Goal: Task Accomplishment & Management: Complete application form

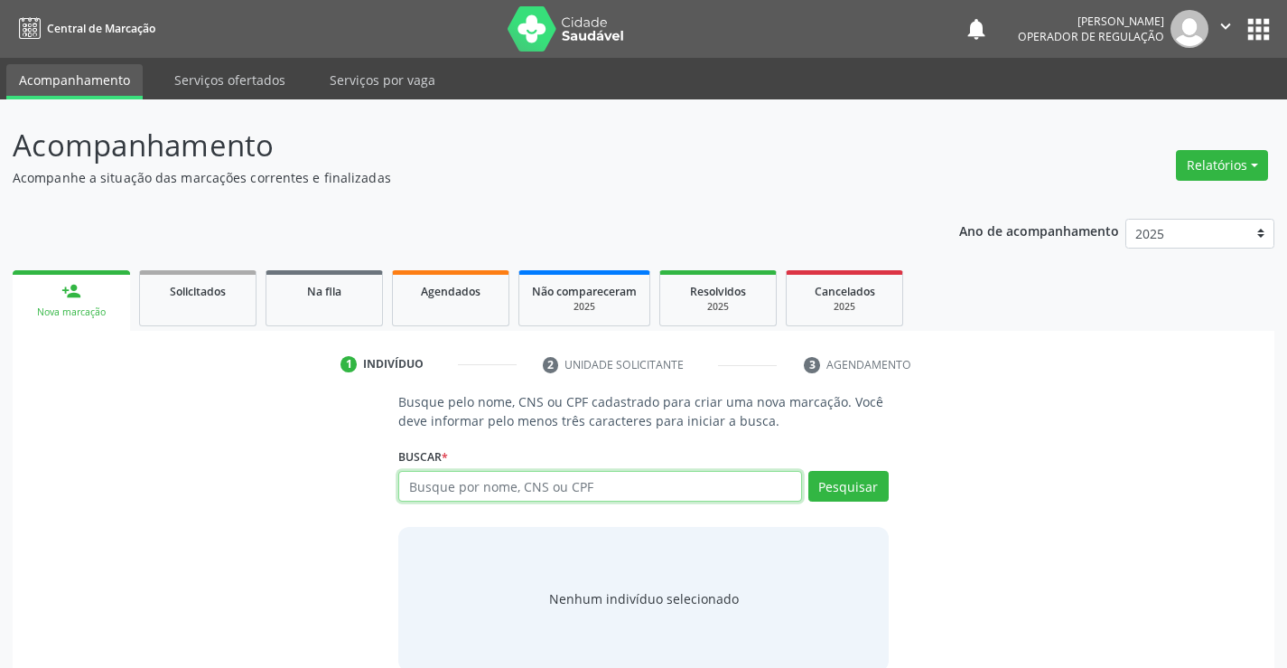
click at [556, 485] on input "text" at bounding box center [599, 486] width 403 height 31
type input "702602740866149"
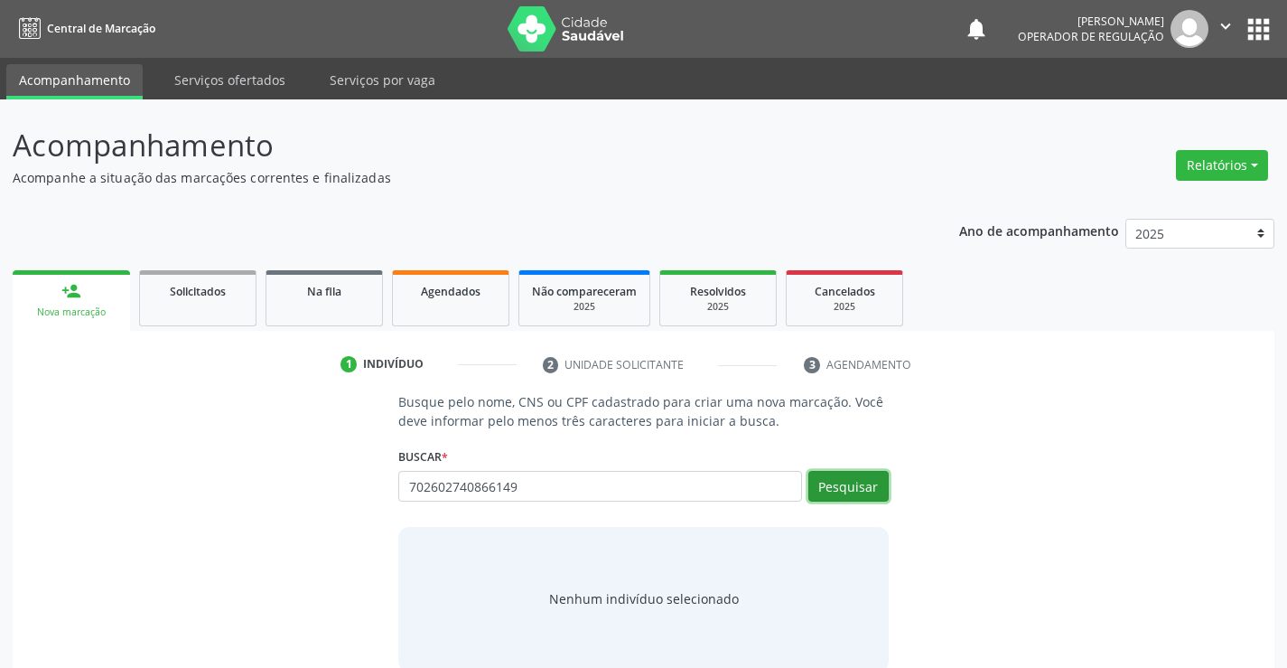
click at [843, 484] on button "Pesquisar" at bounding box center [849, 486] width 80 height 31
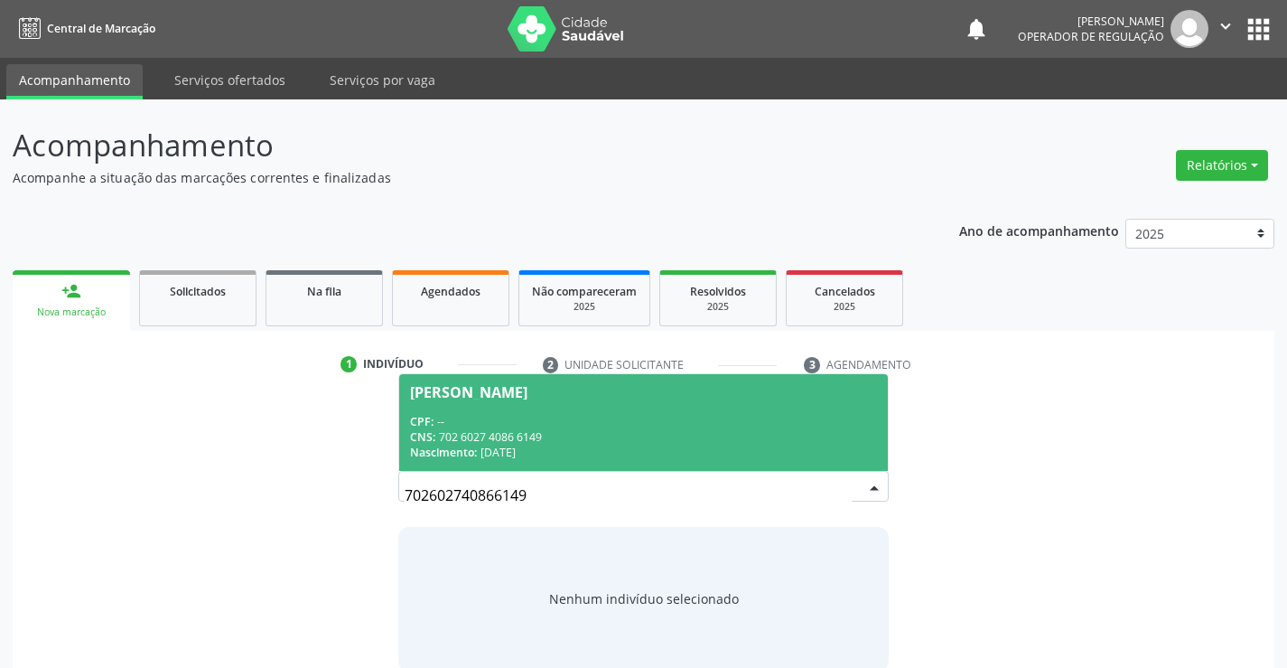
click at [587, 423] on div "CPF: --" at bounding box center [643, 421] width 466 height 15
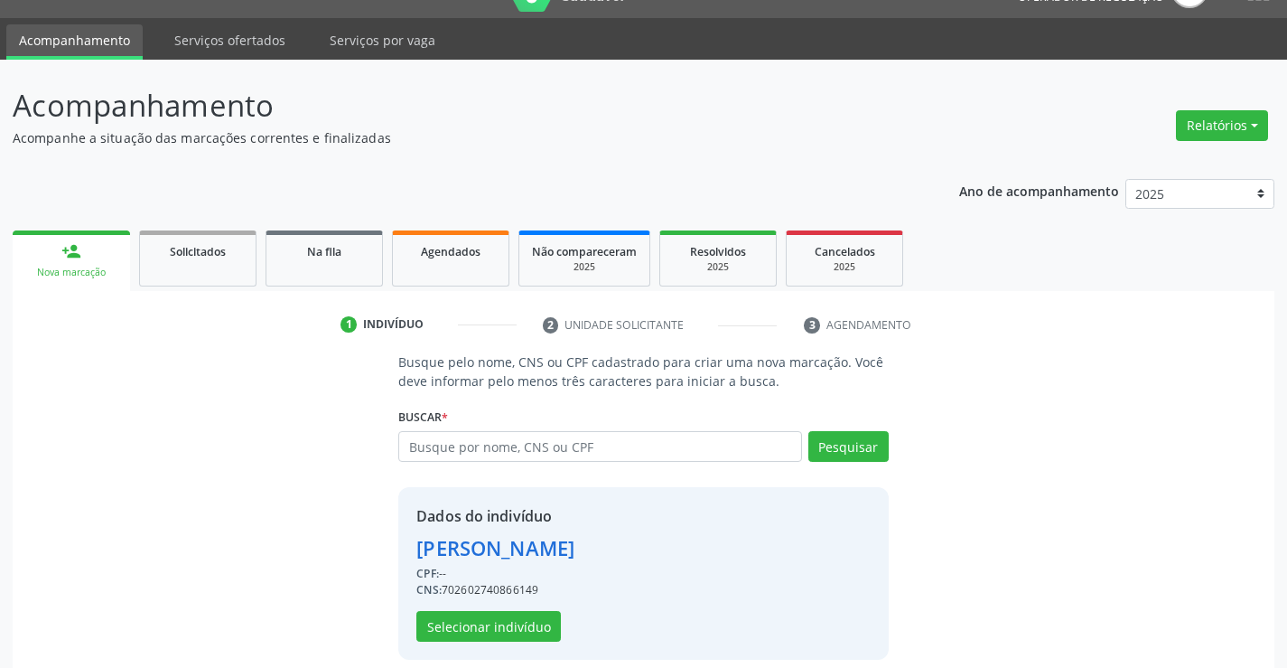
scroll to position [57, 0]
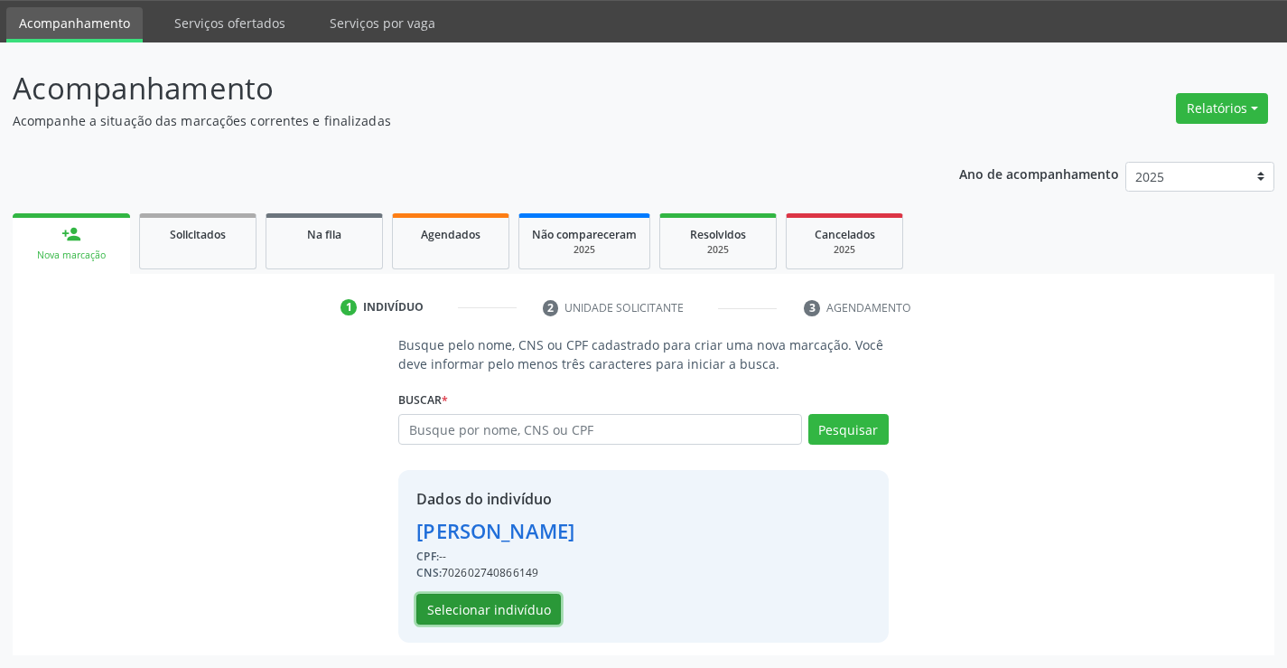
click at [486, 609] on button "Selecionar indivíduo" at bounding box center [488, 609] width 145 height 31
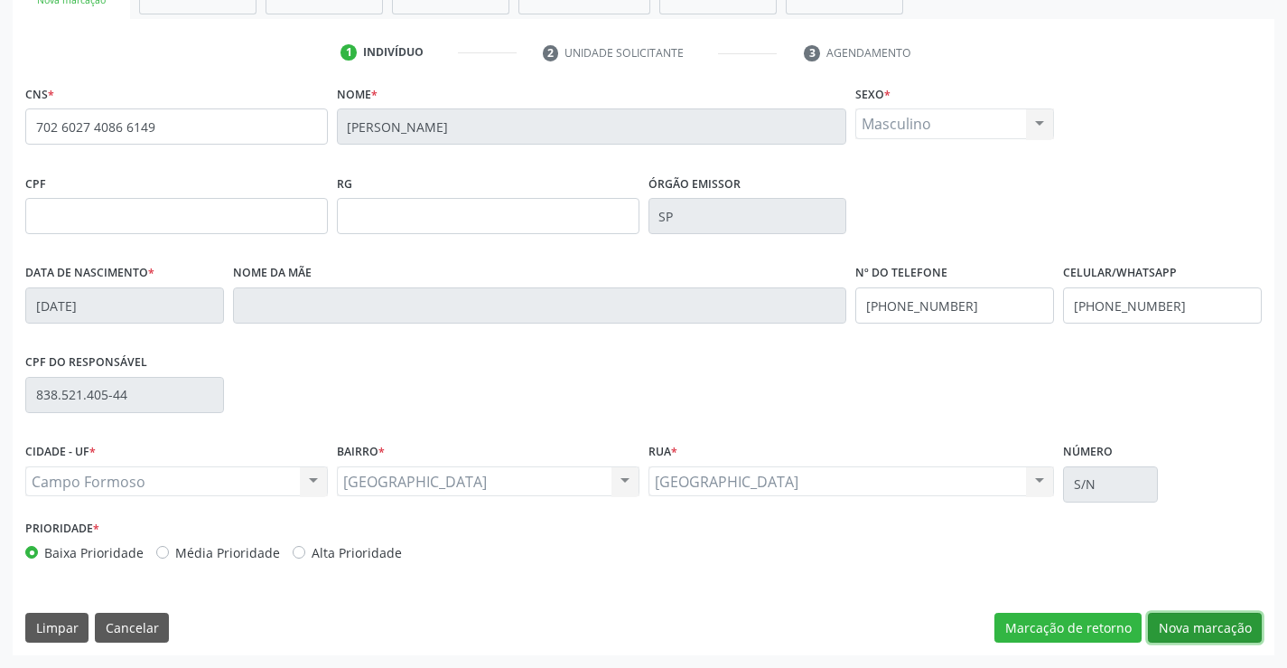
click at [1218, 627] on button "Nova marcação" at bounding box center [1205, 628] width 114 height 31
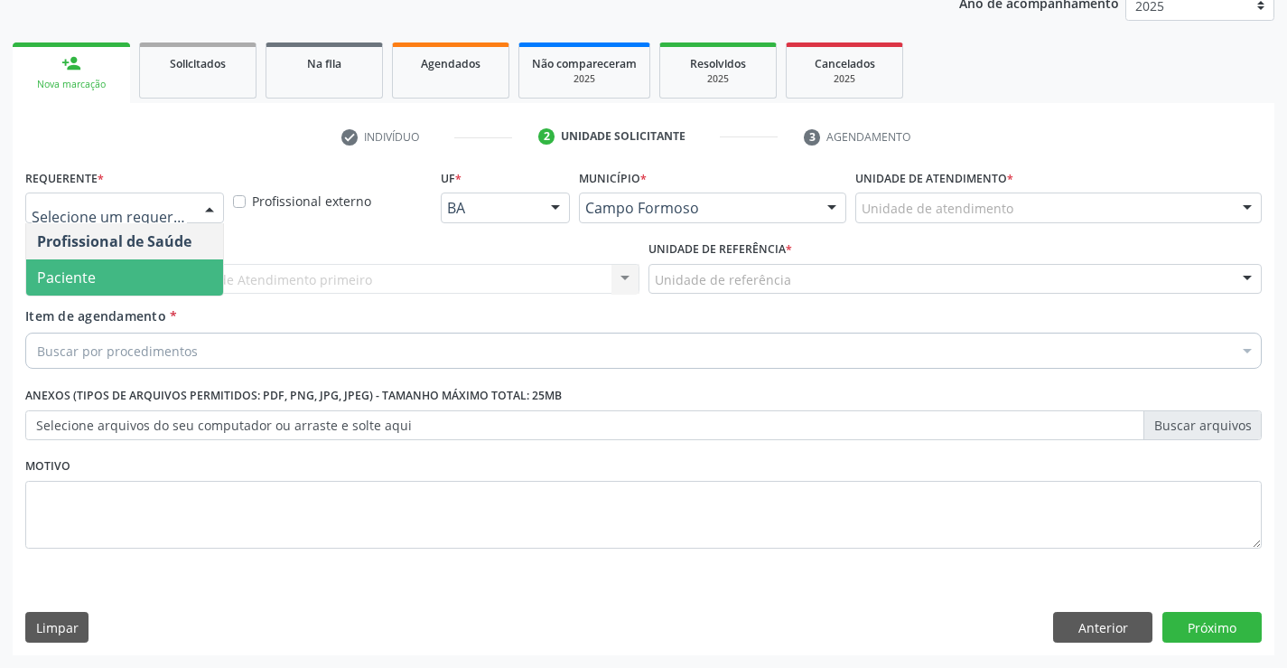
click at [112, 291] on span "Paciente" at bounding box center [124, 277] width 197 height 36
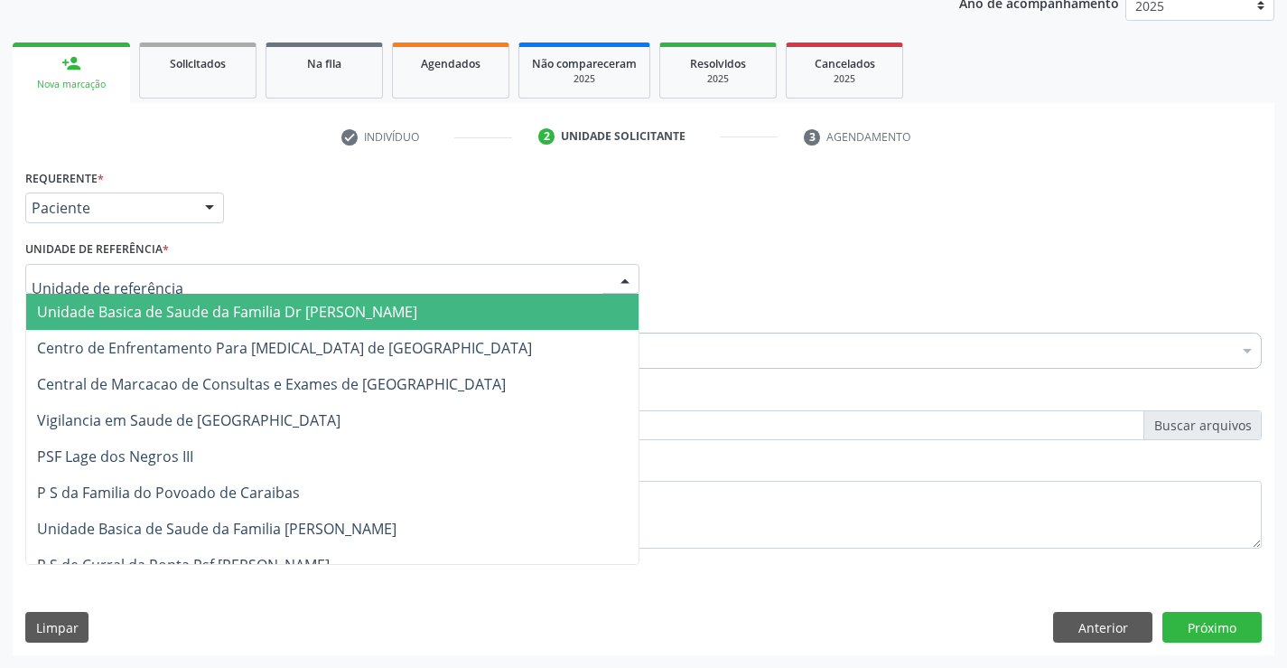
click at [163, 316] on span "Unidade Basica de Saude da Familia Dr [PERSON_NAME]" at bounding box center [227, 312] width 380 height 20
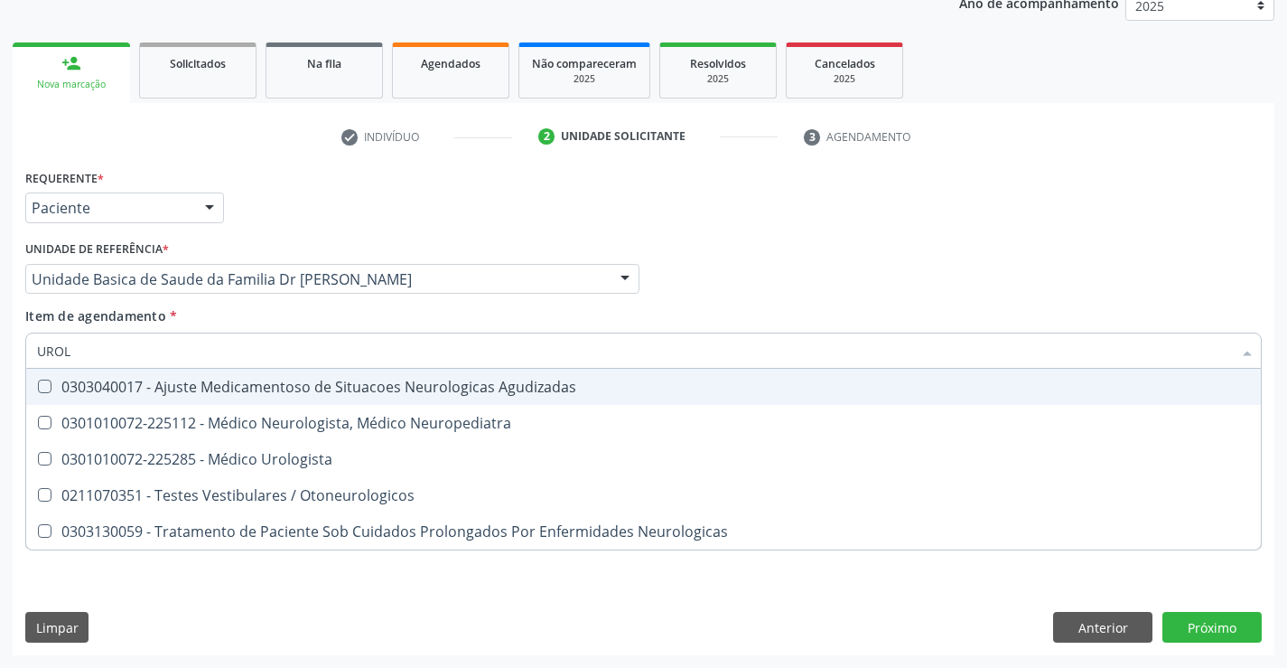
type input "UROLO"
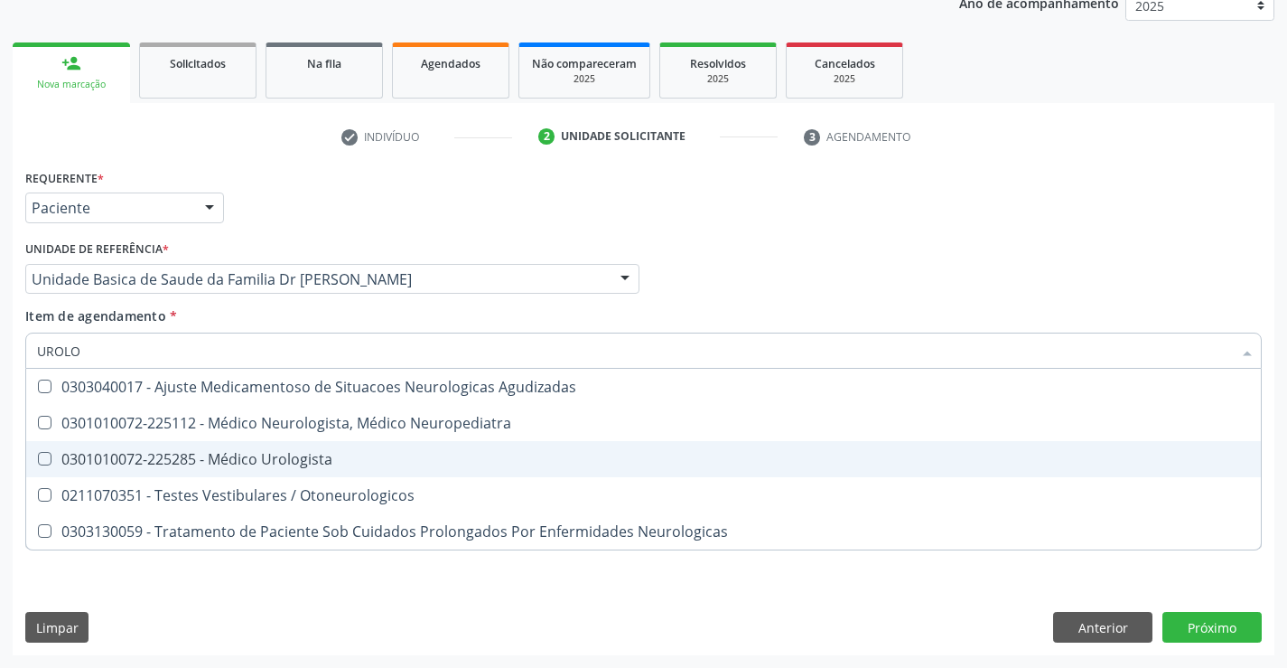
click at [319, 466] on div "0301010072-225285 - Médico Urologista" at bounding box center [643, 459] width 1213 height 14
checkbox Urologista "true"
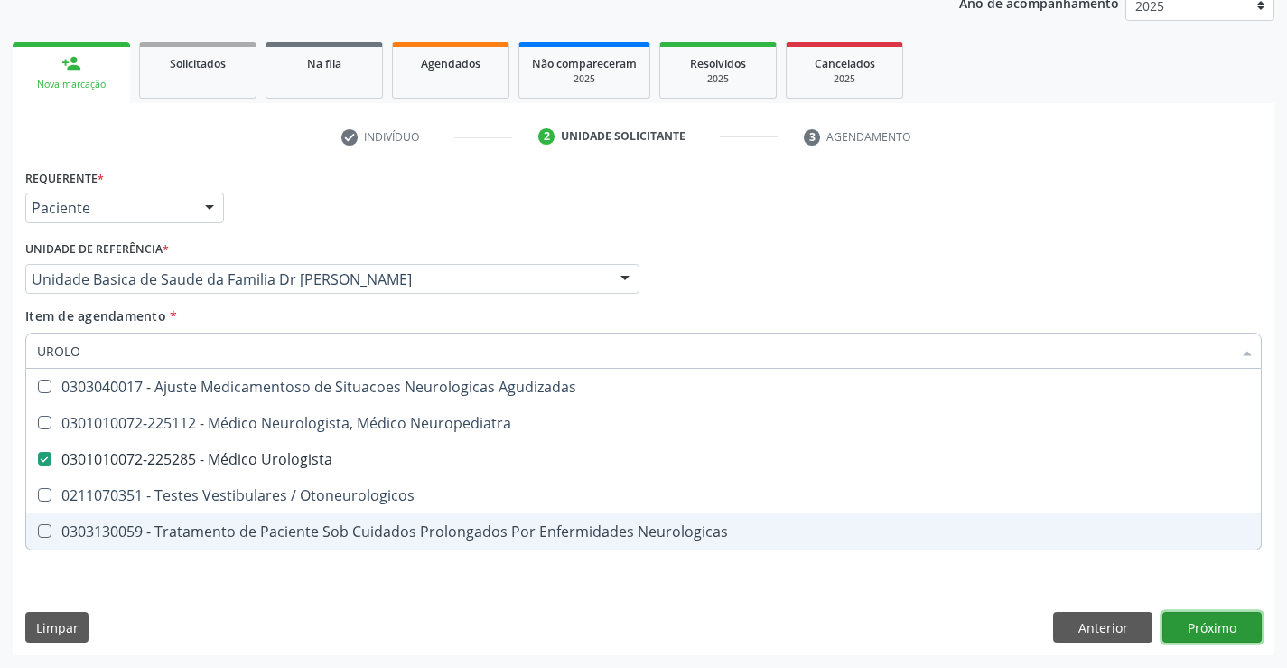
click at [1216, 625] on div "Requerente * Paciente Profissional de Saúde Paciente Nenhum resultado encontrad…" at bounding box center [644, 409] width 1262 height 491
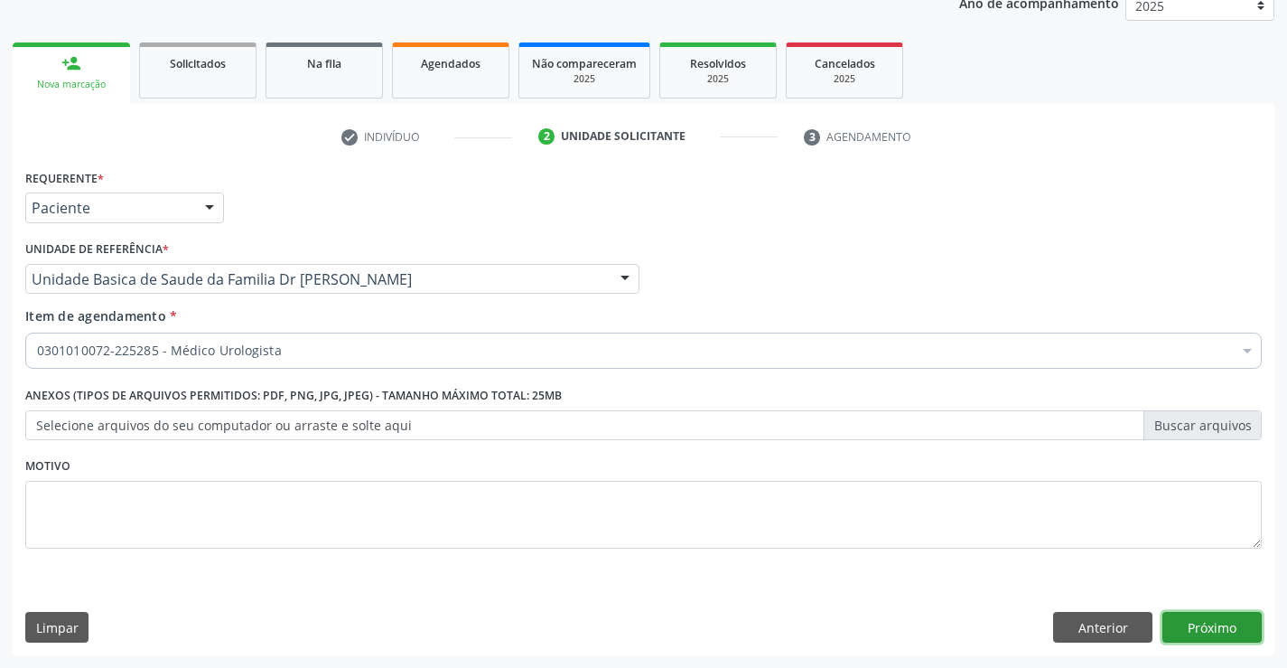
click at [1216, 625] on button "Próximo" at bounding box center [1212, 627] width 99 height 31
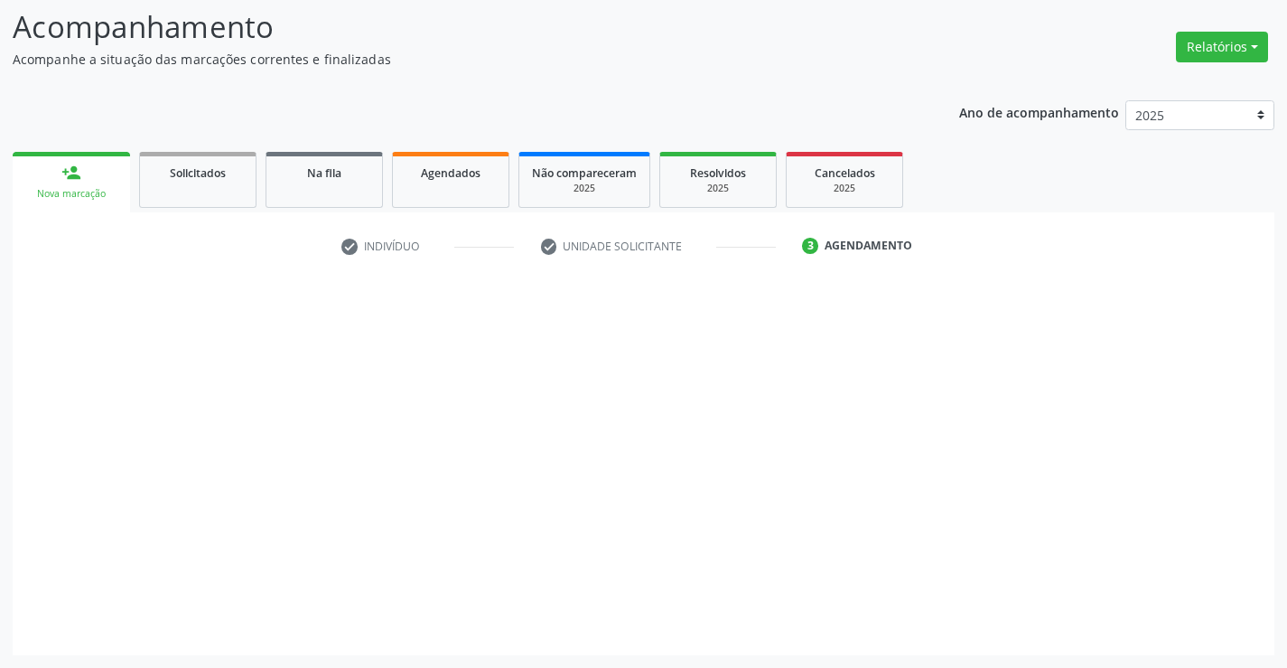
scroll to position [118, 0]
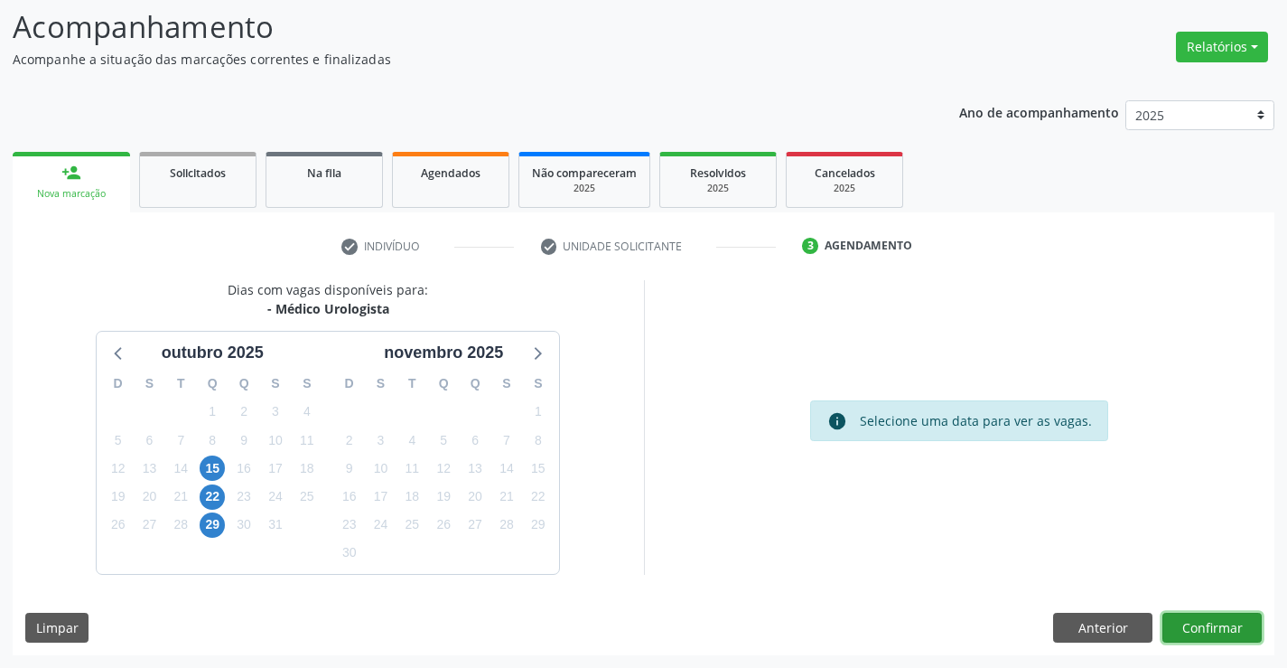
click at [1216, 625] on button "Confirmar" at bounding box center [1212, 628] width 99 height 31
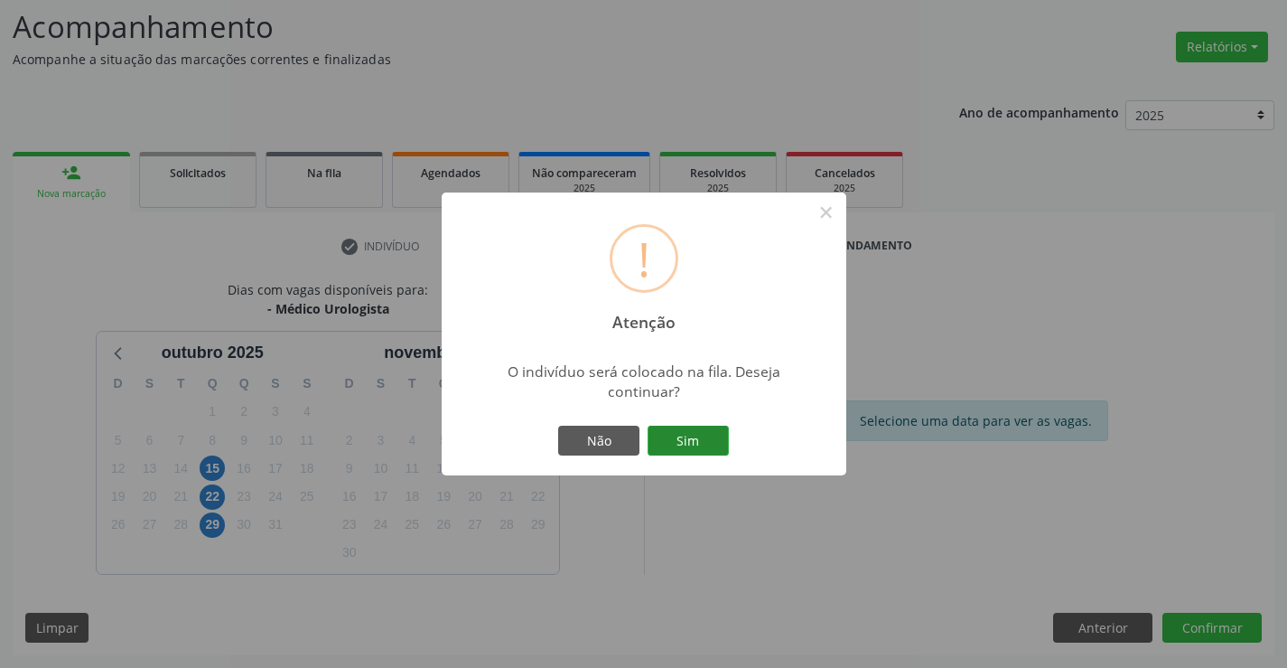
click at [695, 438] on button "Sim" at bounding box center [688, 440] width 81 height 31
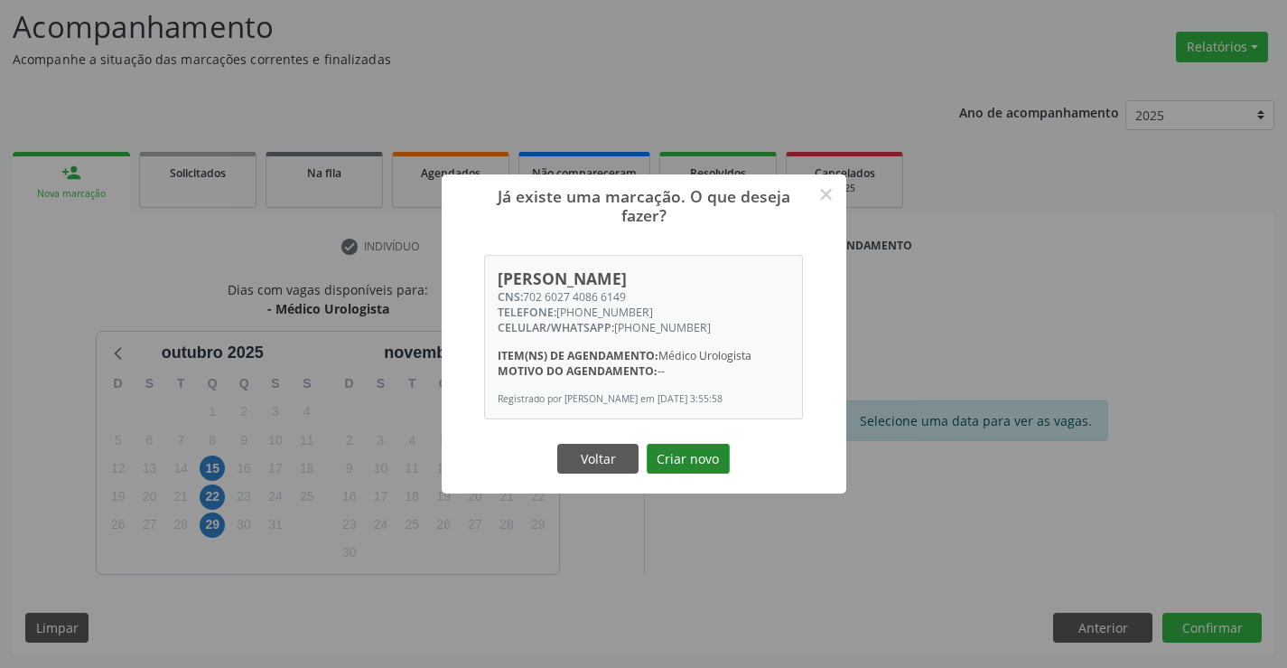
click at [691, 458] on button "Criar novo" at bounding box center [688, 459] width 83 height 31
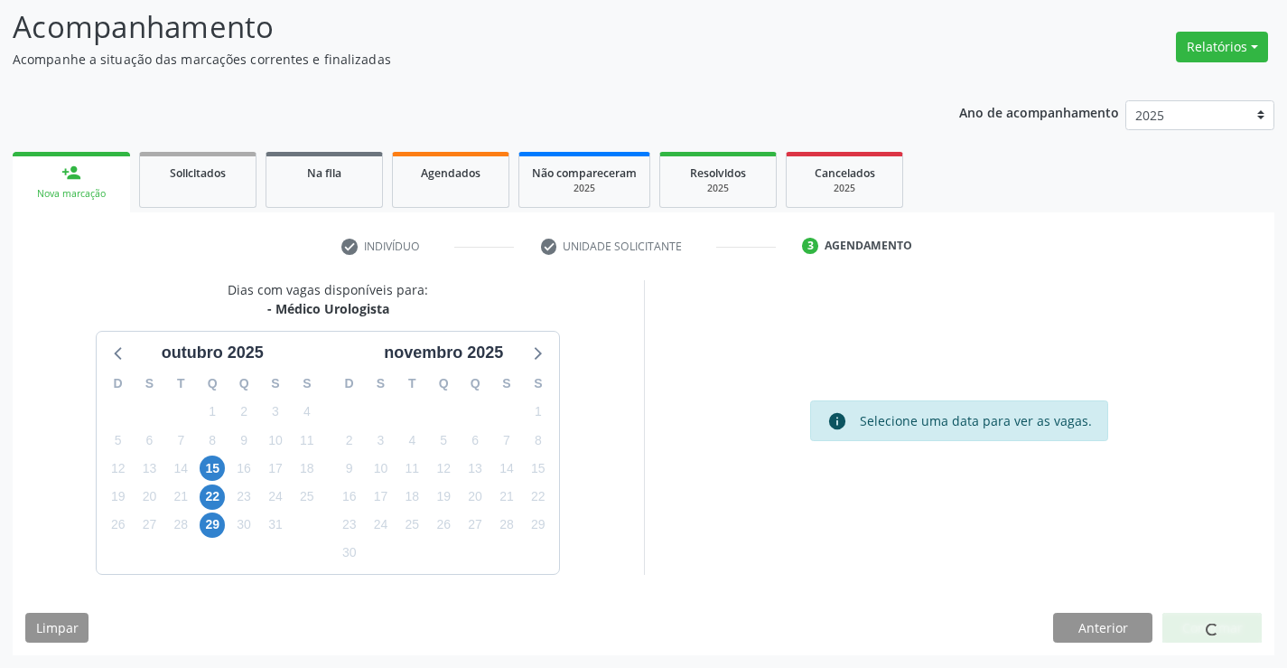
scroll to position [0, 0]
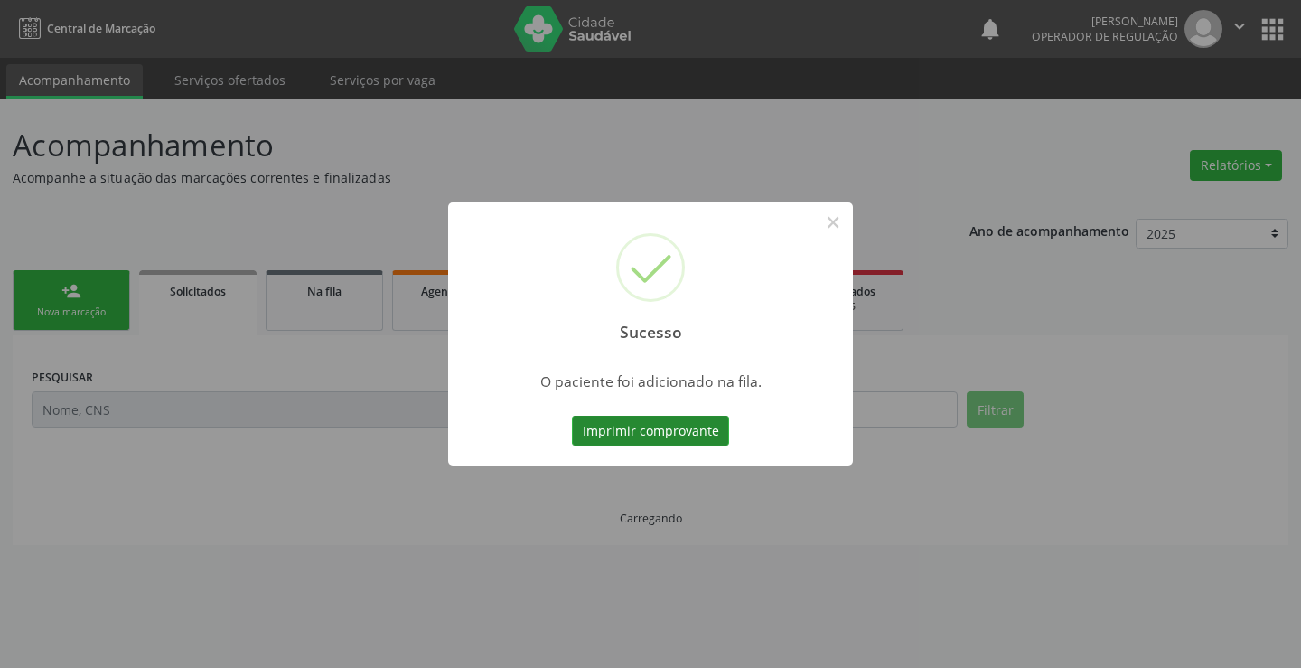
click at [682, 429] on button "Imprimir comprovante" at bounding box center [650, 431] width 157 height 31
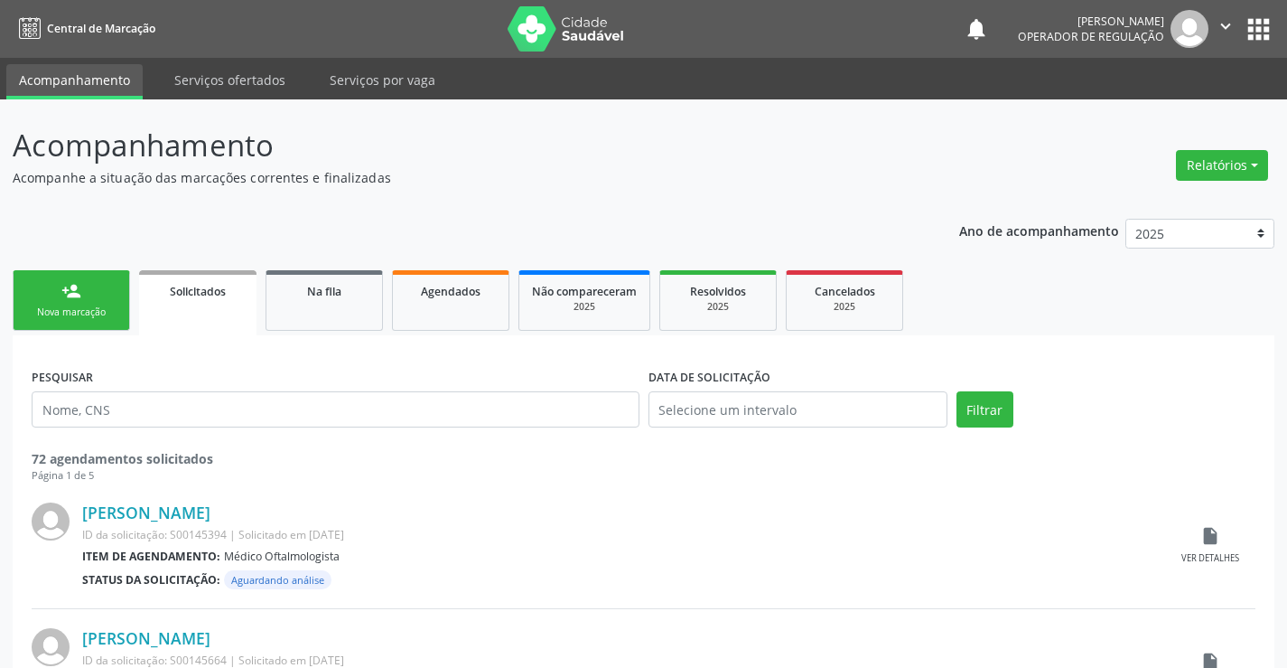
click at [108, 289] on link "person_add Nova marcação" at bounding box center [71, 300] width 117 height 61
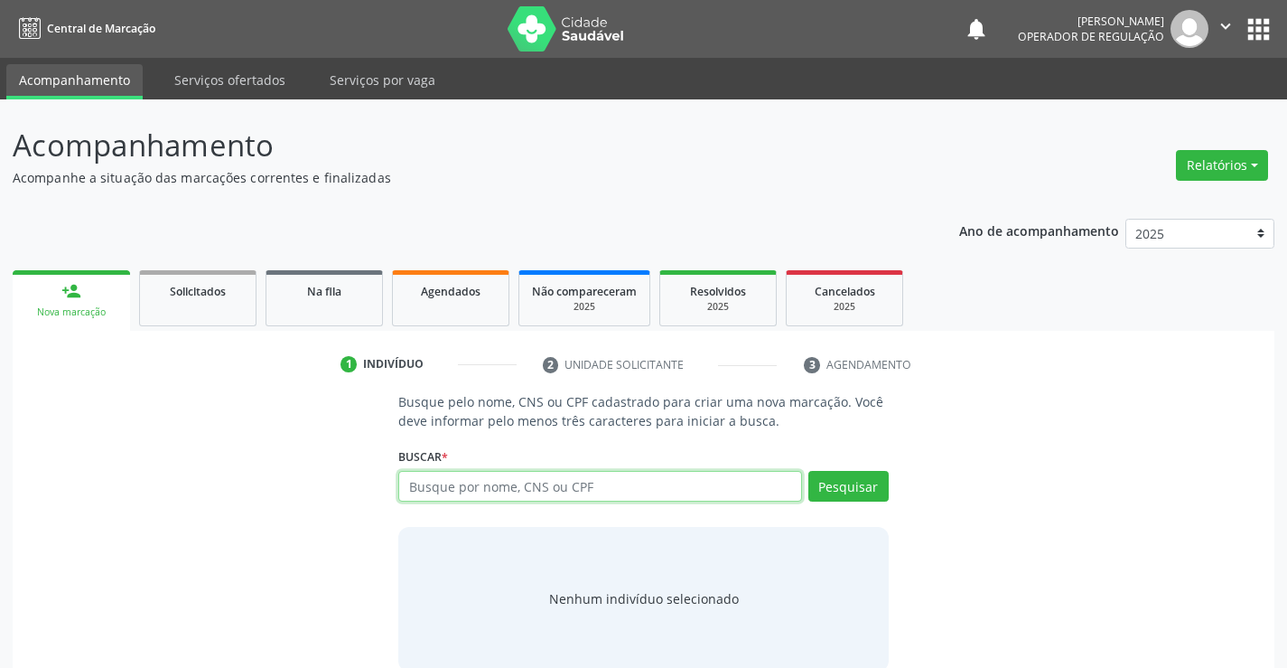
click at [516, 485] on input "text" at bounding box center [599, 486] width 403 height 31
type input "700304984988632"
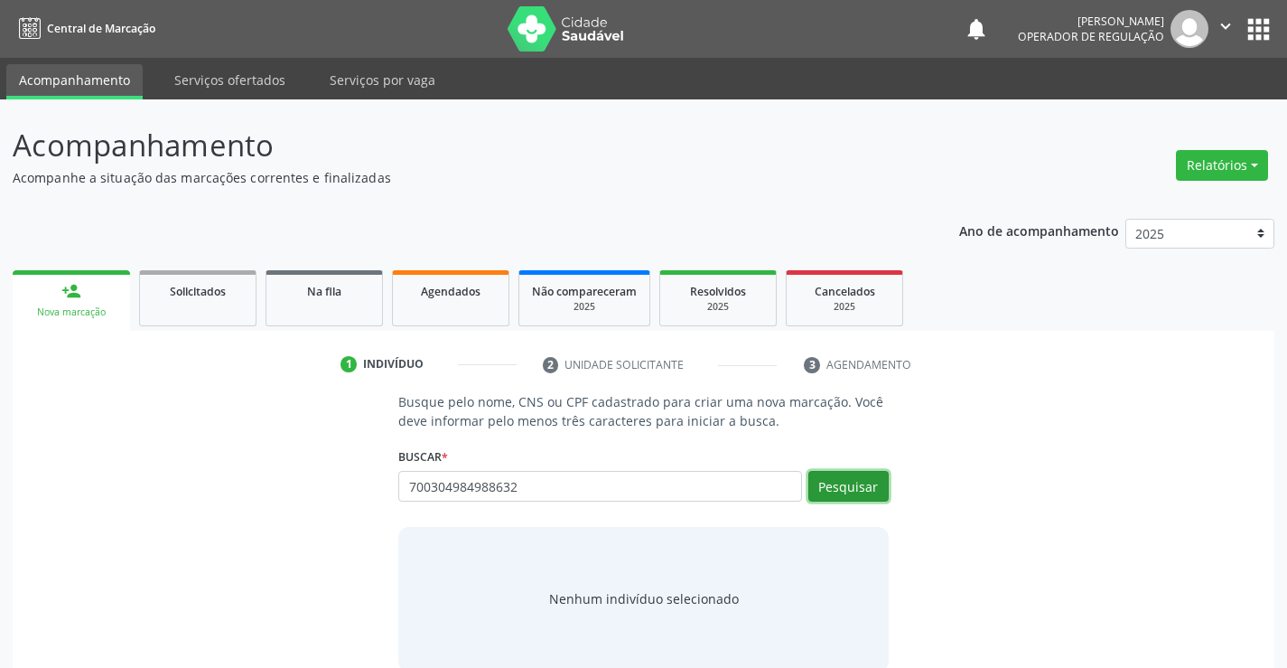
click at [863, 478] on button "Pesquisar" at bounding box center [849, 486] width 80 height 31
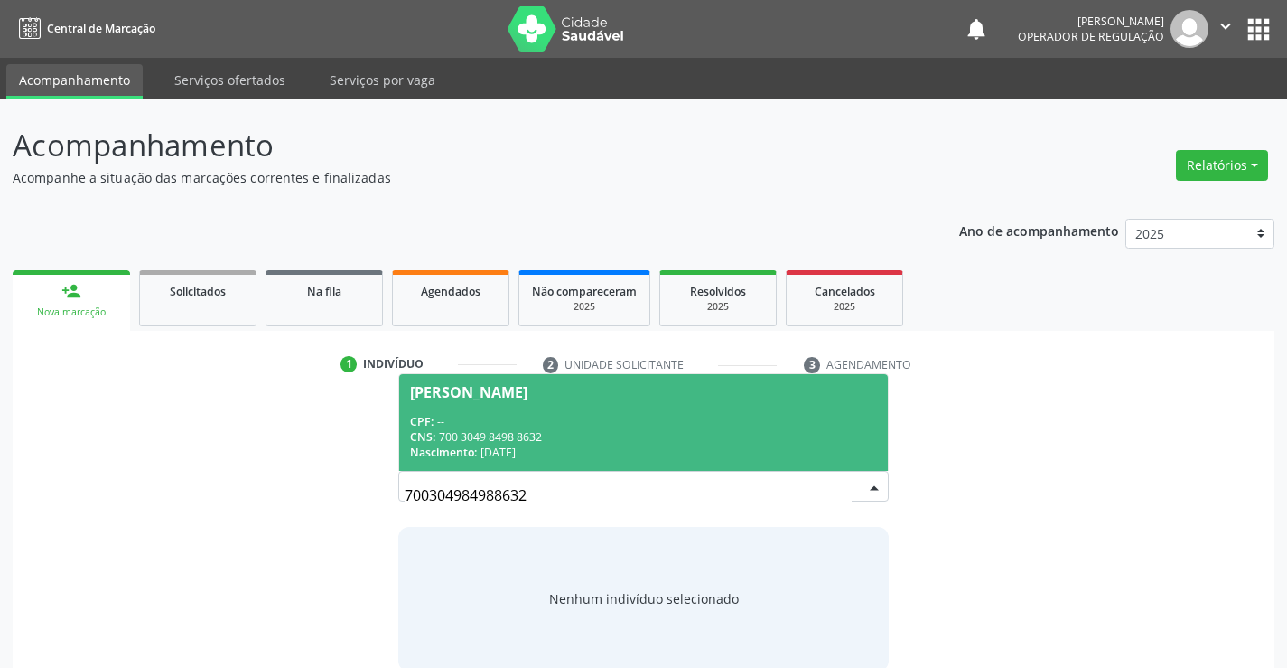
click at [572, 419] on div "CPF: --" at bounding box center [643, 421] width 466 height 15
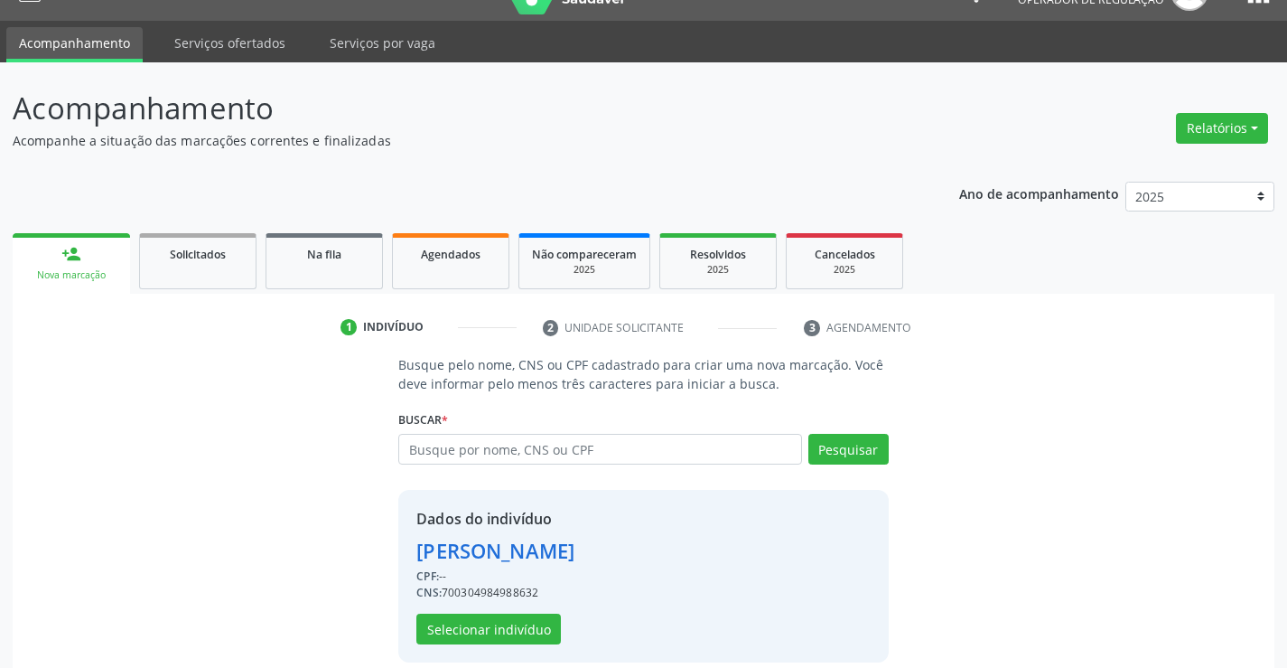
scroll to position [57, 0]
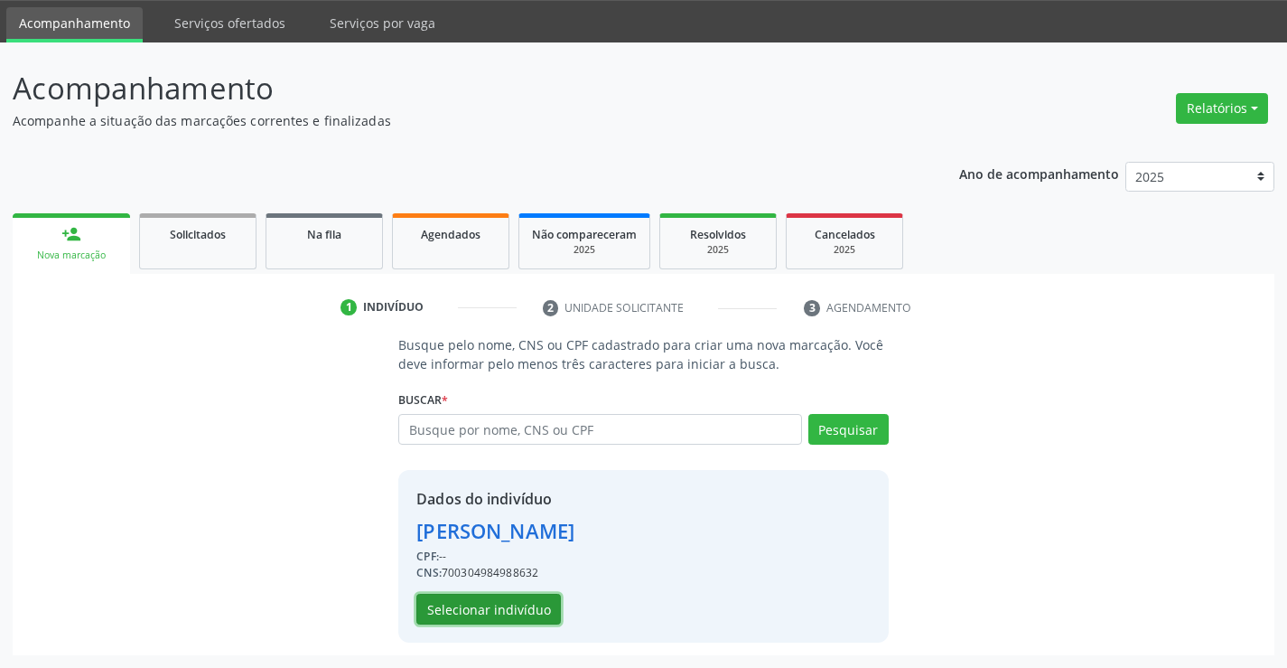
click at [502, 613] on button "Selecionar indivíduo" at bounding box center [488, 609] width 145 height 31
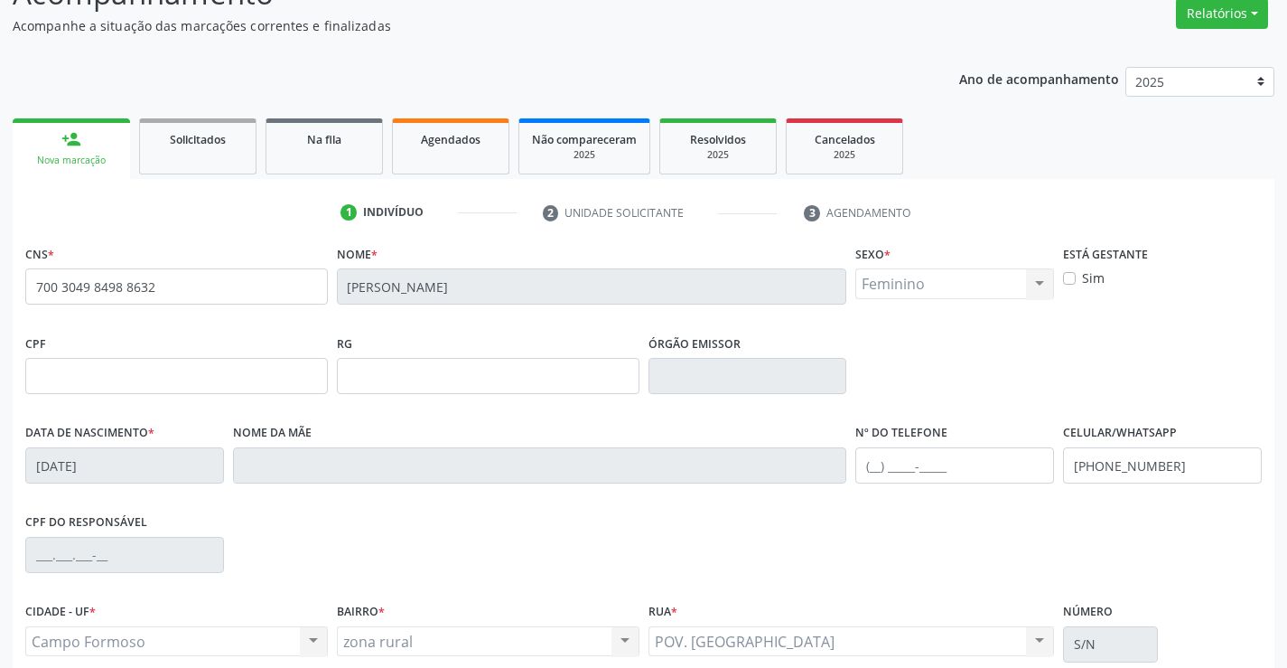
scroll to position [312, 0]
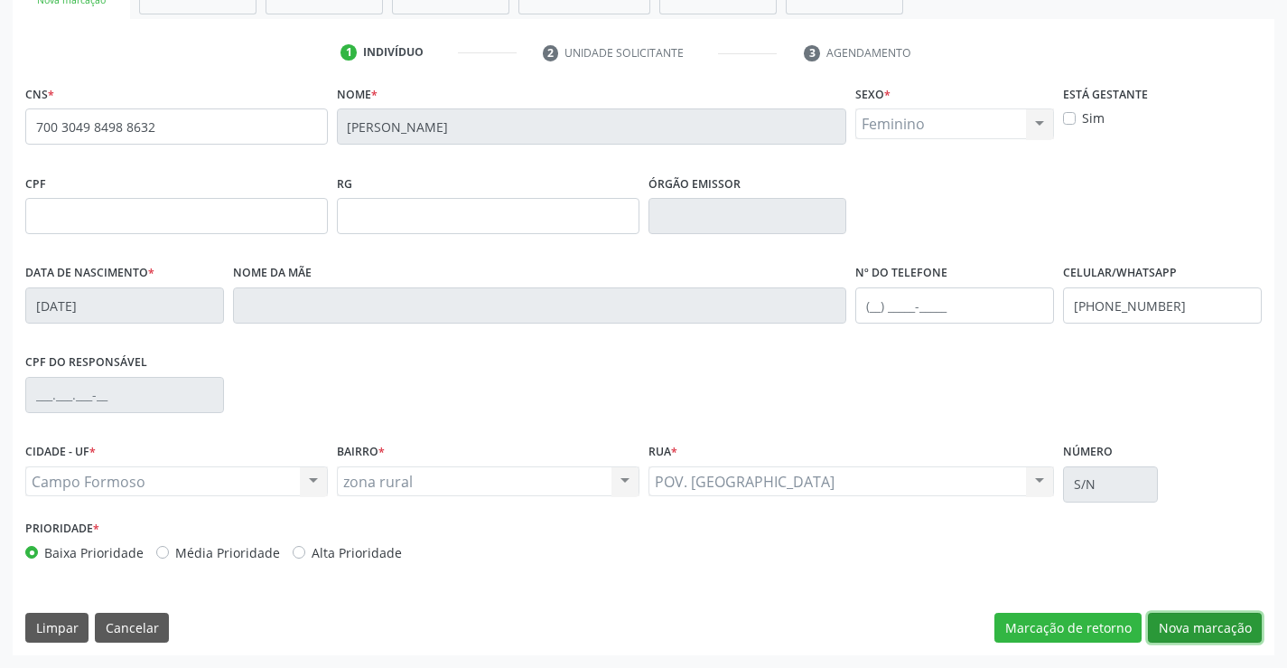
click at [1208, 622] on button "Nova marcação" at bounding box center [1205, 628] width 114 height 31
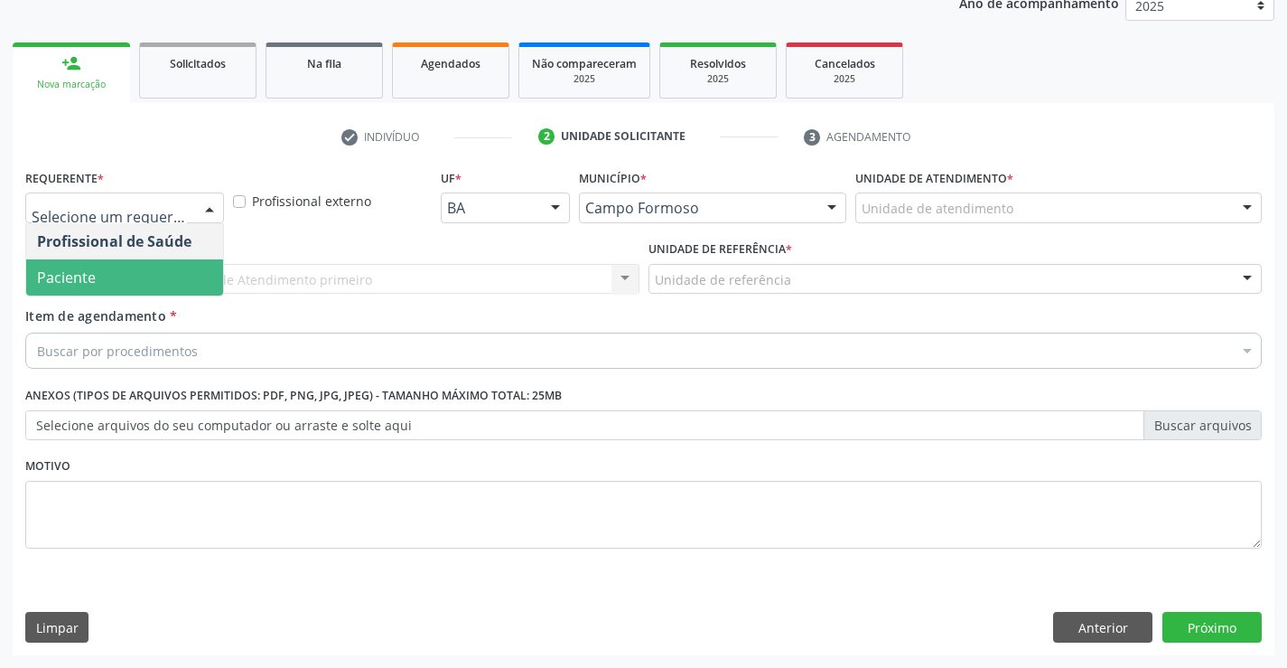
click at [108, 276] on span "Paciente" at bounding box center [124, 277] width 197 height 36
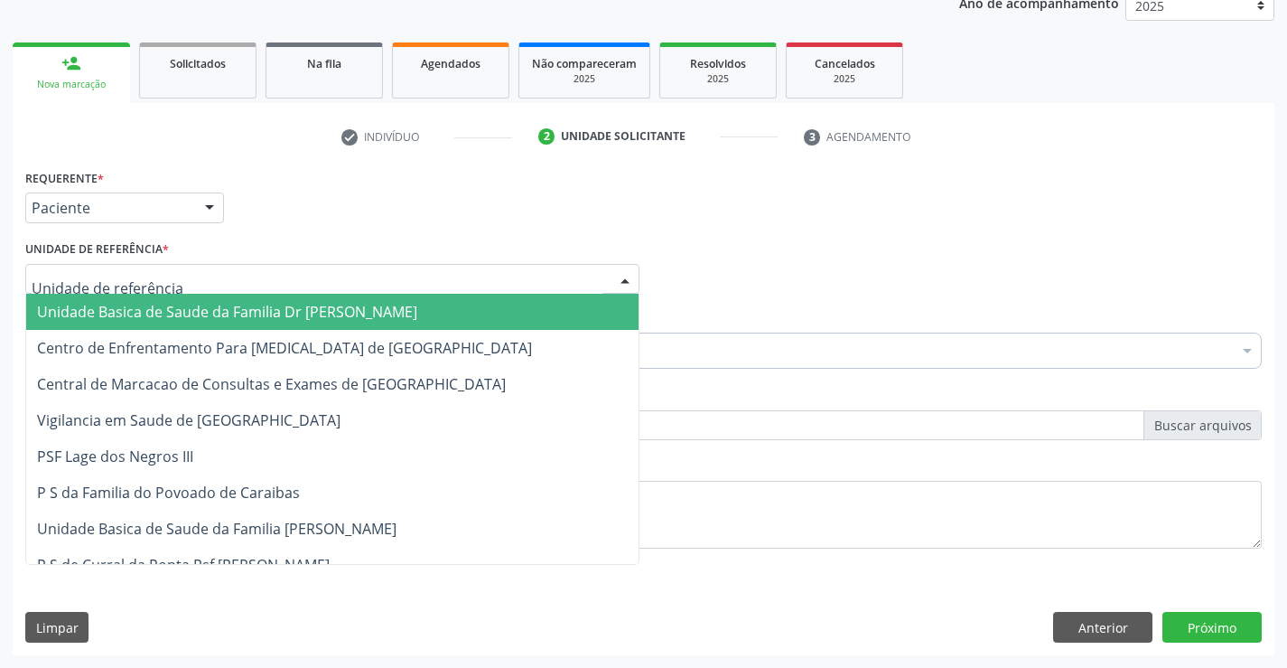
click at [138, 315] on span "Unidade Basica de Saude da Familia Dr [PERSON_NAME]" at bounding box center [227, 312] width 380 height 20
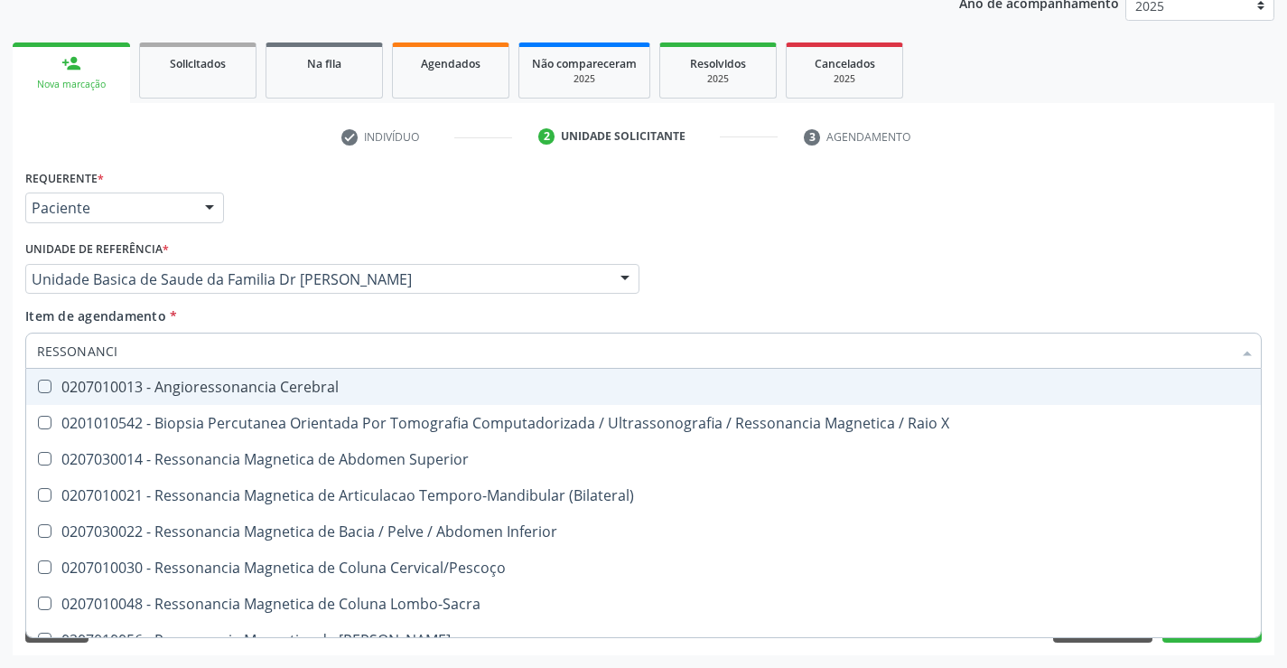
type input "RESSONANCIA"
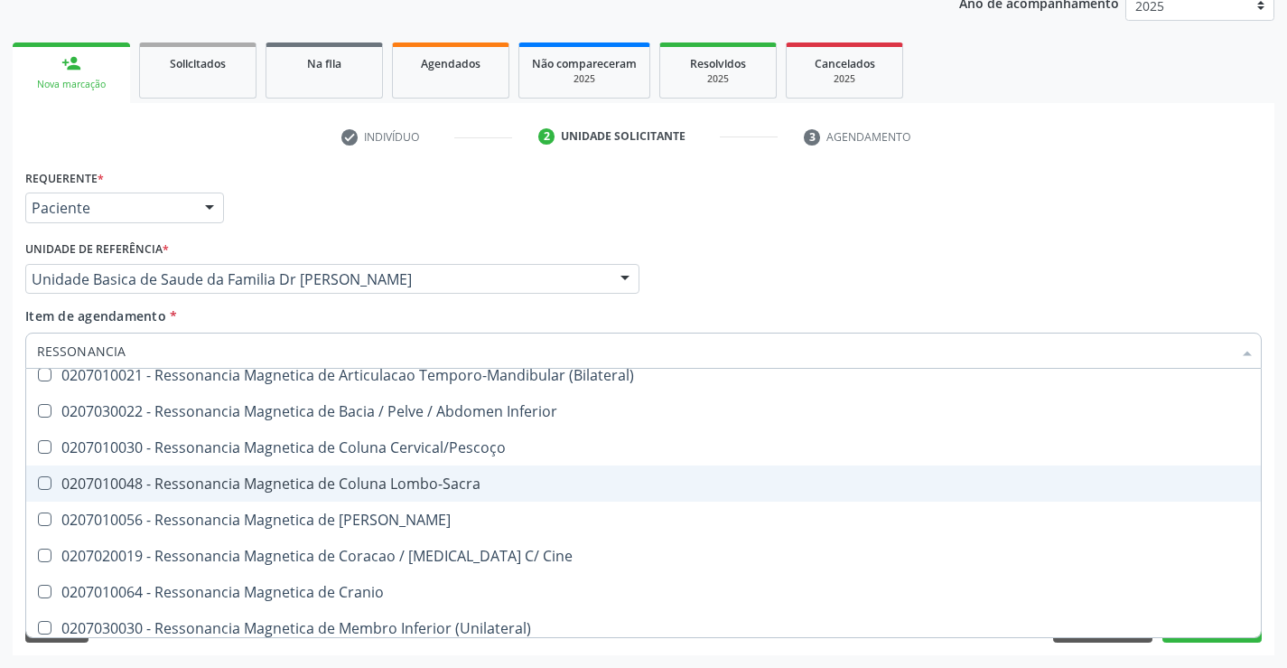
scroll to position [93, 0]
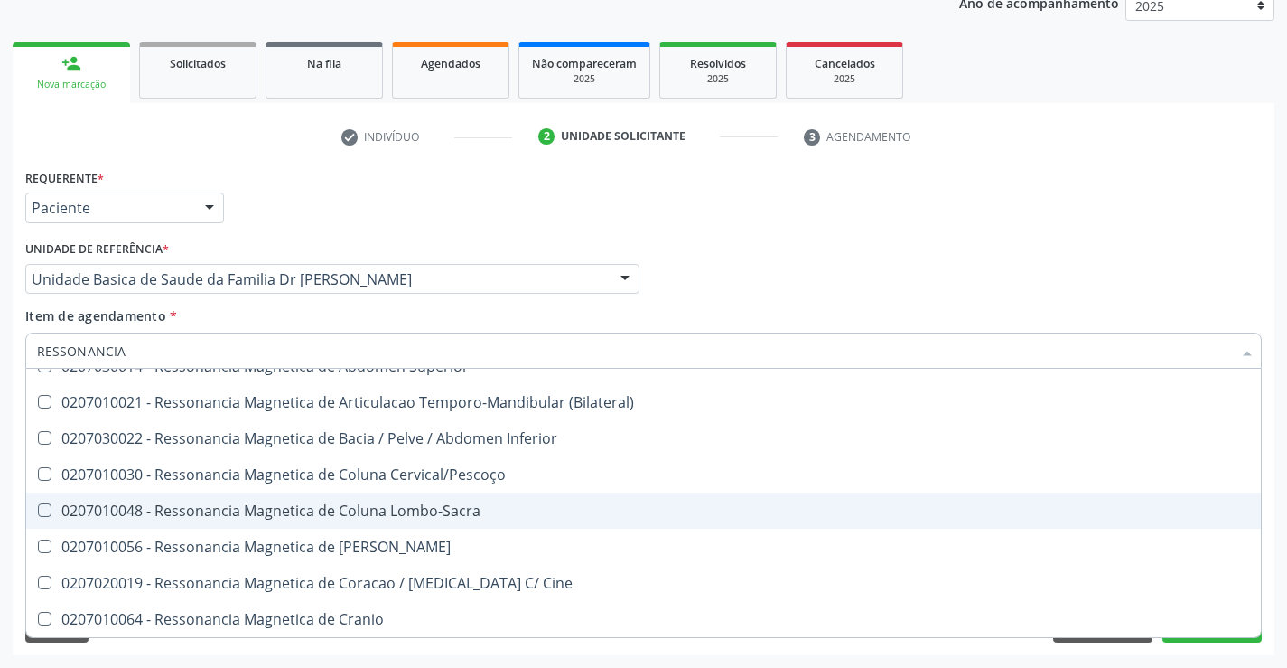
click at [483, 510] on div "0207010048 - Ressonancia Magnetica de Coluna Lombo-Sacra" at bounding box center [643, 510] width 1213 height 14
checkbox Lombo-Sacra "true"
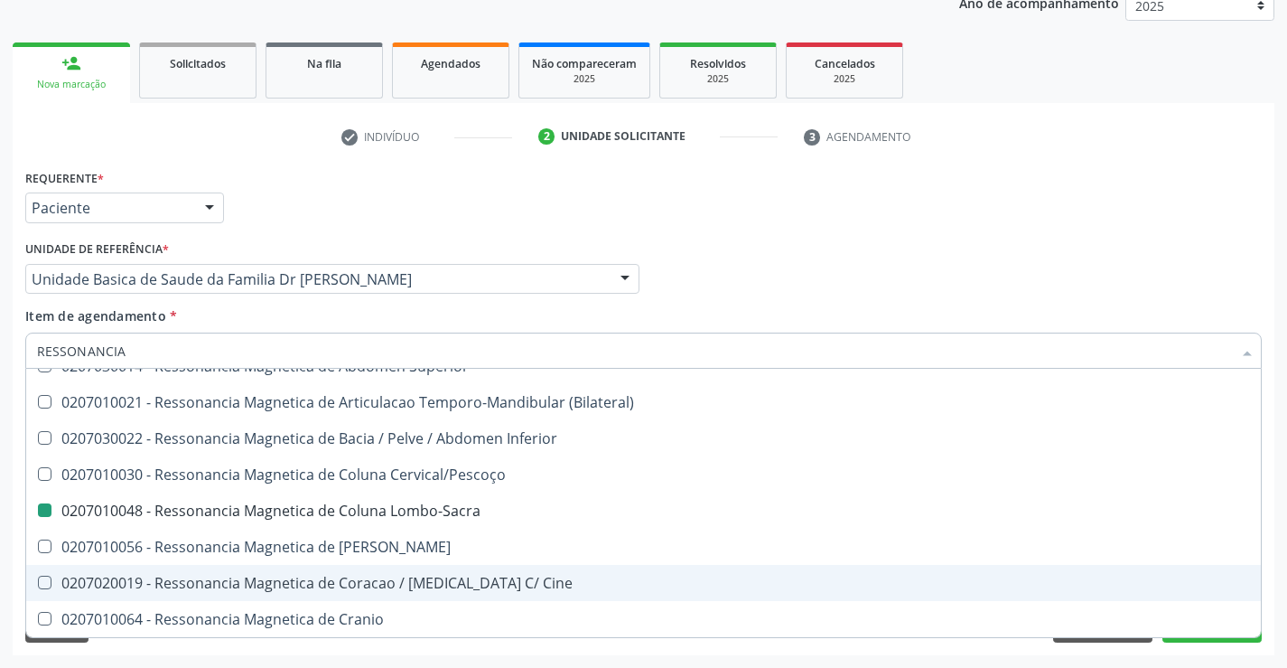
click at [1286, 572] on div "Acompanhamento Acompanhe a situação das marcações correntes e finalizadas Relat…" at bounding box center [643, 270] width 1287 height 796
checkbox X "true"
checkbox Lombo-Sacra "false"
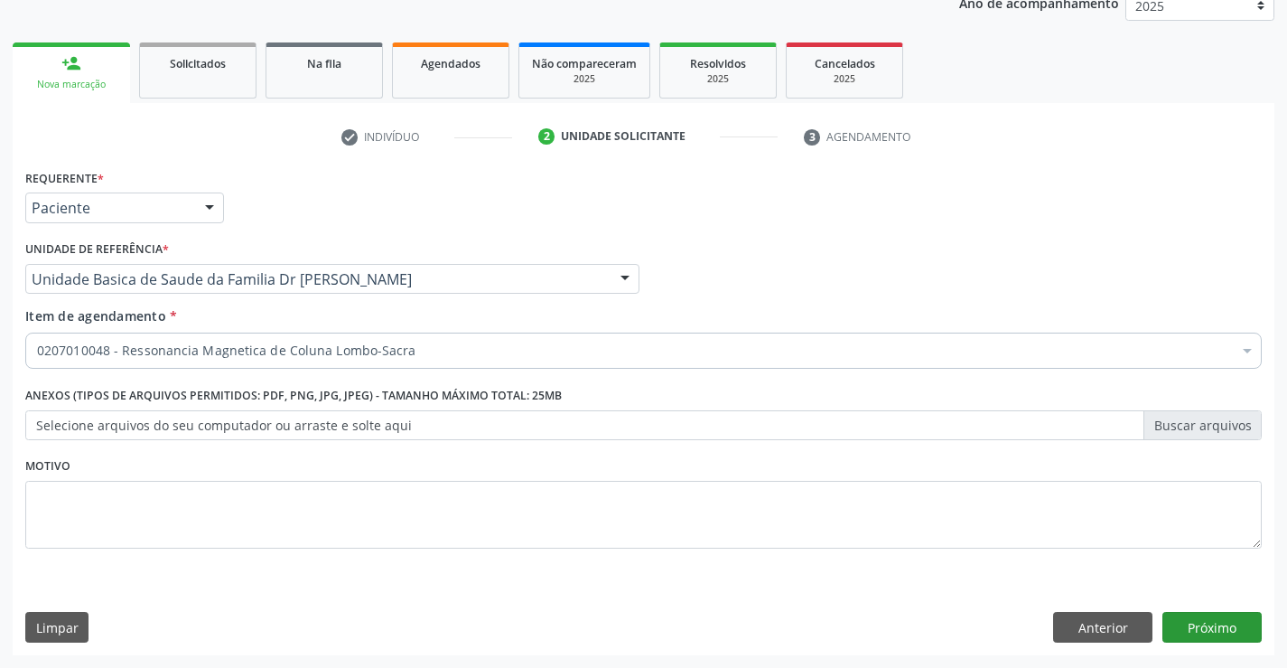
scroll to position [0, 0]
click at [1205, 621] on button "Próximo" at bounding box center [1212, 627] width 99 height 31
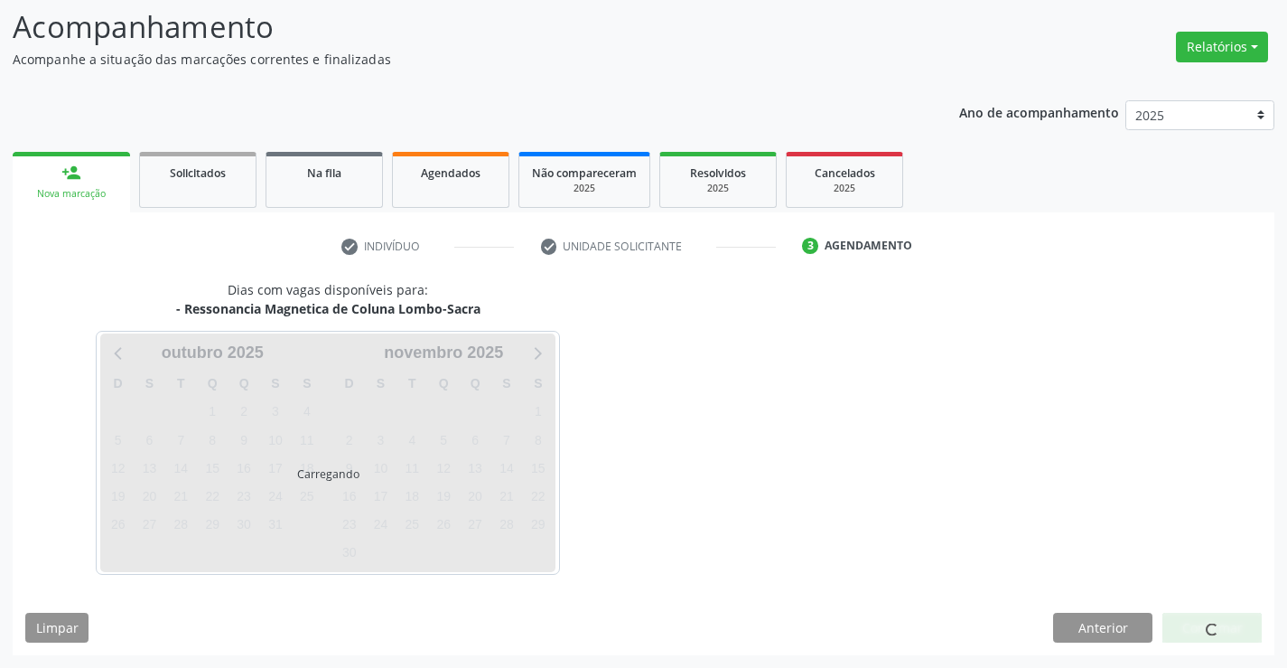
scroll to position [172, 0]
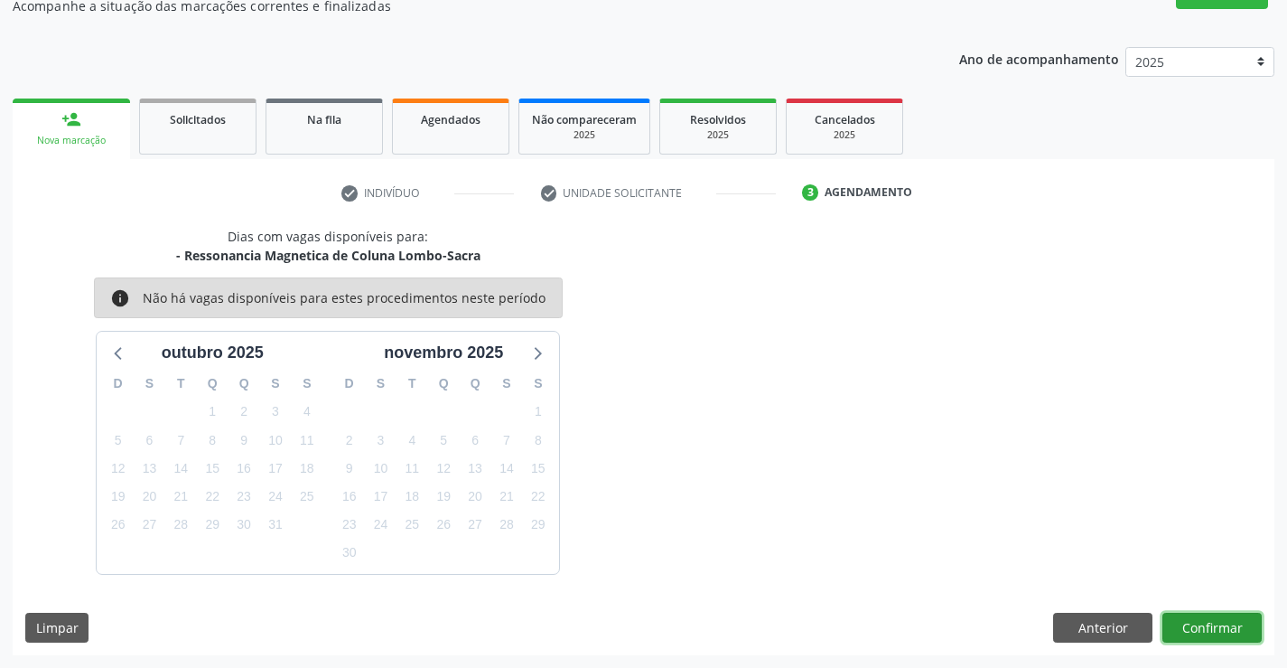
click at [1206, 620] on button "Confirmar" at bounding box center [1212, 628] width 99 height 31
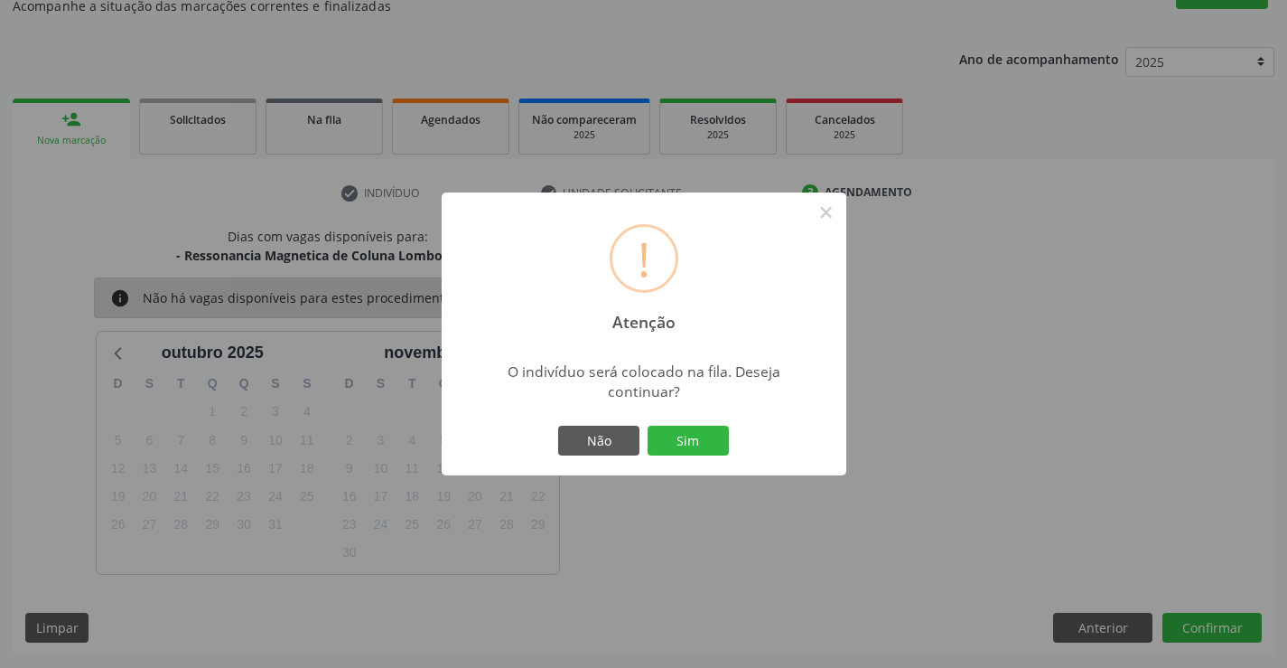
click at [675, 422] on div "Não Sim" at bounding box center [644, 441] width 179 height 38
click at [709, 444] on button "Sim" at bounding box center [688, 440] width 81 height 31
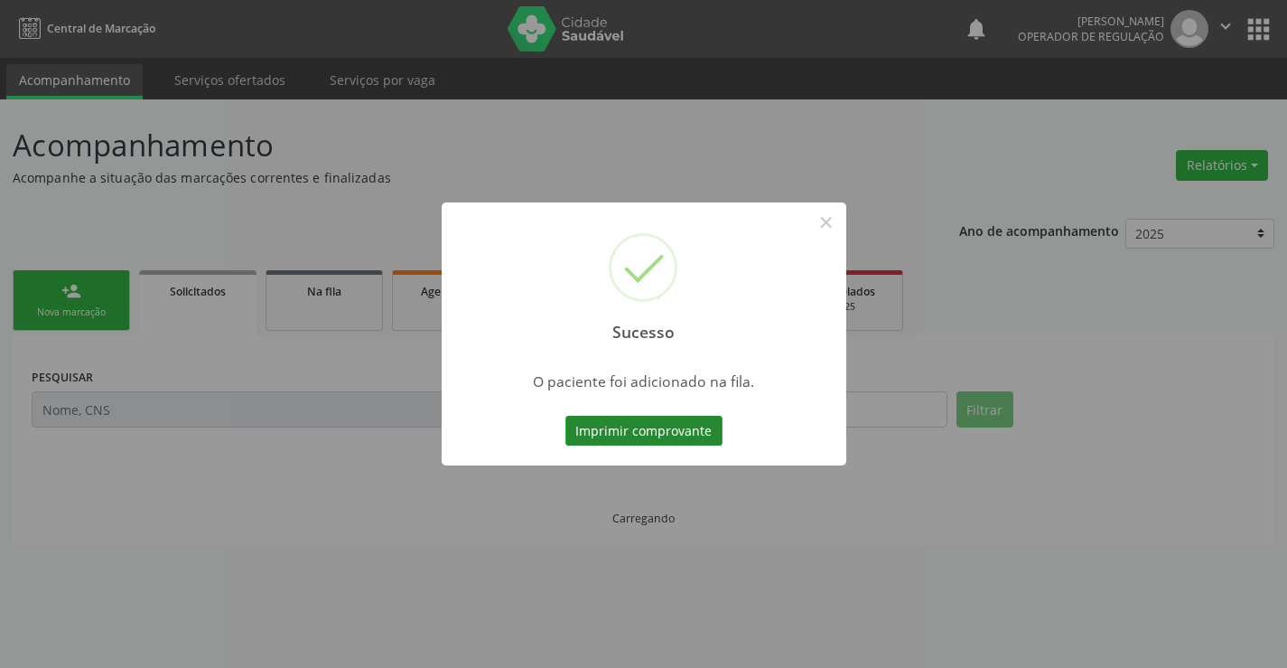
scroll to position [0, 0]
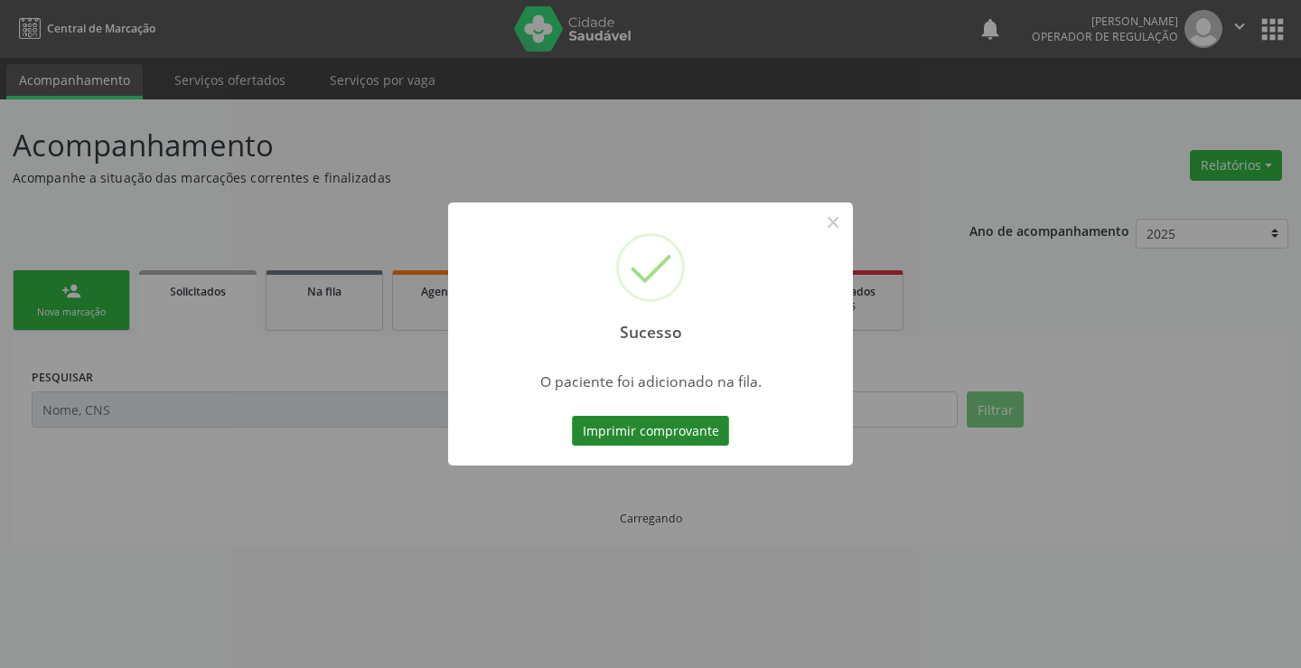
click at [687, 418] on button "Imprimir comprovante" at bounding box center [650, 431] width 157 height 31
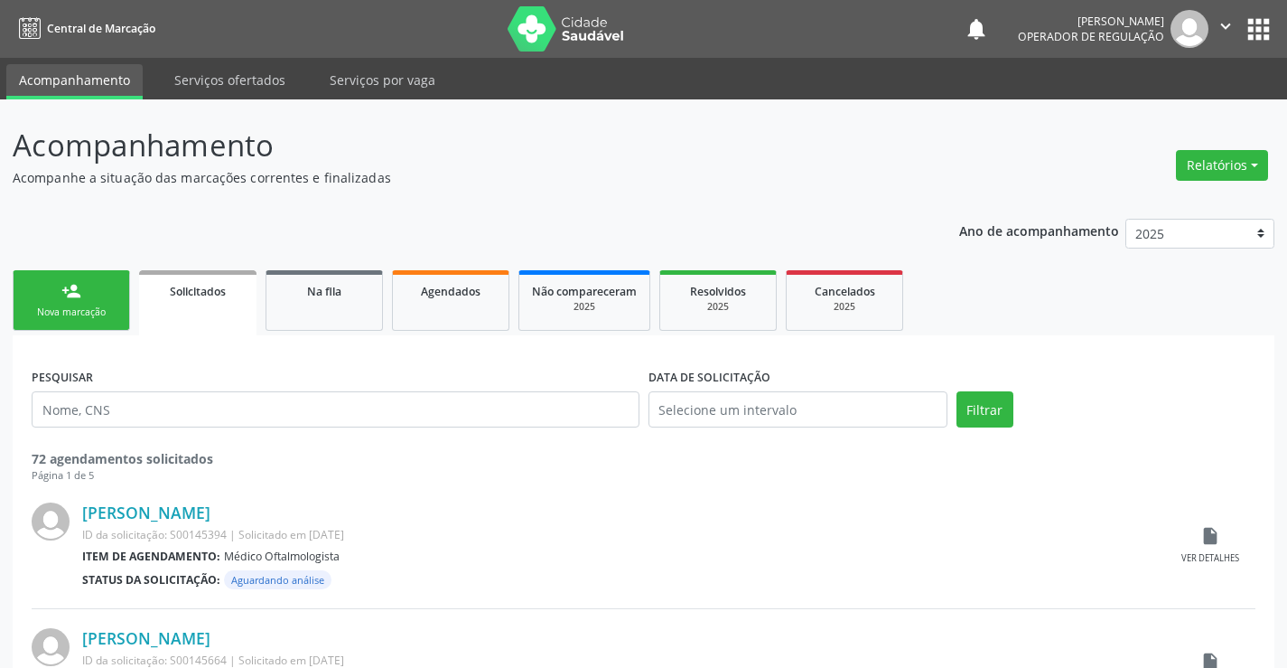
click at [73, 295] on div "person_add" at bounding box center [71, 291] width 20 height 20
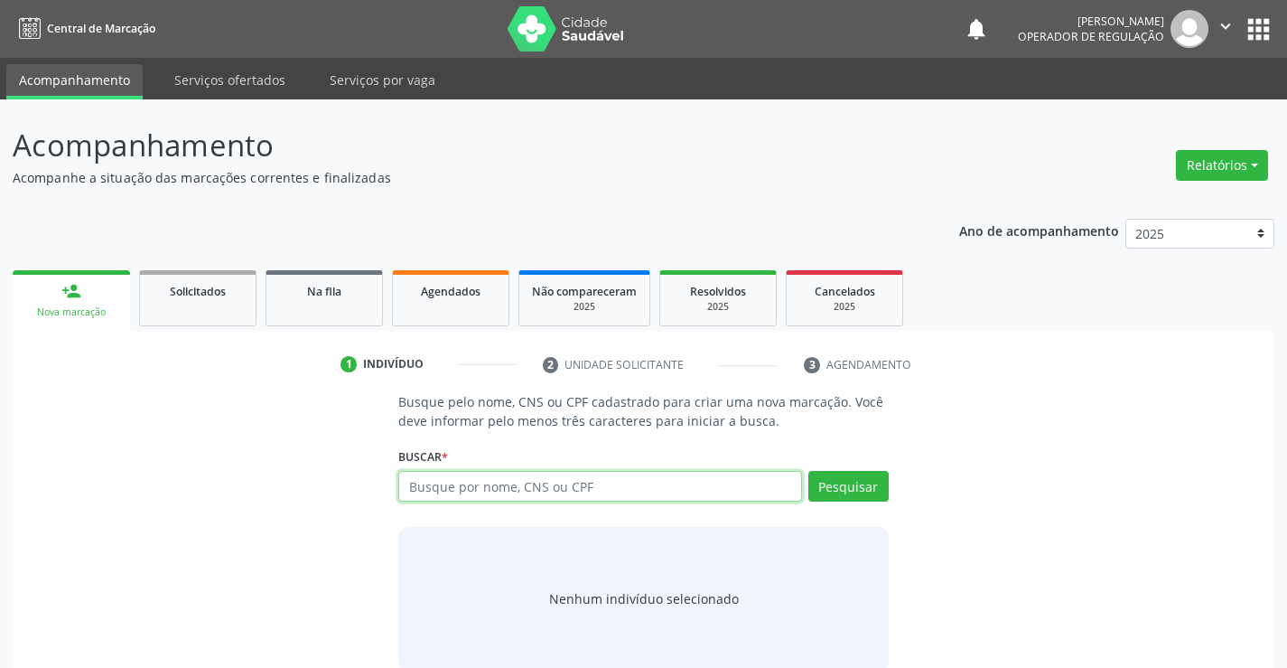
click at [597, 492] on input "text" at bounding box center [599, 486] width 403 height 31
click at [601, 486] on input "text" at bounding box center [599, 486] width 403 height 31
type input "704001859425361"
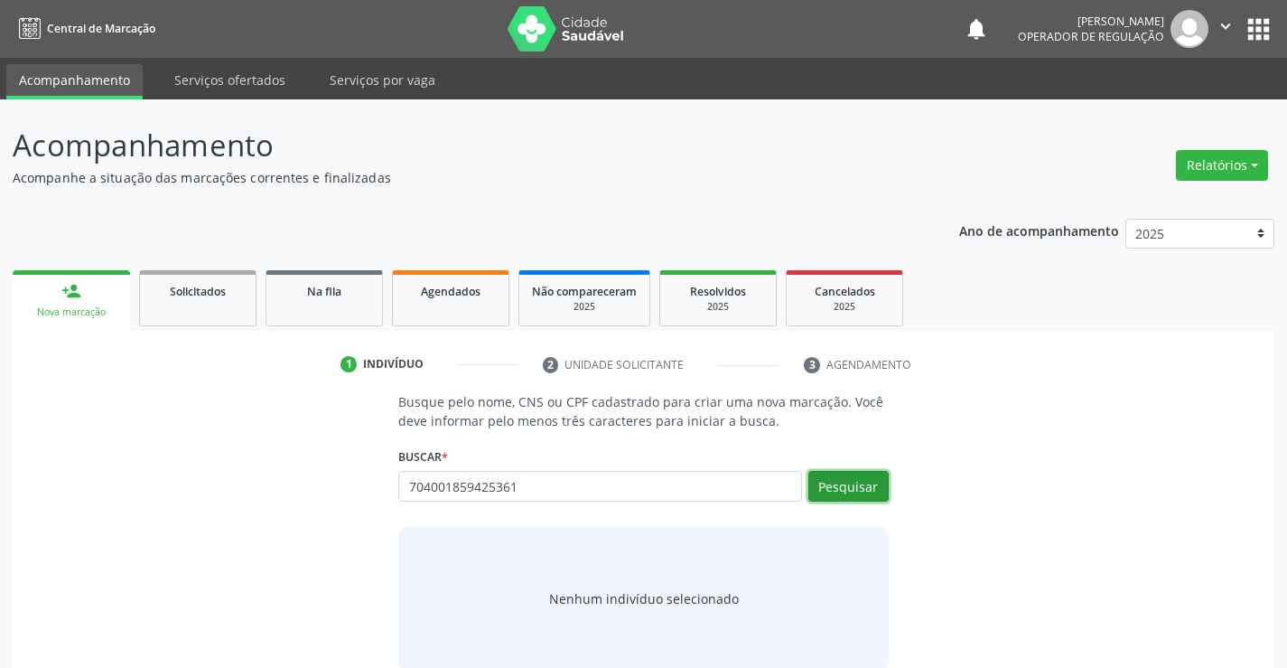
click at [840, 480] on button "Pesquisar" at bounding box center [849, 486] width 80 height 31
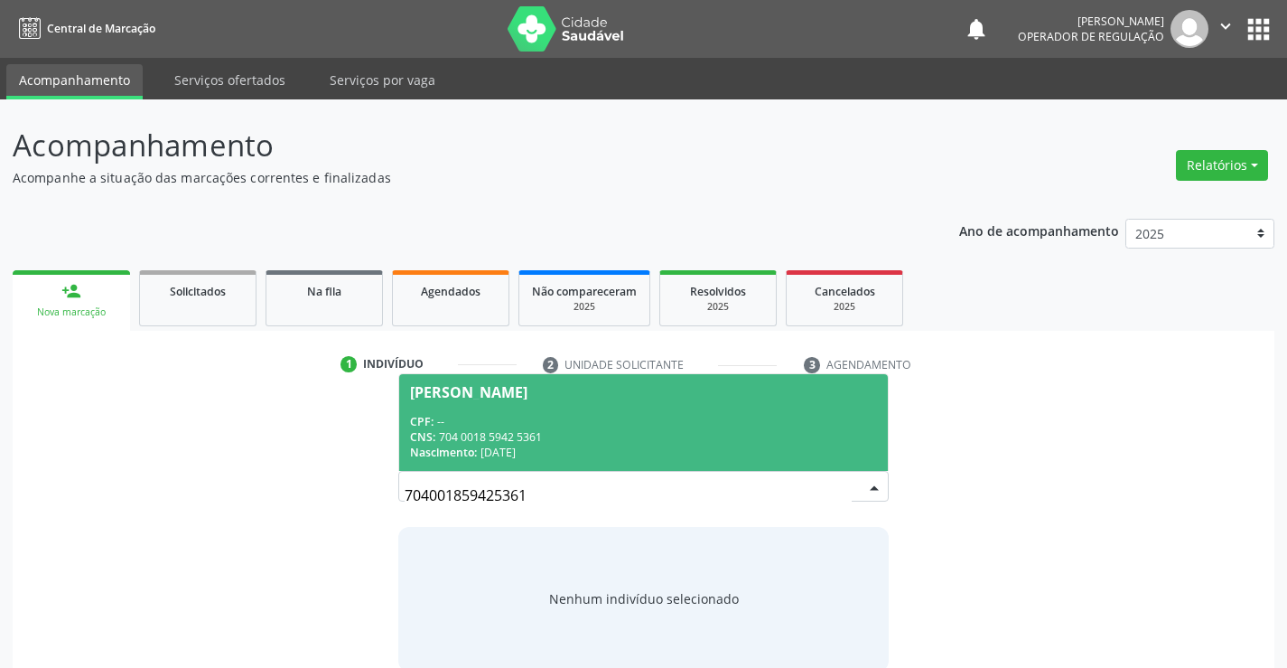
click at [564, 414] on div "CPF: --" at bounding box center [643, 421] width 466 height 15
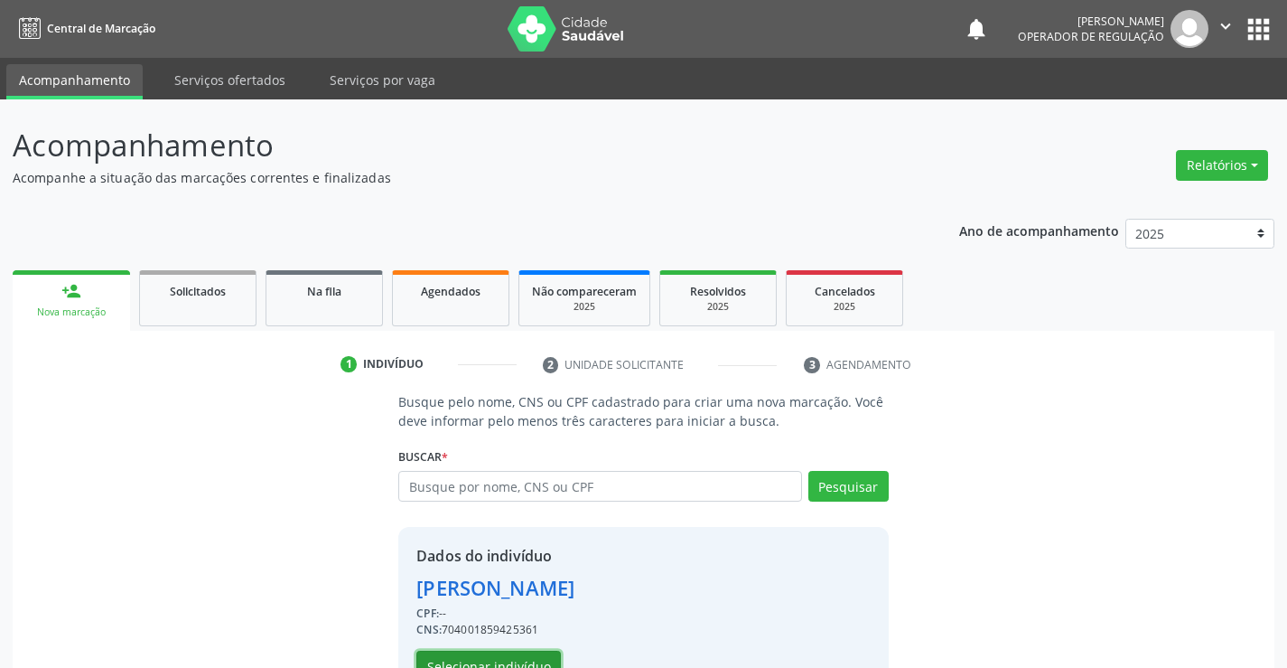
click at [473, 652] on button "Selecionar indivíduo" at bounding box center [488, 665] width 145 height 31
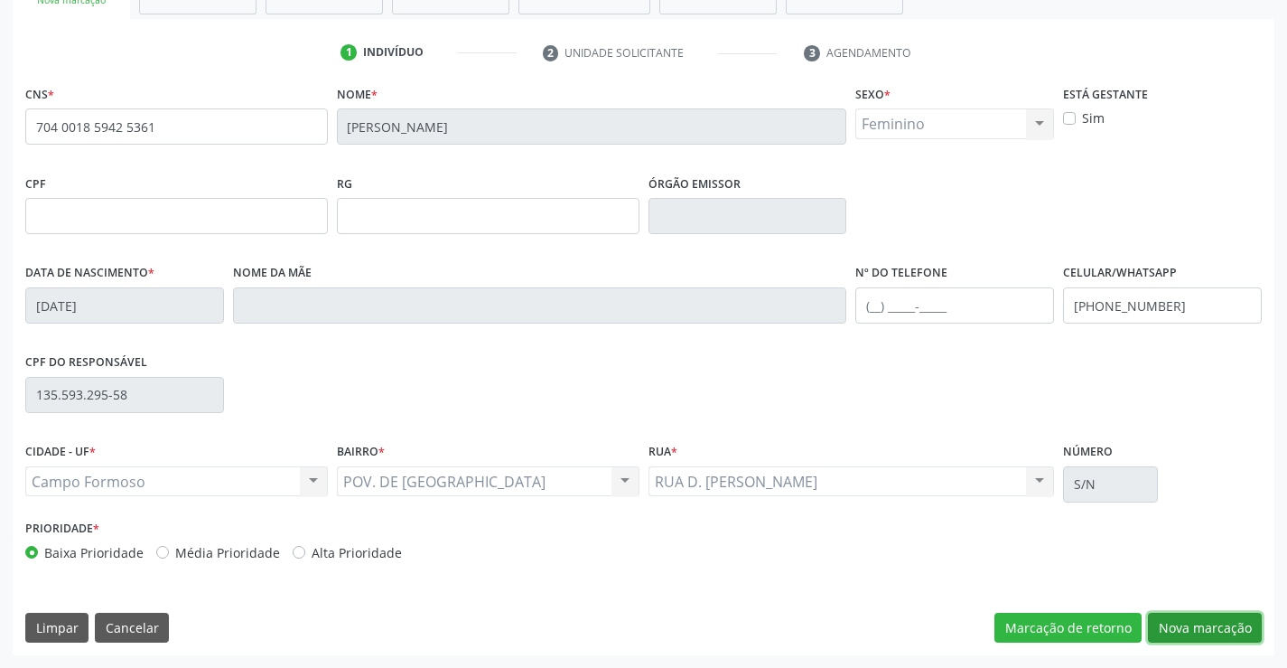
click at [1216, 623] on button "Nova marcação" at bounding box center [1205, 628] width 114 height 31
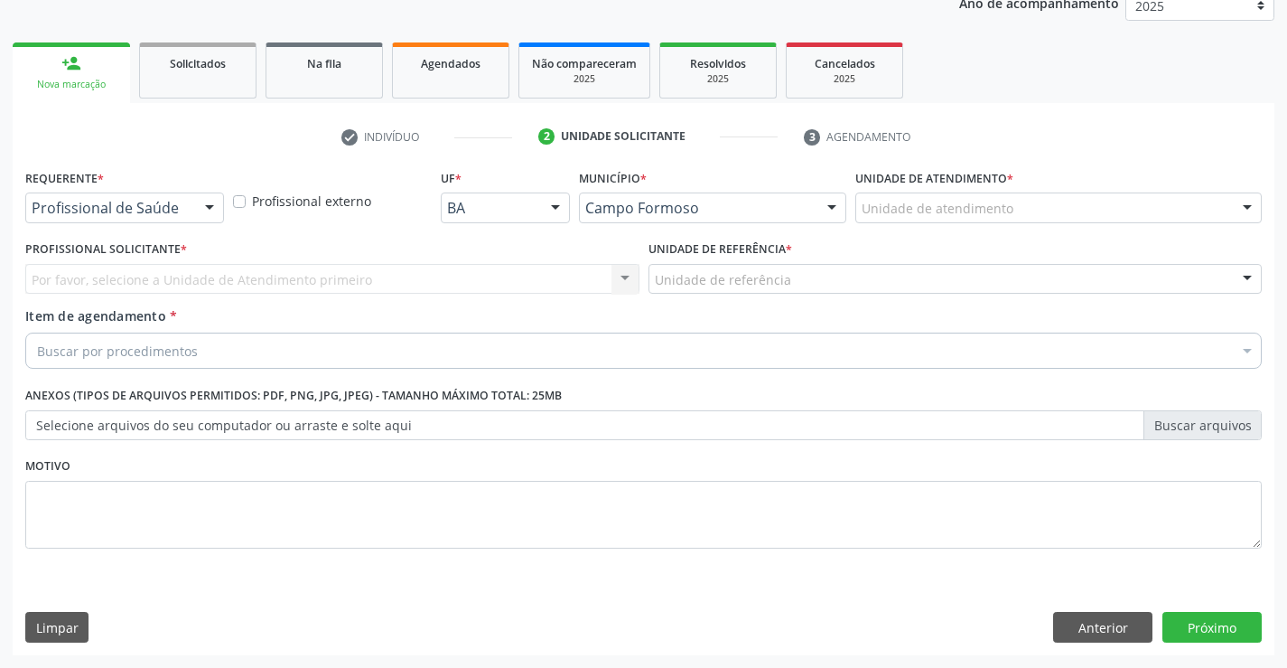
scroll to position [228, 0]
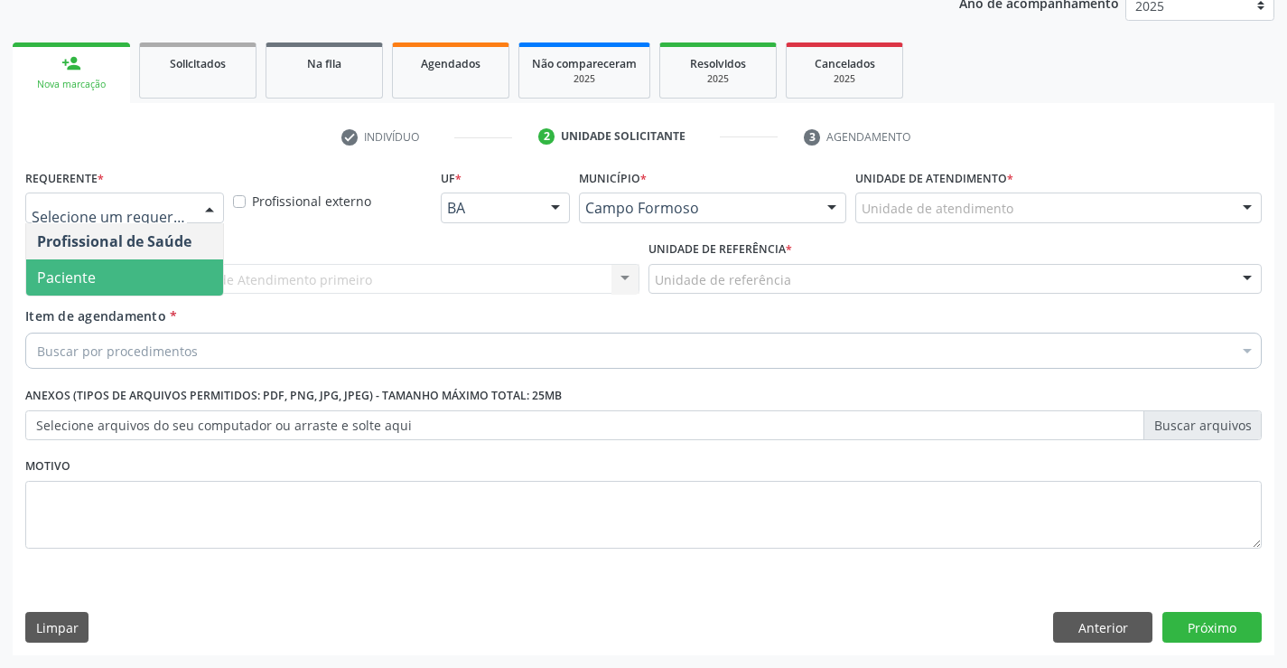
click at [115, 269] on span "Paciente" at bounding box center [124, 277] width 197 height 36
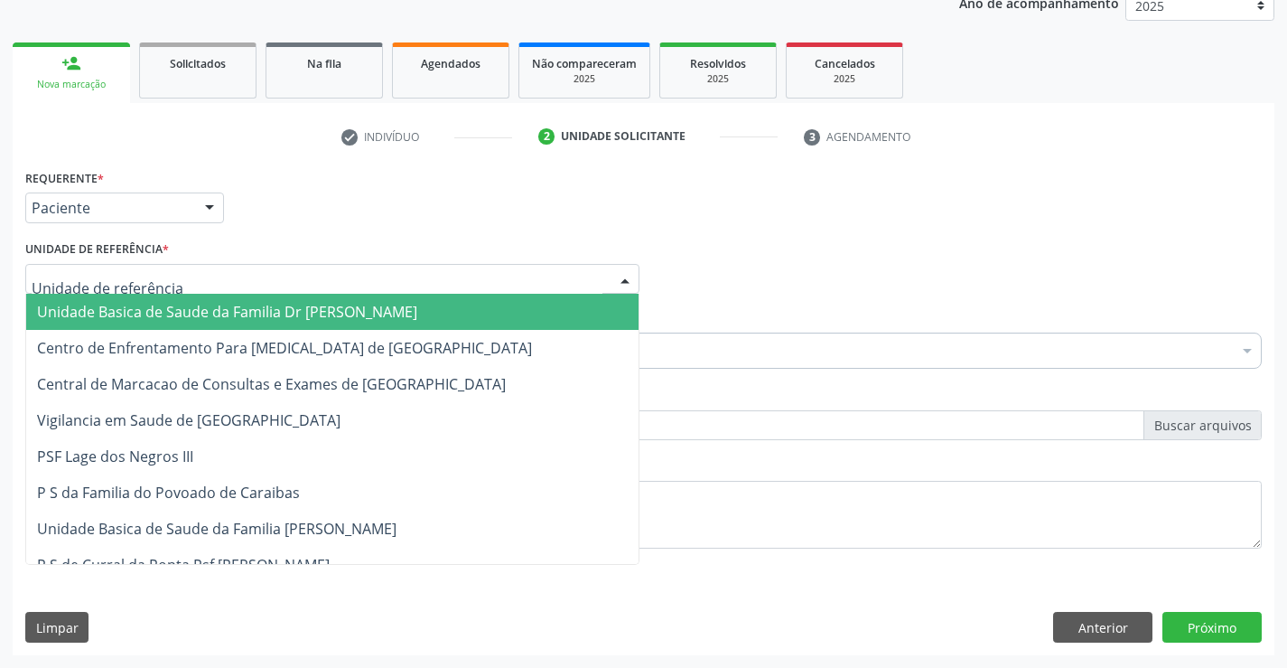
click at [151, 316] on span "Unidade Basica de Saude da Familia Dr [PERSON_NAME]" at bounding box center [227, 312] width 380 height 20
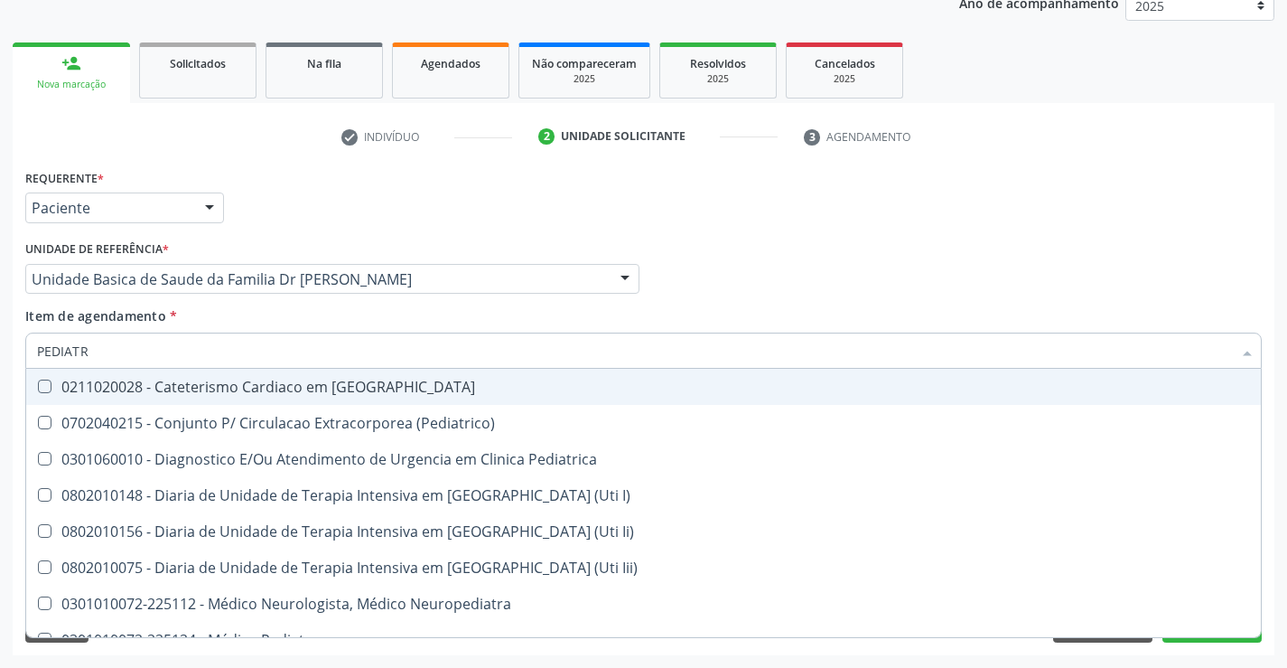
type input "PEDIATRA"
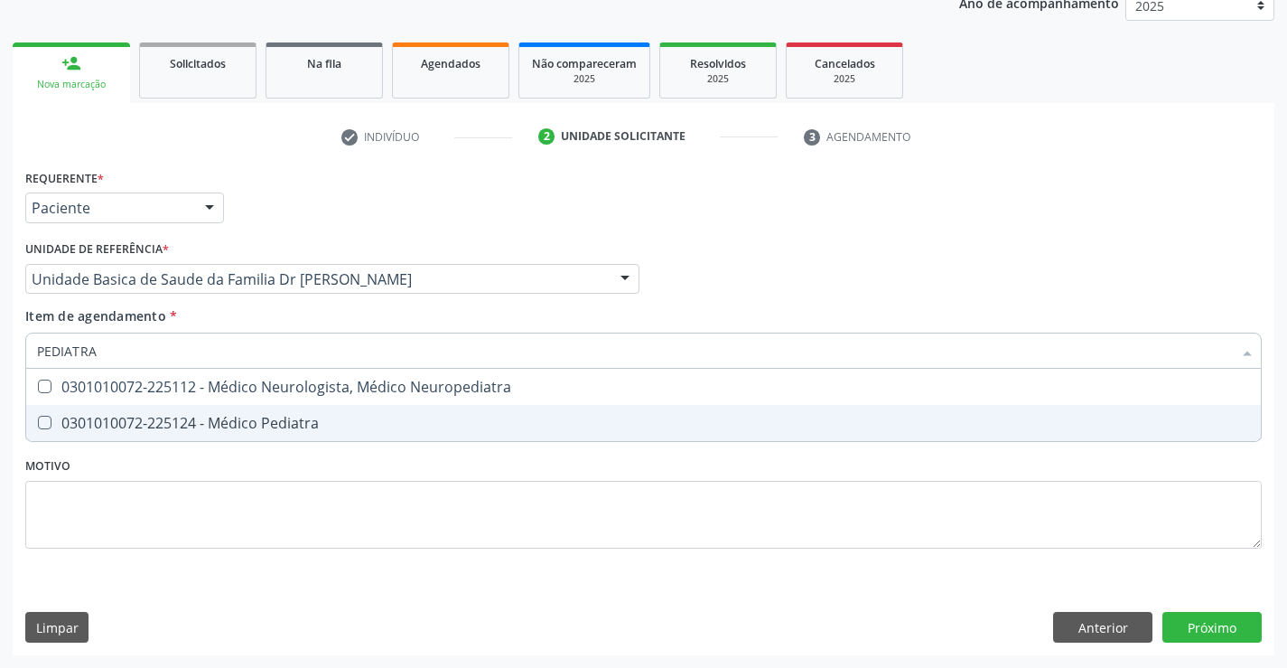
click at [248, 418] on div "0301010072-225124 - Médico Pediatra" at bounding box center [643, 423] width 1213 height 14
checkbox Pediatra "true"
click at [1224, 620] on div "Requerente * Paciente Profissional de Saúde Paciente Nenhum resultado encontrad…" at bounding box center [644, 409] width 1262 height 491
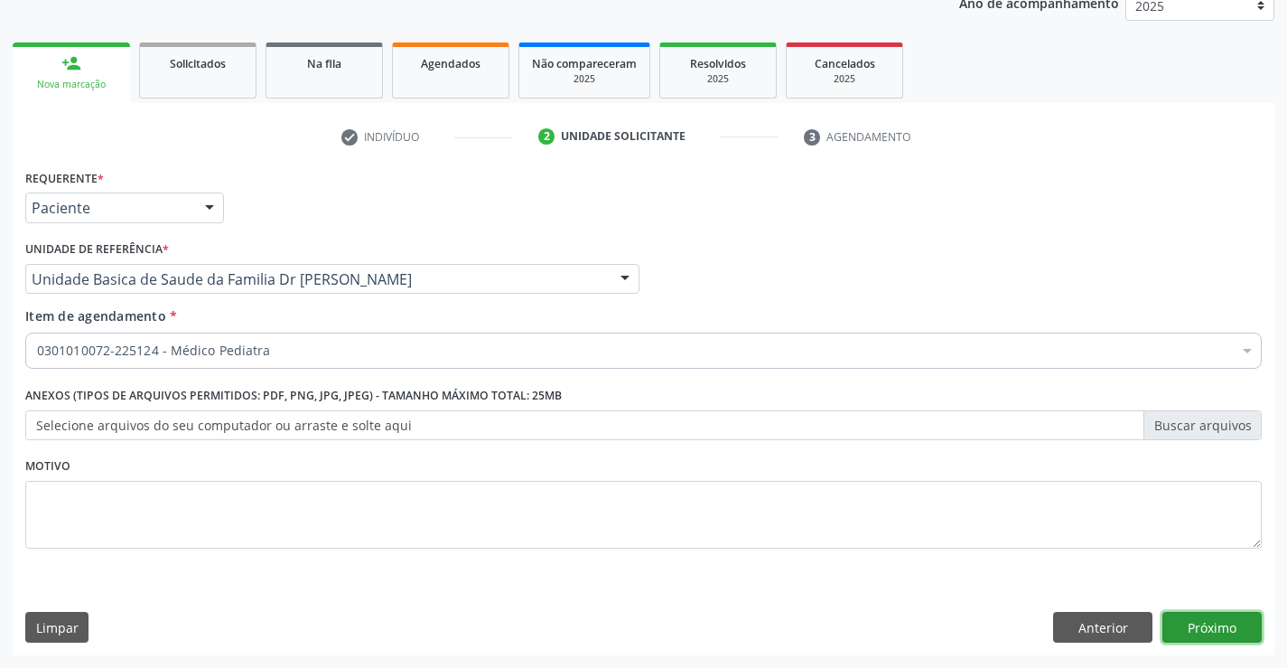
click at [1224, 620] on button "Próximo" at bounding box center [1212, 627] width 99 height 31
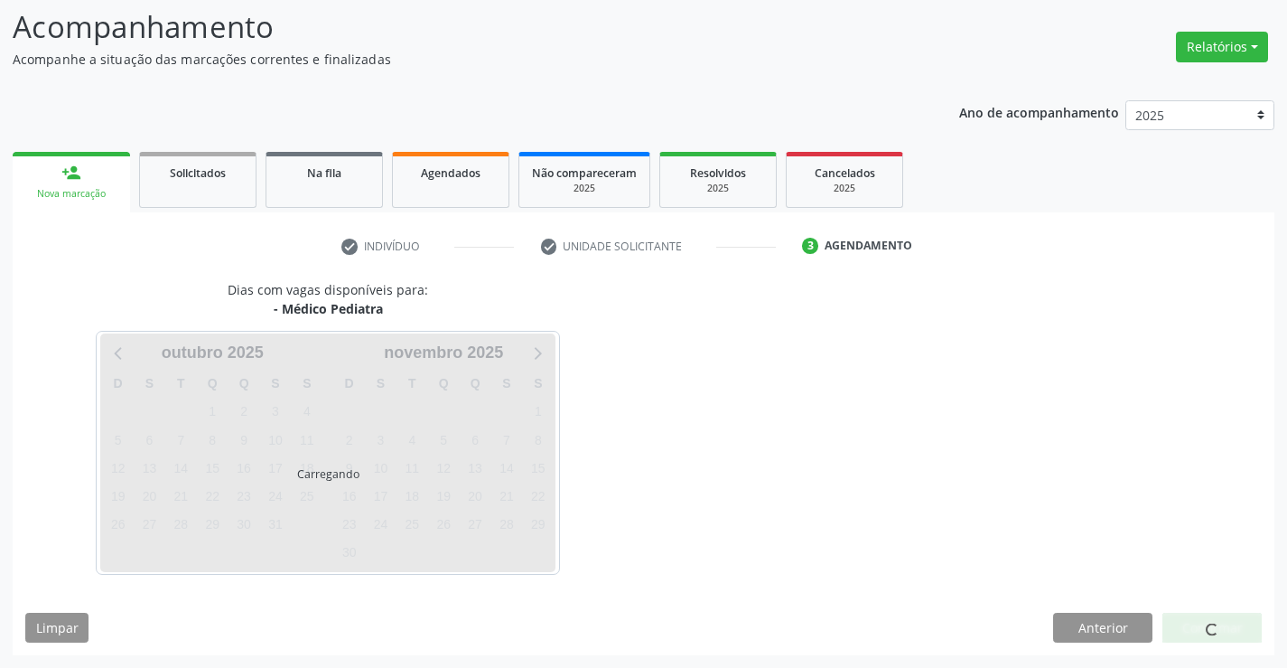
scroll to position [118, 0]
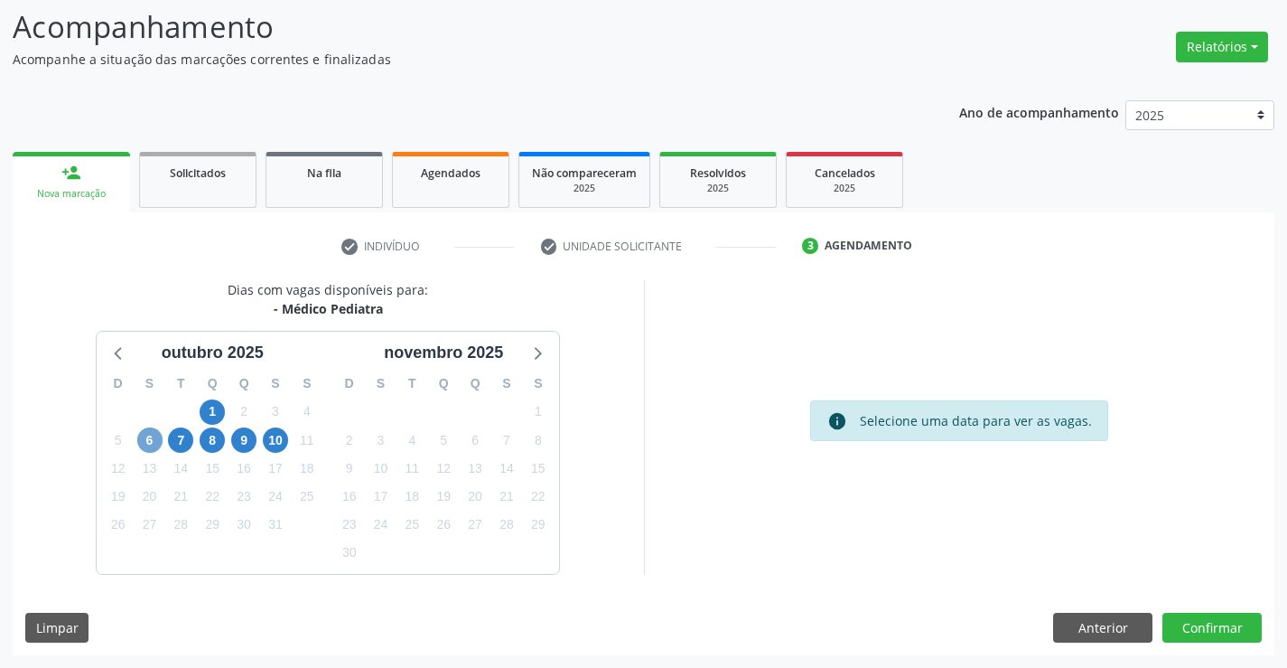
click at [145, 444] on span "6" at bounding box center [149, 439] width 25 height 25
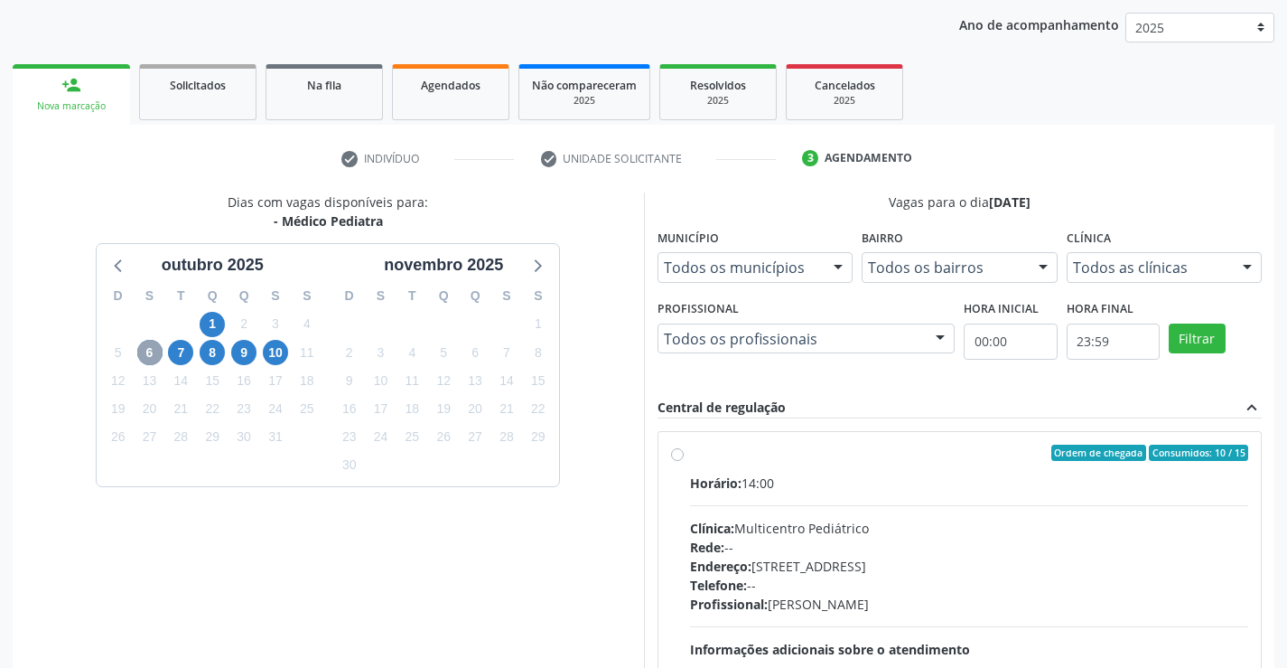
scroll to position [379, 0]
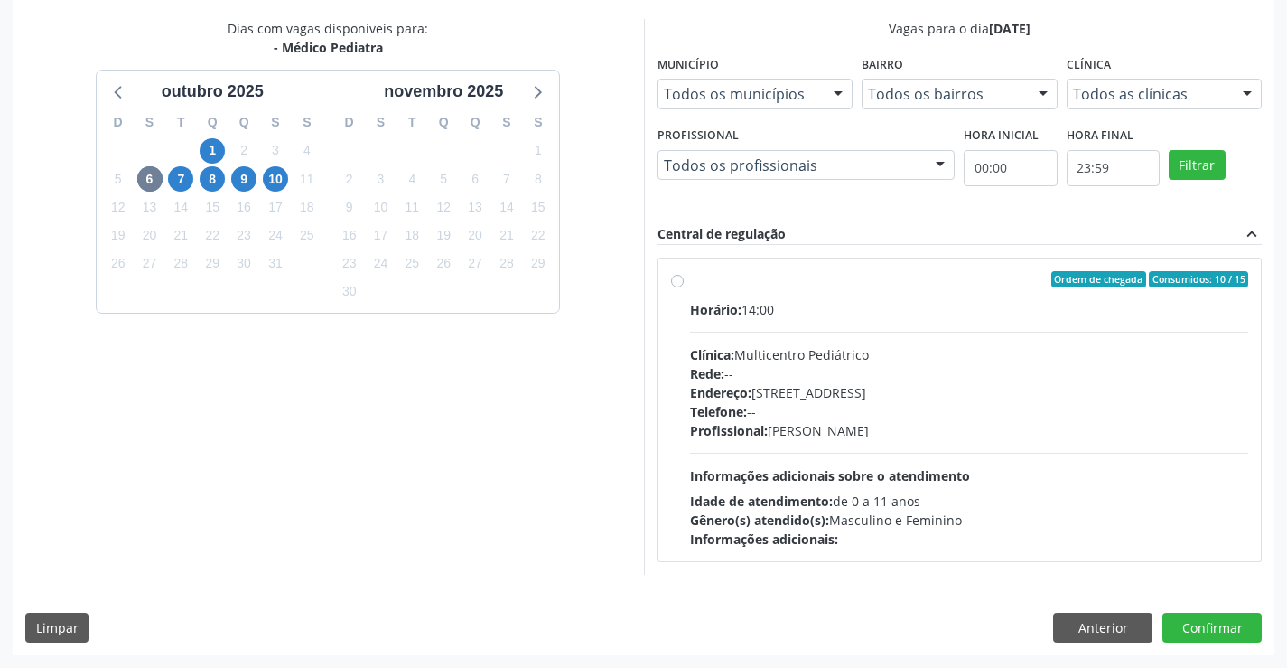
click at [889, 277] on div "Ordem de chegada Consumidos: 10 / 15" at bounding box center [969, 279] width 559 height 16
click at [684, 277] on input "Ordem de chegada Consumidos: 10 / 15 Horário: 14:00 Clínica: Multicentro Pediát…" at bounding box center [677, 279] width 13 height 16
radio input "true"
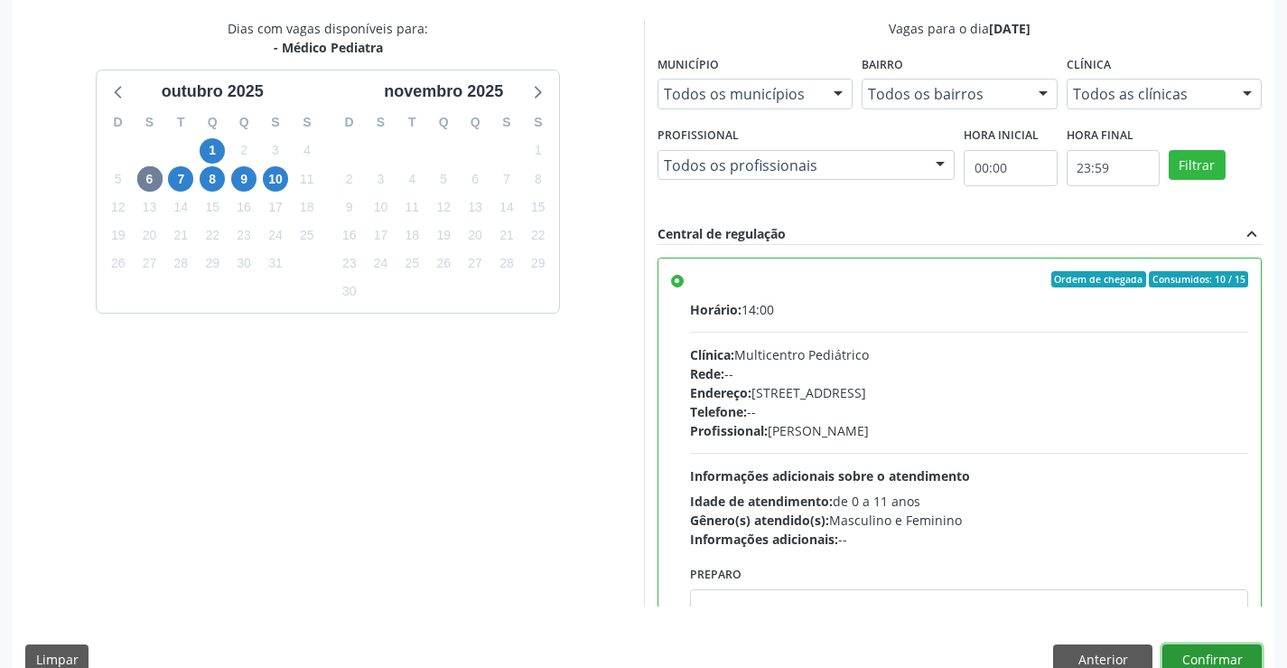
click at [1209, 655] on button "Confirmar" at bounding box center [1212, 659] width 99 height 31
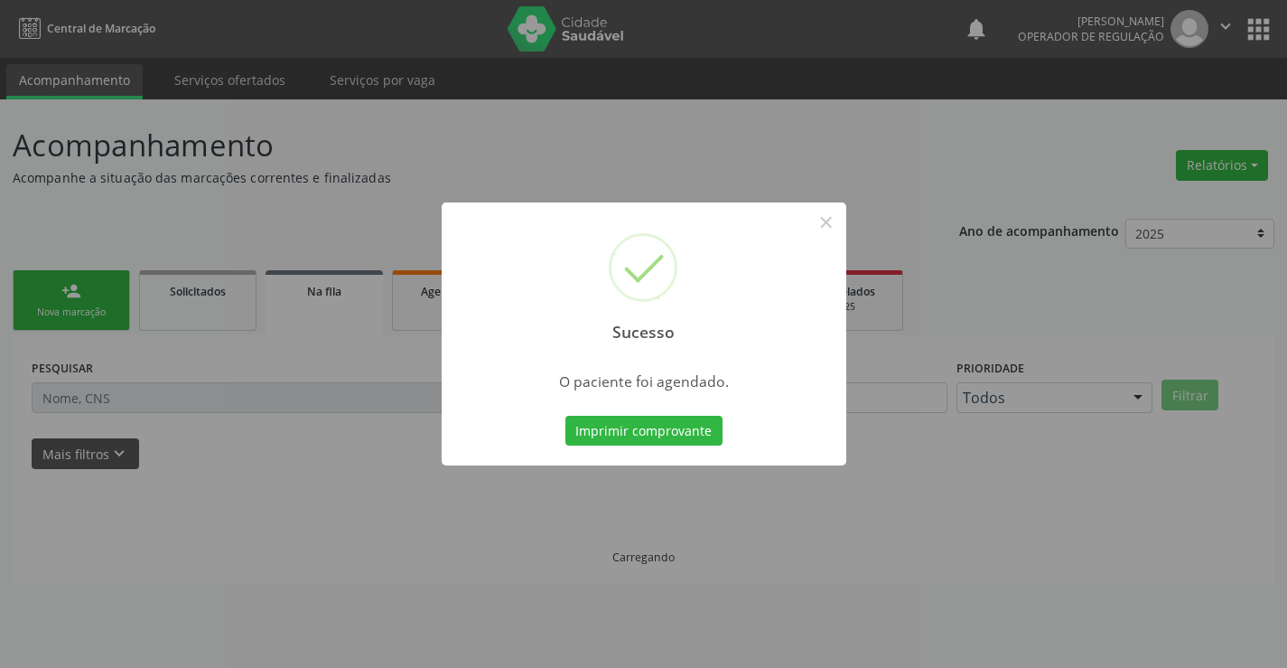
scroll to position [0, 0]
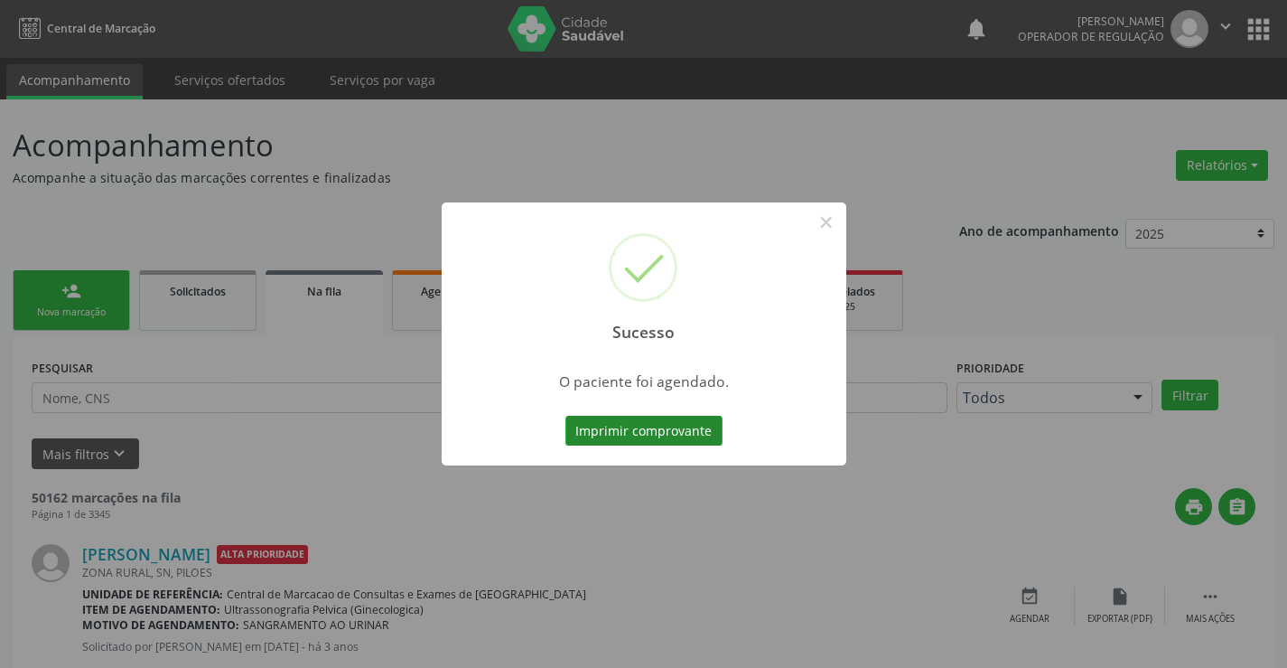
click at [631, 431] on button "Imprimir comprovante" at bounding box center [644, 431] width 157 height 31
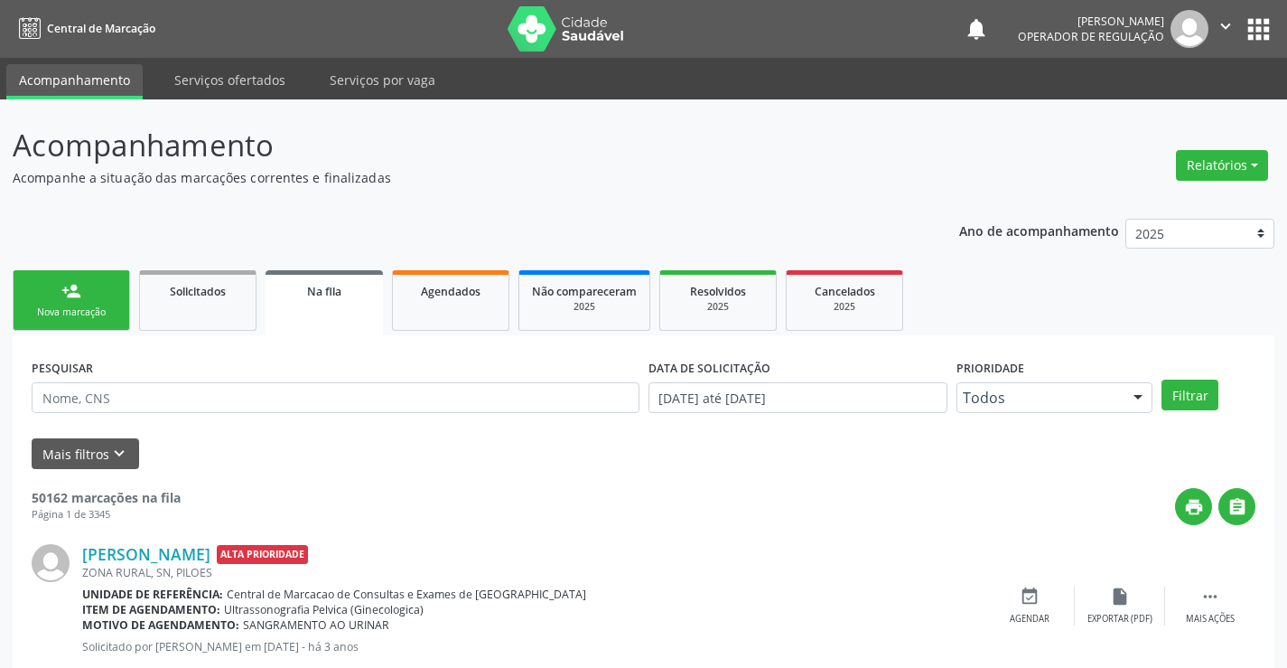
click at [70, 299] on div "person_add" at bounding box center [71, 291] width 20 height 20
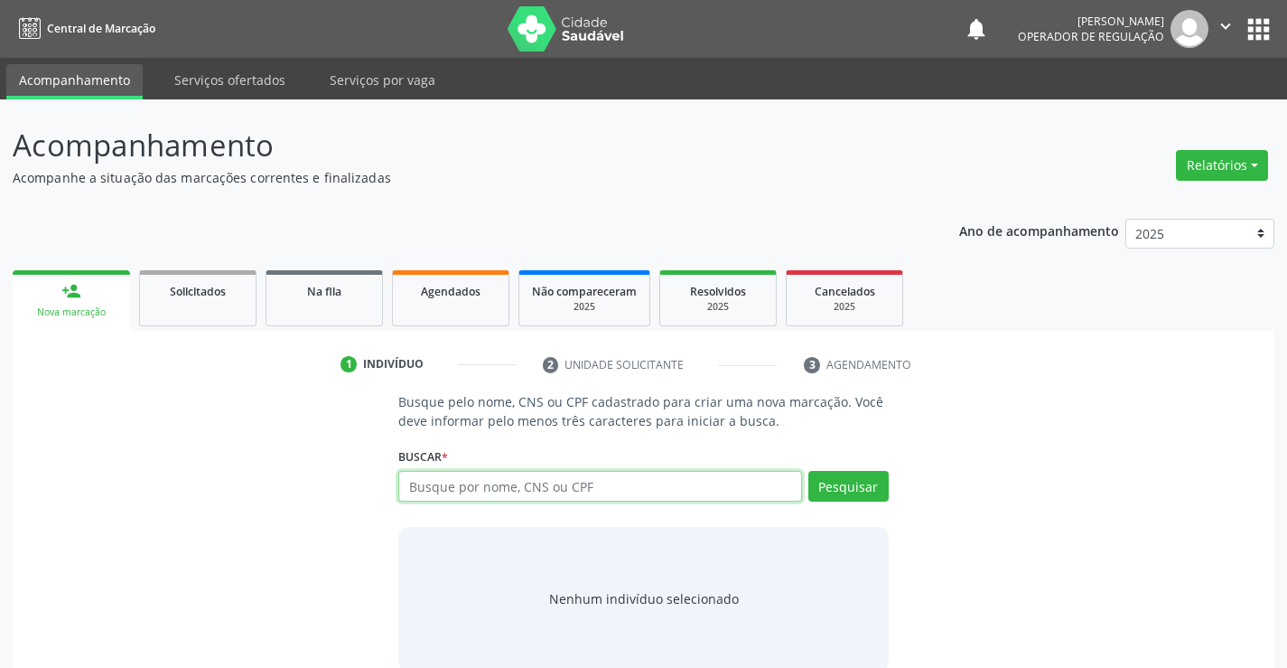
click at [545, 482] on input "text" at bounding box center [599, 486] width 403 height 31
type input "702807612526569"
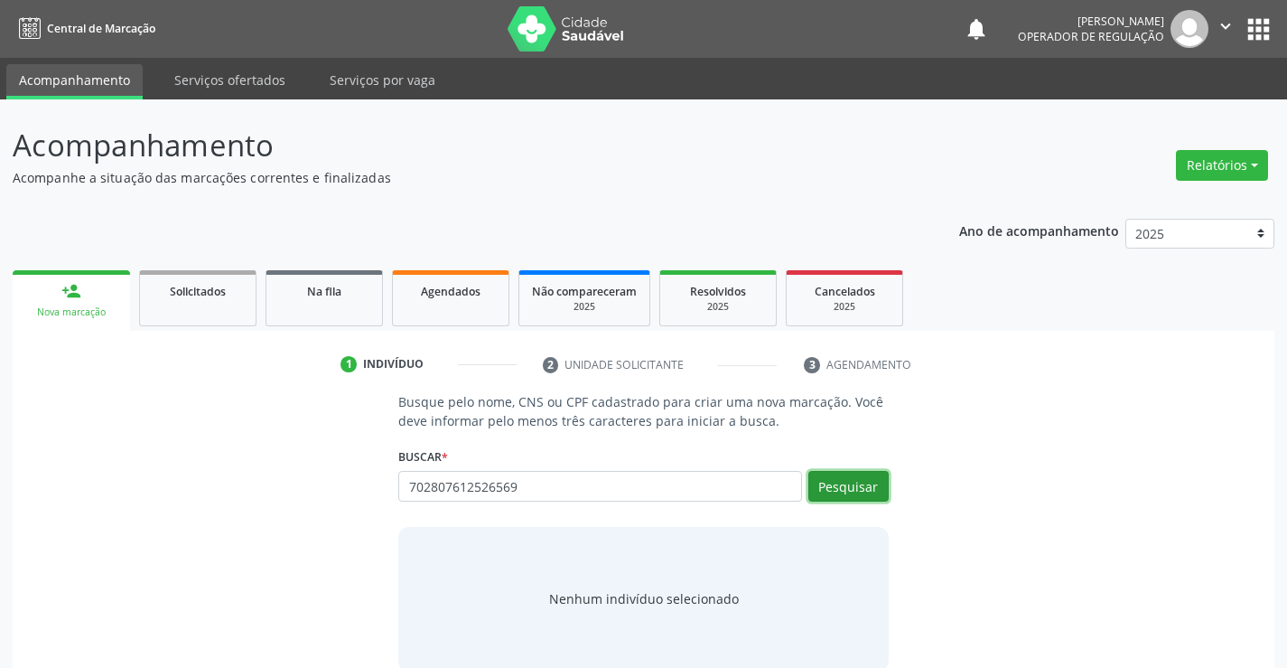
click at [848, 481] on button "Pesquisar" at bounding box center [849, 486] width 80 height 31
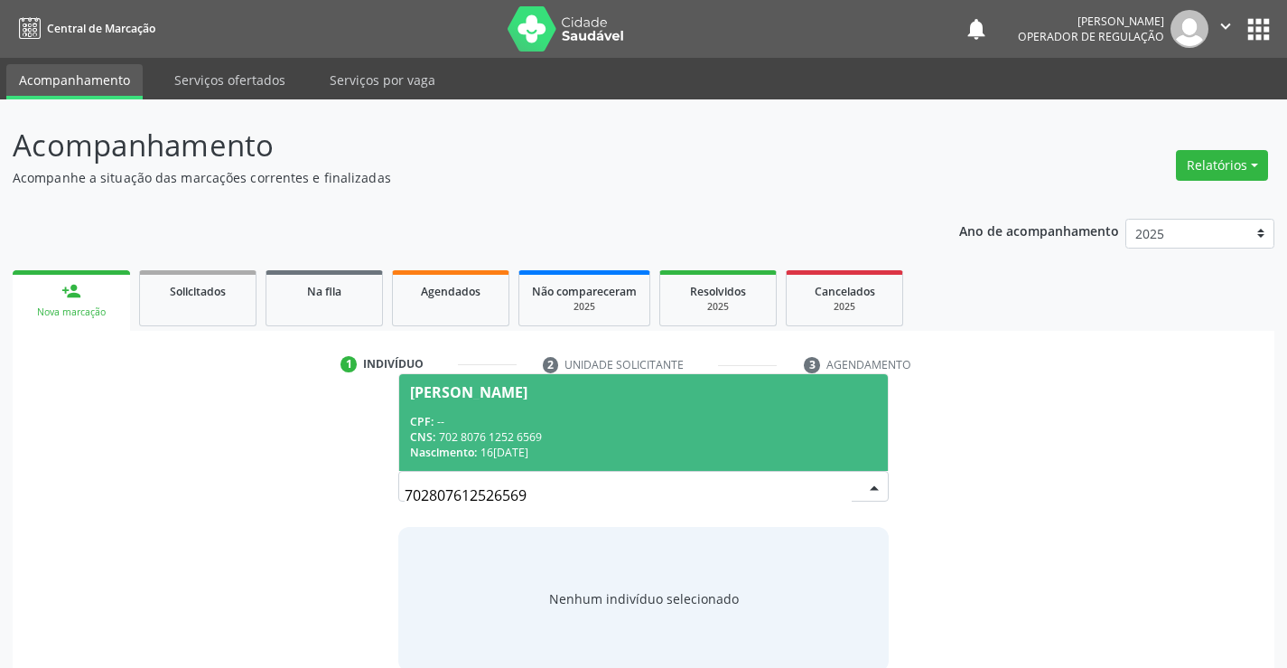
click at [611, 412] on span "Adelia Isabel Araujo da Silva CPF: -- CNS: 702 8076 1252 6569 Nascimento: 16/10…" at bounding box center [643, 422] width 488 height 97
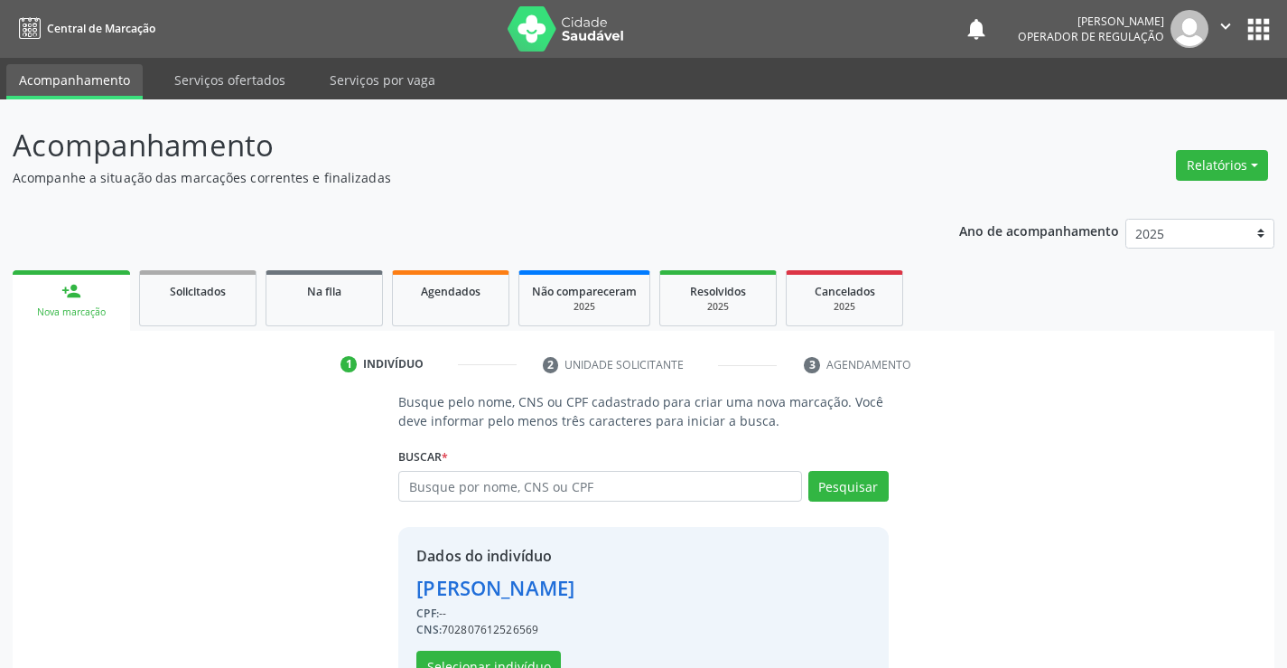
scroll to position [57, 0]
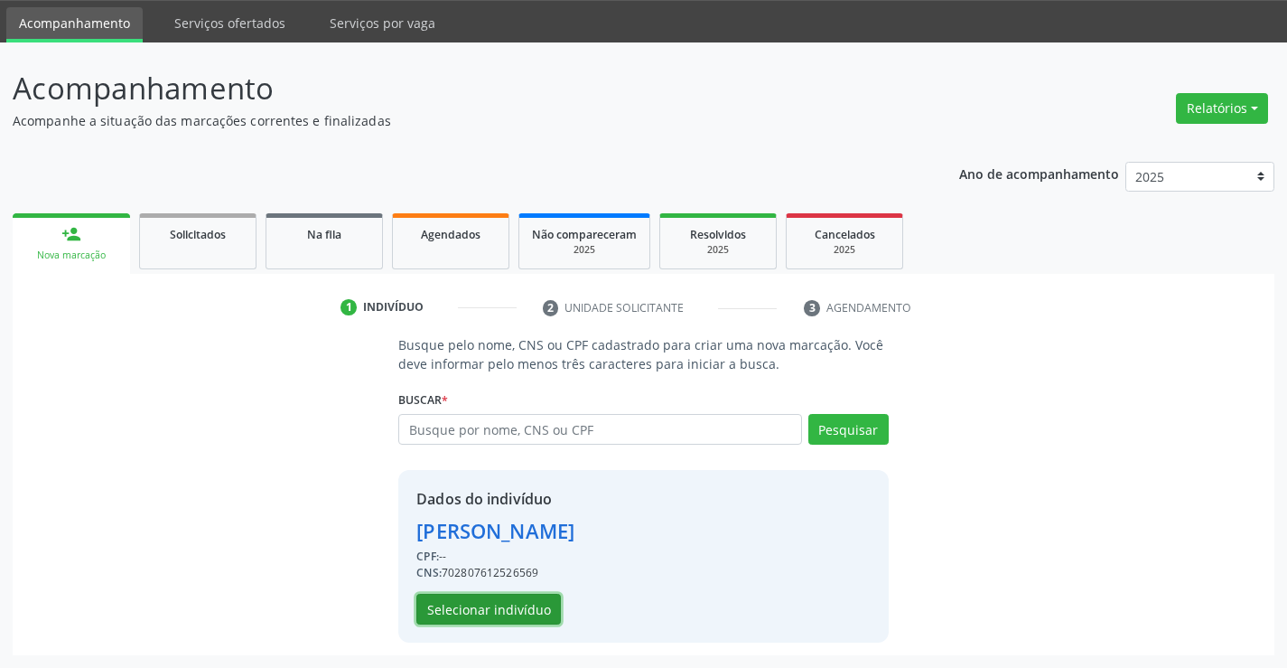
click at [508, 615] on button "Selecionar indivíduo" at bounding box center [488, 609] width 145 height 31
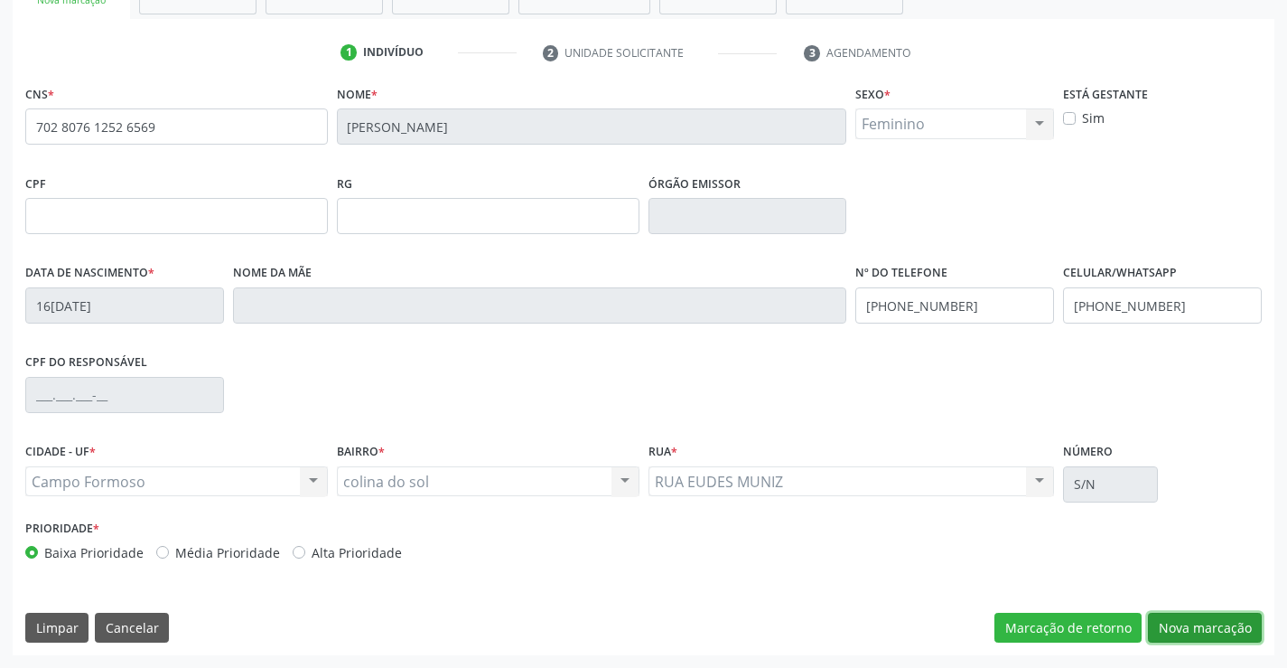
click at [1198, 614] on button "Nova marcação" at bounding box center [1205, 628] width 114 height 31
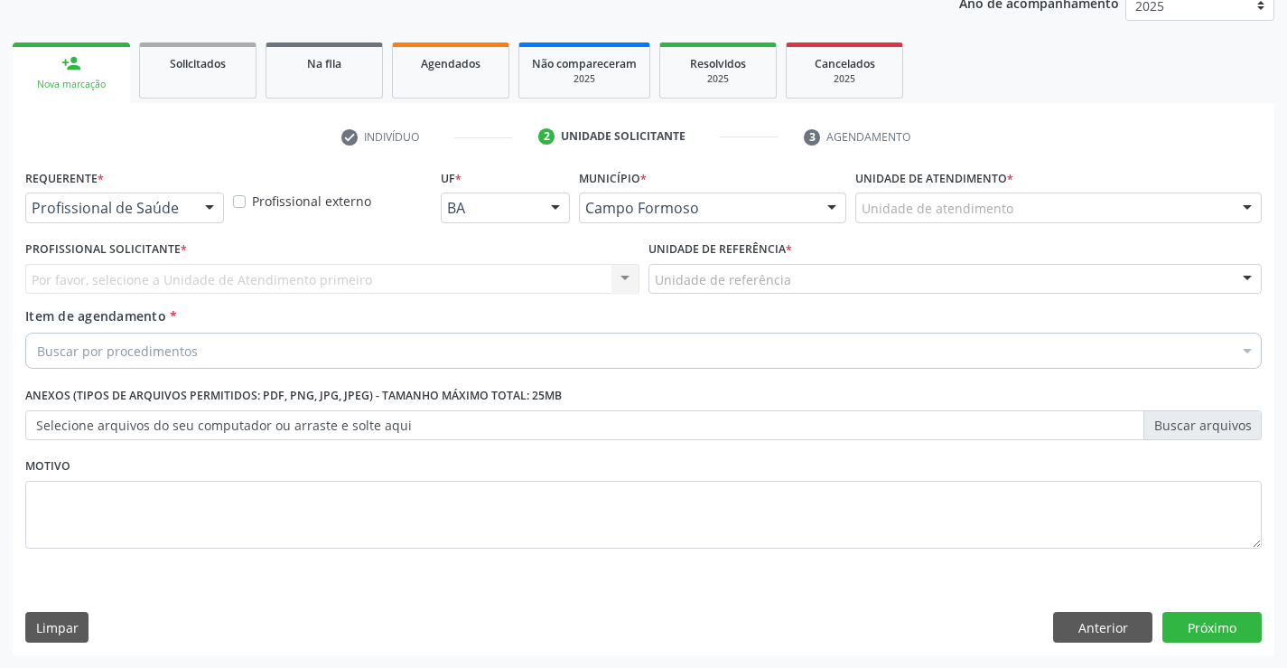
scroll to position [228, 0]
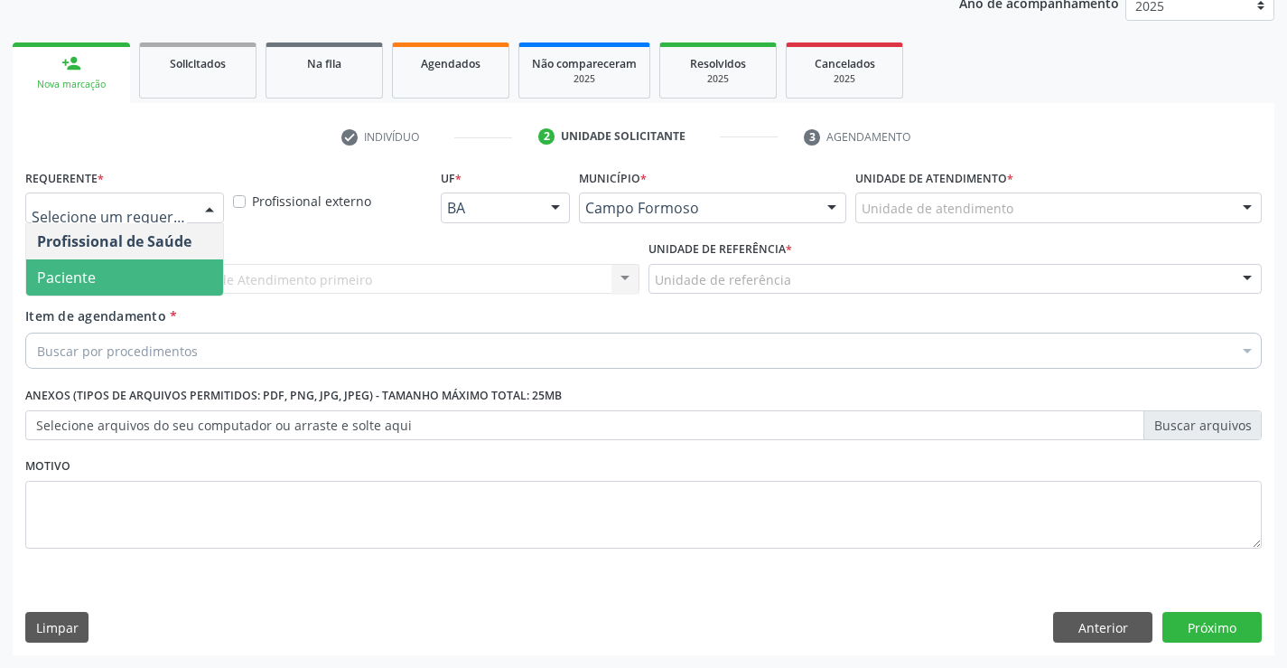
click at [97, 271] on span "Paciente" at bounding box center [124, 277] width 197 height 36
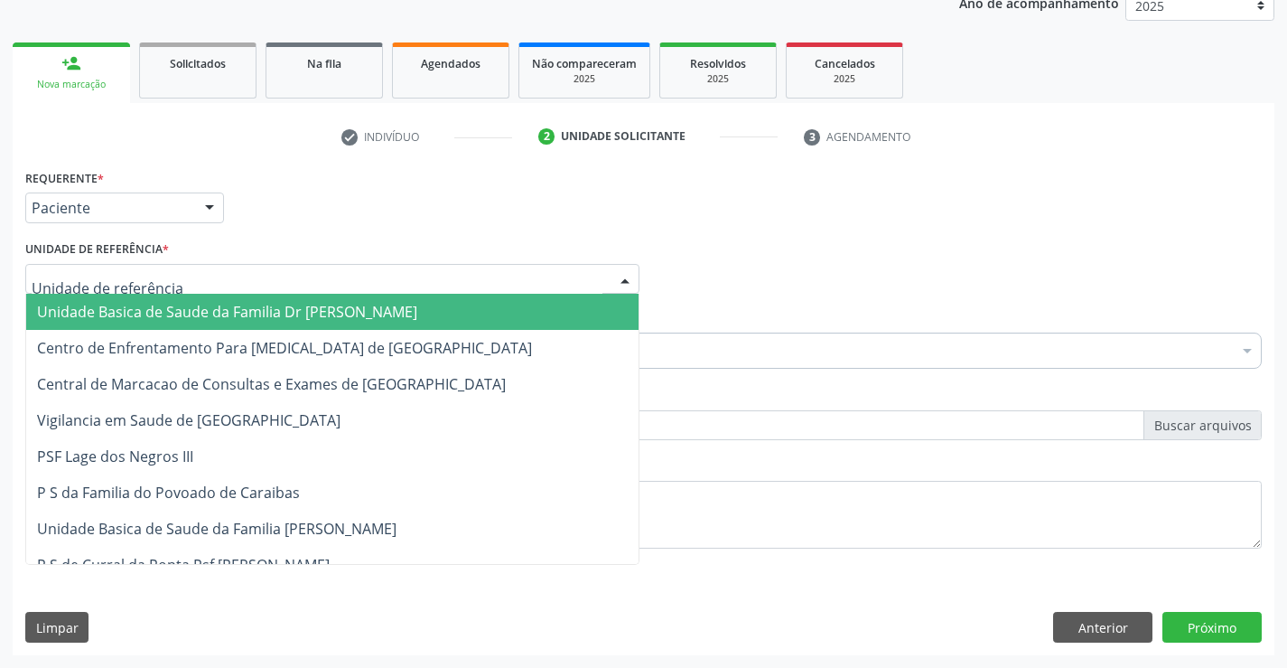
click at [141, 301] on span "Unidade Basica de Saude da Familia Dr [PERSON_NAME]" at bounding box center [332, 312] width 613 height 36
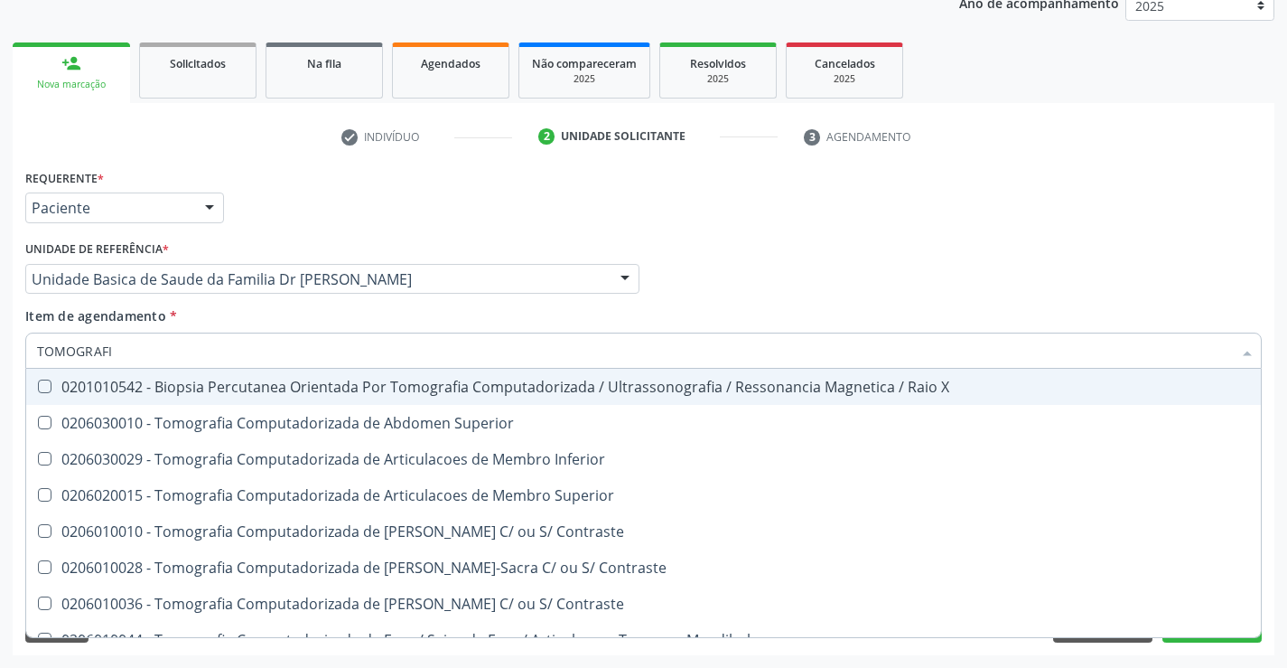
type input "TOMOGRAFIA"
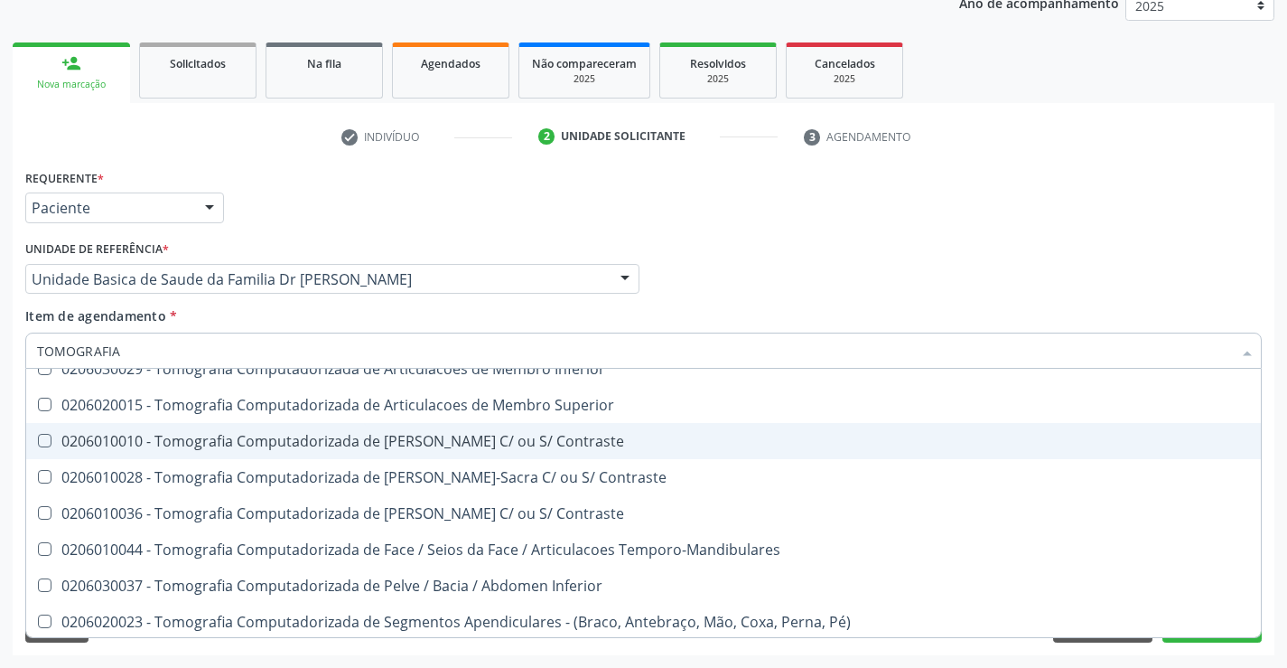
click at [495, 434] on div "0206010010 - Tomografia Computadorizada de Coluna Cervical C/ ou S/ Contraste" at bounding box center [643, 441] width 1213 height 14
checkbox Contraste "true"
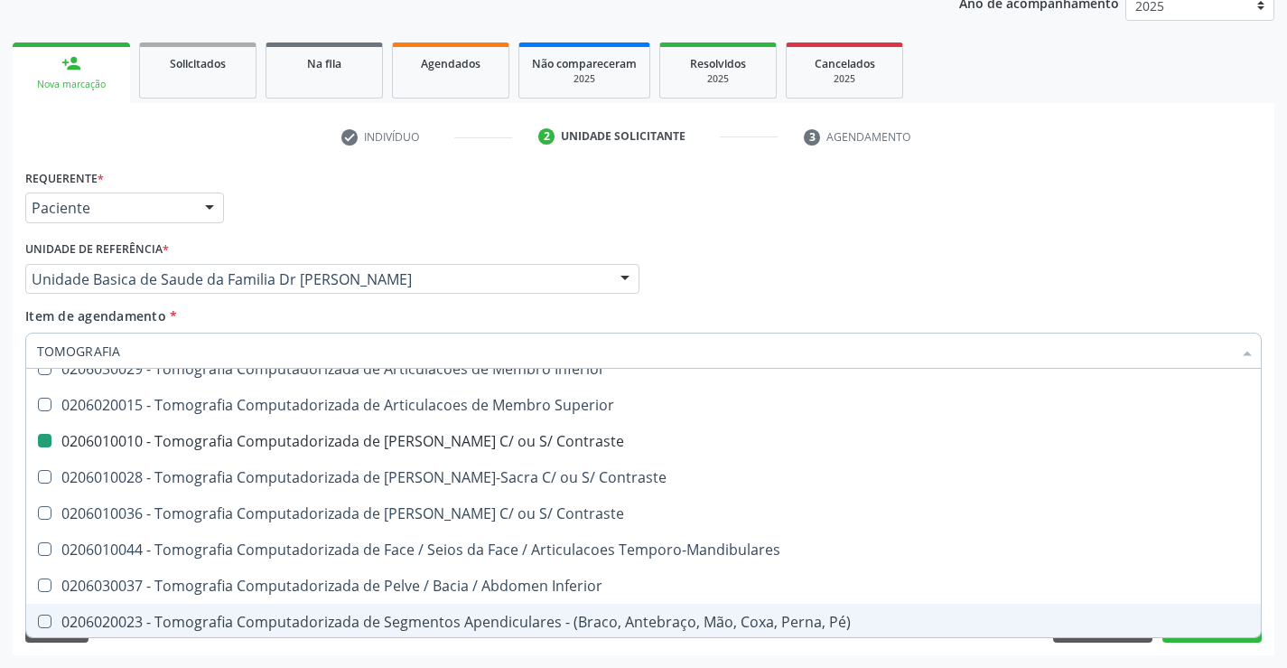
click at [1286, 589] on div "Acompanhamento Acompanhe a situação das marcações correntes e finalizadas Relat…" at bounding box center [643, 270] width 1287 height 796
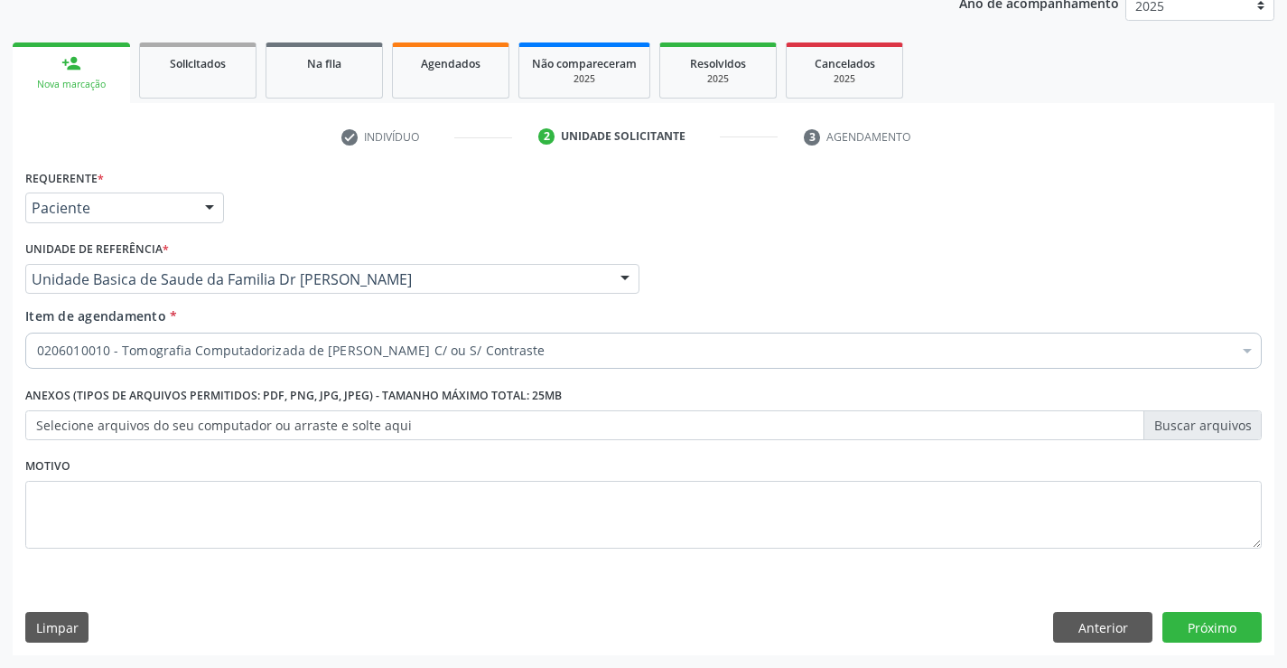
scroll to position [0, 0]
click at [1207, 624] on button "Próximo" at bounding box center [1212, 627] width 99 height 31
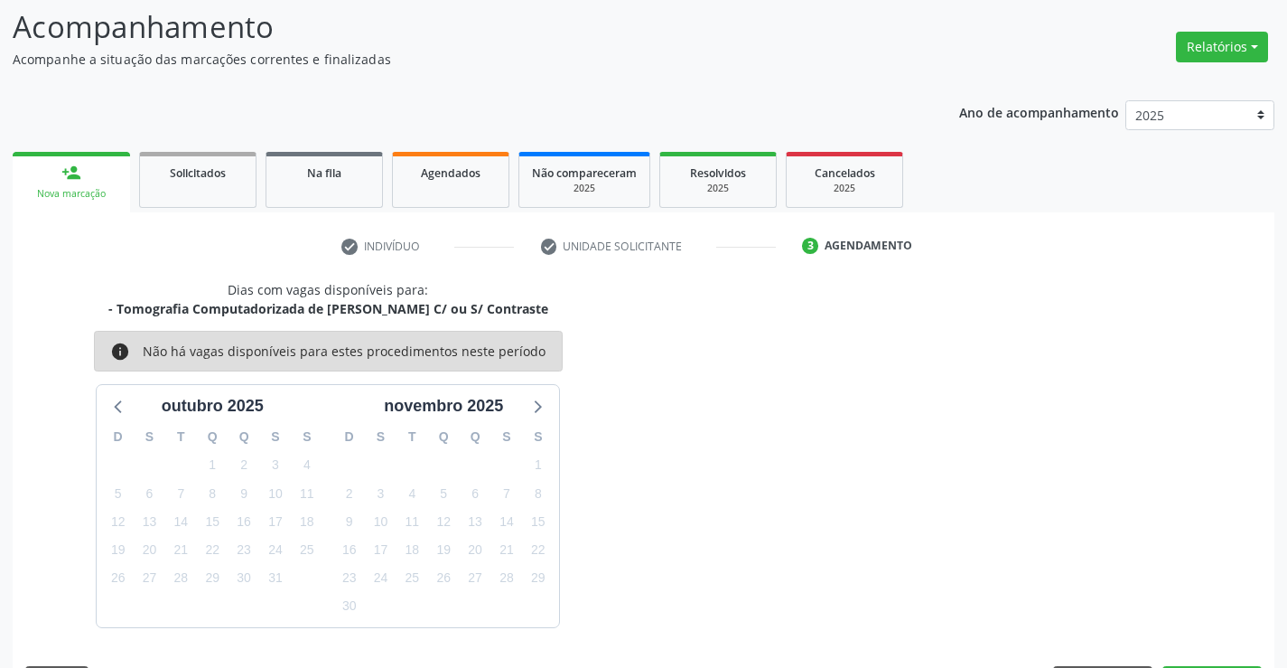
scroll to position [172, 0]
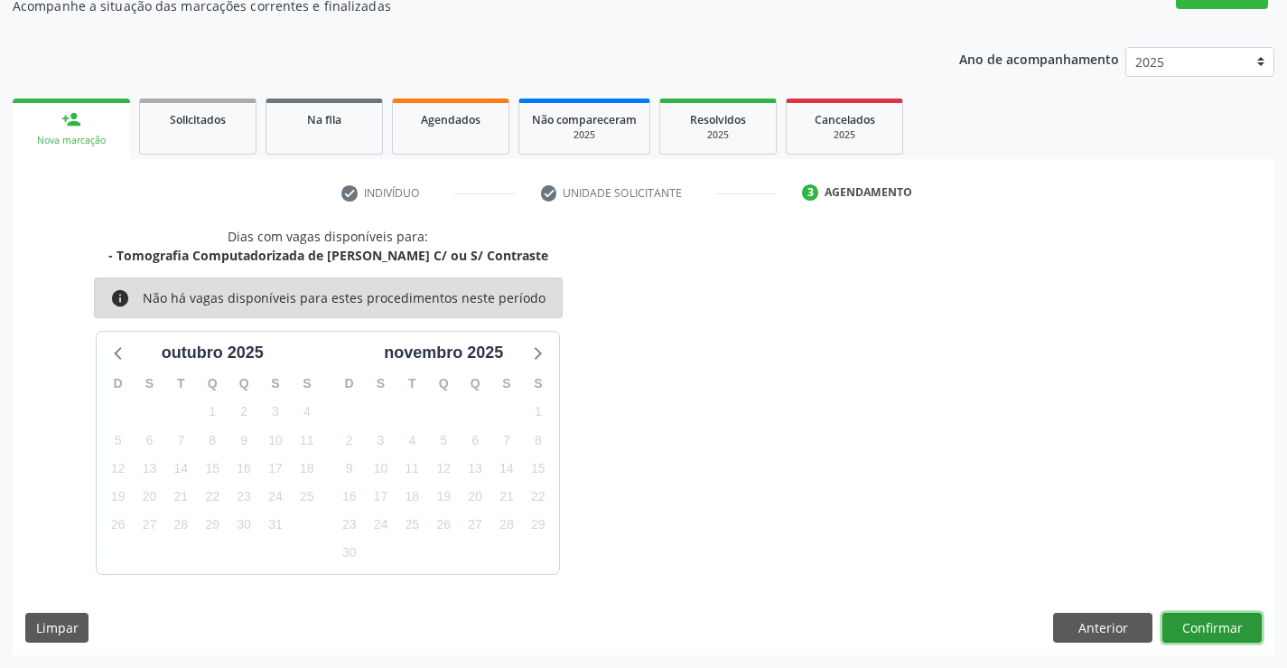
click at [1209, 624] on button "Confirmar" at bounding box center [1212, 628] width 99 height 31
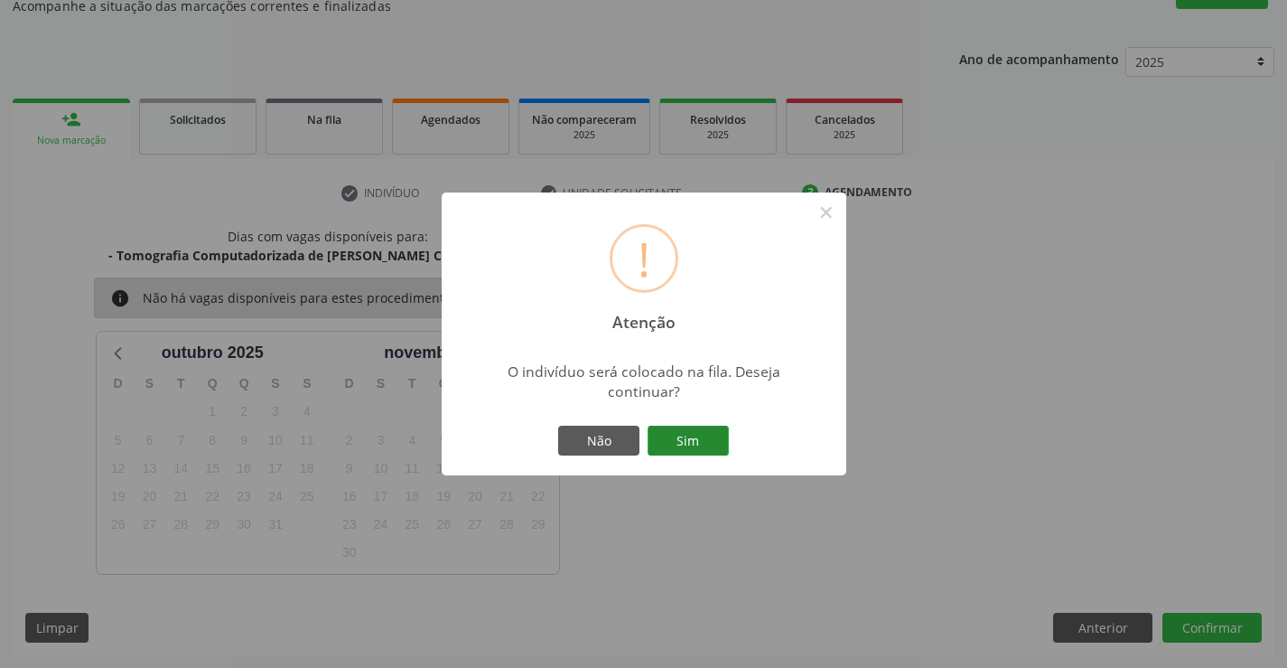
click at [678, 433] on button "Sim" at bounding box center [688, 440] width 81 height 31
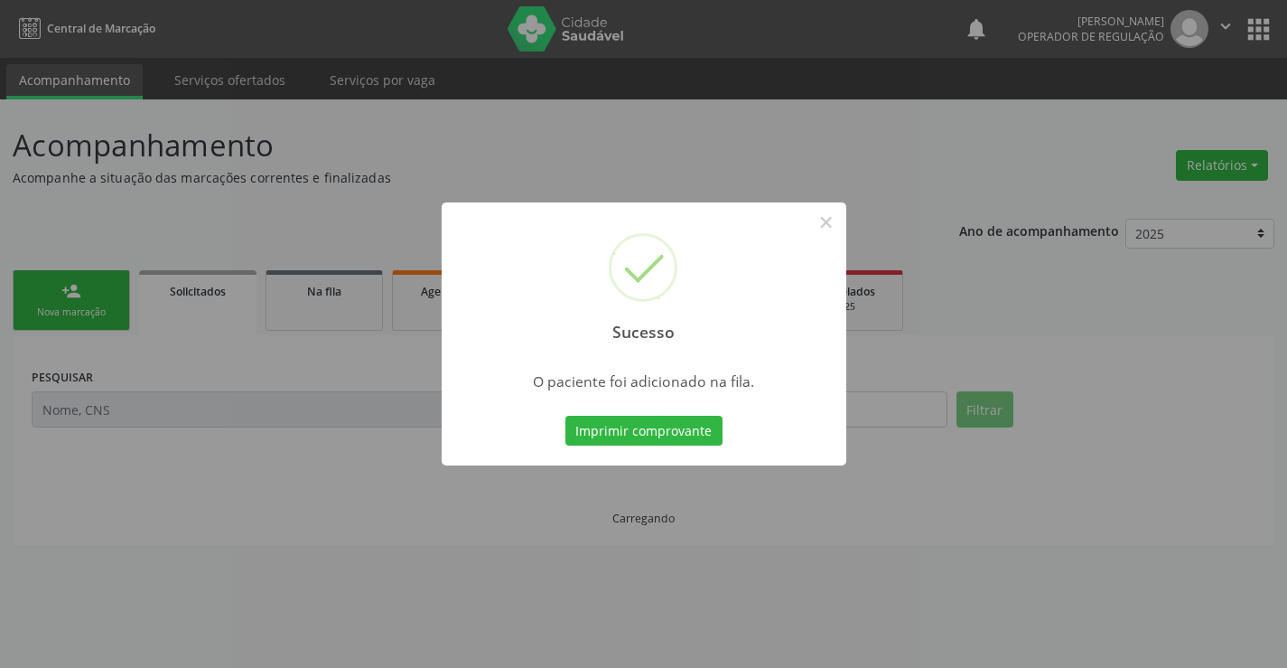
scroll to position [0, 0]
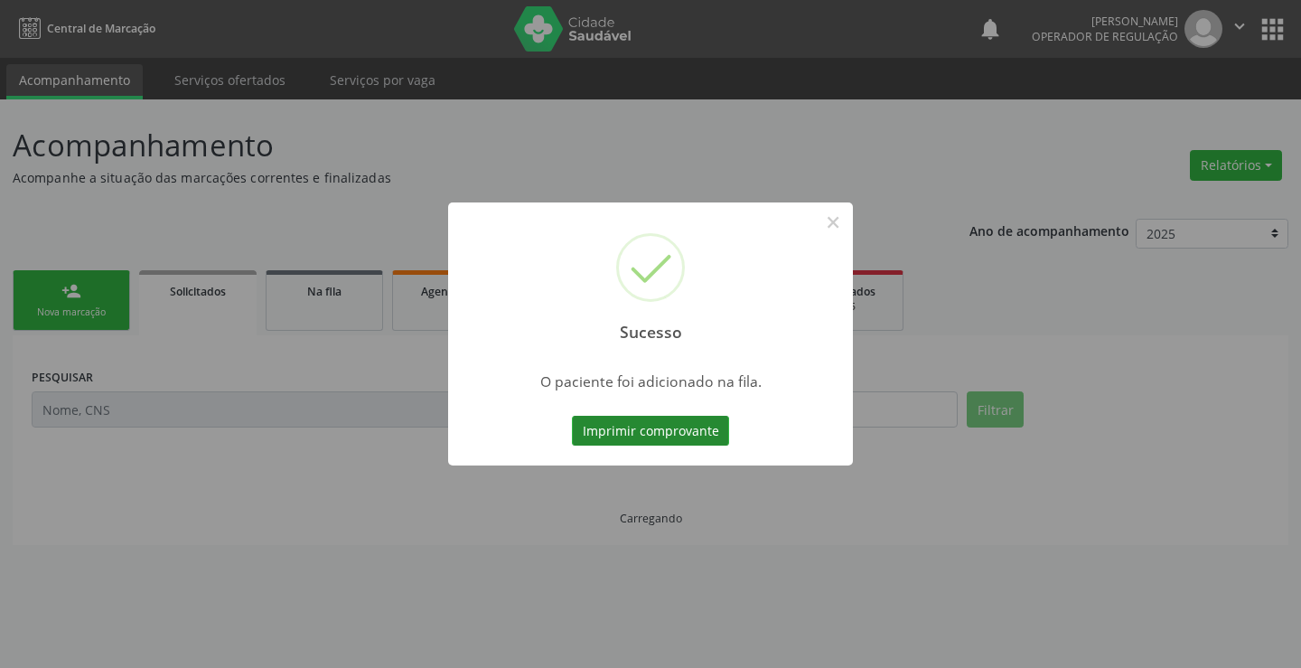
click at [631, 424] on button "Imprimir comprovante" at bounding box center [650, 431] width 157 height 31
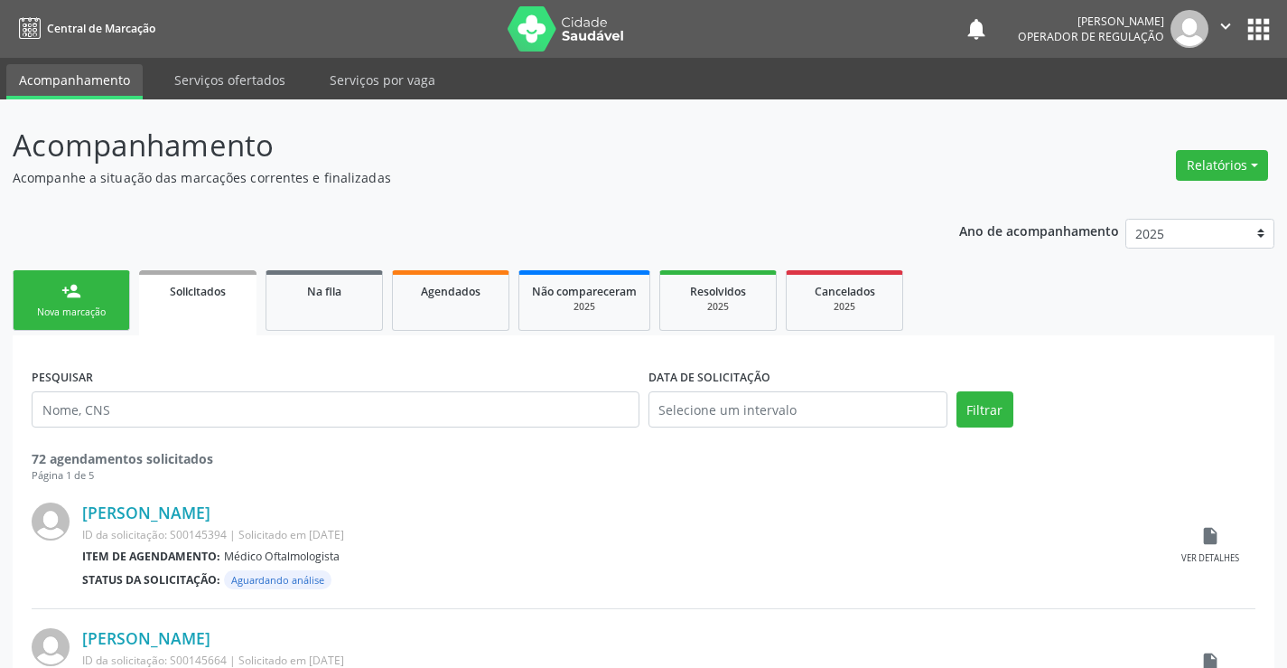
click at [62, 296] on div "person_add" at bounding box center [71, 291] width 20 height 20
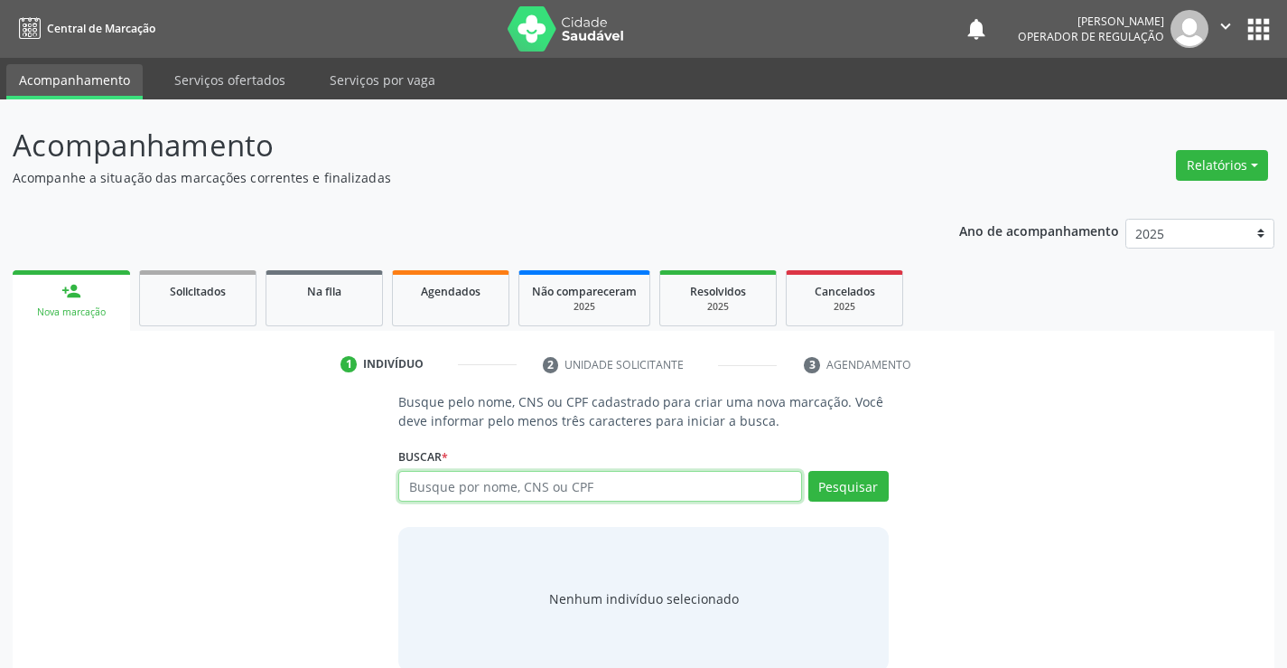
click at [603, 486] on input "text" at bounding box center [599, 486] width 403 height 31
type input "700903967619695"
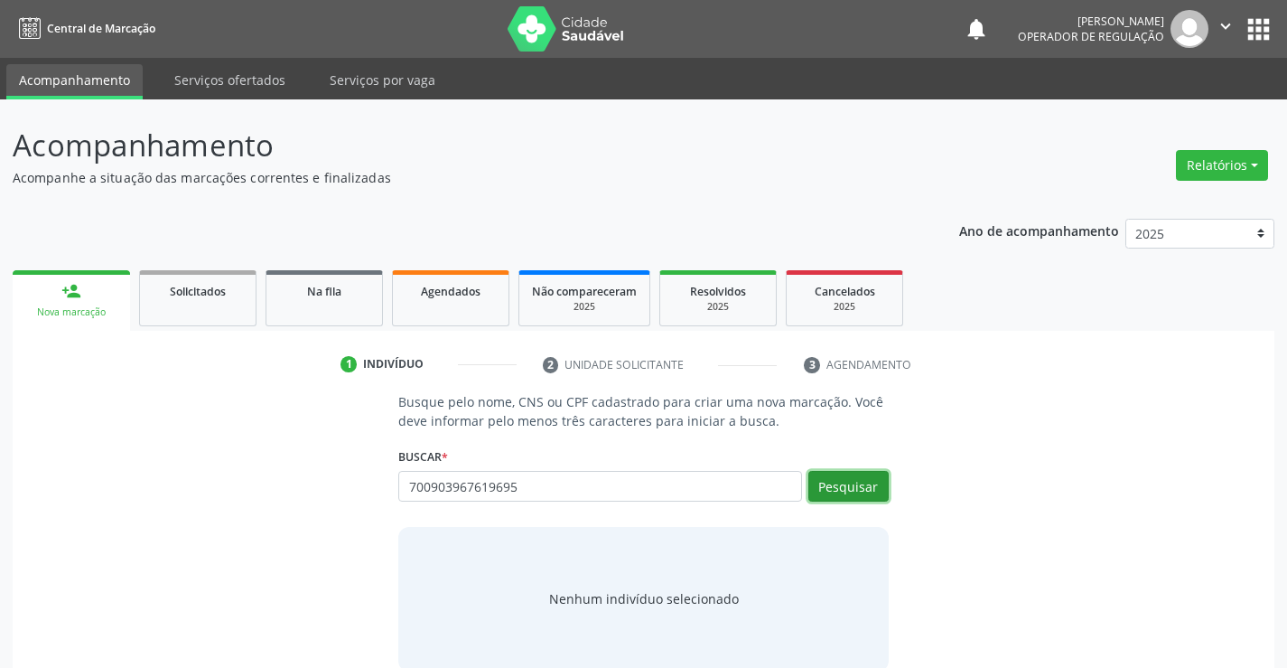
click at [845, 478] on button "Pesquisar" at bounding box center [849, 486] width 80 height 31
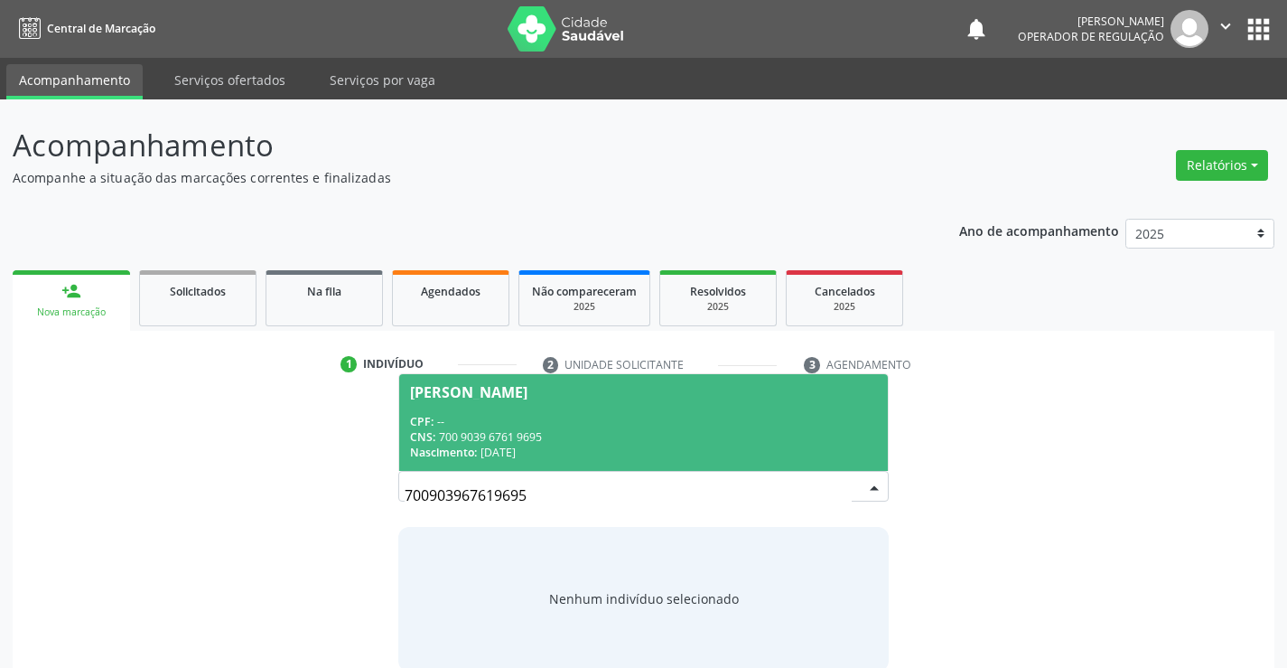
click at [638, 418] on div "CPF: --" at bounding box center [643, 421] width 466 height 15
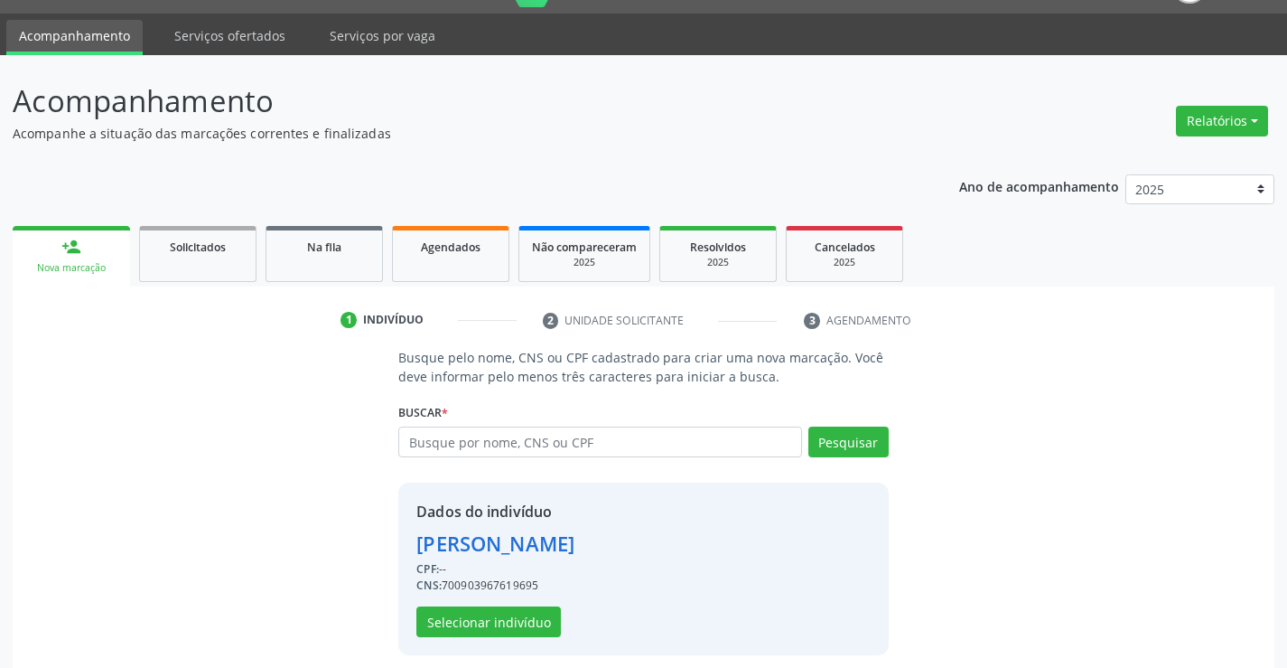
scroll to position [57, 0]
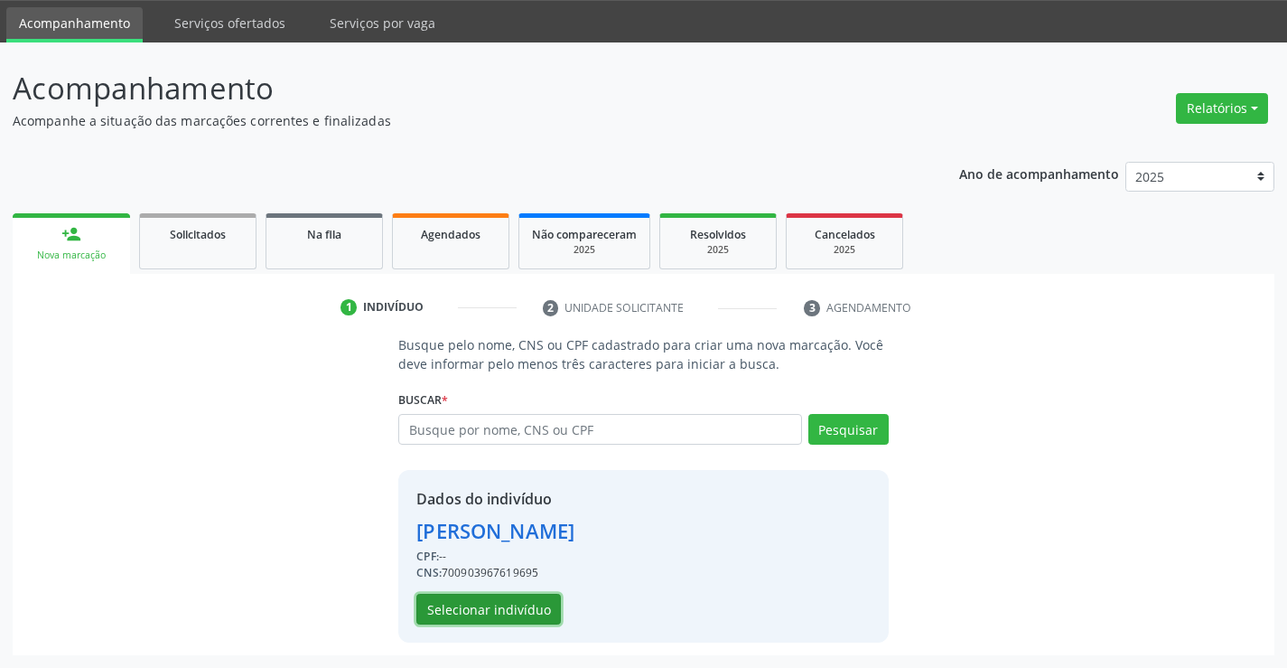
click at [486, 615] on button "Selecionar indivíduo" at bounding box center [488, 609] width 145 height 31
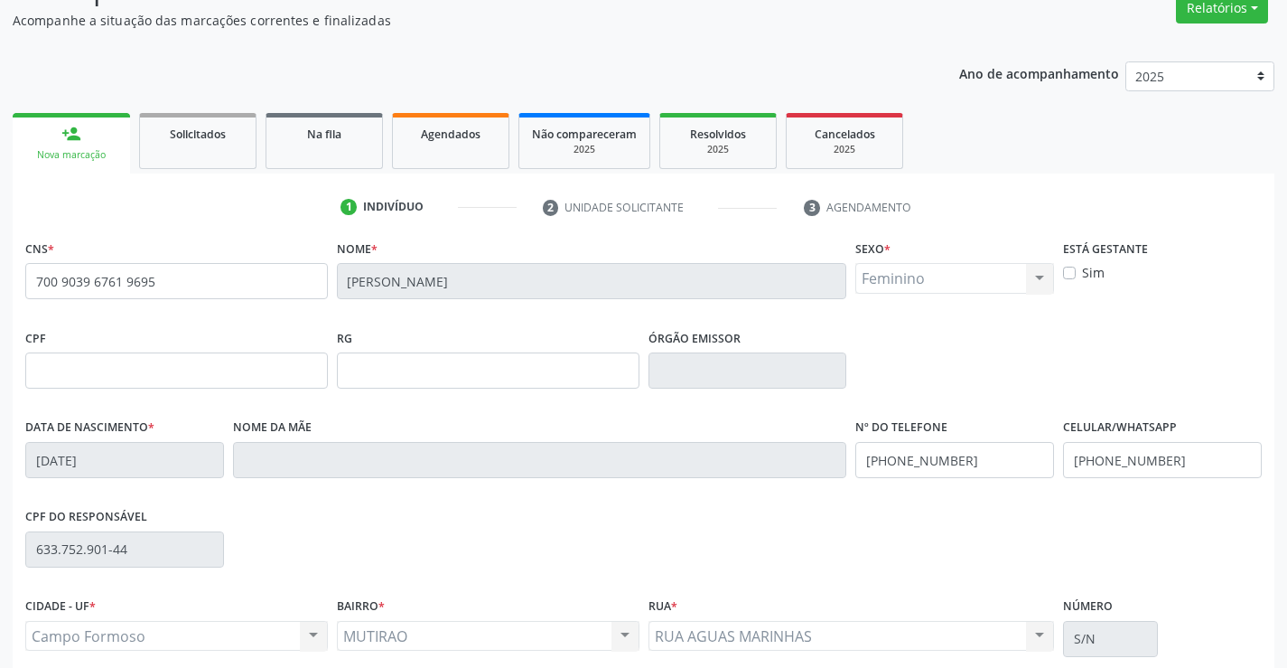
scroll to position [312, 0]
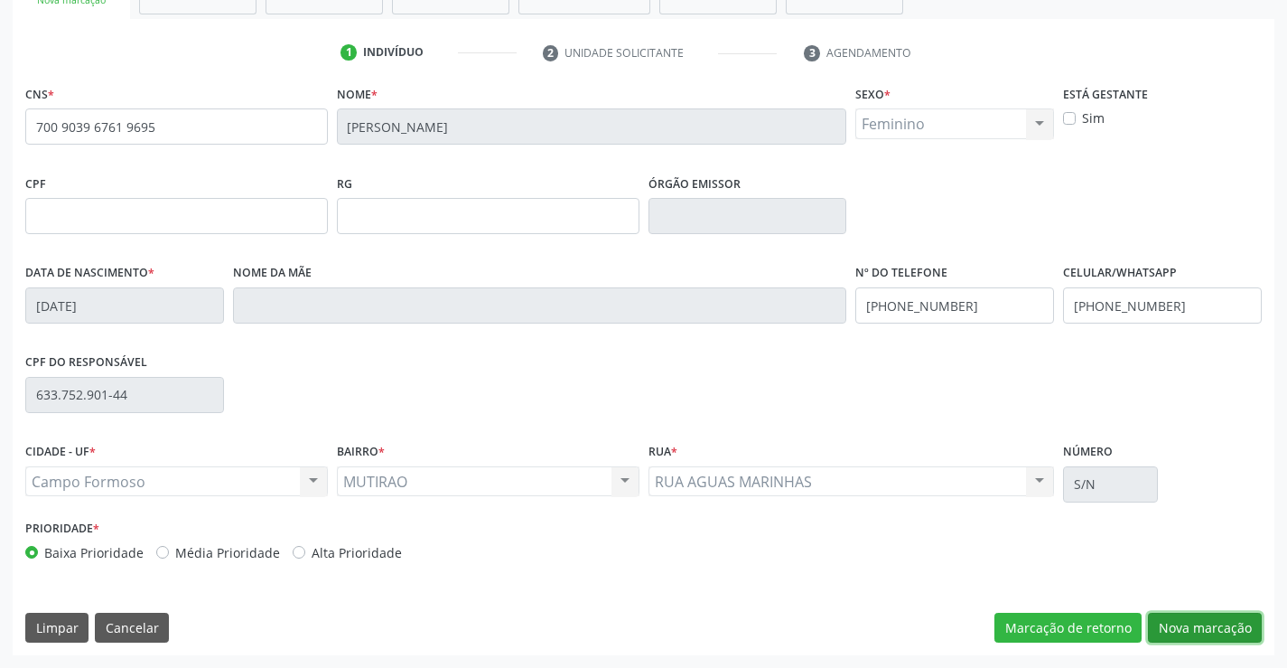
click at [1195, 613] on button "Nova marcação" at bounding box center [1205, 628] width 114 height 31
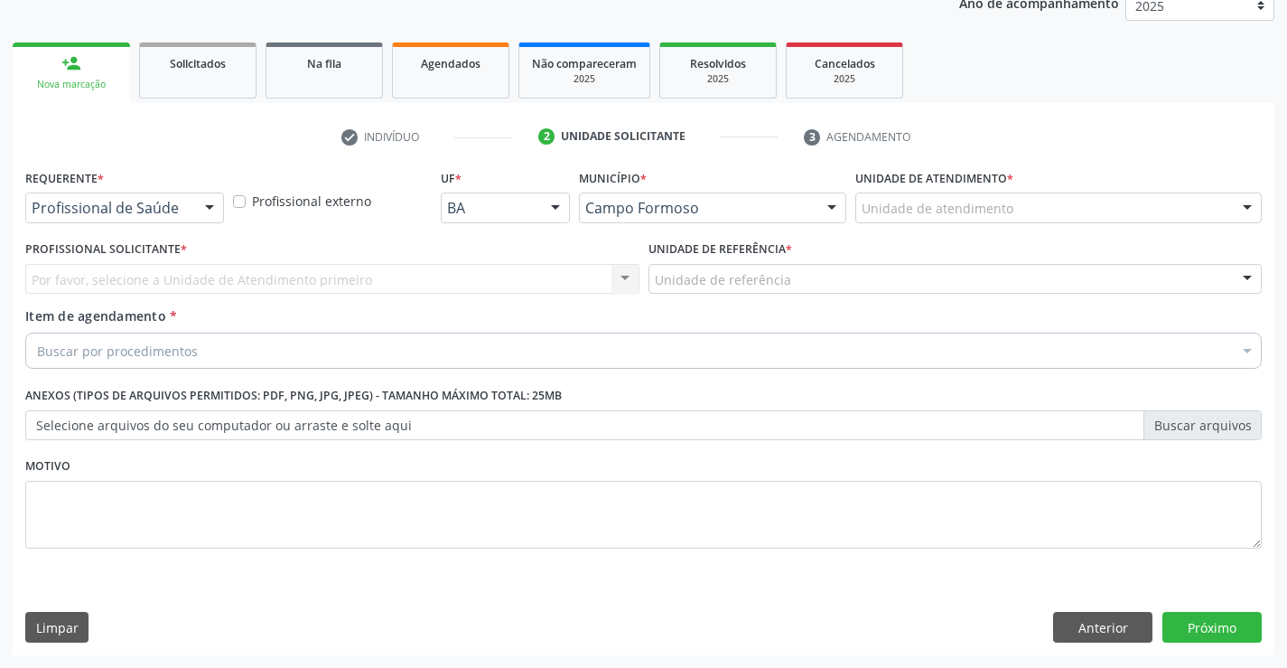
scroll to position [228, 0]
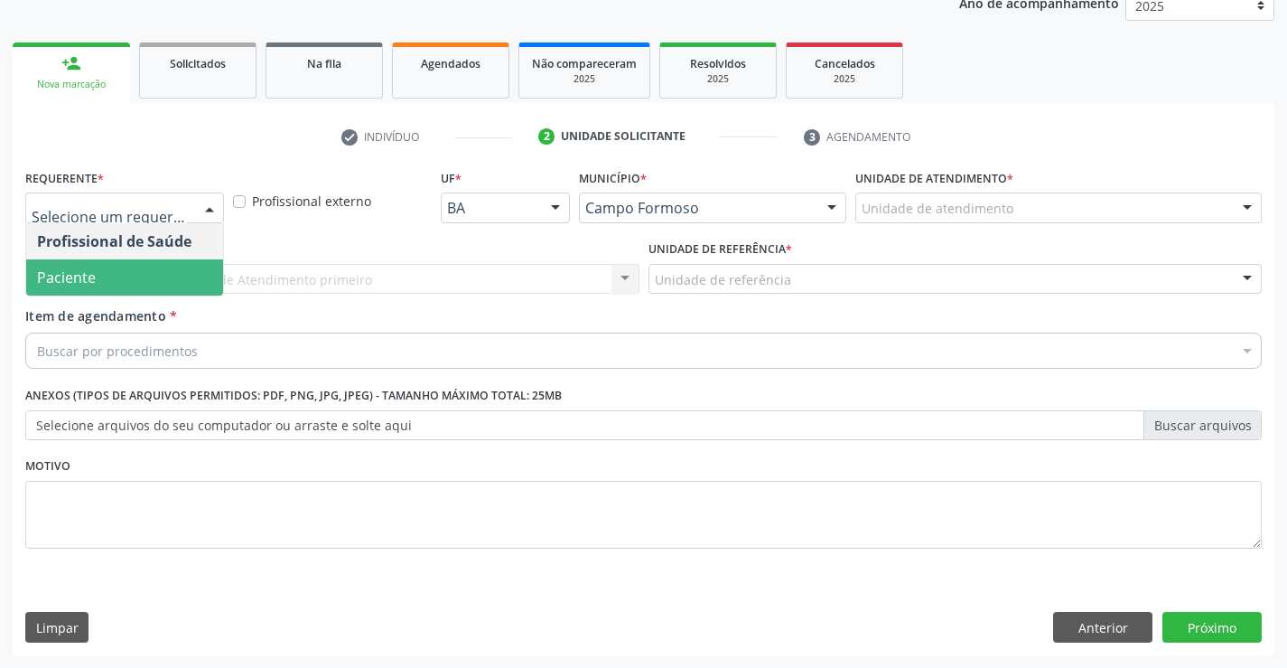
click at [126, 264] on span "Paciente" at bounding box center [124, 277] width 197 height 36
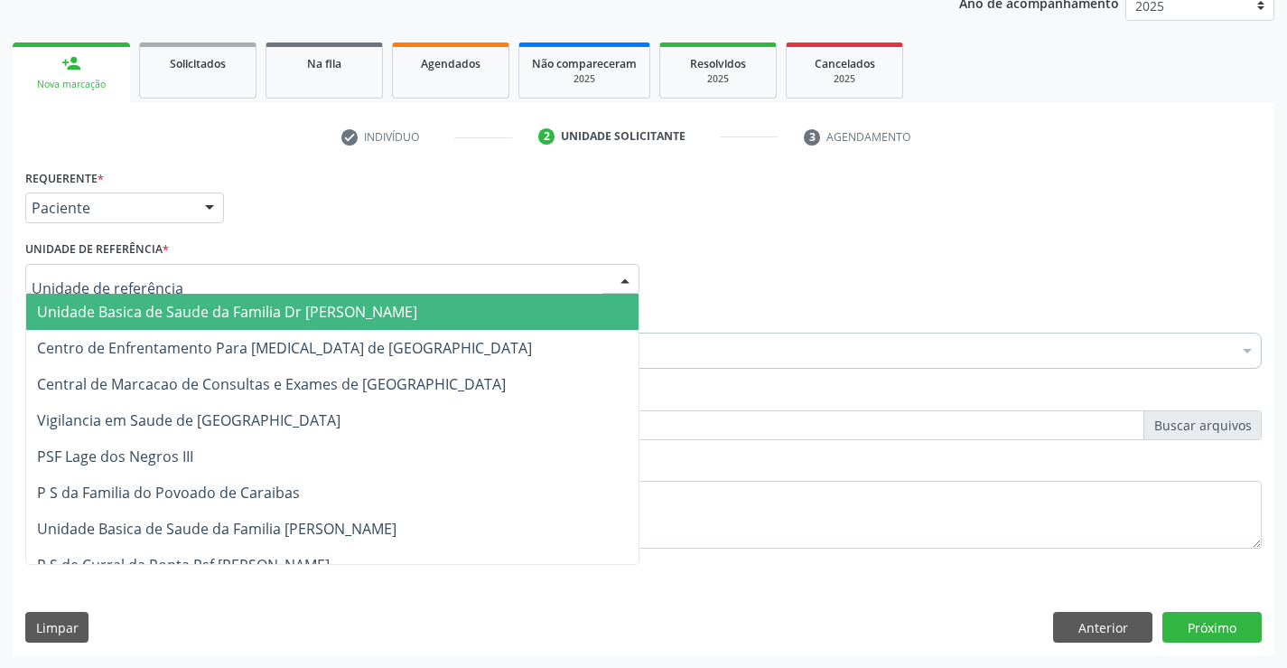
click at [126, 264] on div at bounding box center [332, 279] width 614 height 31
click at [177, 304] on span "Unidade Basica de Saude da Familia Dr [PERSON_NAME]" at bounding box center [227, 312] width 380 height 20
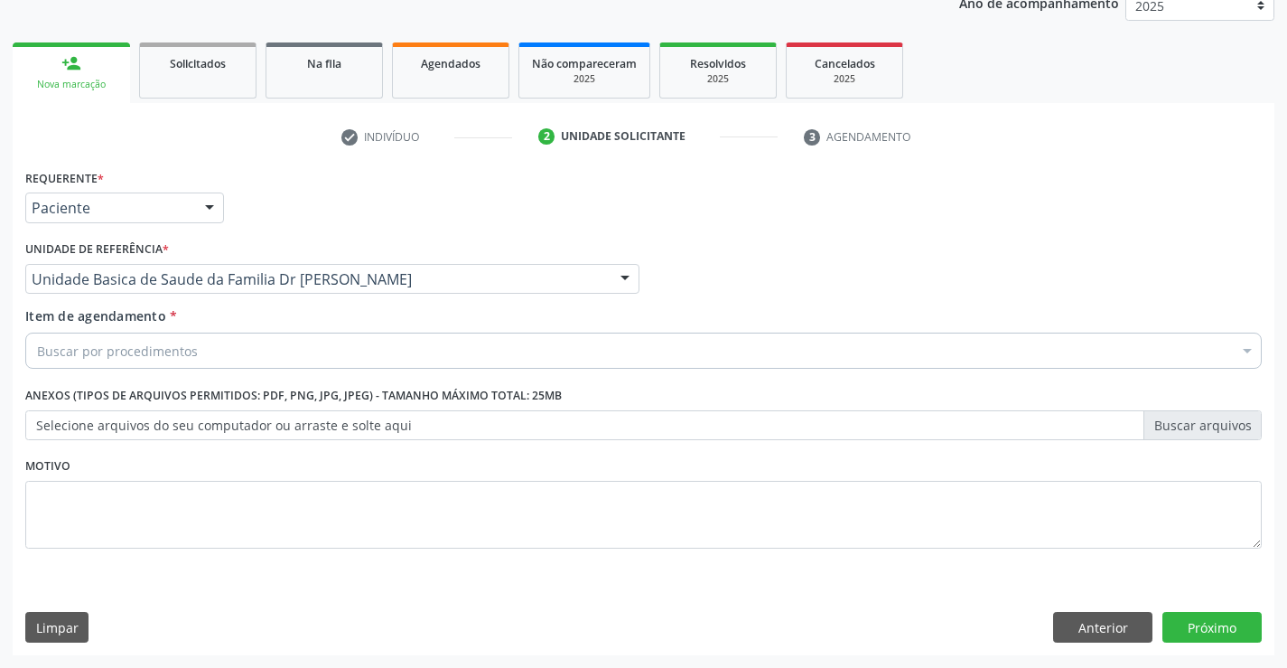
click at [198, 343] on div "Buscar por procedimentos" at bounding box center [643, 350] width 1237 height 36
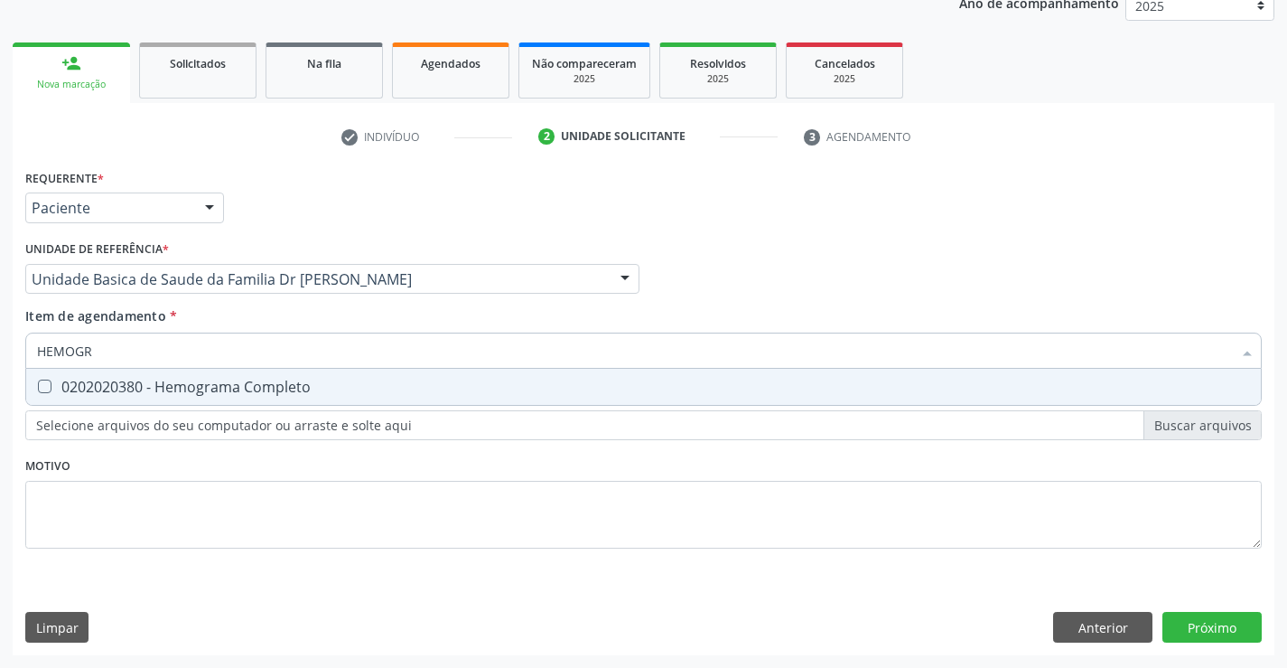
type input "HEMOGRA"
click at [283, 387] on div "0202020380 - Hemograma Completo" at bounding box center [643, 386] width 1213 height 14
checkbox Completo "true"
type input "HEMOGRA"
click at [292, 307] on div "Item de agendamento * HEMOGRA Desfazer seleção 0202020380 - Hemograma Completo …" at bounding box center [643, 334] width 1237 height 57
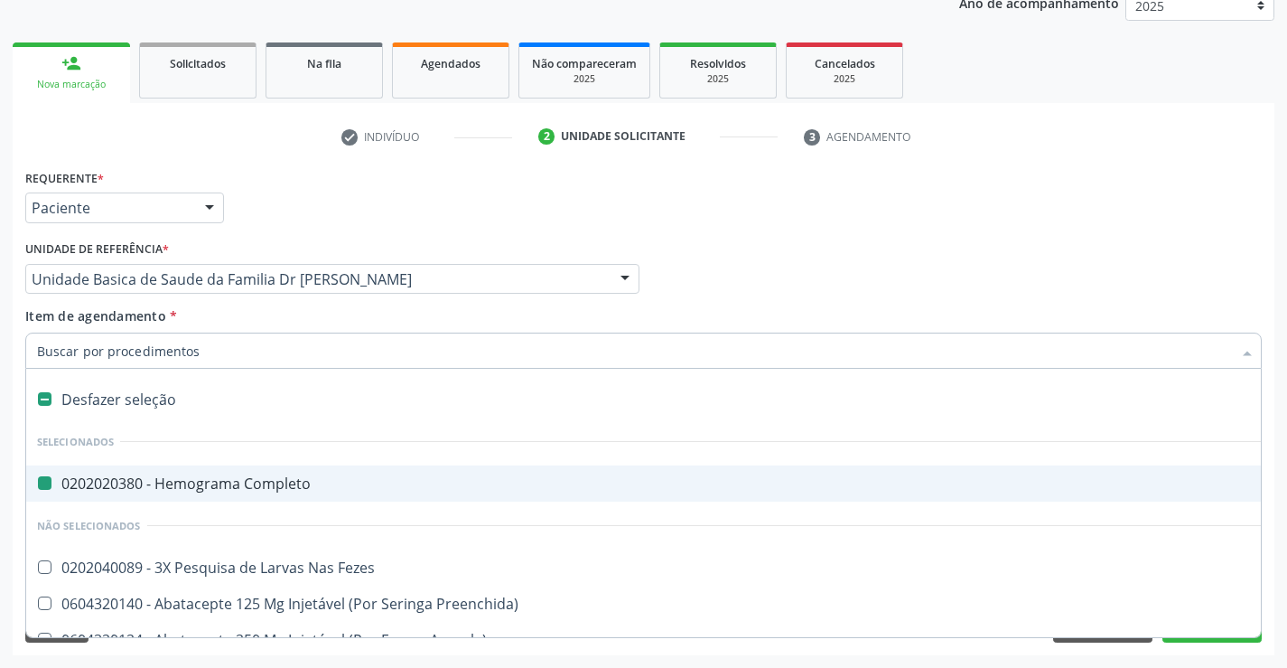
type input "U"
checkbox Completo "false"
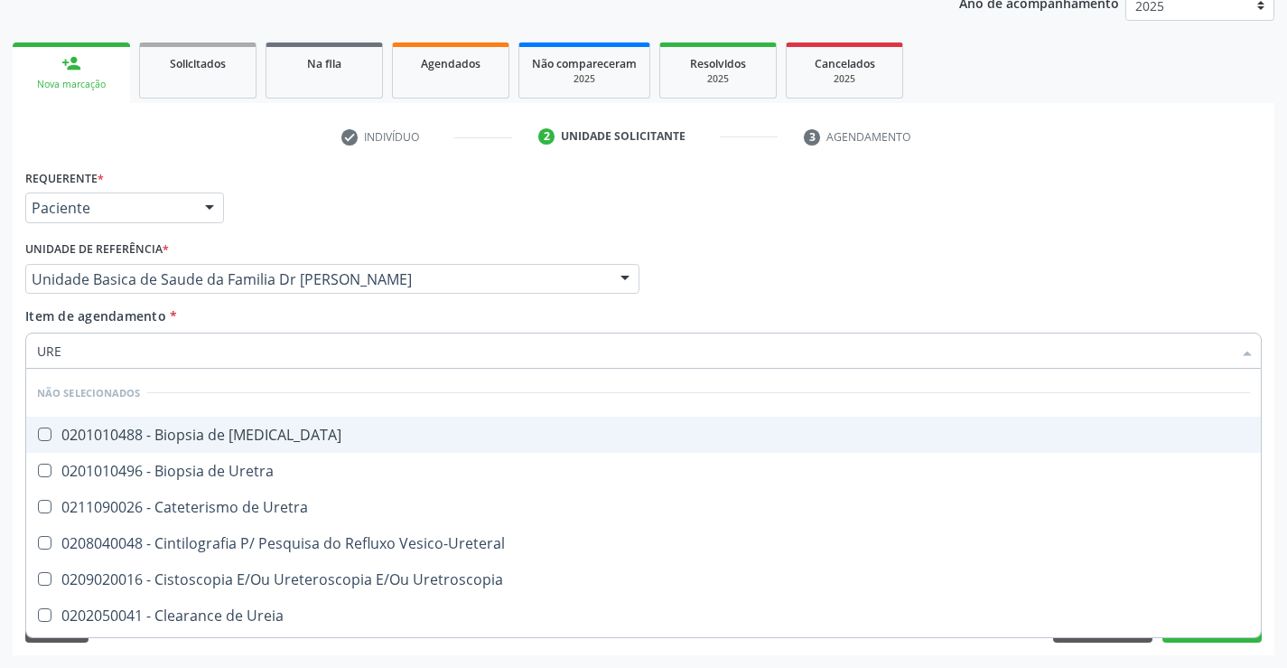
type input "UREI"
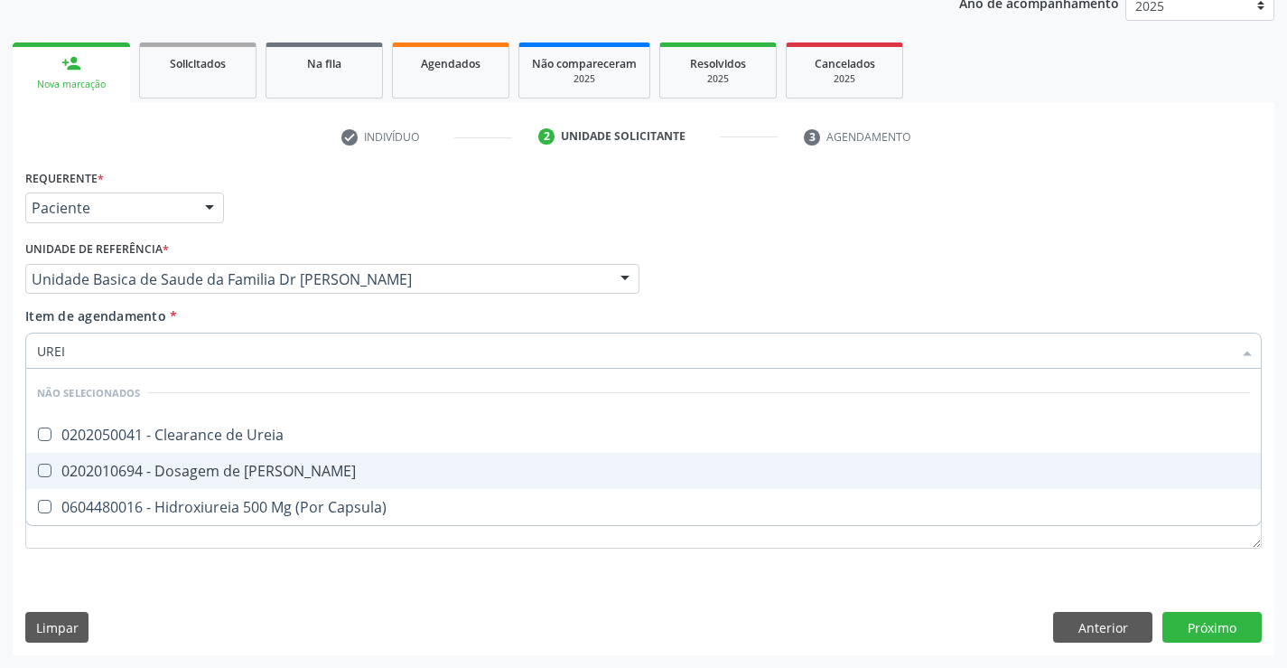
click at [308, 469] on div "0202010694 - Dosagem de [PERSON_NAME]" at bounding box center [643, 470] width 1213 height 14
checkbox Ureia "true"
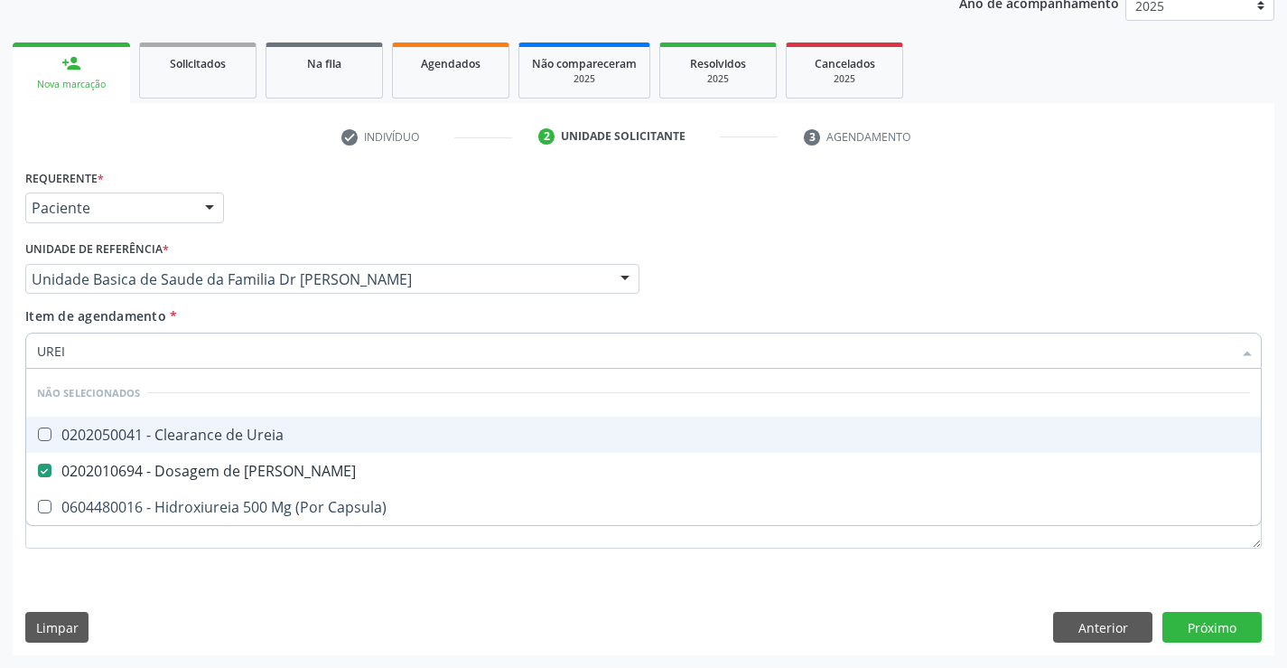
type input "UREI"
click at [305, 314] on div "Item de agendamento * UREI Desfazer seleção Não selecionados 0202050041 - Clear…" at bounding box center [643, 334] width 1237 height 57
checkbox Ureia "true"
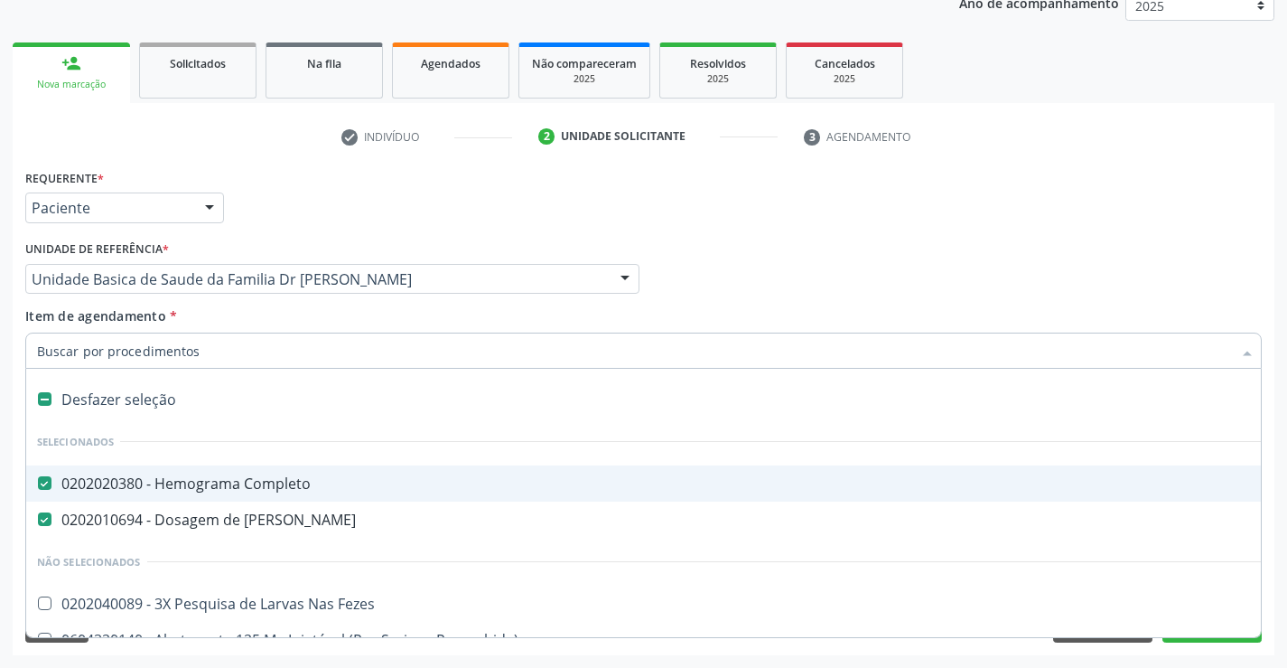
type input "C"
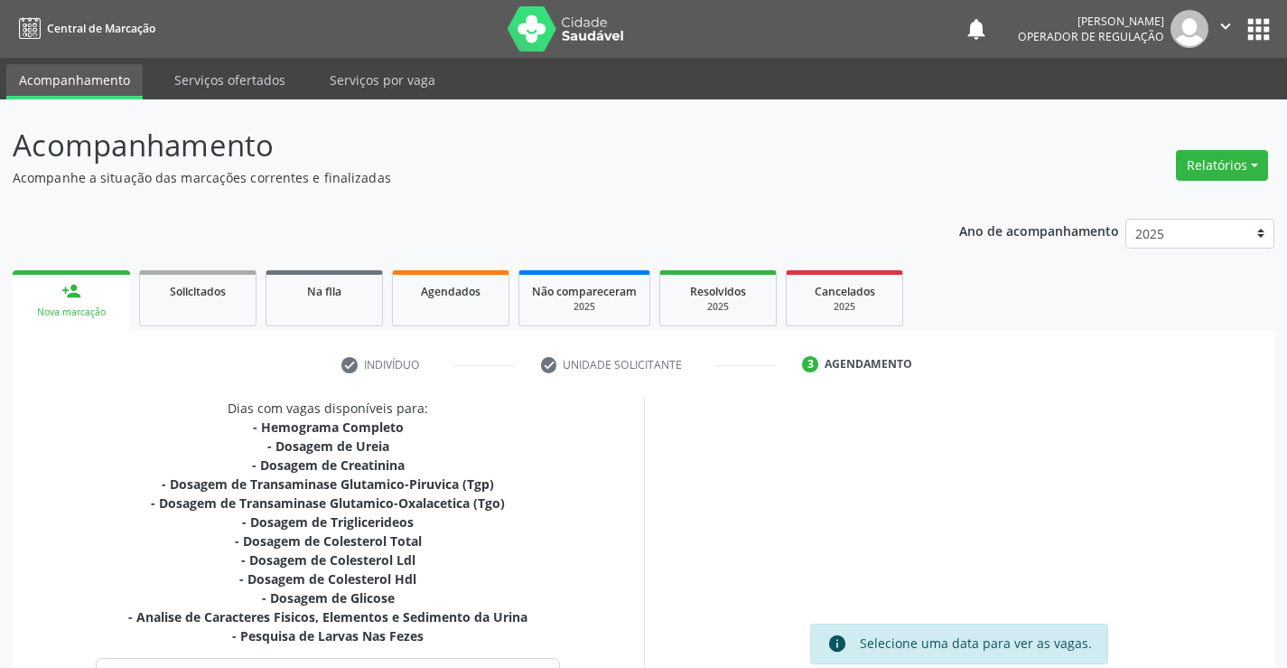
scroll to position [327, 0]
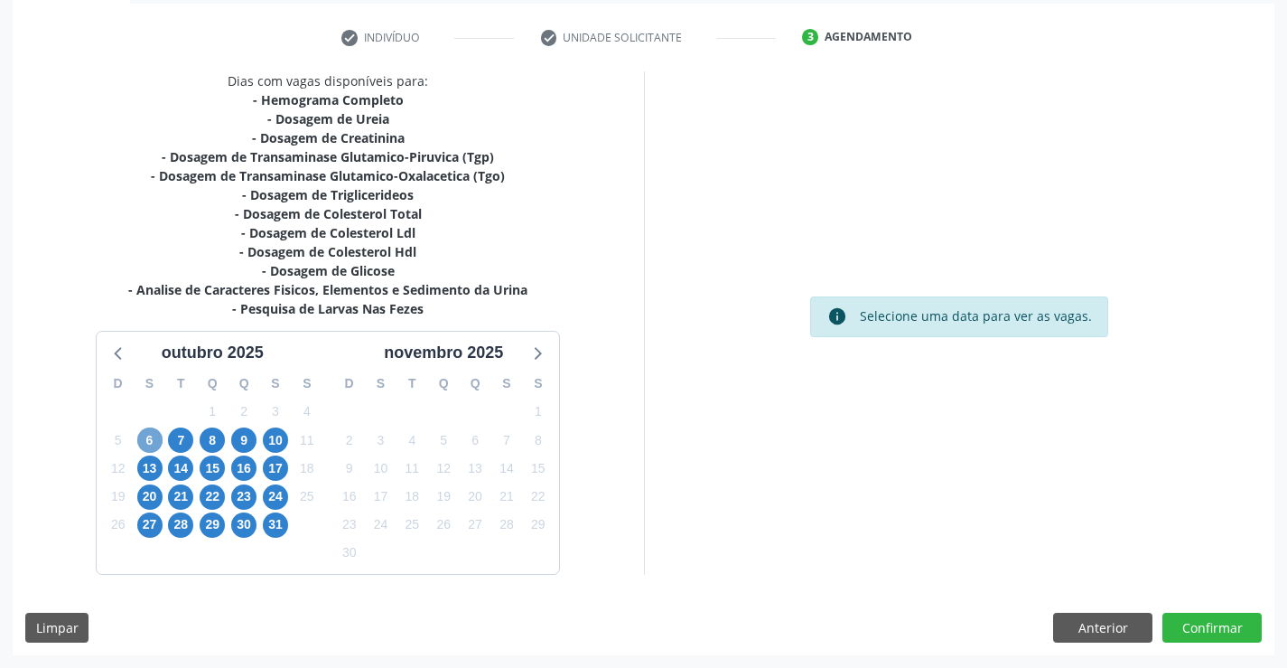
click at [146, 440] on span "6" at bounding box center [149, 439] width 25 height 25
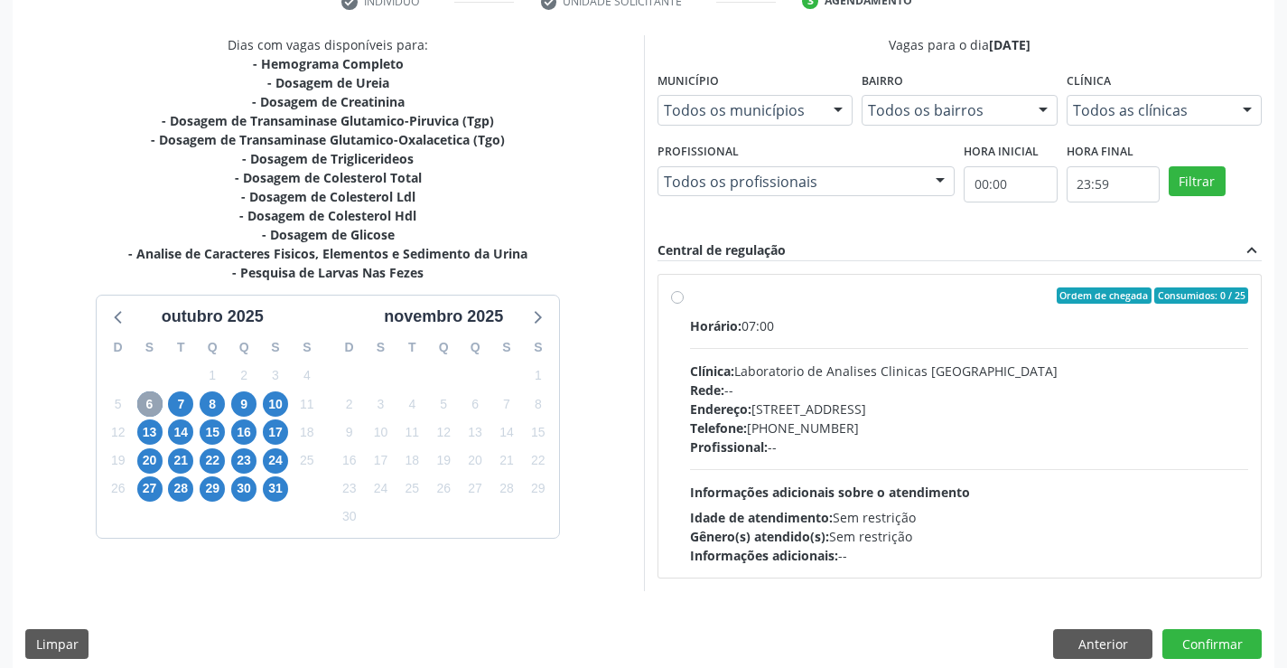
scroll to position [379, 0]
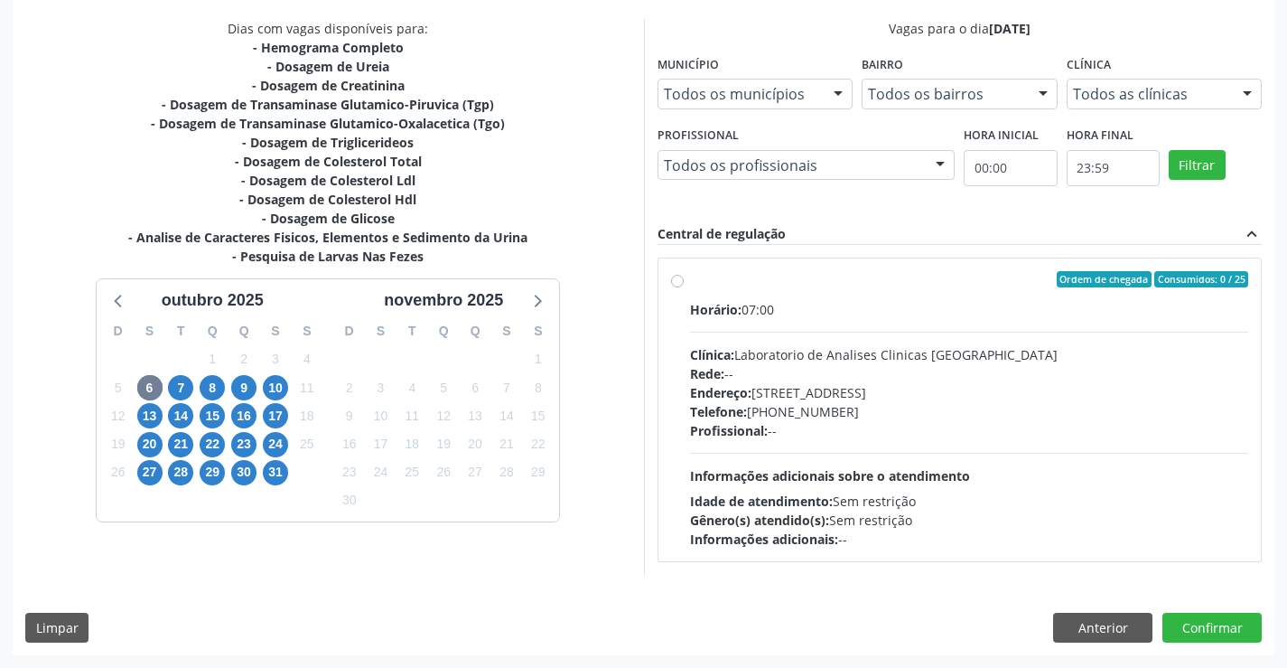
click at [930, 307] on div "Horário: 07:00" at bounding box center [969, 309] width 559 height 19
click at [684, 287] on input "Ordem de chegada Consumidos: 0 / 25 Horário: 07:00 Clínica: Laboratorio de Anal…" at bounding box center [677, 279] width 13 height 16
radio input "true"
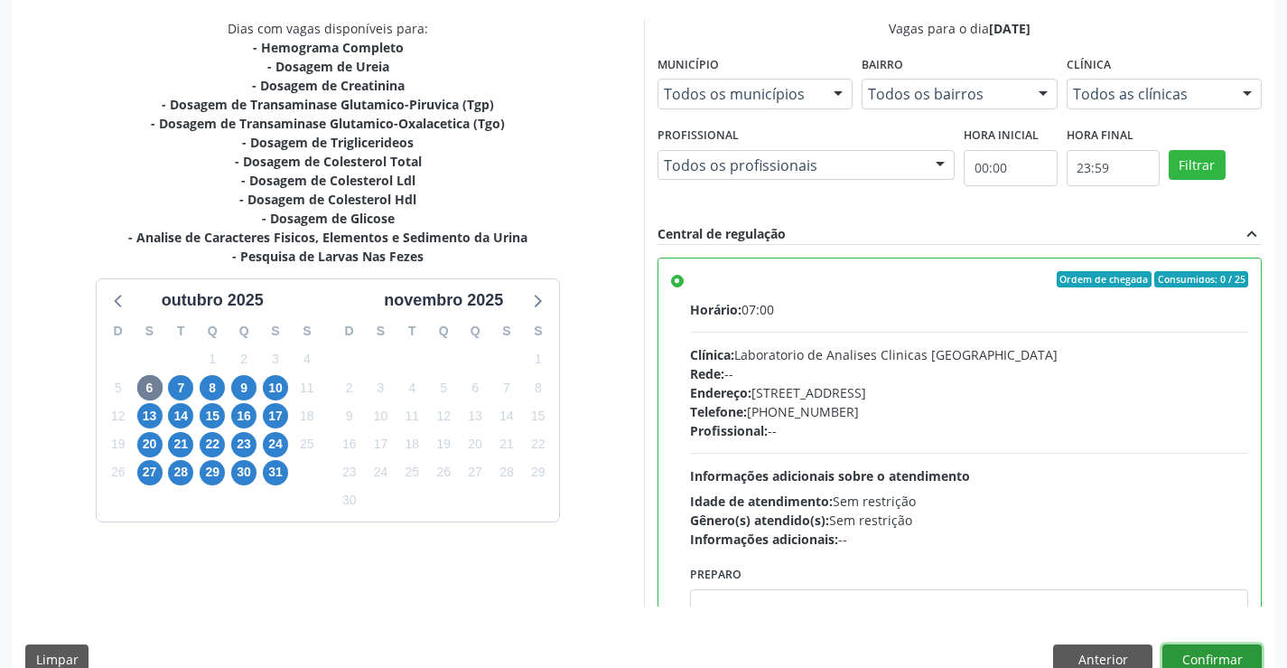
click at [1203, 650] on button "Confirmar" at bounding box center [1212, 659] width 99 height 31
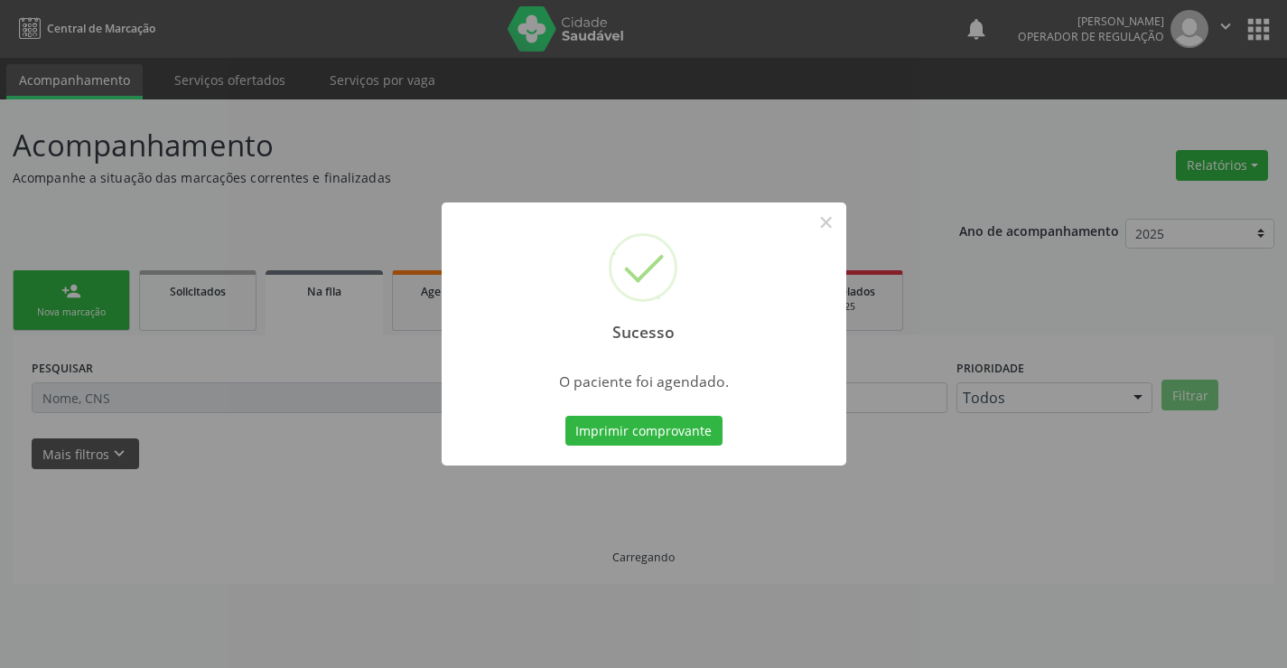
scroll to position [0, 0]
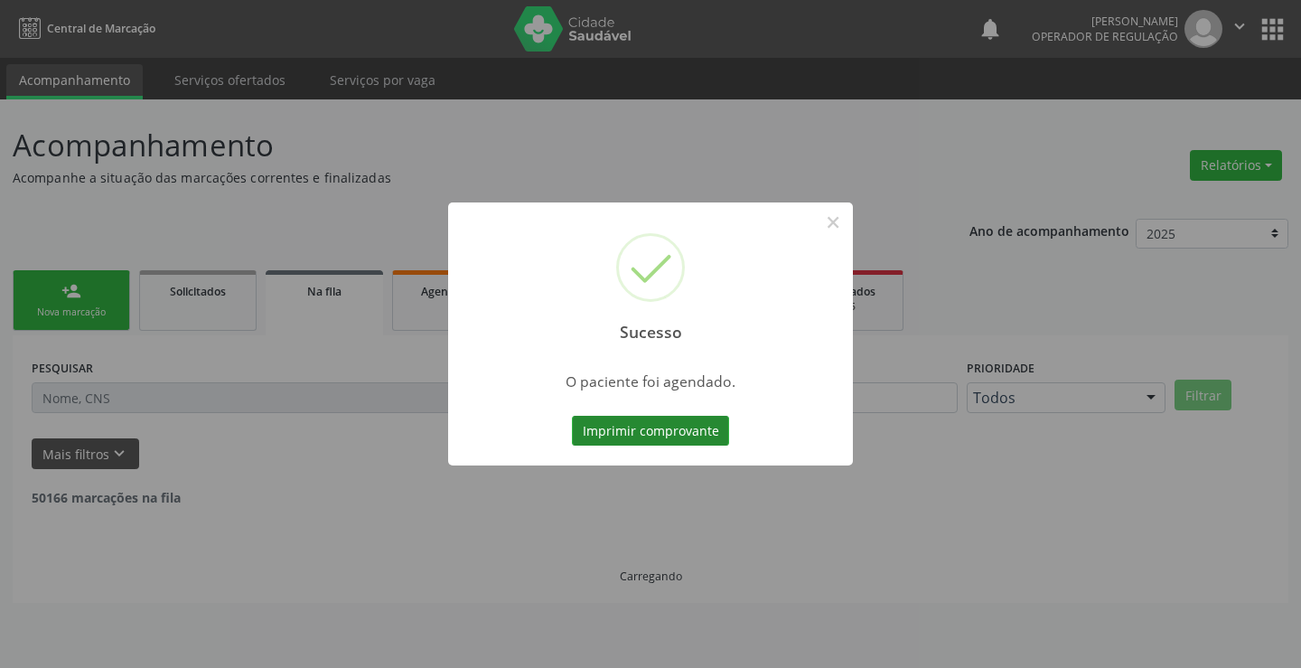
click at [667, 428] on button "Imprimir comprovante" at bounding box center [650, 431] width 157 height 31
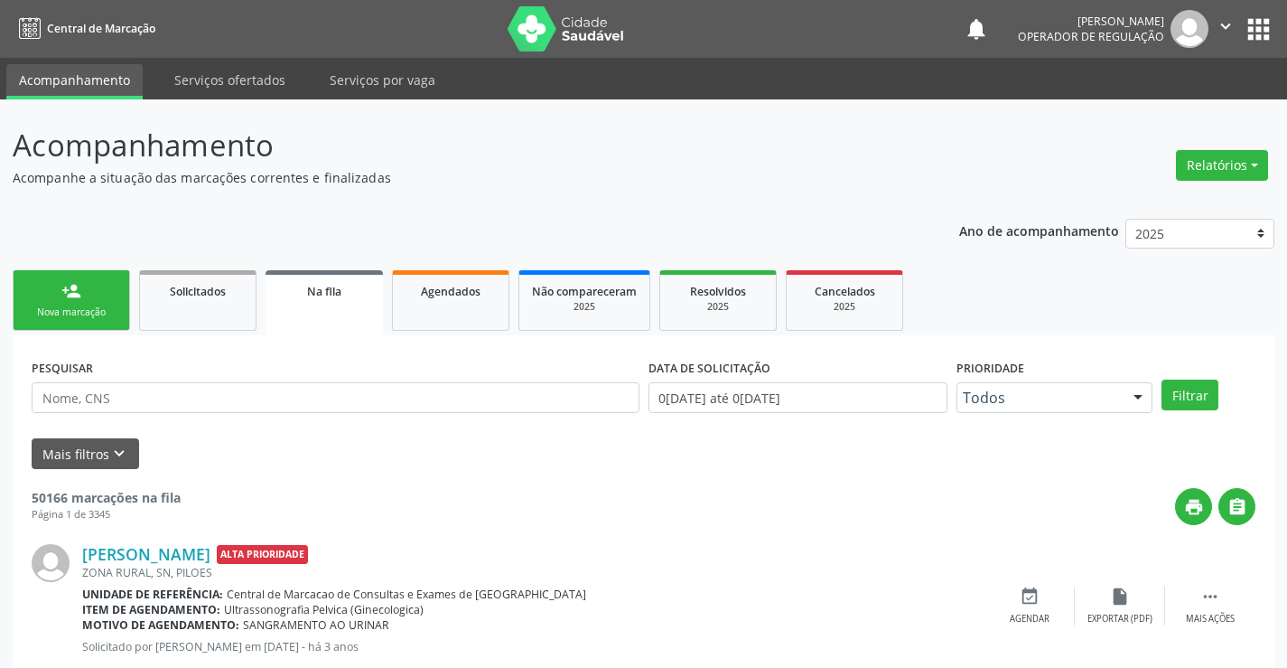
click at [106, 293] on link "person_add Nova marcação" at bounding box center [71, 300] width 117 height 61
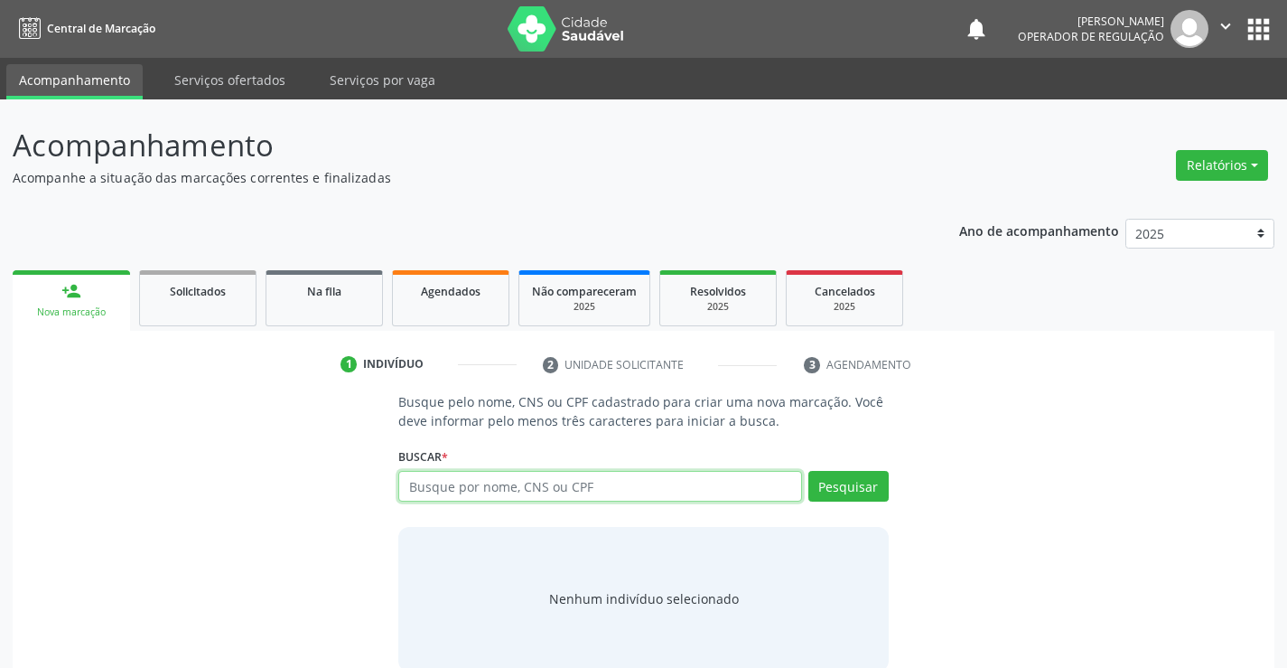
click at [557, 490] on input "text" at bounding box center [599, 486] width 403 height 31
type input "706704546998810"
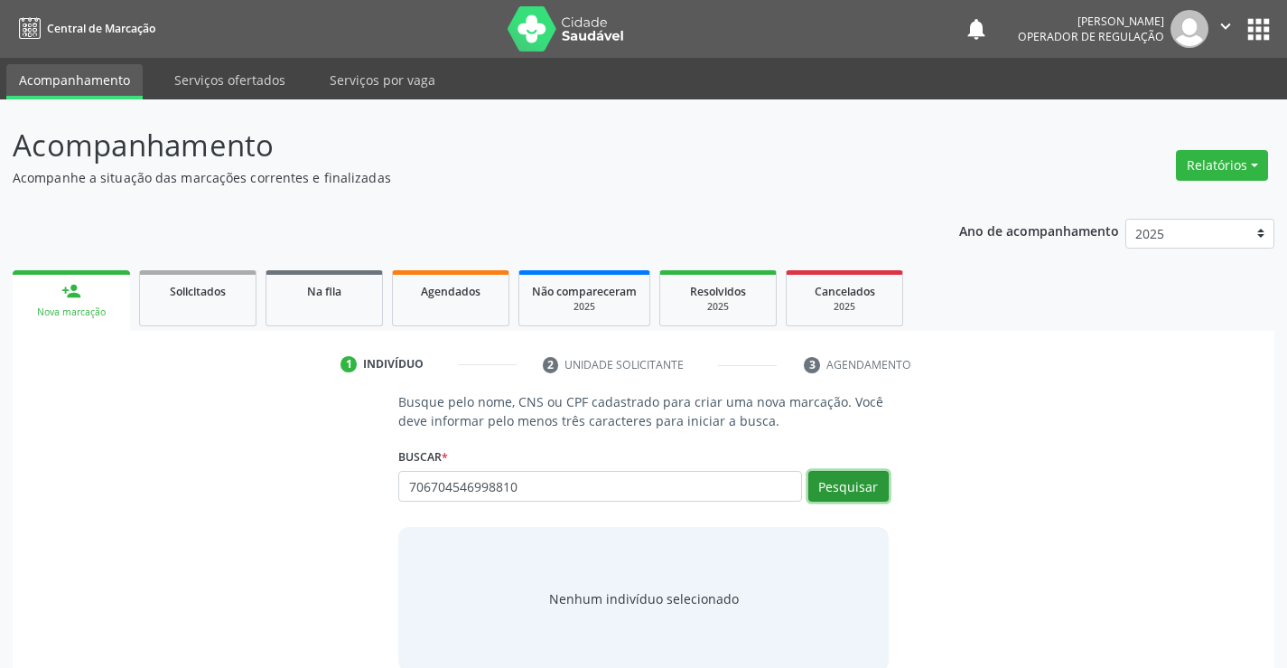
click at [851, 484] on button "Pesquisar" at bounding box center [849, 486] width 80 height 31
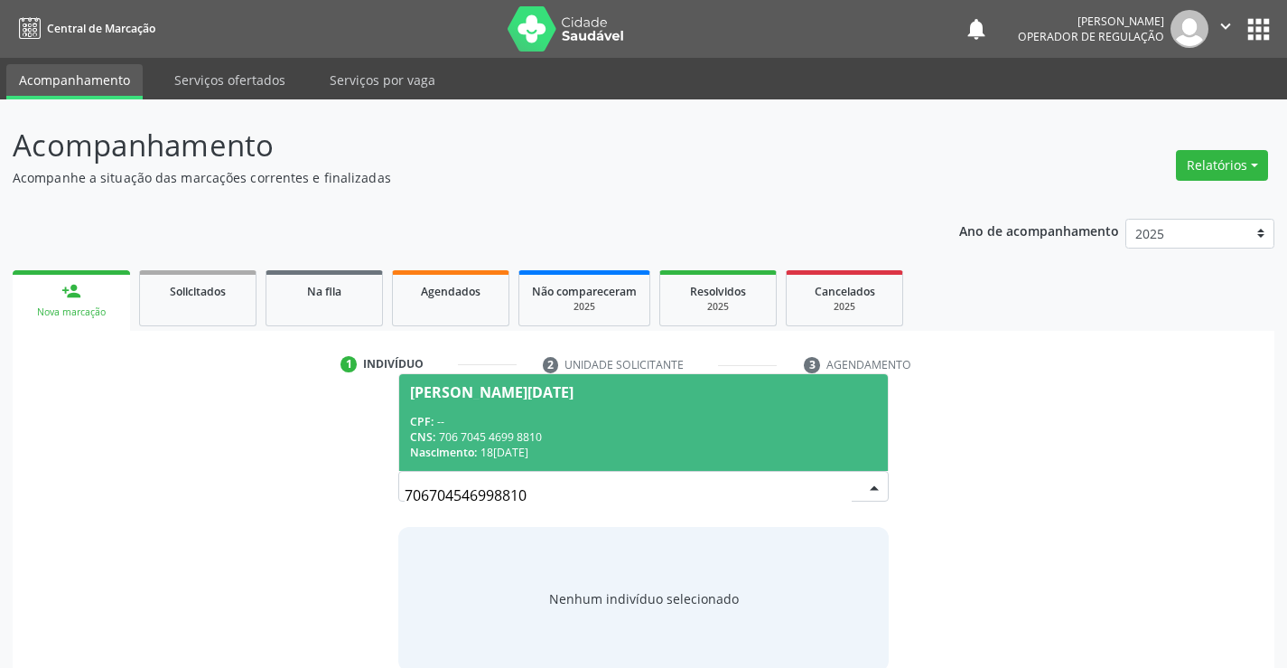
click at [574, 398] on div "Maria Lucia Alves de Sousa Vieira" at bounding box center [492, 392] width 164 height 14
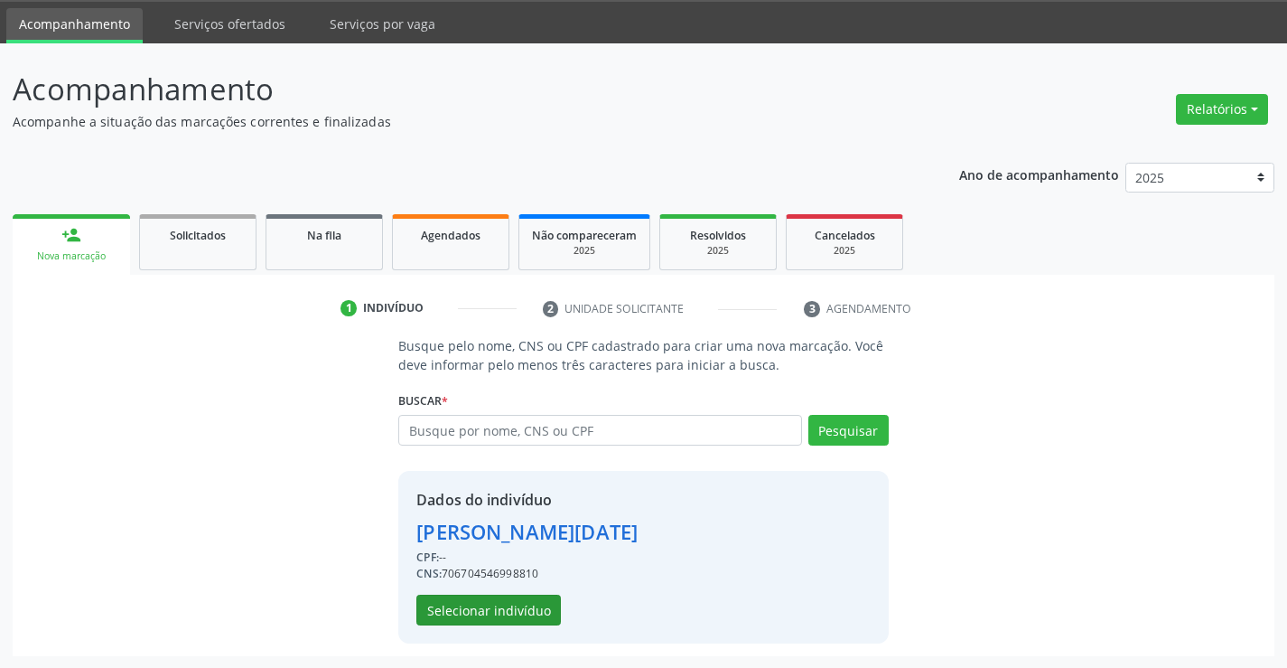
scroll to position [57, 0]
click at [489, 610] on button "Selecionar indivíduo" at bounding box center [488, 609] width 145 height 31
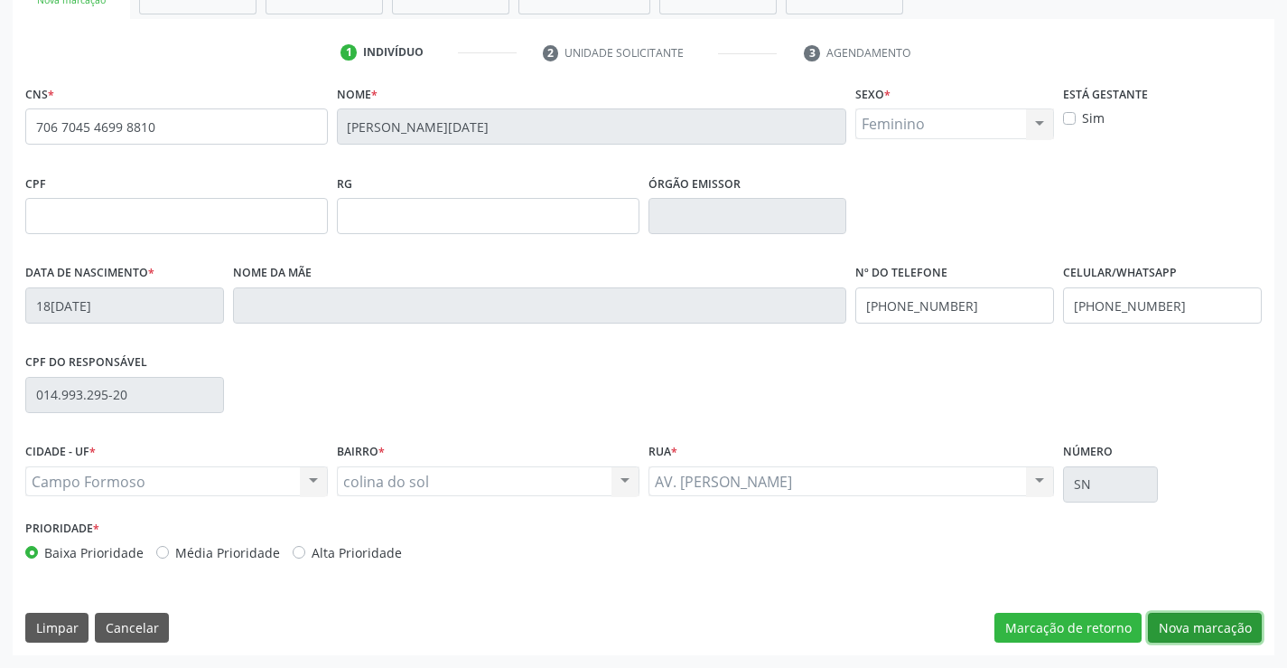
click at [1208, 625] on button "Nova marcação" at bounding box center [1205, 628] width 114 height 31
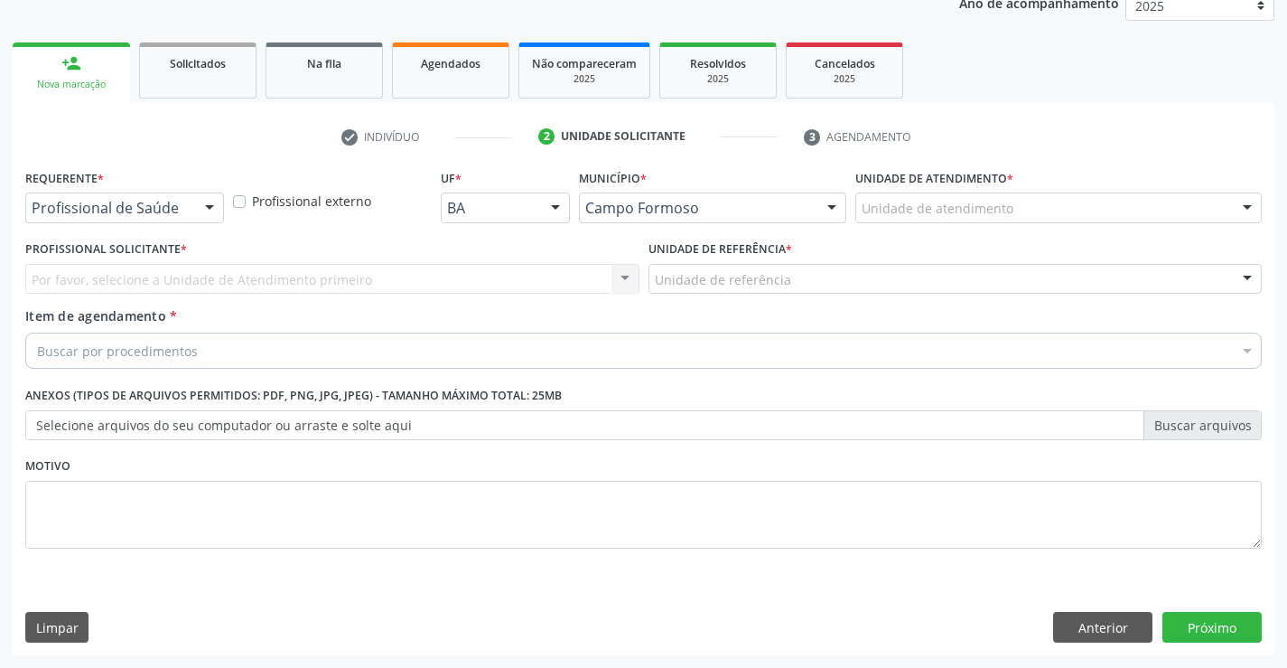
scroll to position [228, 0]
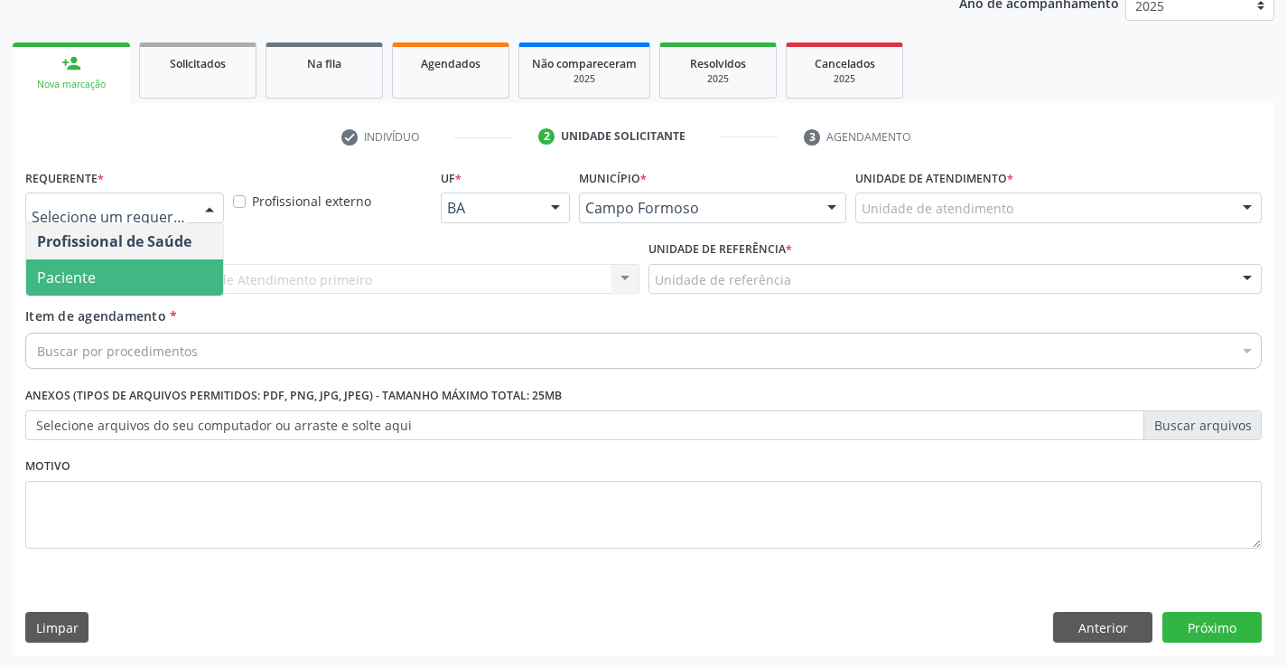
click at [90, 269] on span "Paciente" at bounding box center [66, 277] width 59 height 20
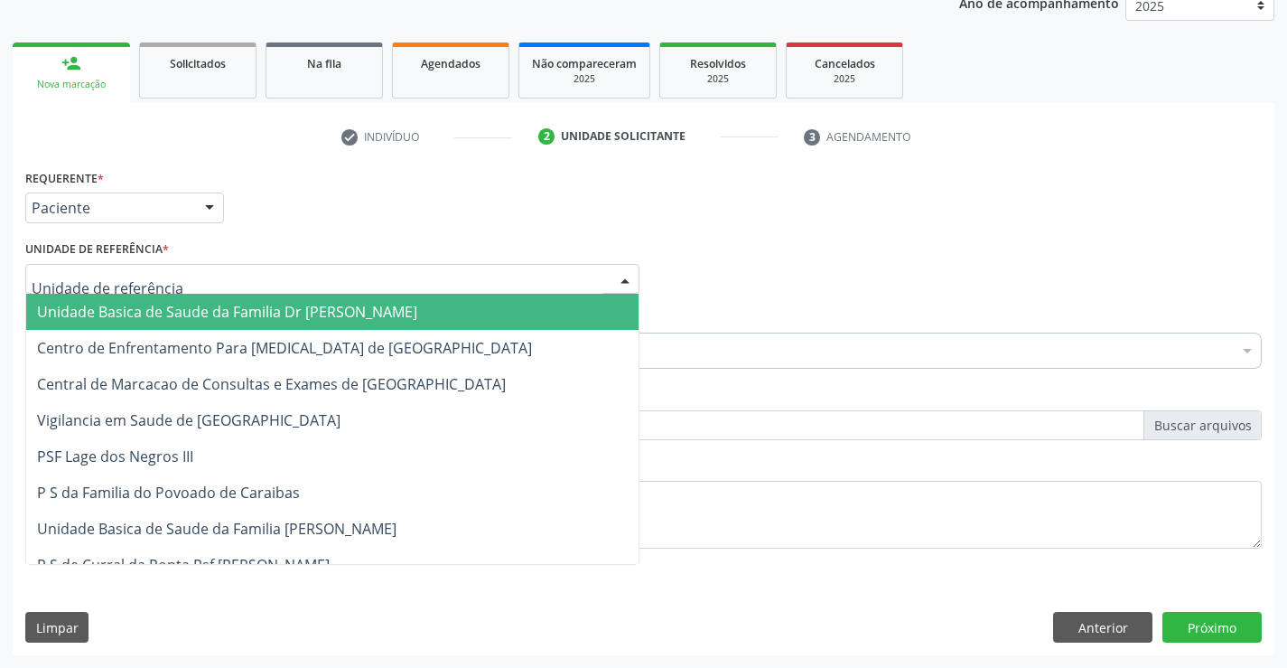
click at [132, 308] on span "Unidade Basica de Saude da Familia Dr [PERSON_NAME]" at bounding box center [227, 312] width 380 height 20
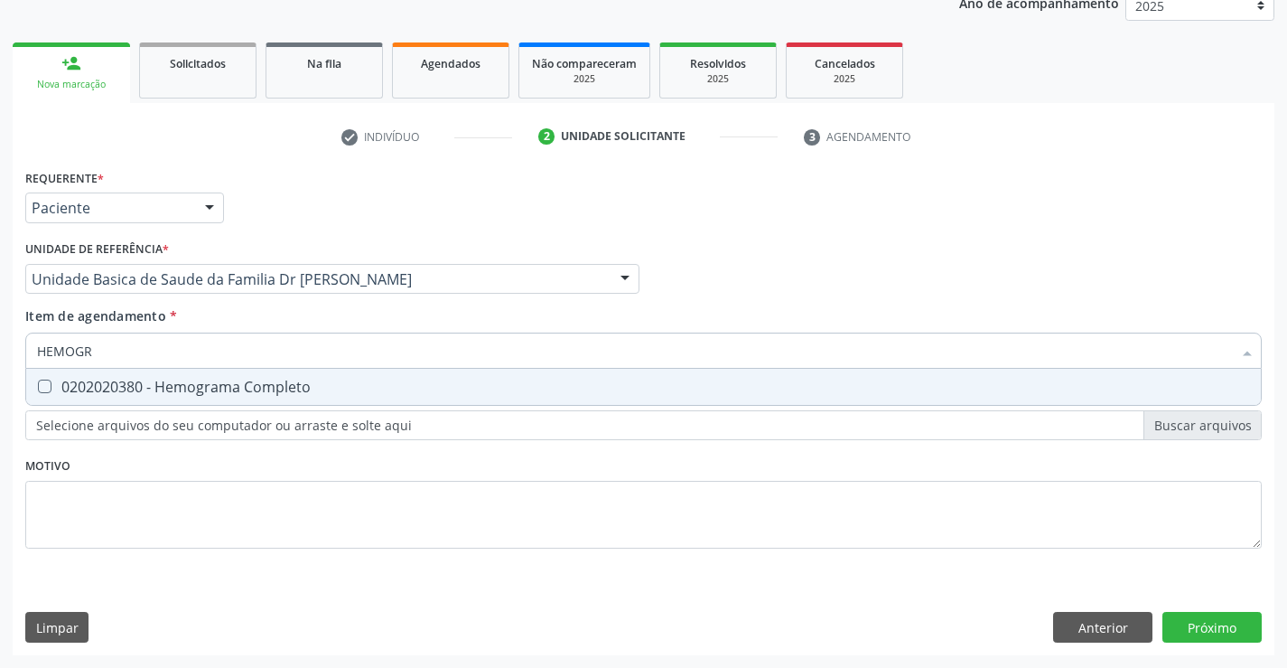
type input "HEMOGRA"
click at [185, 393] on div "0202020380 - Hemograma Completo" at bounding box center [643, 386] width 1213 height 14
checkbox Completo "true"
type input "HEMOGRA"
click at [201, 316] on div "Item de agendamento * HEMOGRA Desfazer seleção 0202020380 - Hemograma Completo …" at bounding box center [643, 334] width 1237 height 57
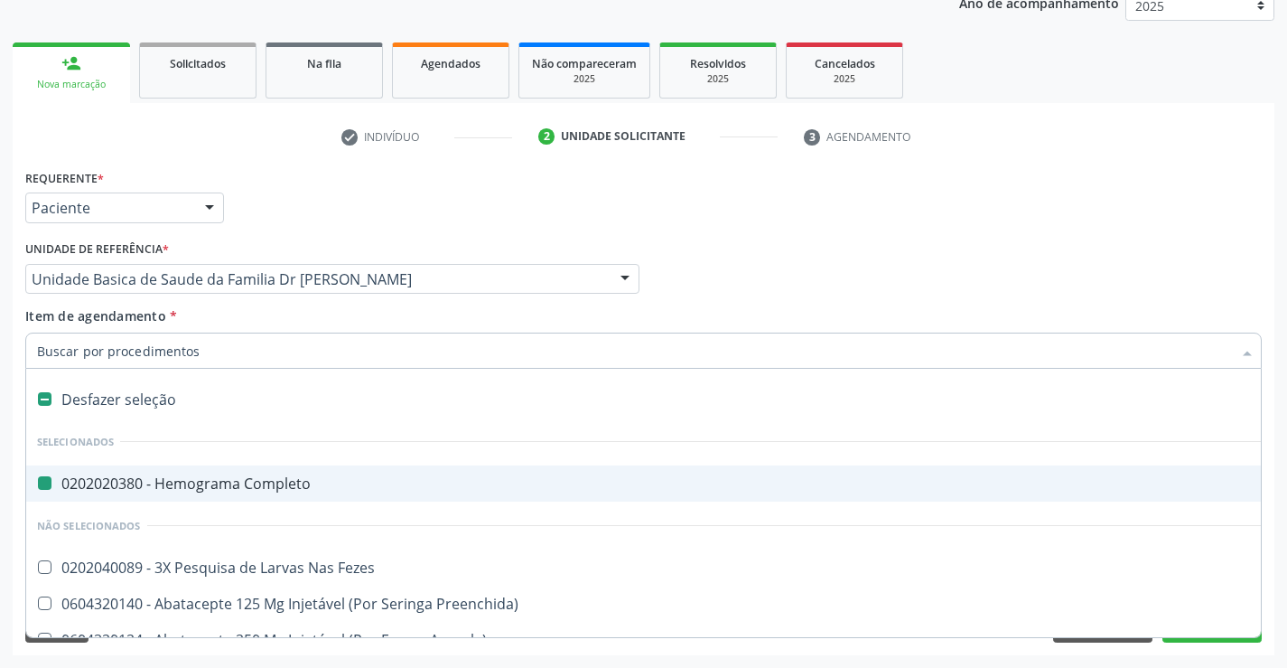
type input "U"
checkbox Completo "false"
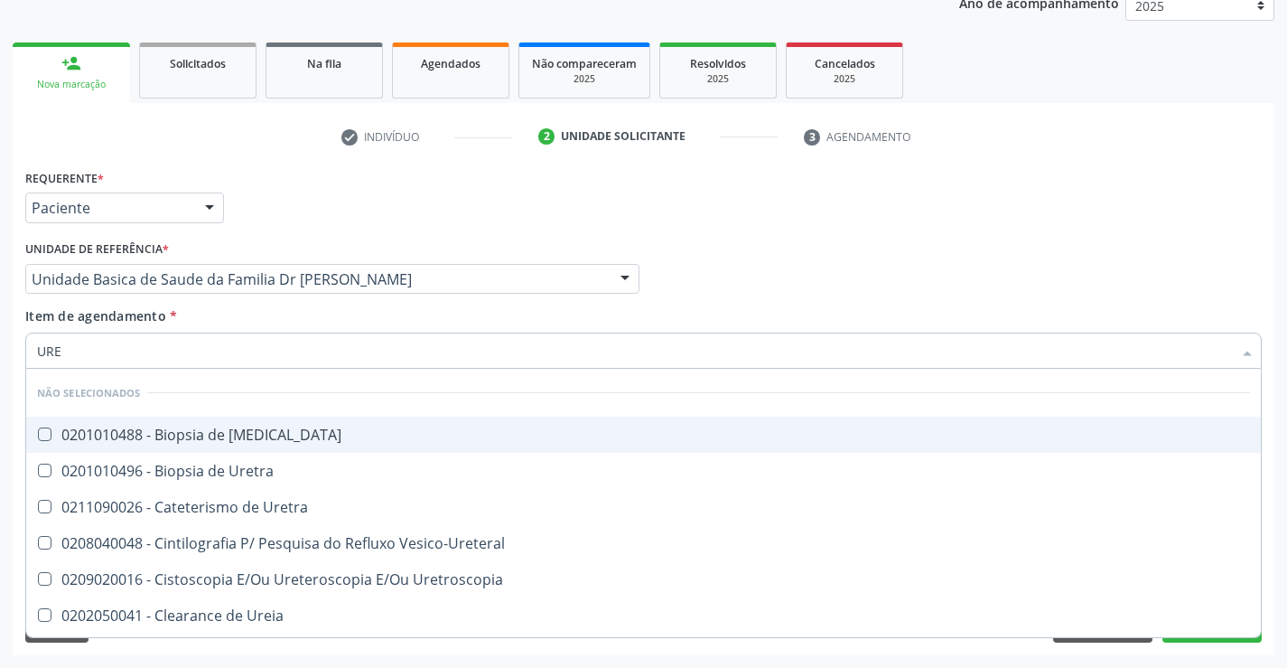
type input "UREI"
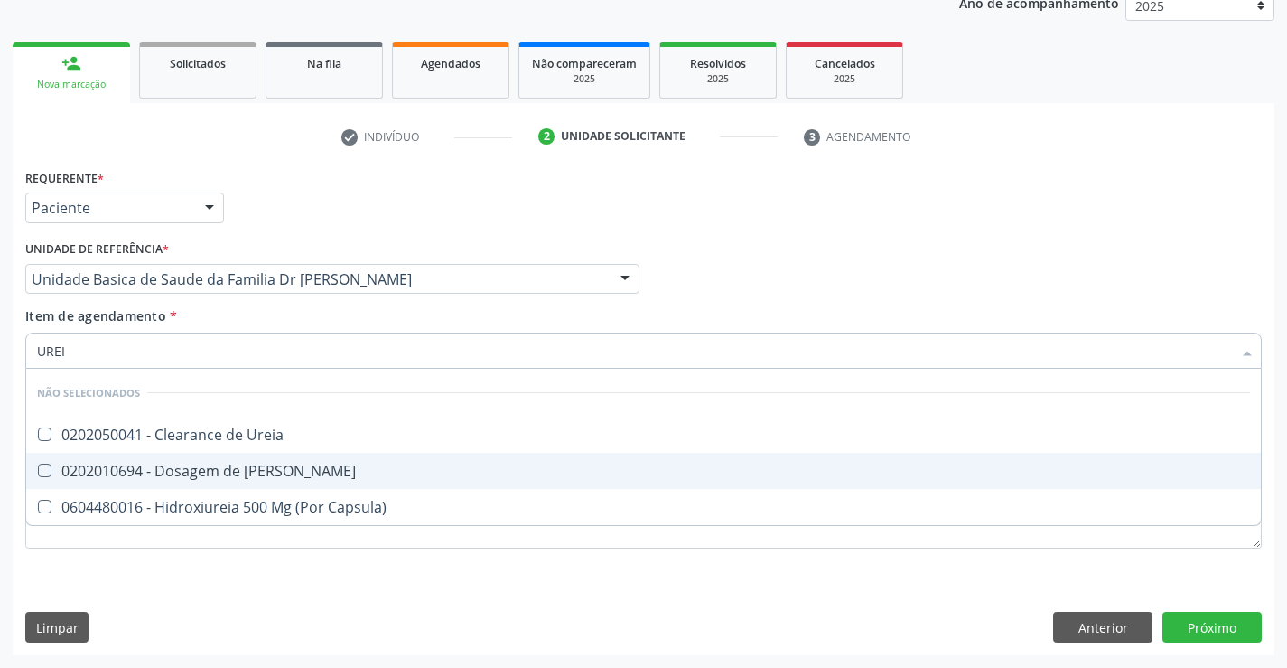
click at [232, 468] on div "0202010694 - Dosagem de [PERSON_NAME]" at bounding box center [643, 470] width 1213 height 14
checkbox Ureia "true"
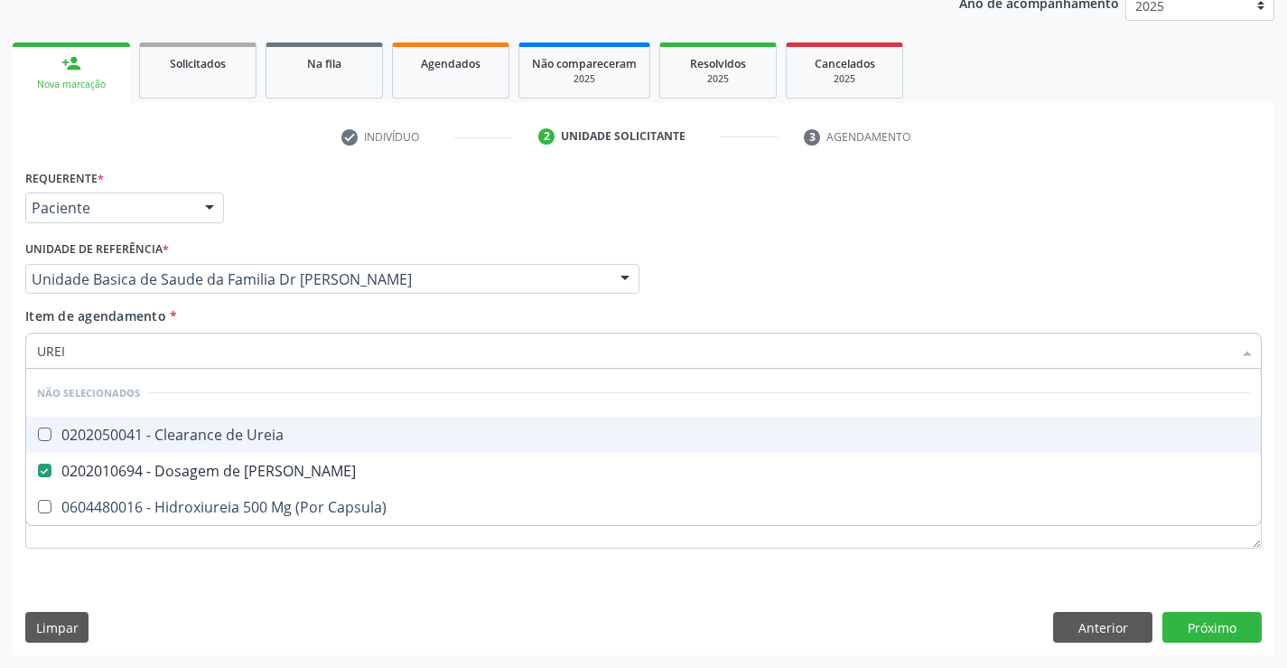
type input "UREI"
click at [224, 316] on div "Item de agendamento * UREI Desfazer seleção Não selecionados 0202050041 - Clear…" at bounding box center [643, 334] width 1237 height 57
checkbox Ureia "true"
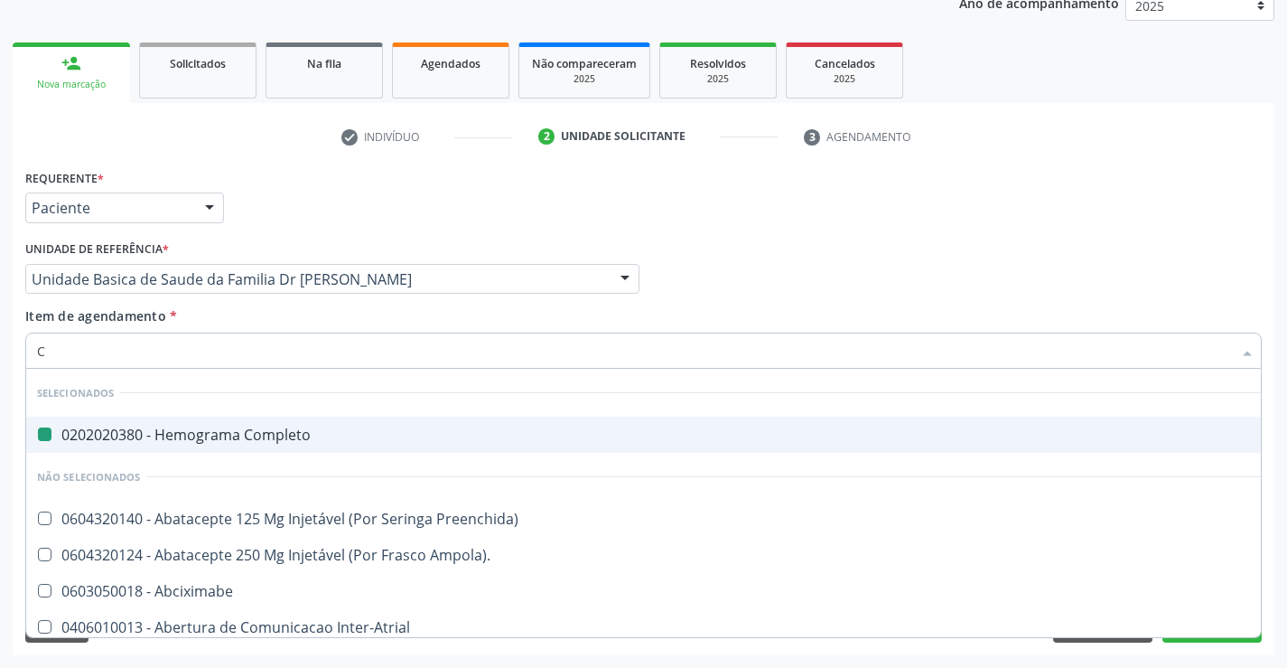
type input "CR"
checkbox Completo "false"
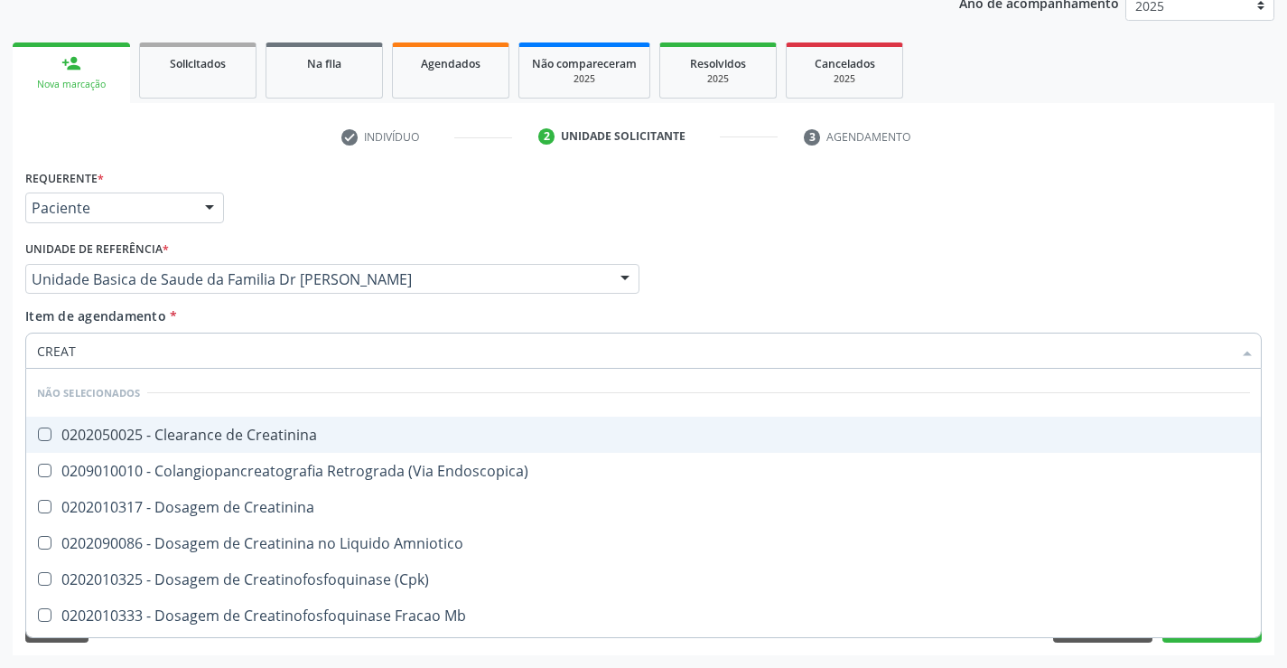
type input "CREATI"
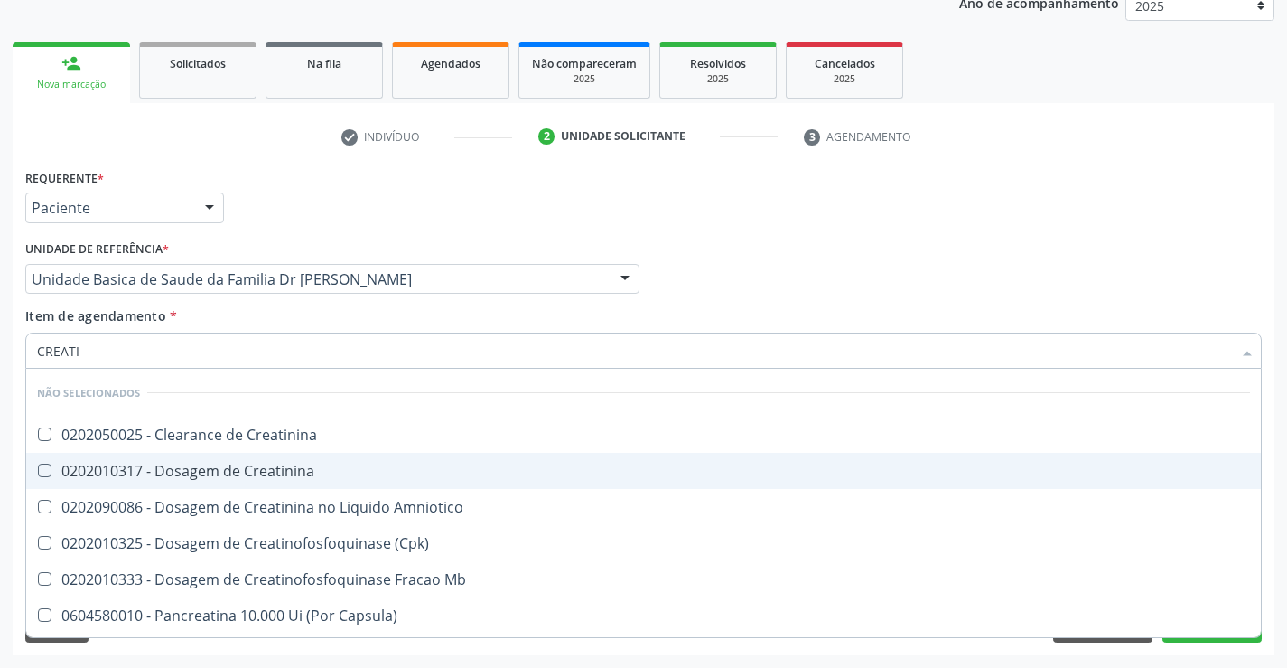
click at [261, 465] on div "0202010317 - Dosagem de Creatinina" at bounding box center [643, 470] width 1213 height 14
checkbox Creatinina "true"
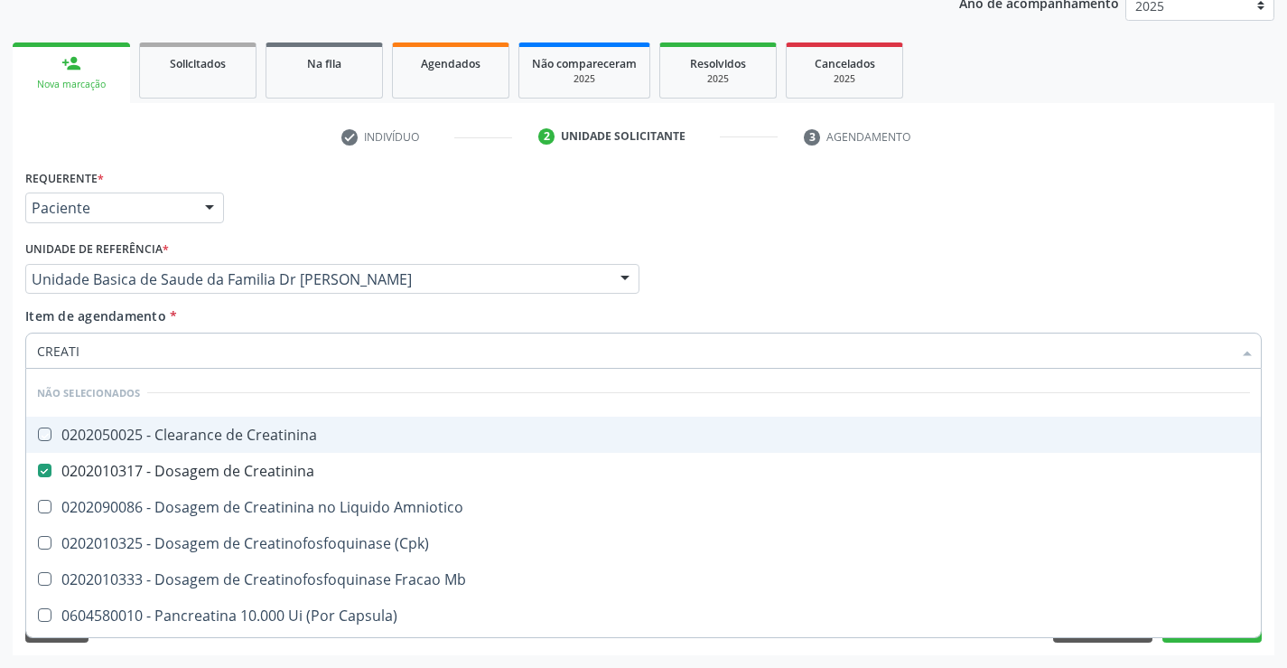
click at [220, 322] on div "Item de agendamento * CREATI Desfazer seleção Não selecionados 0202050025 - Cle…" at bounding box center [643, 334] width 1237 height 57
checkbox Creatinina "true"
checkbox Amniotico "true"
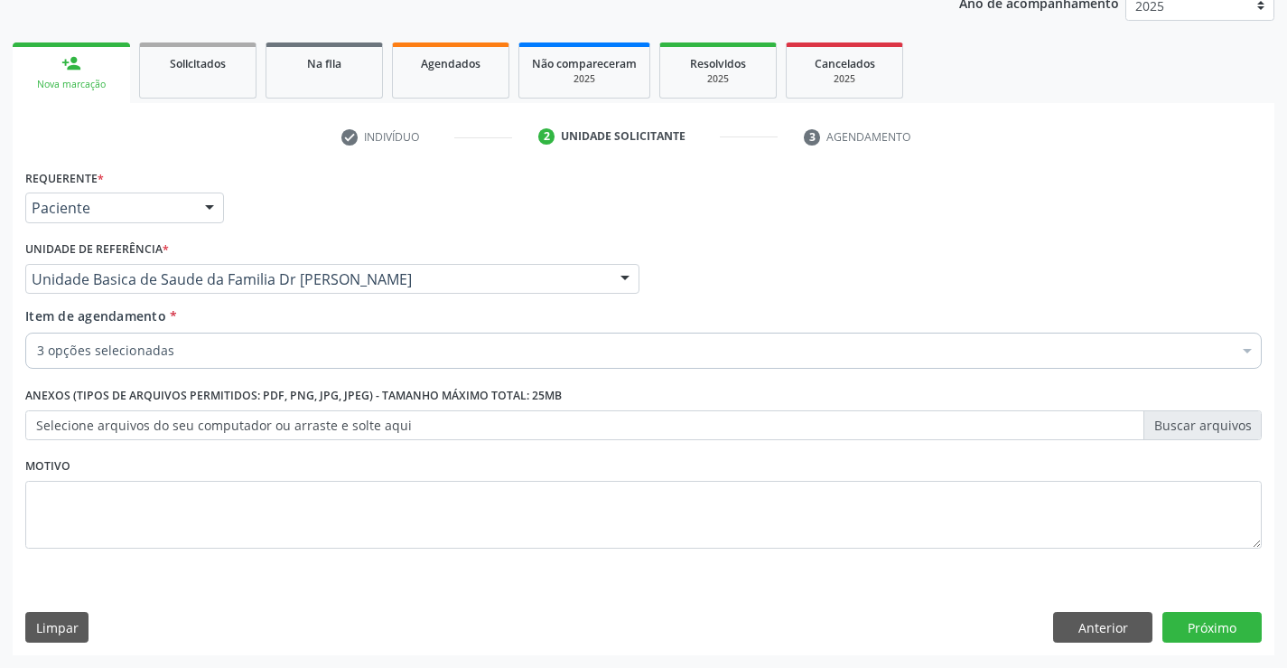
click at [227, 361] on div "3 opções selecionadas" at bounding box center [643, 350] width 1237 height 36
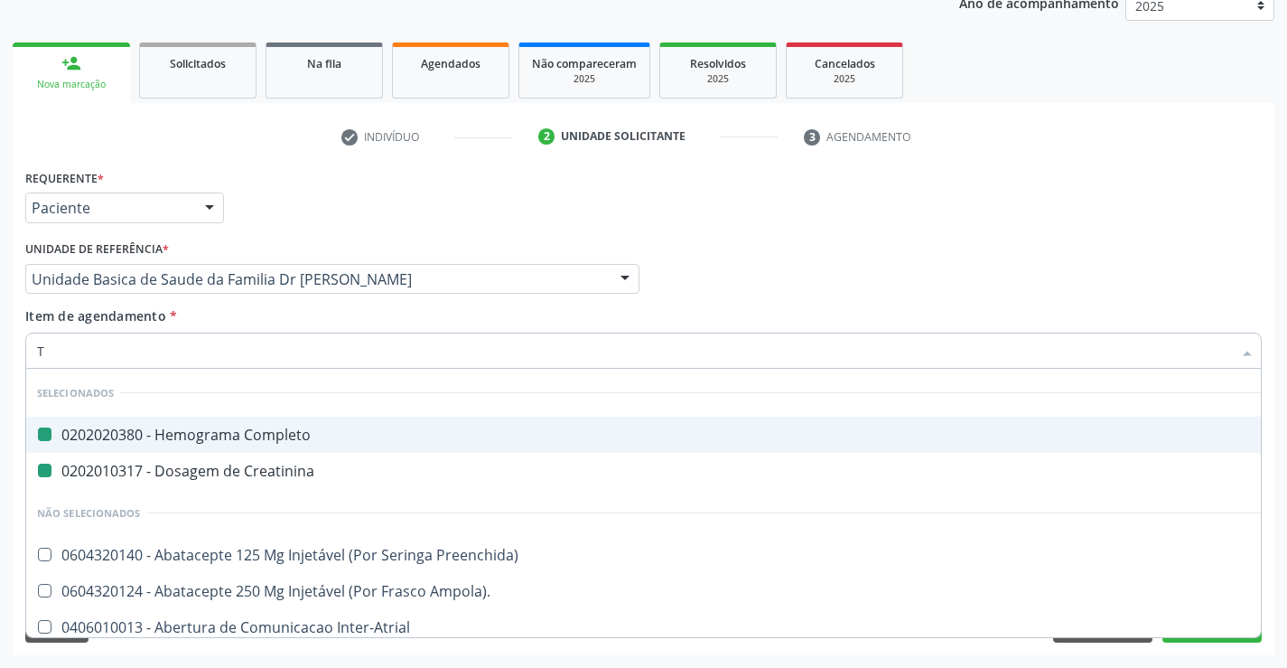
type input "TR"
checkbox Completo "false"
checkbox Creatinina "false"
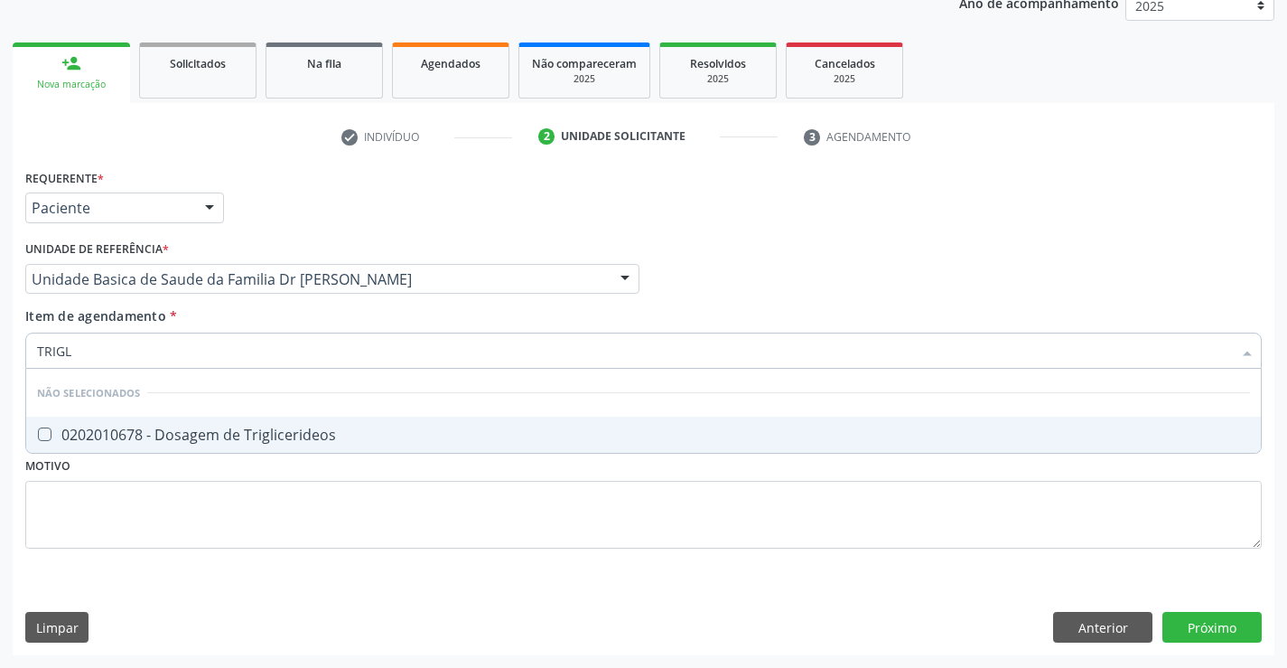
type input "TRIGLI"
click at [248, 434] on div "0202010678 - Dosagem de Triglicerideos" at bounding box center [643, 434] width 1213 height 14
checkbox Triglicerideos "true"
click at [218, 317] on div "Item de agendamento * TRIGLI Desfazer seleção Não selecionados 0202010678 - Dos…" at bounding box center [643, 334] width 1237 height 57
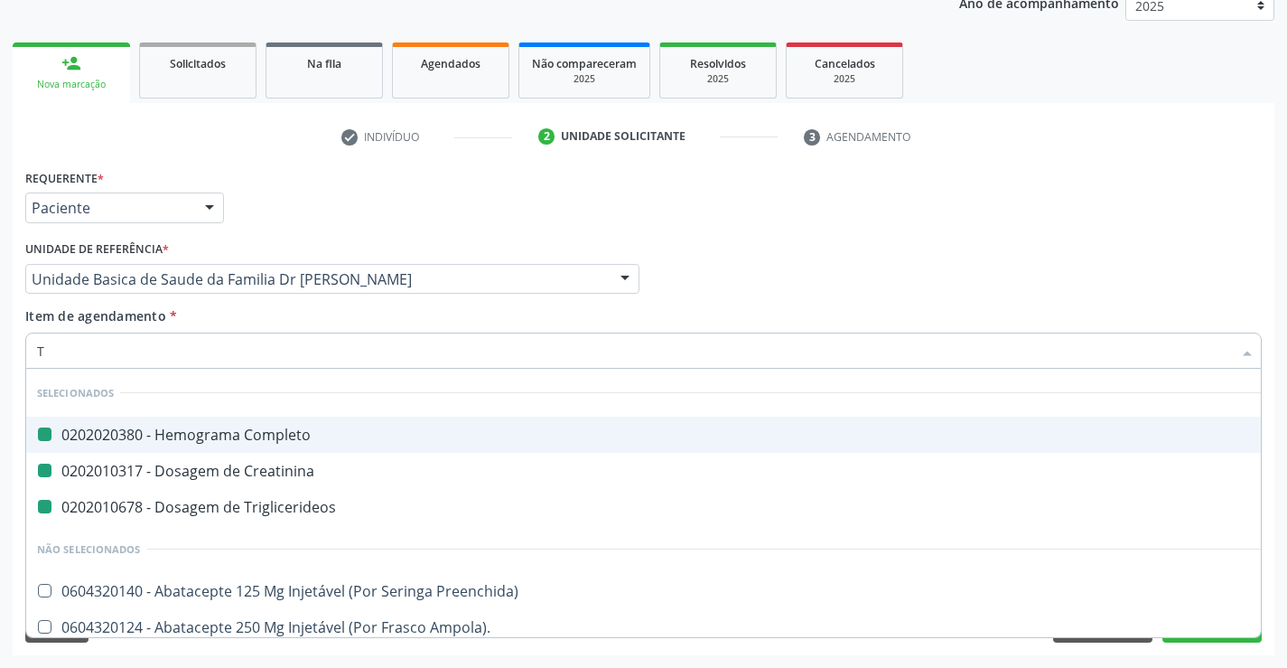
type input "TG"
checkbox Completo "false"
checkbox Creatinina "false"
checkbox Triglicerideos "false"
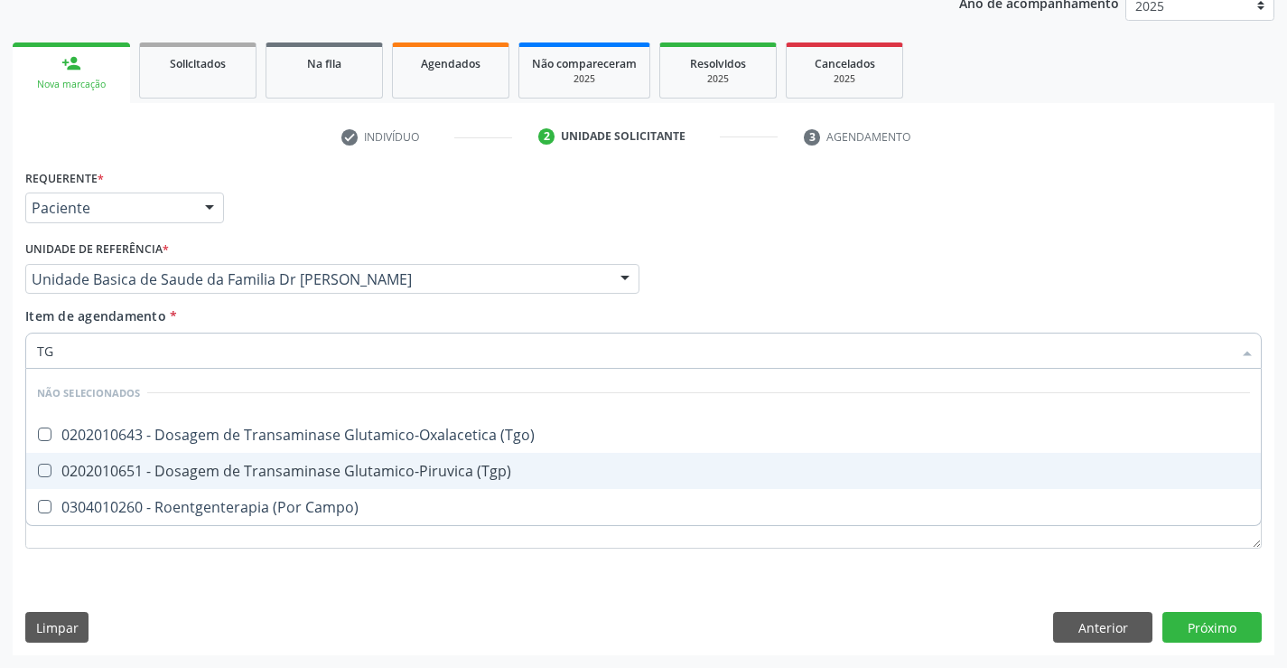
click at [270, 457] on span "0202010651 - Dosagem de Transaminase Glutamico-Piruvica (Tgp)" at bounding box center [643, 471] width 1235 height 36
checkbox \(Tgp\) "true"
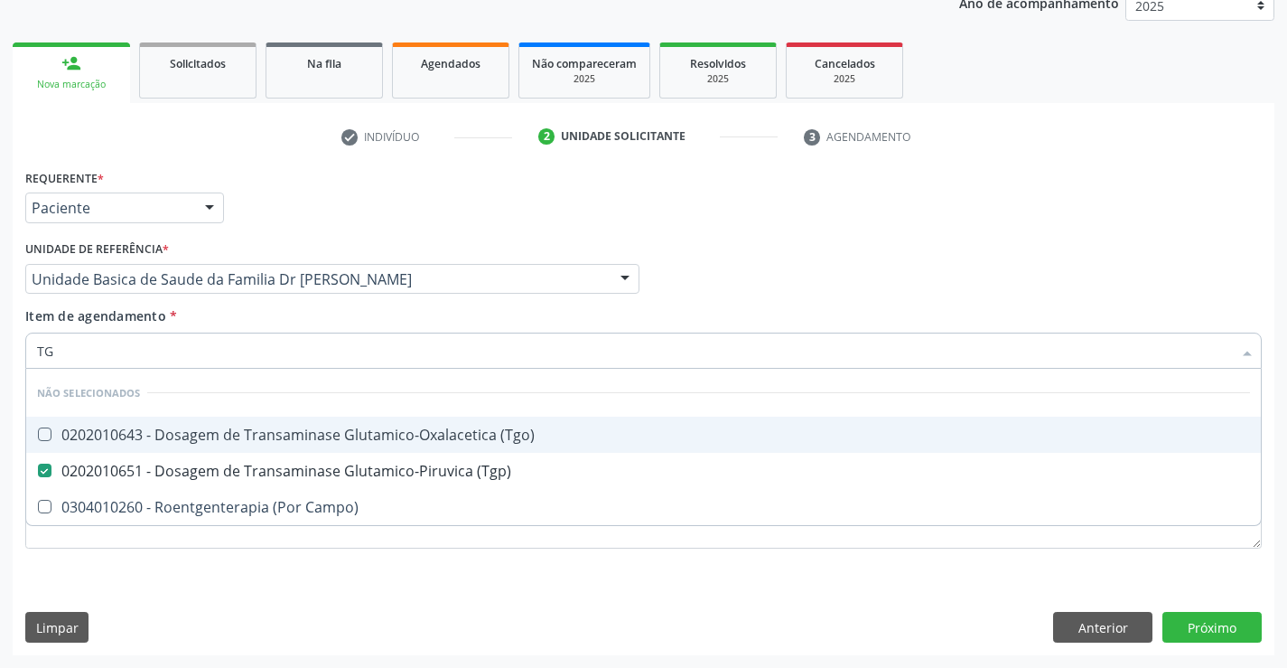
click at [261, 435] on div "0202010643 - Dosagem de Transaminase Glutamico-Oxalacetica (Tgo)" at bounding box center [643, 434] width 1213 height 14
checkbox \(Tgo\) "true"
click at [248, 316] on div "Item de agendamento * TG Desfazer seleção Não selecionados 0202010643 - Dosagem…" at bounding box center [643, 334] width 1237 height 57
checkbox Campo\) "true"
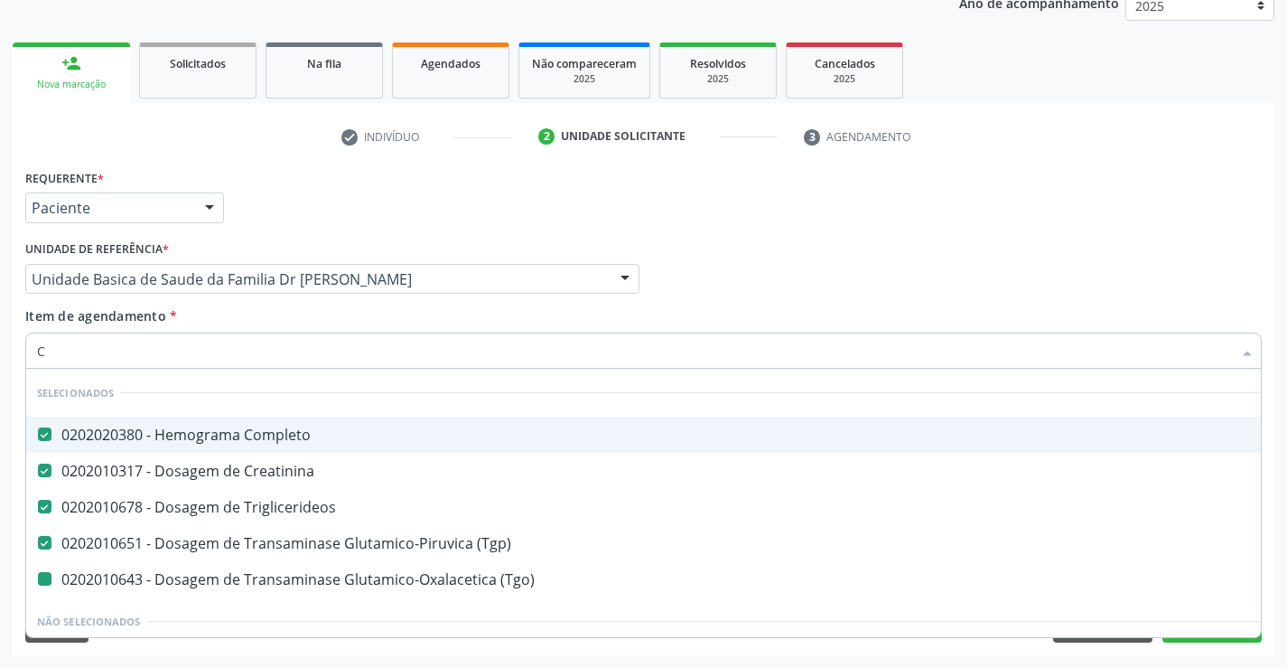
type input "CO"
checkbox \(Tgo\) "false"
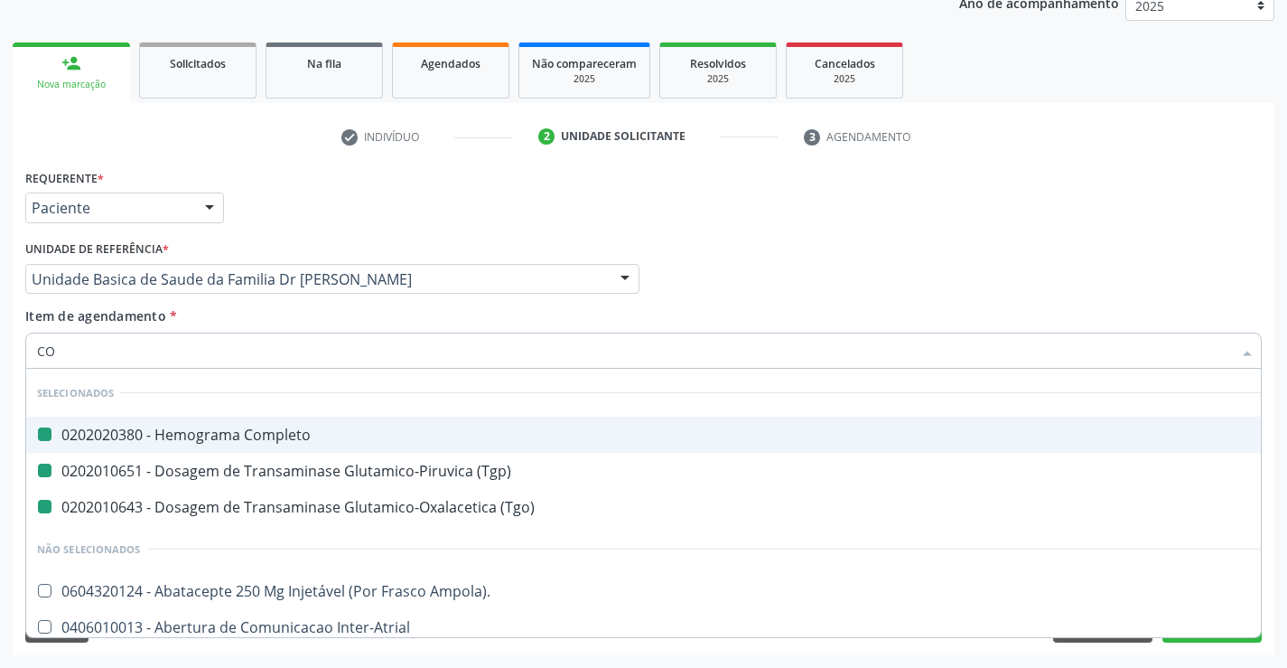
type input "COL"
checkbox Completo "false"
checkbox \(Tgp\) "false"
checkbox \(Tgo\) "false"
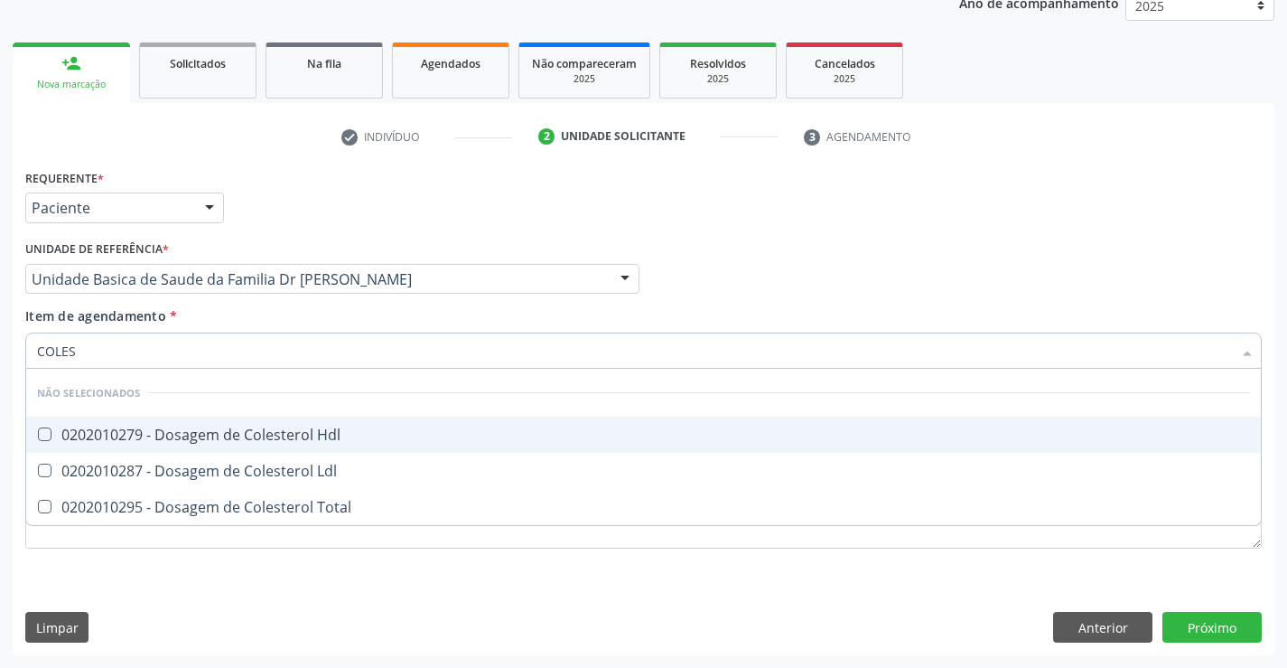
type input "COLEST"
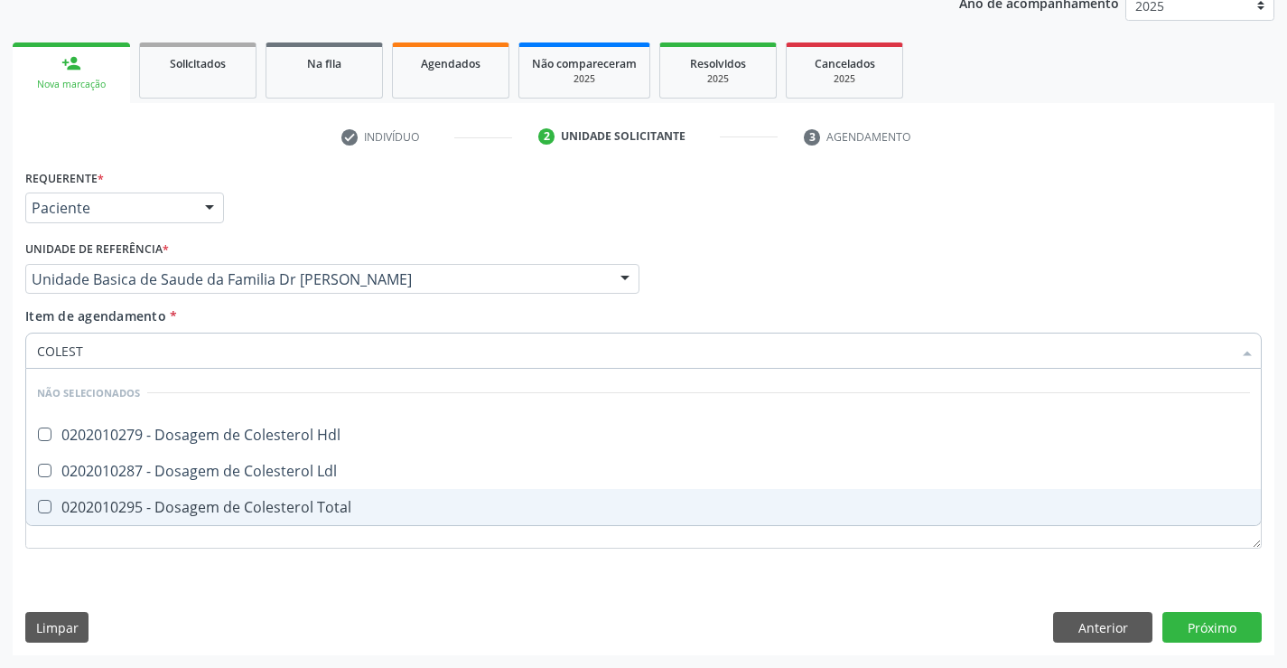
click at [294, 501] on div "0202010295 - Dosagem de Colesterol Total" at bounding box center [643, 507] width 1213 height 14
checkbox Total "true"
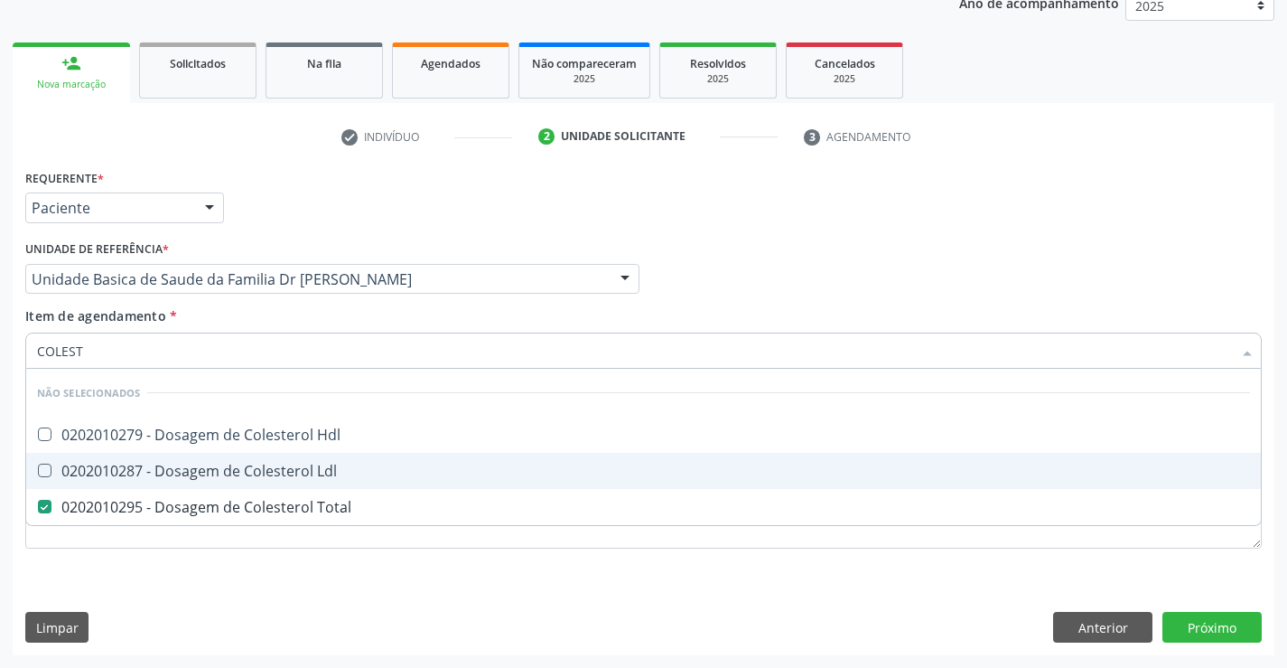
drag, startPoint x: 295, startPoint y: 475, endPoint x: 300, endPoint y: 442, distance: 33.7
click at [295, 472] on div "0202010287 - Dosagem de Colesterol Ldl" at bounding box center [643, 470] width 1213 height 14
checkbox Ldl "true"
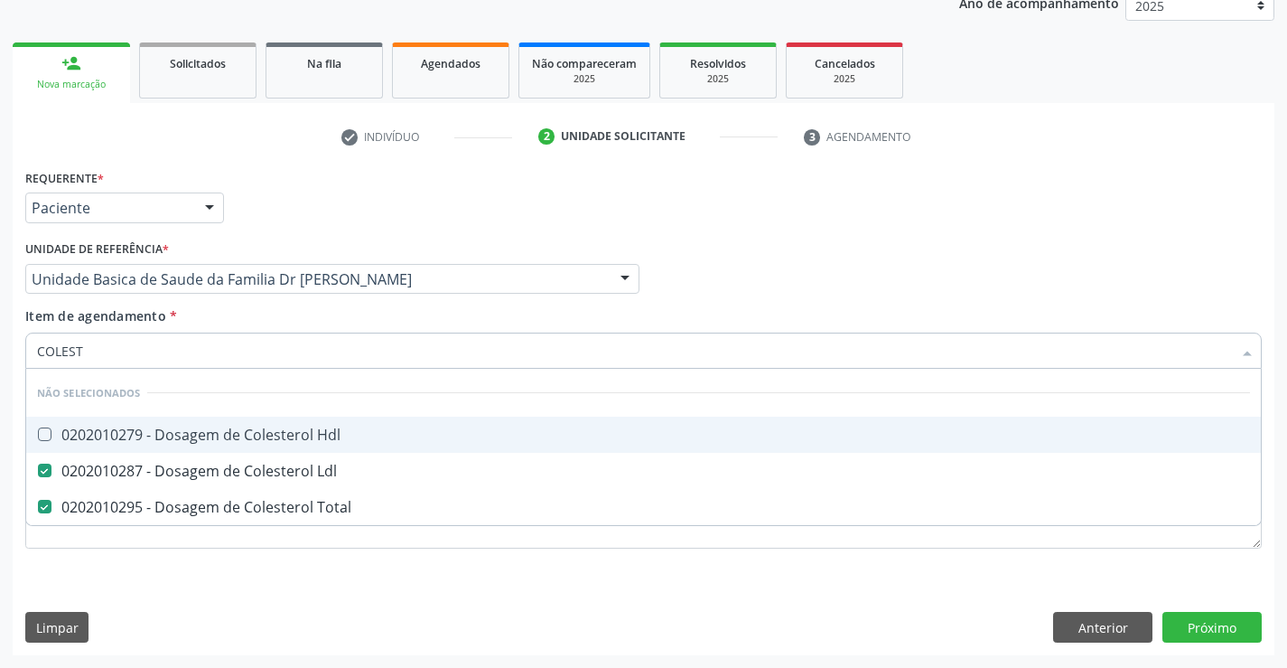
click at [300, 435] on div "0202010279 - Dosagem de Colesterol Hdl" at bounding box center [643, 434] width 1213 height 14
checkbox Hdl "true"
click at [278, 312] on div "Item de agendamento * COLEST Desfazer seleção Não selecionados 0202010279 - Dos…" at bounding box center [643, 334] width 1237 height 57
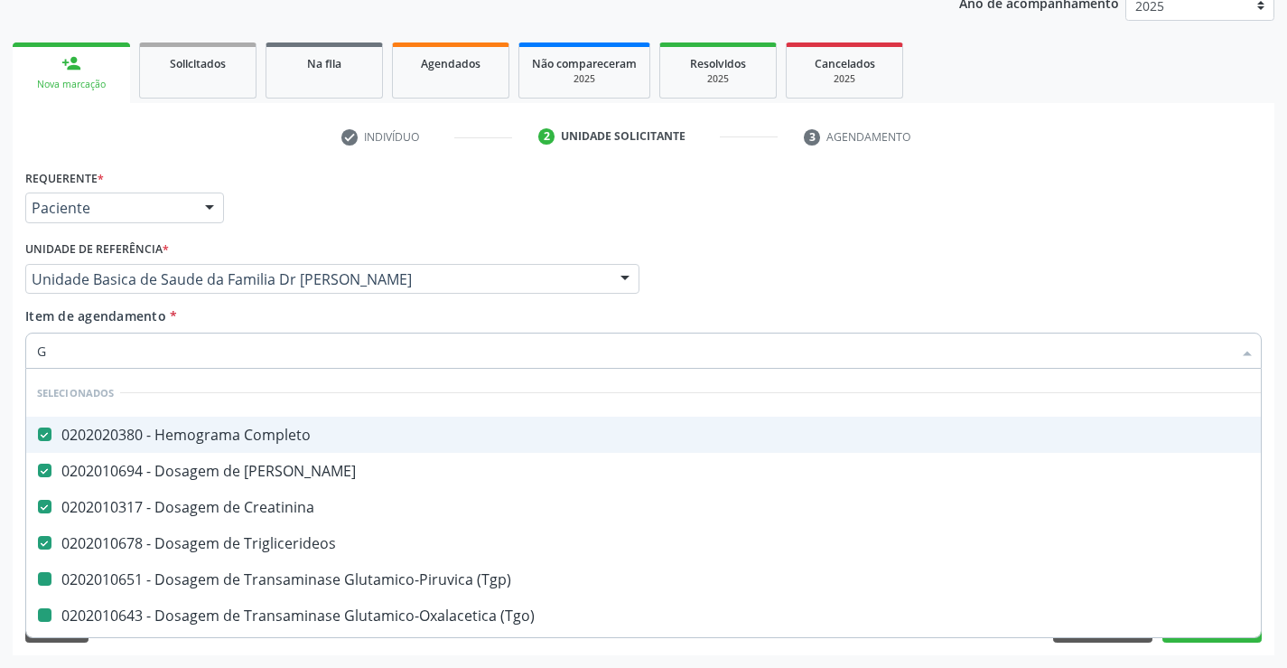
type input "GL"
checkbox \(Tgp\) "false"
checkbox \(Tgo\) "false"
checkbox Total "false"
checkbox Ldl "false"
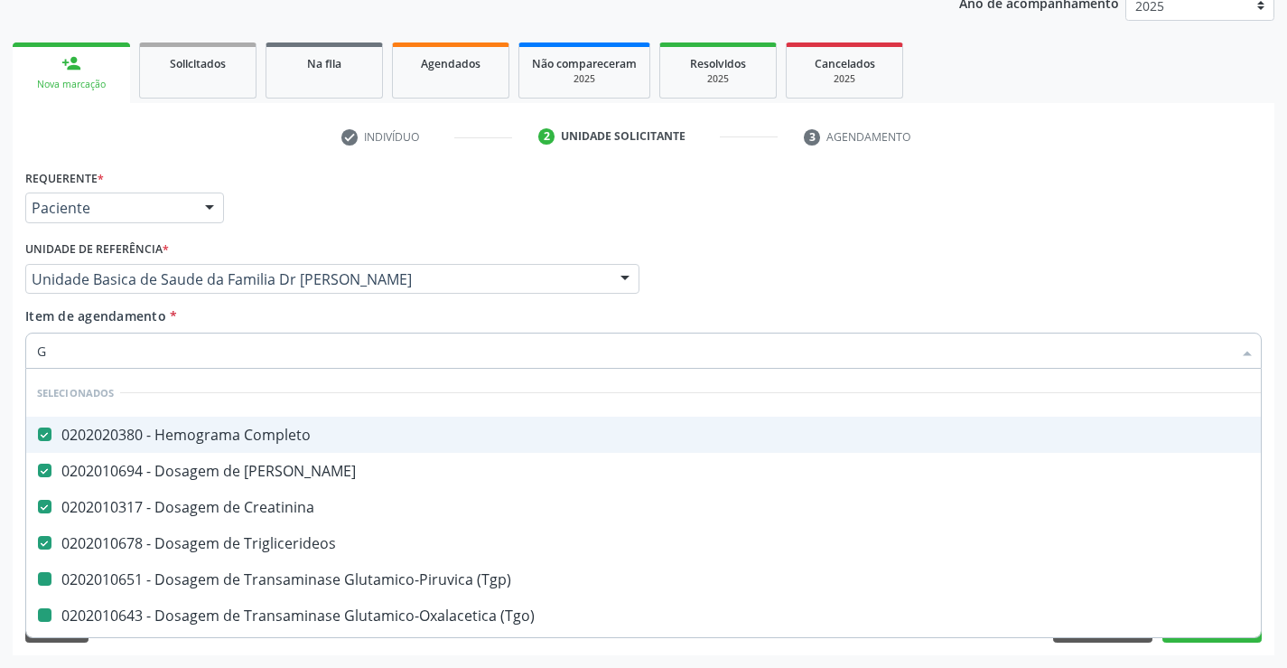
checkbox Hdl "false"
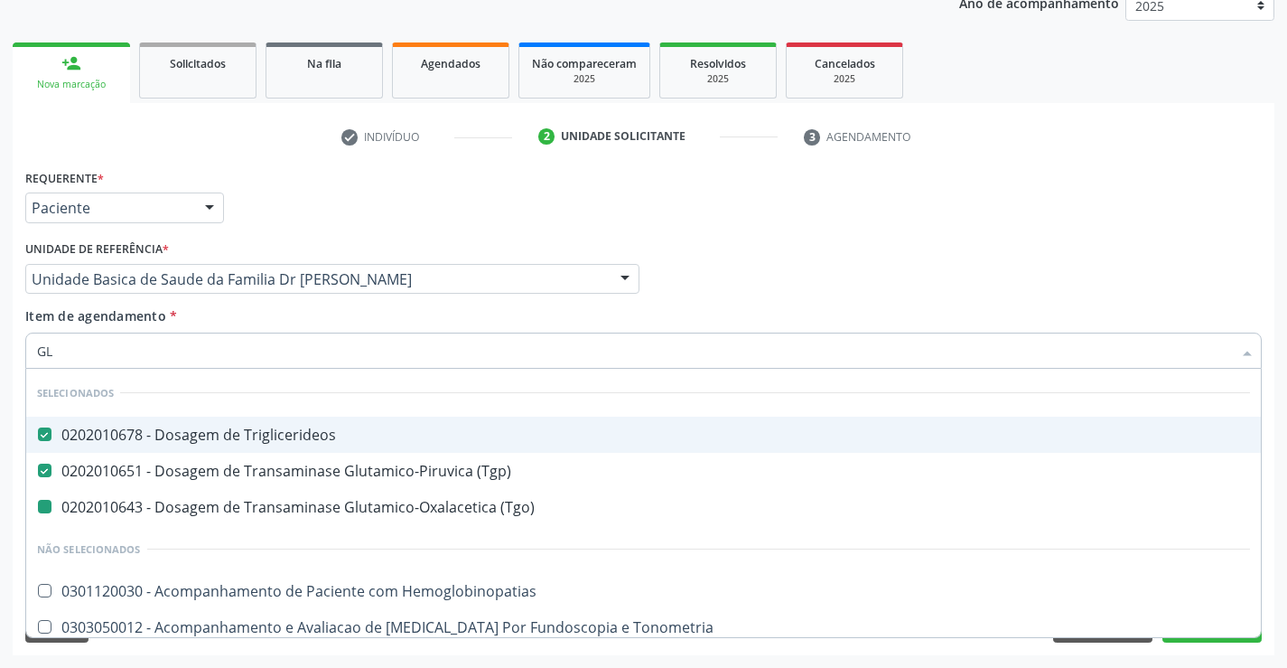
type input "GLI"
checkbox \(Tgo\) "false"
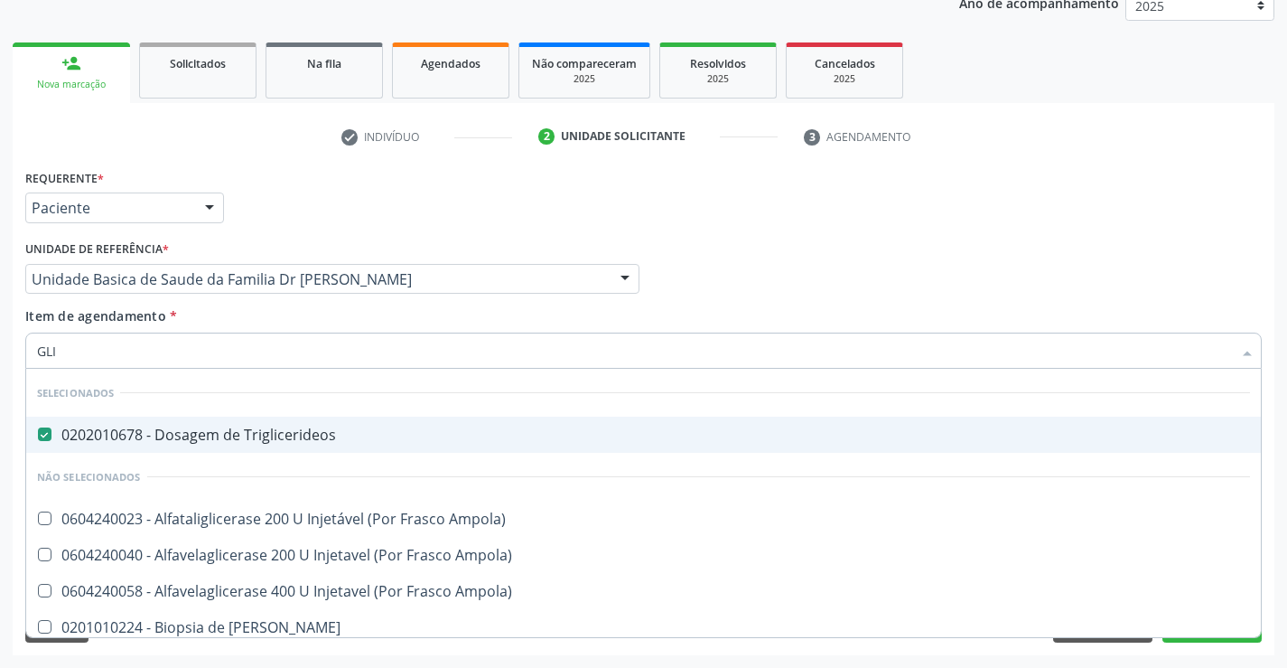
type input "GL"
checkbox Ampola\) "true"
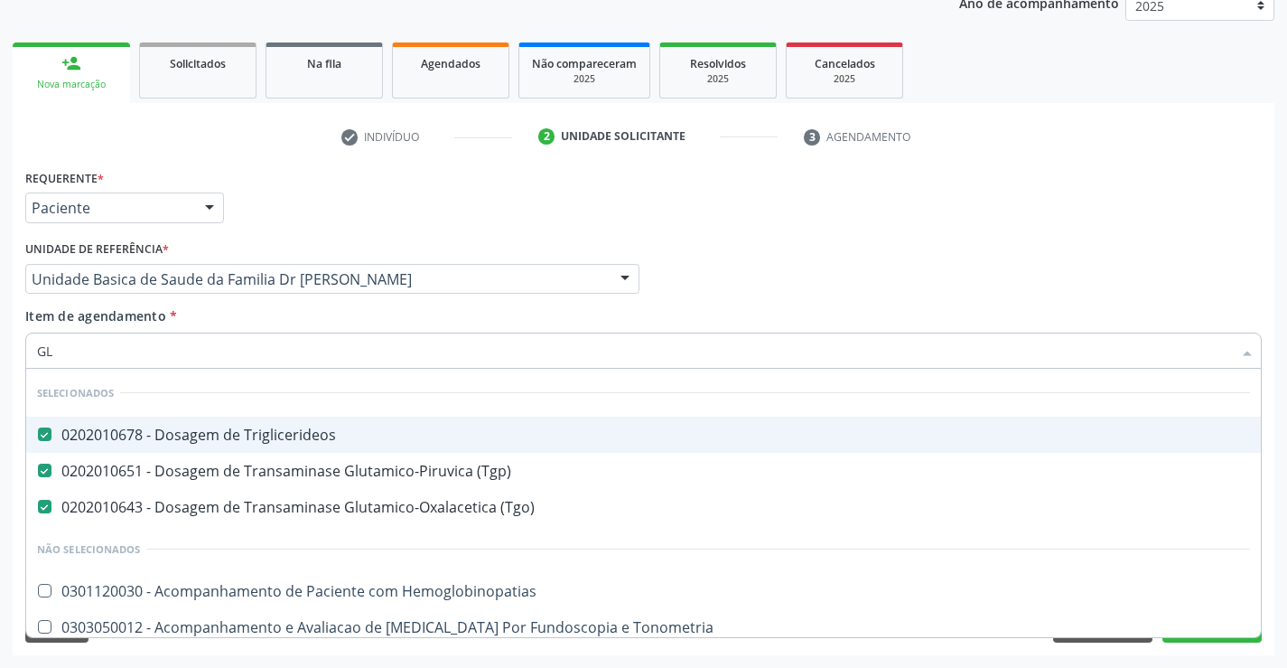
type input "G"
checkbox Hemoglobinopatias "true"
checkbox Tonometria "true"
checkbox Ampola\) "true"
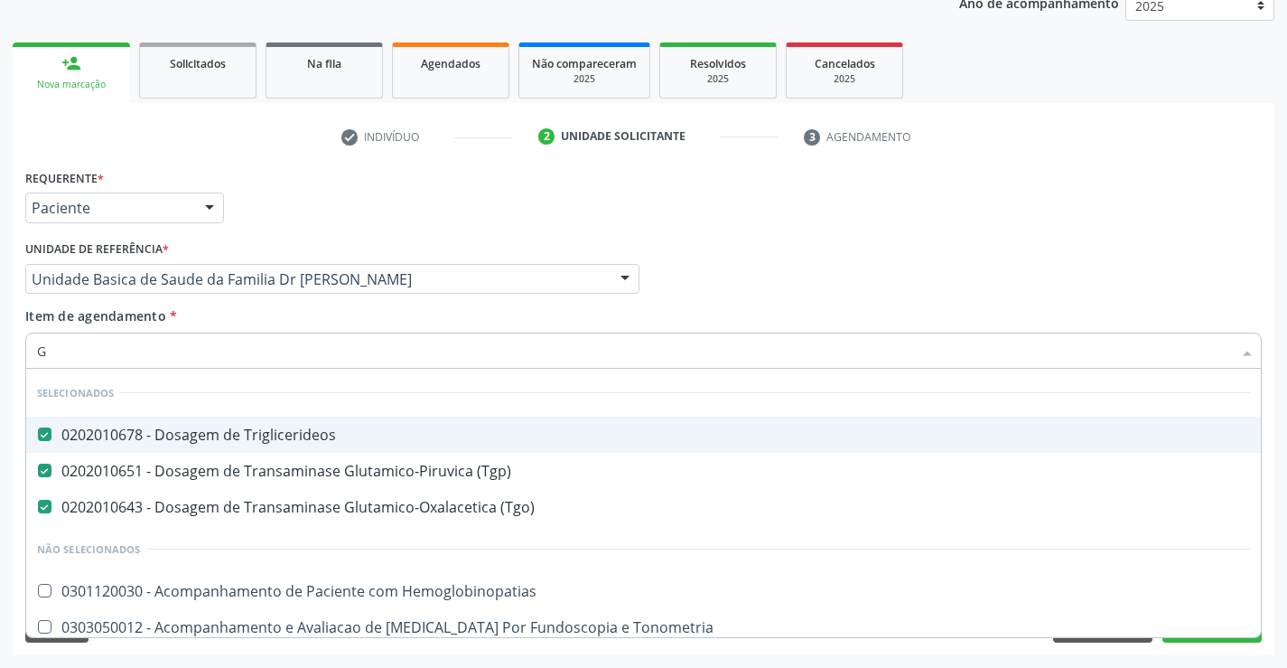
checkbox Ampola\) "true"
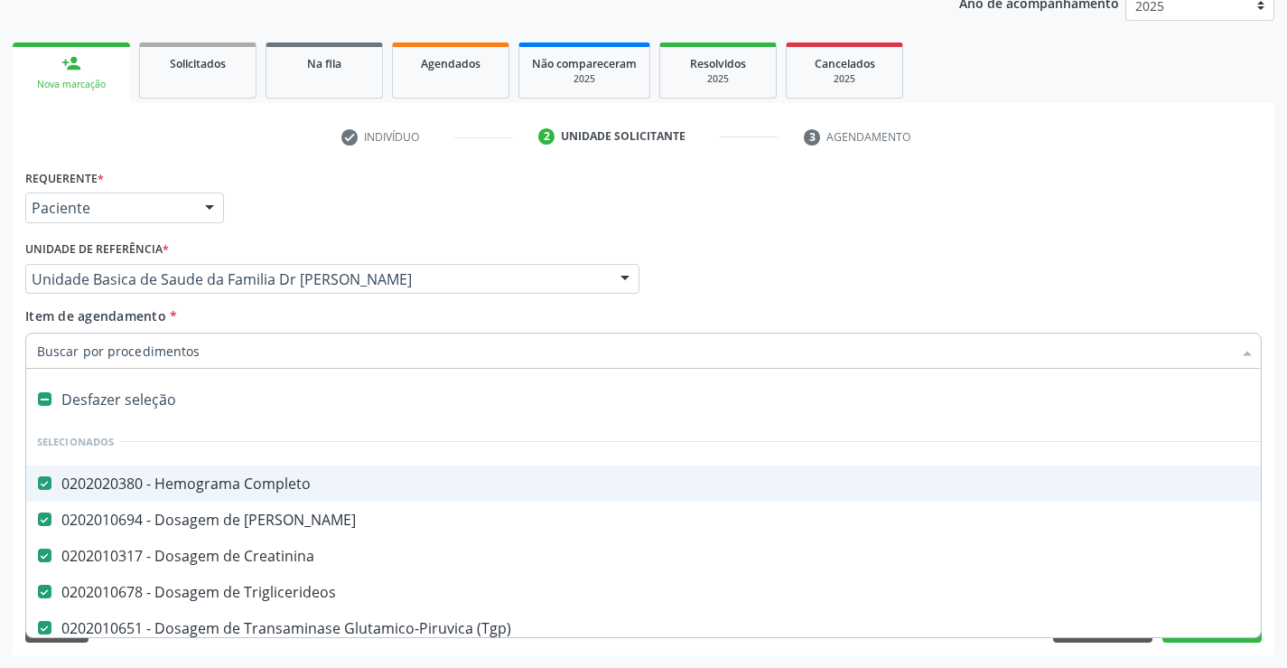
type input "U"
checkbox \(Tgp\) "false"
checkbox \(Tgo\) "false"
checkbox Total "false"
checkbox Ldl "false"
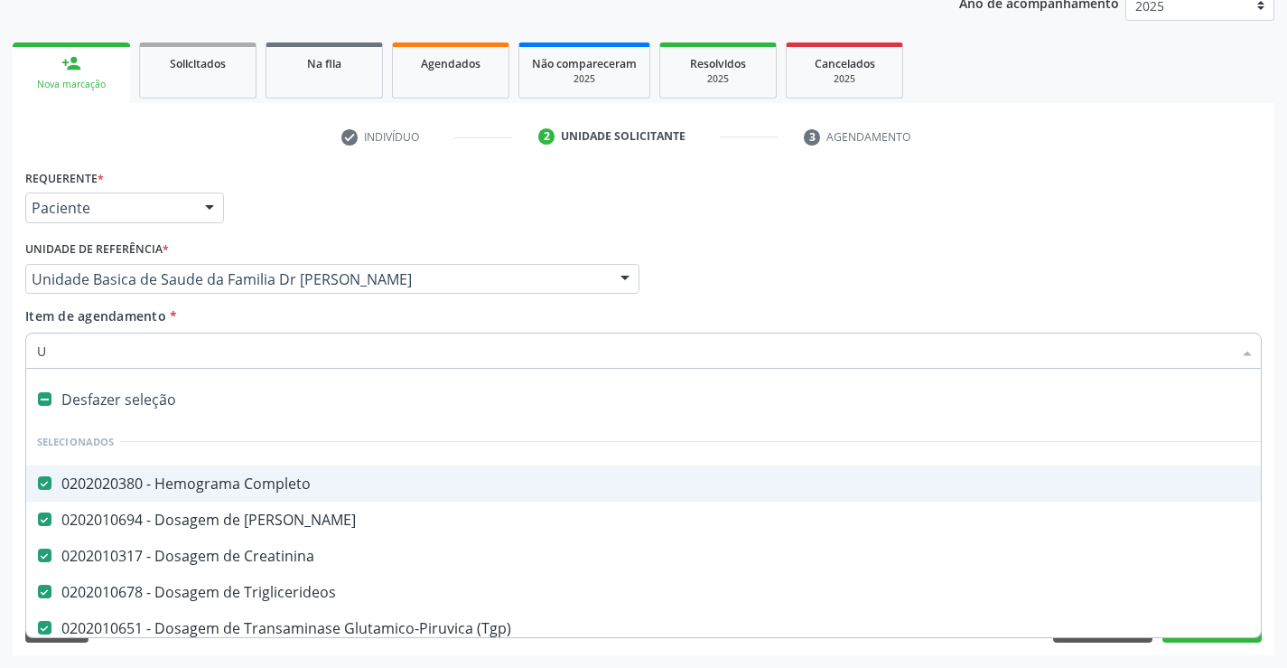
checkbox Hdl "false"
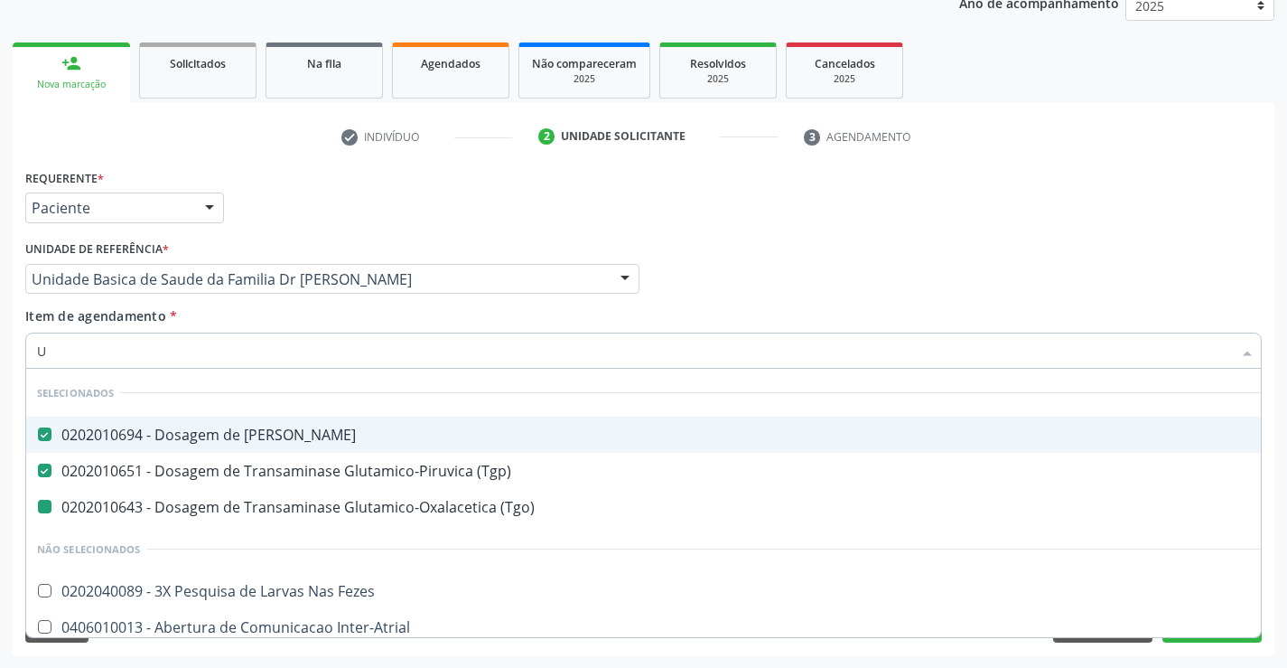
type input "UR"
checkbox \(Tgo\) "false"
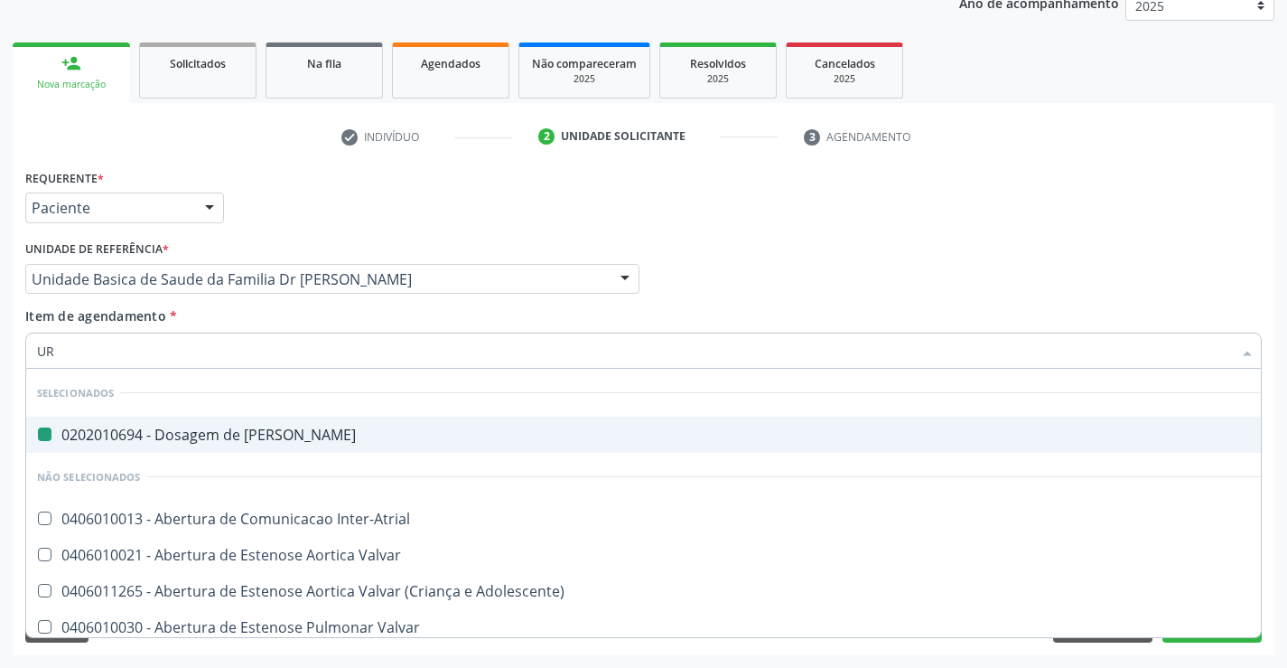
type input "URI"
checkbox Ureia "false"
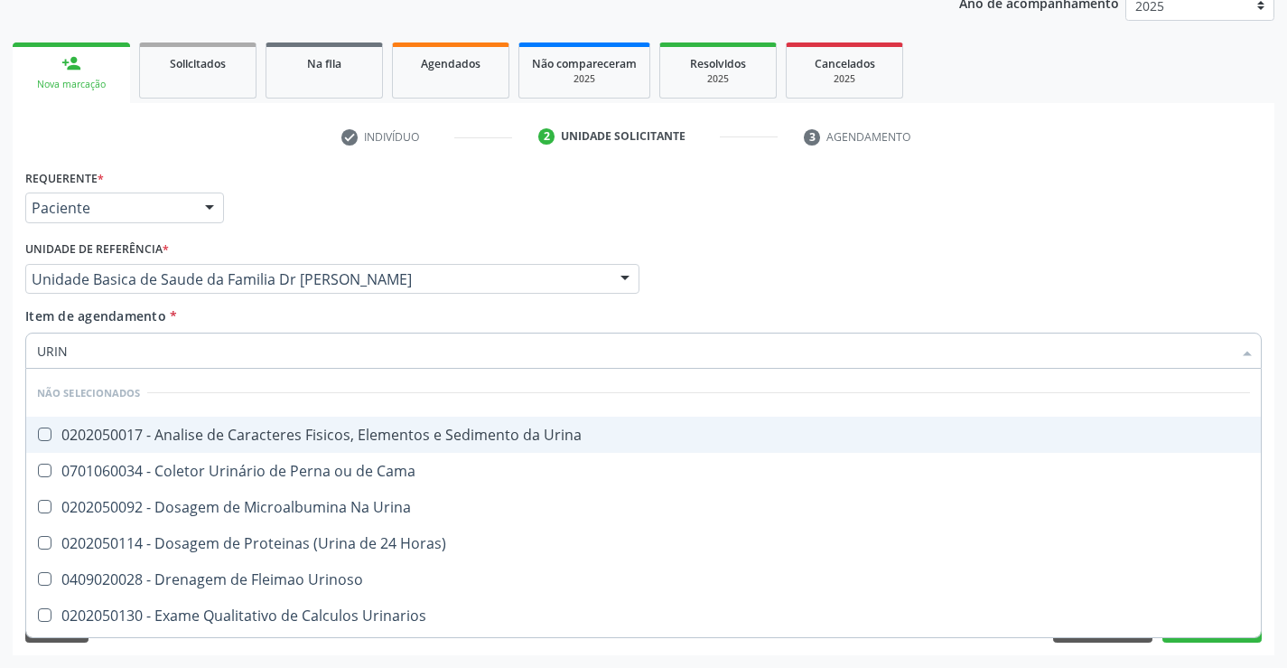
type input "URINA"
click at [304, 431] on div "0202050017 - Analise de Caracteres Fisicos, Elementos e Sedimento da Urina" at bounding box center [643, 434] width 1213 height 14
checkbox Urina "true"
click at [276, 319] on div "Item de agendamento * URINA Desfazer seleção Não selecionados 0202050017 - Anal…" at bounding box center [643, 334] width 1237 height 57
checkbox Horas\) "true"
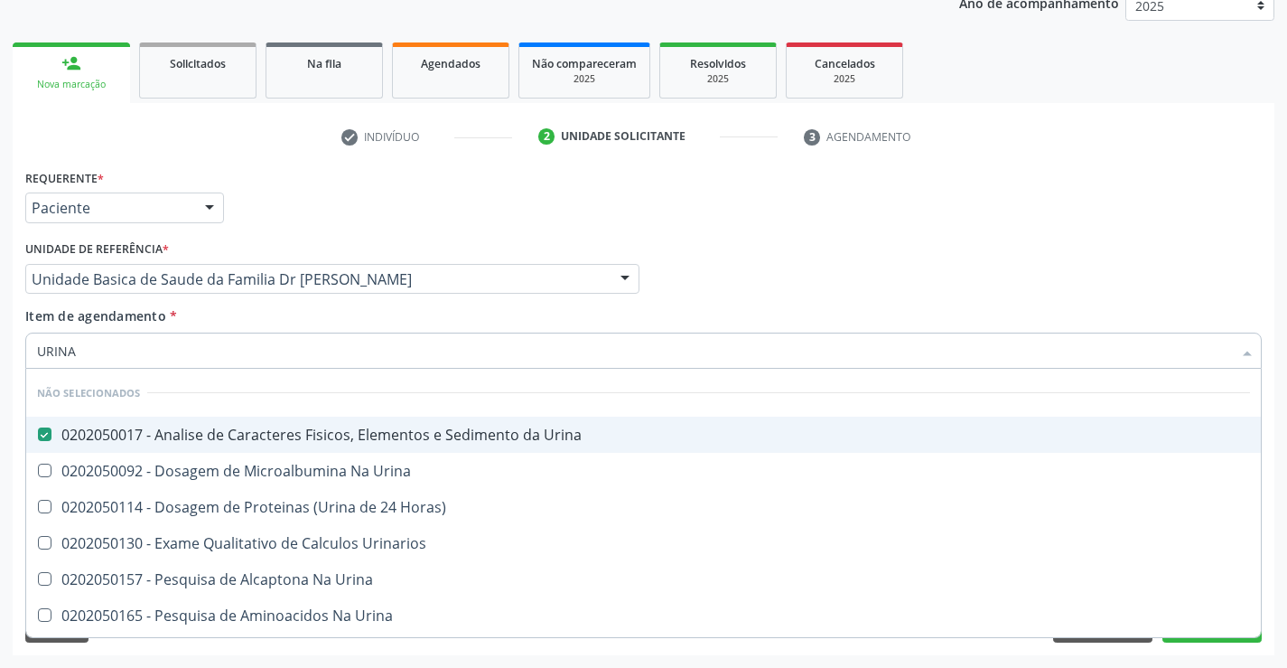
checkbox Urina "true"
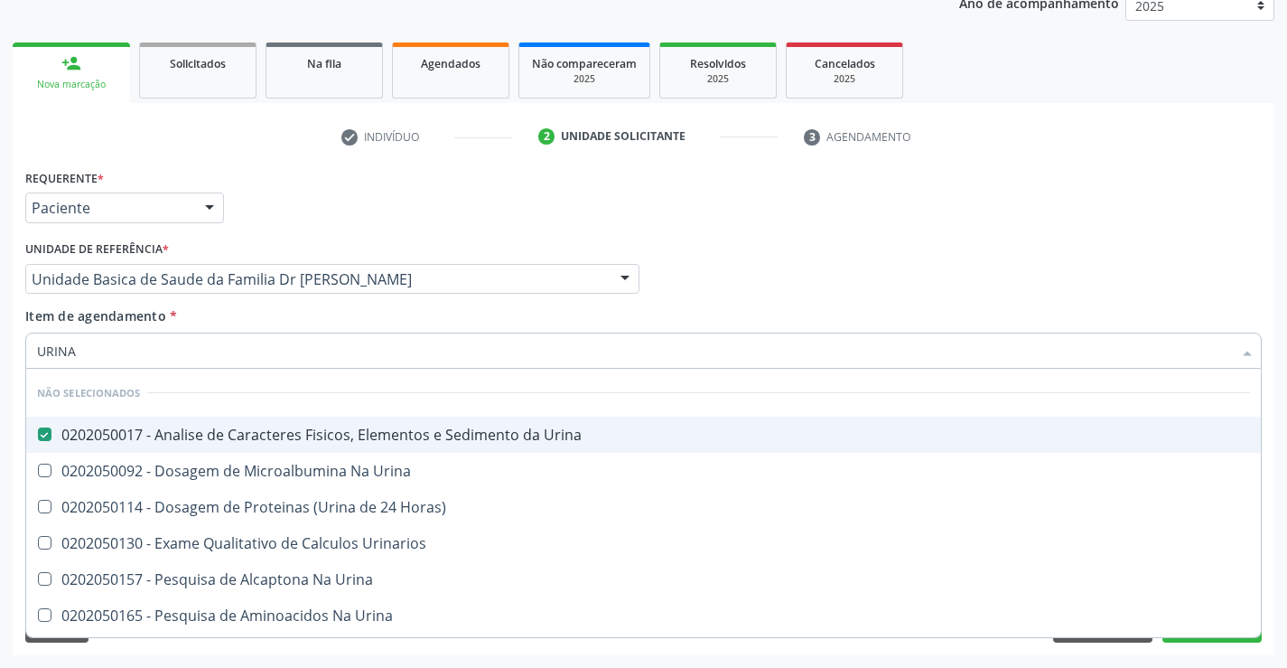
checkbox Urina "true"
checkbox Urinarios "true"
checkbox Urina "true"
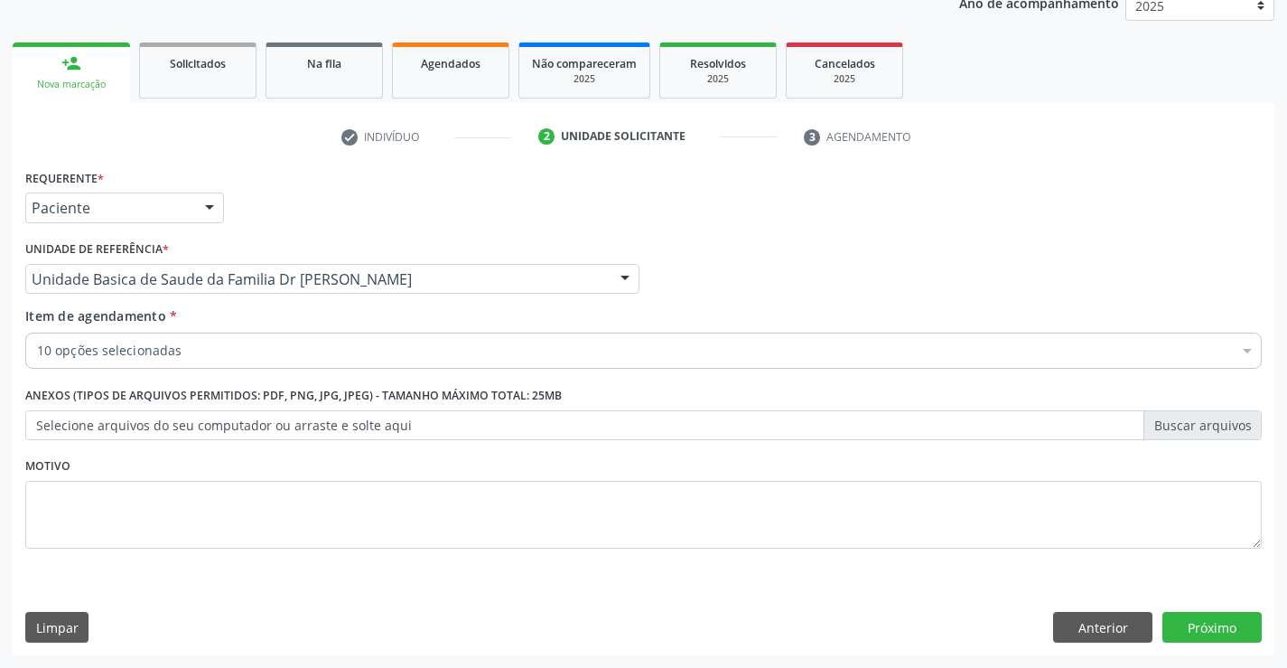
click at [288, 360] on div "10 opções selecionadas" at bounding box center [643, 350] width 1237 height 36
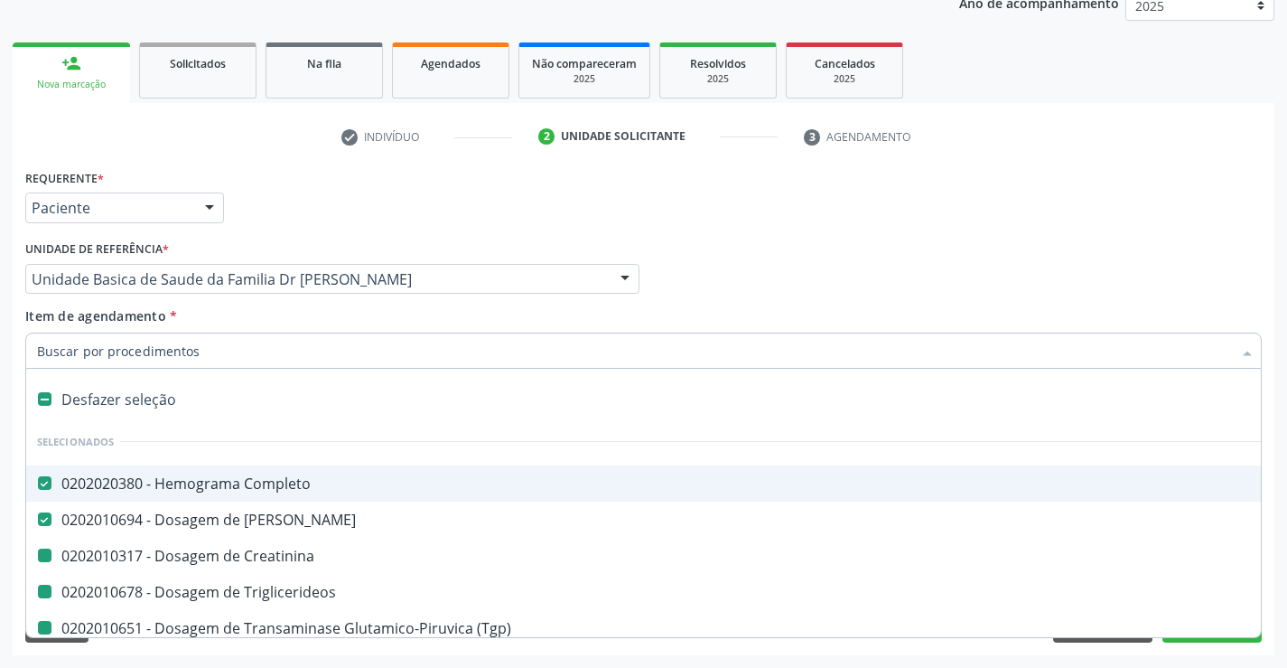
type input "F"
checkbox Creatinina "false"
checkbox \(Tgp\) "false"
checkbox \(Tgo\) "false"
checkbox Total "false"
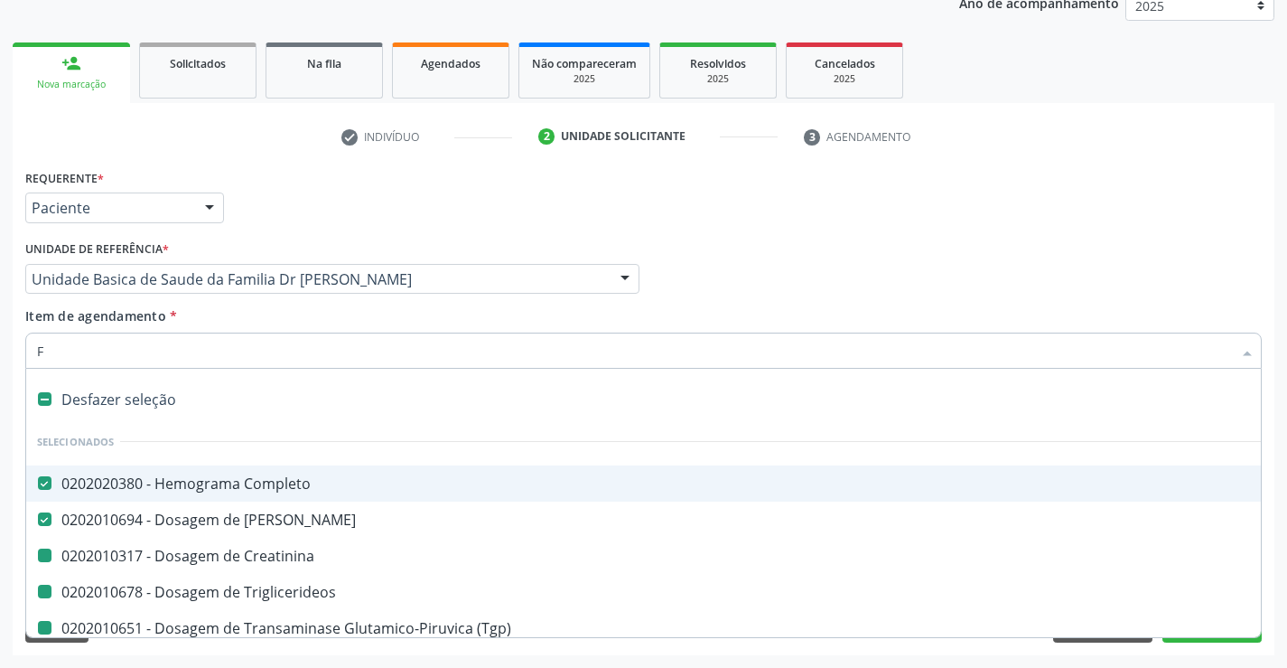
checkbox Ldl "false"
checkbox Hdl "false"
checkbox Urina "false"
checkbox Triglicerideos "false"
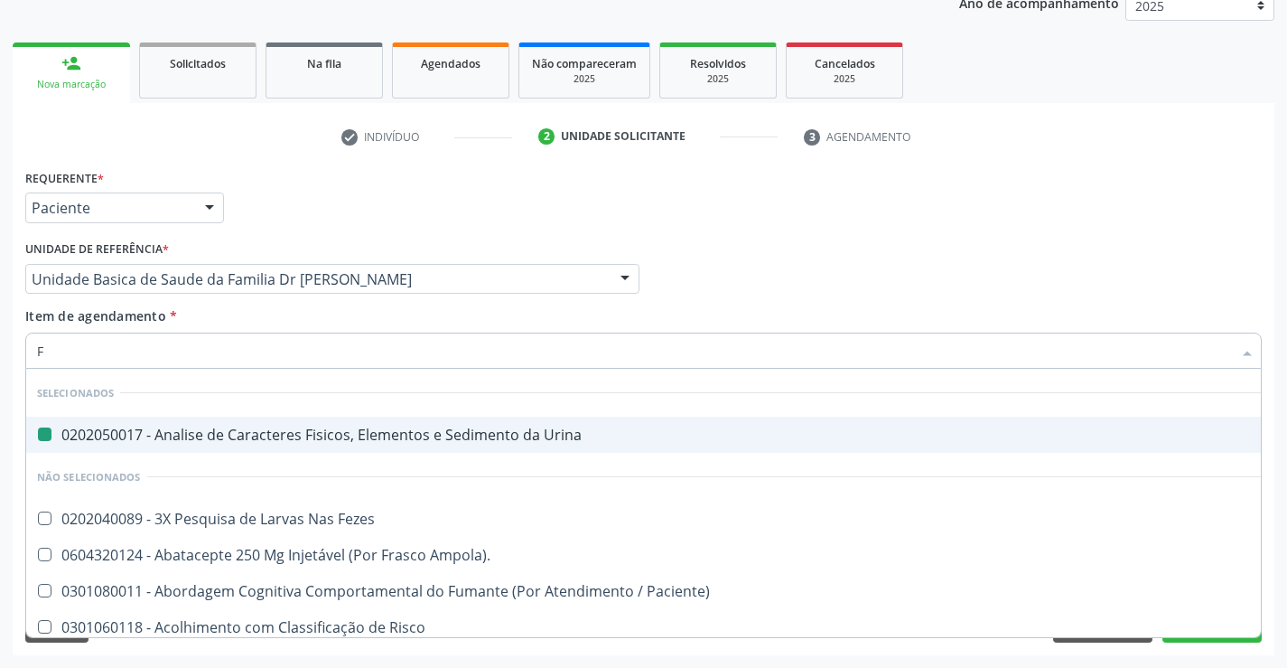
type input "FE"
checkbox Urina "false"
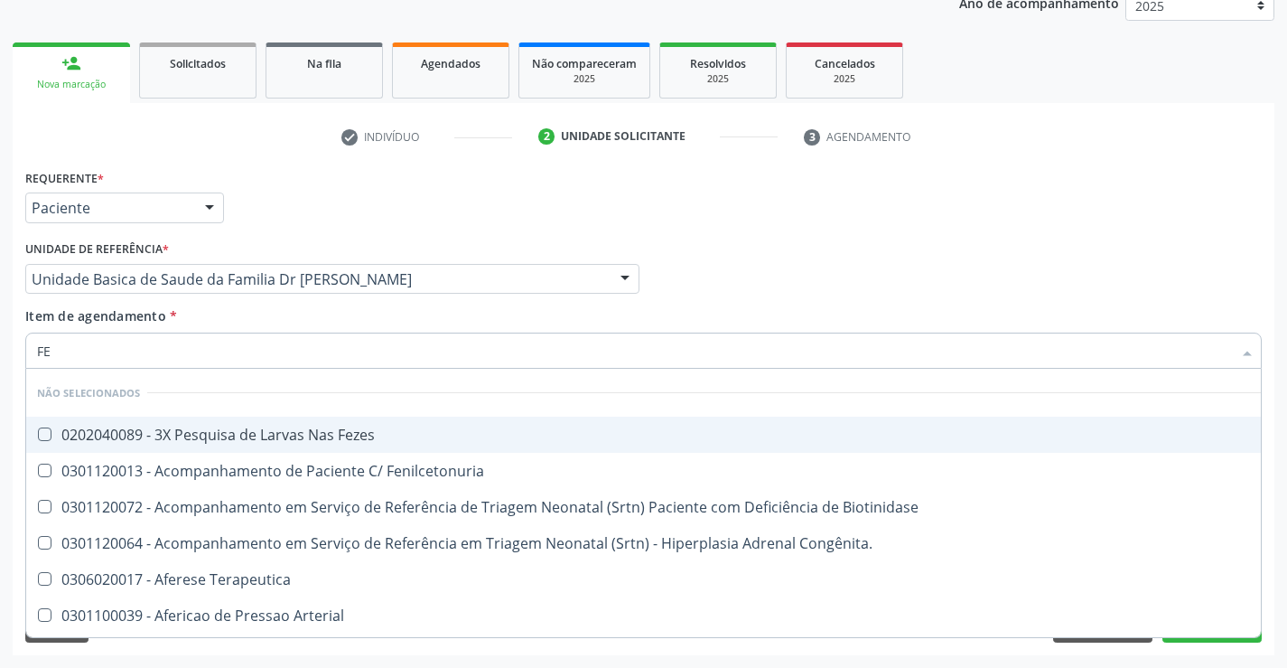
type input "FEZ"
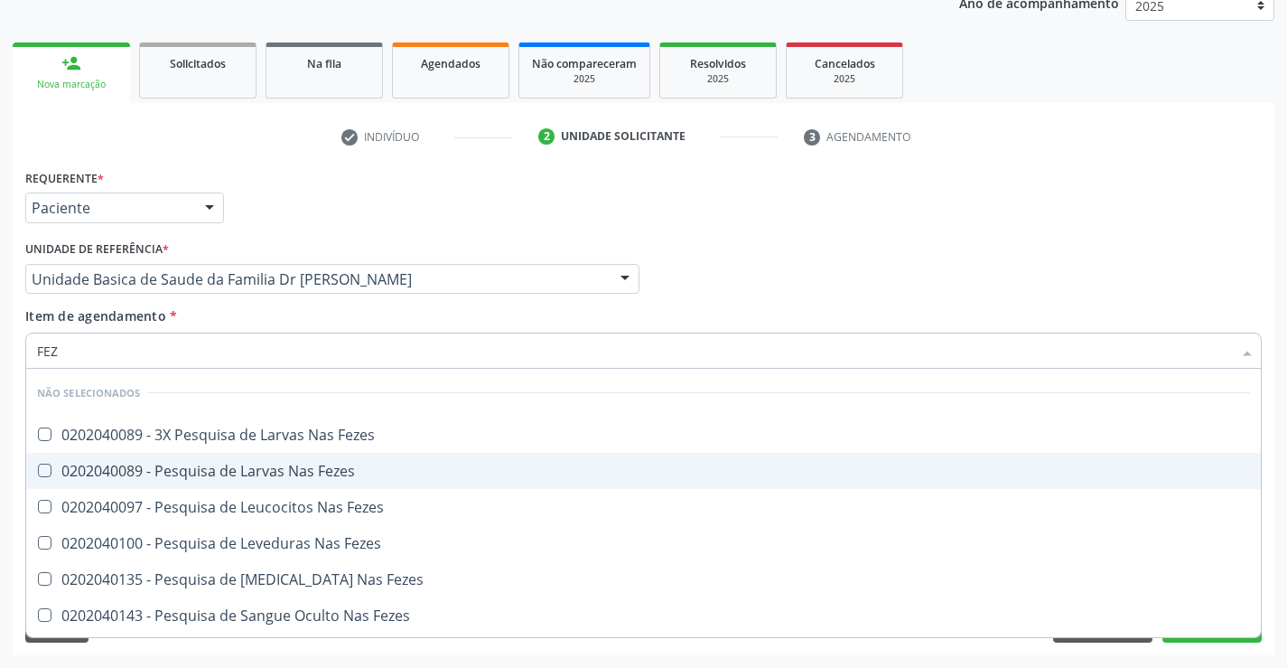
click at [317, 467] on div "0202040089 - Pesquisa de Larvas Nas Fezes" at bounding box center [643, 470] width 1213 height 14
checkbox Fezes "true"
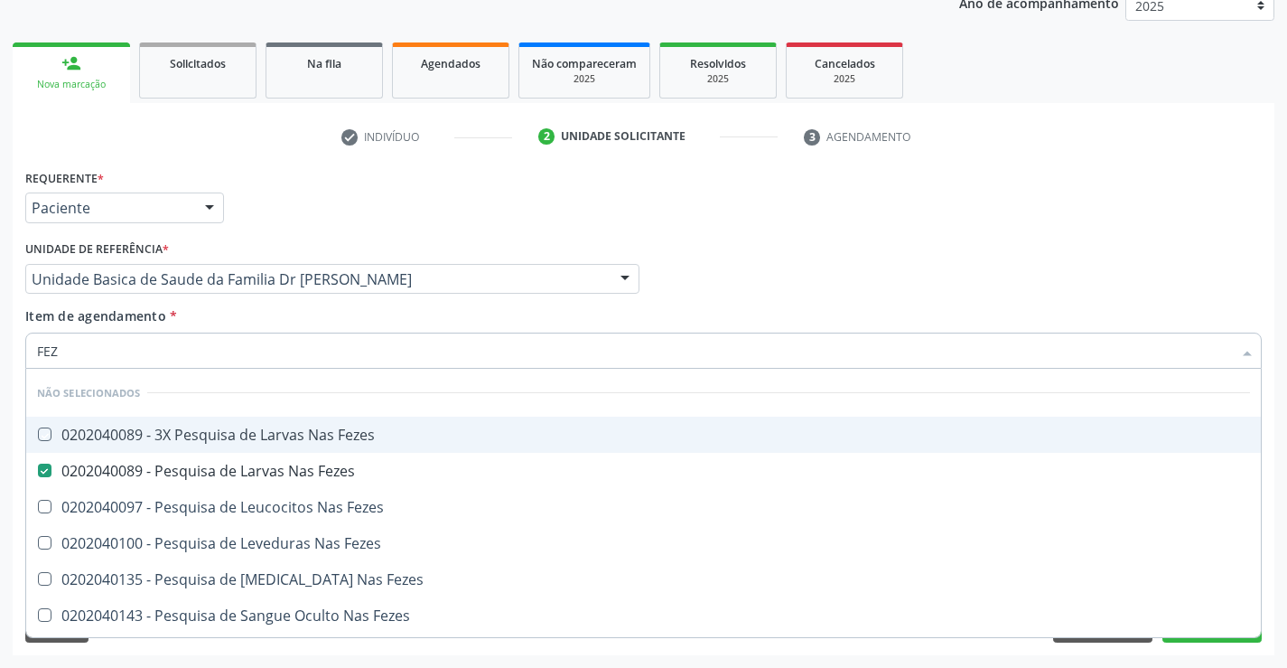
click at [261, 317] on div "Item de agendamento * FEZ Desfazer seleção Não selecionados 0202040089 - 3X Pes…" at bounding box center [643, 334] width 1237 height 57
checkbox Fezes "true"
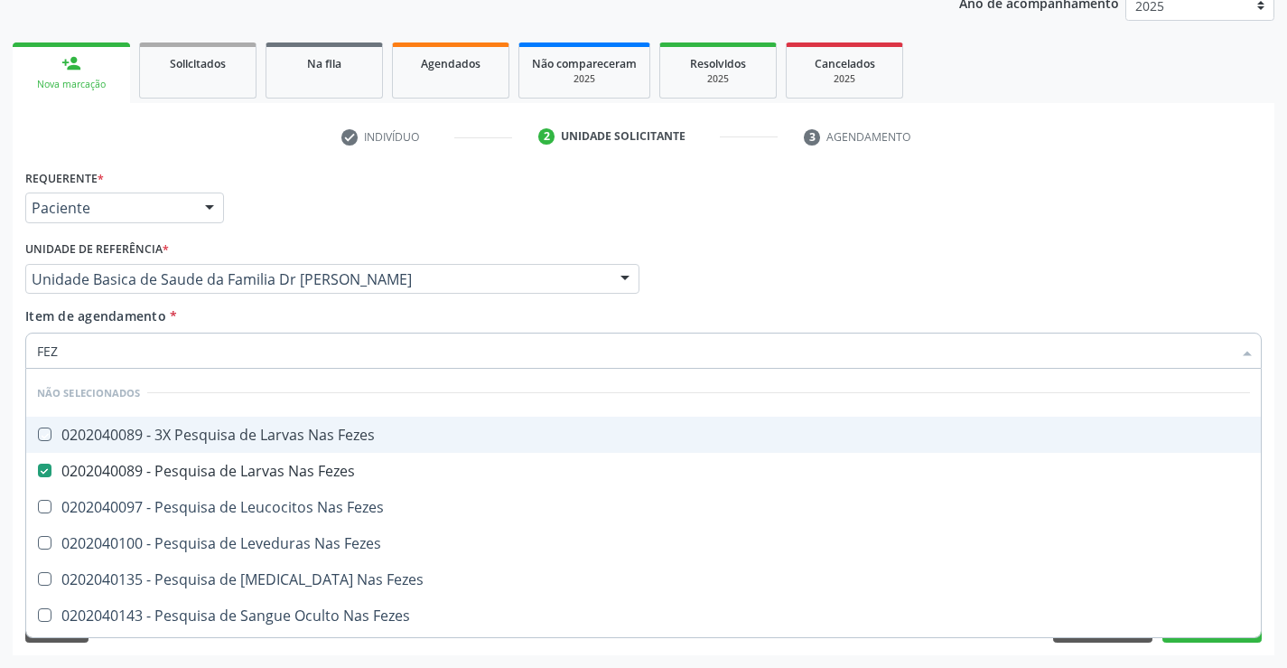
checkbox Fezes "true"
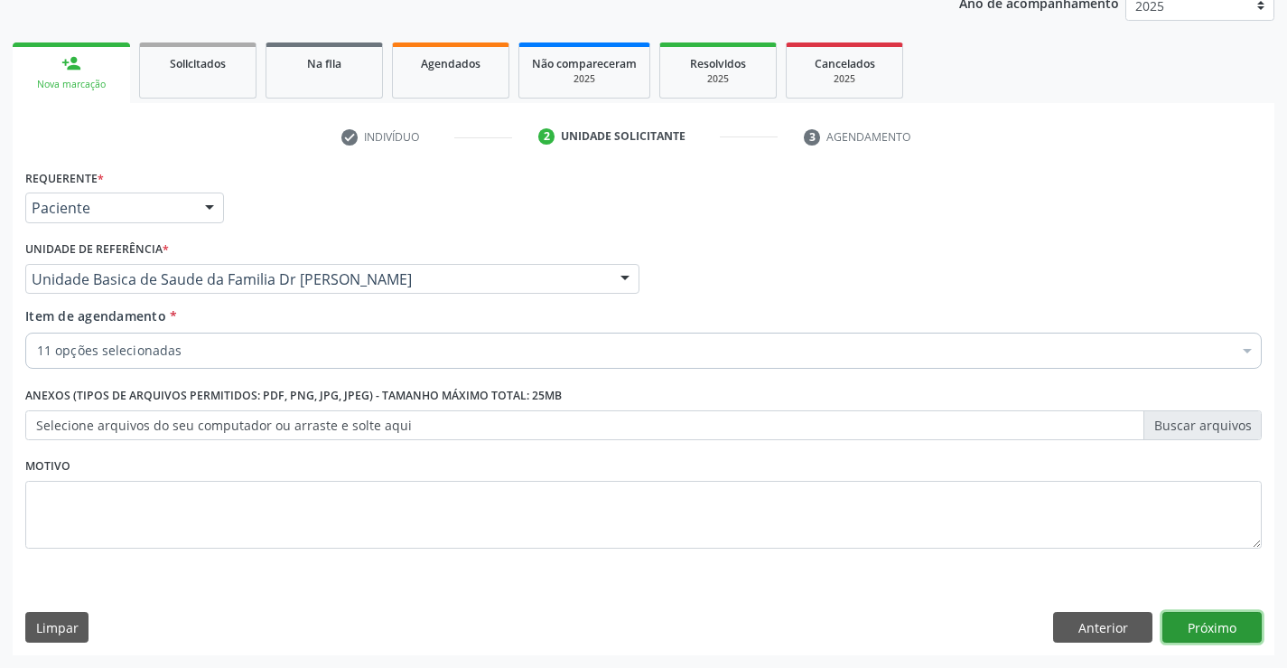
click at [1213, 622] on button "Próximo" at bounding box center [1212, 627] width 99 height 31
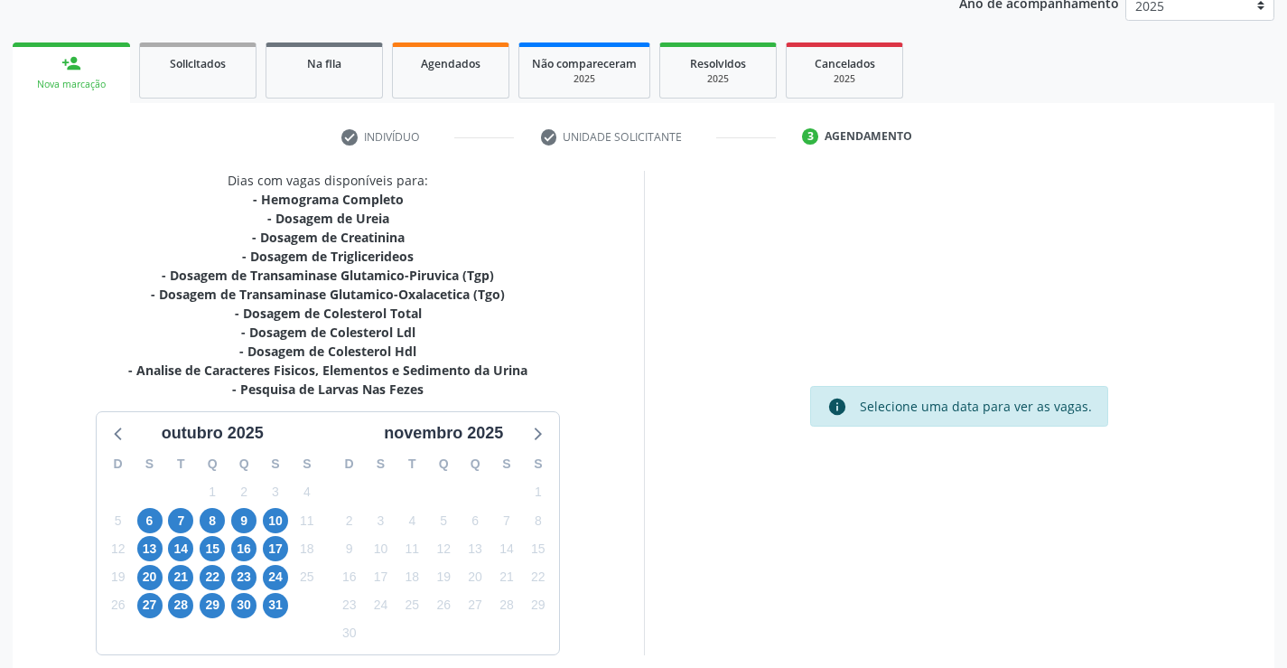
scroll to position [308, 0]
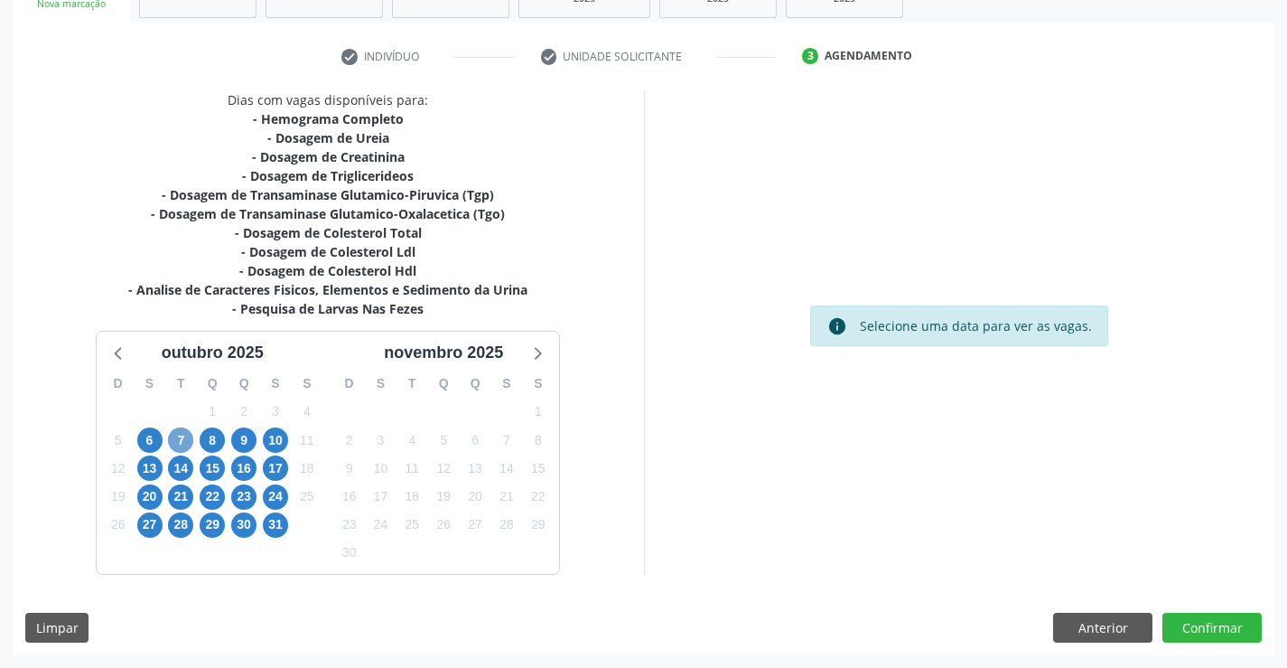
click at [177, 440] on span "7" at bounding box center [180, 439] width 25 height 25
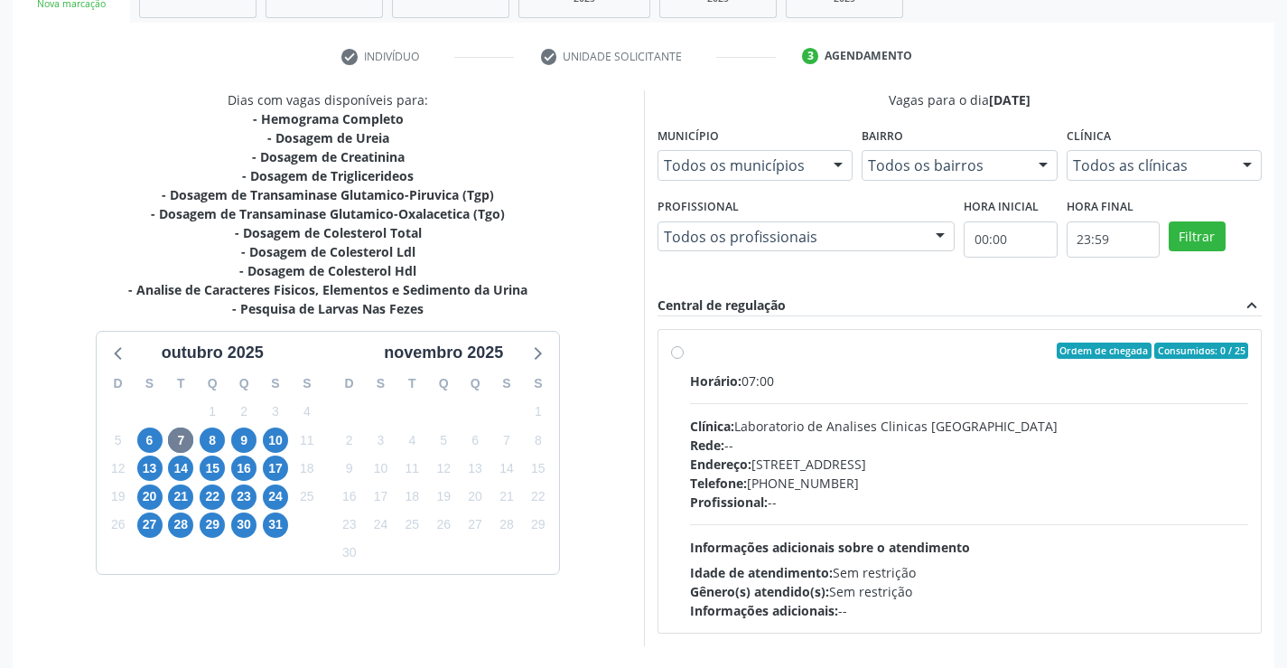
click at [891, 368] on label "Ordem de chegada Consumidos: 0 / 25 Horário: 07:00 Clínica: Laboratorio de Anal…" at bounding box center [969, 480] width 559 height 277
click at [684, 359] on input "Ordem de chegada Consumidos: 0 / 25 Horário: 07:00 Clínica: Laboratorio de Anal…" at bounding box center [677, 350] width 13 height 16
radio input "true"
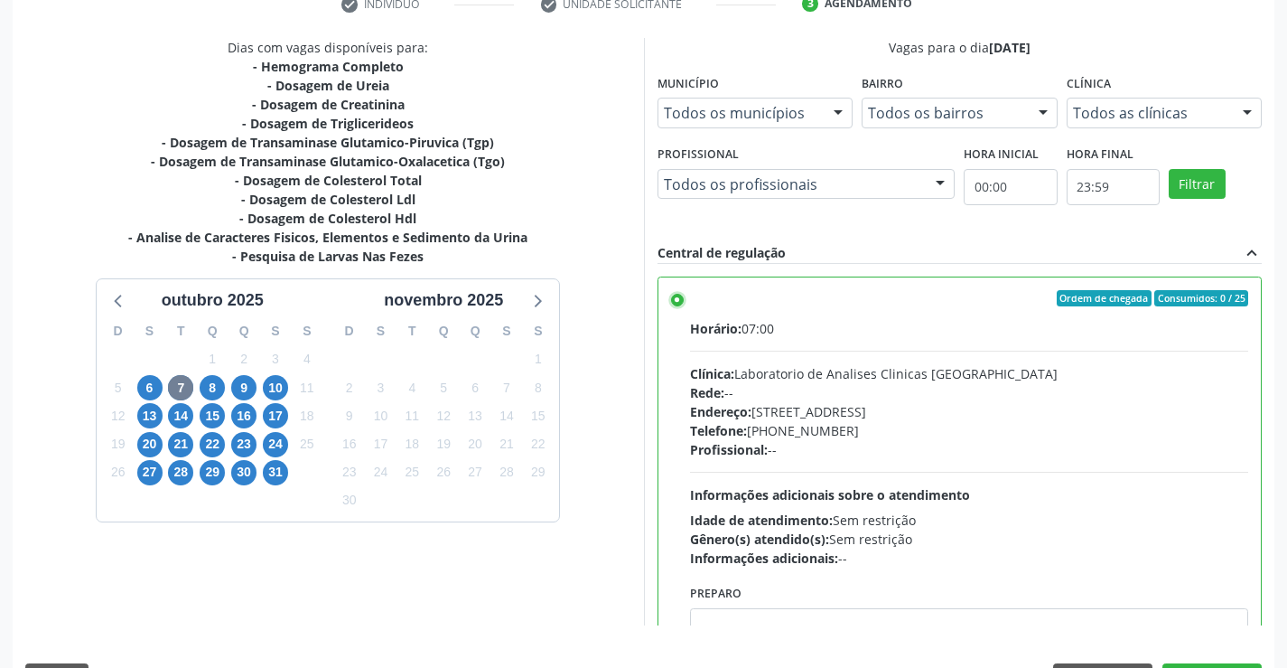
scroll to position [412, 0]
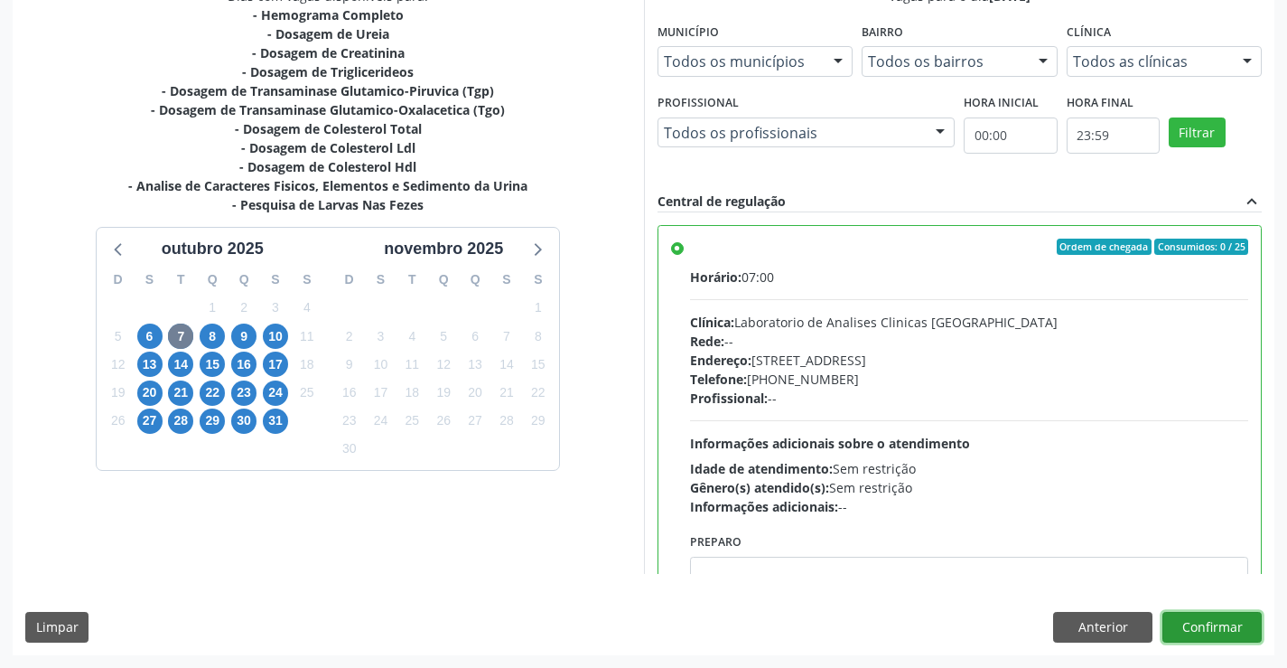
click at [1200, 625] on button "Confirmar" at bounding box center [1212, 627] width 99 height 31
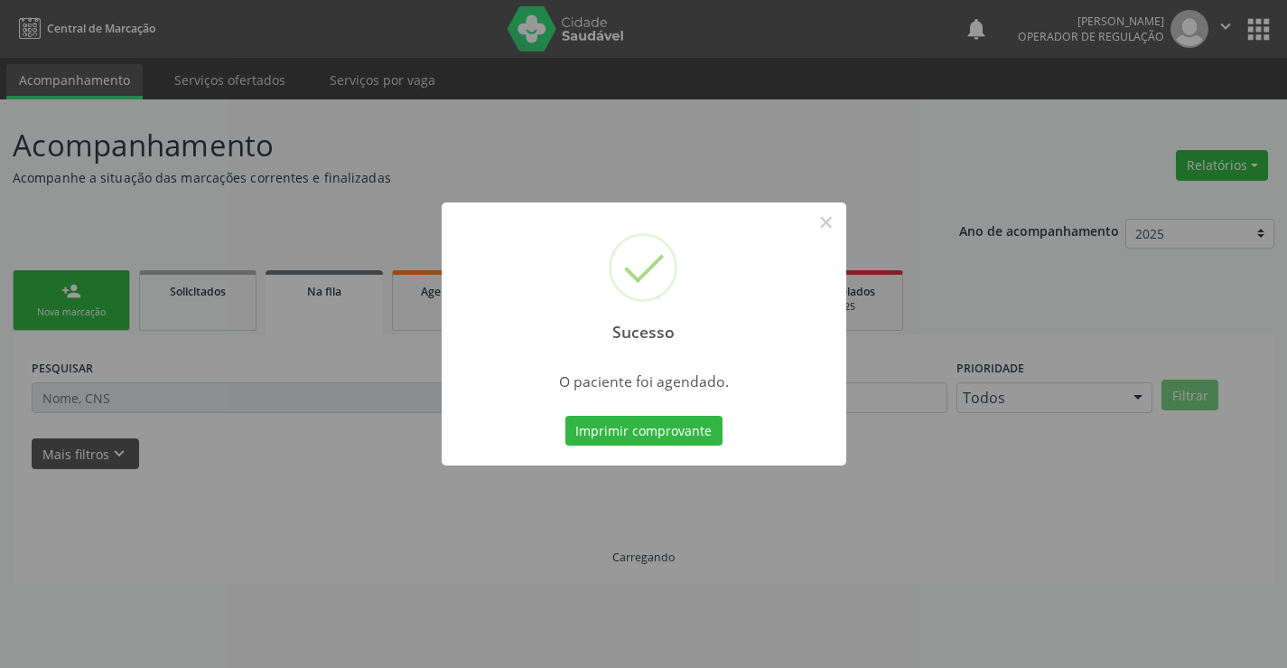
scroll to position [0, 0]
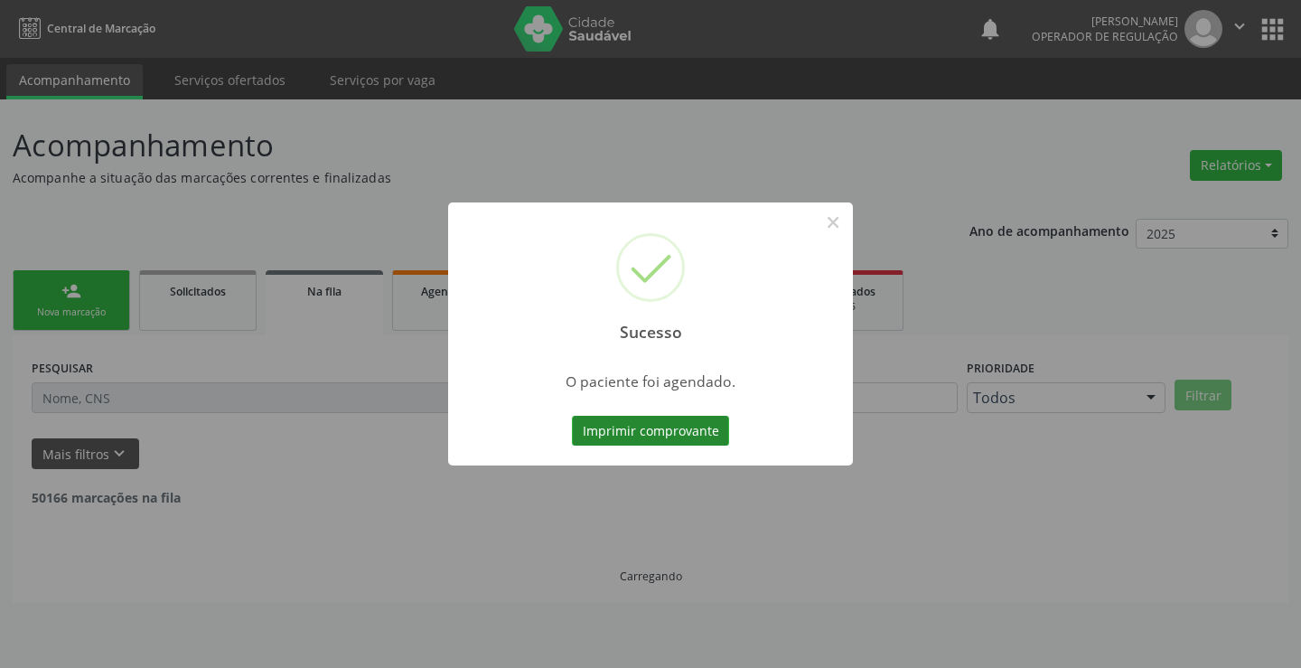
click at [639, 419] on button "Imprimir comprovante" at bounding box center [650, 431] width 157 height 31
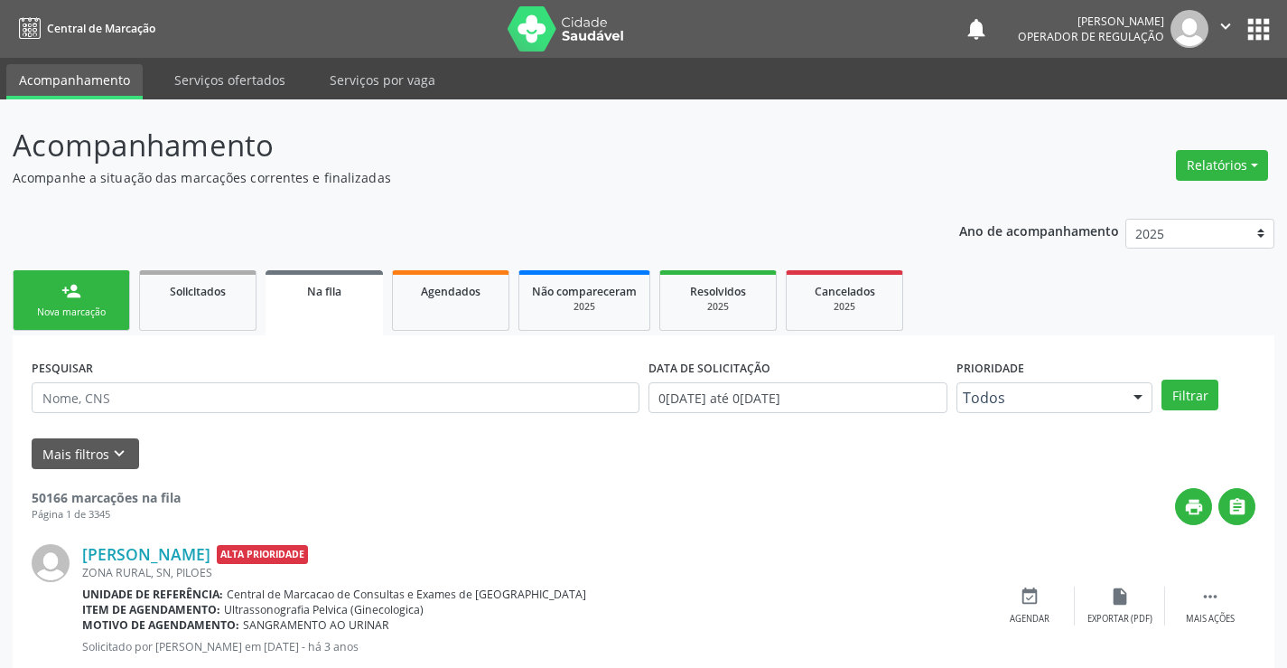
click at [118, 309] on link "person_add Nova marcação" at bounding box center [71, 300] width 117 height 61
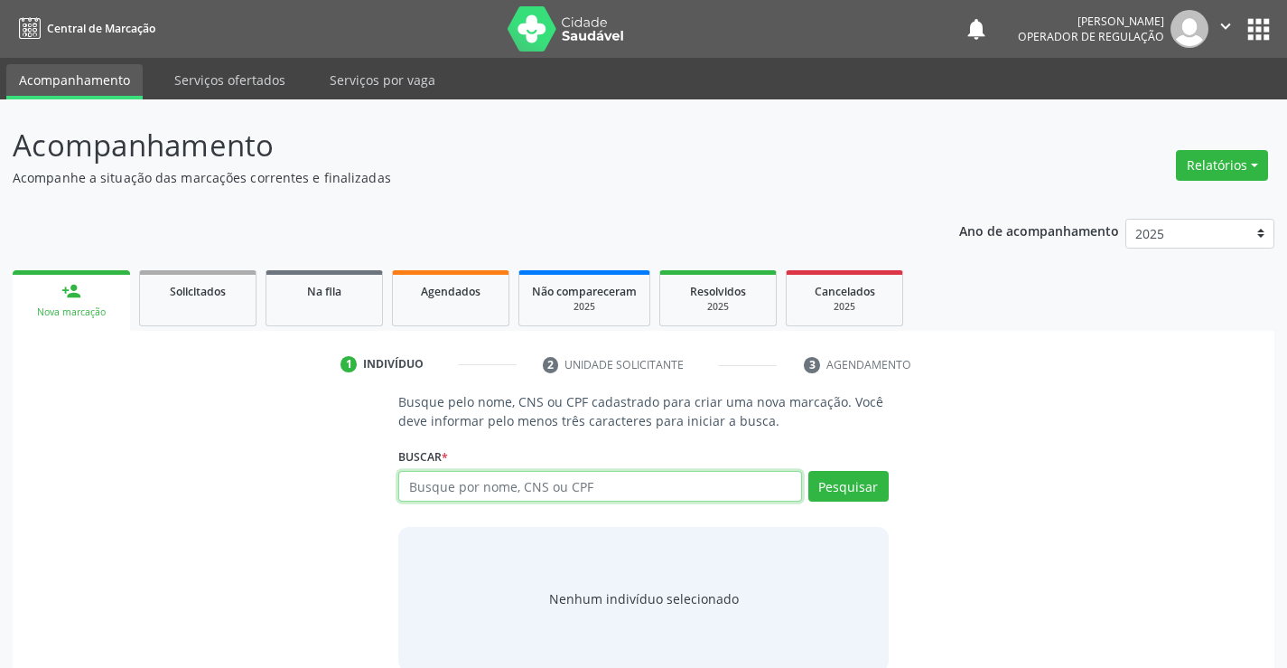
click at [494, 481] on input "text" at bounding box center [599, 486] width 403 height 31
type input "708104581938731"
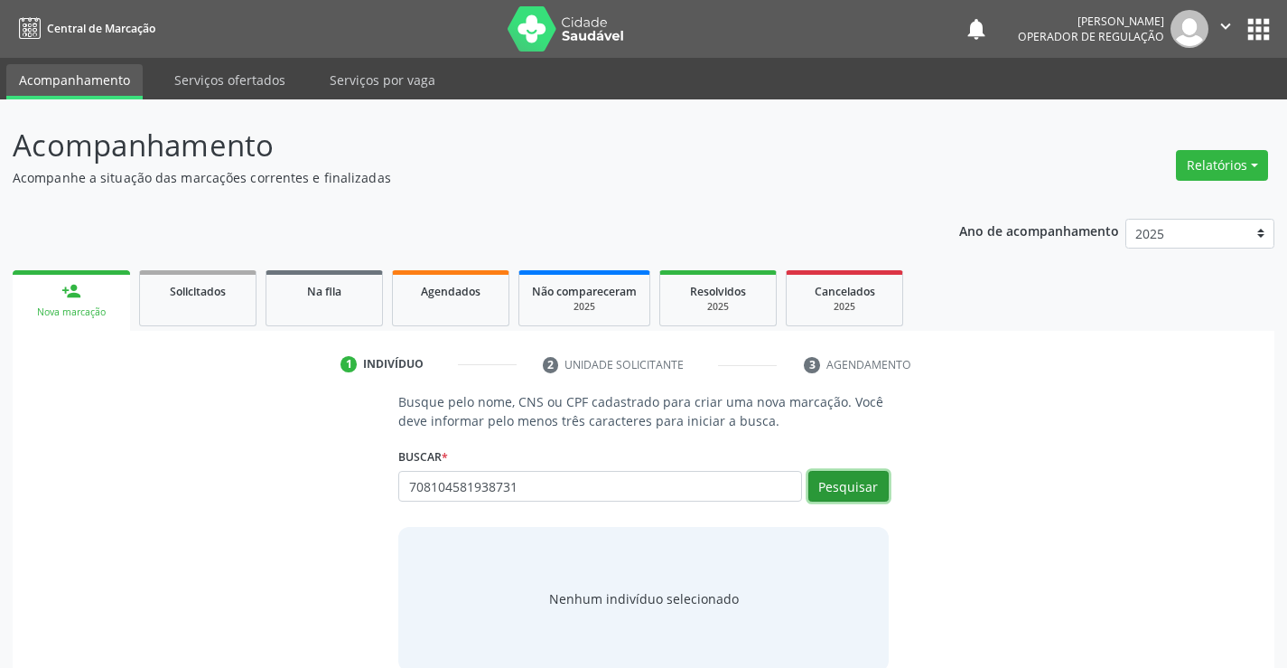
click at [863, 486] on button "Pesquisar" at bounding box center [849, 486] width 80 height 31
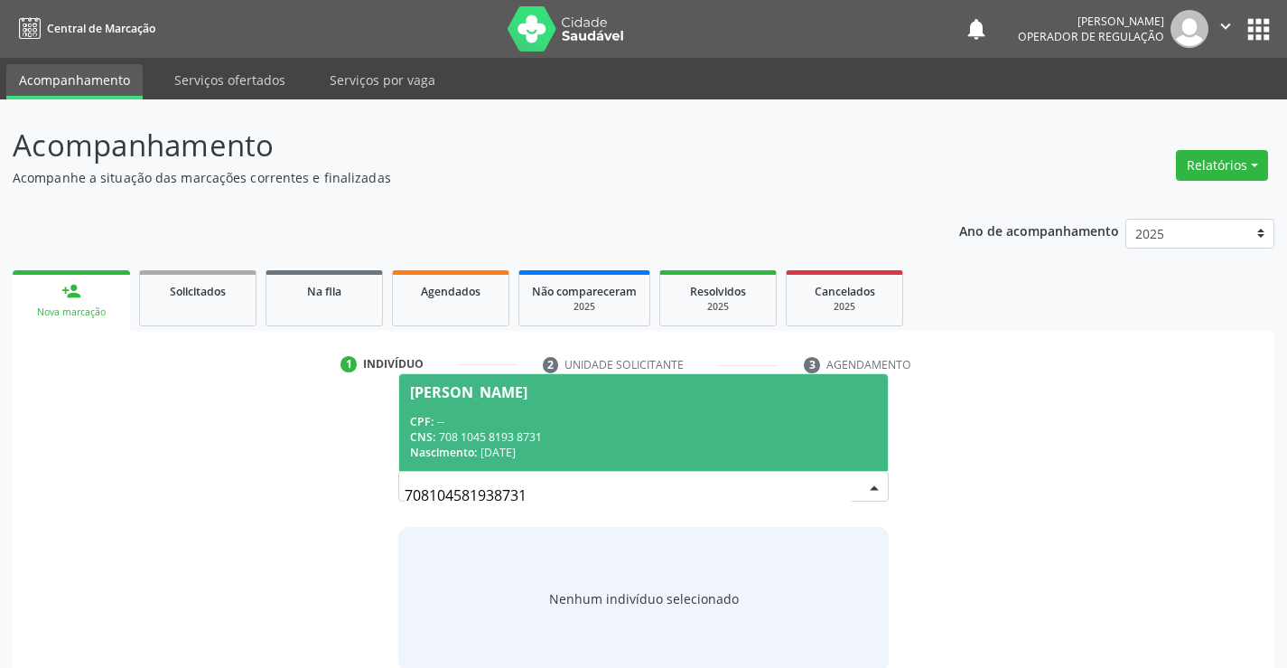
click at [541, 414] on div "CPF: --" at bounding box center [643, 421] width 466 height 15
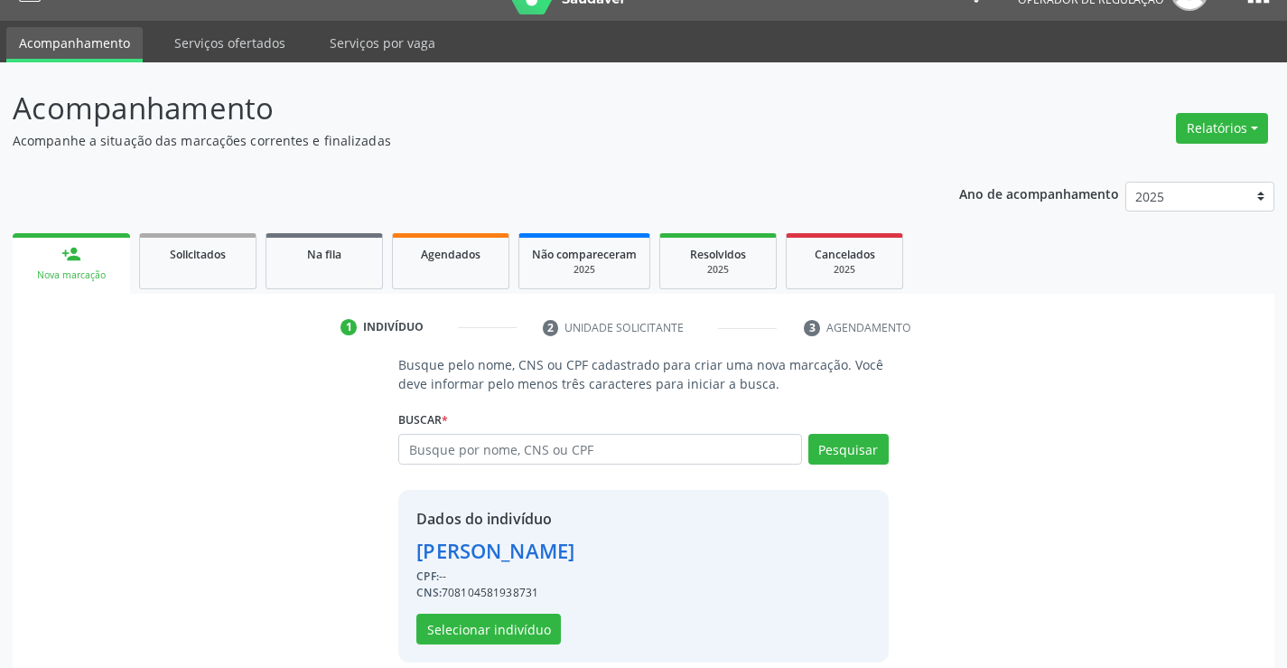
scroll to position [57, 0]
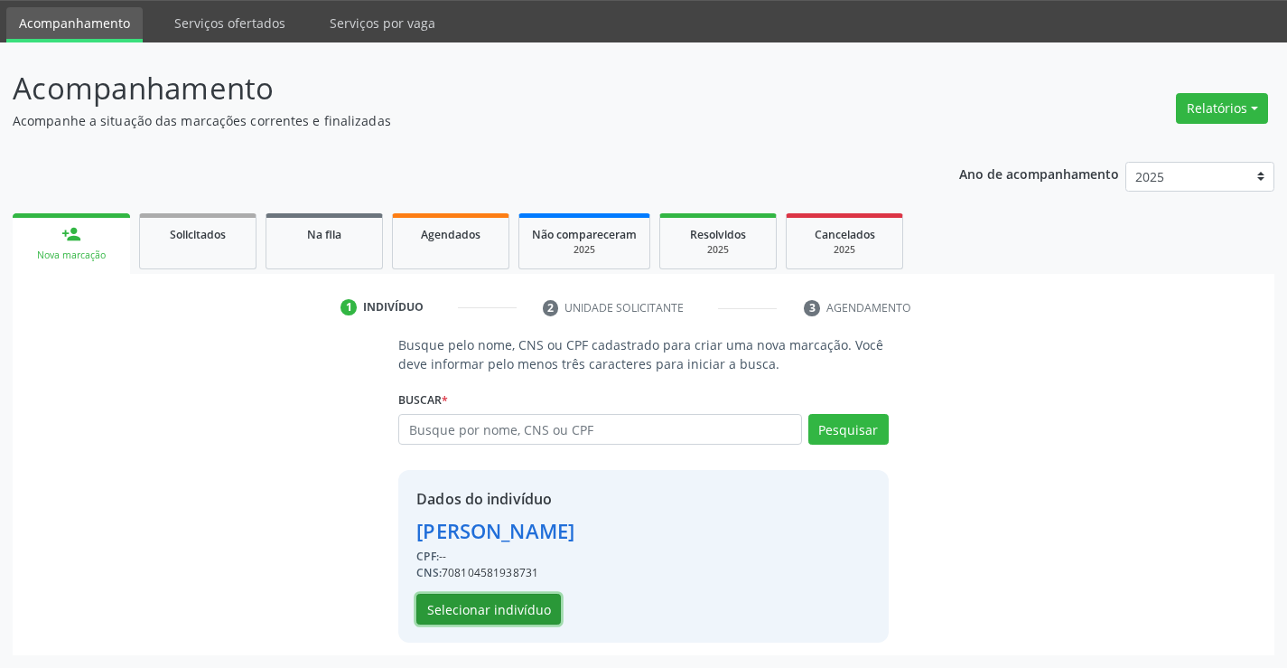
click at [491, 604] on button "Selecionar indivíduo" at bounding box center [488, 609] width 145 height 31
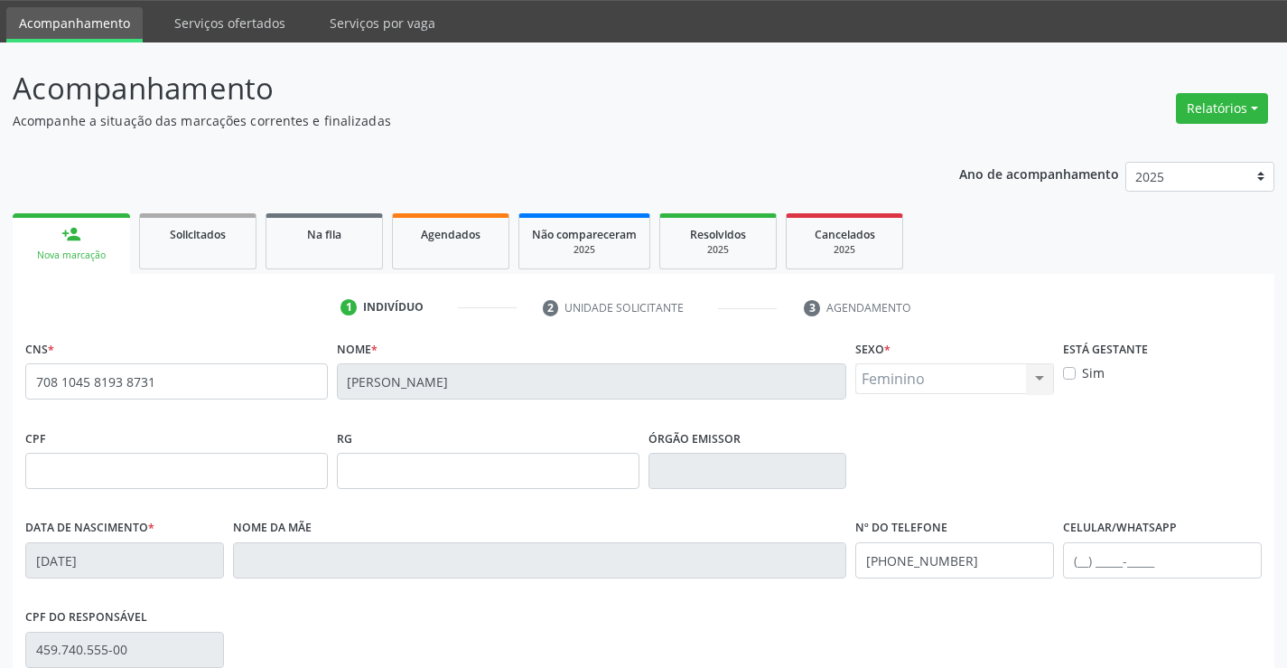
scroll to position [312, 0]
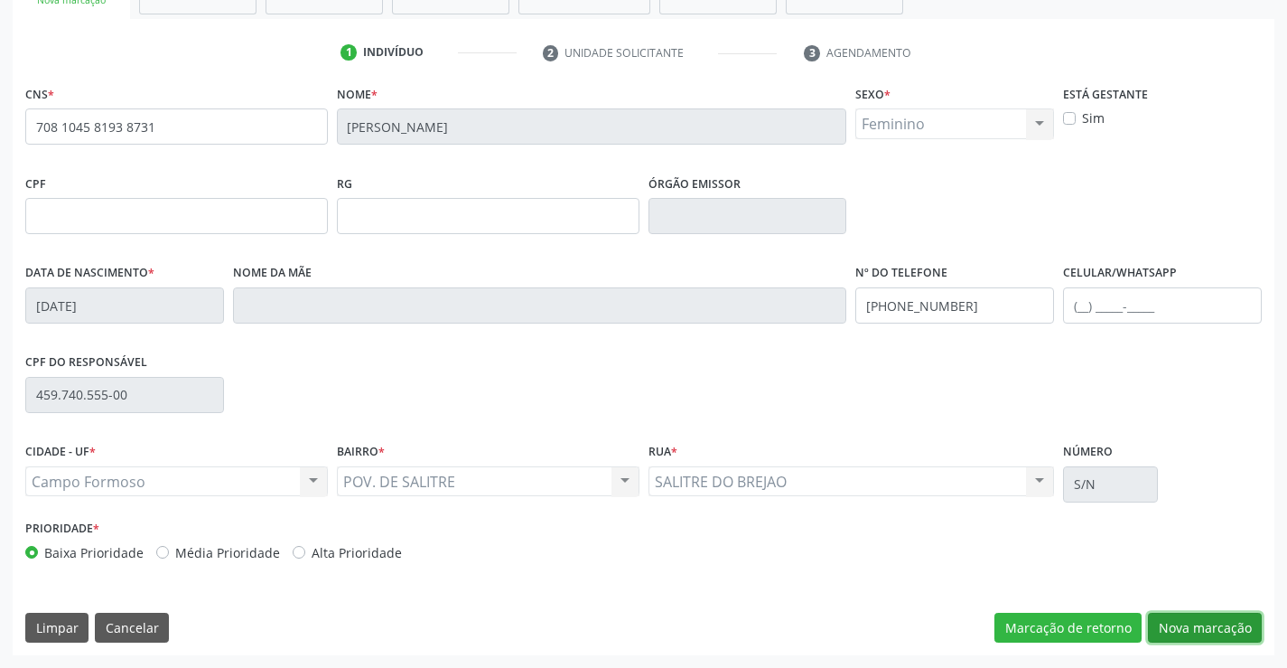
click at [1195, 613] on button "Nova marcação" at bounding box center [1205, 628] width 114 height 31
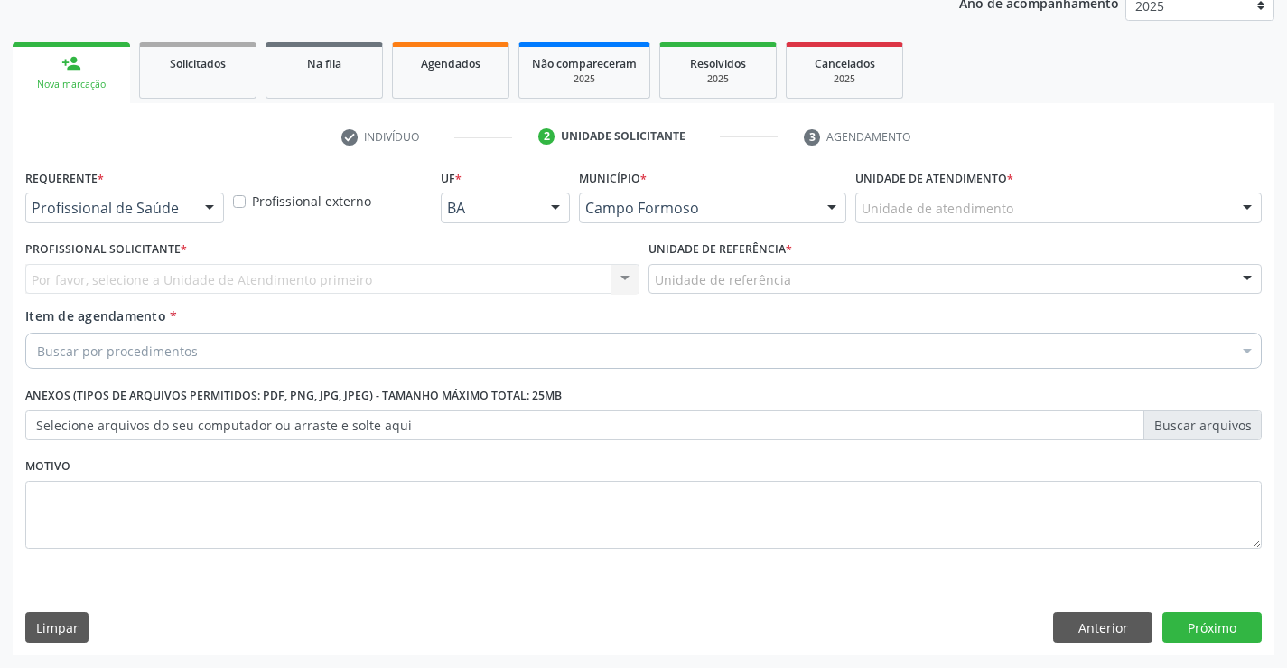
scroll to position [228, 0]
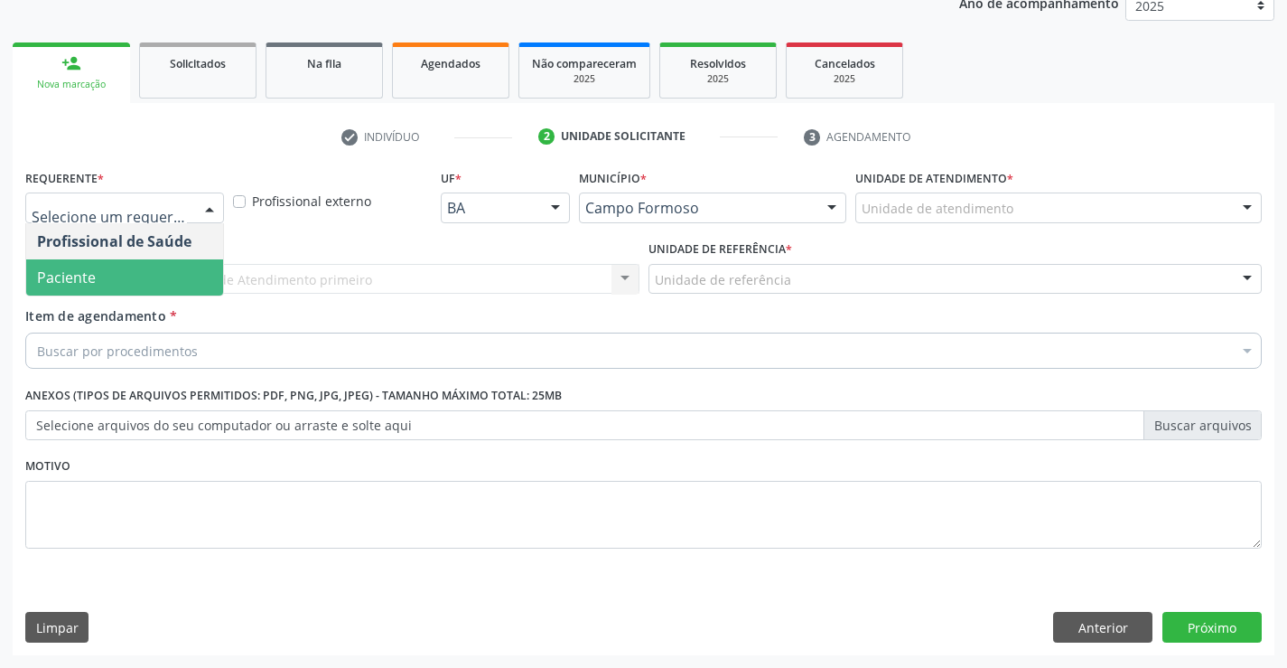
click at [81, 277] on span "Paciente" at bounding box center [66, 277] width 59 height 20
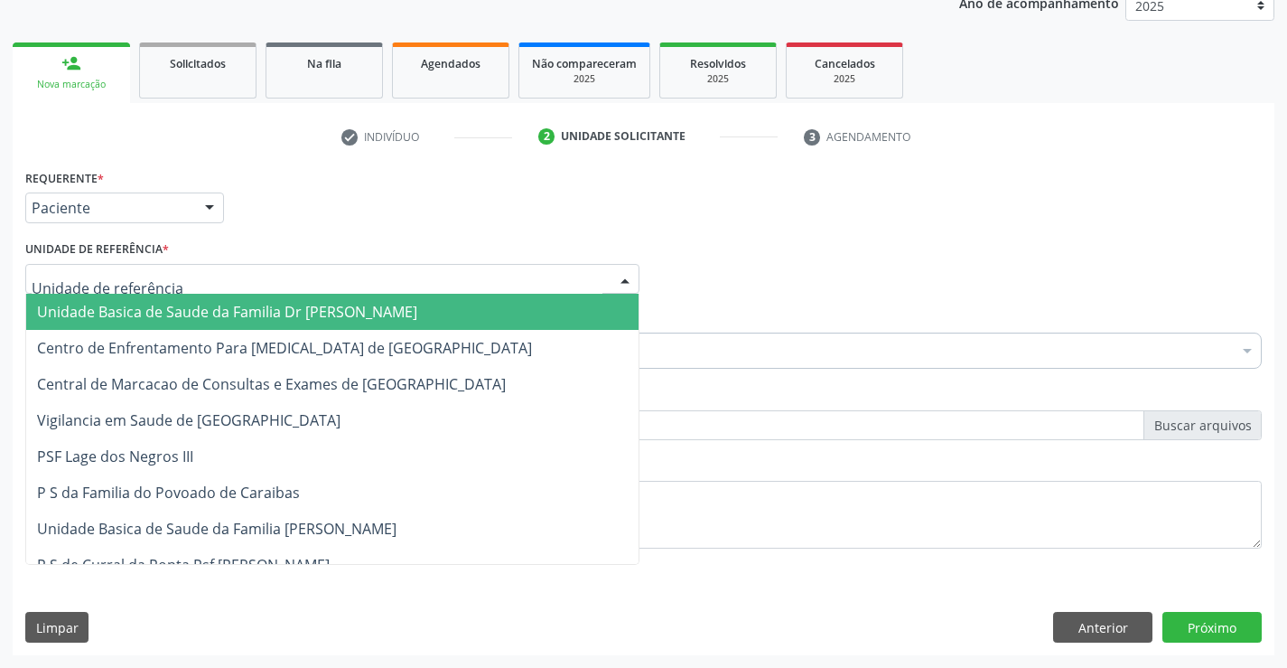
click at [101, 302] on span "Unidade Basica de Saude da Familia Dr [PERSON_NAME]" at bounding box center [227, 312] width 380 height 20
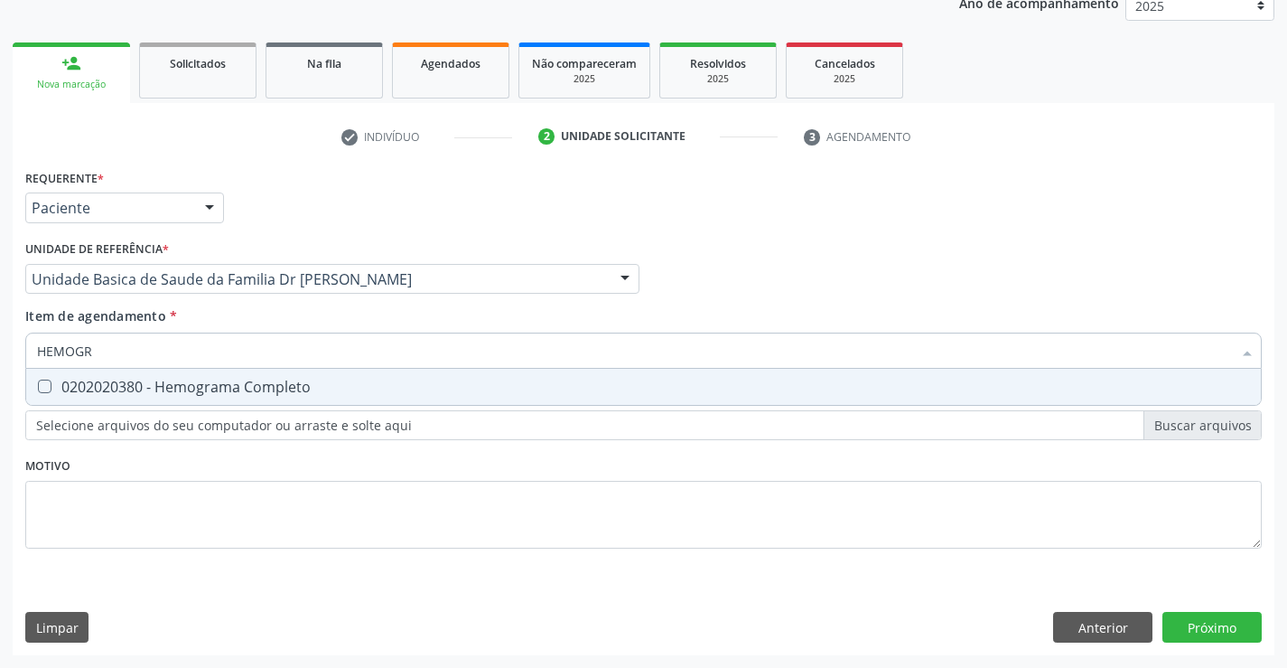
type input "HEMOGRA"
click at [136, 383] on div "0202020380 - Hemograma Completo" at bounding box center [643, 386] width 1213 height 14
checkbox Completo "true"
type input "HEMOGRA"
click at [215, 307] on div "Item de agendamento * HEMOGRA Desfazer seleção 0202020380 - Hemograma Completo …" at bounding box center [643, 334] width 1237 height 57
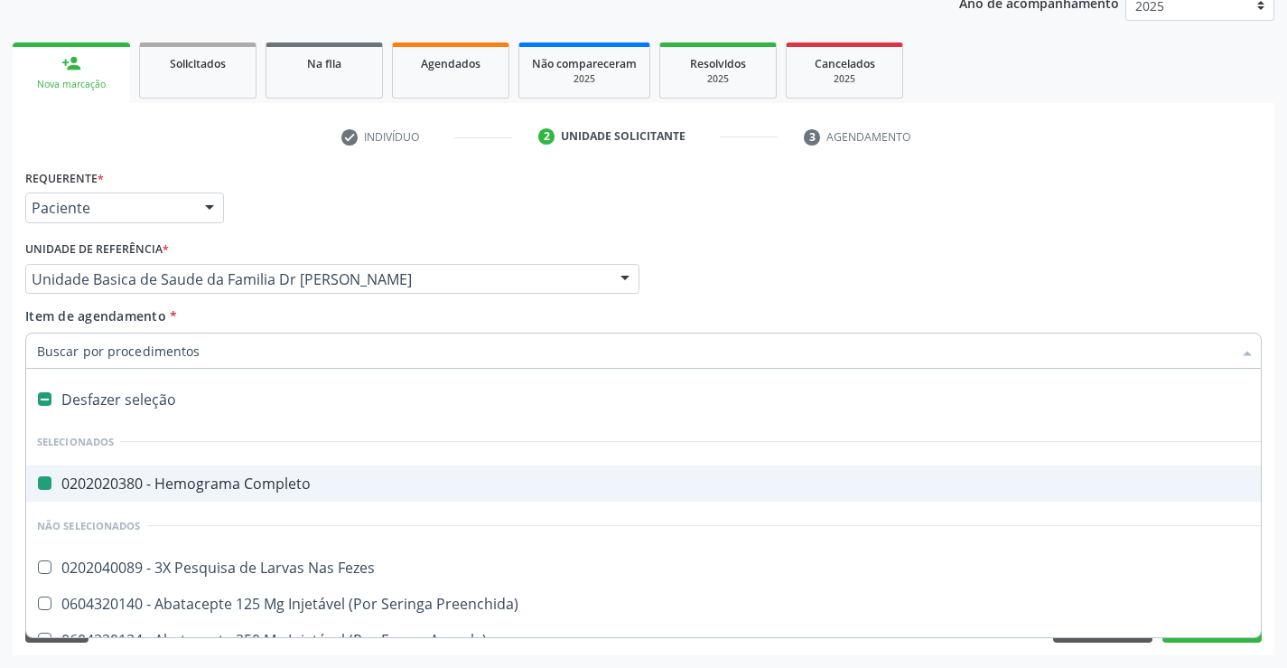
type input "U"
checkbox Completo "false"
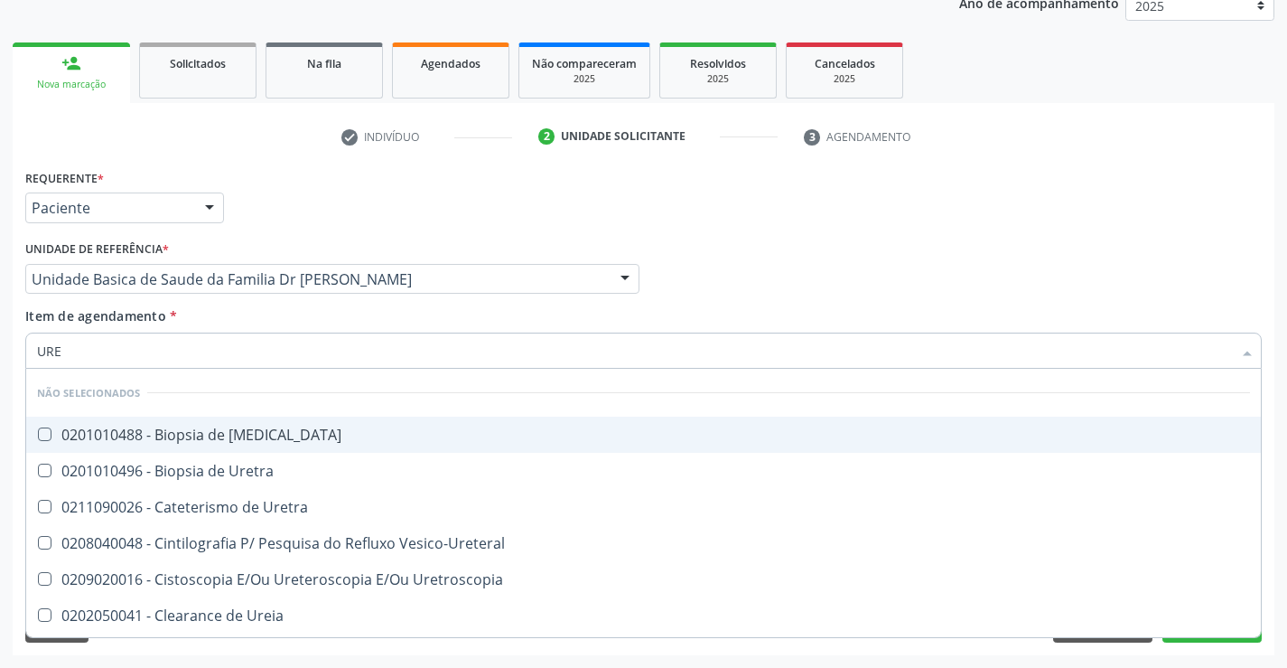
type input "UREI"
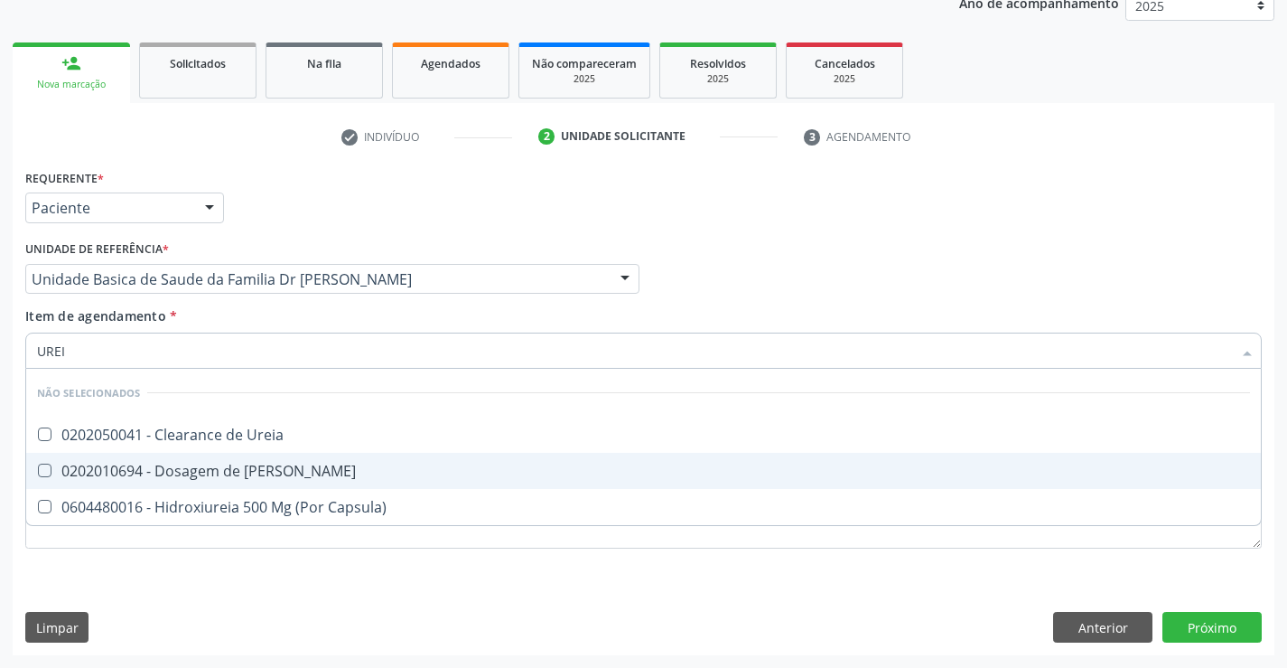
click at [220, 470] on div "0202010694 - Dosagem de [PERSON_NAME]" at bounding box center [643, 470] width 1213 height 14
checkbox Ureia "true"
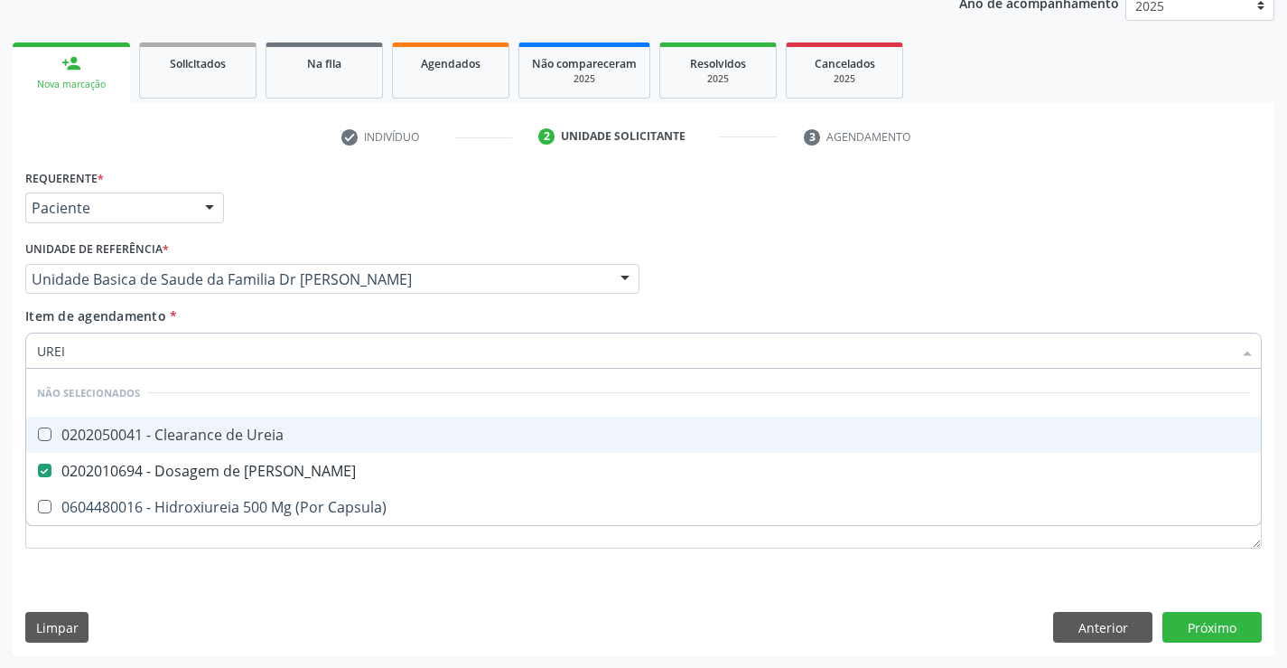
click at [388, 220] on div "Requerente * Paciente Profissional de Saúde Paciente Nenhum resultado encontrad…" at bounding box center [644, 199] width 1246 height 70
checkbox Ureia "true"
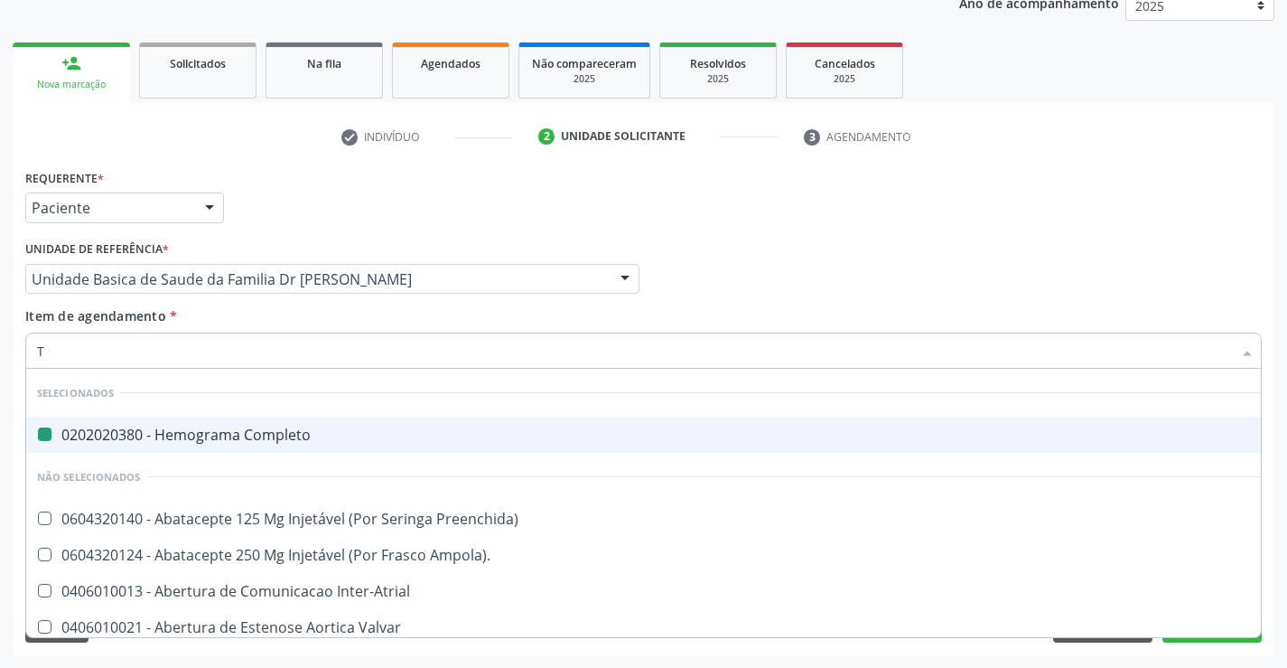
type input "TG"
checkbox Completo "false"
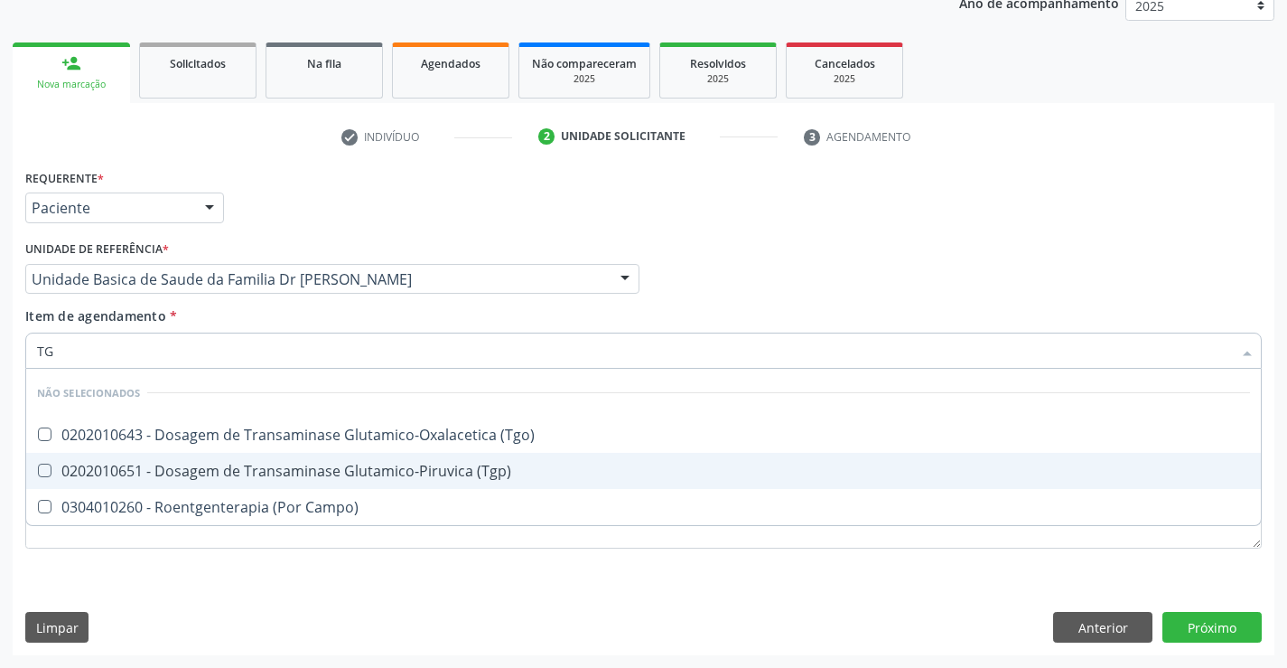
click at [290, 465] on div "0202010651 - Dosagem de Transaminase Glutamico-Piruvica (Tgp)" at bounding box center [643, 470] width 1213 height 14
checkbox \(Tgp\) "true"
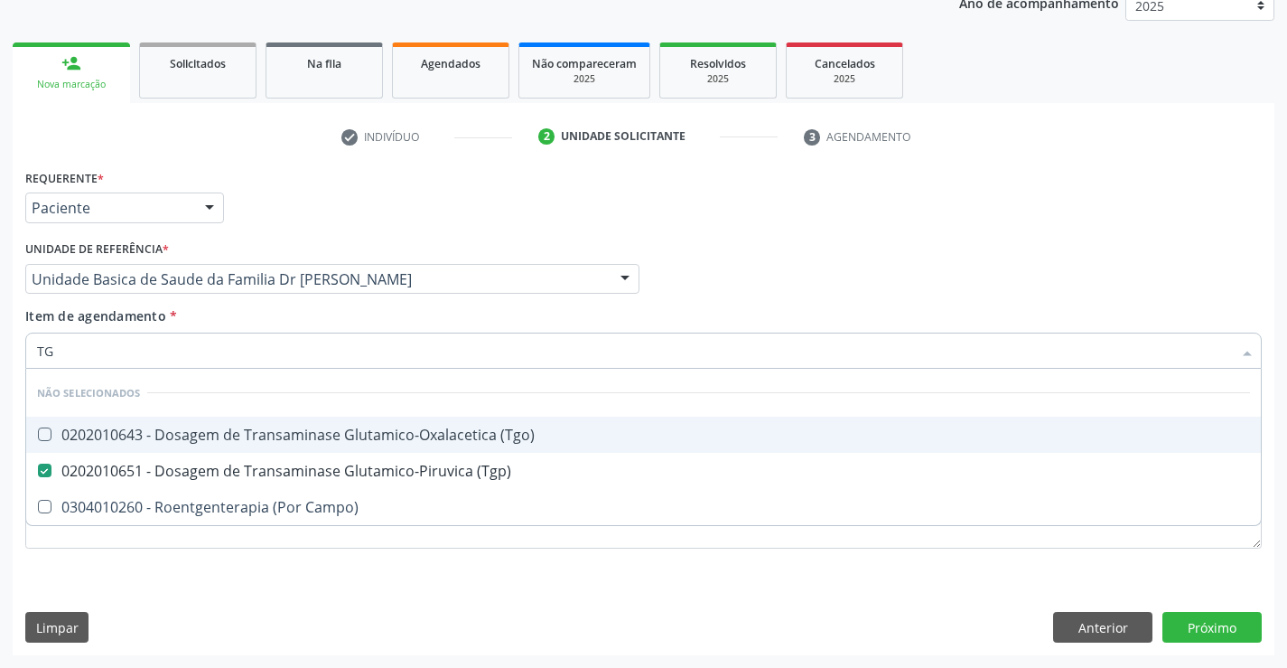
click at [287, 435] on div "0202010643 - Dosagem de Transaminase Glutamico-Oxalacetica (Tgo)" at bounding box center [643, 434] width 1213 height 14
checkbox \(Tgo\) "true"
click at [257, 317] on div "Item de agendamento * TG Desfazer seleção Não selecionados 0202010643 - Dosagem…" at bounding box center [643, 334] width 1237 height 57
checkbox Campo\) "true"
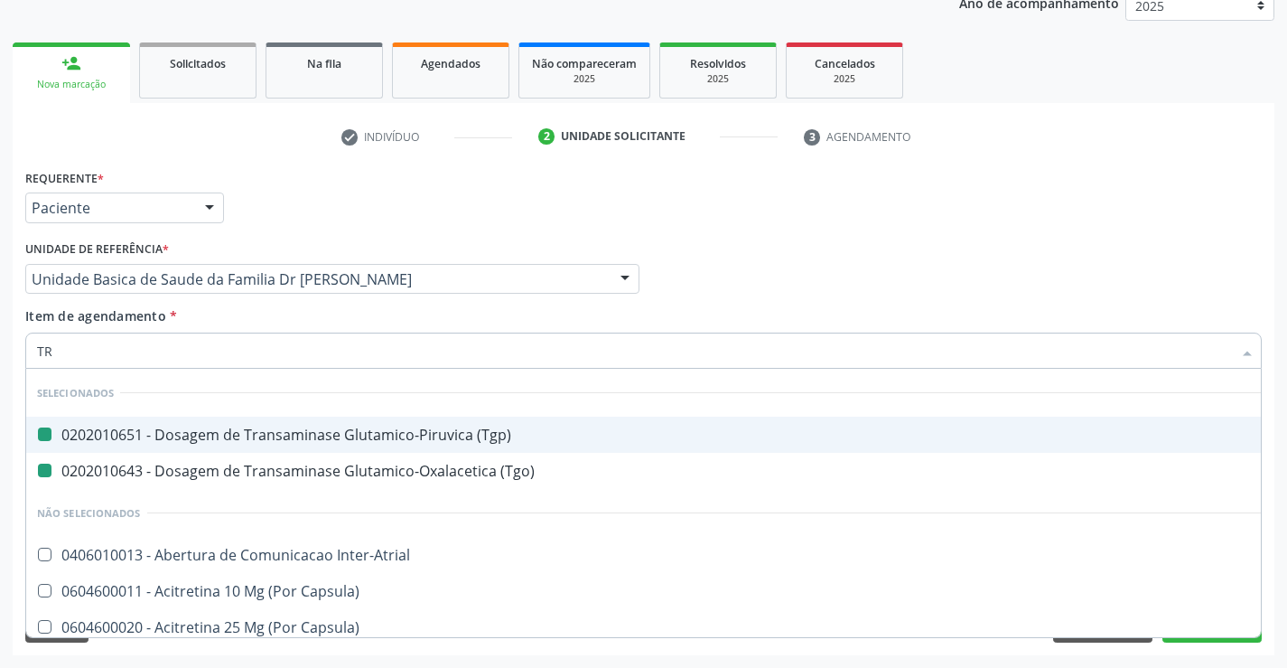
type input "TRI"
checkbox \(Tgp\) "false"
checkbox \(Tgo\) "false"
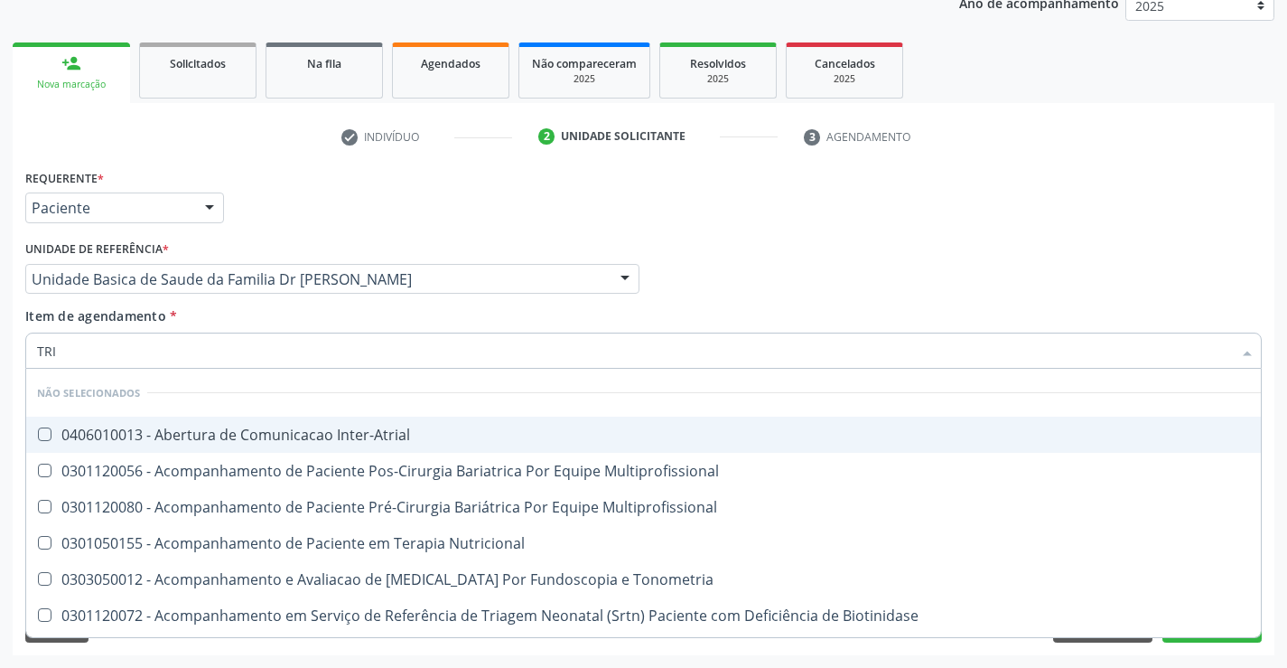
type input "TRIG"
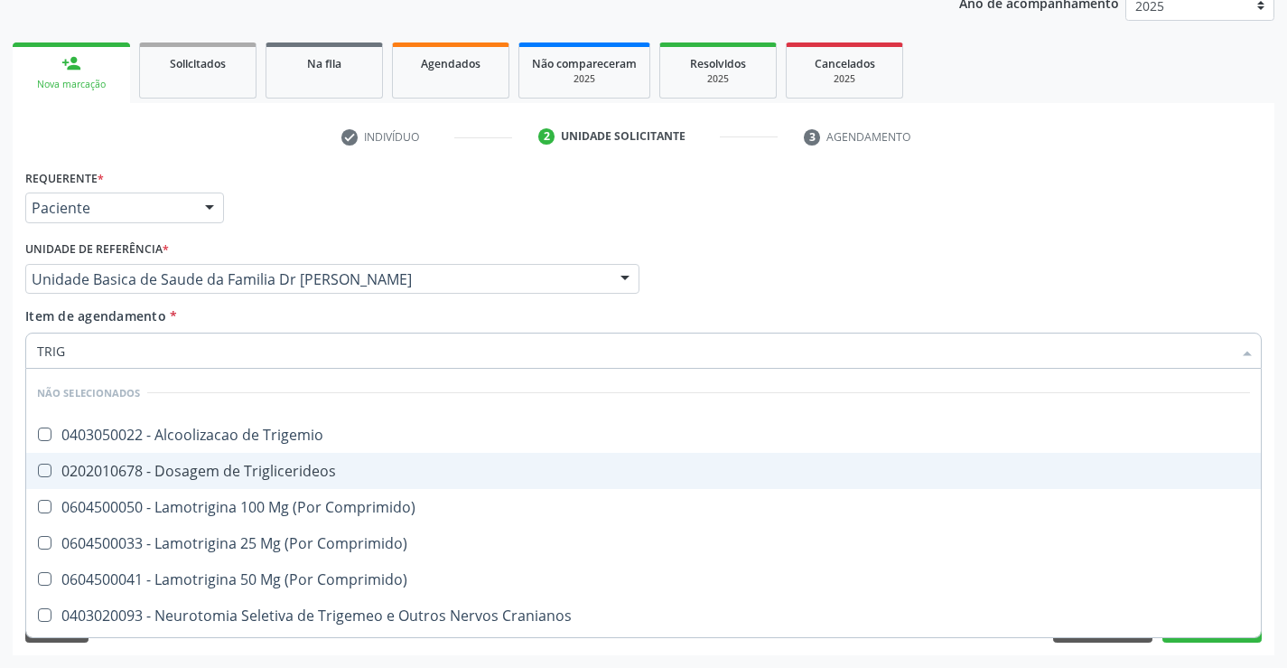
click at [276, 466] on div "0202010678 - Dosagem de Triglicerideos" at bounding box center [643, 470] width 1213 height 14
checkbox Triglicerideos "true"
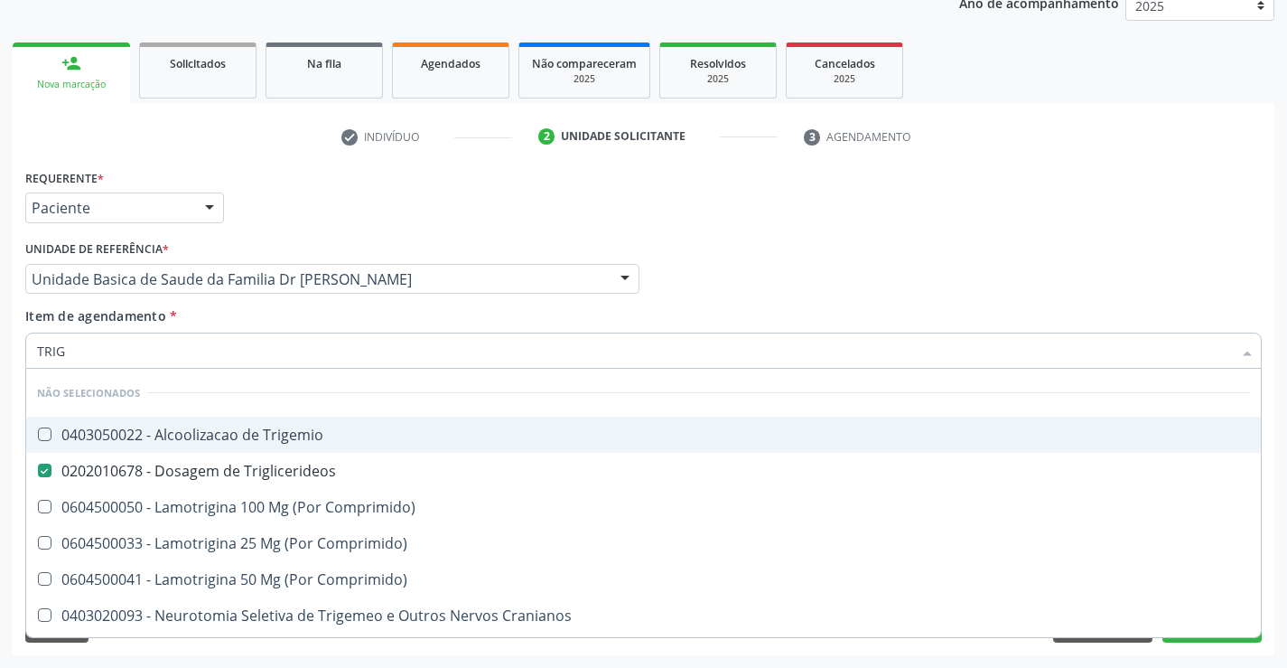
click at [243, 318] on div "Item de agendamento * TRIG Desfazer seleção Não selecionados 0403050022 - Alcoo…" at bounding box center [643, 334] width 1237 height 57
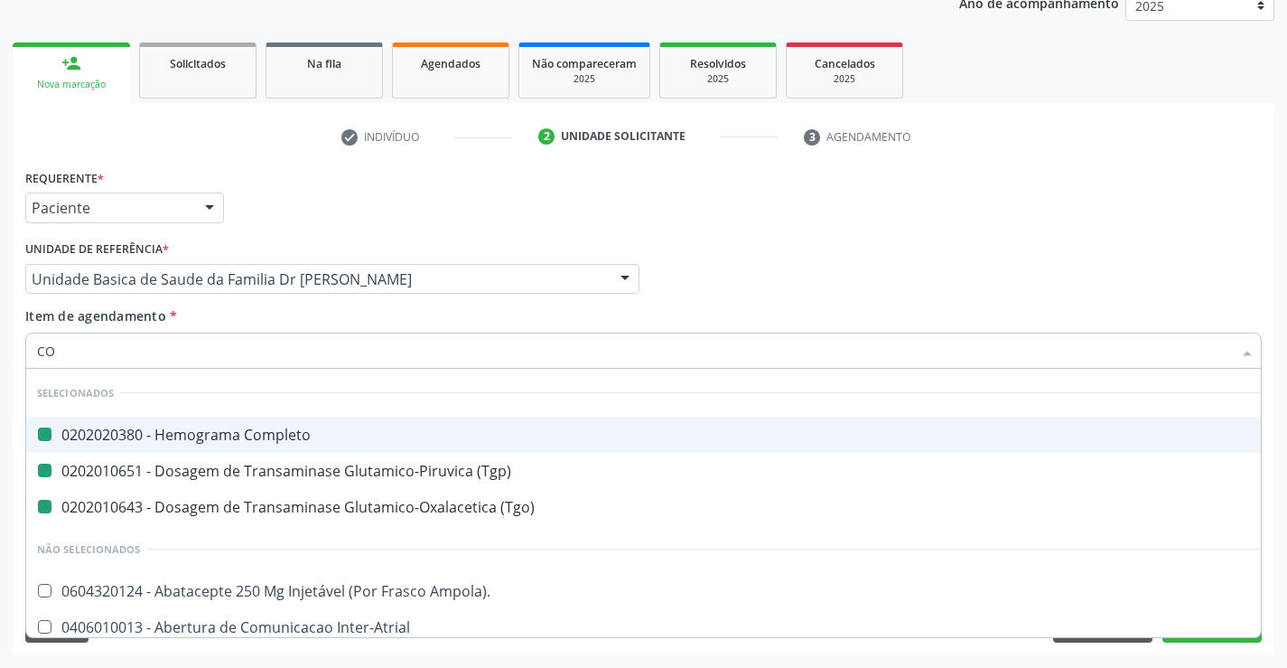
type input "COL"
checkbox Completo "false"
checkbox \(Tgp\) "false"
checkbox \(Tgo\) "false"
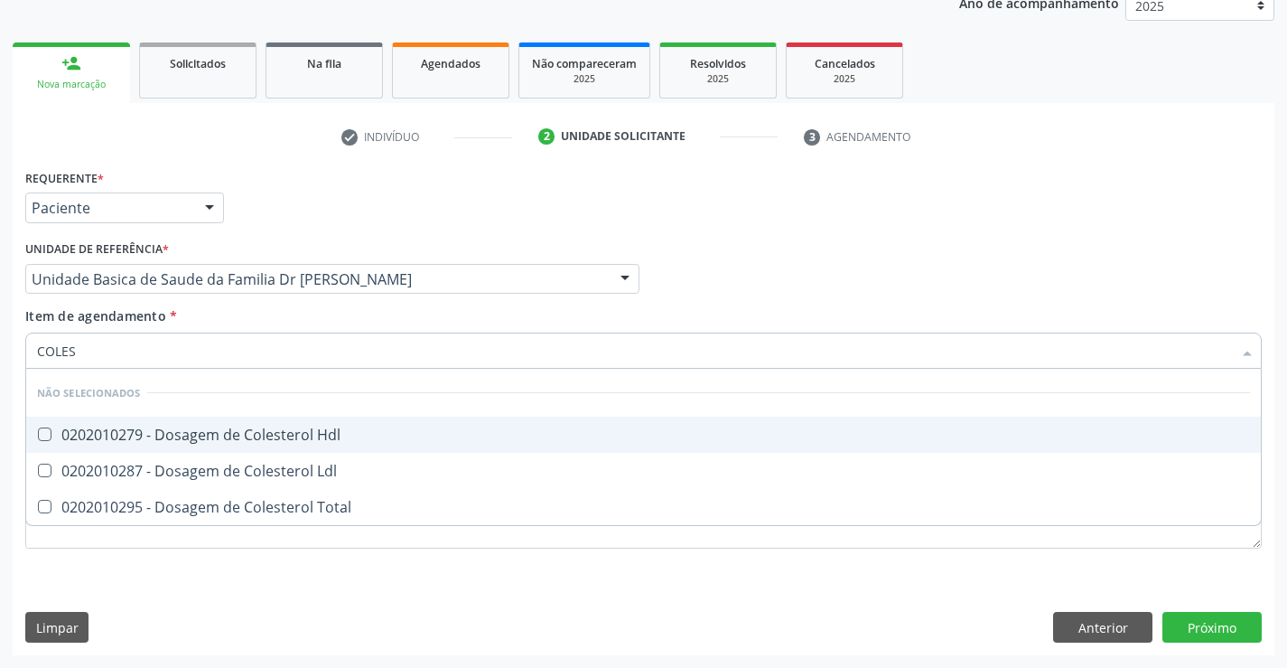
type input "COLEST"
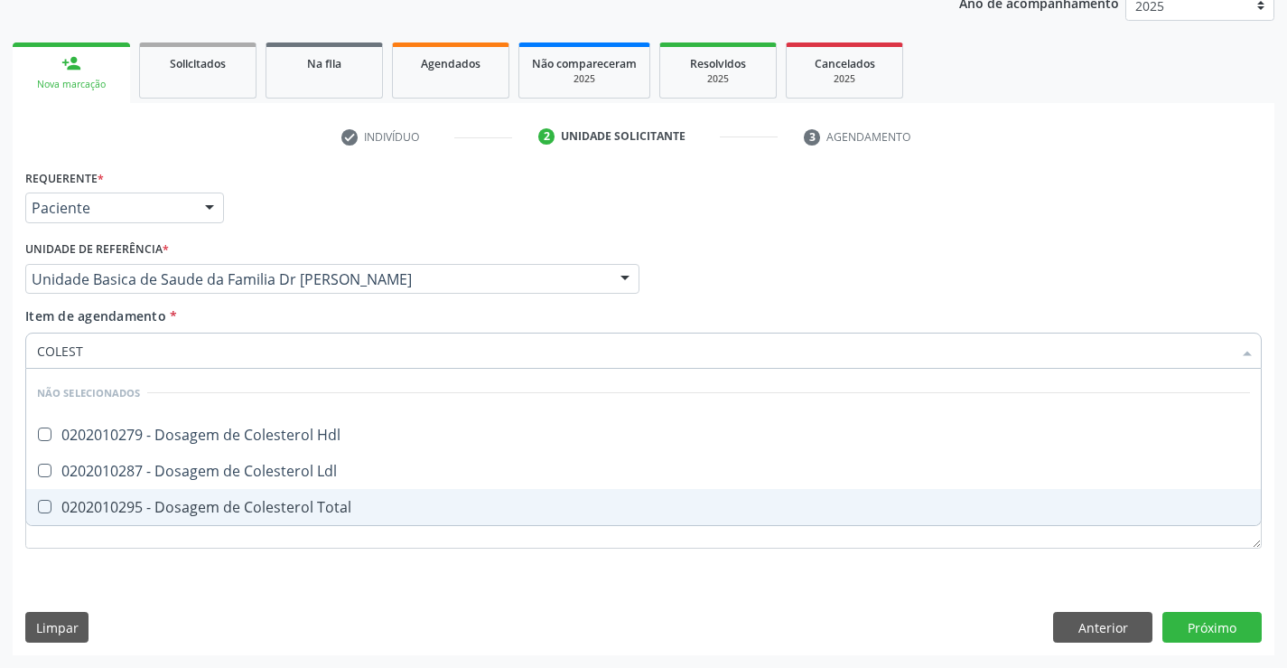
click at [293, 502] on div "0202010295 - Dosagem de Colesterol Total" at bounding box center [643, 507] width 1213 height 14
checkbox Total "true"
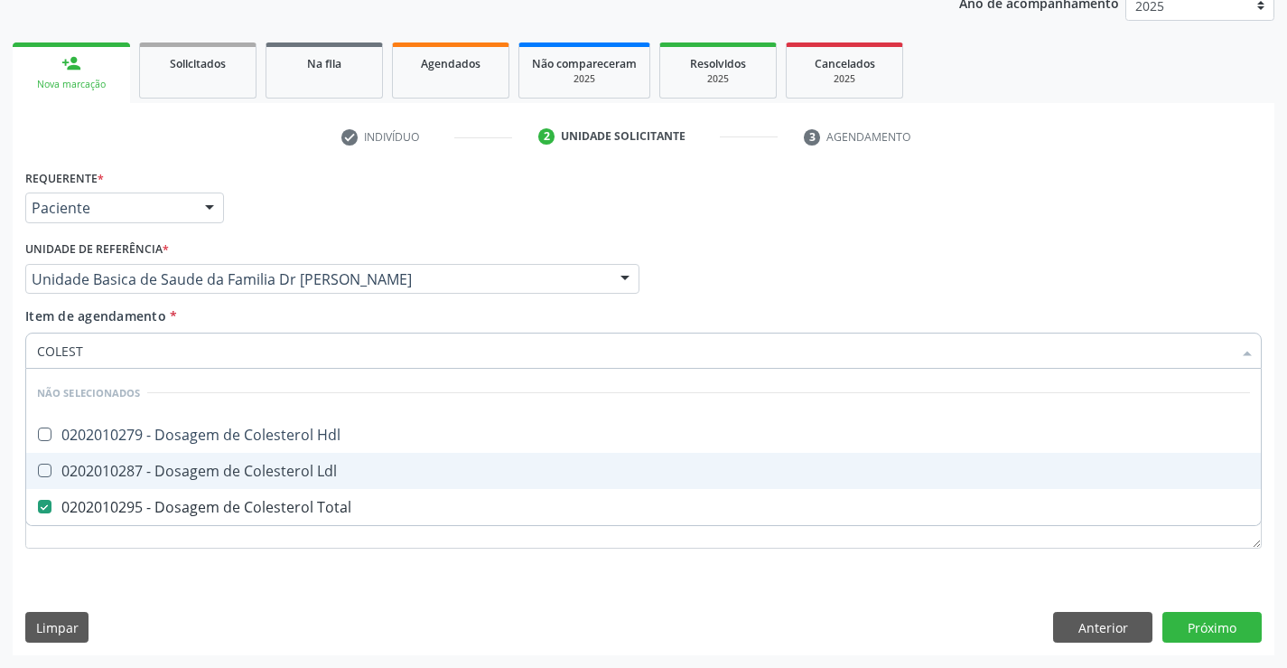
click at [278, 467] on div "0202010287 - Dosagem de Colesterol Ldl" at bounding box center [643, 470] width 1213 height 14
checkbox Ldl "true"
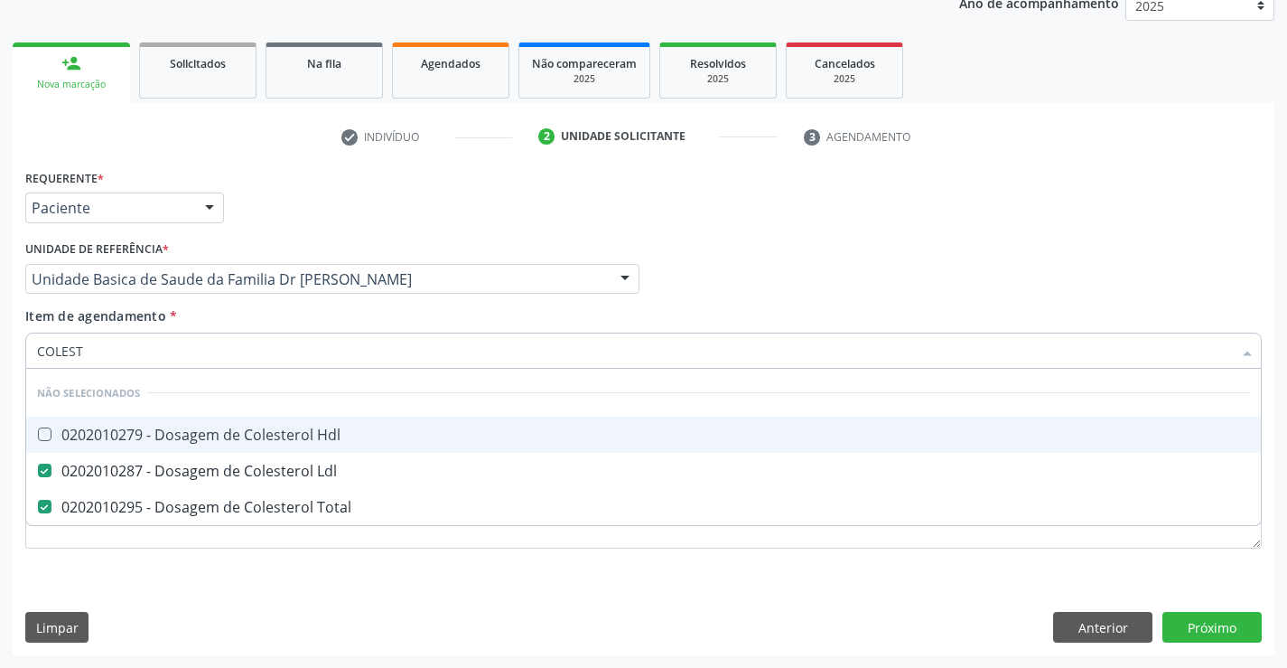
click at [276, 433] on div "0202010279 - Dosagem de Colesterol Hdl" at bounding box center [643, 434] width 1213 height 14
checkbox Hdl "true"
click at [257, 313] on div "Item de agendamento * COLEST Desfazer seleção Não selecionados 0202010279 - Dos…" at bounding box center [643, 334] width 1237 height 57
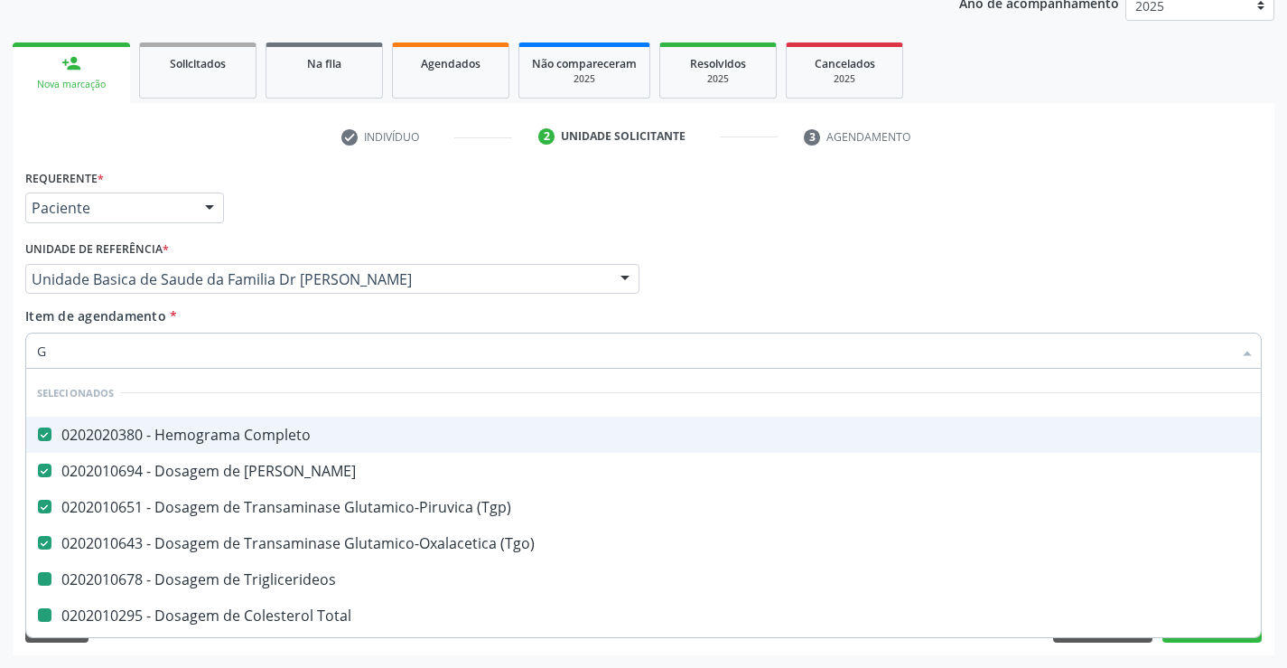
type input "GL"
checkbox Triglicerideos "false"
checkbox Total "false"
checkbox Ldl "false"
checkbox Hdl "false"
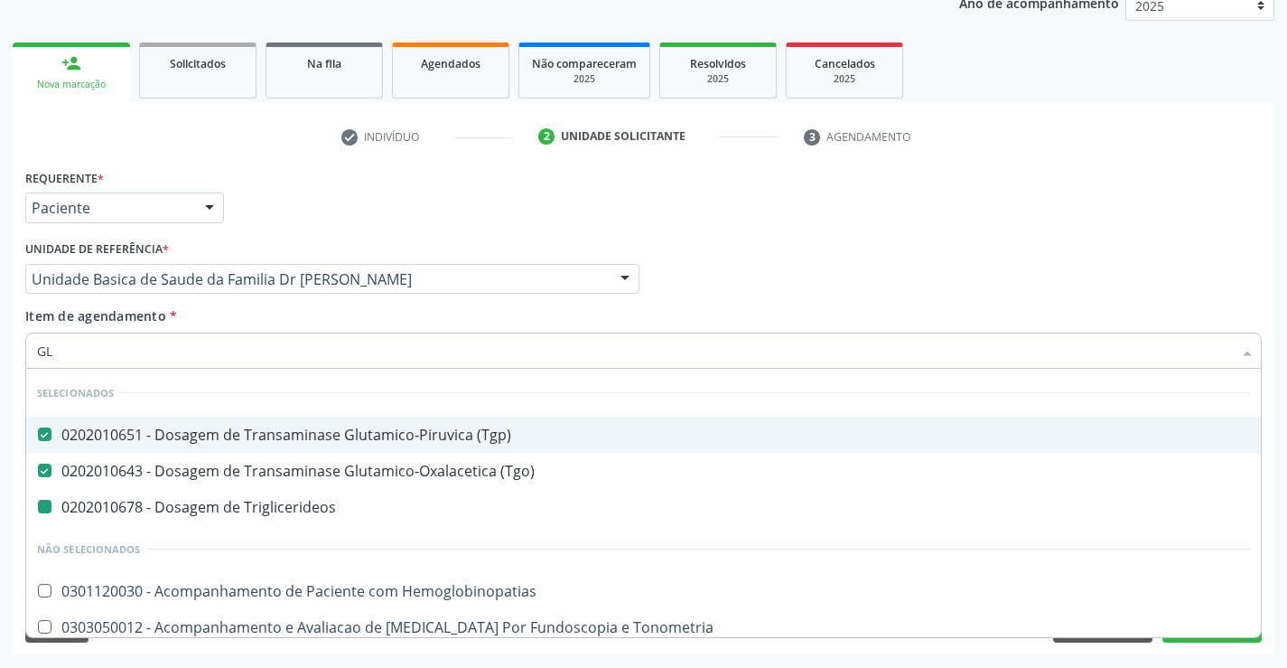
type input "GLI"
checkbox Triglicerideos "false"
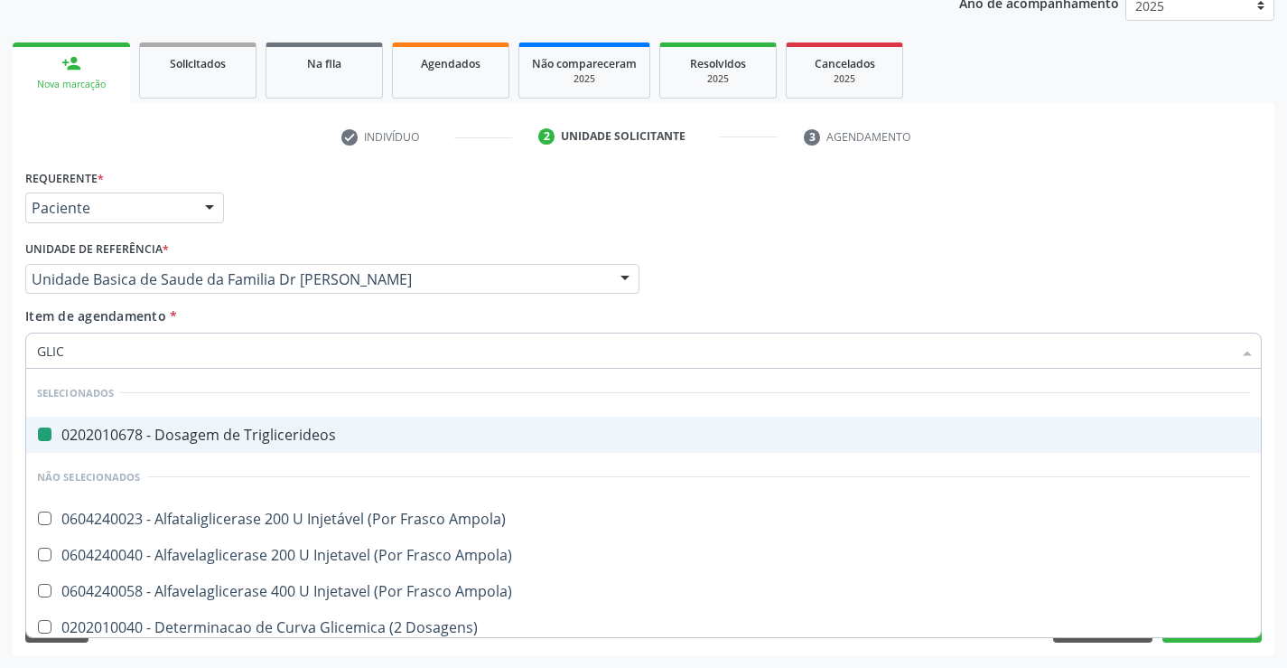
type input "GLICO"
checkbox Triglicerideos "false"
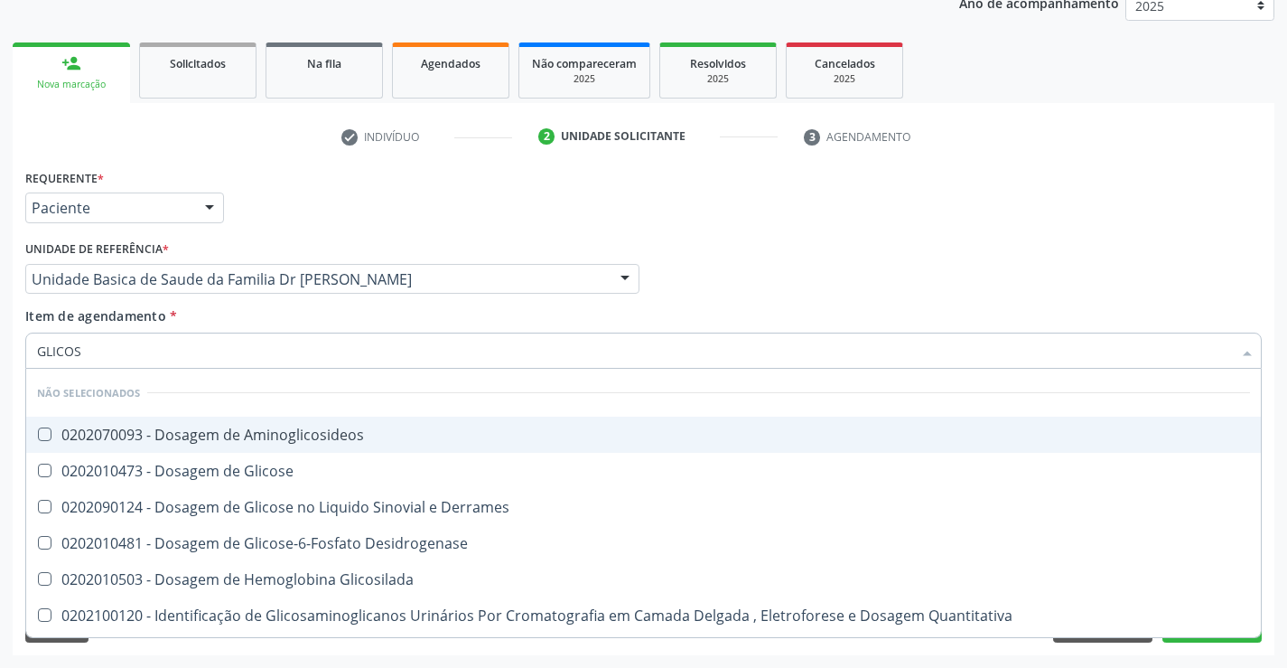
type input "GLICOSE"
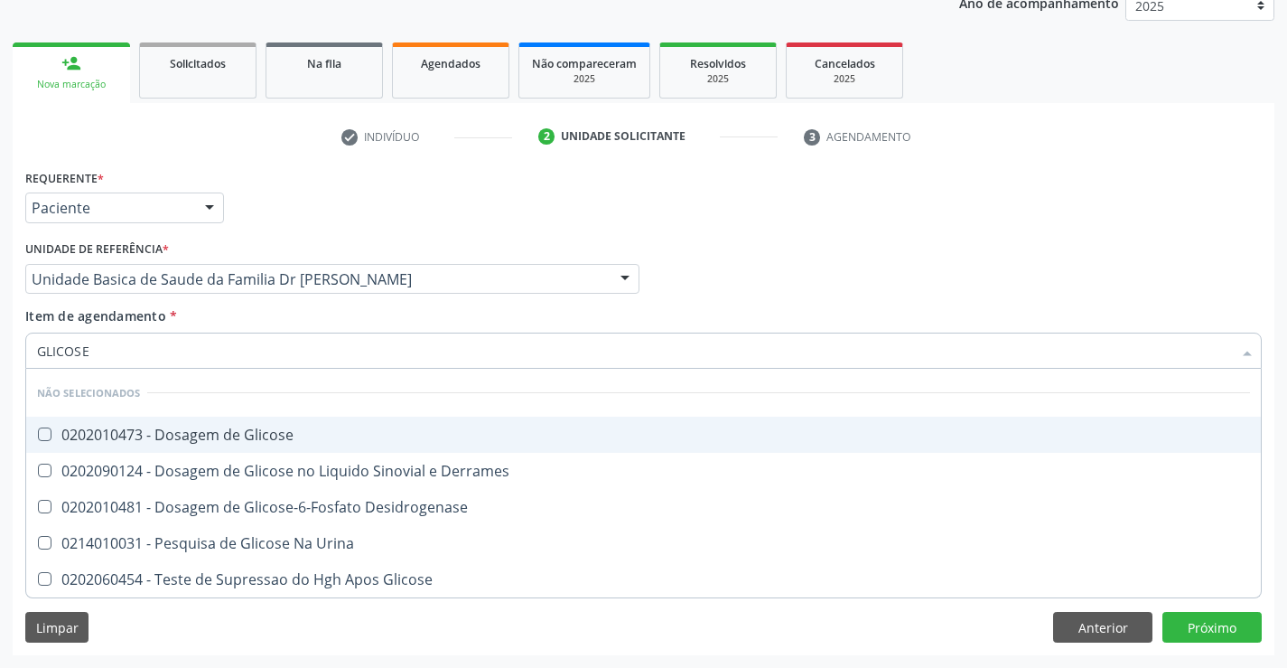
click at [310, 436] on div "0202010473 - Dosagem de Glicose" at bounding box center [643, 434] width 1213 height 14
checkbox Glicose "true"
click at [274, 313] on div "Item de agendamento * GLICOSE Desfazer seleção Não selecionados 0202010473 - Do…" at bounding box center [643, 334] width 1237 height 57
checkbox Desidrogenase "true"
checkbox Glicose "true"
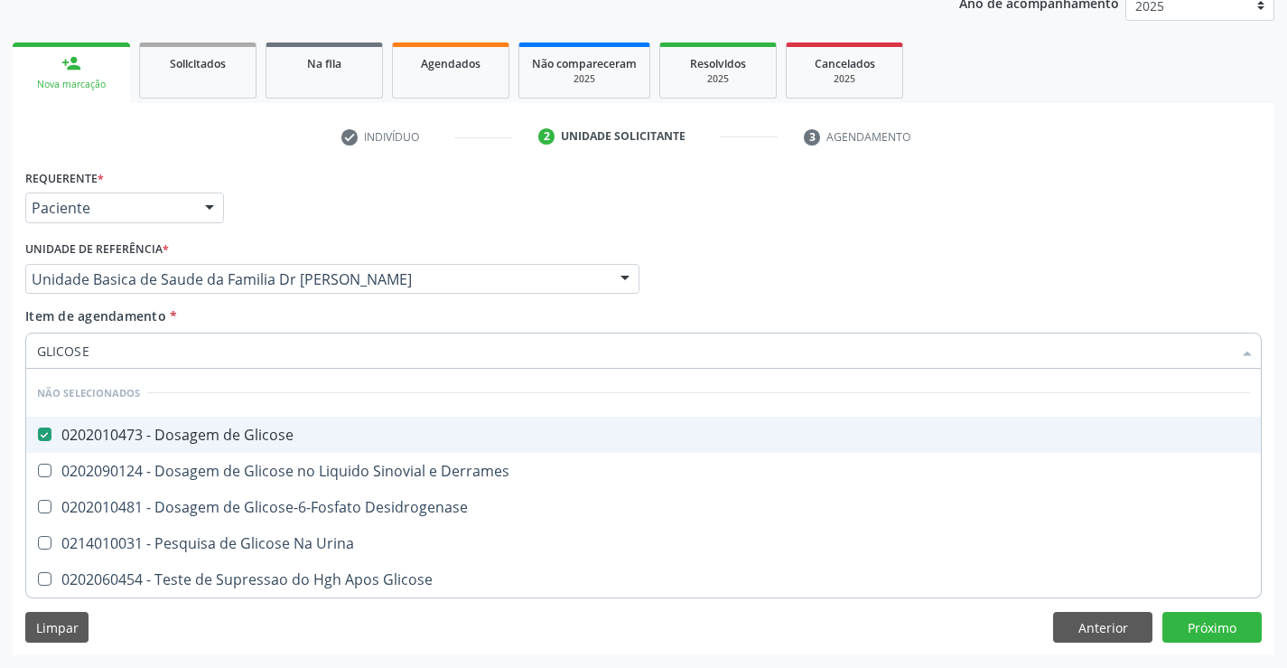
checkbox Urina "true"
checkbox Derrames "true"
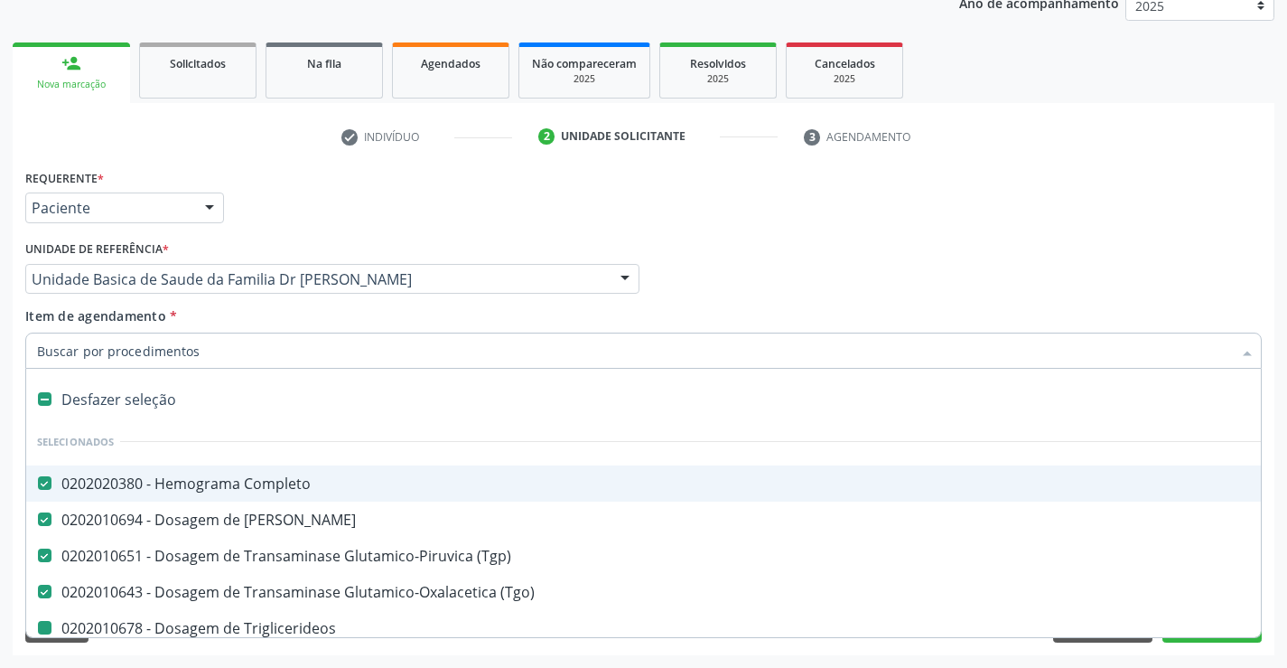
type input "U"
checkbox Triglicerideos "false"
checkbox Total "false"
checkbox Ldl "false"
checkbox Hdl "false"
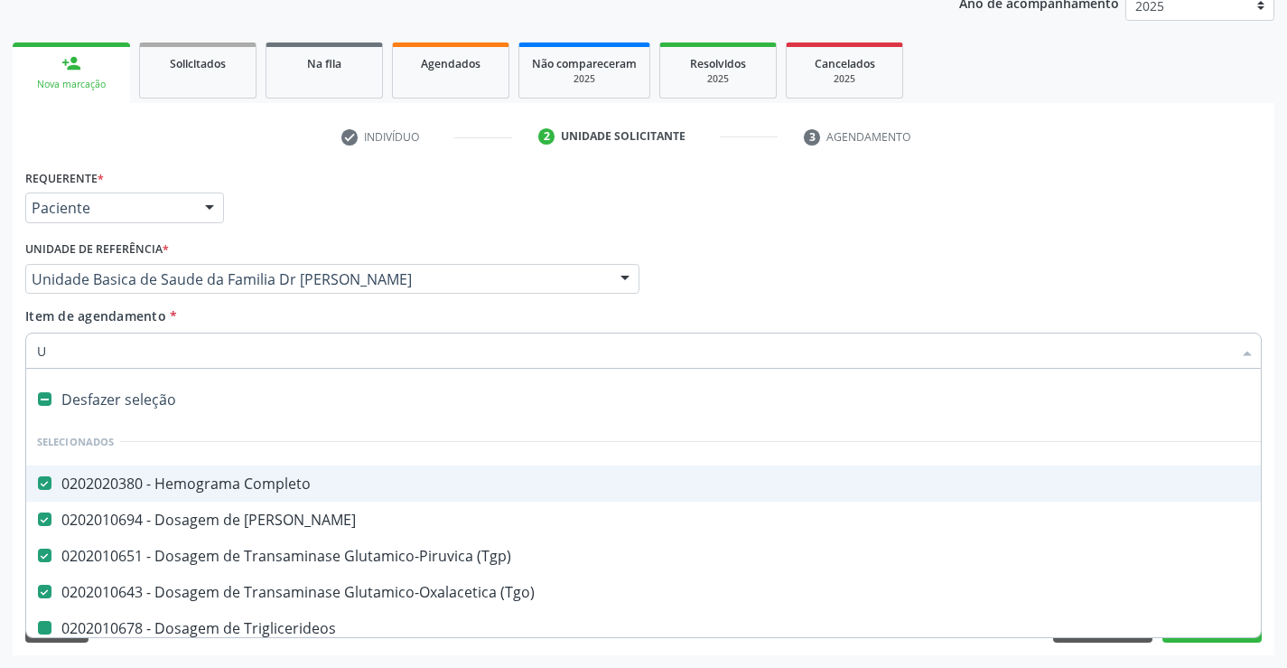
checkbox Glicose "false"
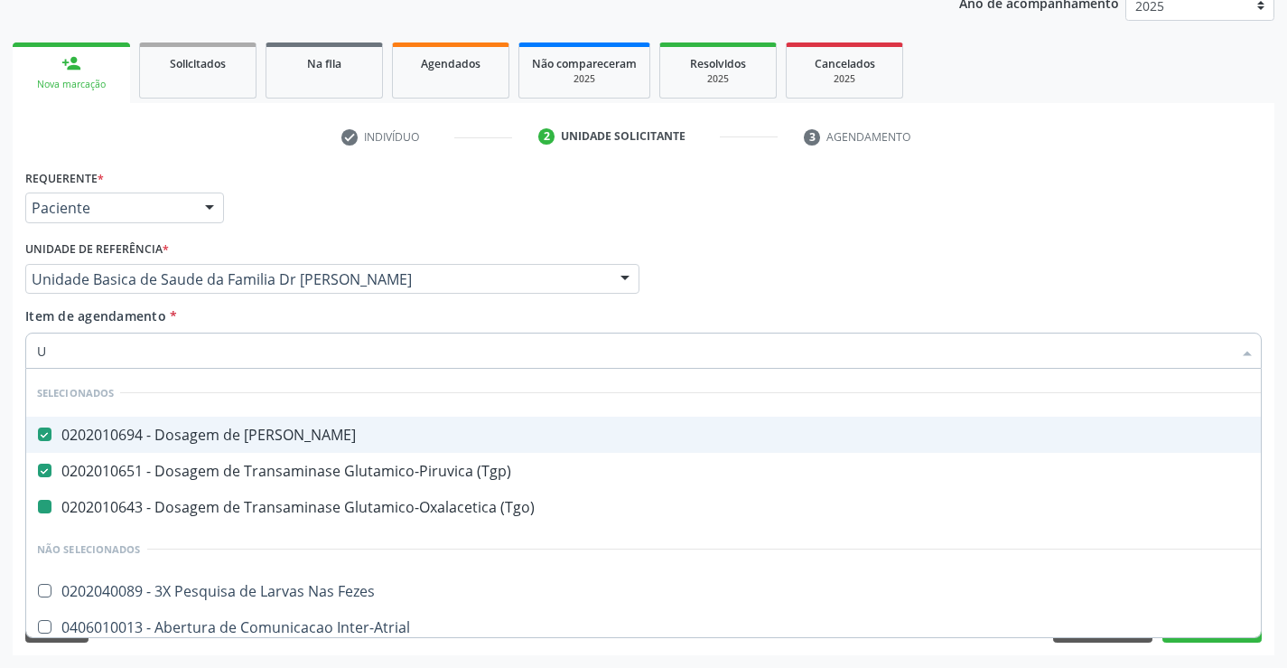
type input "UR"
checkbox \(Tgo\) "false"
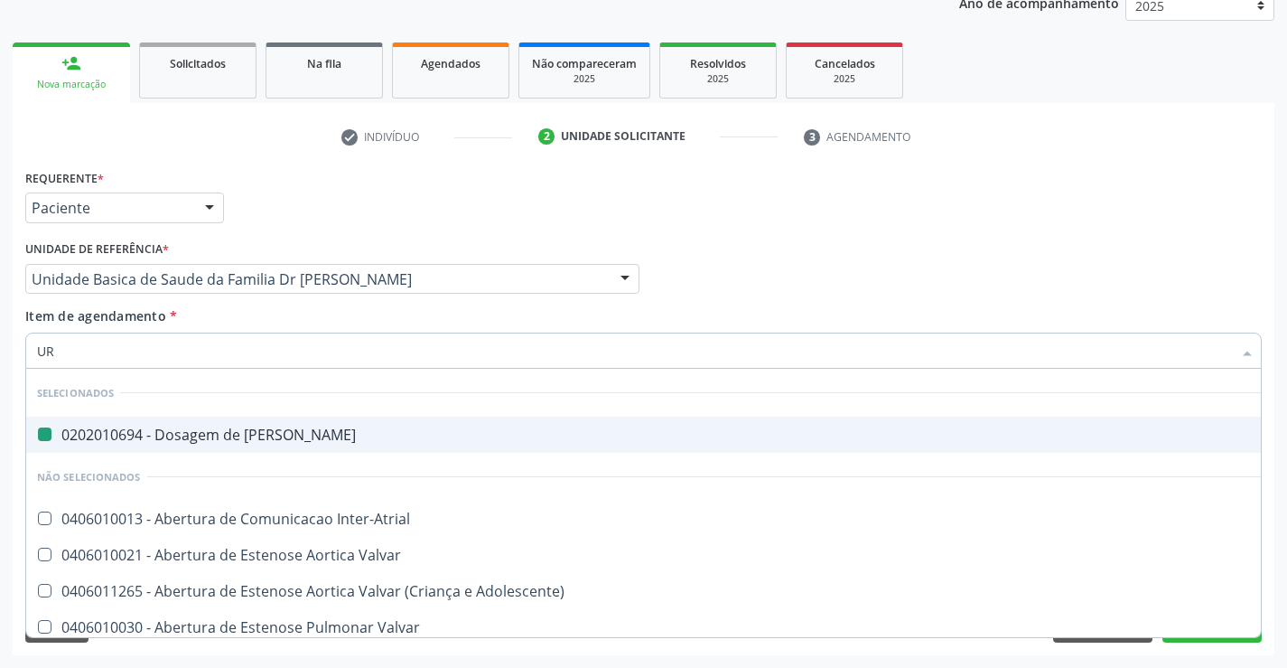
type input "URI"
checkbox Ureia "false"
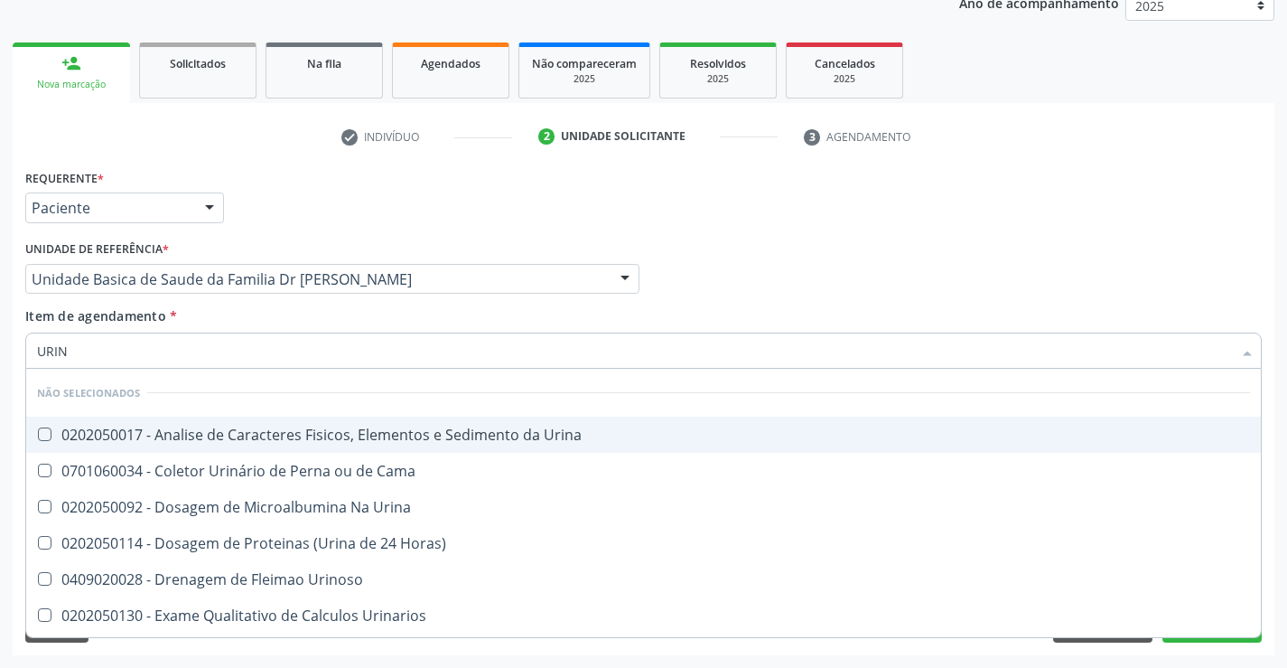
type input "URINA"
click at [313, 437] on div "0202050017 - Analise de Caracteres Fisicos, Elementos e Sedimento da Urina" at bounding box center [643, 434] width 1213 height 14
checkbox Urina "true"
click at [250, 321] on div "Item de agendamento * URINA Desfazer seleção Não selecionados 0202050017 - Anal…" at bounding box center [643, 334] width 1237 height 57
checkbox Horas\) "true"
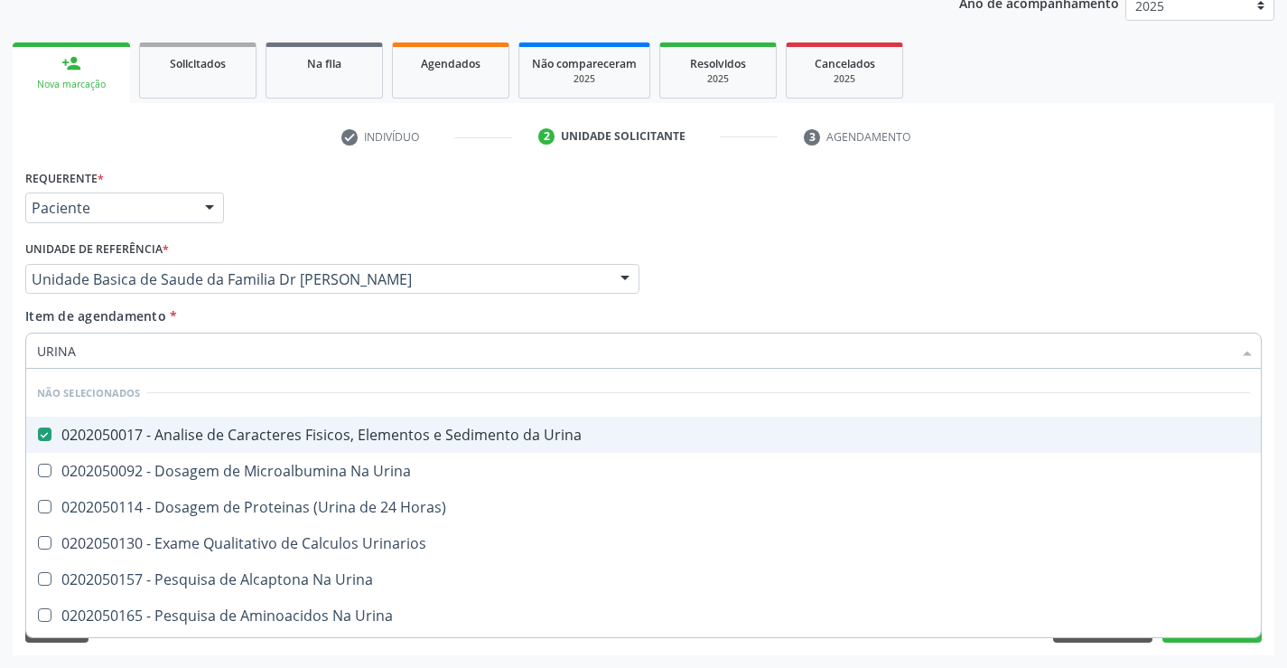
checkbox Urina "true"
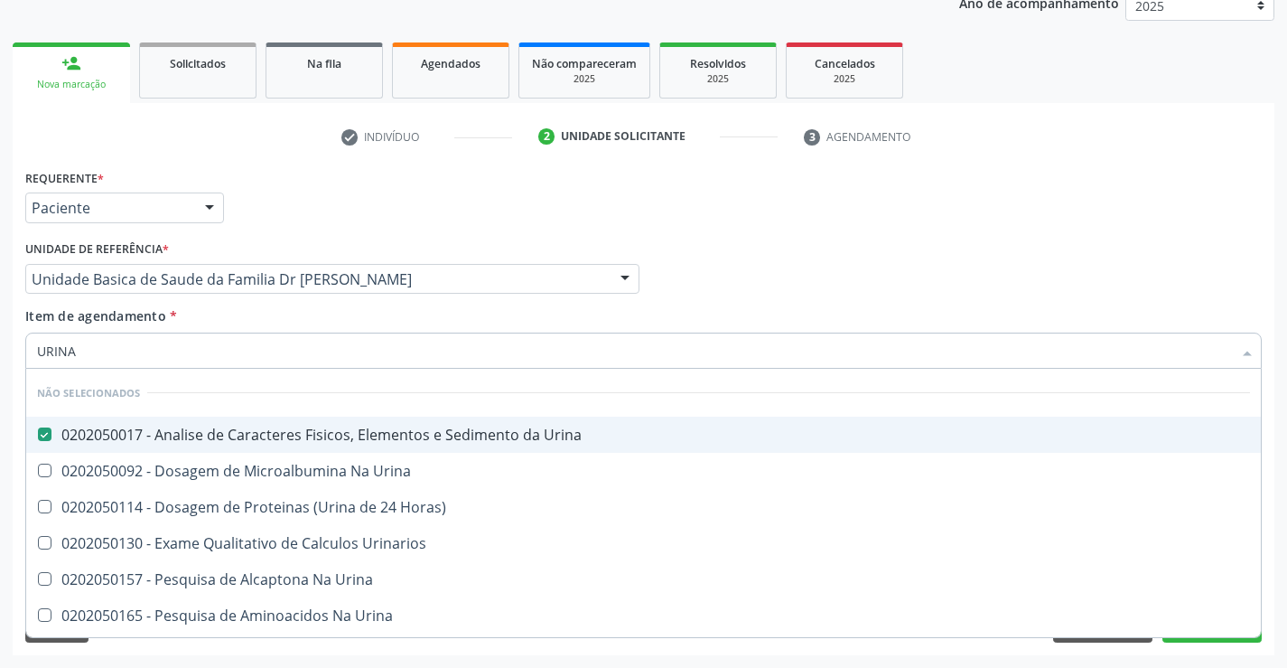
checkbox Urina "true"
checkbox Urinarios "true"
checkbox Urina "true"
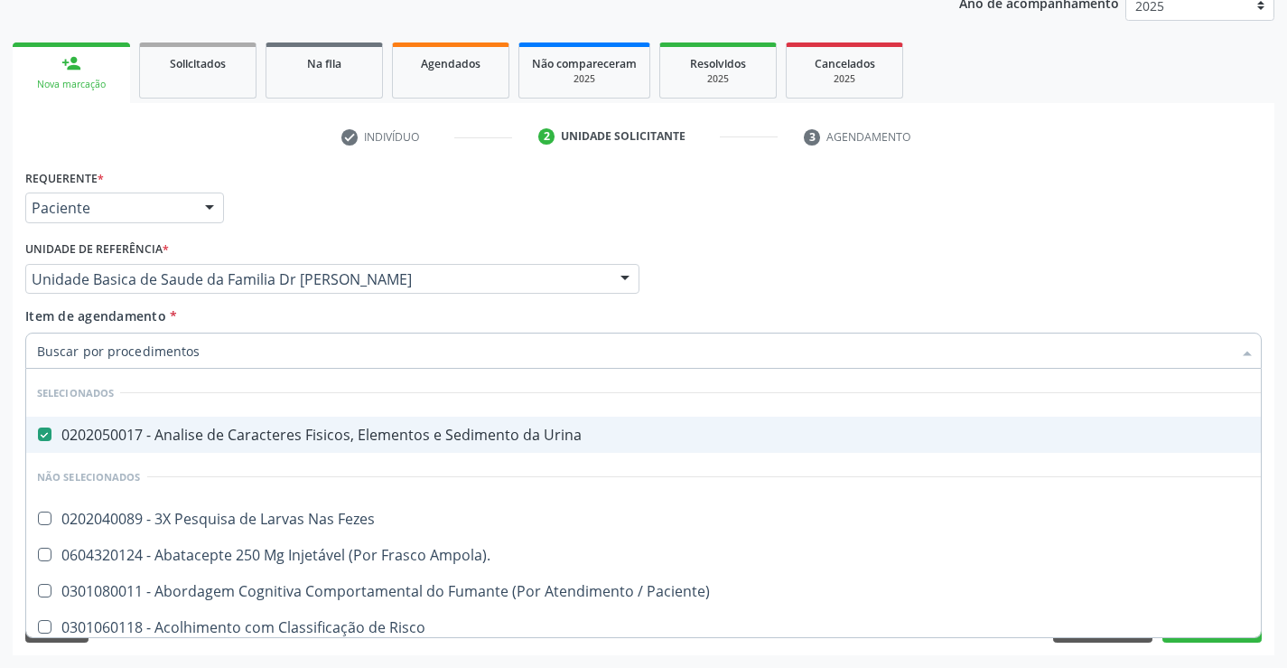
type input "F"
checkbox Fezes "false"
checkbox Paciente\) "false"
checkbox Risco "false"
checkbox Diálise "false"
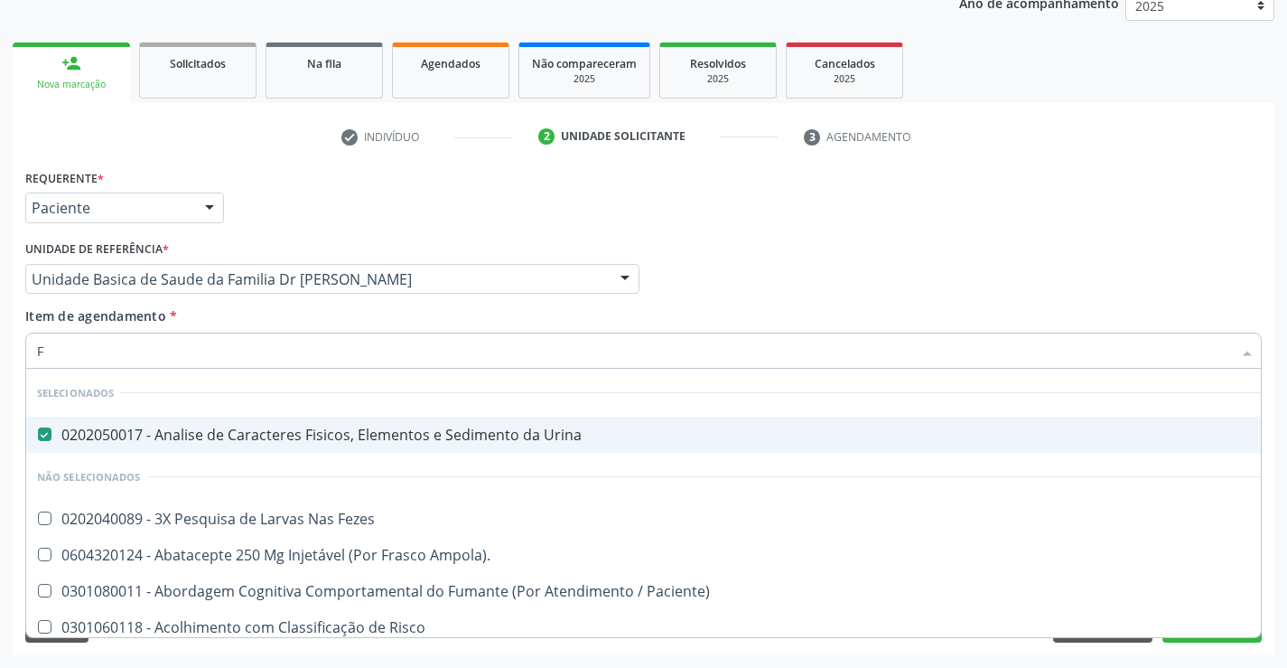
checkbox Diálise "false"
checkbox \(Uai\)\ "false"
checkbox Rim "false"
checkbox Ampola\)\ "false"
type input "FE"
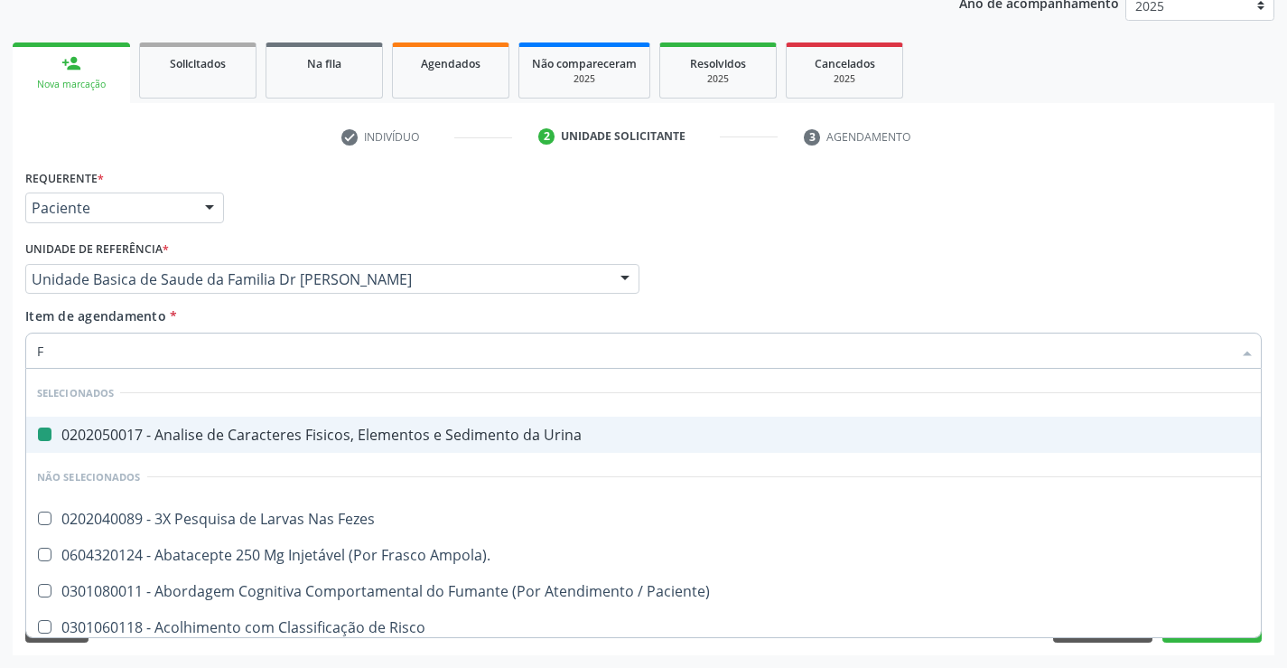
checkbox Urina "false"
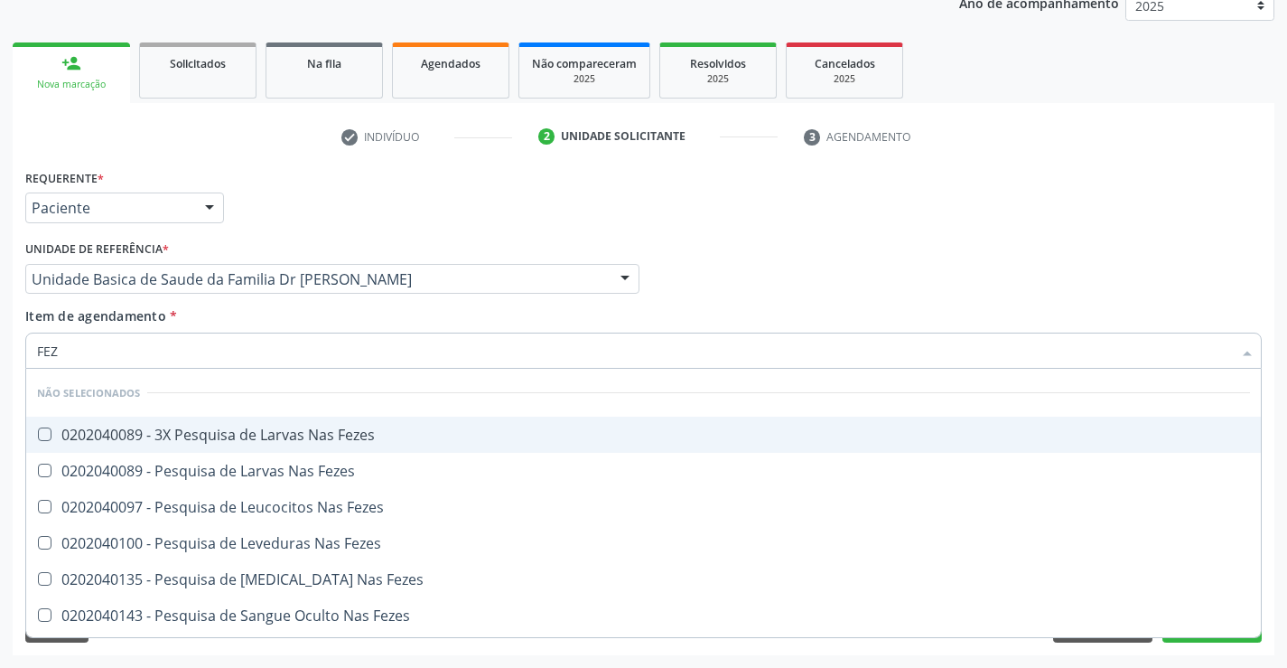
type input "FEZE"
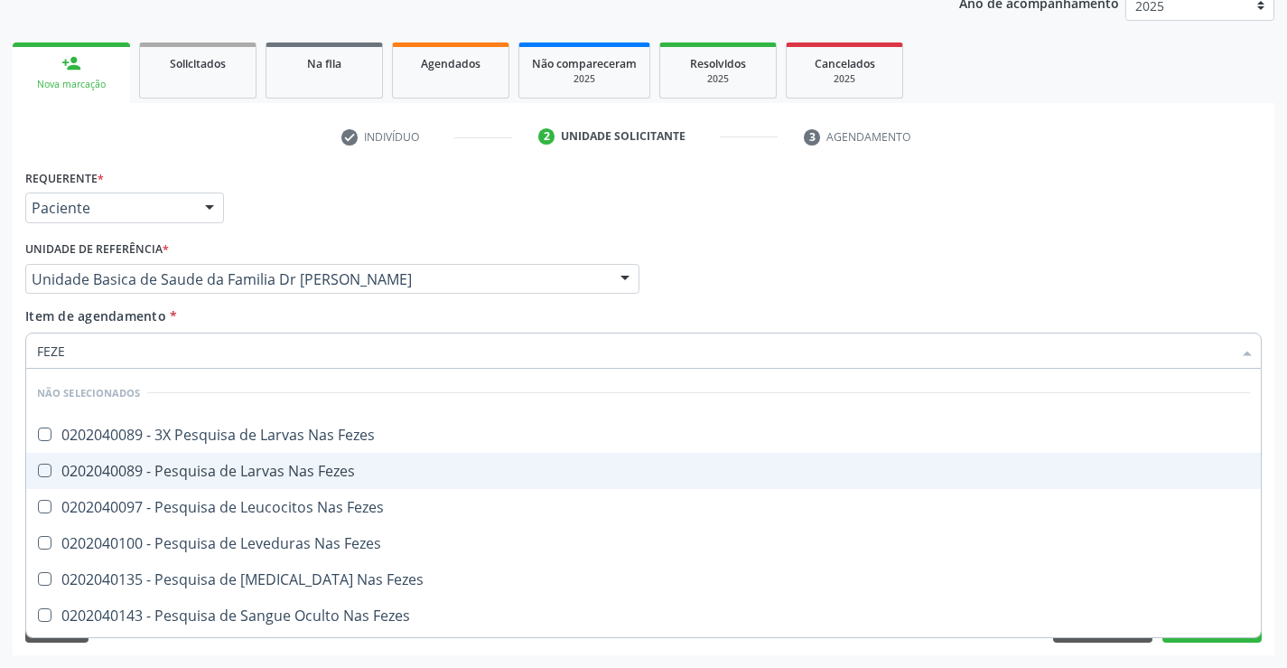
click at [297, 471] on div "0202040089 - Pesquisa de Larvas Nas Fezes" at bounding box center [643, 470] width 1213 height 14
checkbox Fezes "true"
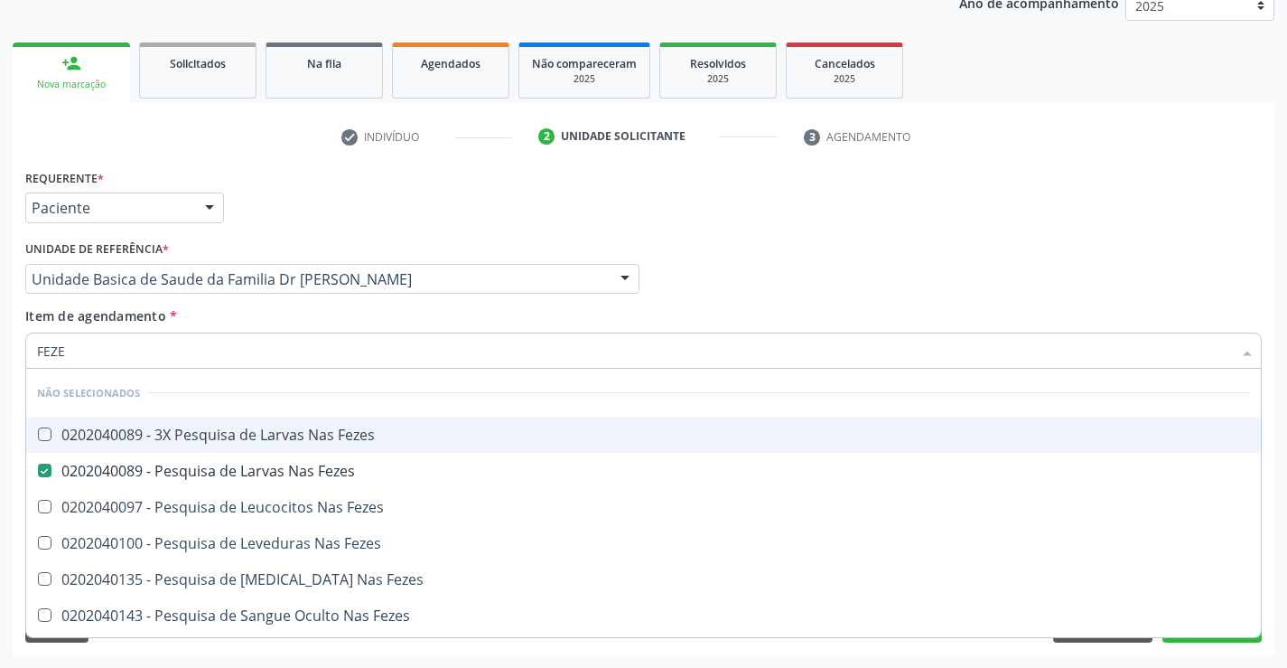
click at [236, 306] on div "Item de agendamento * FEZE Desfazer seleção Não selecionados 0202040089 - 3X Pe…" at bounding box center [643, 334] width 1237 height 57
checkbox Fezes "true"
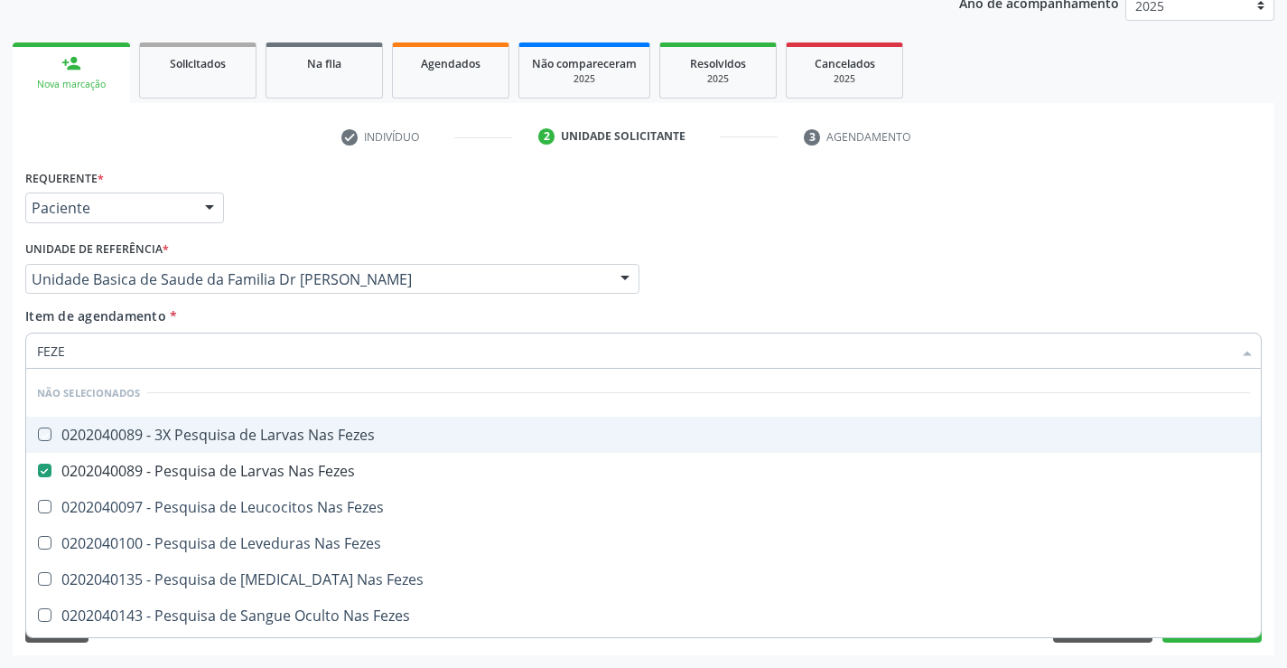
checkbox Fezes "true"
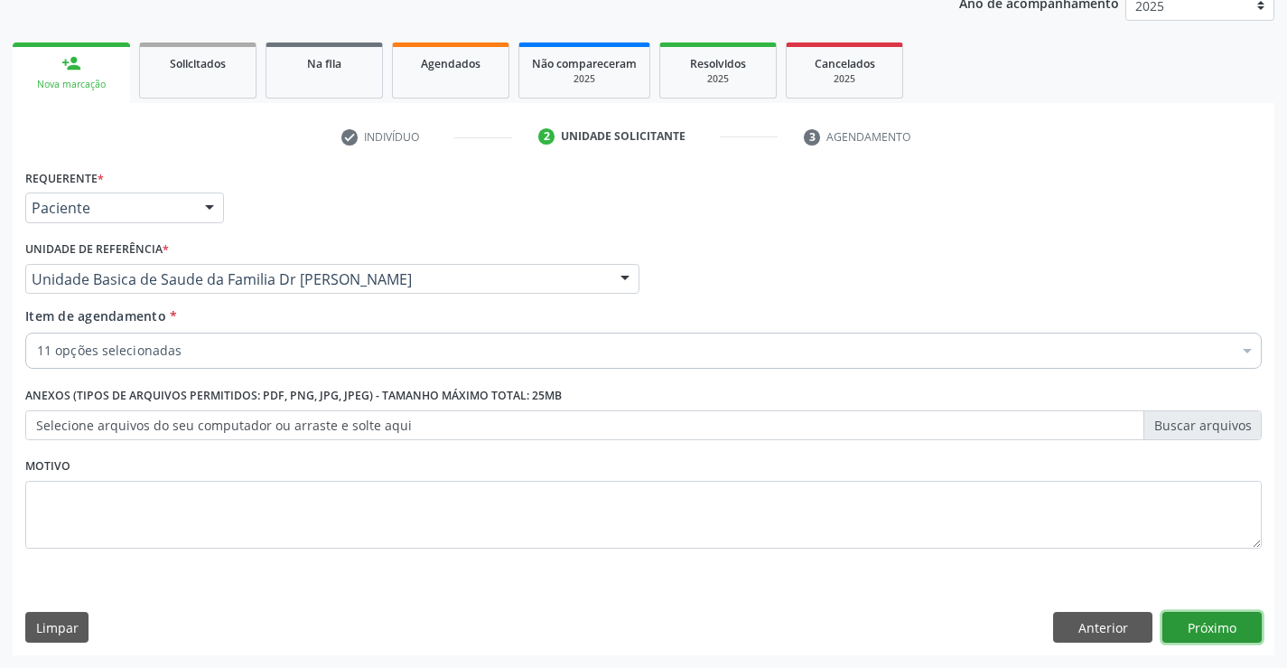
click at [1202, 621] on button "Próximo" at bounding box center [1212, 627] width 99 height 31
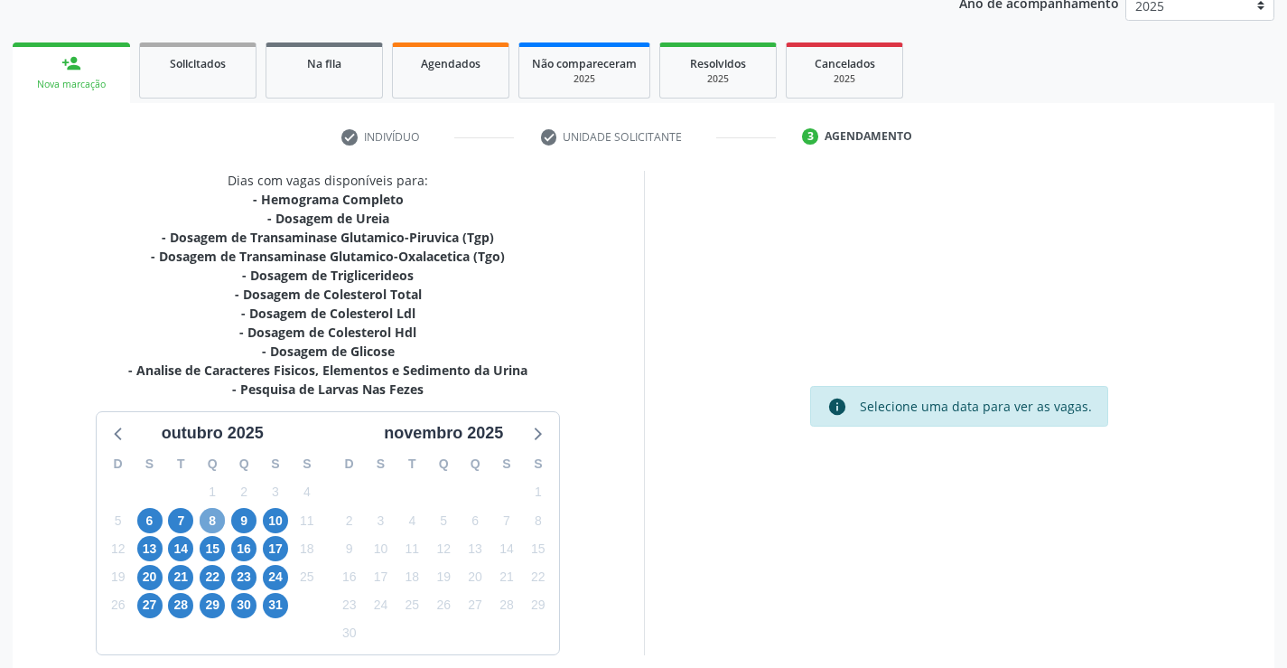
click at [211, 519] on span "8" at bounding box center [212, 520] width 25 height 25
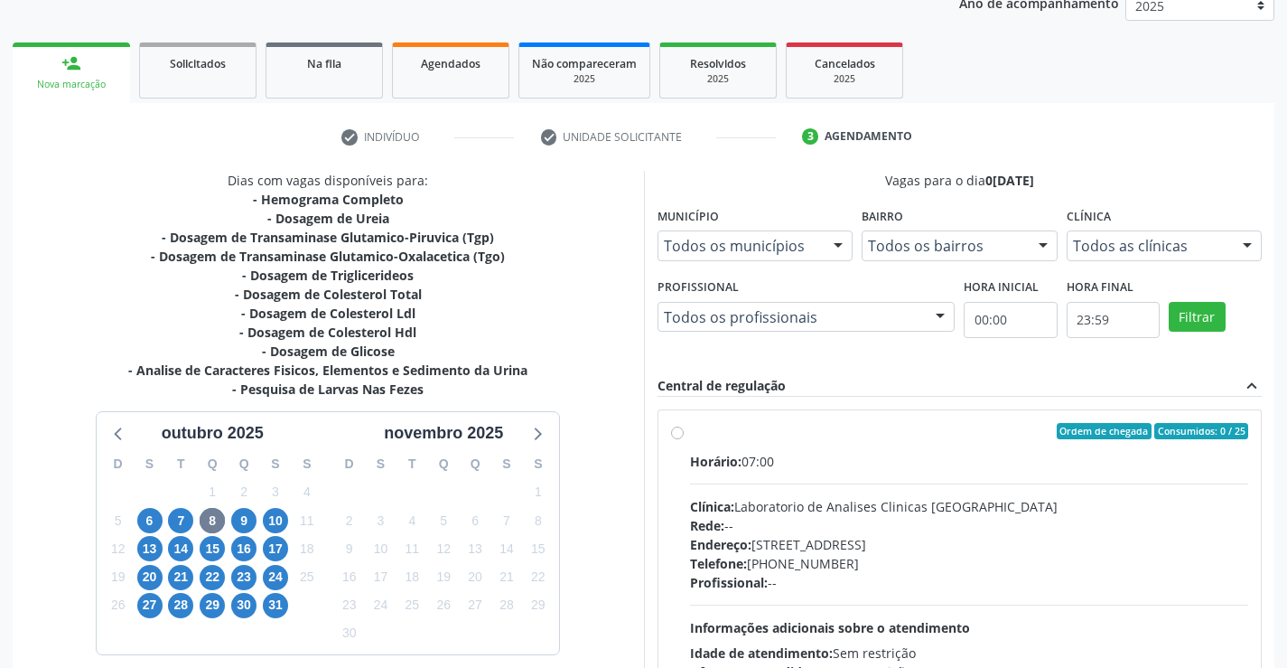
click at [924, 454] on div "Horário: 07:00" at bounding box center [969, 461] width 559 height 19
click at [684, 439] on input "Ordem de chegada Consumidos: 0 / 25 Horário: 07:00 Clínica: Laboratorio de Anal…" at bounding box center [677, 431] width 13 height 16
radio input "true"
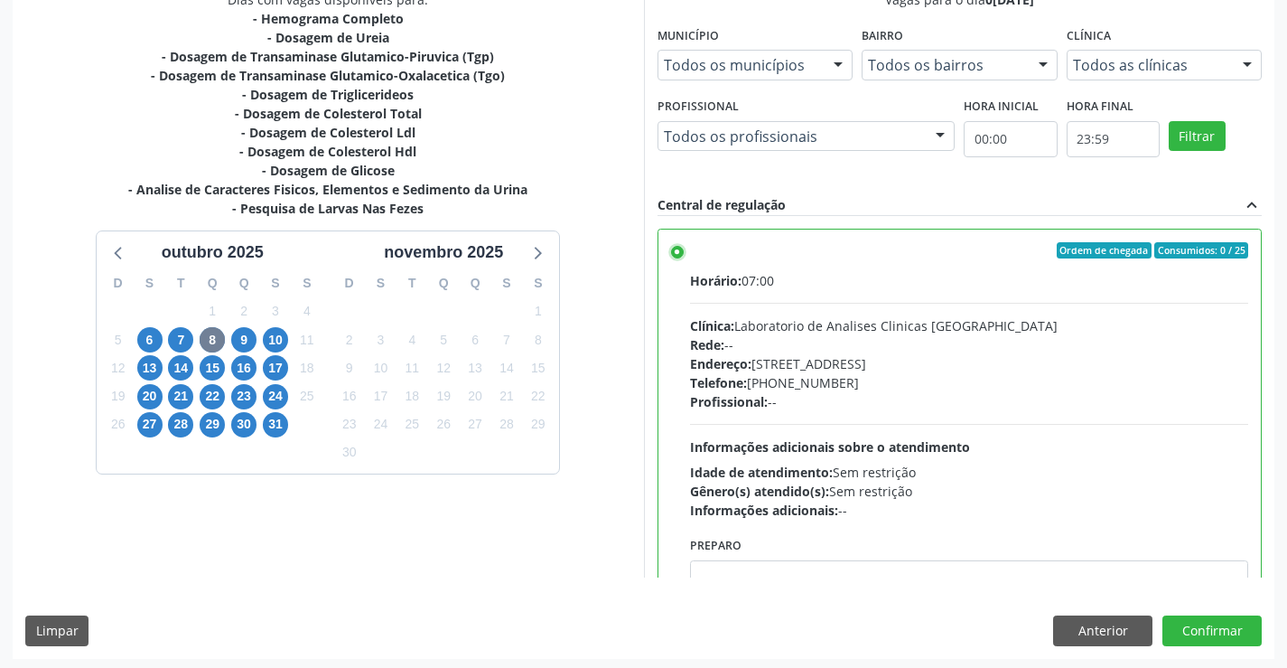
scroll to position [412, 0]
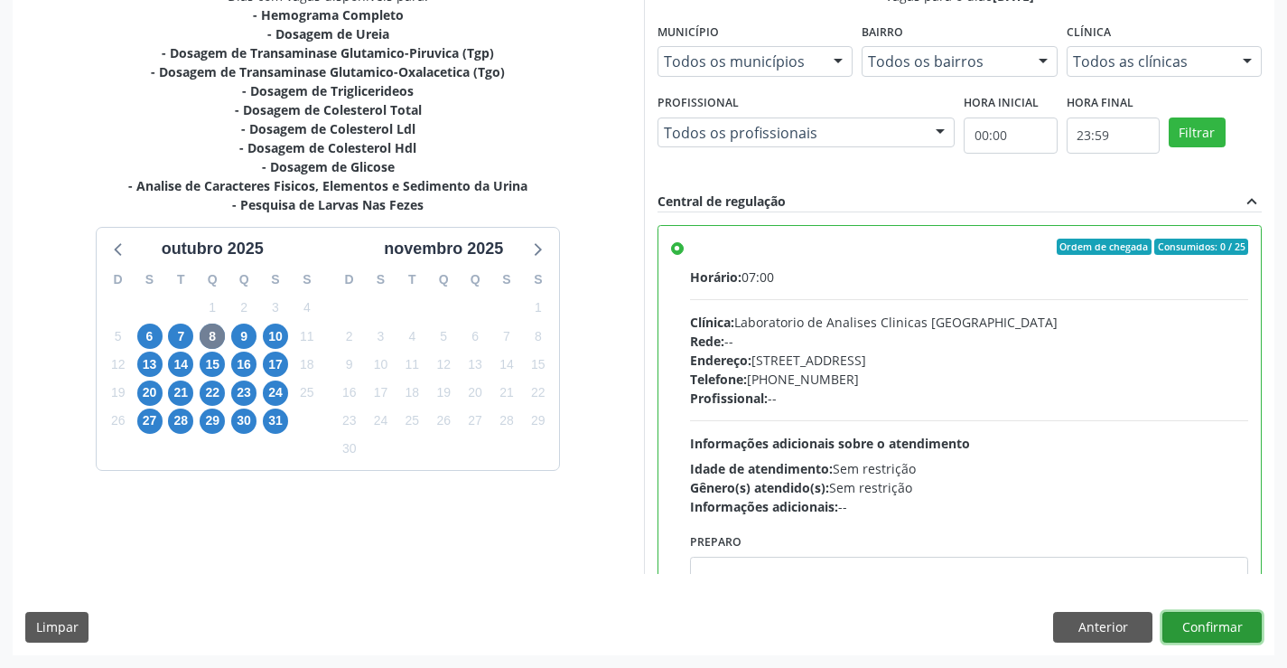
click at [1217, 625] on button "Confirmar" at bounding box center [1212, 627] width 99 height 31
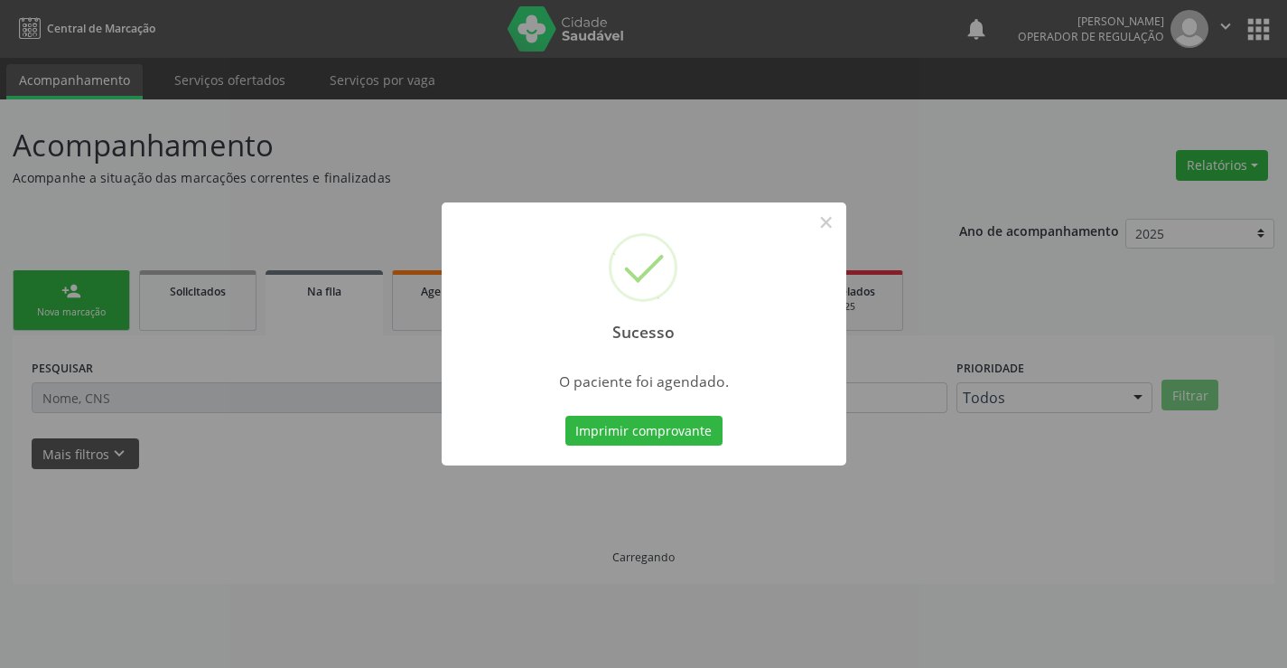
scroll to position [0, 0]
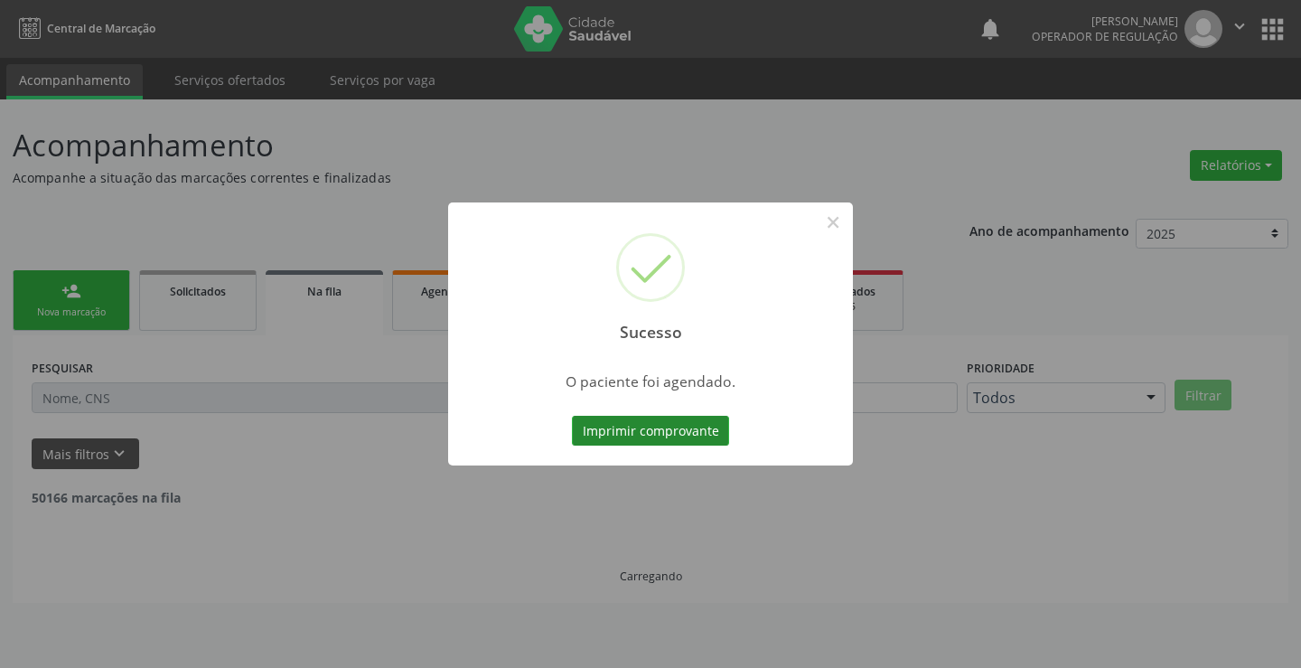
click at [671, 421] on button "Imprimir comprovante" at bounding box center [650, 431] width 157 height 31
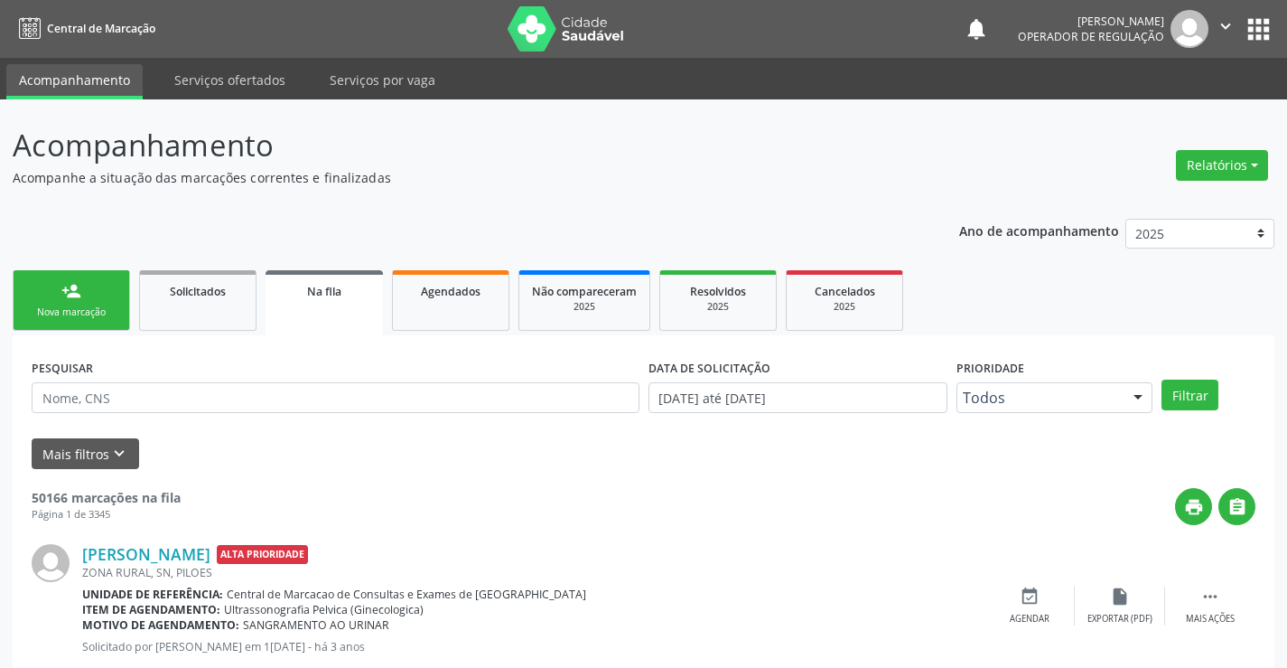
click at [94, 291] on link "person_add Nova marcação" at bounding box center [71, 300] width 117 height 61
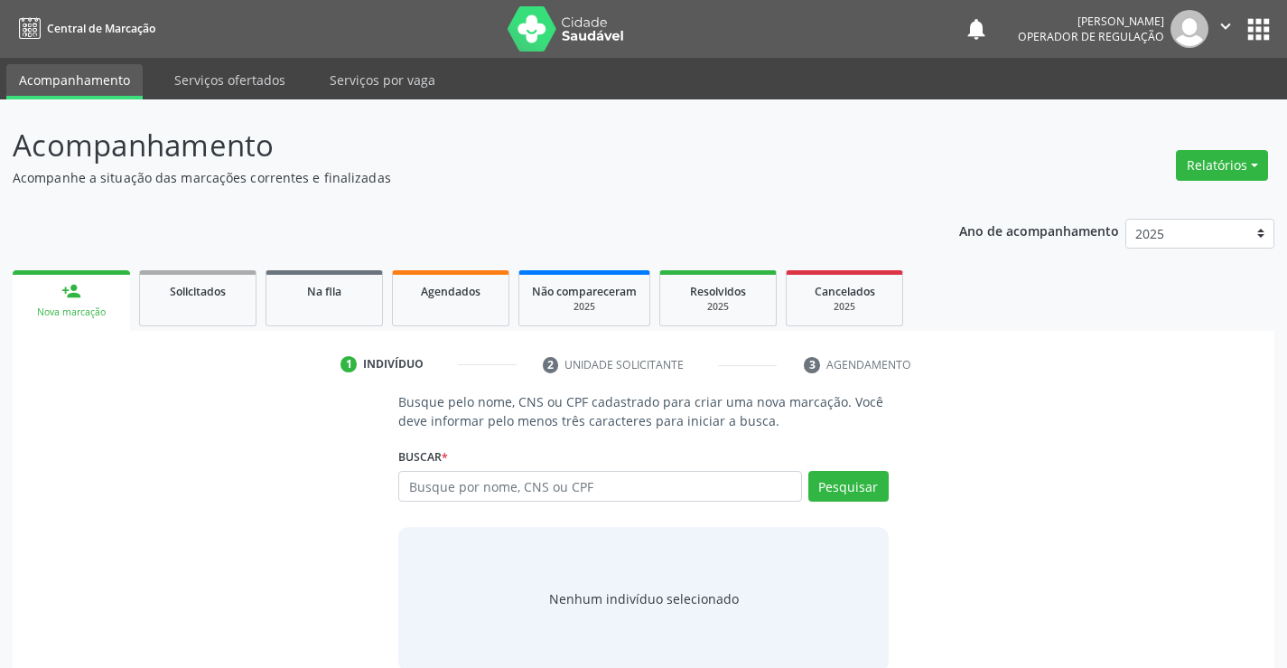
click at [1261, 31] on button "apps" at bounding box center [1259, 30] width 32 height 32
click at [607, 483] on input "text" at bounding box center [599, 486] width 403 height 31
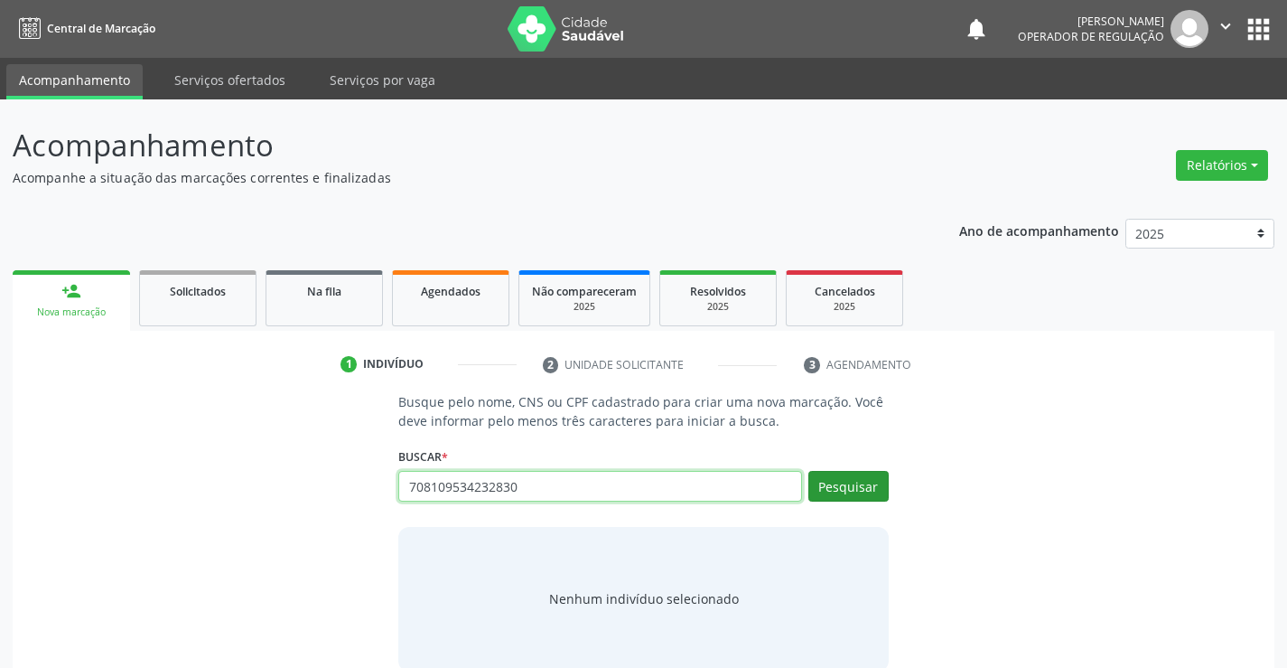
type input "708109534232830"
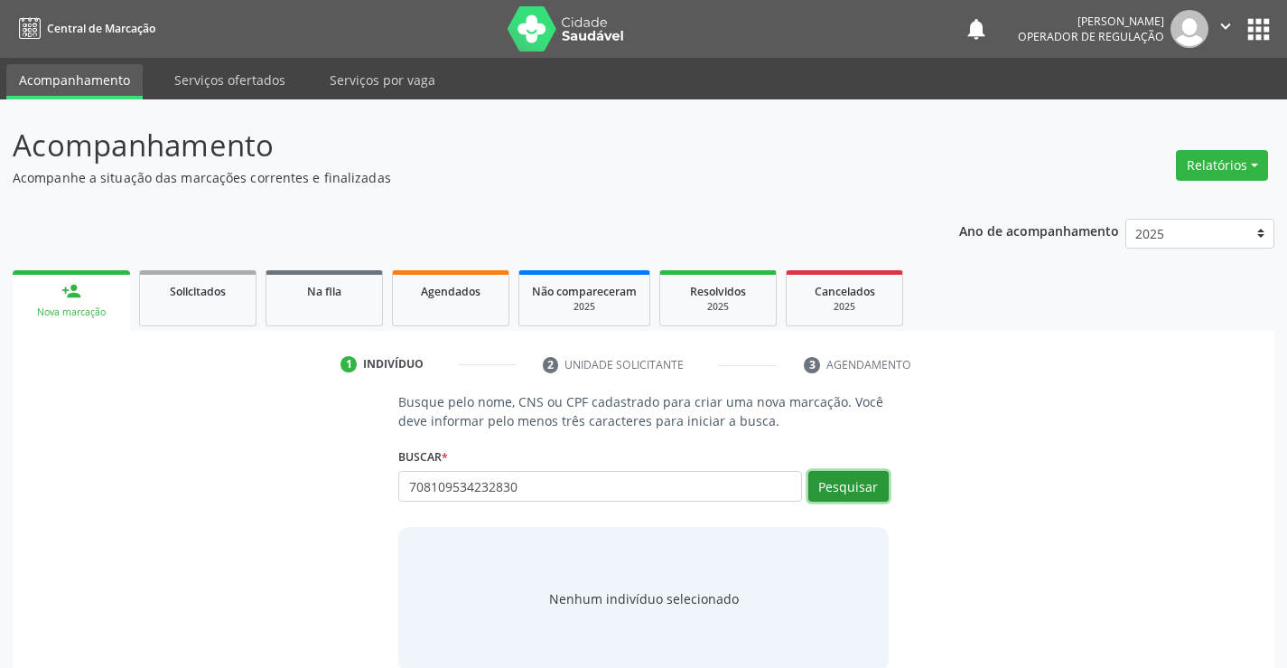
click at [858, 484] on button "Pesquisar" at bounding box center [849, 486] width 80 height 31
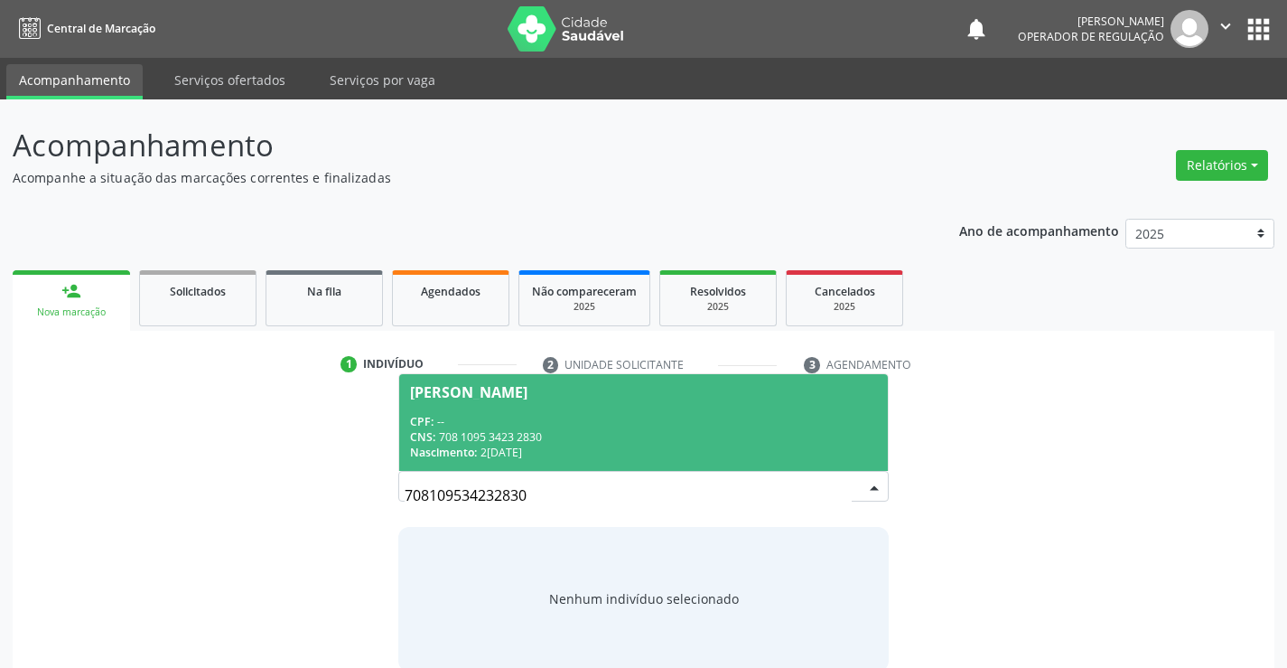
click at [545, 415] on div "CPF: --" at bounding box center [643, 421] width 466 height 15
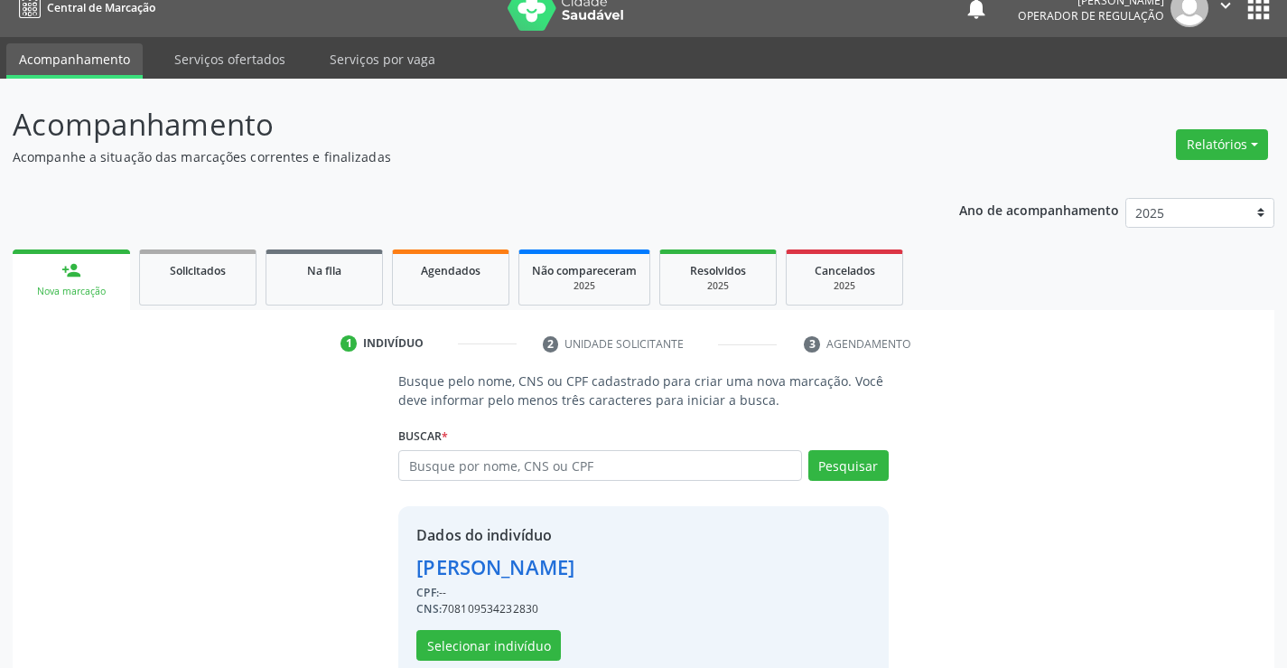
scroll to position [57, 0]
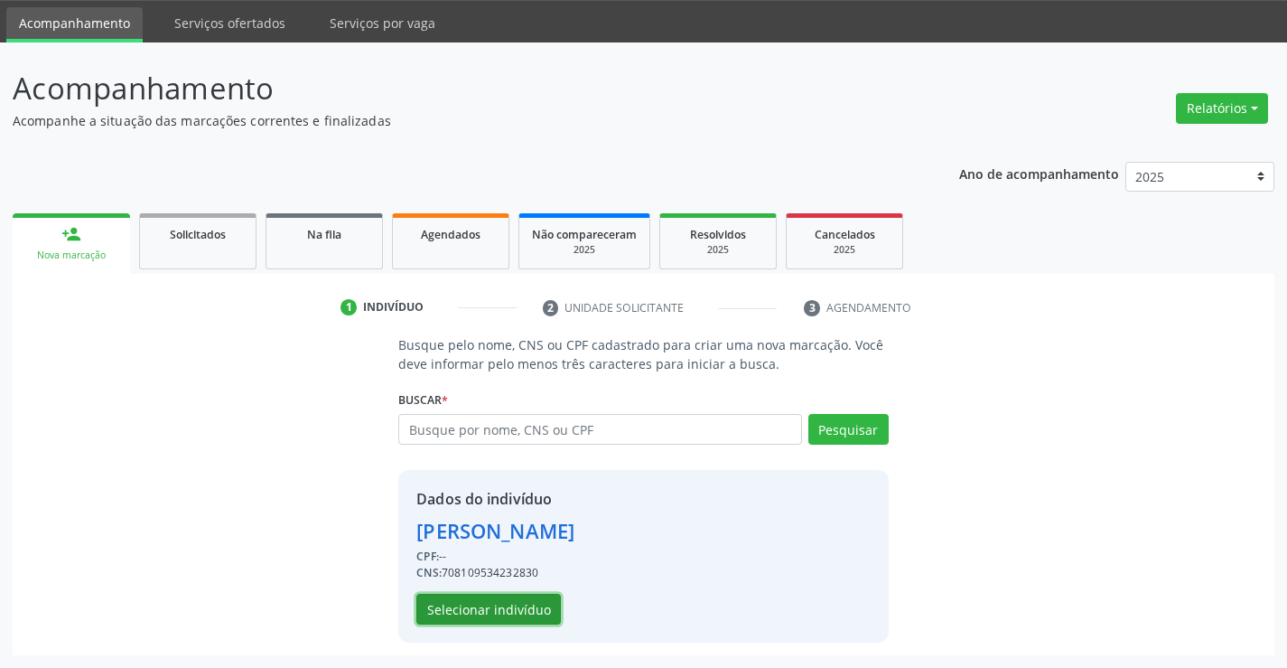
click at [492, 601] on button "Selecionar indivíduo" at bounding box center [488, 609] width 145 height 31
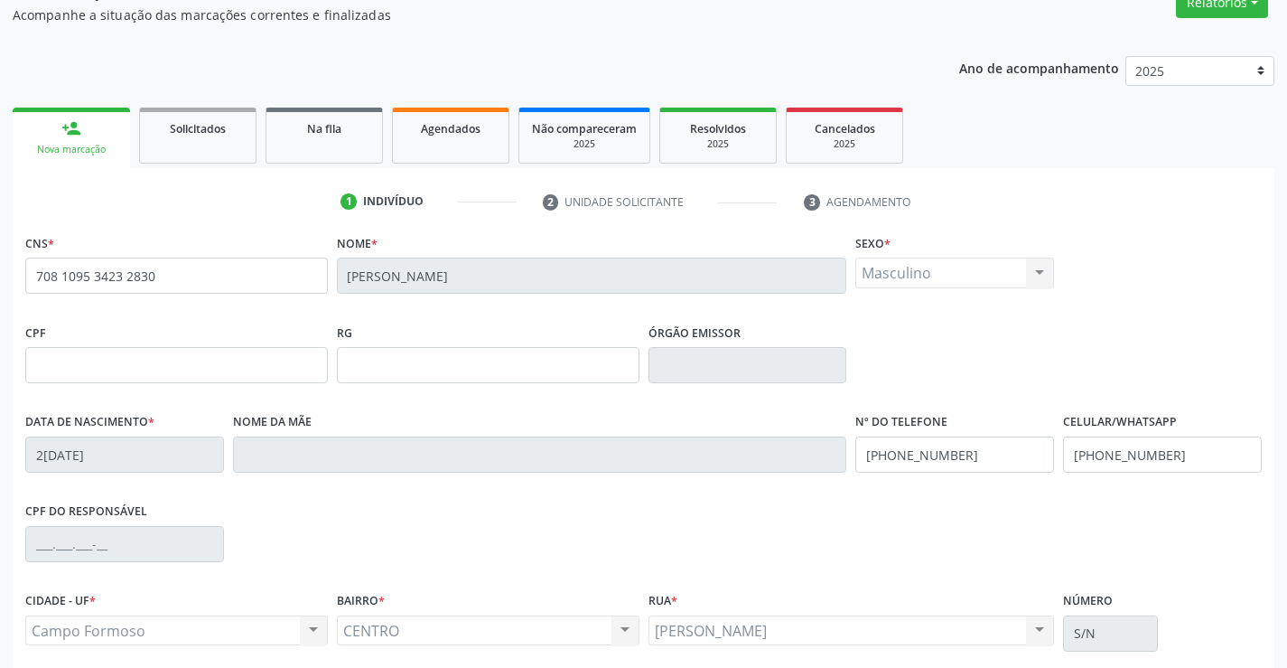
scroll to position [312, 0]
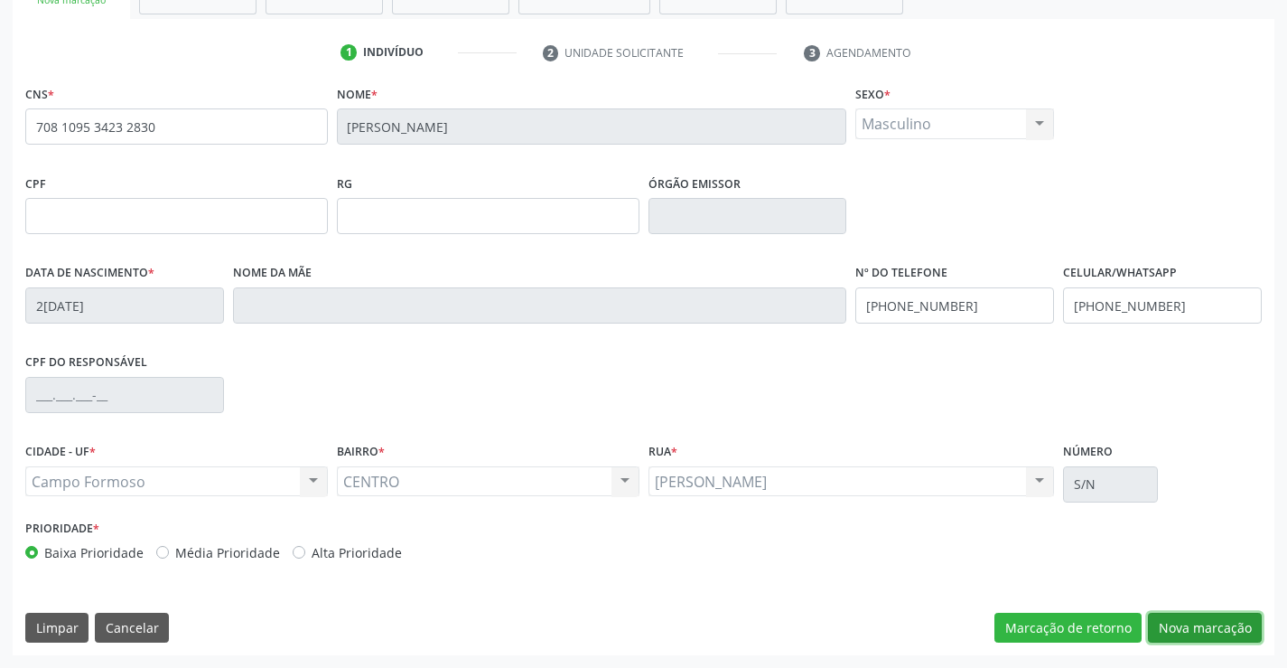
click at [1209, 624] on button "Nova marcação" at bounding box center [1205, 628] width 114 height 31
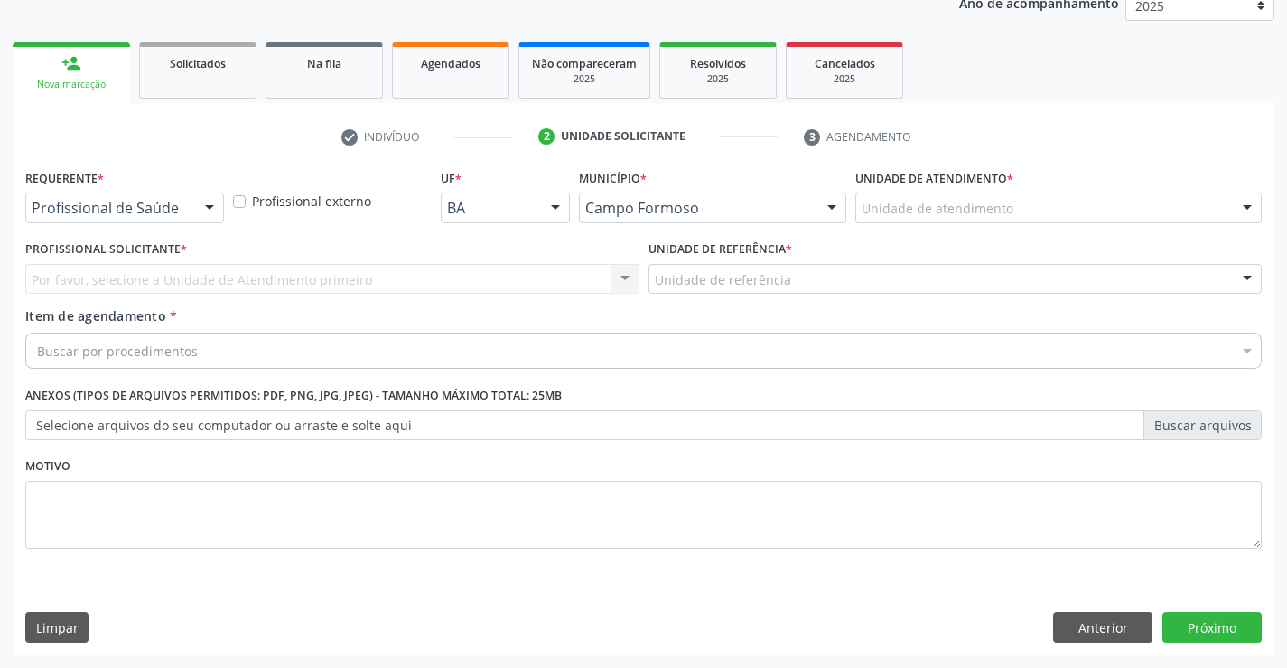
scroll to position [228, 0]
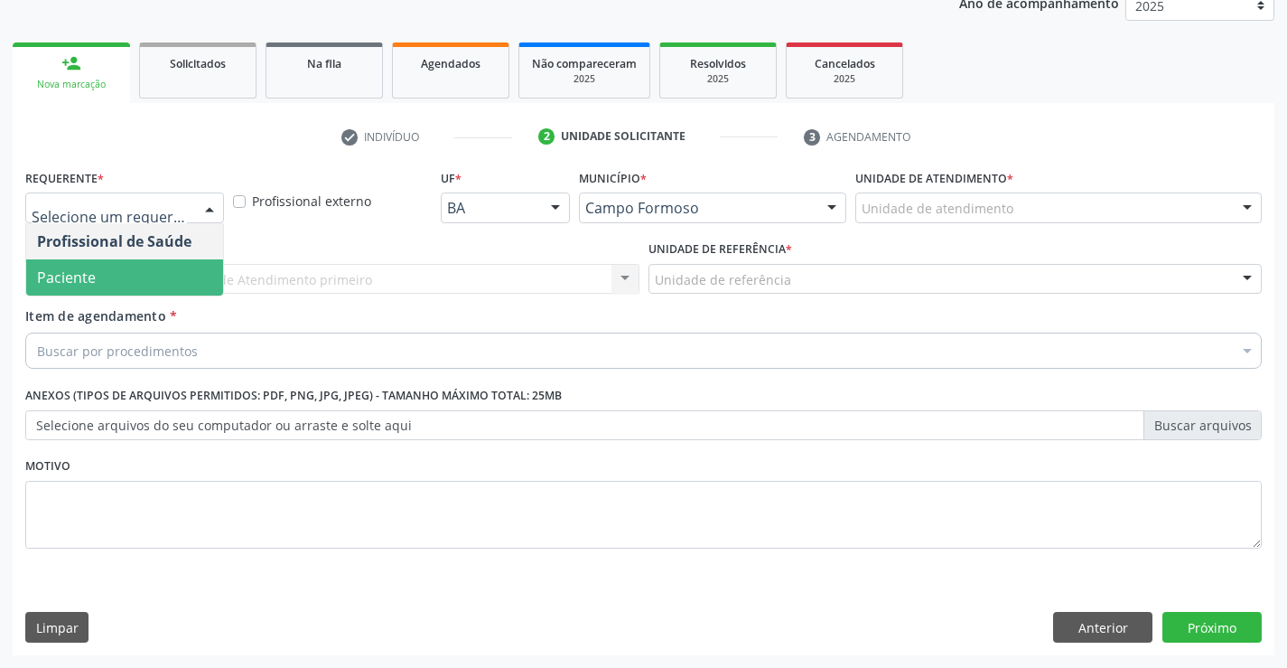
click at [111, 269] on span "Paciente" at bounding box center [124, 277] width 197 height 36
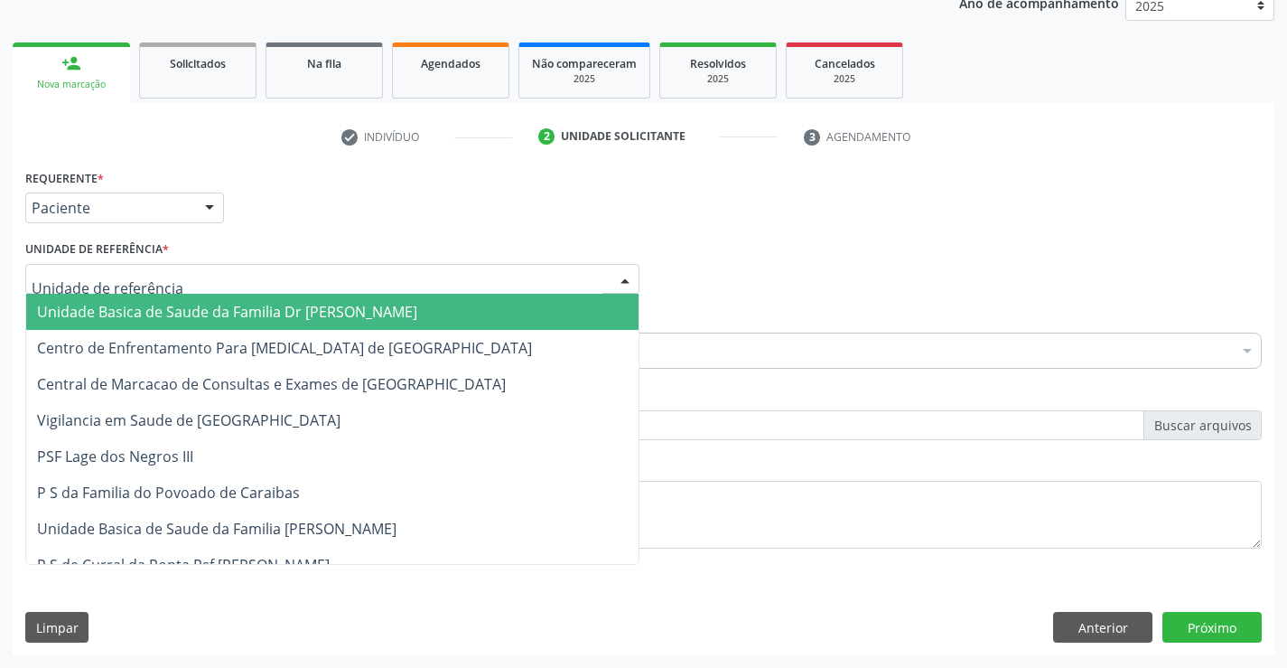
click at [155, 316] on span "Unidade Basica de Saude da Familia Dr [PERSON_NAME]" at bounding box center [227, 312] width 380 height 20
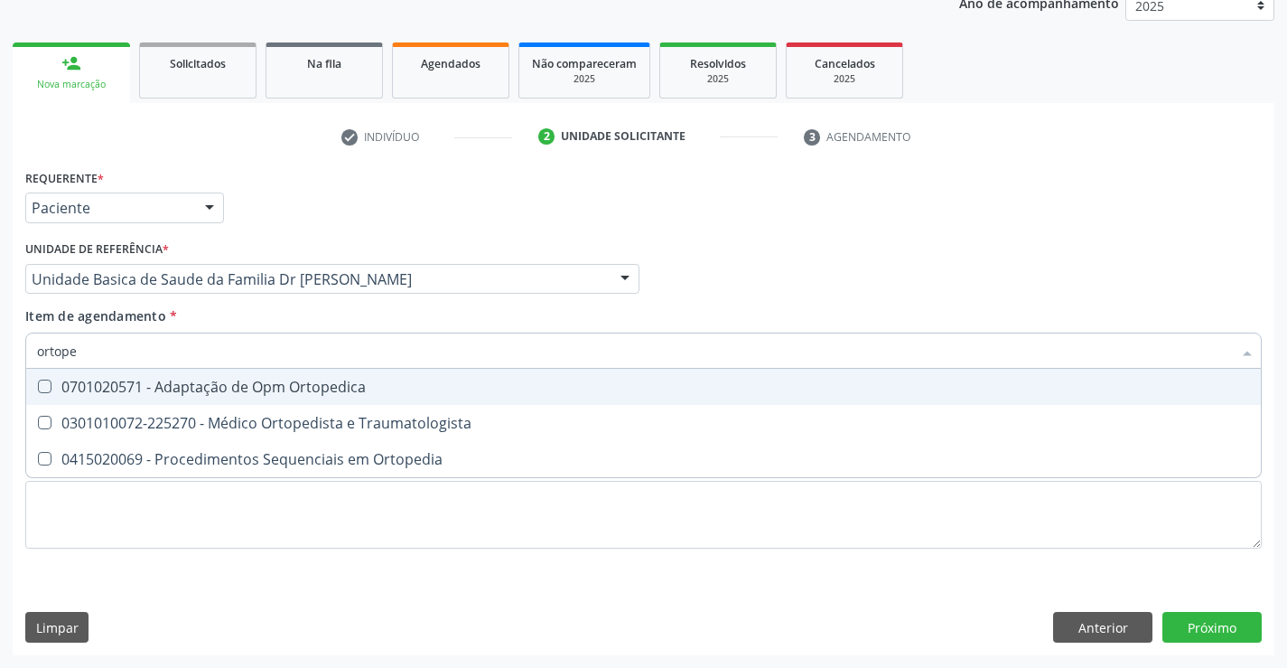
type input "ortoped"
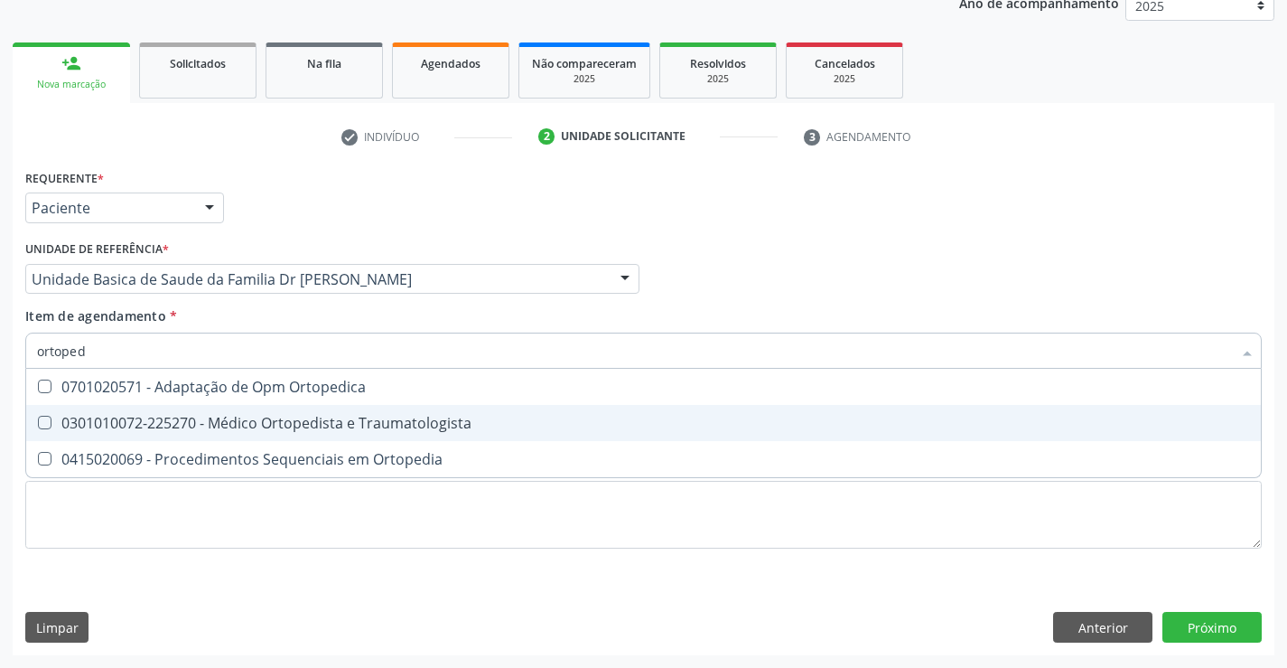
click at [260, 418] on div "0301010072-225270 - Médico Ortopedista e Traumatologista" at bounding box center [643, 423] width 1213 height 14
checkbox Traumatologista "true"
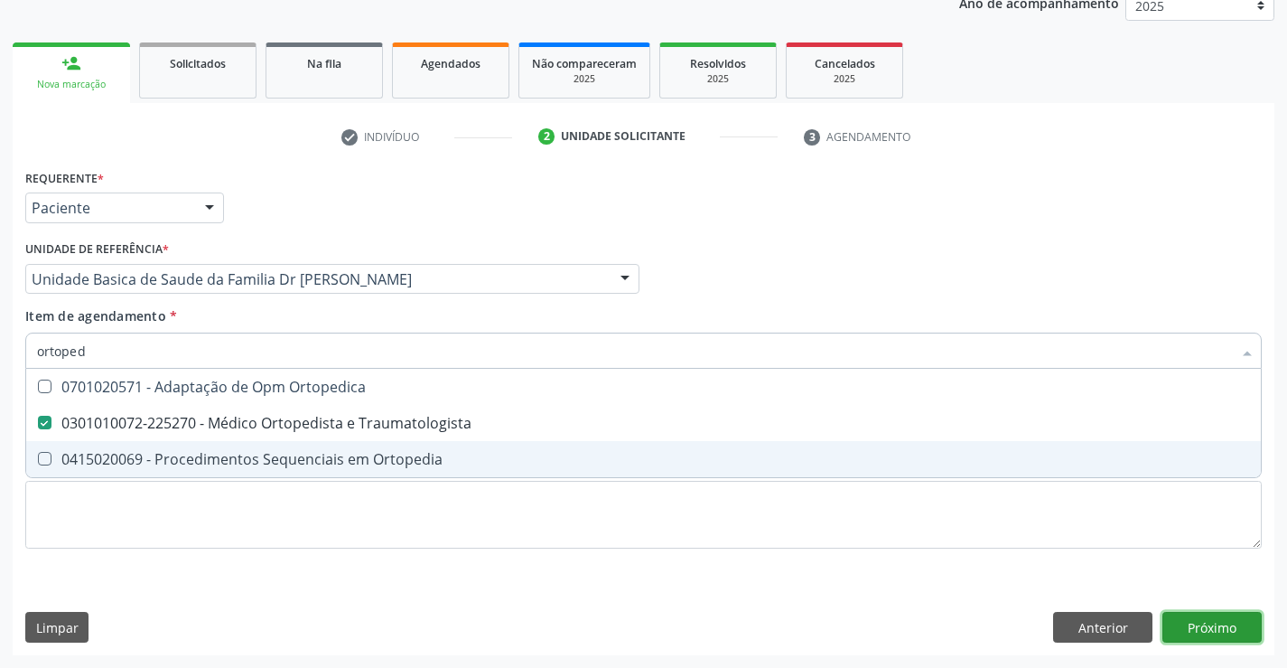
click at [1206, 628] on div "Requerente * Paciente Profissional de Saúde Paciente Nenhum resultado encontrad…" at bounding box center [644, 409] width 1262 height 491
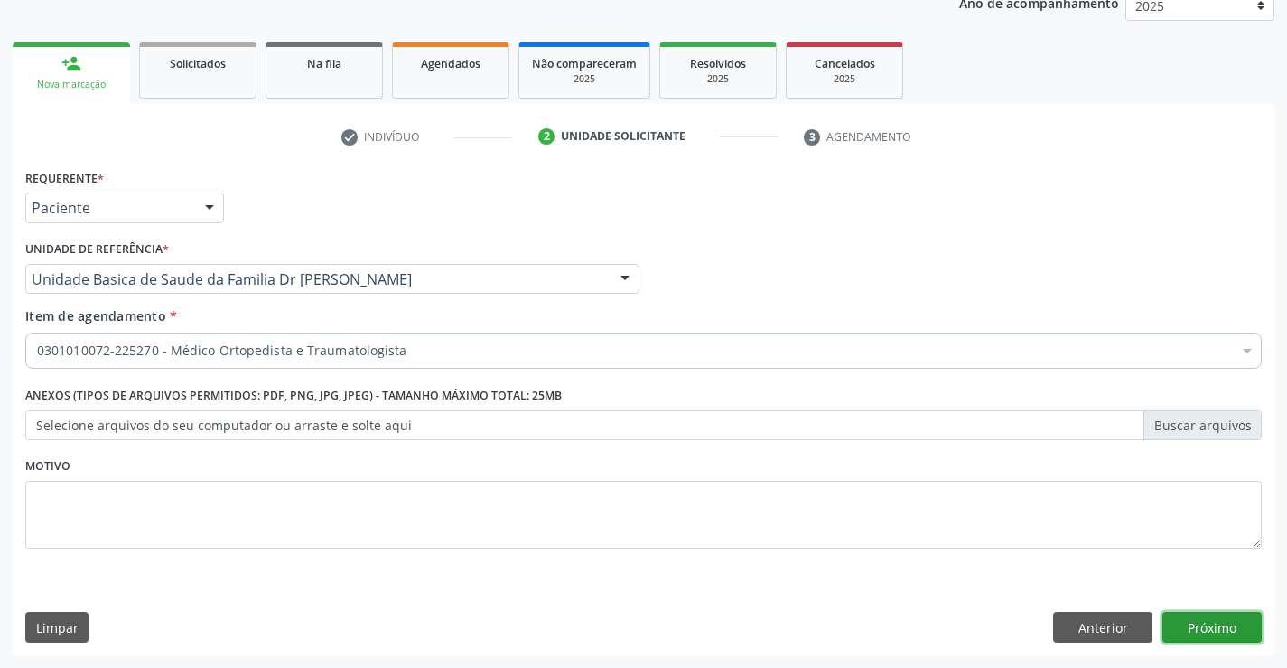
click at [1206, 628] on button "Próximo" at bounding box center [1212, 627] width 99 height 31
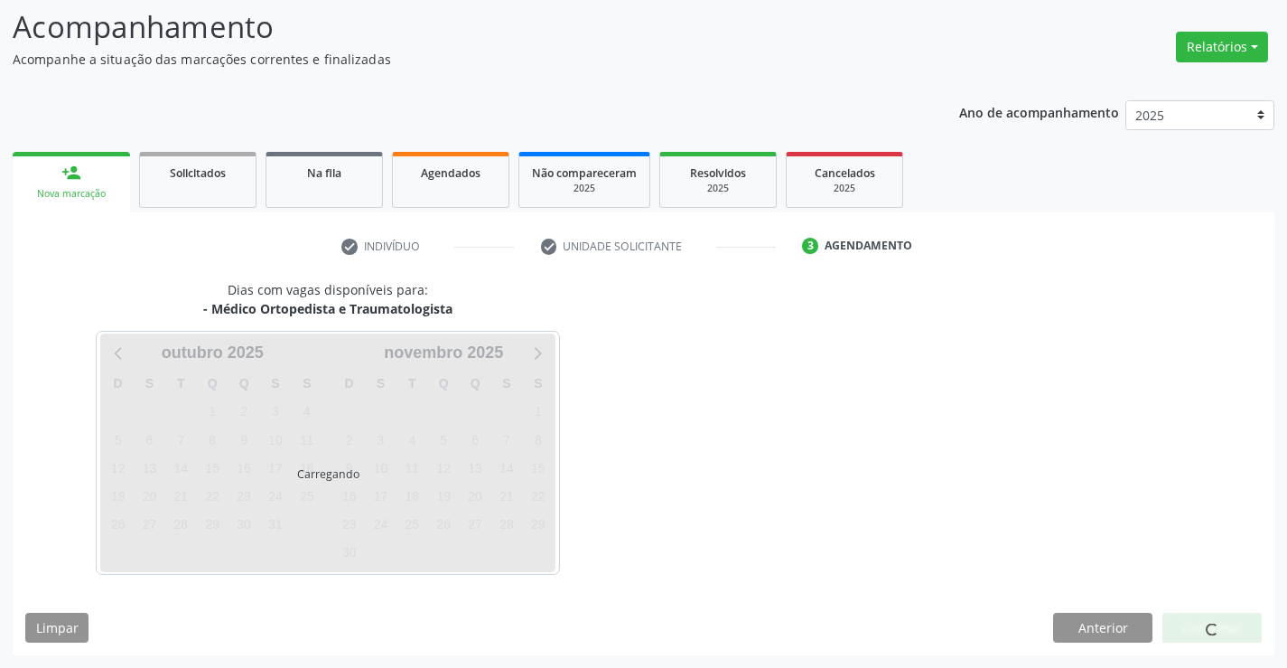
scroll to position [118, 0]
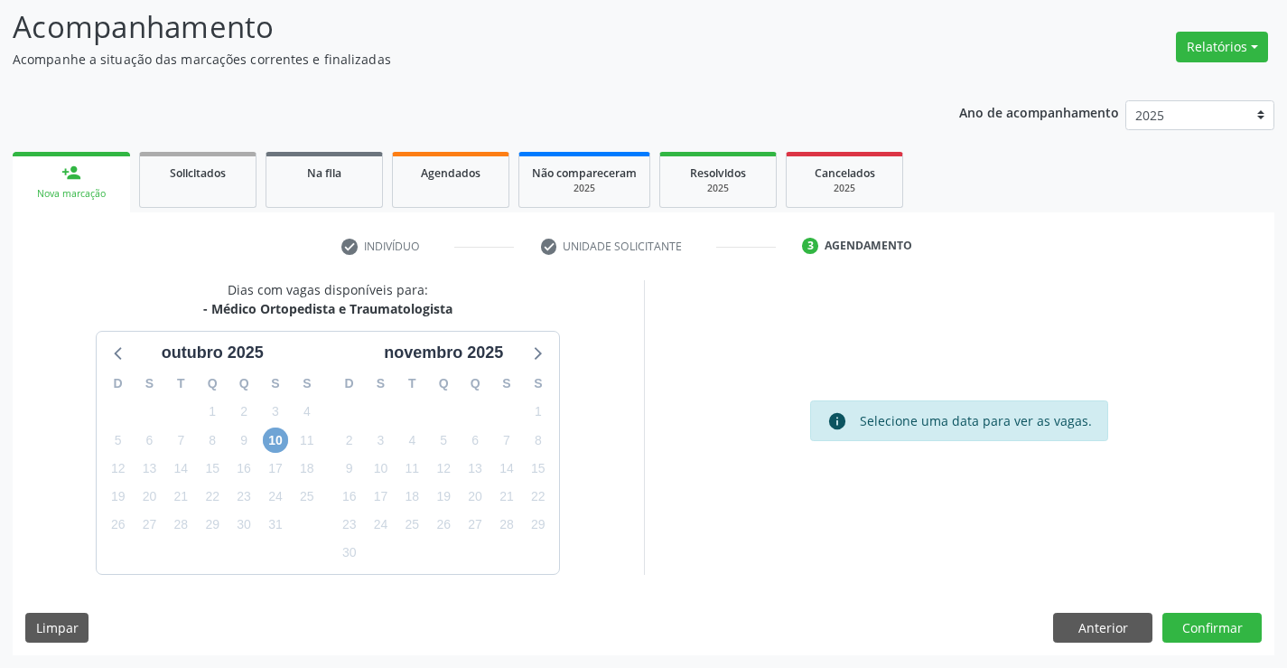
click at [276, 436] on span "10" at bounding box center [275, 439] width 25 height 25
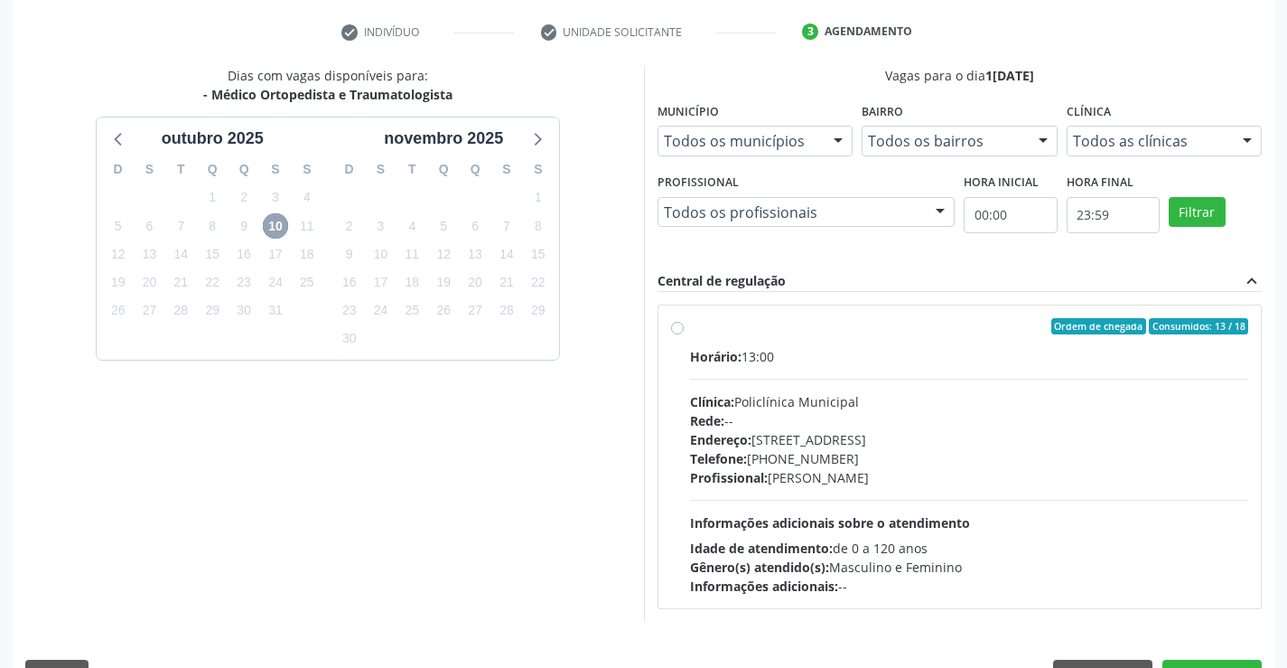
scroll to position [379, 0]
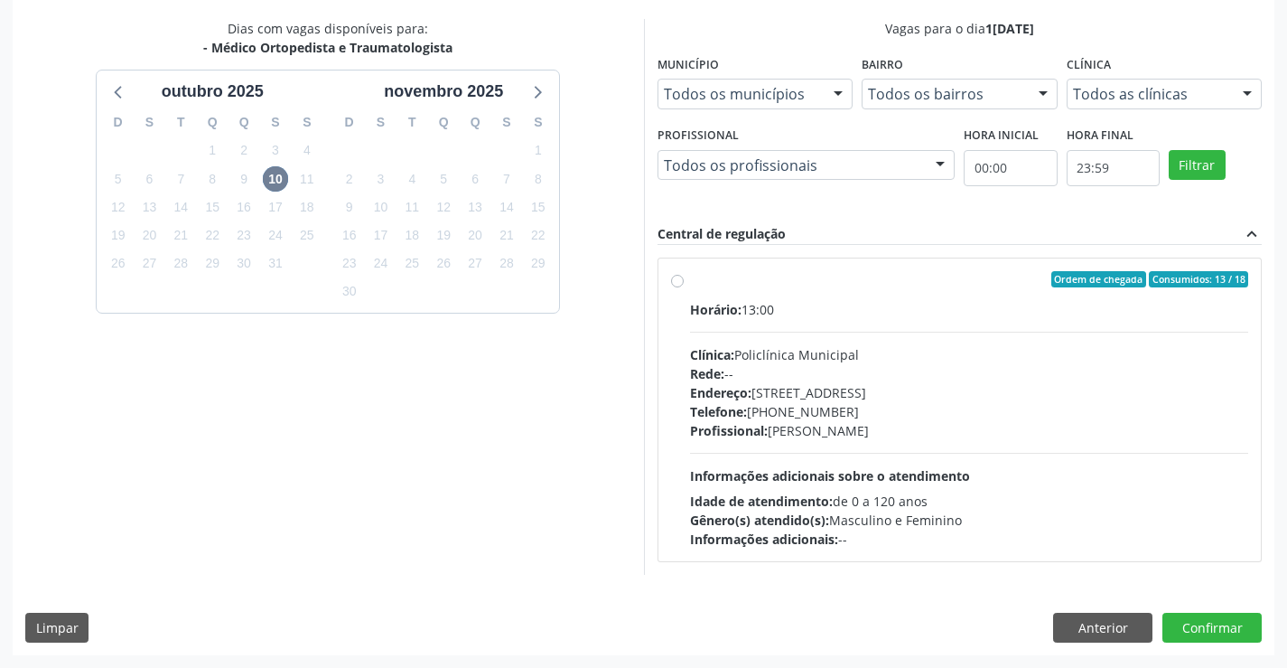
click at [873, 288] on label "Ordem de chegada Consumidos: 13 / 18 Horário: 13:00 Clínica: Policlínica Munici…" at bounding box center [969, 409] width 559 height 277
click at [684, 287] on input "Ordem de chegada Consumidos: 13 / 18 Horário: 13:00 Clínica: Policlínica Munici…" at bounding box center [677, 279] width 13 height 16
radio input "true"
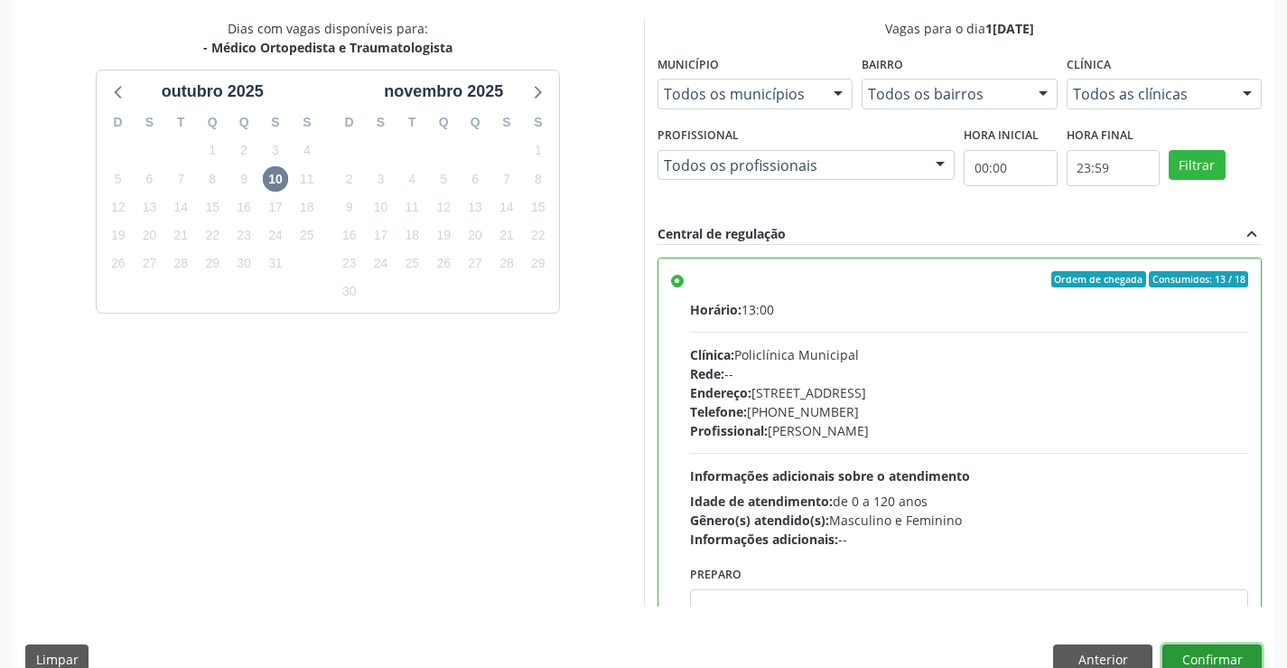
click at [1206, 654] on button "Confirmar" at bounding box center [1212, 659] width 99 height 31
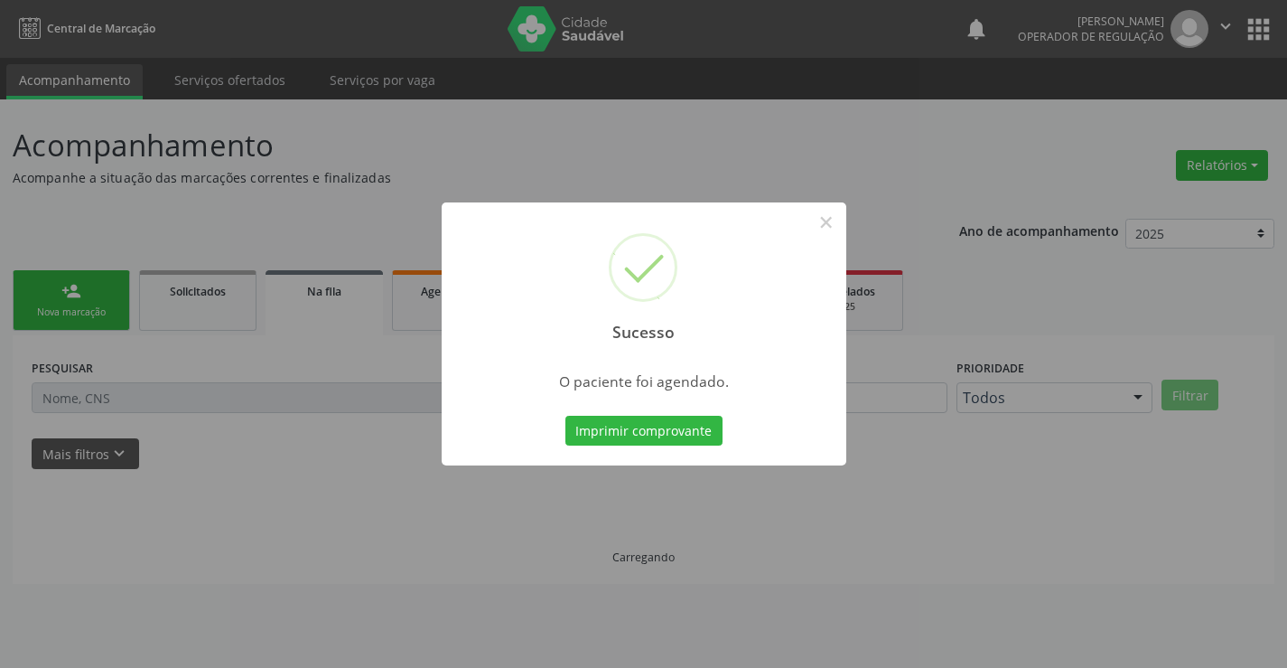
scroll to position [0, 0]
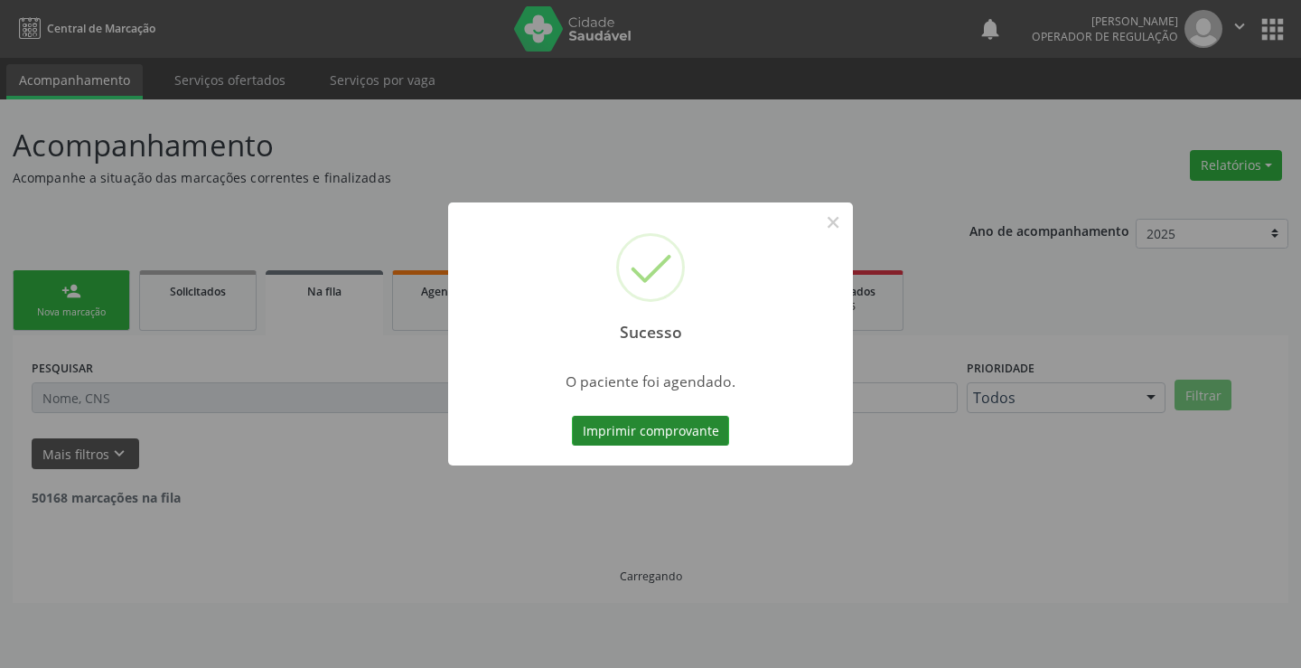
click at [689, 423] on button "Imprimir comprovante" at bounding box center [650, 431] width 157 height 31
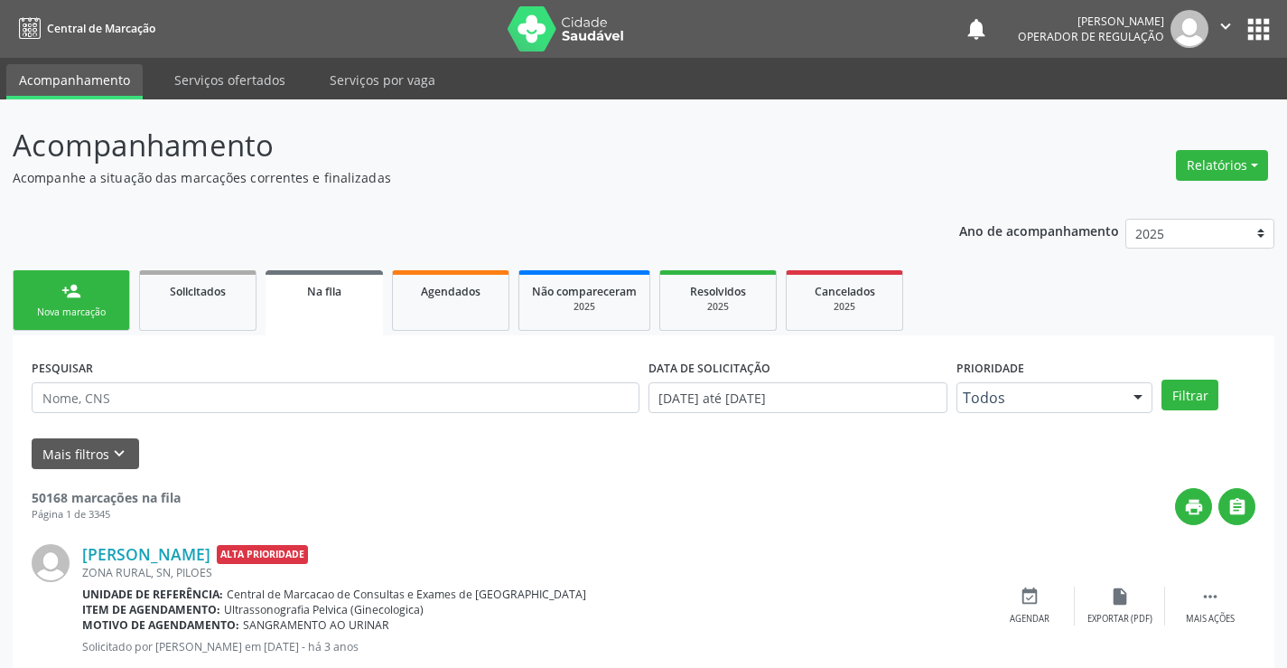
click at [89, 307] on div "Nova marcação" at bounding box center [71, 312] width 90 height 14
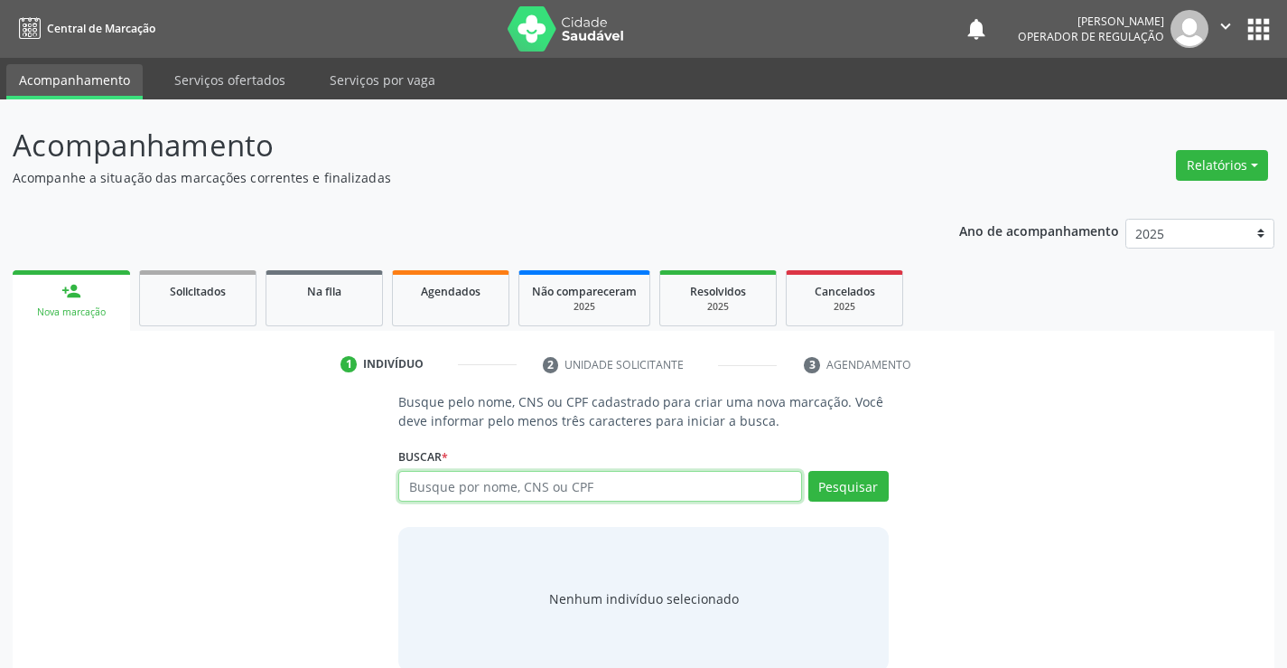
click at [582, 476] on input "text" at bounding box center [599, 486] width 403 height 31
type input "702003340560685"
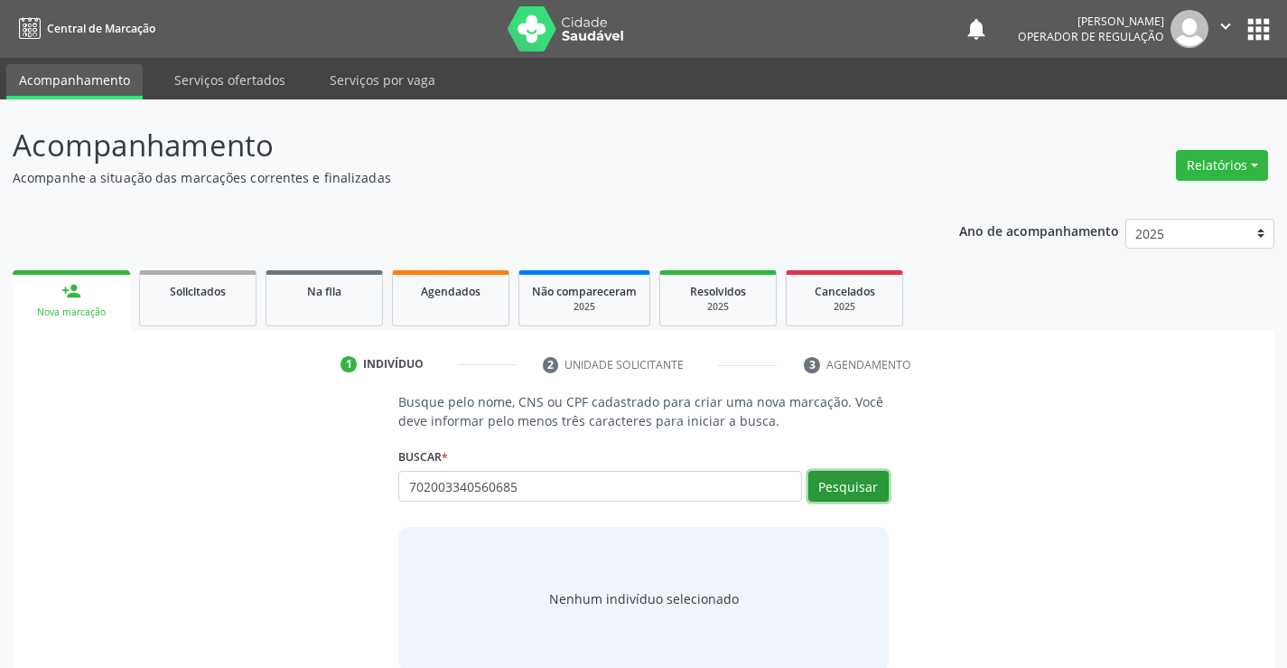
click at [846, 482] on button "Pesquisar" at bounding box center [849, 486] width 80 height 31
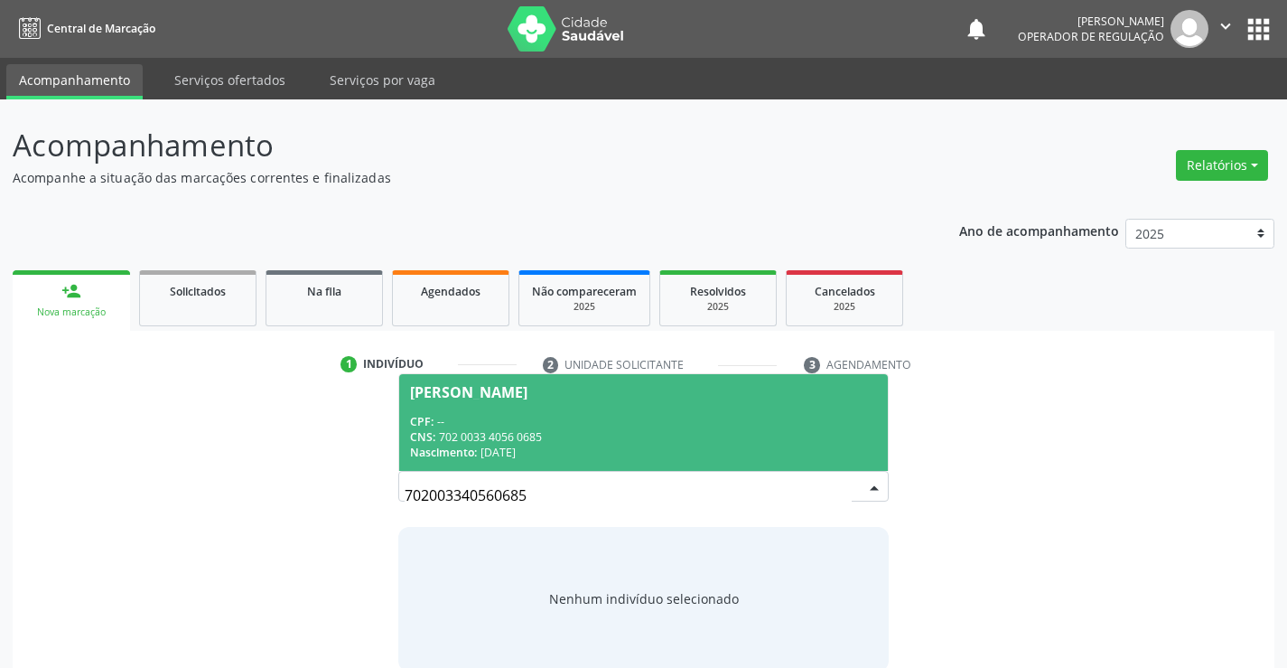
click at [532, 435] on div "CNS: 702 0033 4056 0685" at bounding box center [643, 436] width 466 height 15
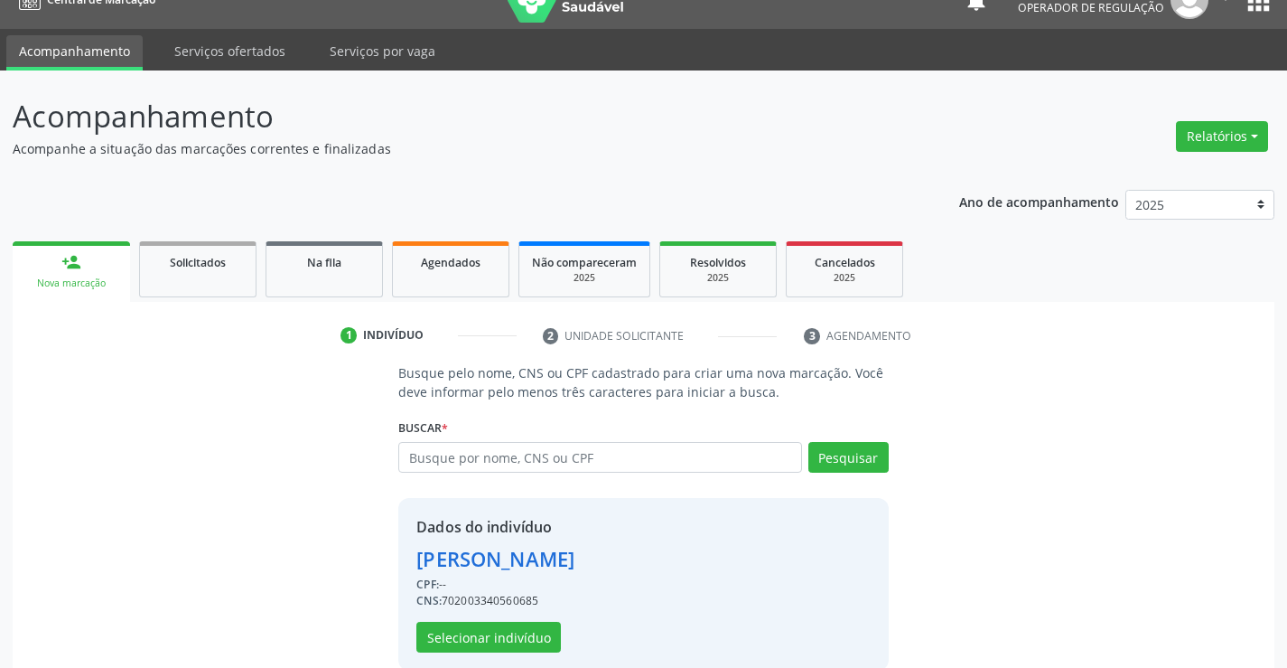
scroll to position [57, 0]
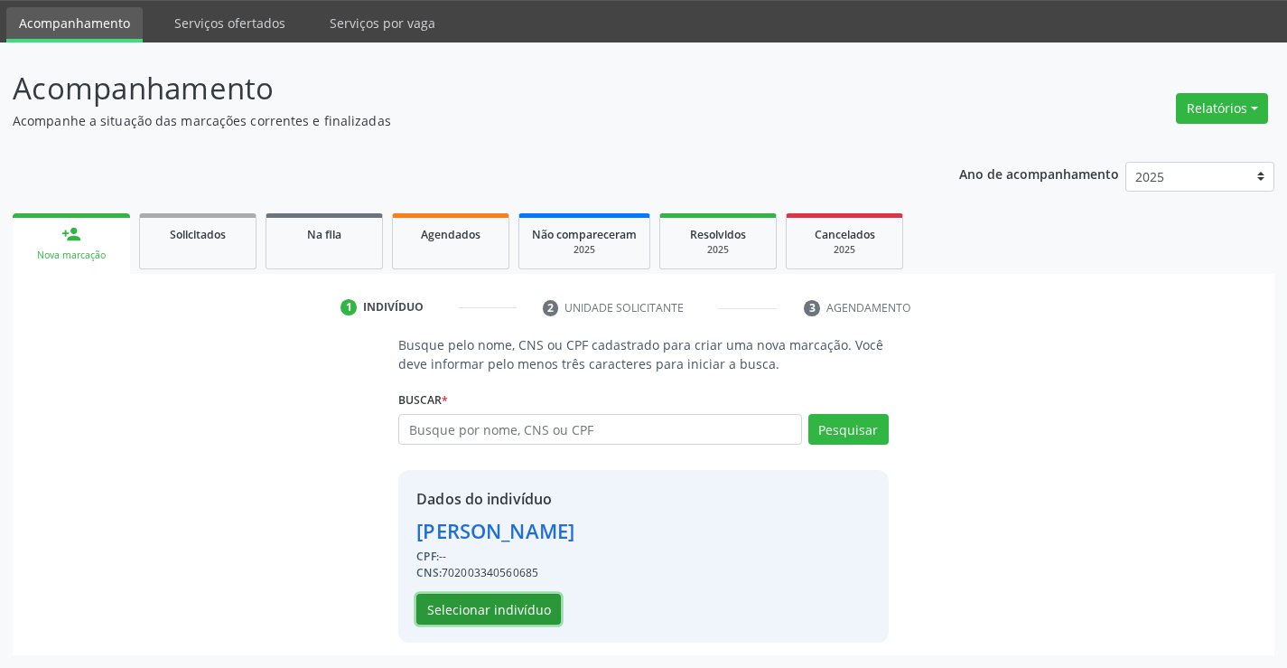
click at [484, 600] on button "Selecionar indivíduo" at bounding box center [488, 609] width 145 height 31
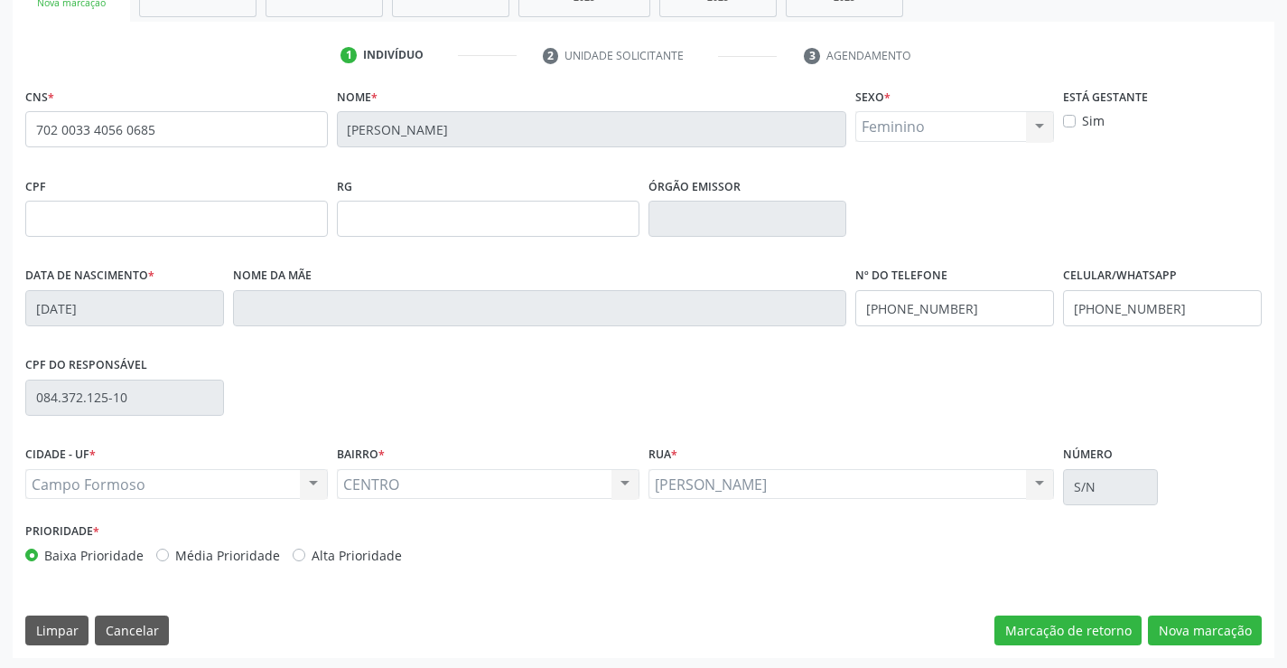
scroll to position [312, 0]
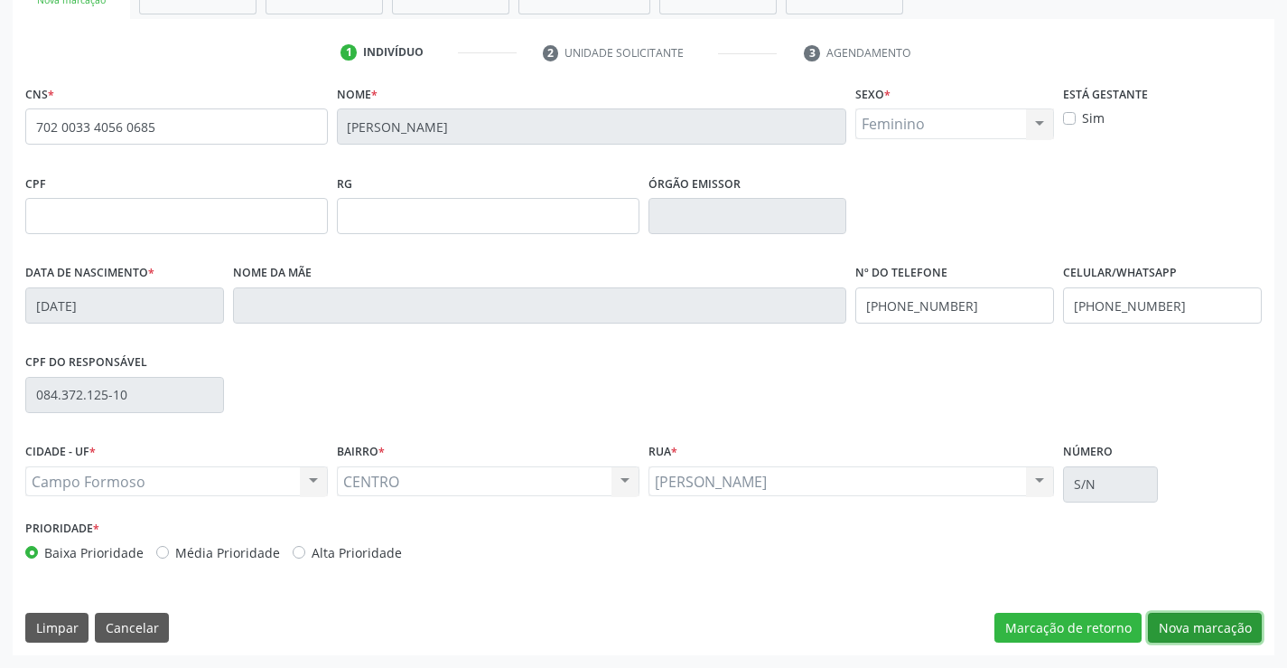
click at [1196, 625] on button "Nova marcação" at bounding box center [1205, 628] width 114 height 31
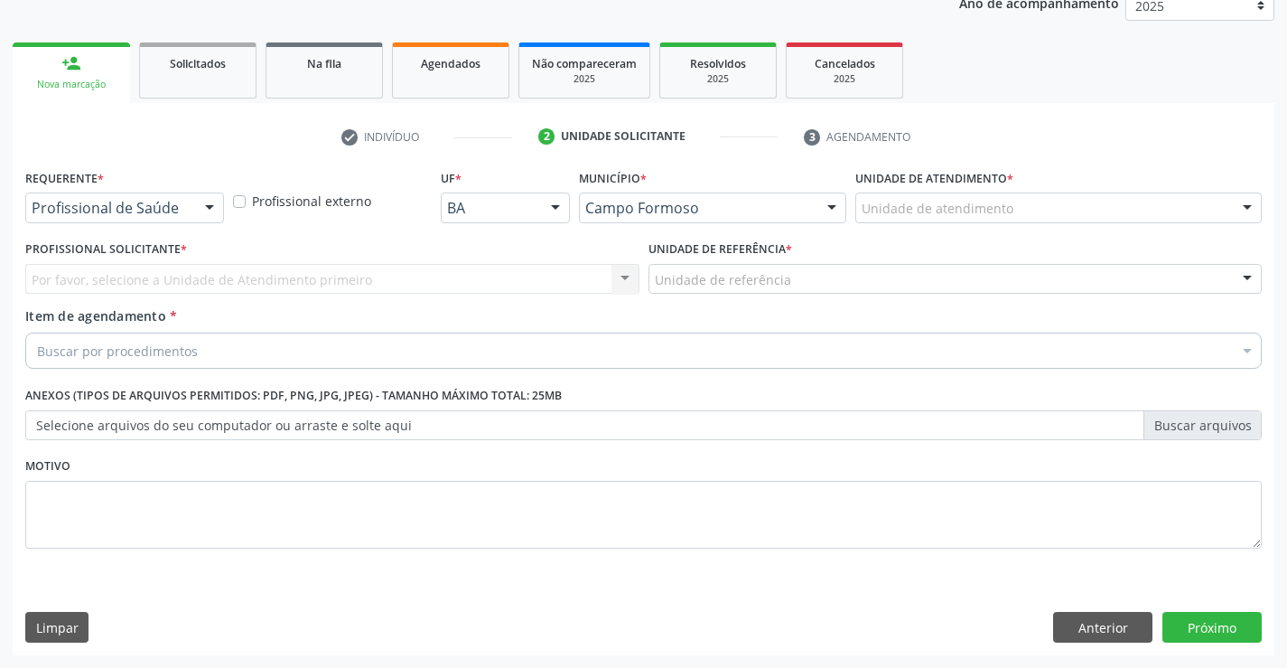
scroll to position [228, 0]
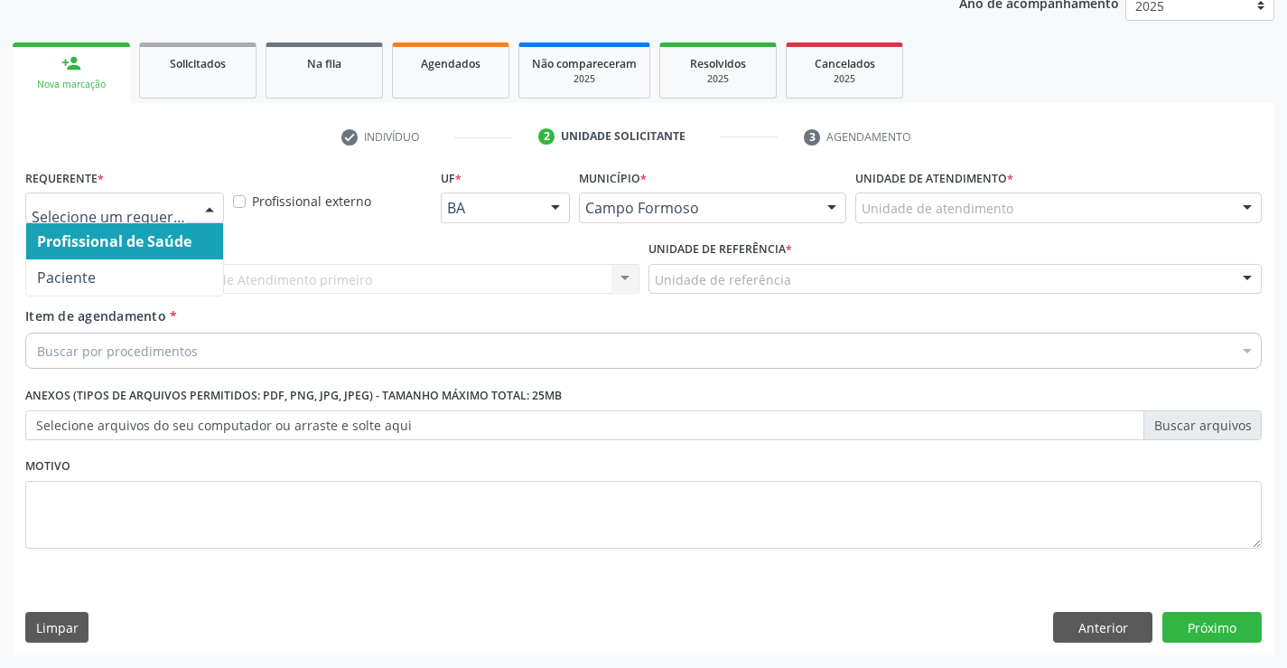
click at [113, 198] on div at bounding box center [124, 207] width 199 height 31
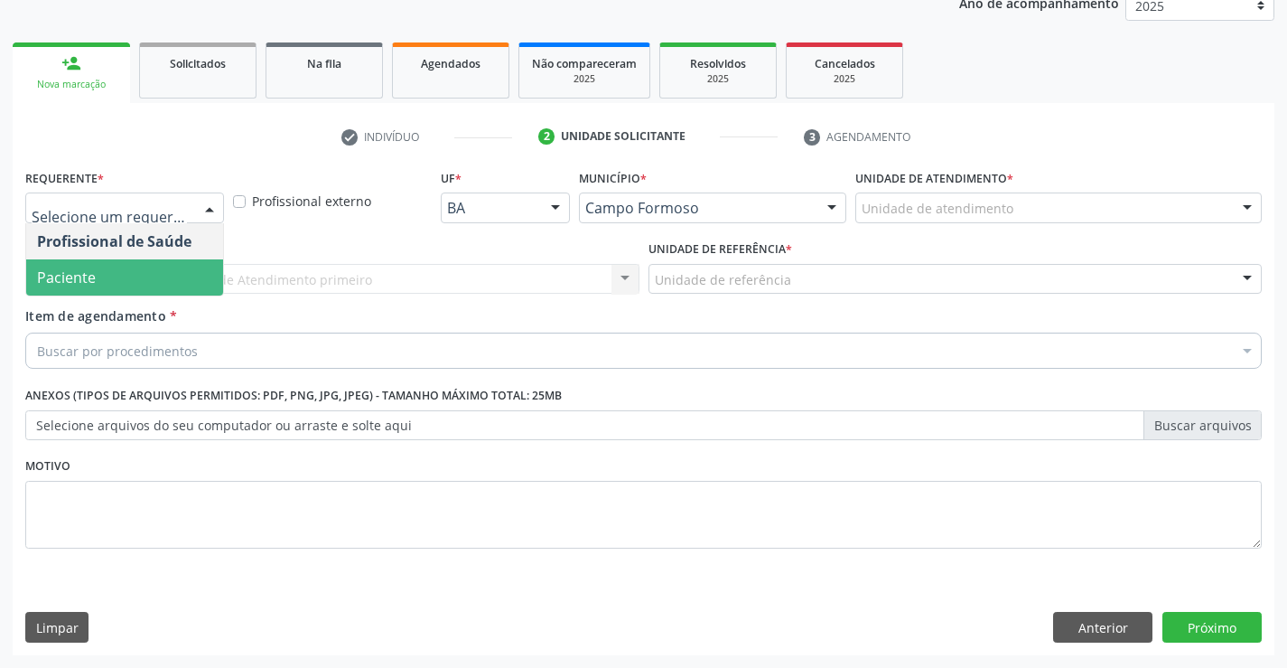
click at [106, 272] on span "Paciente" at bounding box center [124, 277] width 197 height 36
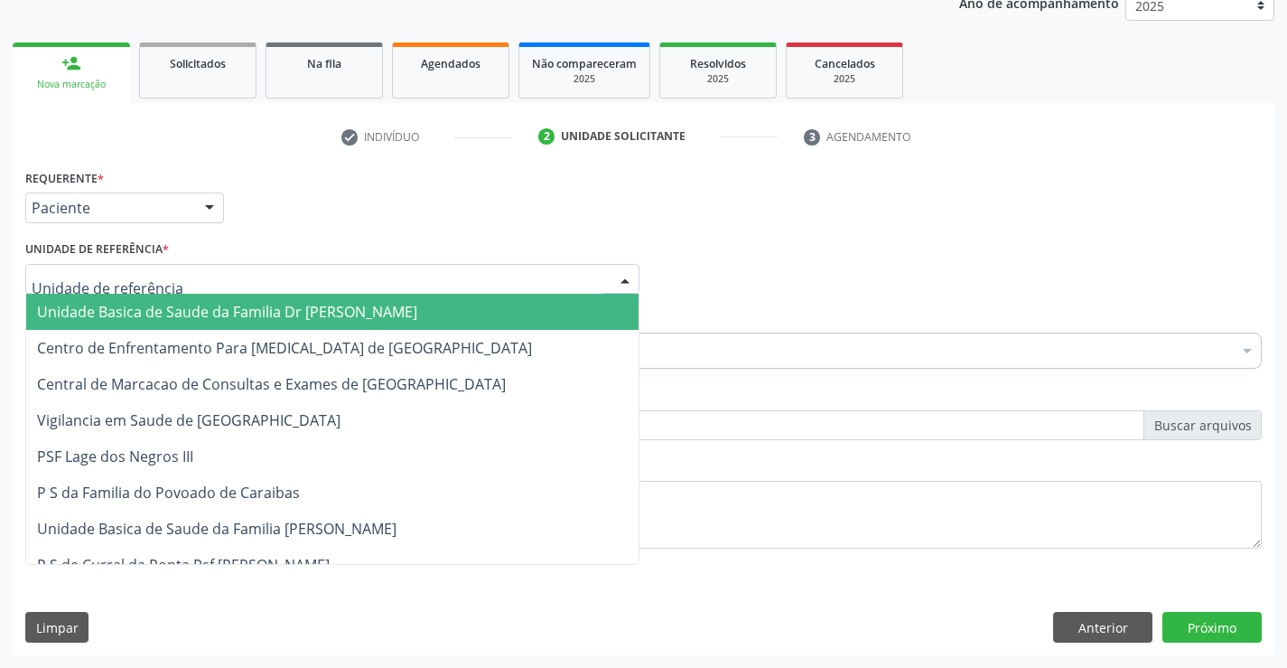
click at [172, 309] on span "Unidade Basica de Saude da Familia Dr [PERSON_NAME]" at bounding box center [227, 312] width 380 height 20
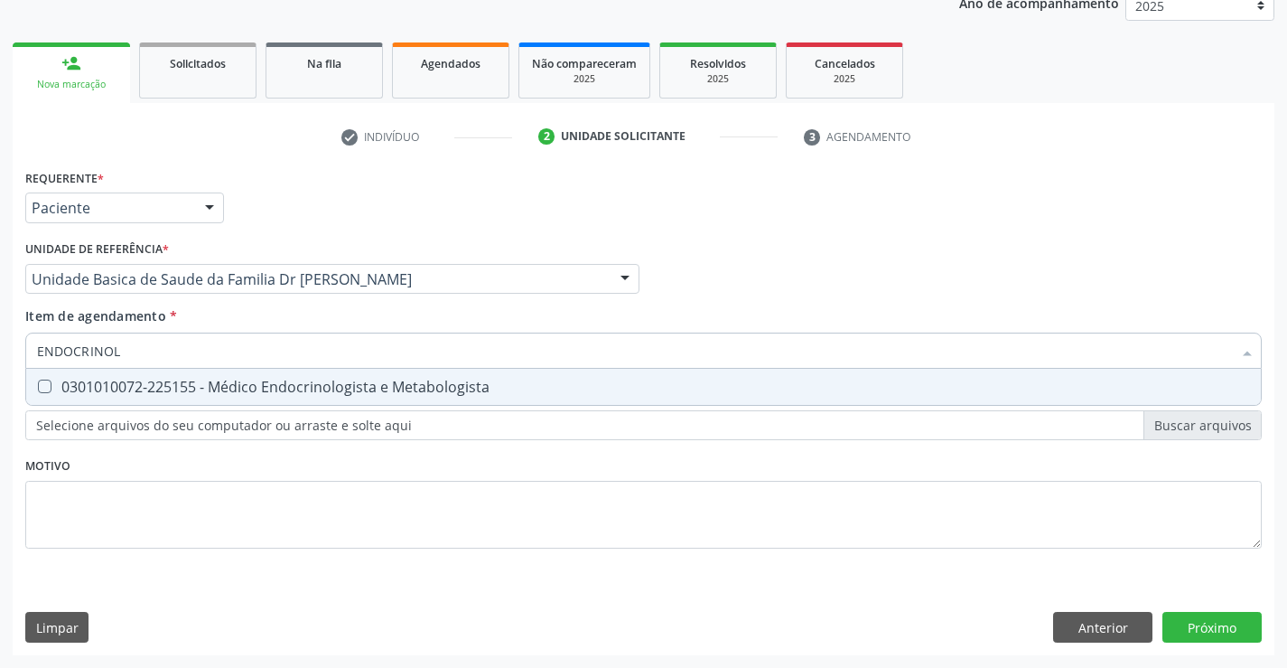
type input "ENDOCRINOLO"
click at [285, 383] on div "0301010072-225155 - Médico Endocrinologista e Metabologista" at bounding box center [643, 386] width 1213 height 14
checkbox Metabologista "true"
click at [1218, 631] on div "Requerente * Paciente Profissional de Saúde Paciente Nenhum resultado encontrad…" at bounding box center [644, 409] width 1262 height 491
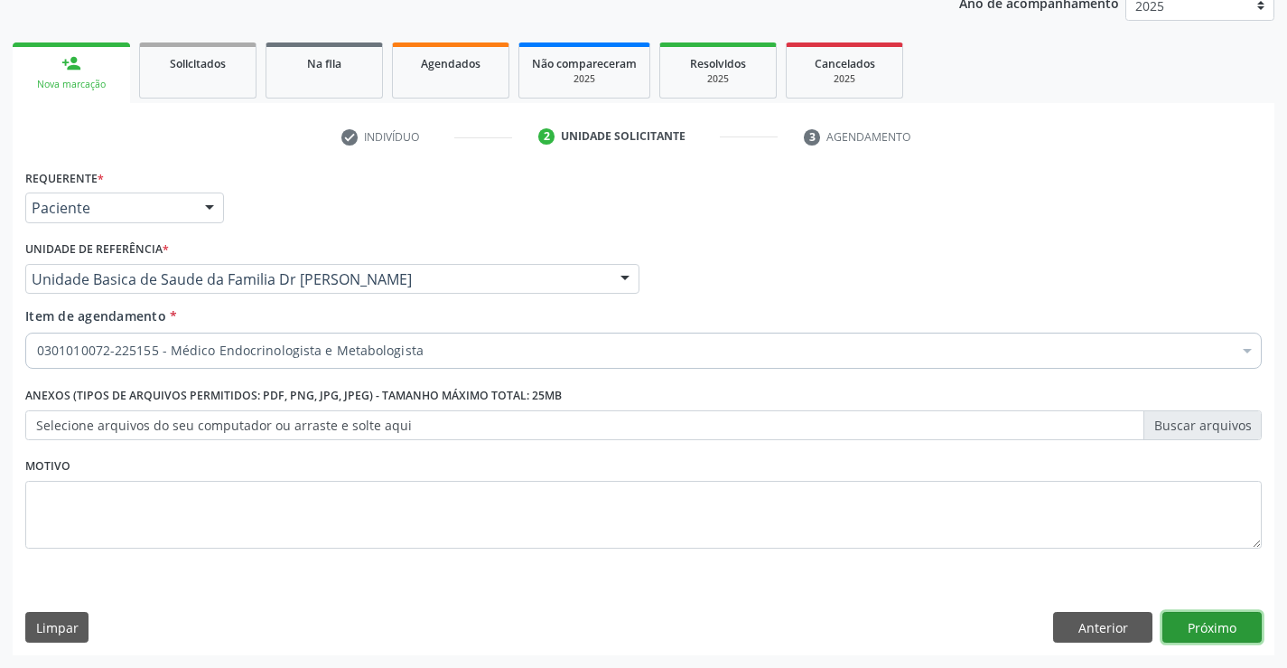
click at [1221, 631] on button "Próximo" at bounding box center [1212, 627] width 99 height 31
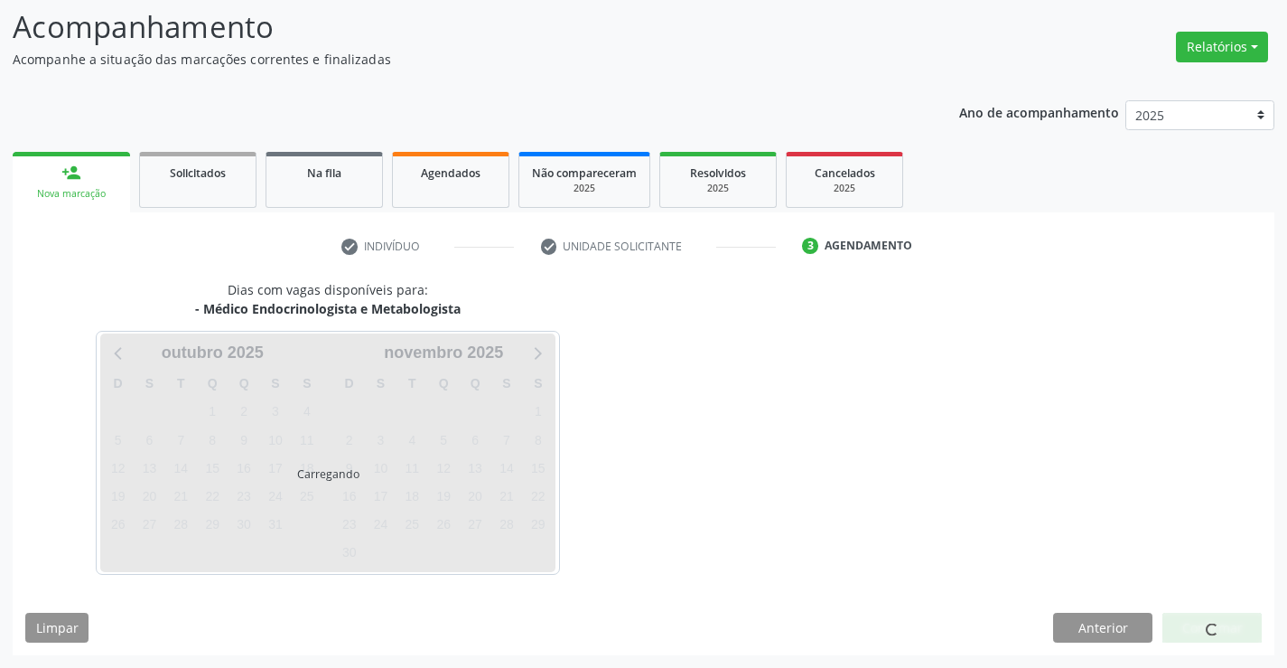
scroll to position [172, 0]
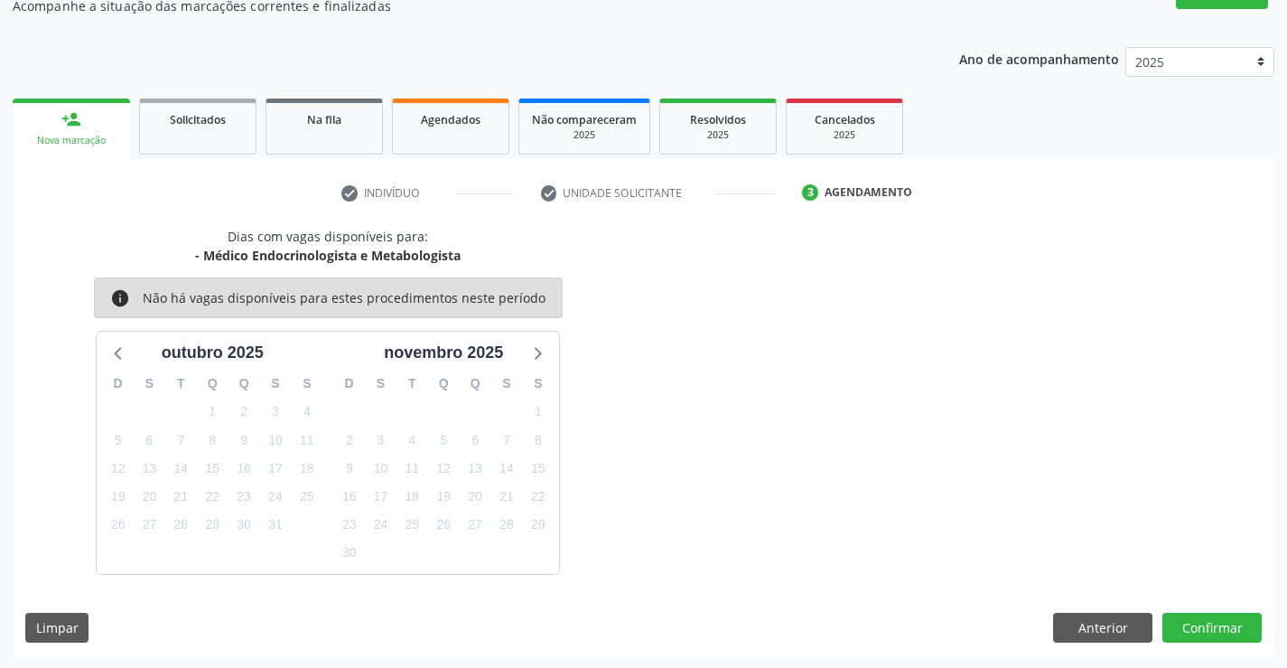
click at [1207, 607] on div "Dias com vagas disponíveis para: - Médico Endocrinologista e Metabologista info…" at bounding box center [644, 441] width 1262 height 428
click at [1199, 635] on button "Confirmar" at bounding box center [1212, 628] width 99 height 31
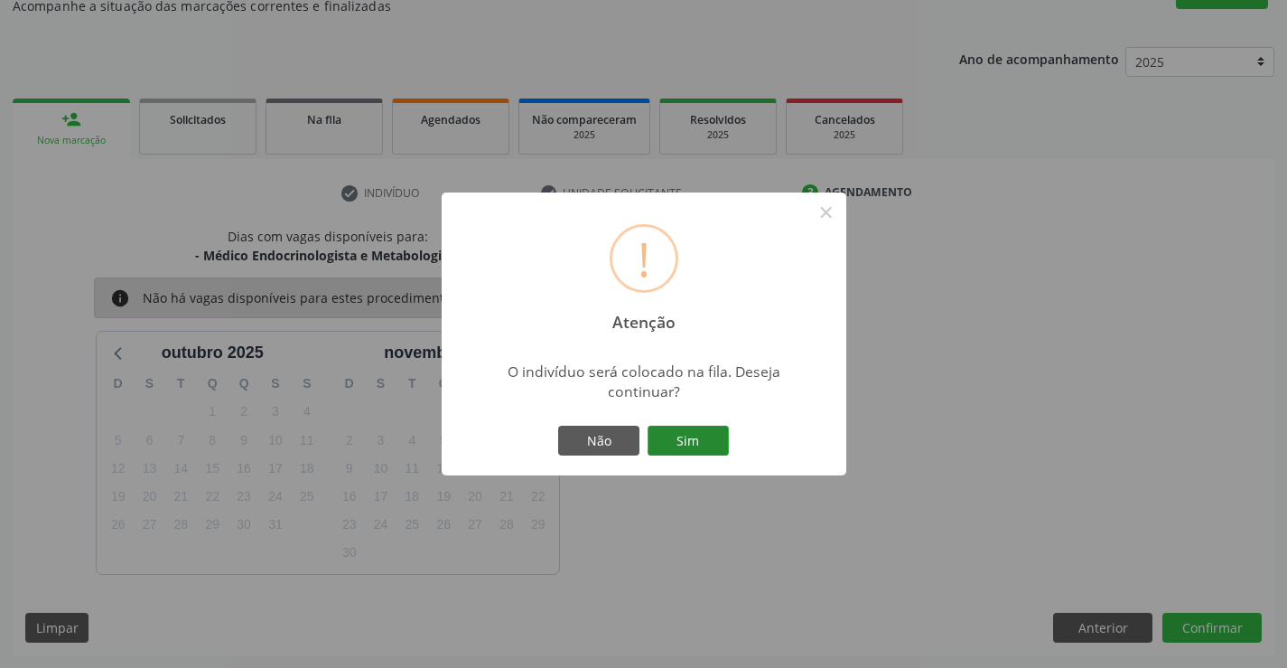
click at [673, 435] on button "Sim" at bounding box center [688, 440] width 81 height 31
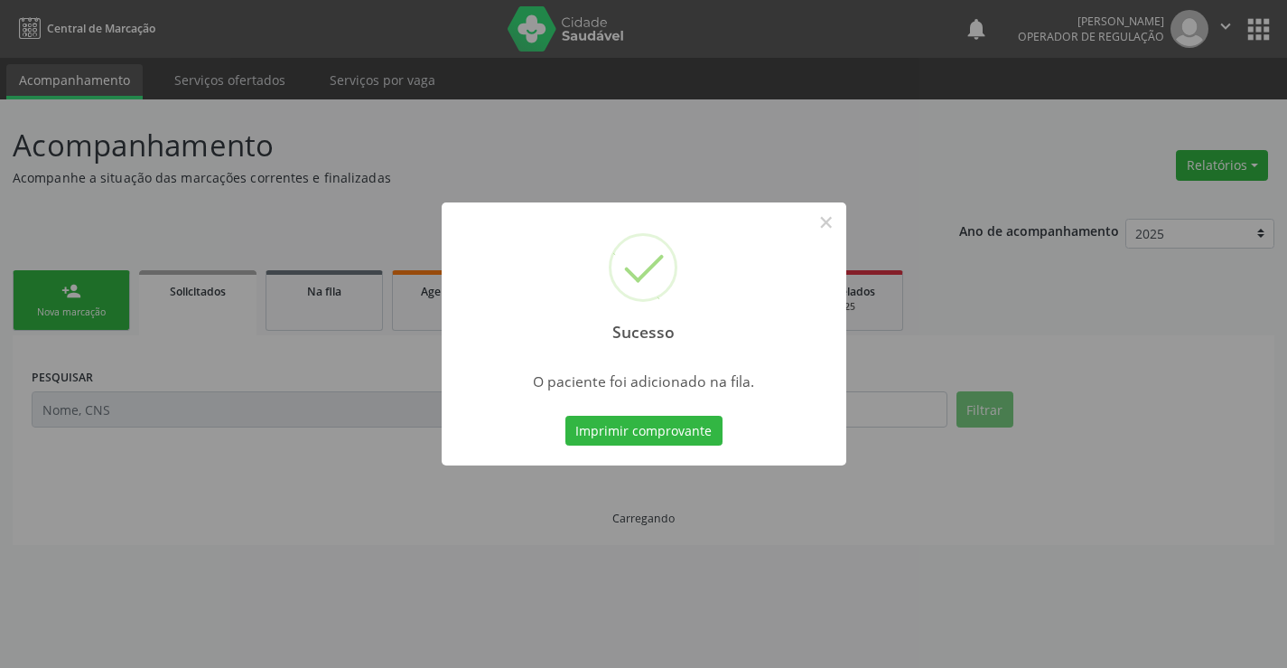
scroll to position [0, 0]
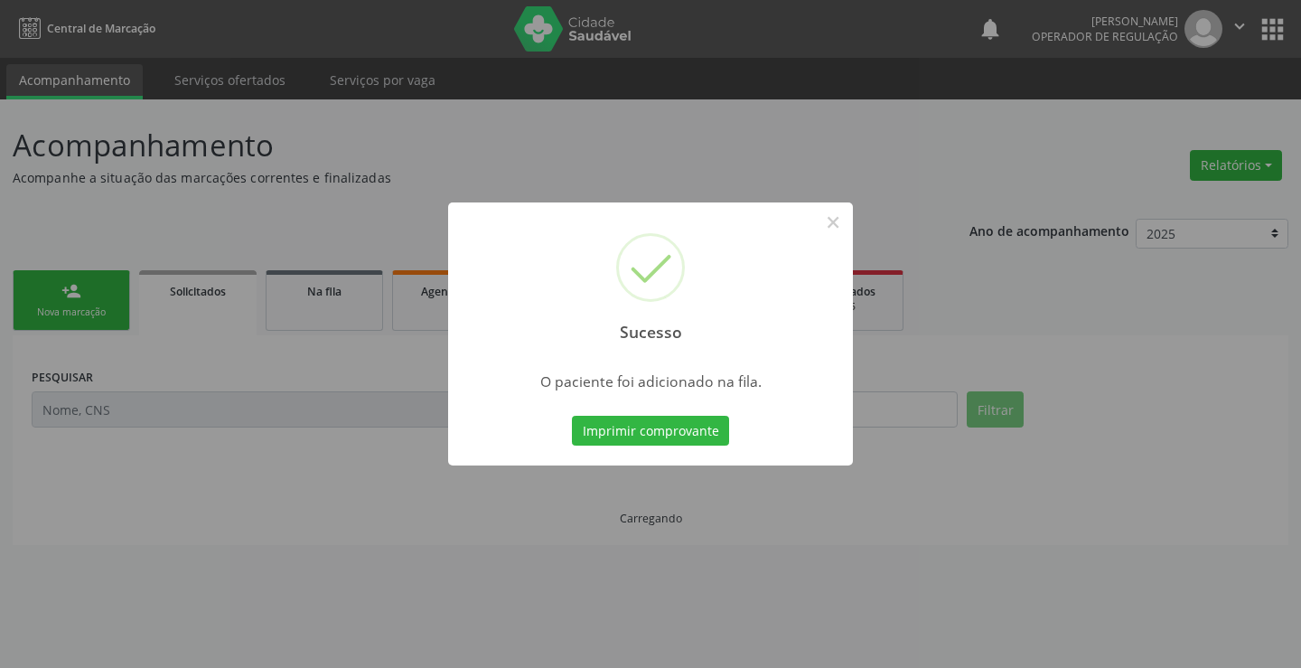
click at [673, 435] on button "Imprimir comprovante" at bounding box center [650, 431] width 157 height 31
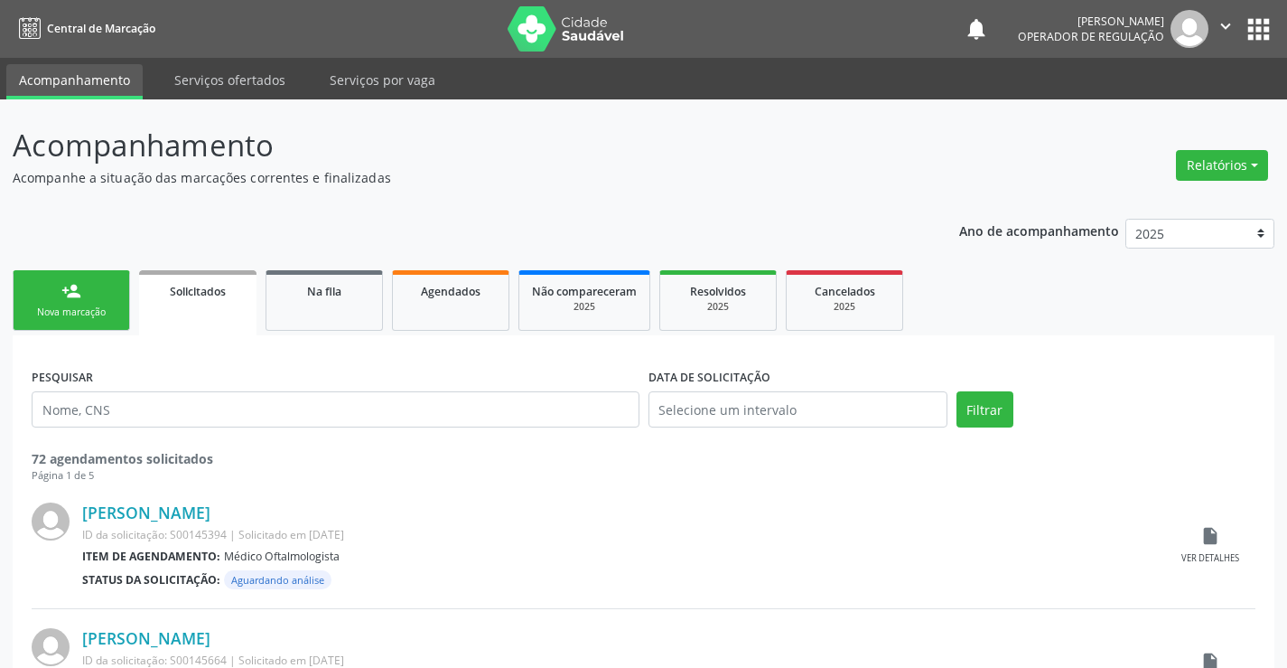
click at [48, 300] on link "person_add Nova marcação" at bounding box center [71, 300] width 117 height 61
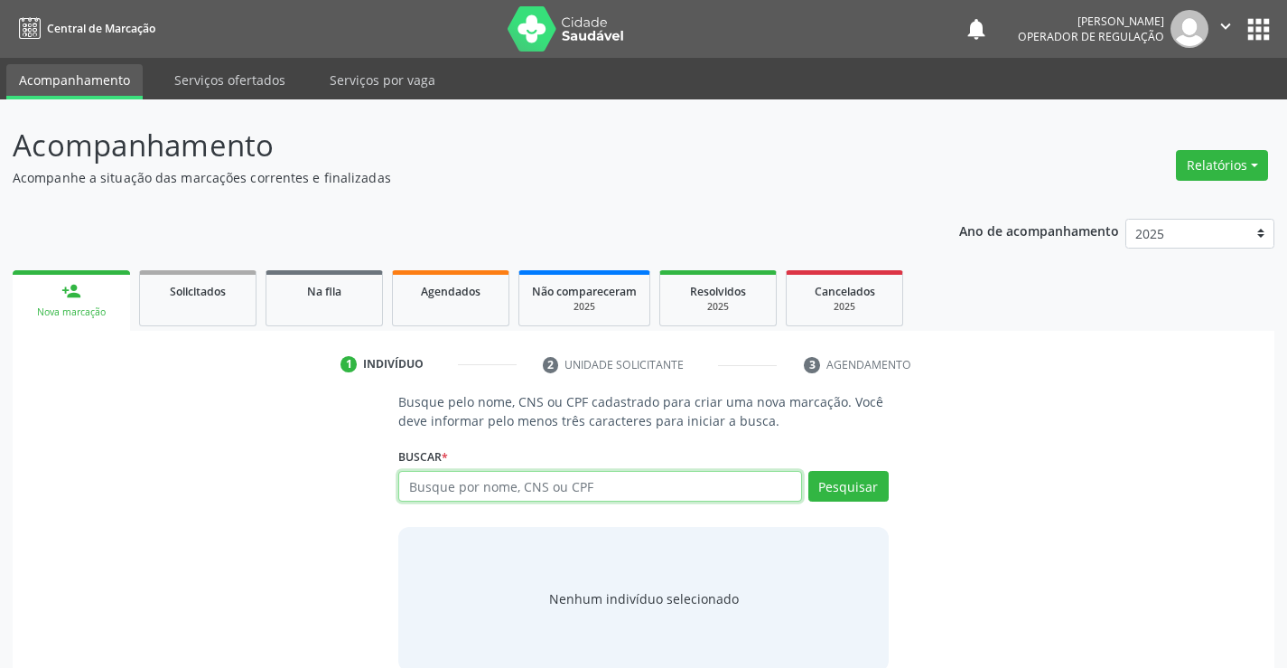
click at [546, 486] on input "text" at bounding box center [599, 486] width 403 height 31
type input "706006809231947"
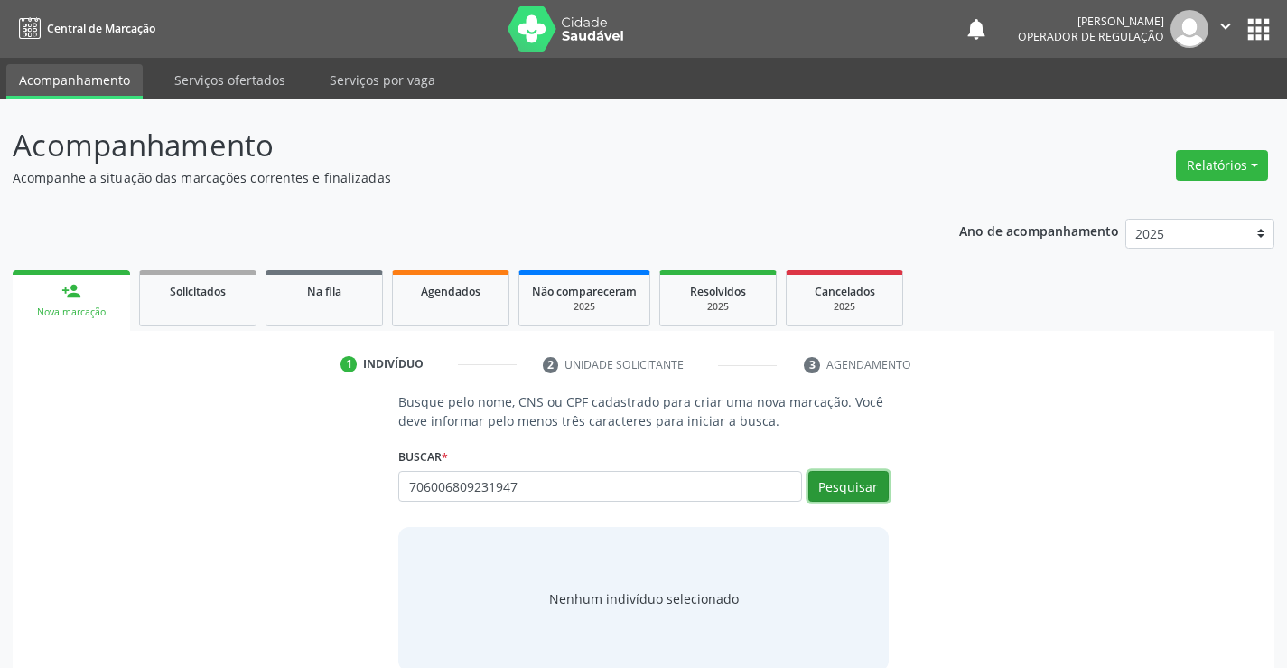
click at [842, 484] on button "Pesquisar" at bounding box center [849, 486] width 80 height 31
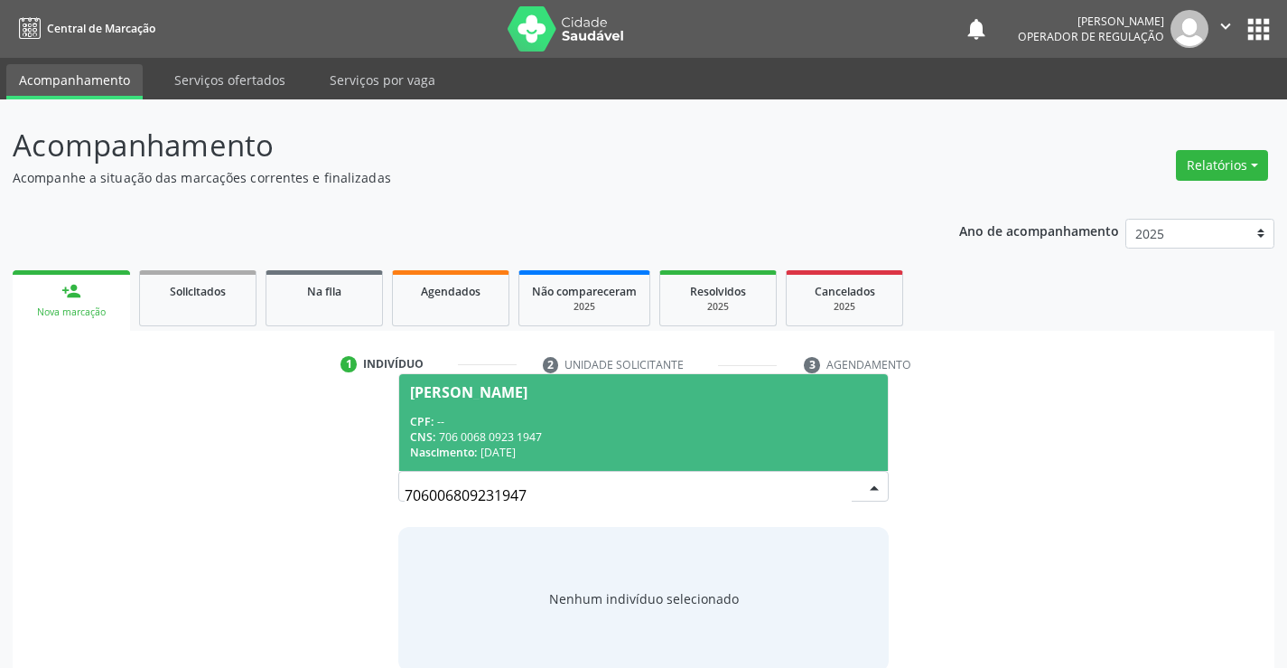
click at [566, 421] on div "CPF: --" at bounding box center [643, 421] width 466 height 15
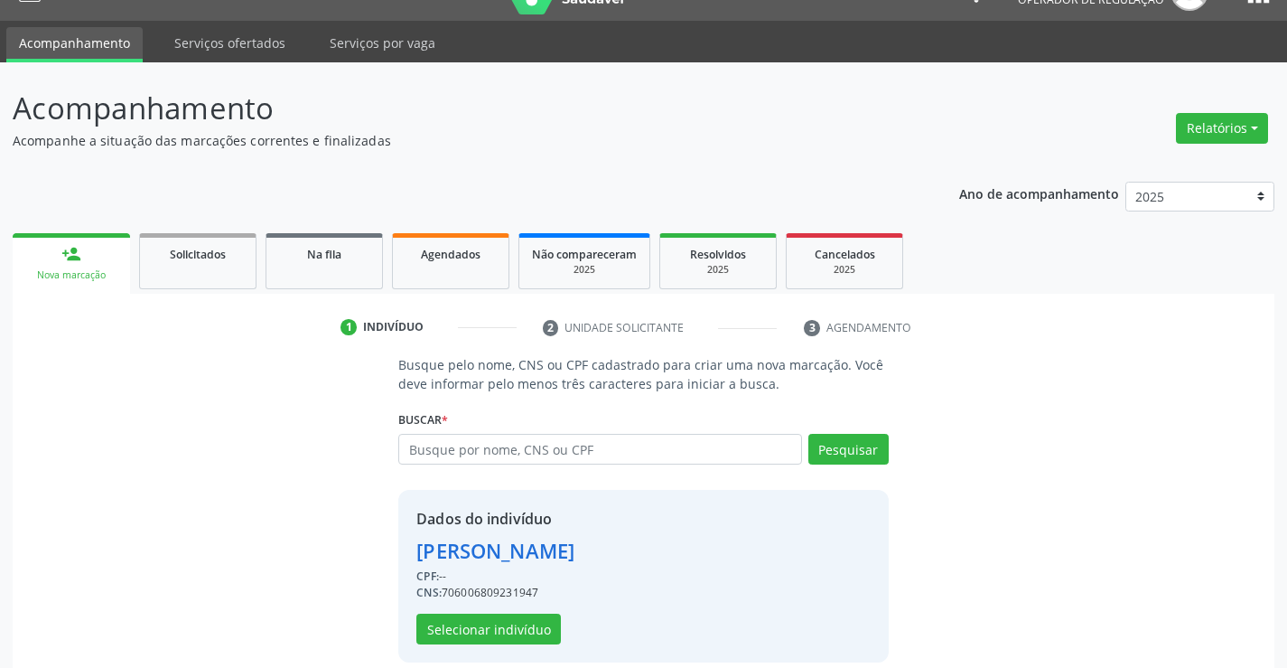
scroll to position [57, 0]
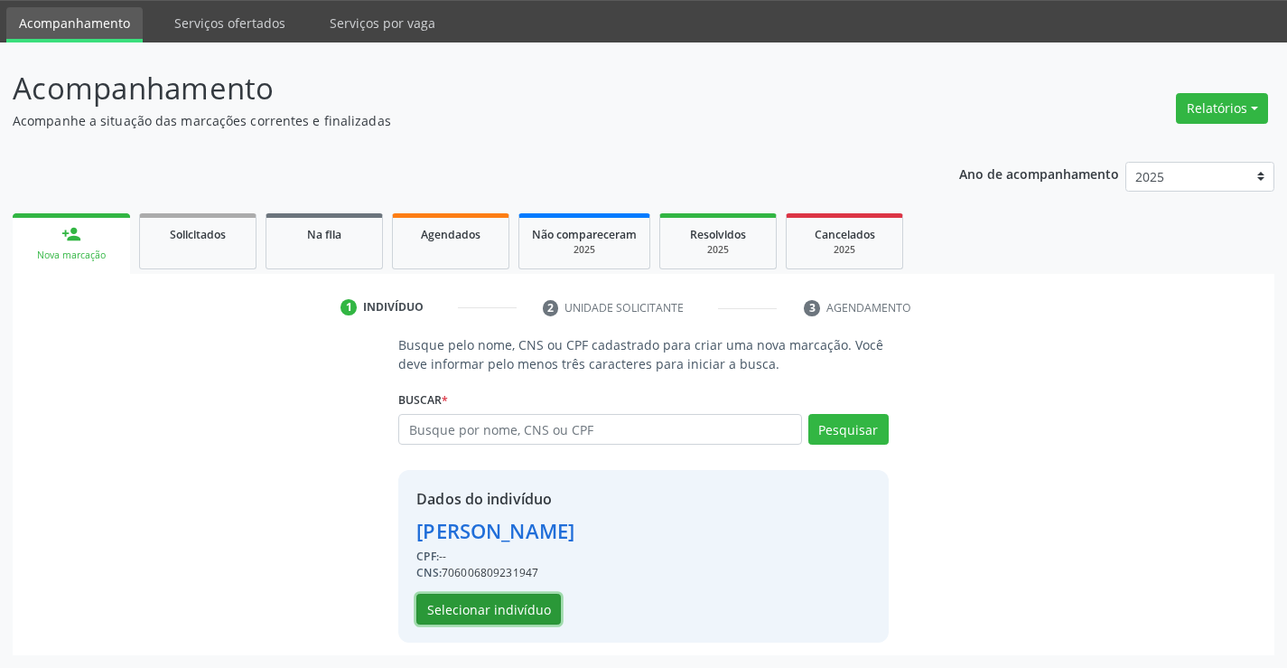
click at [467, 611] on button "Selecionar indivíduo" at bounding box center [488, 609] width 145 height 31
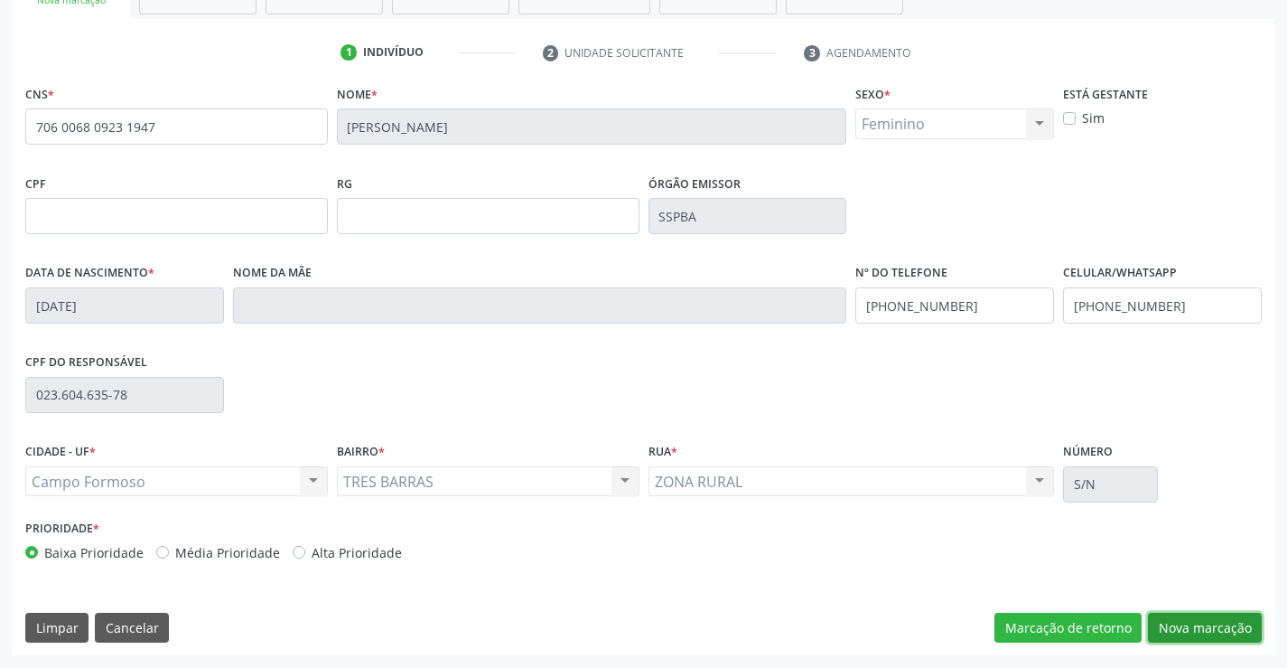
click at [1192, 623] on button "Nova marcação" at bounding box center [1205, 628] width 114 height 31
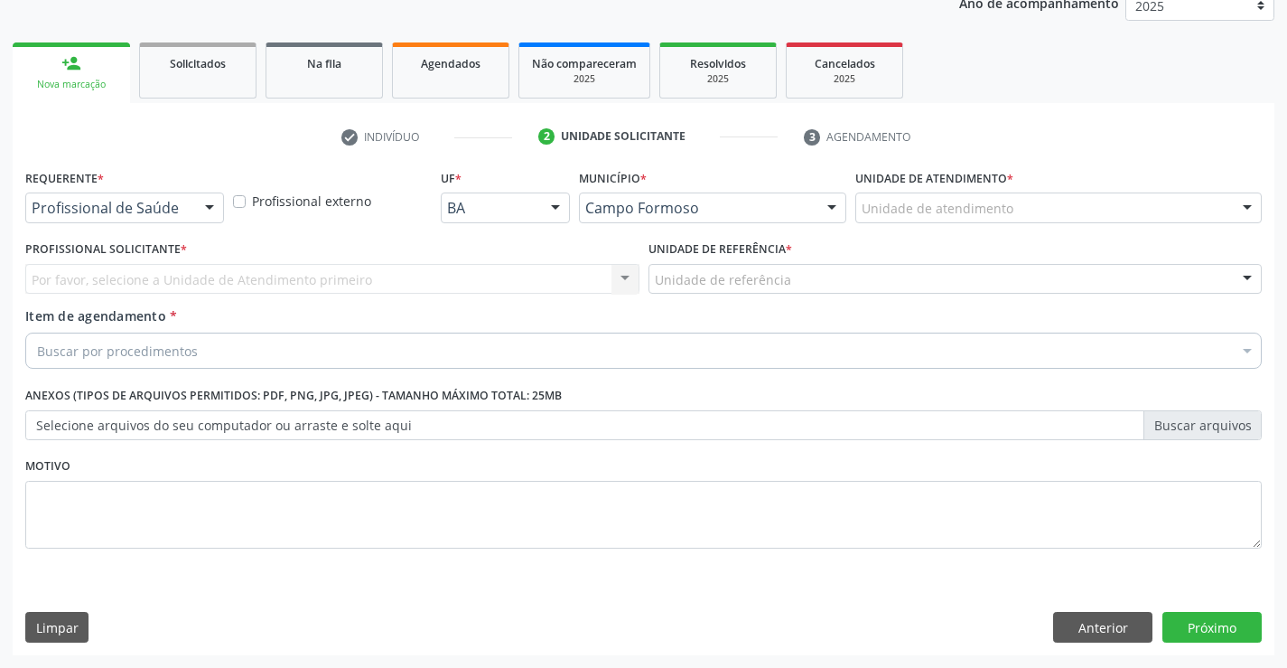
scroll to position [228, 0]
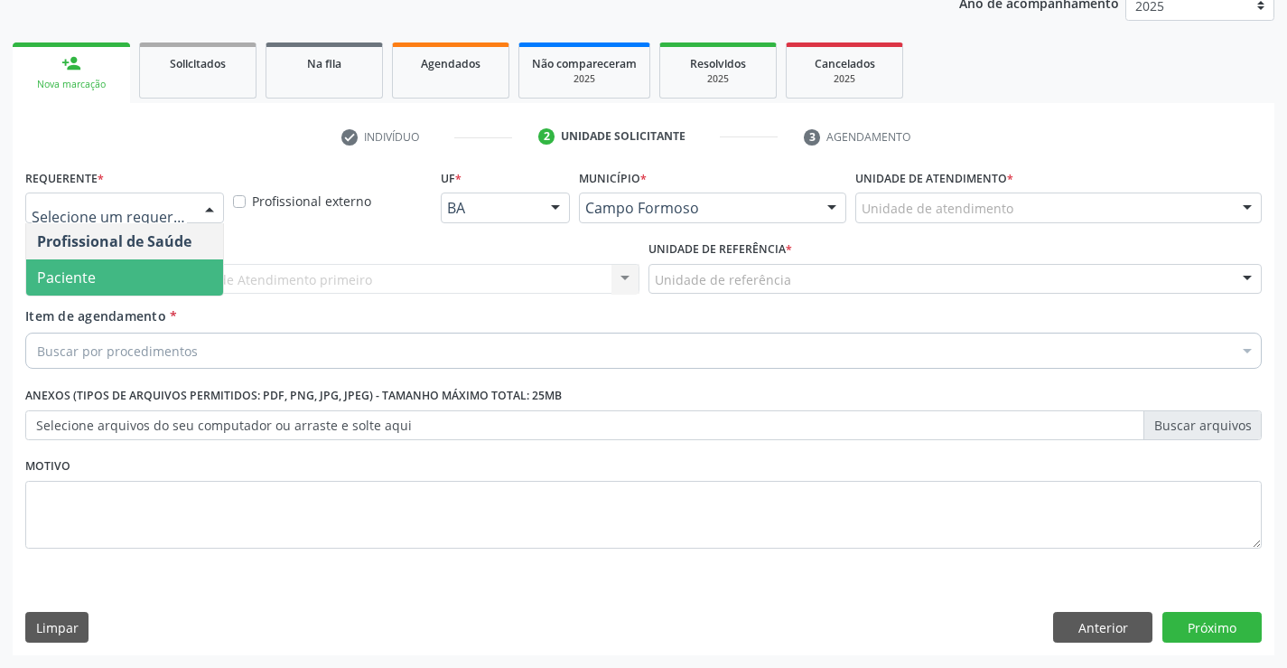
click at [131, 269] on span "Paciente" at bounding box center [124, 277] width 197 height 36
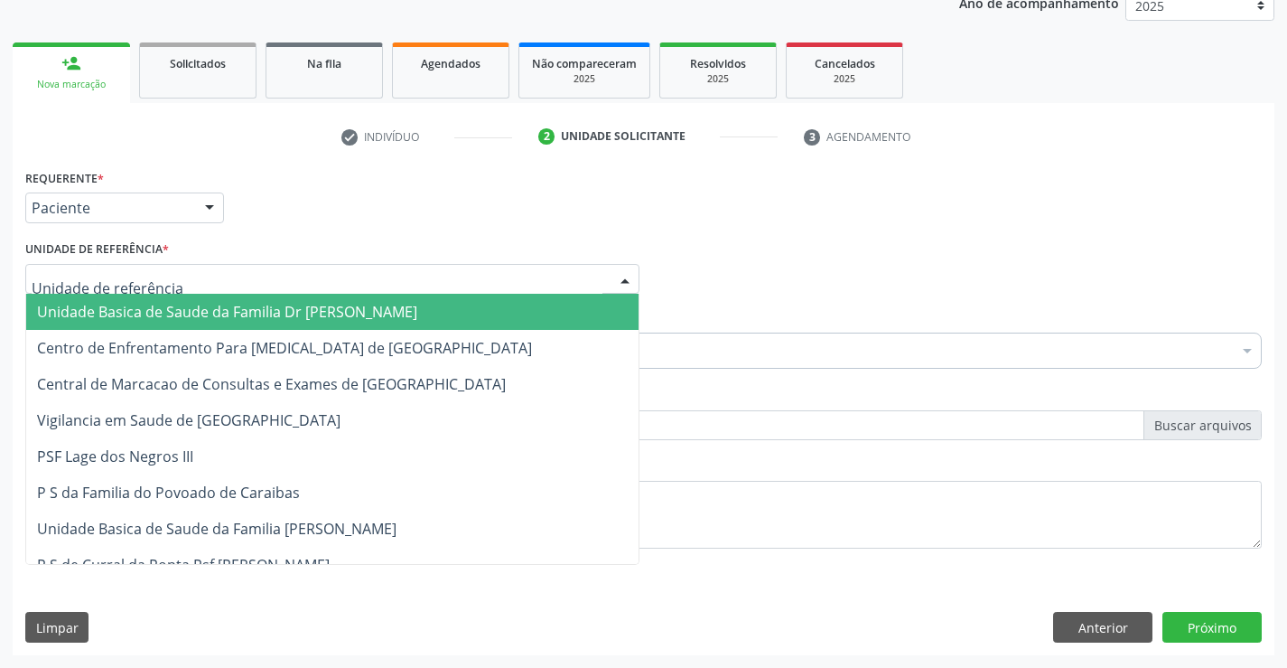
click at [238, 313] on span "Unidade Basica de Saude da Familia Dr [PERSON_NAME]" at bounding box center [227, 312] width 380 height 20
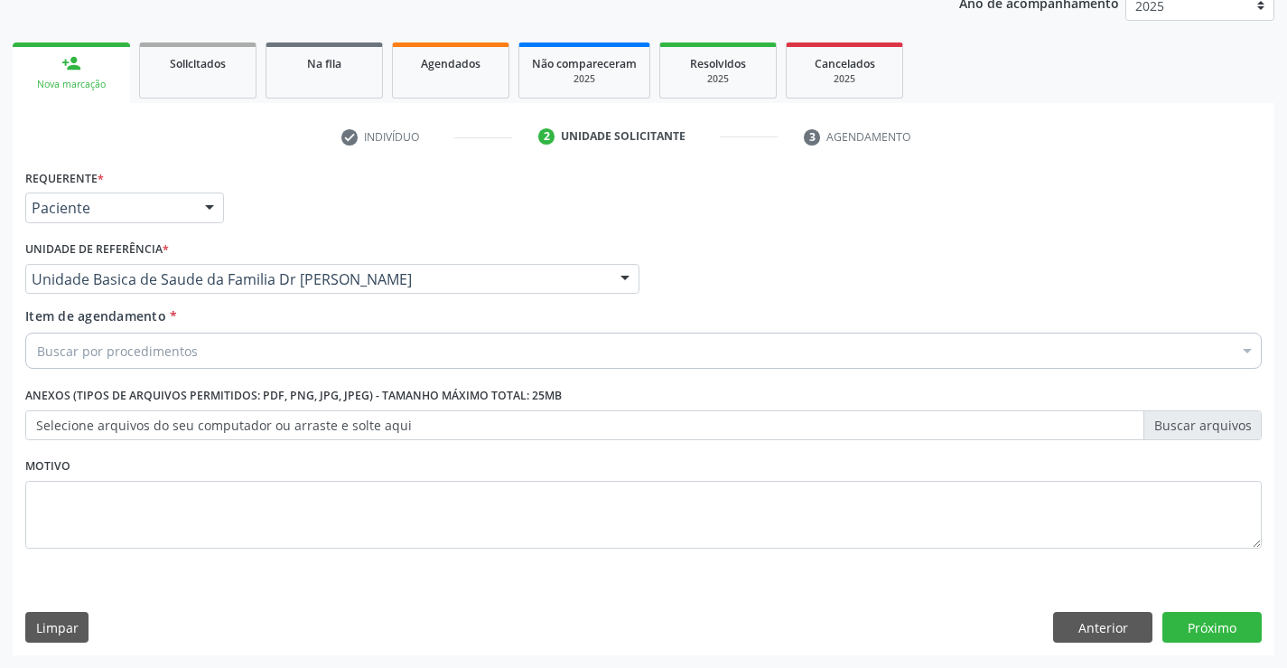
click at [229, 354] on div "Buscar por procedimentos" at bounding box center [643, 350] width 1237 height 36
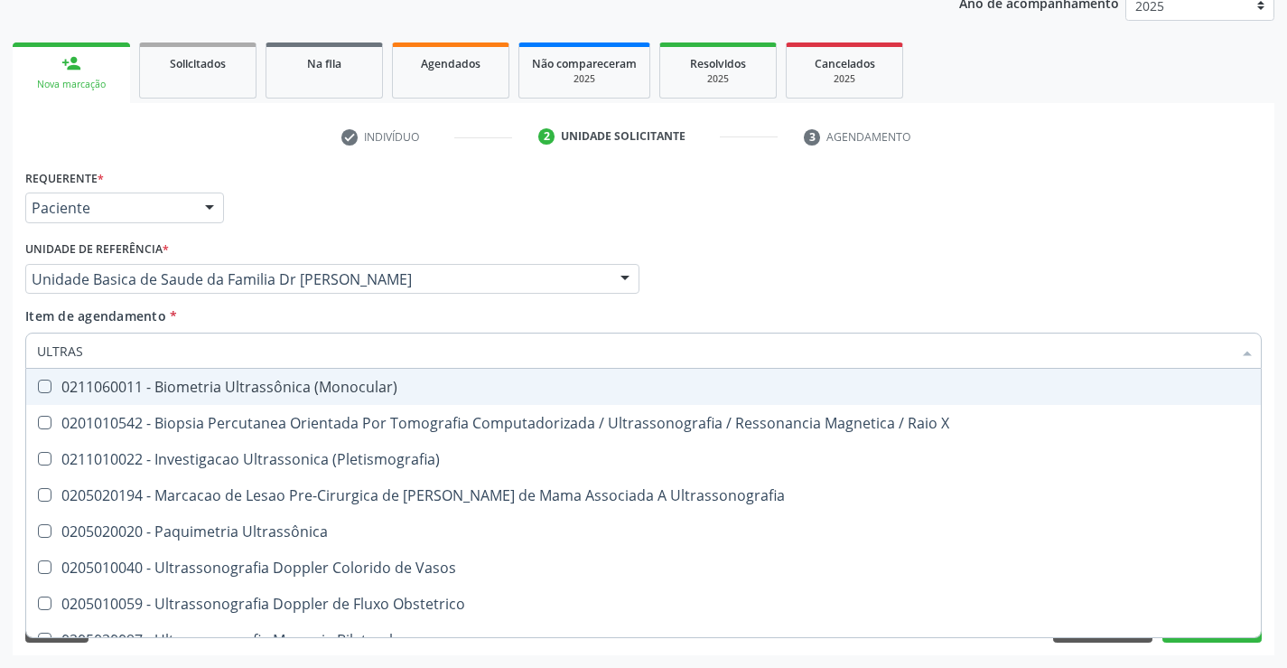
type input "ULTRASS"
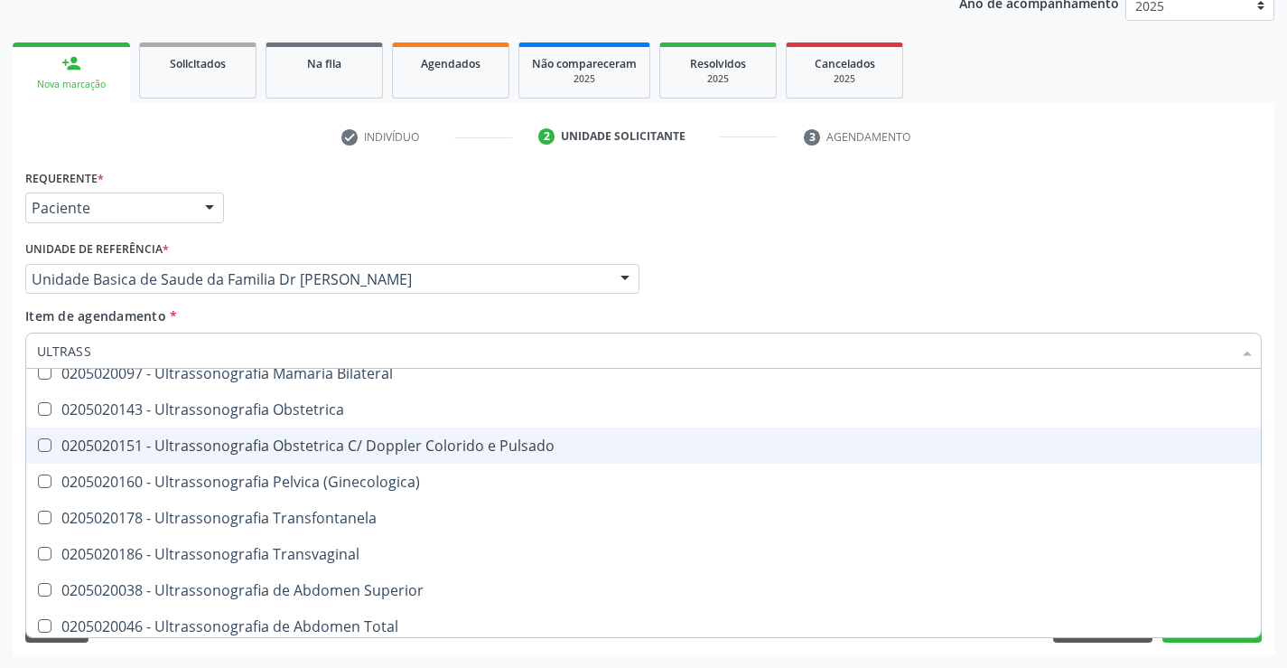
scroll to position [271, 0]
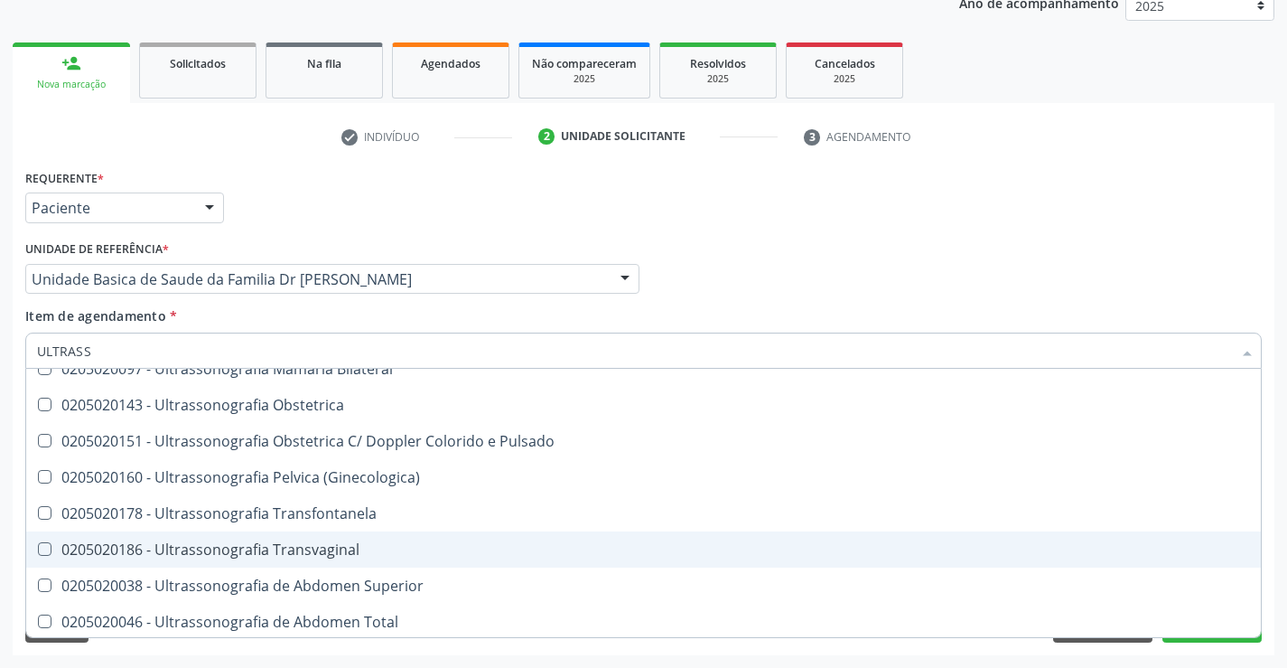
click at [418, 550] on div "0205020186 - Ultrassonografia Transvaginal" at bounding box center [643, 549] width 1213 height 14
checkbox Transvaginal "true"
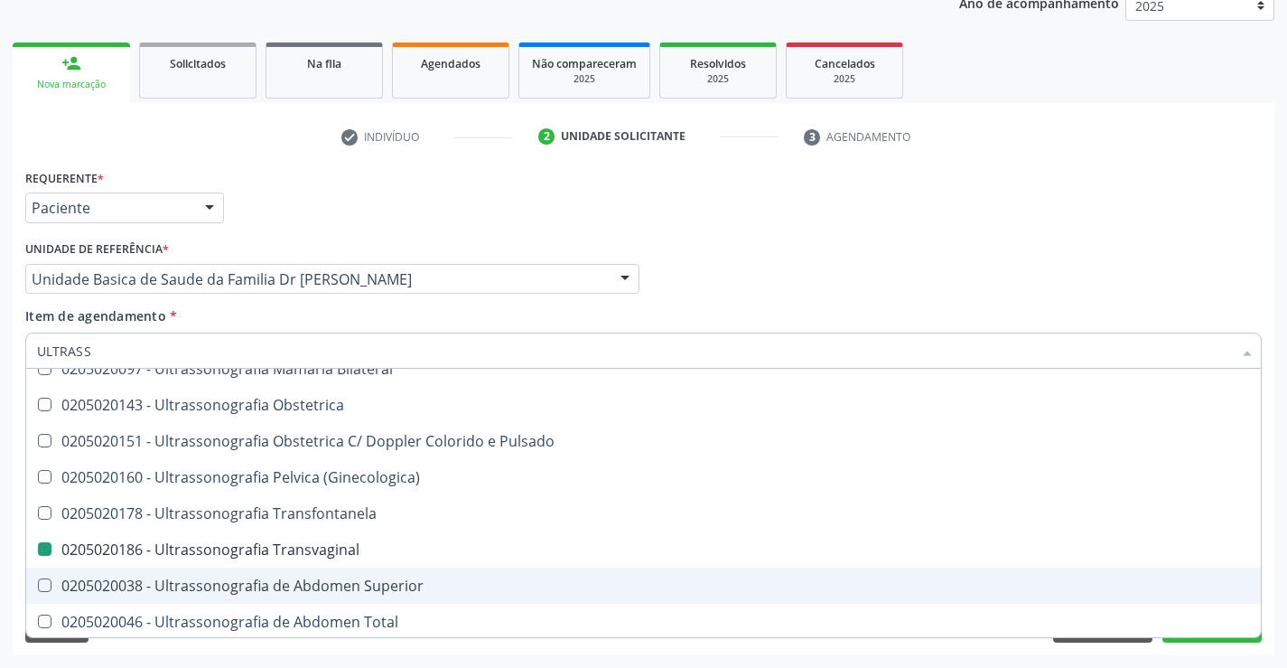
click at [1276, 550] on div "Acompanhamento Acompanhe a situação das marcações correntes e finalizadas Relat…" at bounding box center [643, 270] width 1287 height 796
checkbox X "true"
checkbox Transvaginal "false"
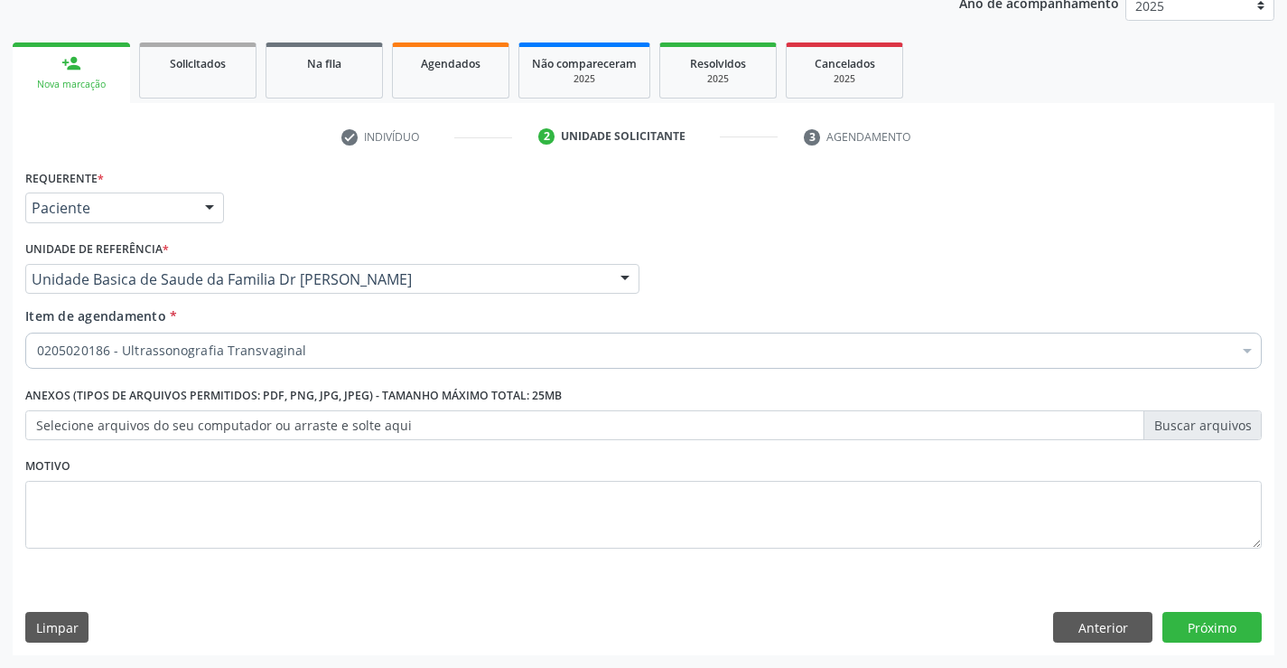
scroll to position [0, 0]
click at [1212, 616] on button "Próximo" at bounding box center [1212, 627] width 99 height 31
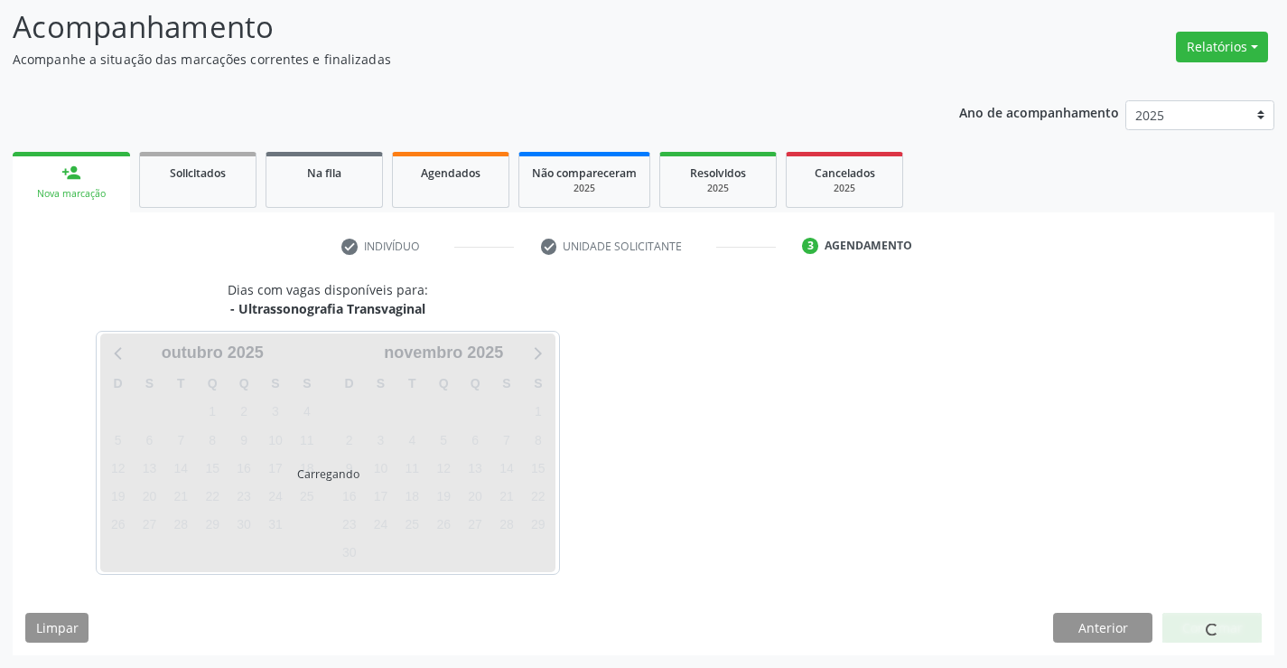
scroll to position [118, 0]
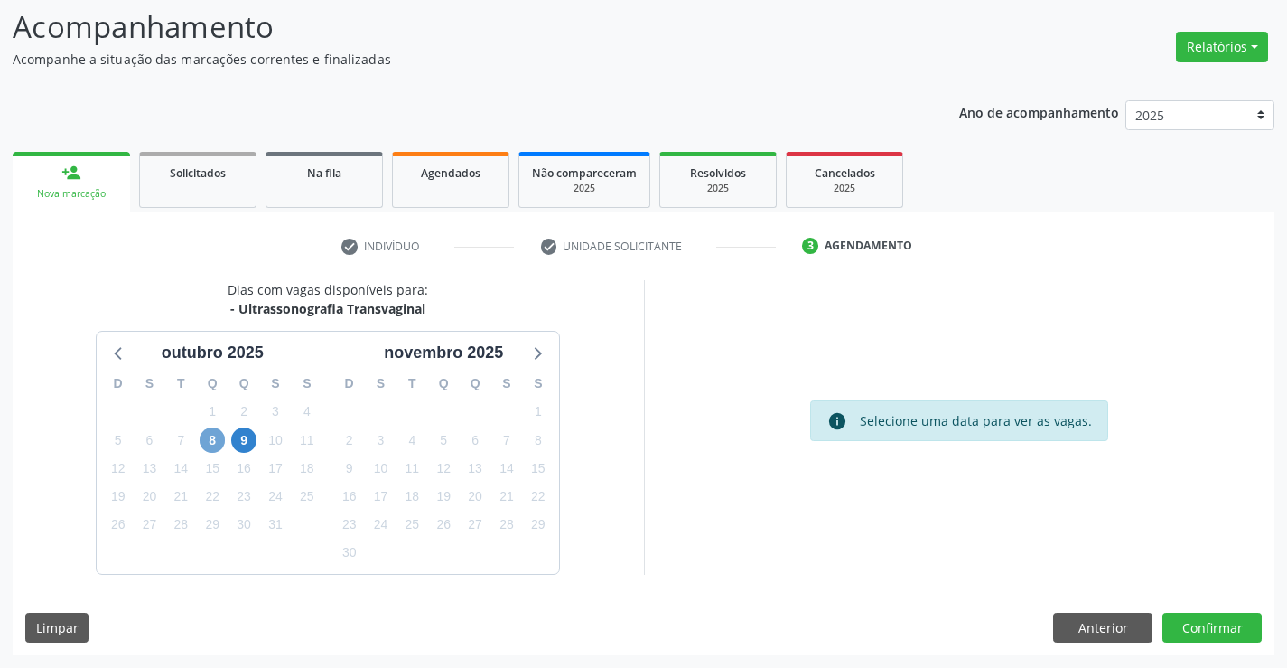
click at [211, 438] on span "8" at bounding box center [212, 439] width 25 height 25
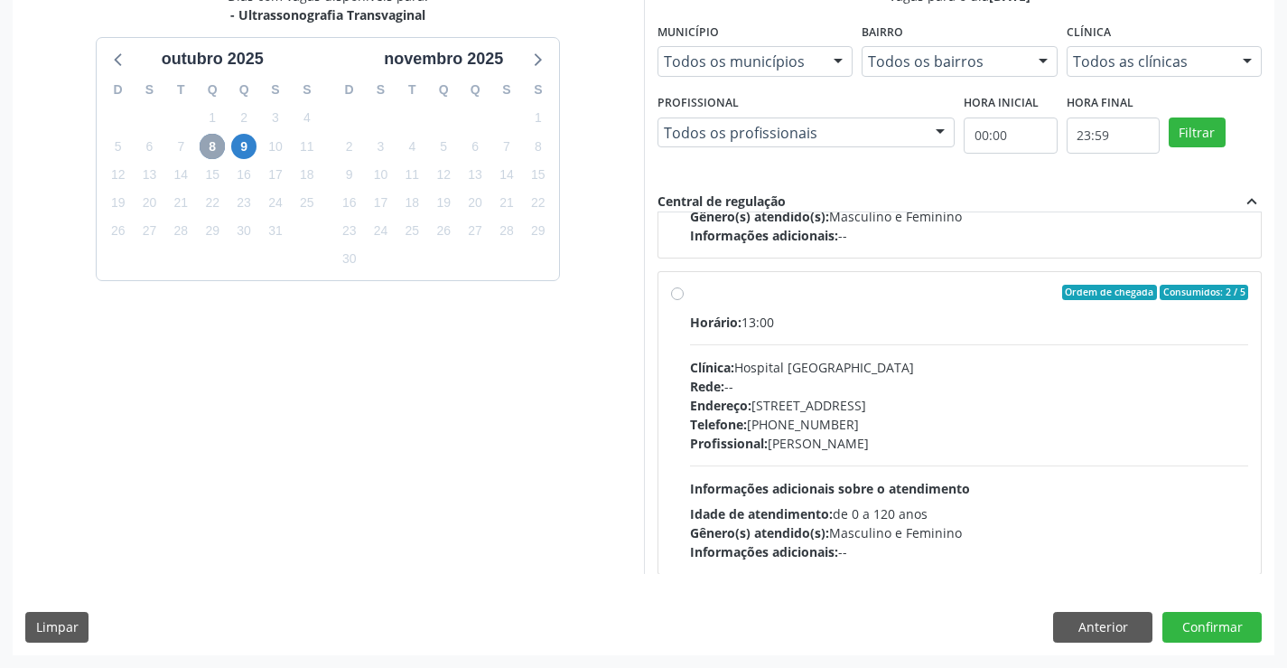
scroll to position [5984, 0]
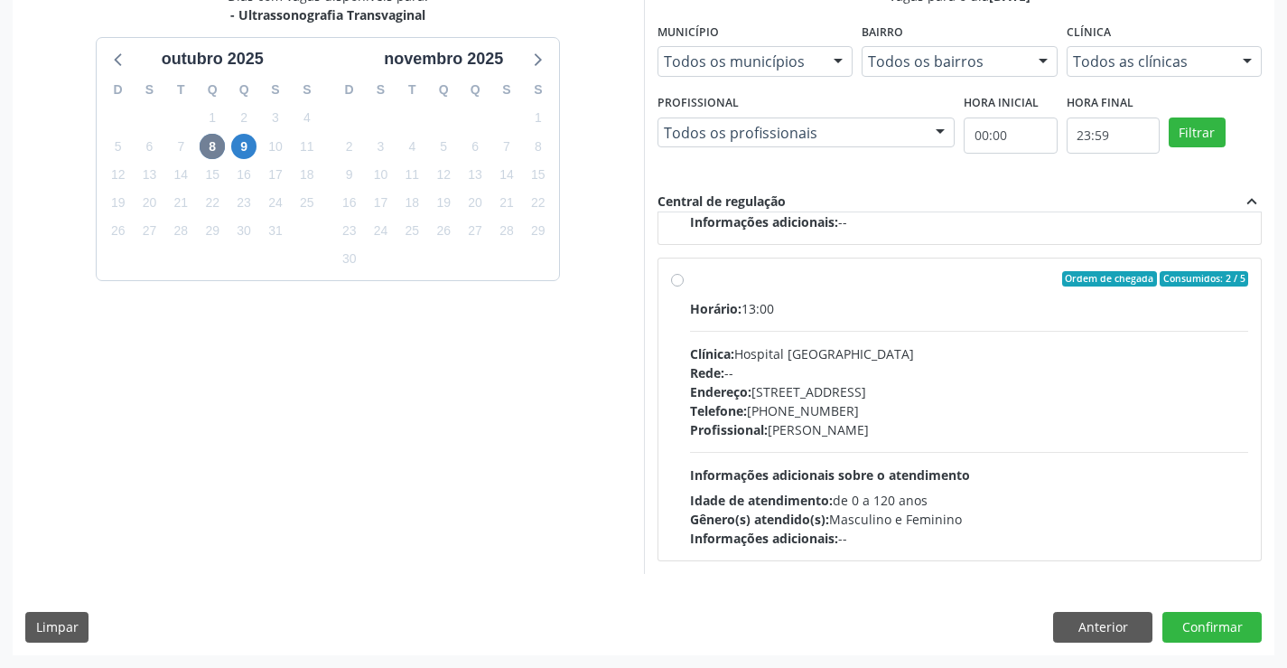
click at [812, 295] on label "Ordem de chegada Consumidos: 2 / 5 Horário: 13:00 Clínica: Hospital Sao Francis…" at bounding box center [969, 409] width 559 height 277
click at [684, 287] on input "Ordem de chegada Consumidos: 2 / 5 Horário: 13:00 Clínica: Hospital Sao Francis…" at bounding box center [677, 279] width 13 height 16
radio input "true"
click at [1200, 622] on button "Confirmar" at bounding box center [1212, 627] width 99 height 31
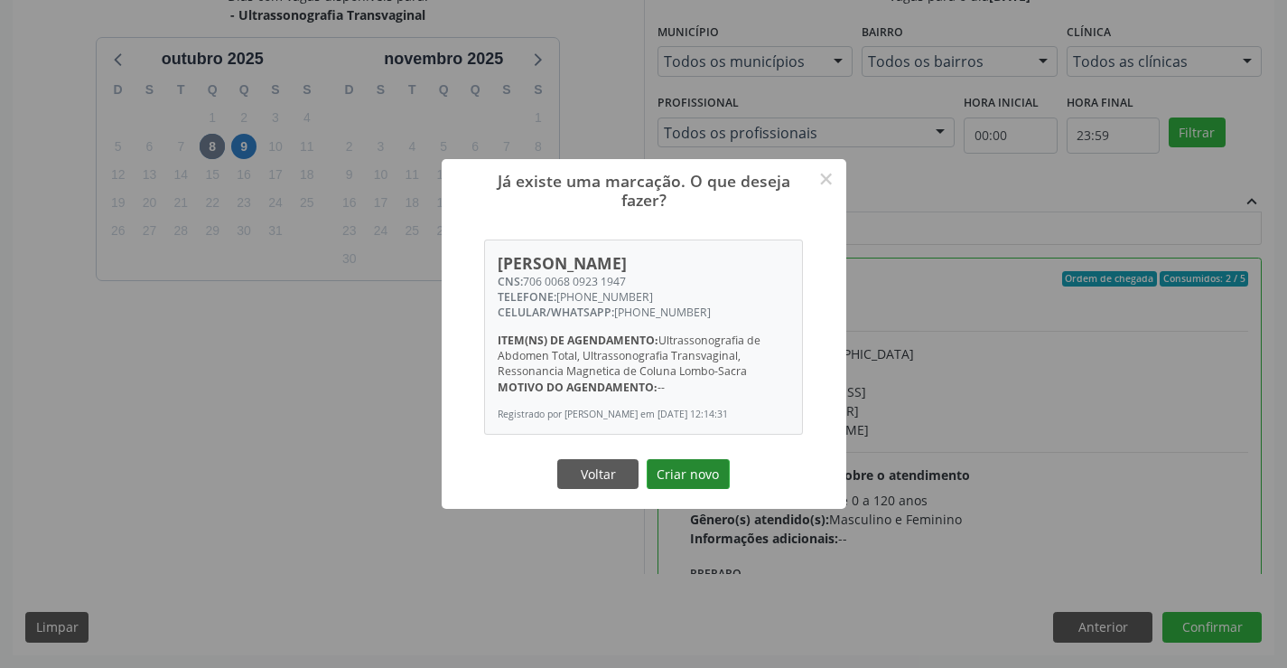
click at [695, 476] on button "Criar novo" at bounding box center [688, 474] width 83 height 31
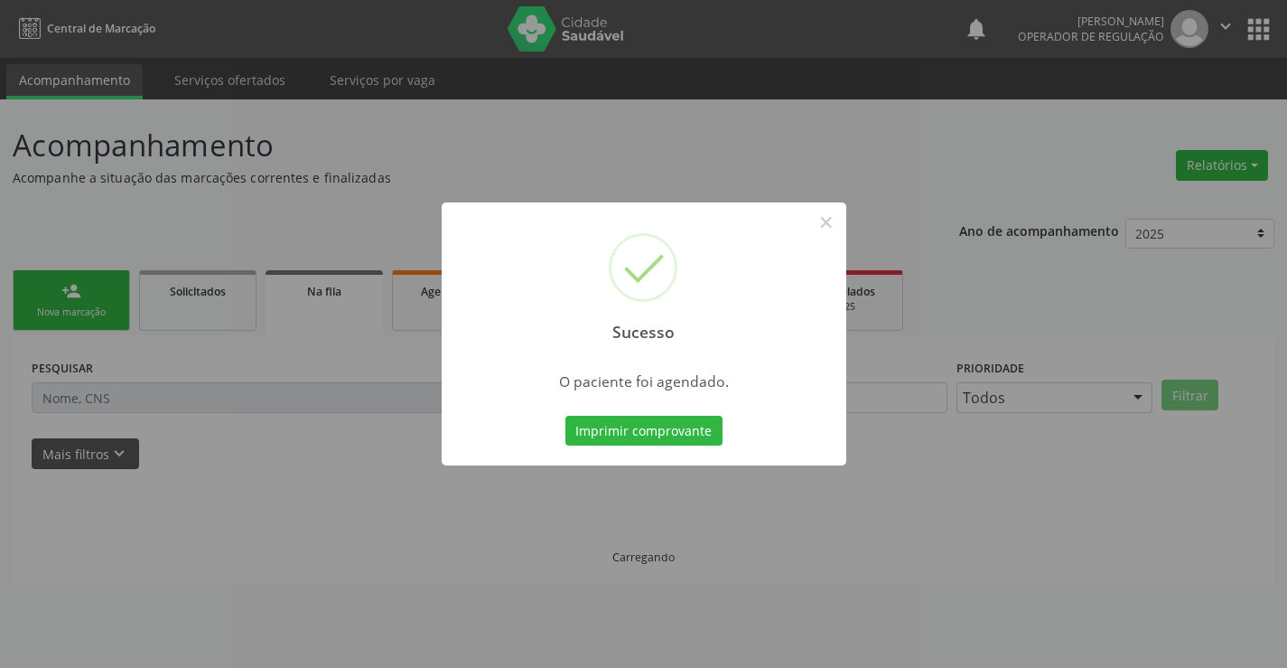
scroll to position [0, 0]
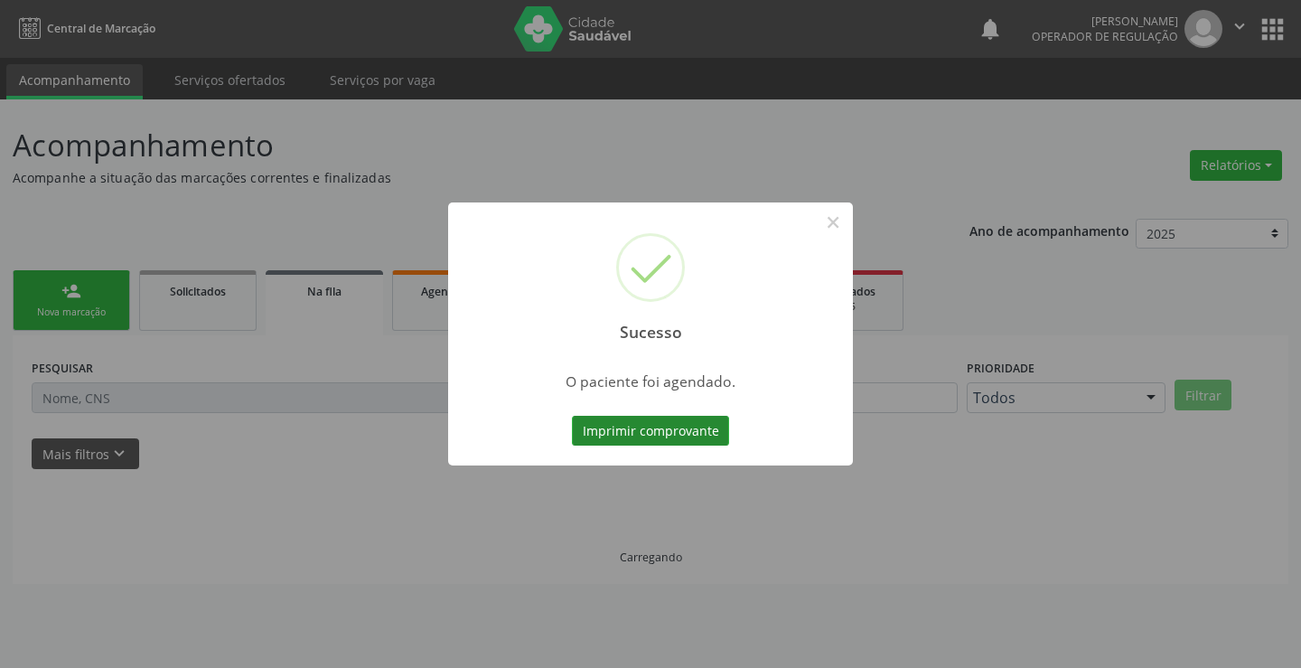
click at [671, 432] on button "Imprimir comprovante" at bounding box center [650, 431] width 157 height 31
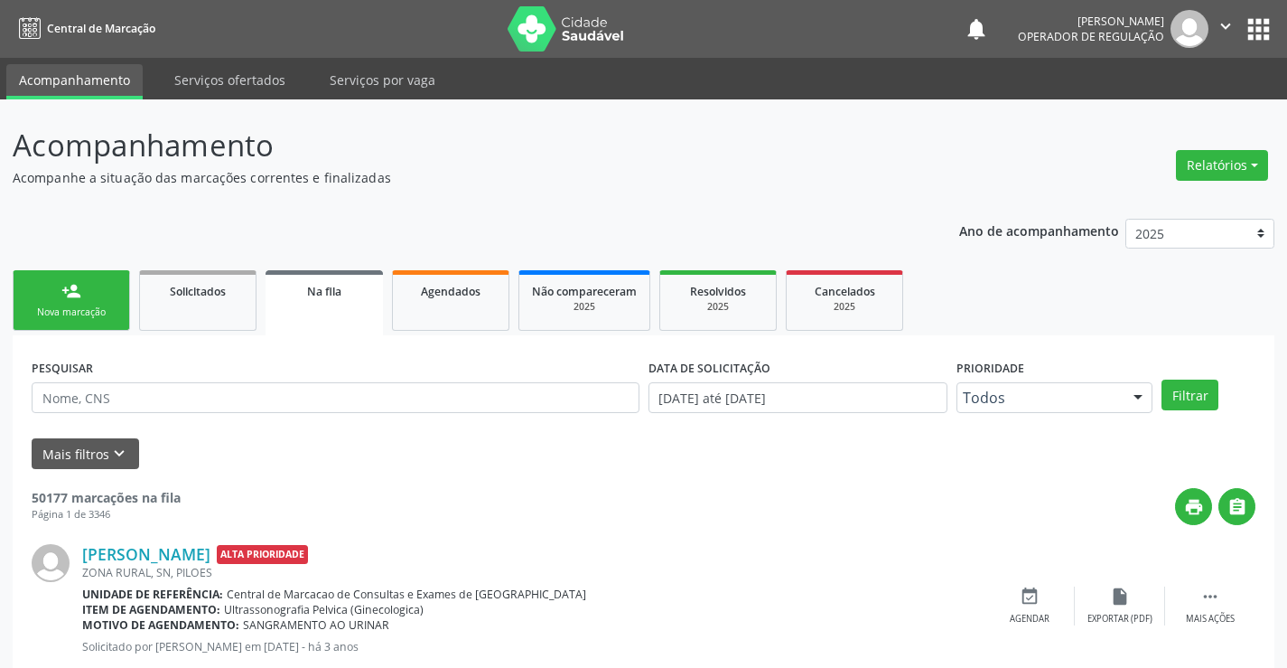
click at [89, 294] on link "person_add Nova marcação" at bounding box center [71, 300] width 117 height 61
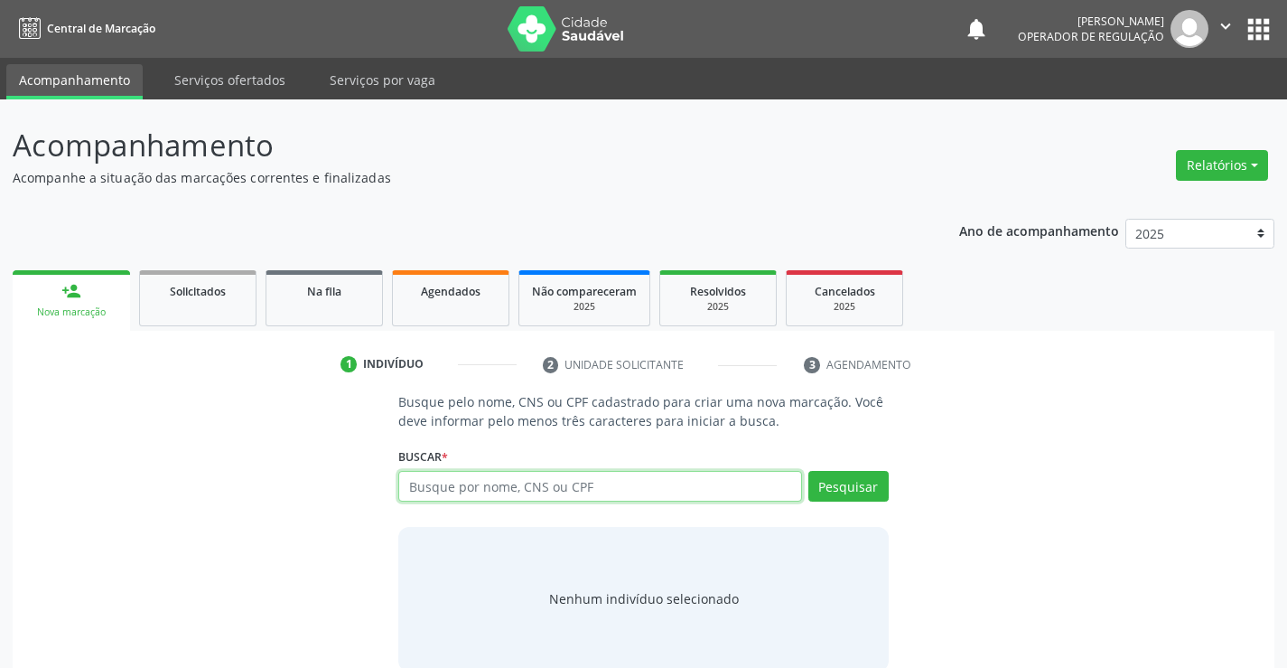
click at [557, 485] on input "text" at bounding box center [599, 486] width 403 height 31
type input "709708027414190"
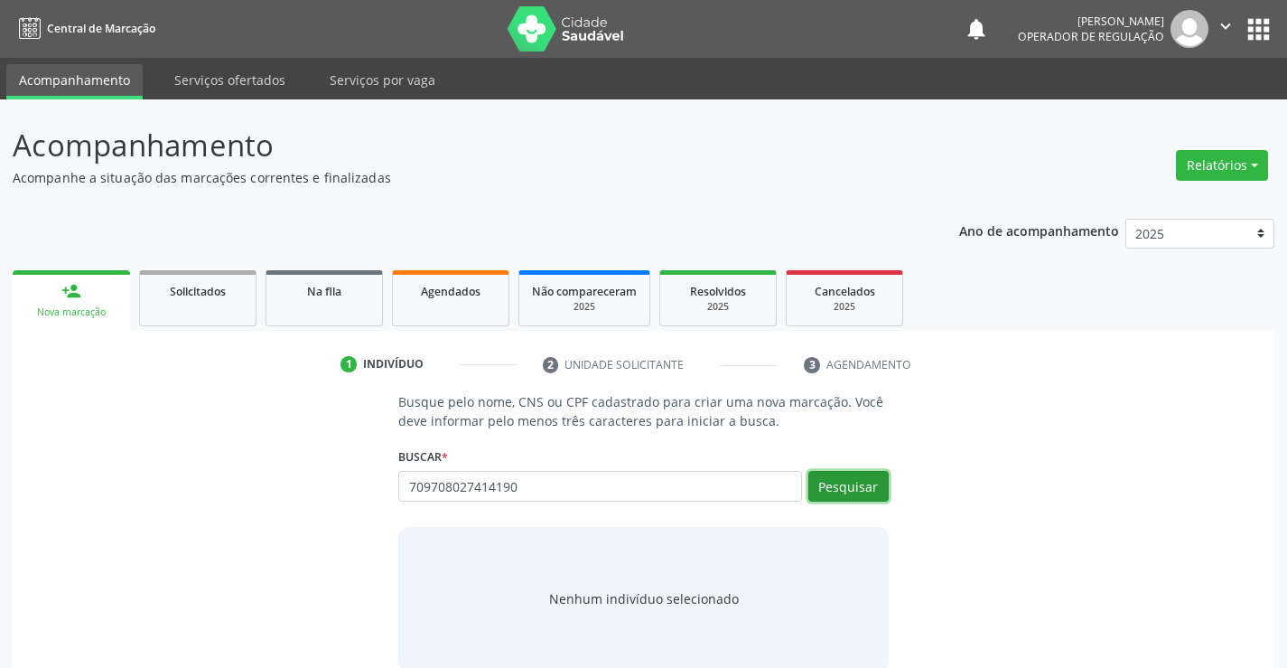
click at [845, 489] on button "Pesquisar" at bounding box center [849, 486] width 80 height 31
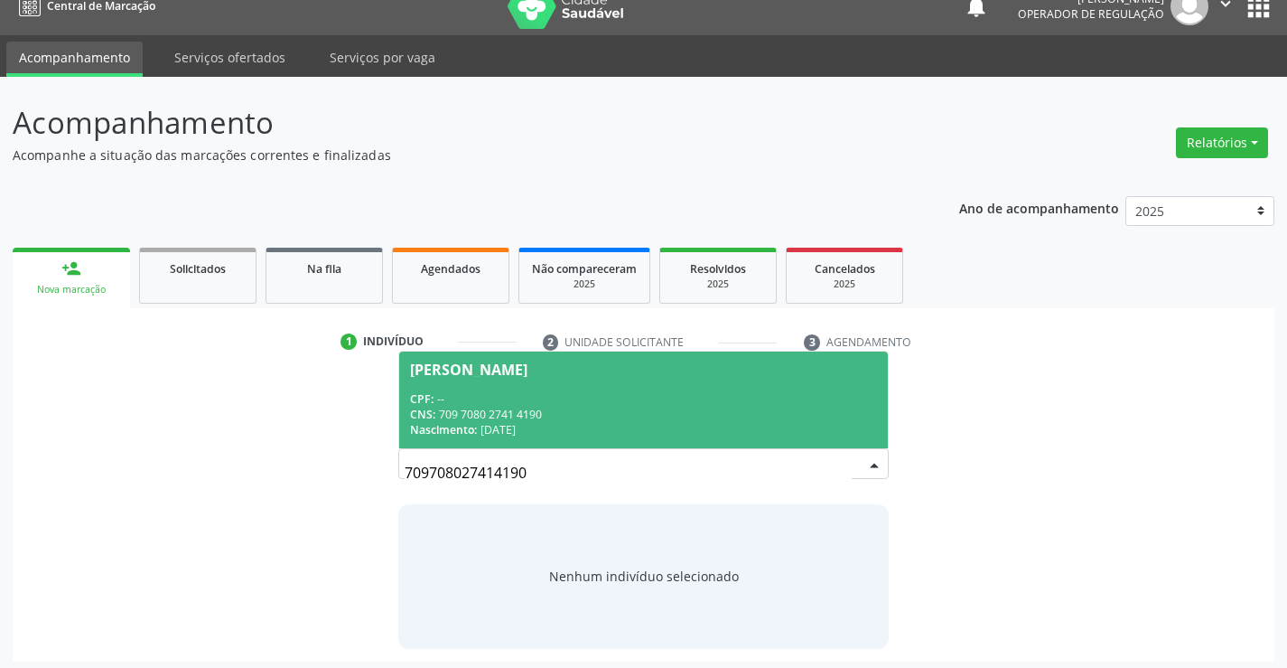
scroll to position [29, 0]
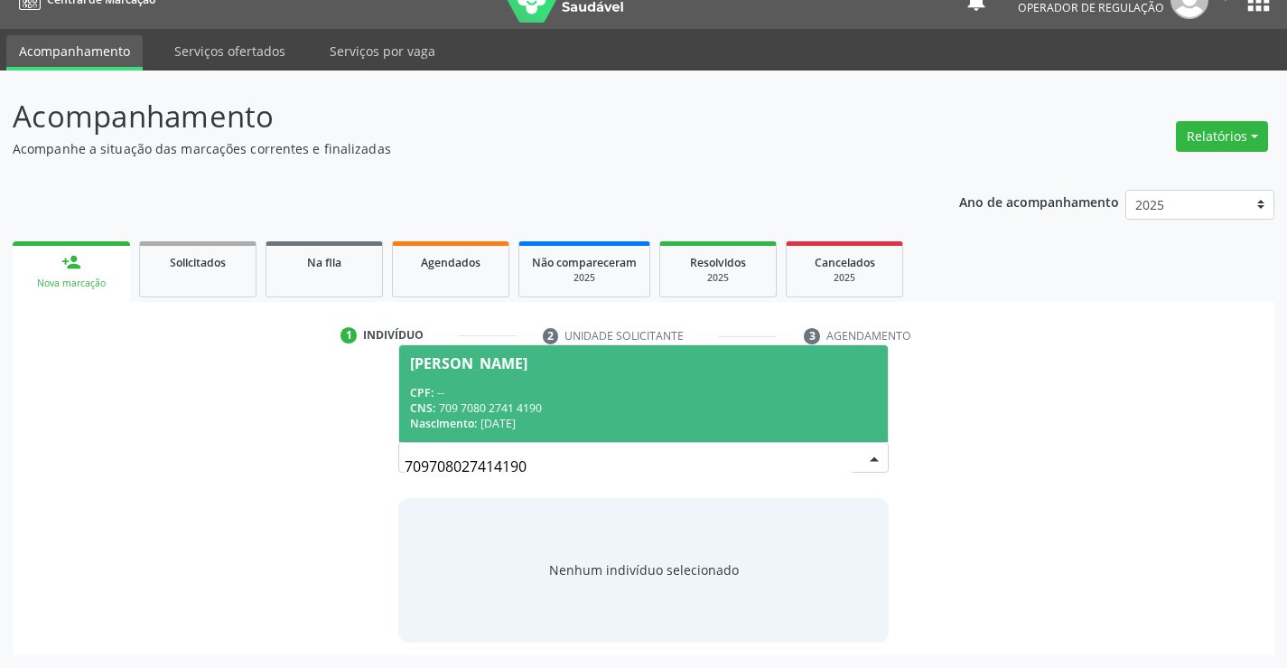
click at [575, 388] on div "CPF: --" at bounding box center [643, 392] width 466 height 15
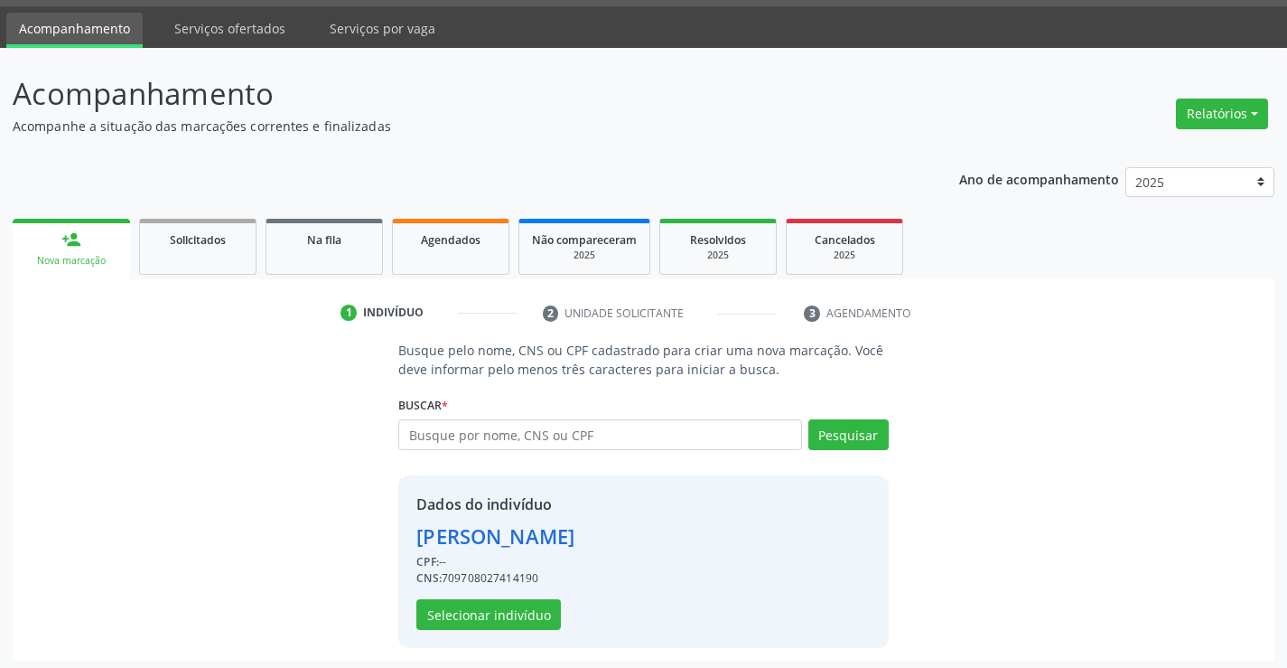
scroll to position [57, 0]
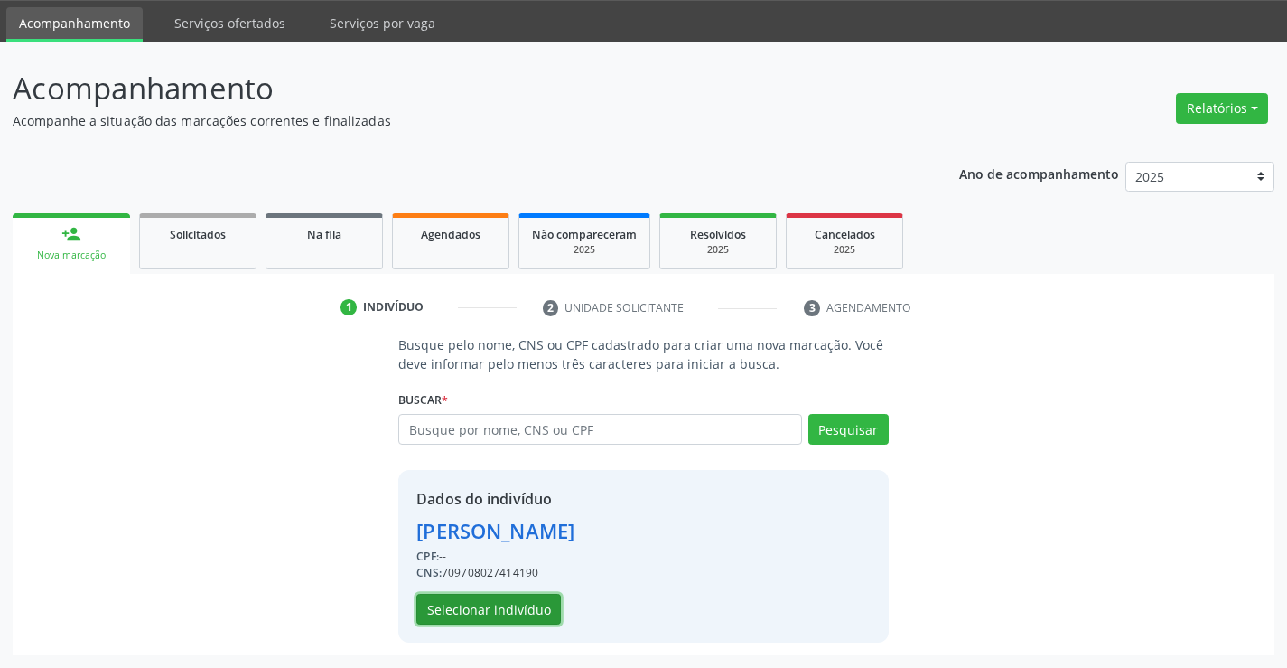
click at [492, 608] on button "Selecionar indivíduo" at bounding box center [488, 609] width 145 height 31
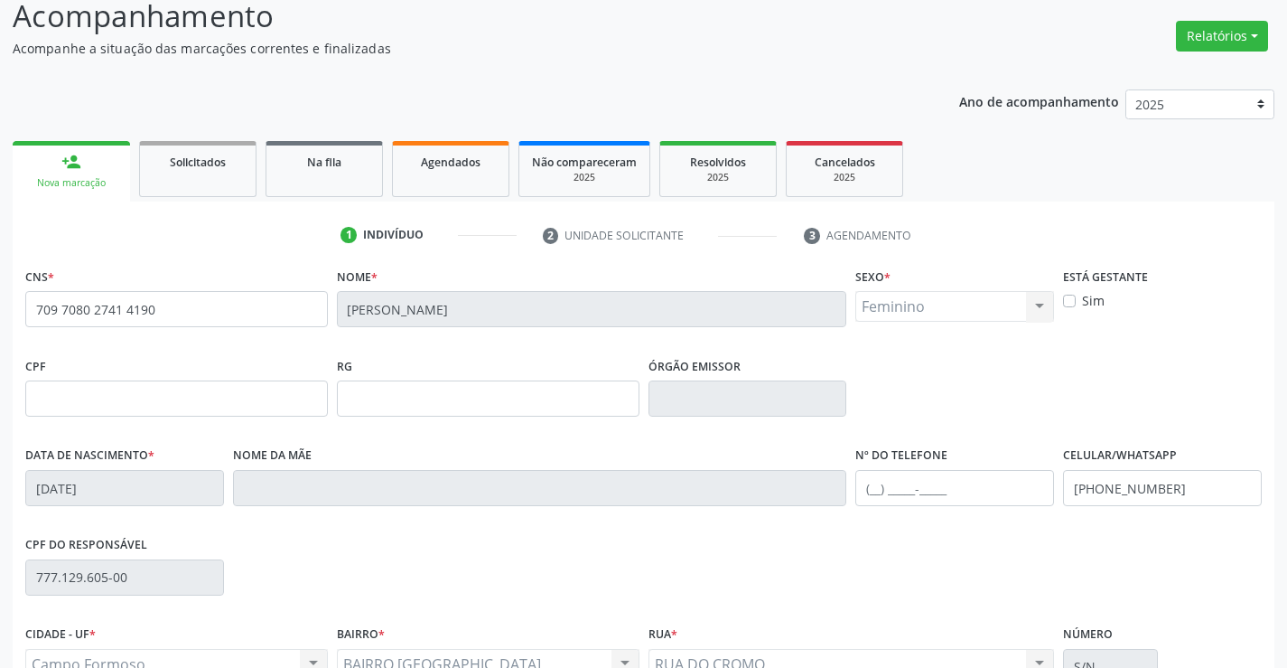
scroll to position [312, 0]
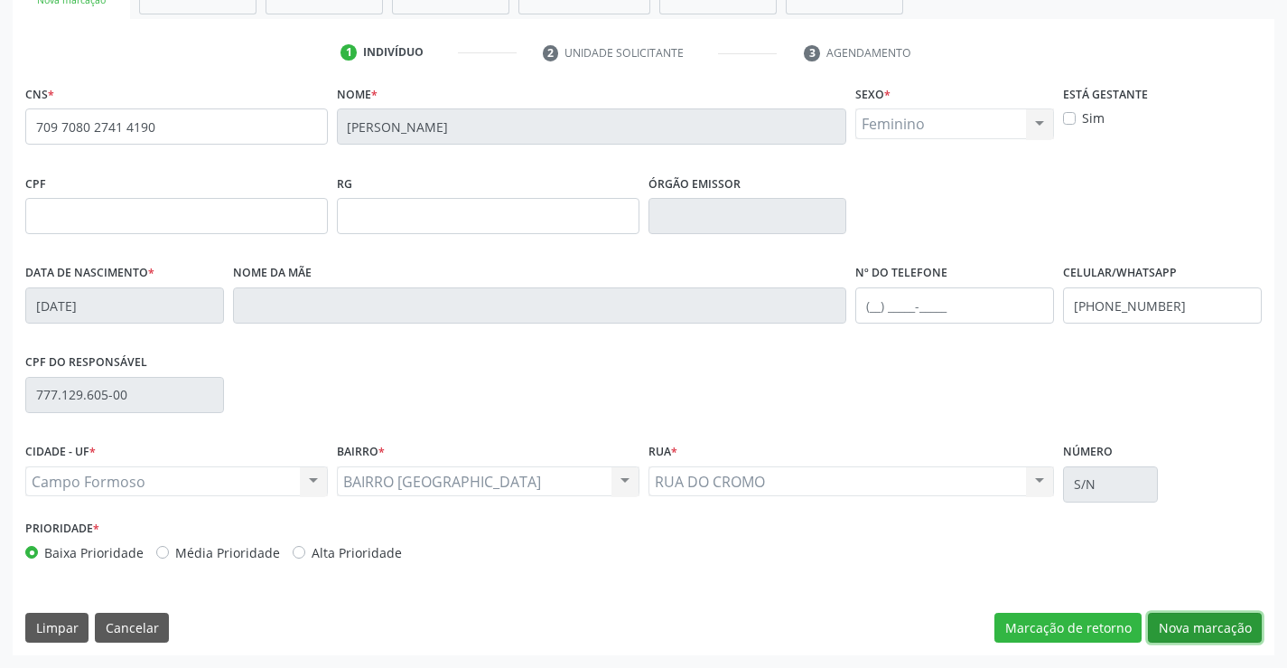
click at [1202, 629] on button "Nova marcação" at bounding box center [1205, 628] width 114 height 31
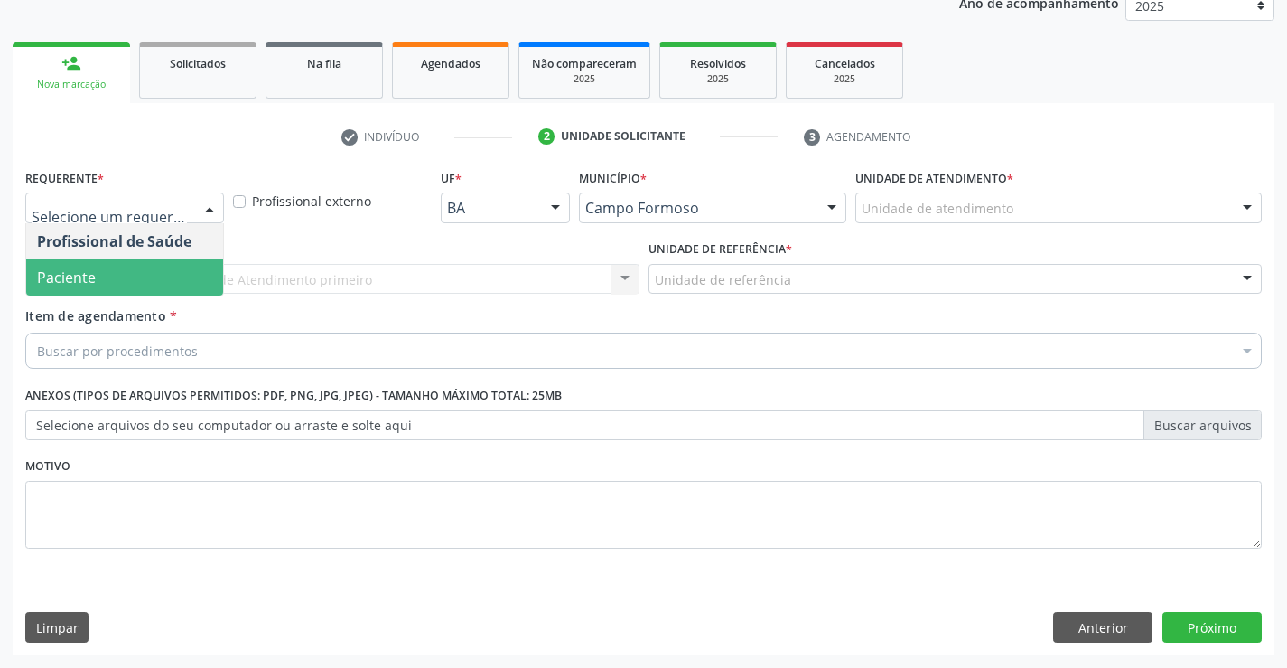
click at [94, 273] on span "Paciente" at bounding box center [66, 277] width 59 height 20
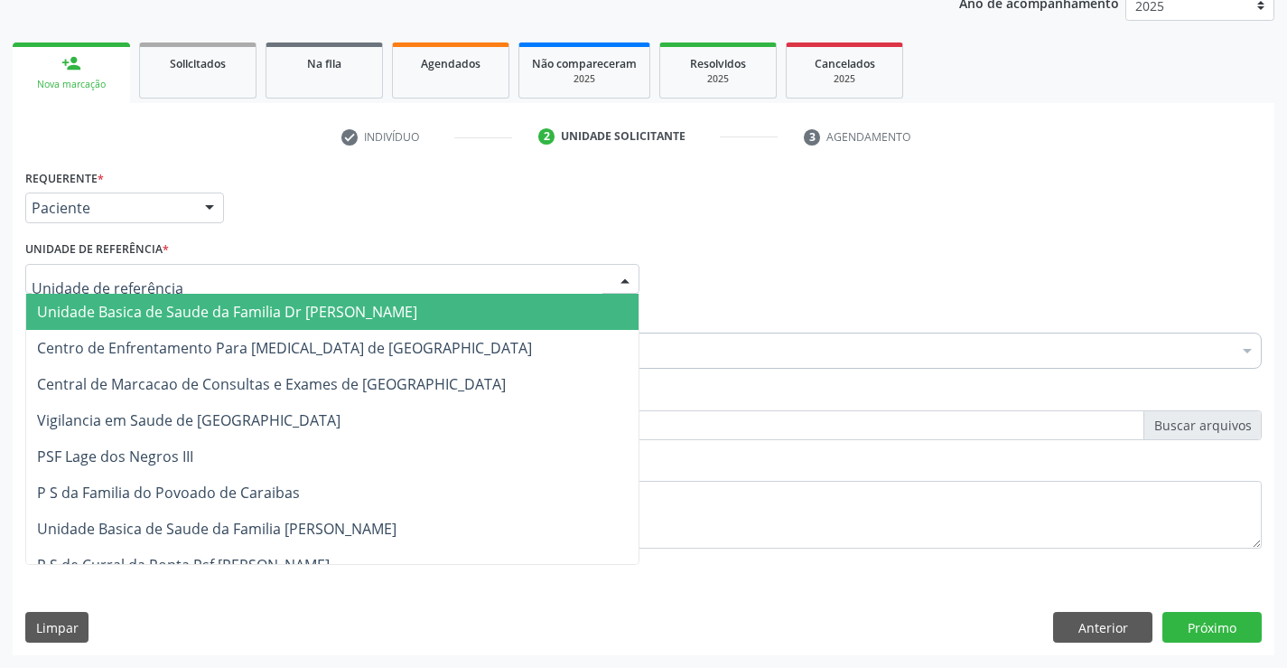
click at [142, 313] on span "Unidade Basica de Saude da Familia Dr [PERSON_NAME]" at bounding box center [227, 312] width 380 height 20
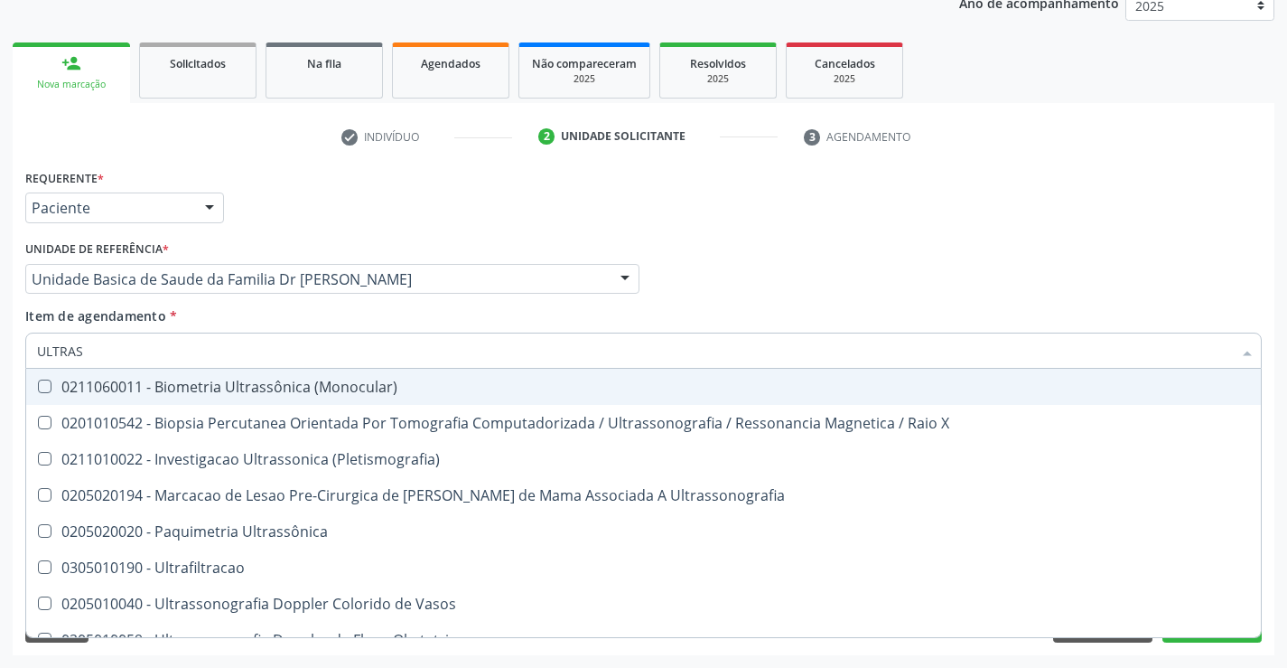
type input "ULTRASS"
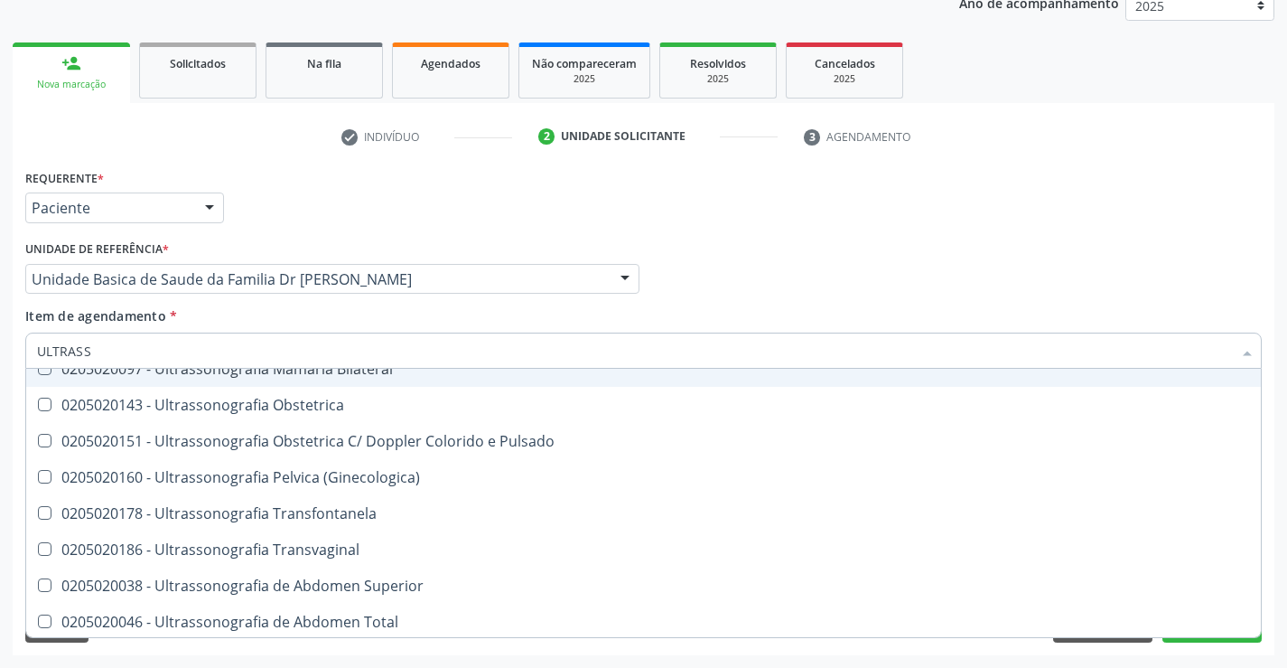
scroll to position [361, 0]
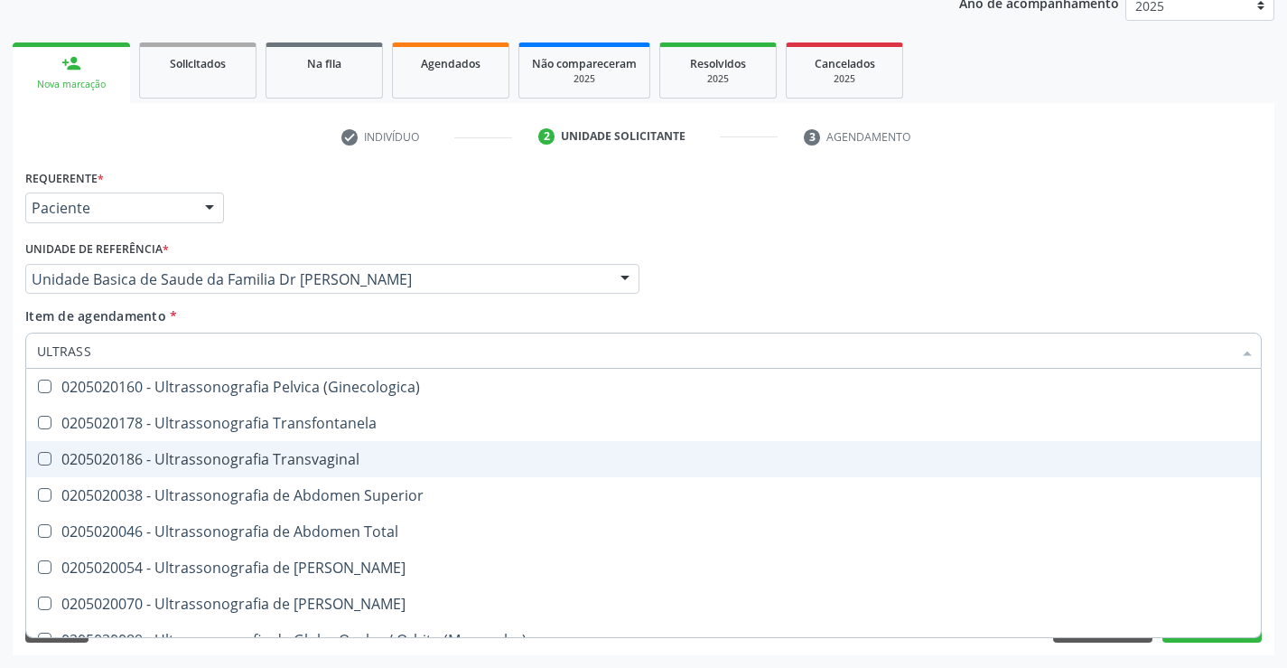
click at [381, 459] on div "0205020186 - Ultrassonografia Transvaginal" at bounding box center [643, 459] width 1213 height 14
checkbox Transvaginal "true"
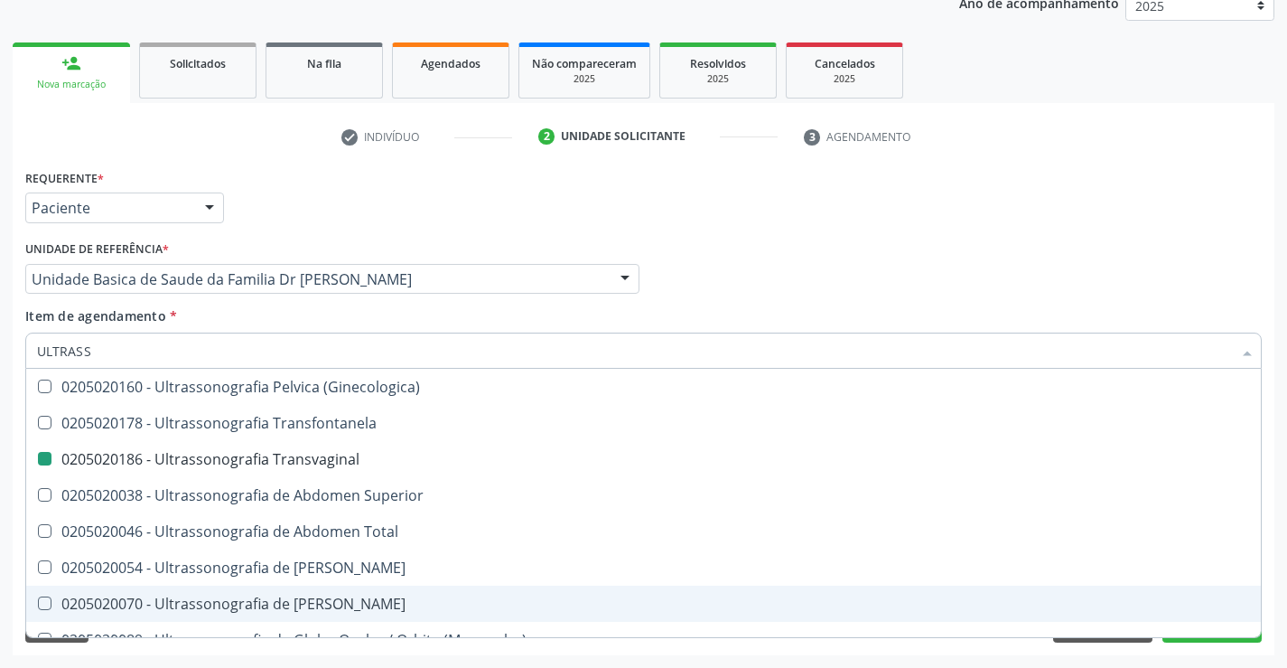
click at [1285, 589] on div "Acompanhamento Acompanhe a situação das marcações correntes e finalizadas Relat…" at bounding box center [643, 270] width 1287 height 796
checkbox X "true"
checkbox Transvaginal "false"
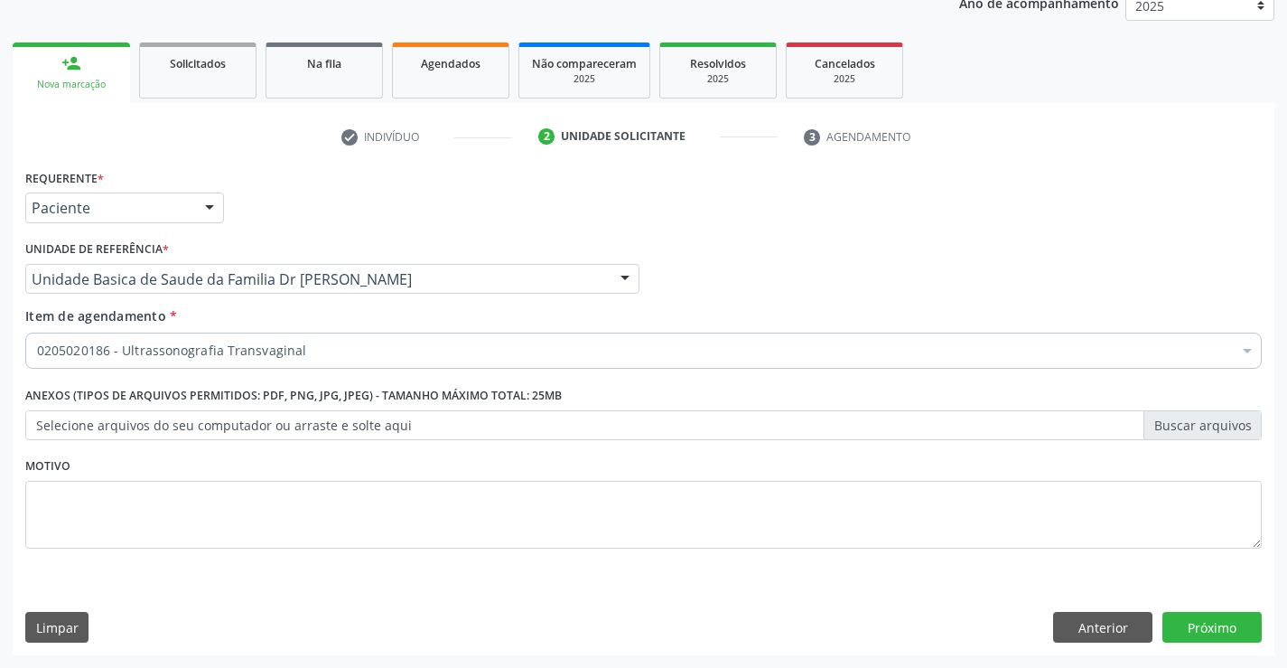
scroll to position [0, 0]
click at [1197, 623] on button "Próximo" at bounding box center [1212, 627] width 99 height 31
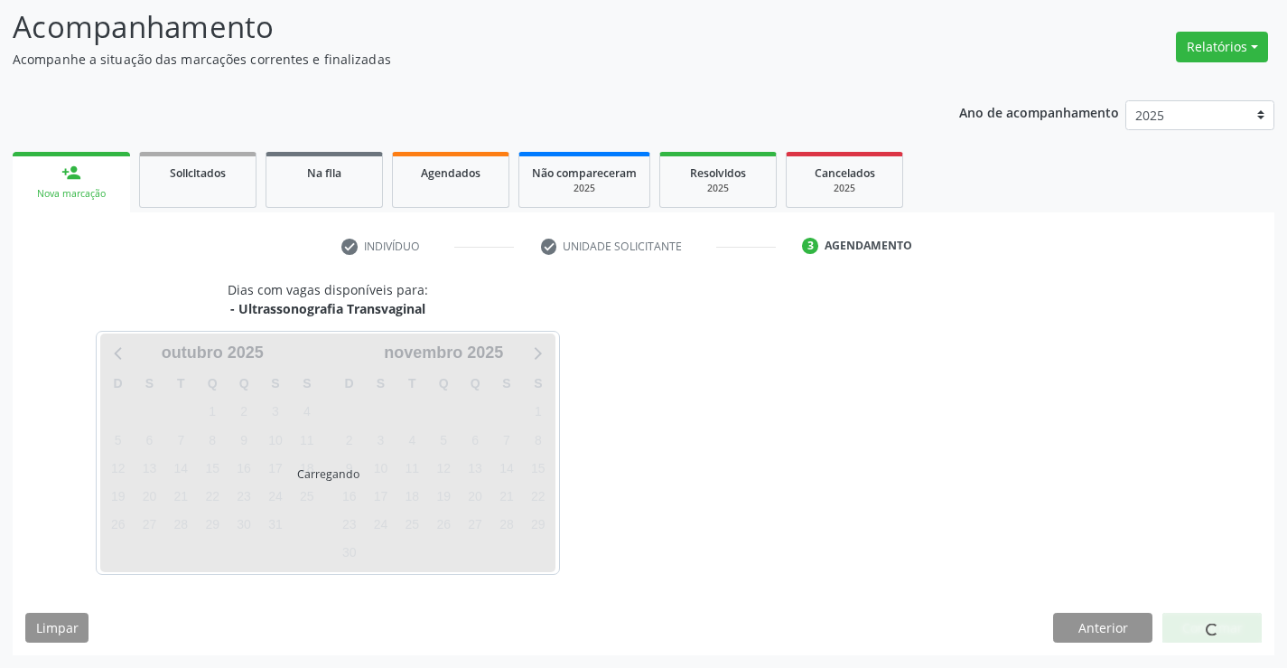
scroll to position [118, 0]
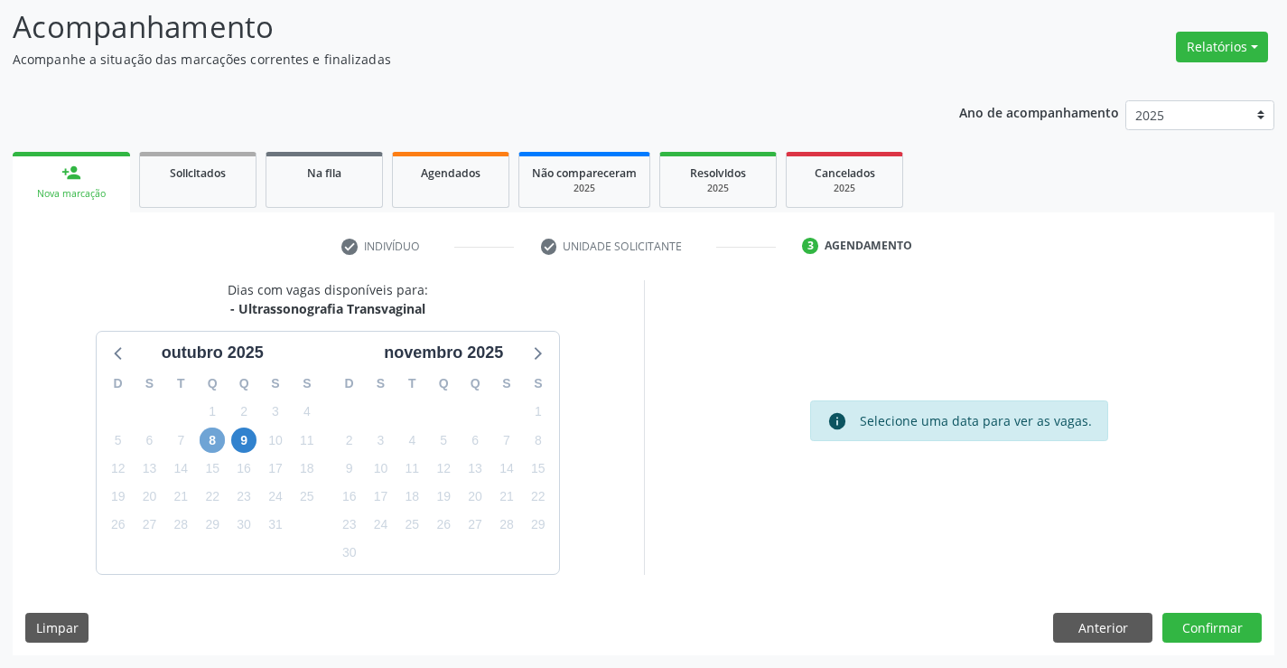
click at [213, 438] on span "8" at bounding box center [212, 439] width 25 height 25
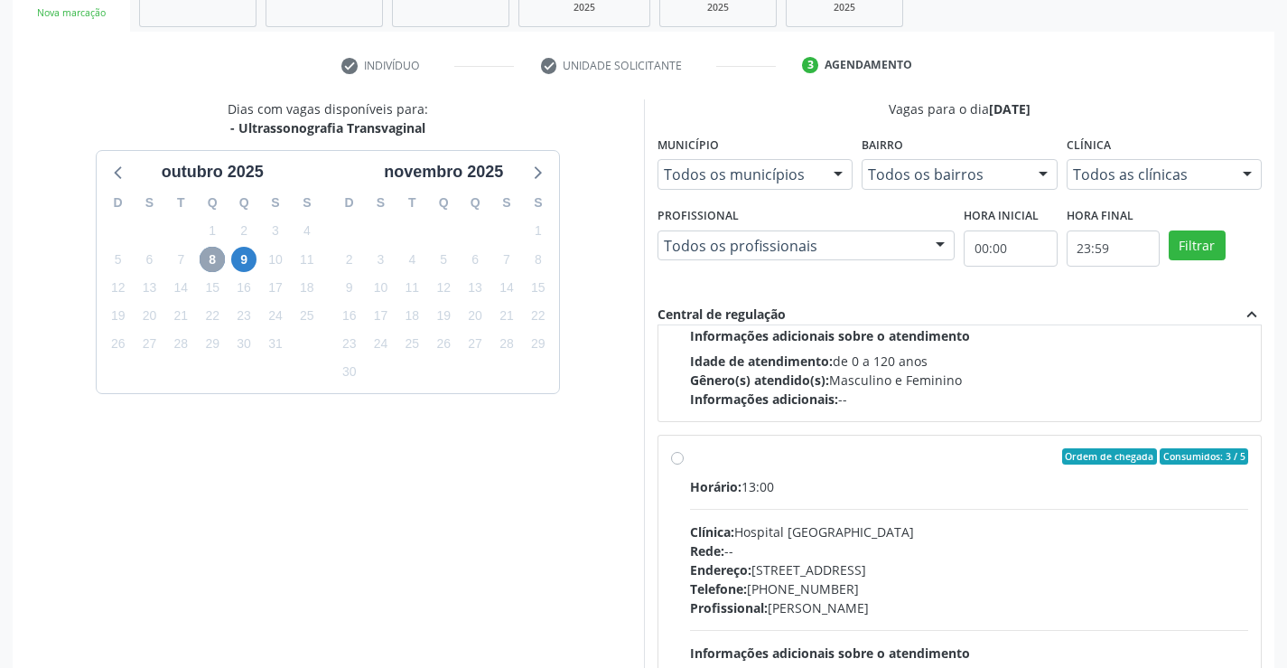
scroll to position [5668, 0]
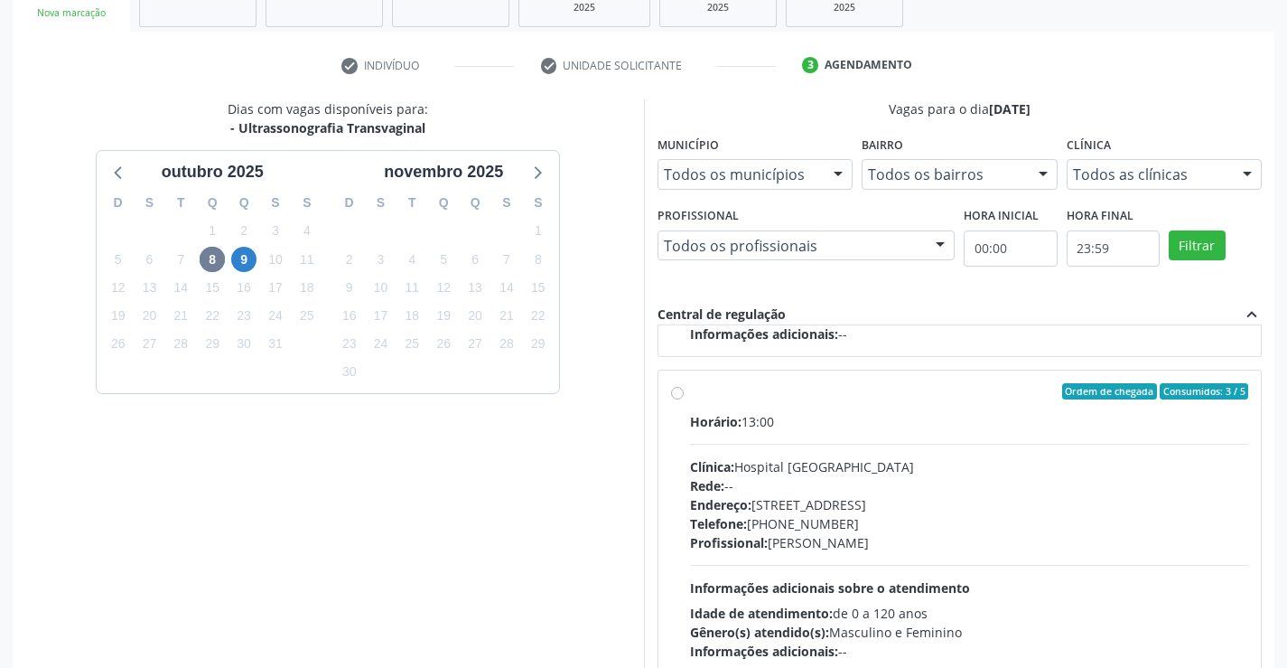
click at [899, 407] on label "Ordem de chegada Consumidos: 3 / 5 Horário: 13:00 Clínica: Hospital Sao Francis…" at bounding box center [969, 521] width 559 height 277
click at [684, 399] on input "Ordem de chegada Consumidos: 3 / 5 Horário: 13:00 Clínica: Hospital Sao Francis…" at bounding box center [677, 391] width 13 height 16
radio input "true"
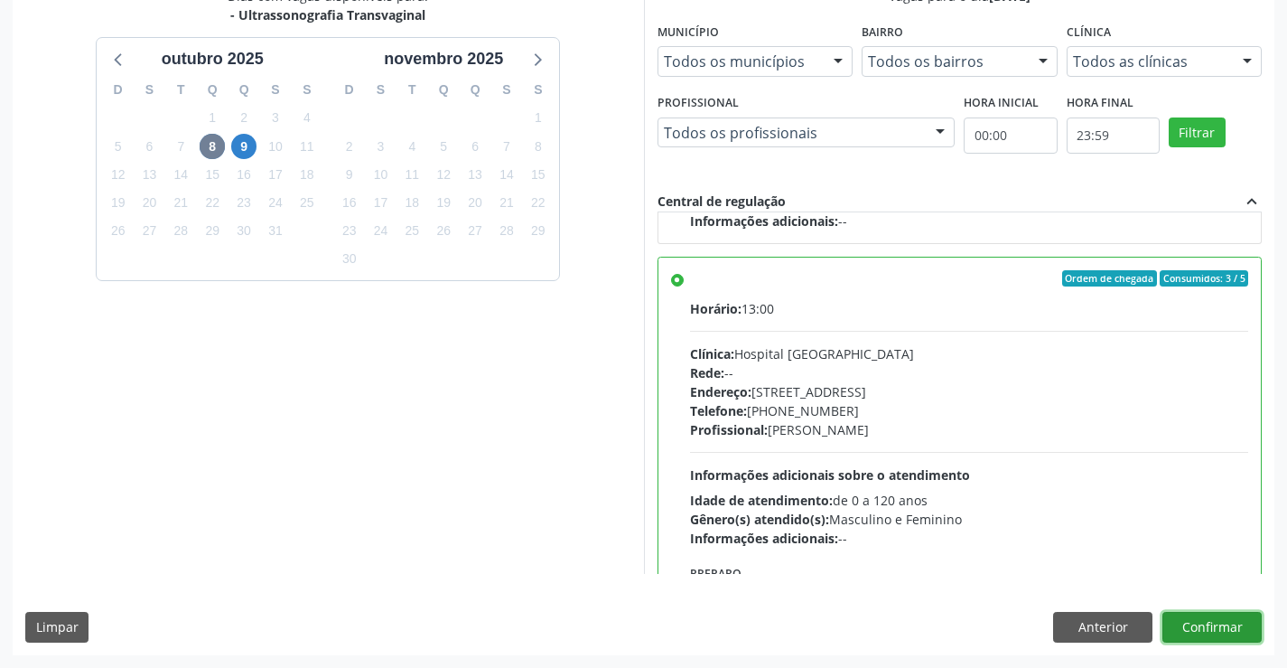
click at [1211, 629] on button "Confirmar" at bounding box center [1212, 627] width 99 height 31
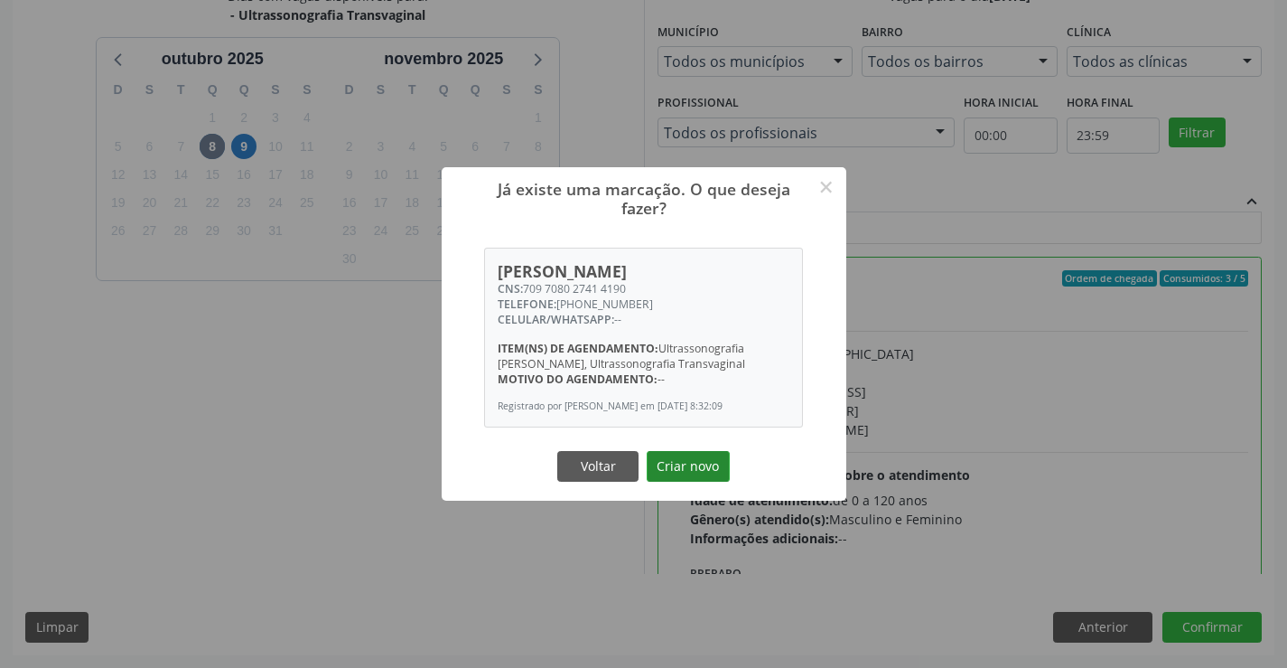
click at [687, 466] on button "Criar novo" at bounding box center [688, 466] width 83 height 31
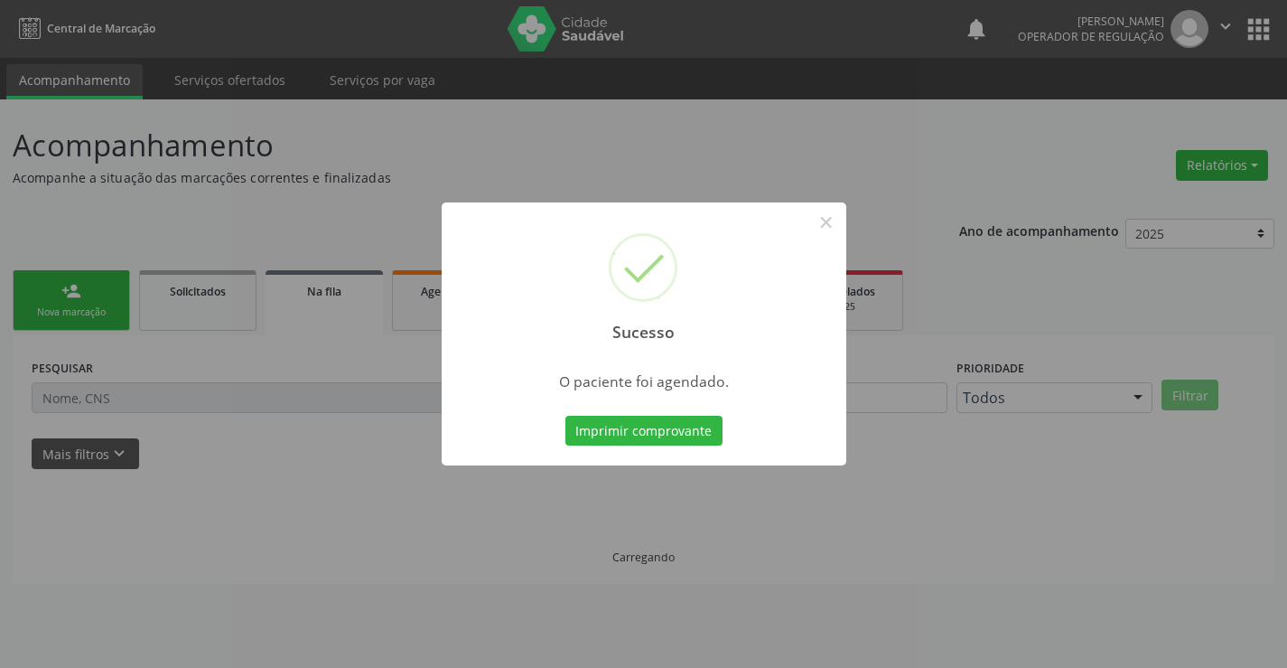
scroll to position [0, 0]
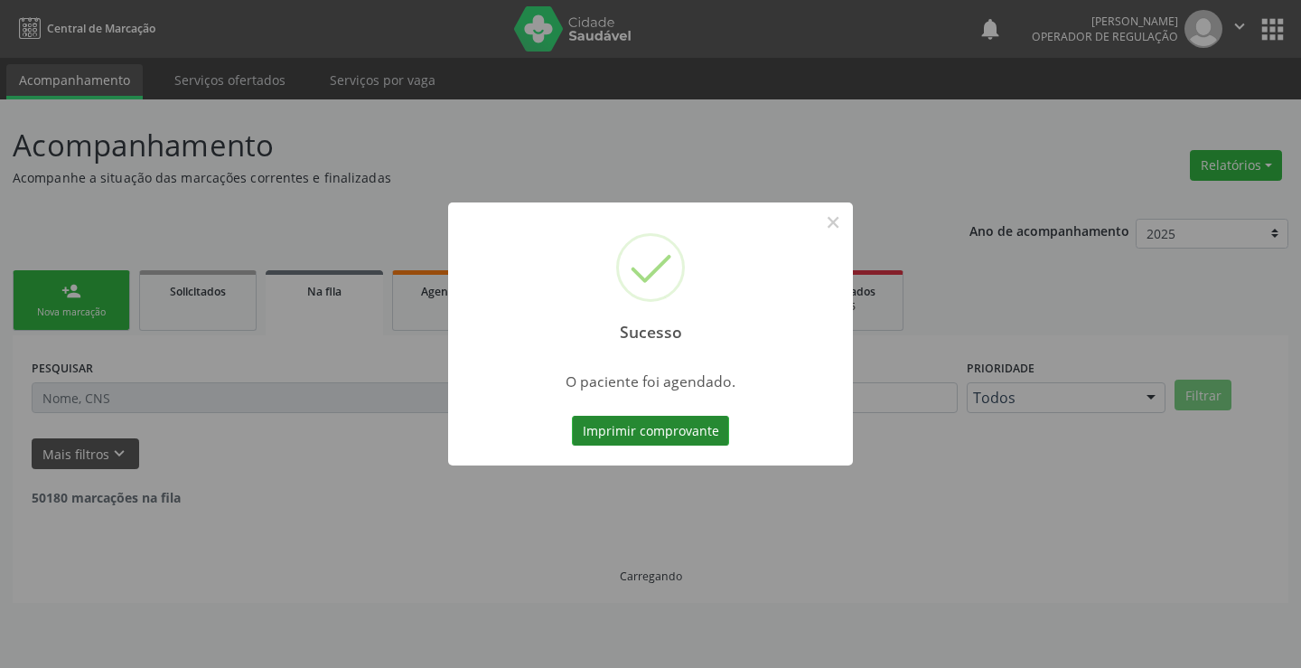
click at [667, 430] on button "Imprimir comprovante" at bounding box center [650, 431] width 157 height 31
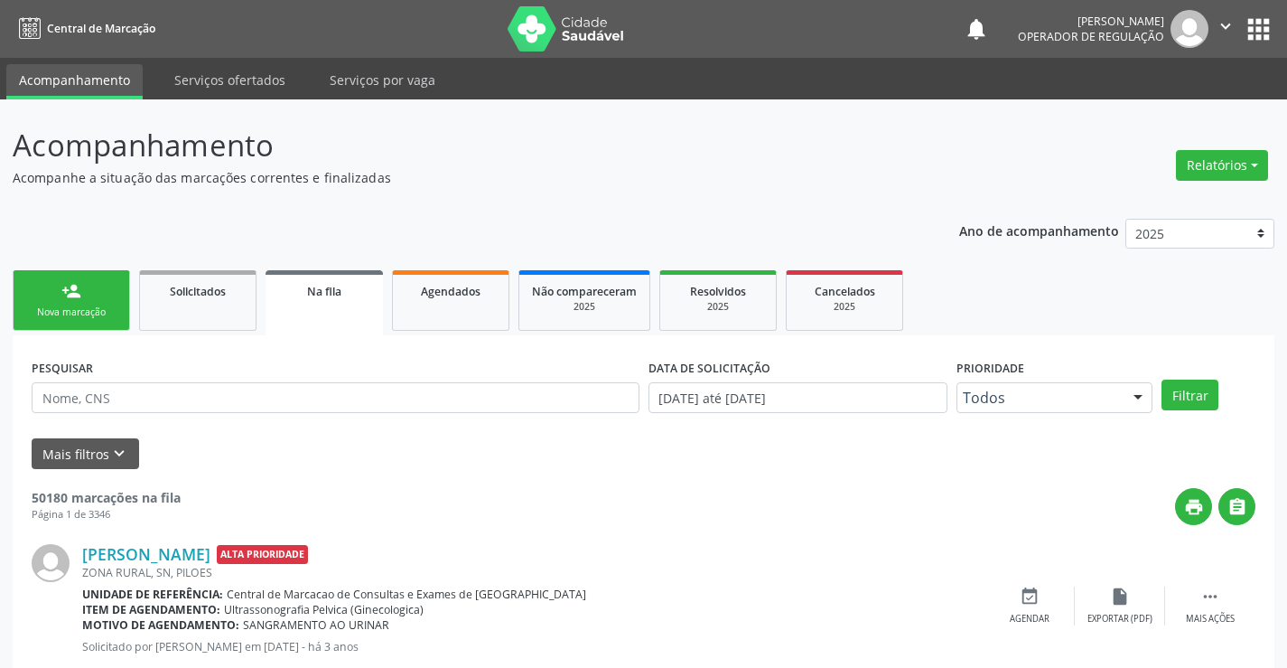
click at [102, 295] on link "person_add Nova marcação" at bounding box center [71, 300] width 117 height 61
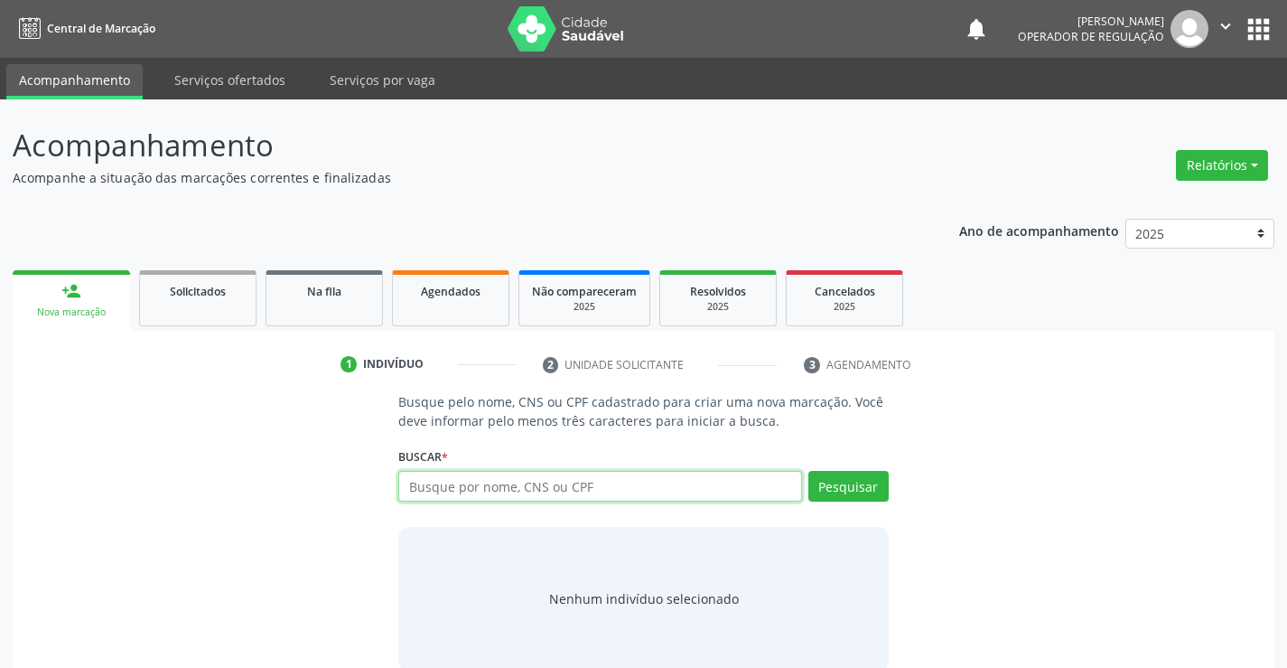
click at [588, 484] on input "text" at bounding box center [599, 486] width 403 height 31
type input "741408181179080"
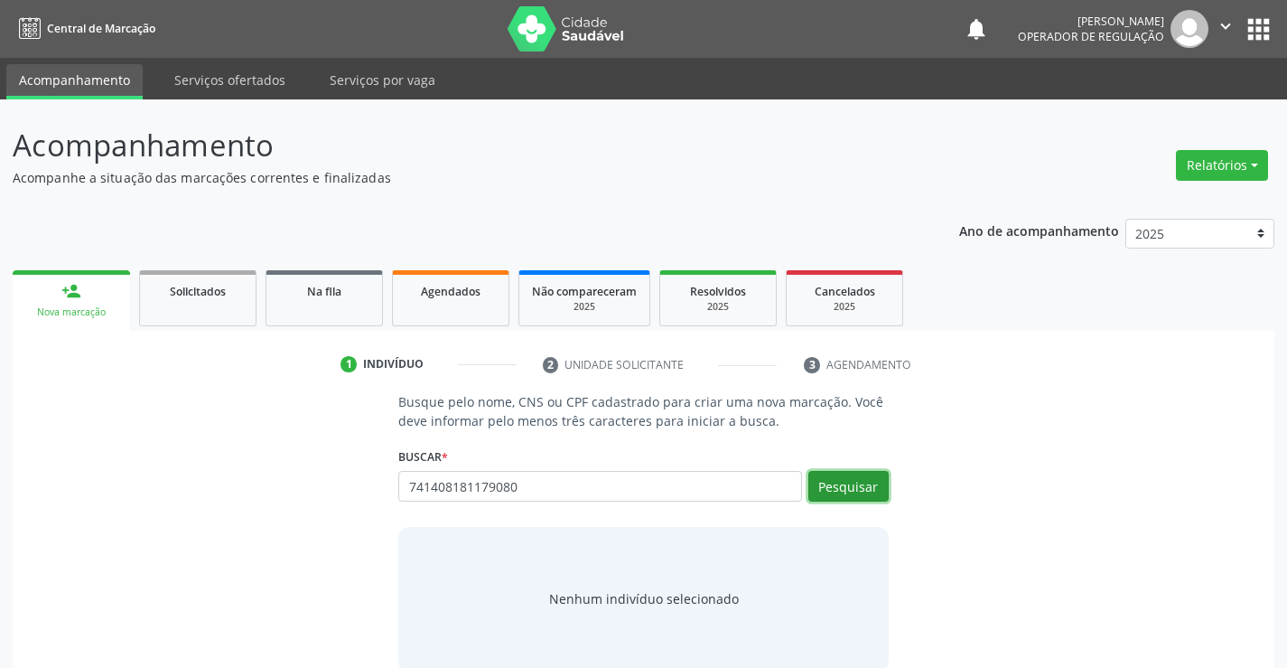
click at [856, 475] on button "Pesquisar" at bounding box center [849, 486] width 80 height 31
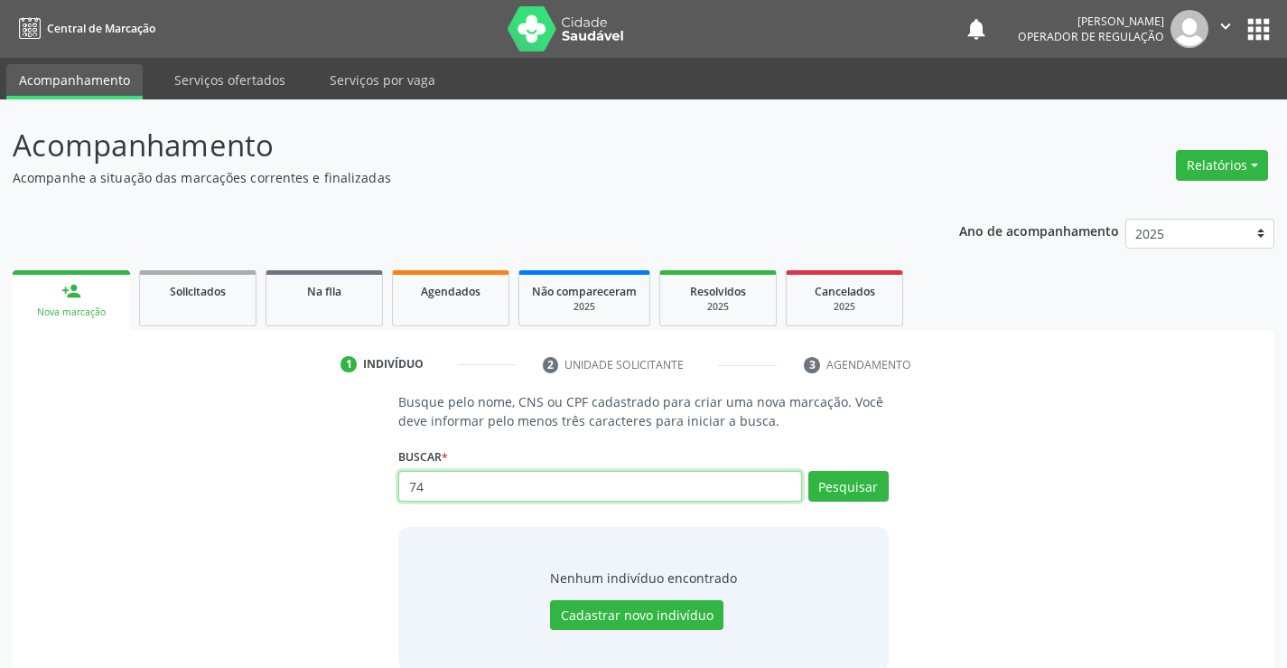
type input "7"
type input "706408181179080"
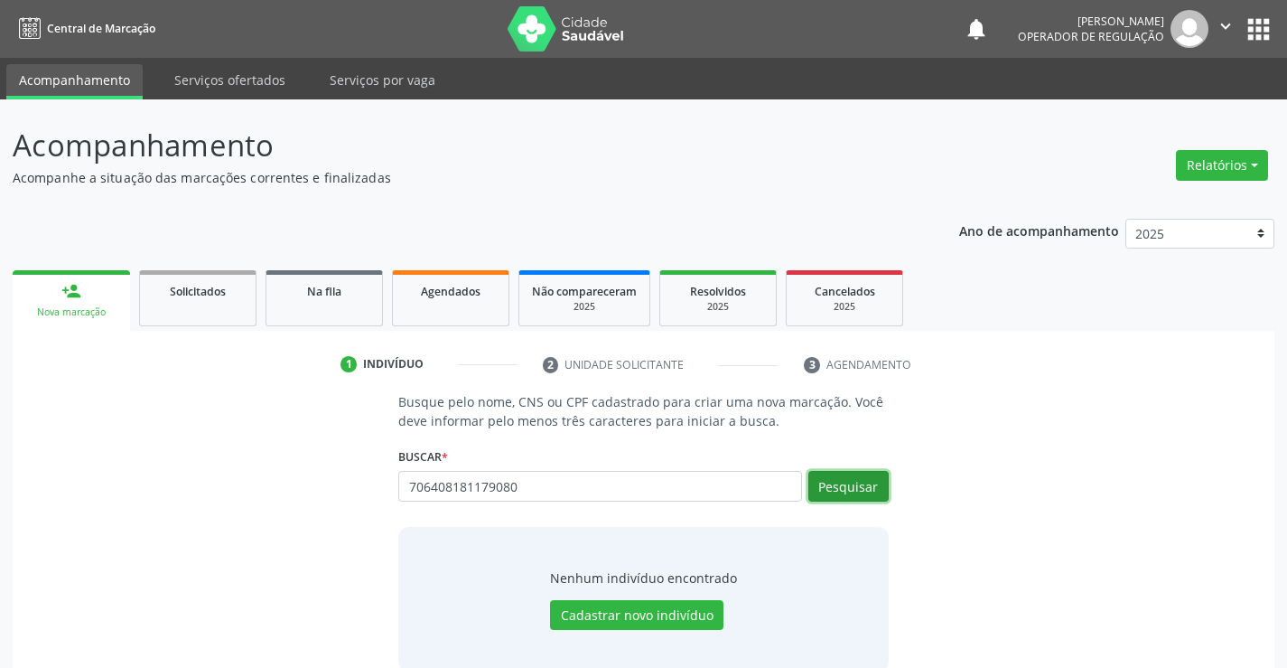
click at [841, 477] on button "Pesquisar" at bounding box center [849, 486] width 80 height 31
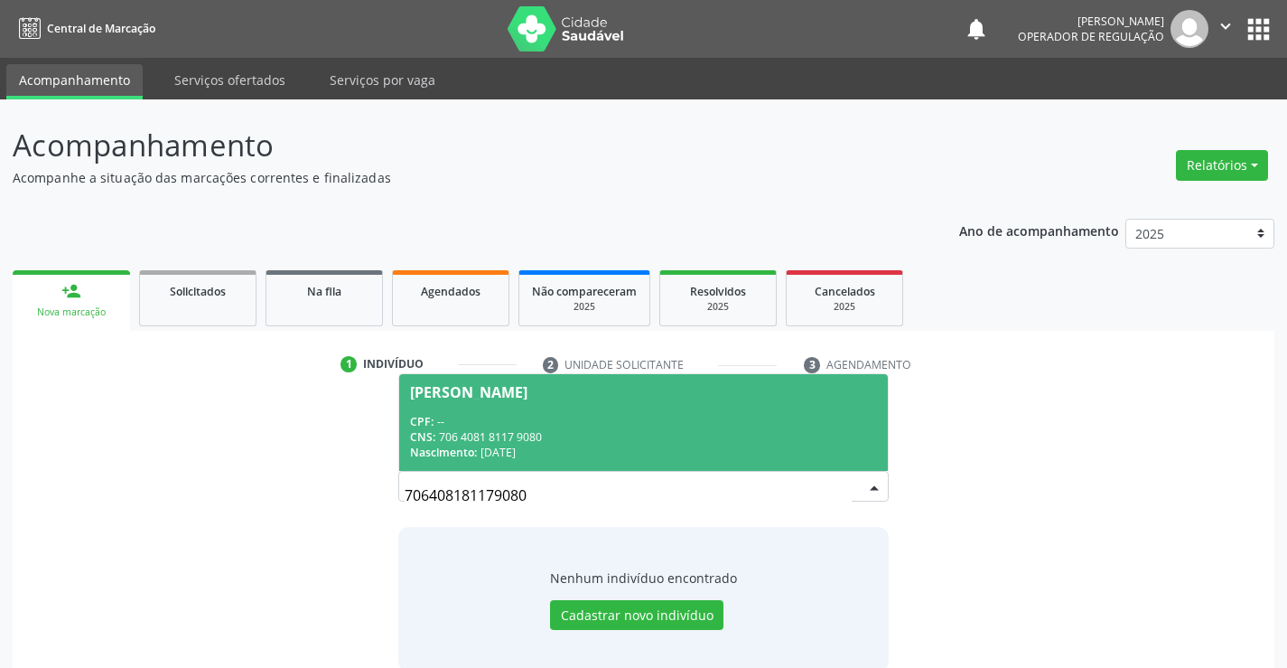
click at [538, 402] on span "Nata Silva Gomes CPF: -- CNS: 706 4081 8117 9080 Nascimento: 03/08/2008" at bounding box center [643, 422] width 488 height 97
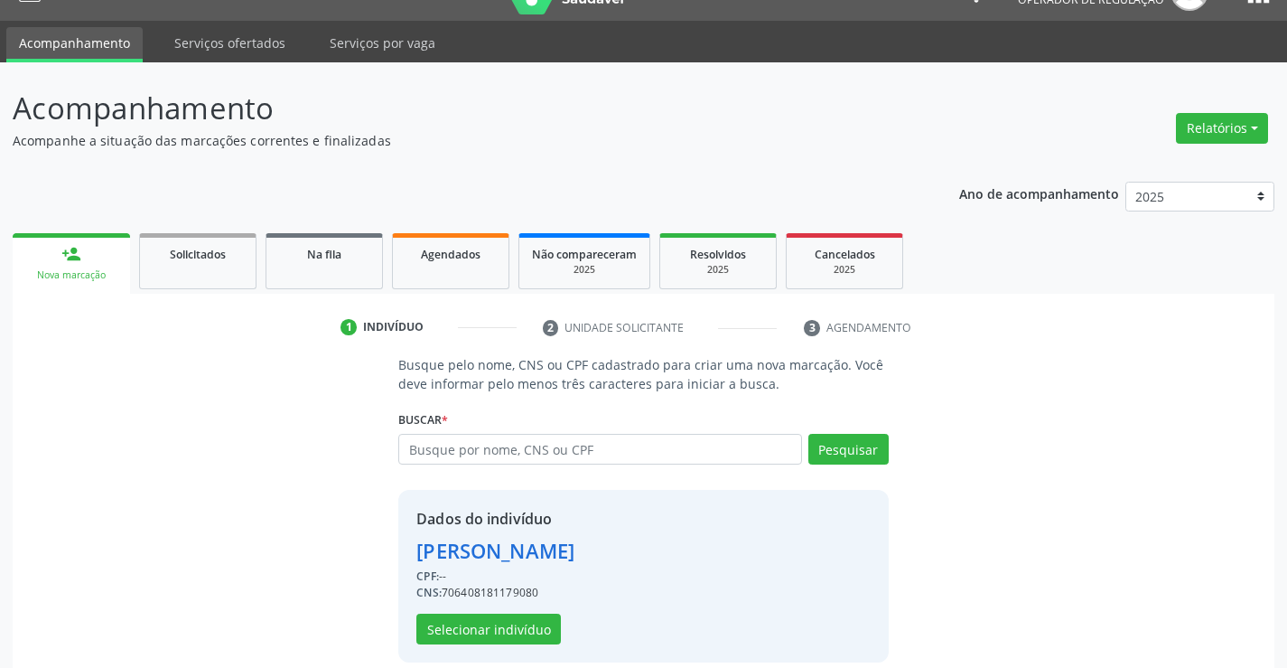
scroll to position [57, 0]
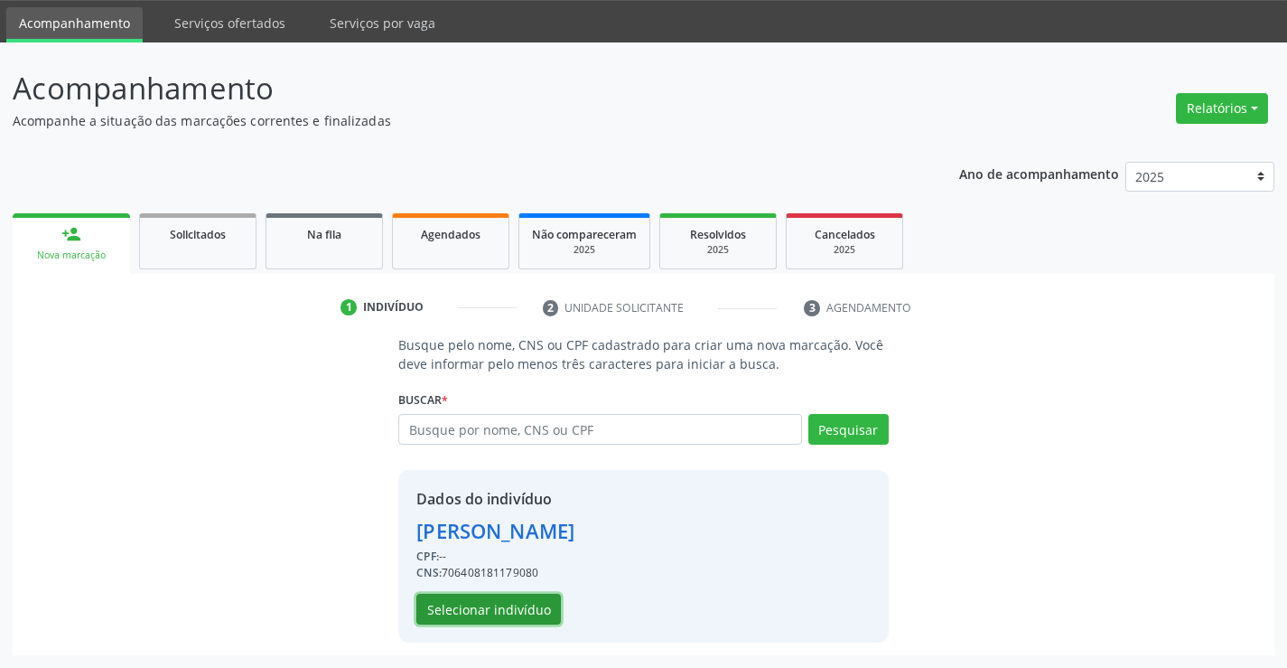
click at [510, 603] on button "Selecionar indivíduo" at bounding box center [488, 609] width 145 height 31
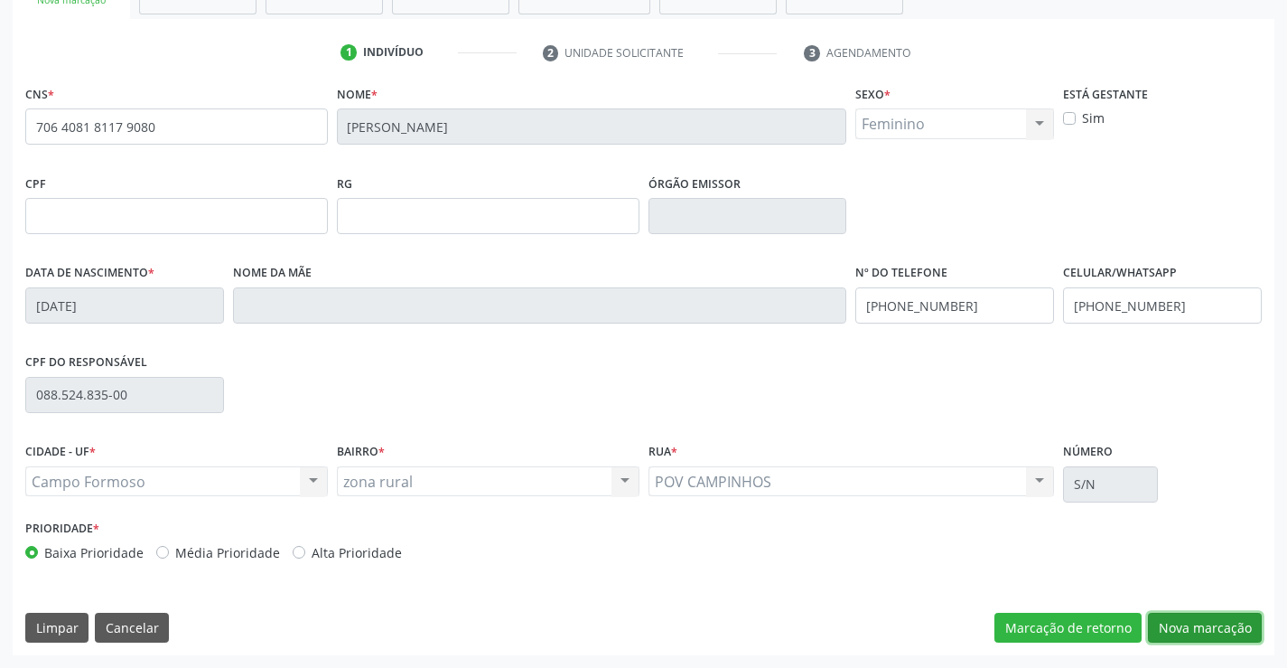
click at [1199, 617] on button "Nova marcação" at bounding box center [1205, 628] width 114 height 31
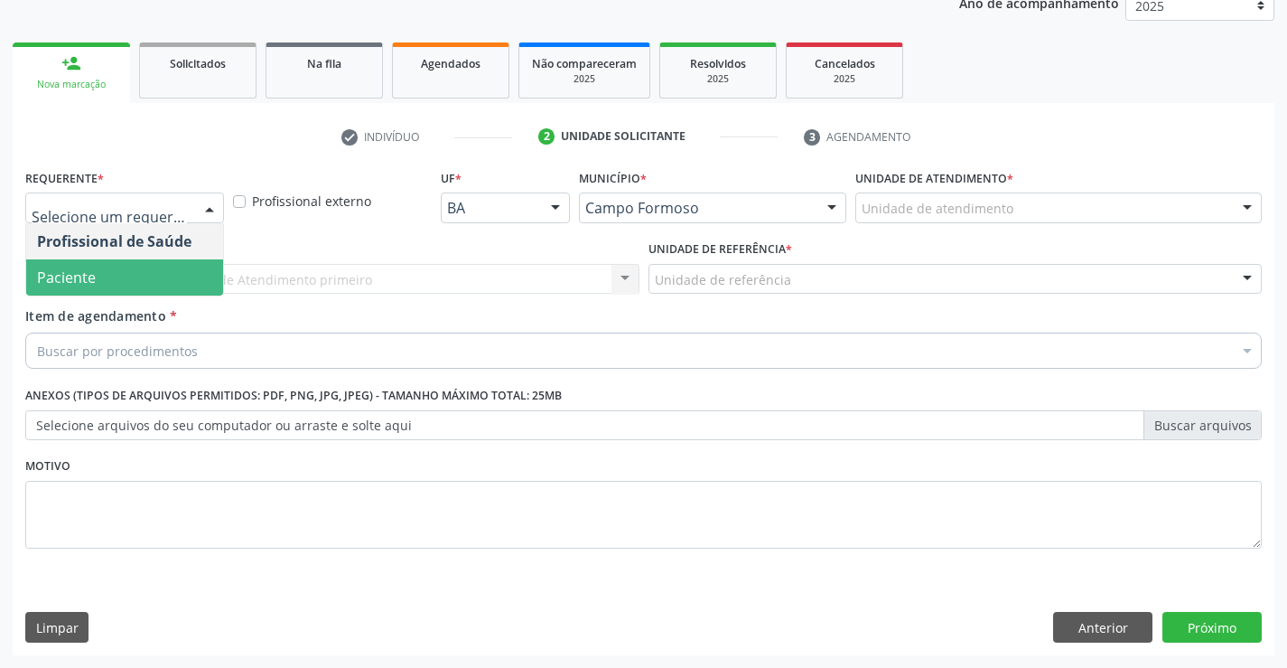
click at [117, 275] on span "Paciente" at bounding box center [124, 277] width 197 height 36
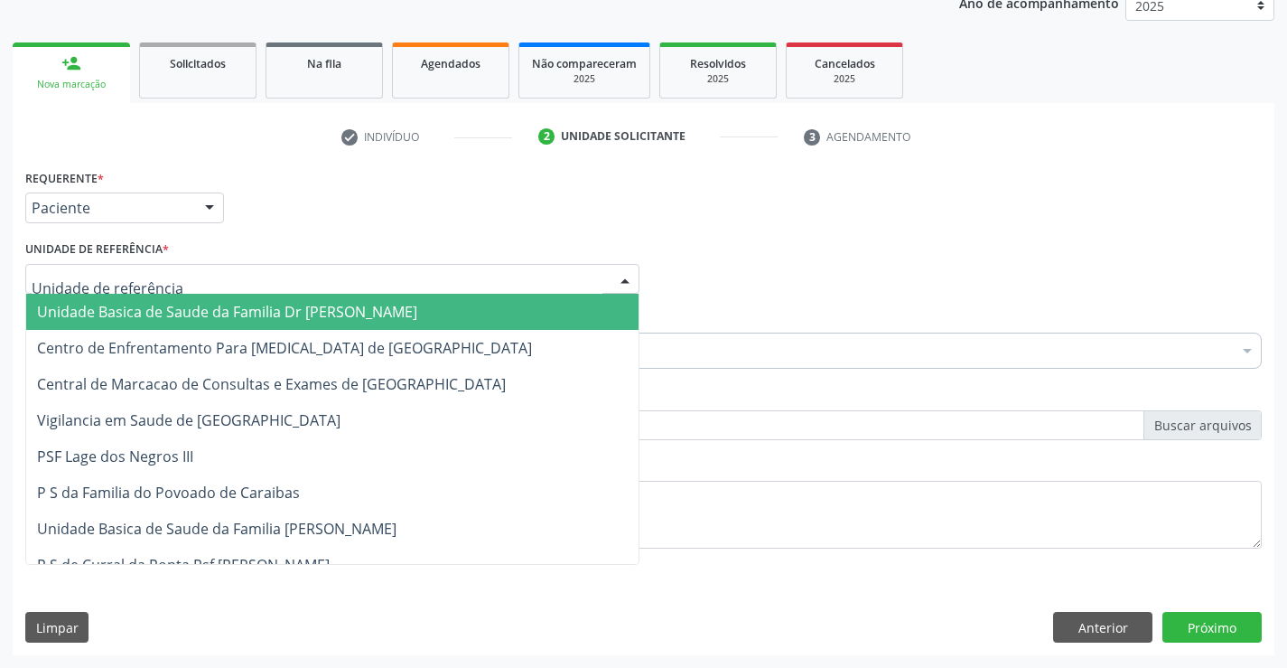
click at [148, 316] on span "Unidade Basica de Saude da Familia Dr [PERSON_NAME]" at bounding box center [227, 312] width 380 height 20
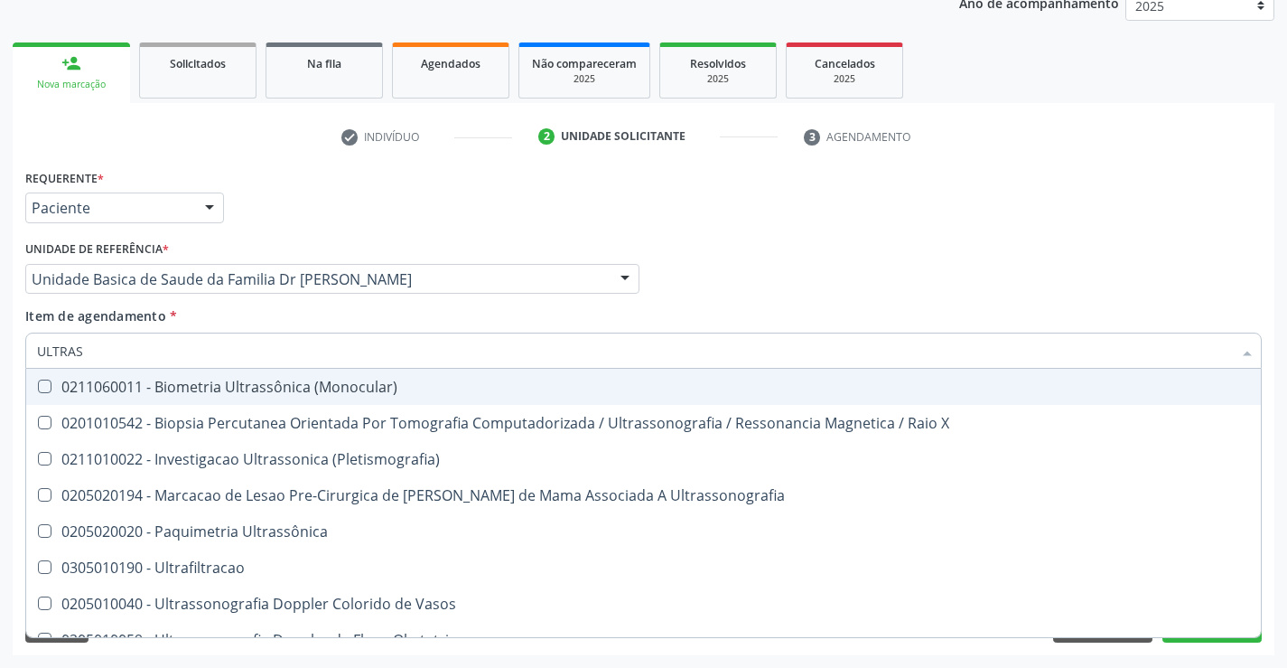
type input "ULTRASS"
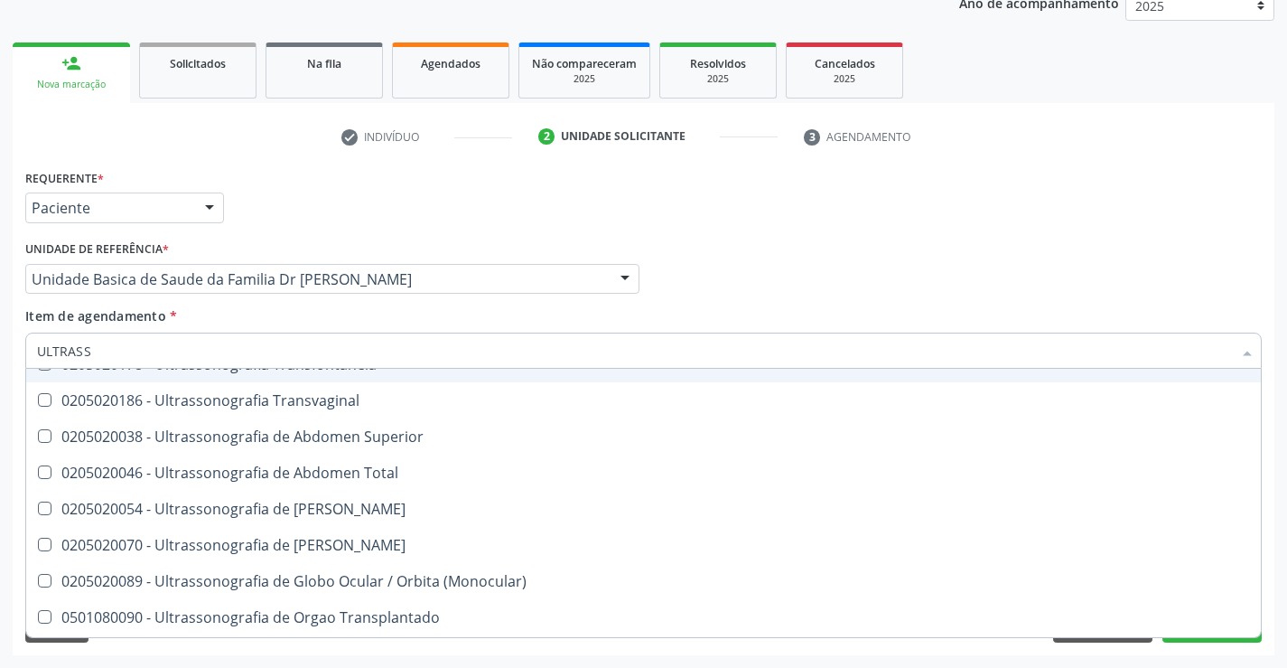
scroll to position [452, 0]
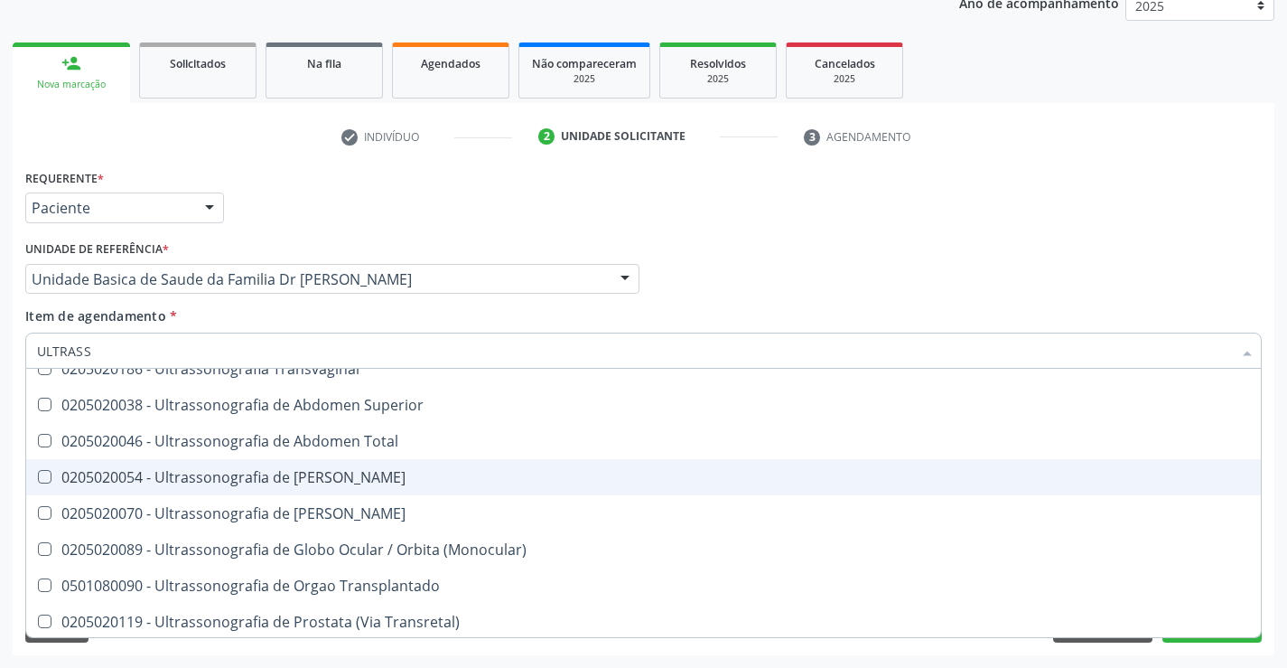
click at [430, 476] on div "0205020054 - Ultrassonografia de [PERSON_NAME]" at bounding box center [643, 477] width 1213 height 14
checkbox Urinario "true"
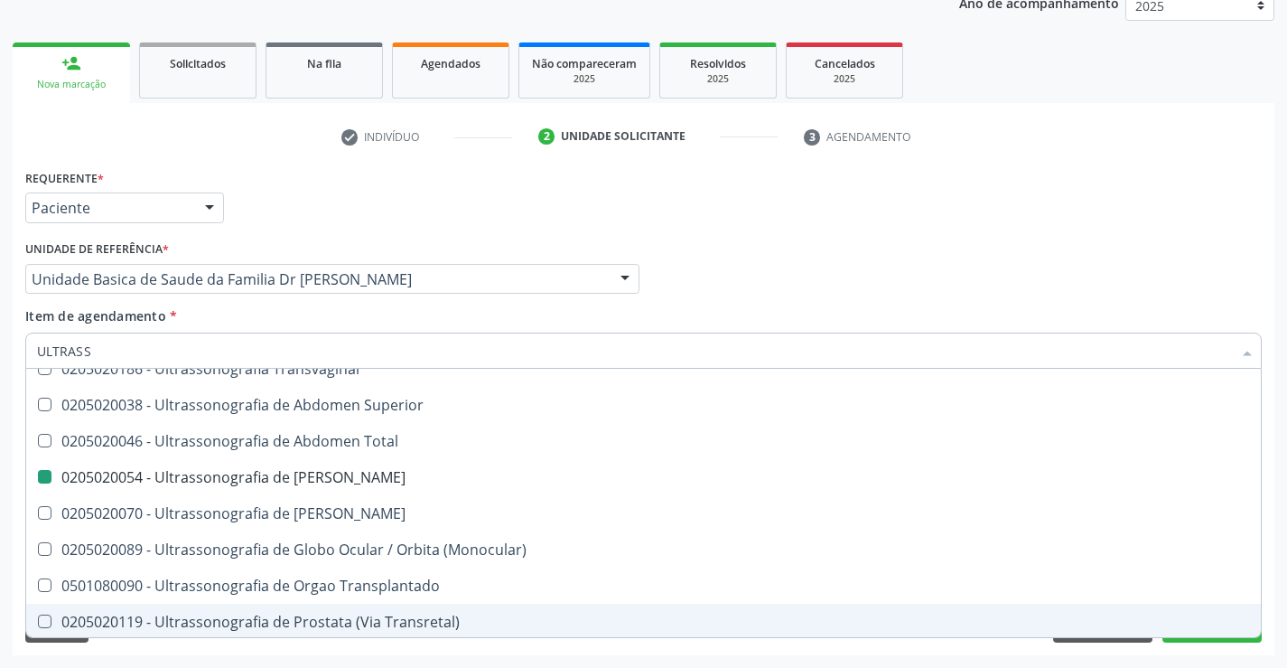
click at [1274, 534] on div "Requerente * Paciente Profissional de Saúde Paciente Nenhum resultado encontrad…" at bounding box center [644, 409] width 1262 height 491
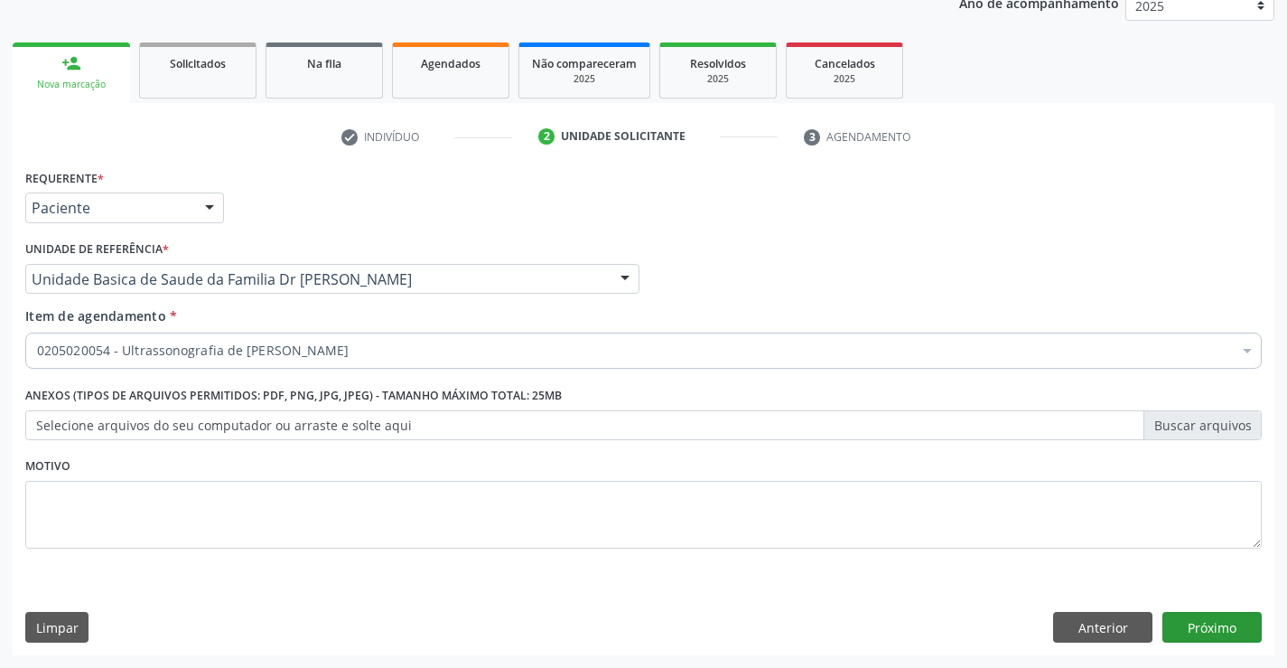
scroll to position [0, 0]
click at [1207, 622] on button "Próximo" at bounding box center [1212, 627] width 99 height 31
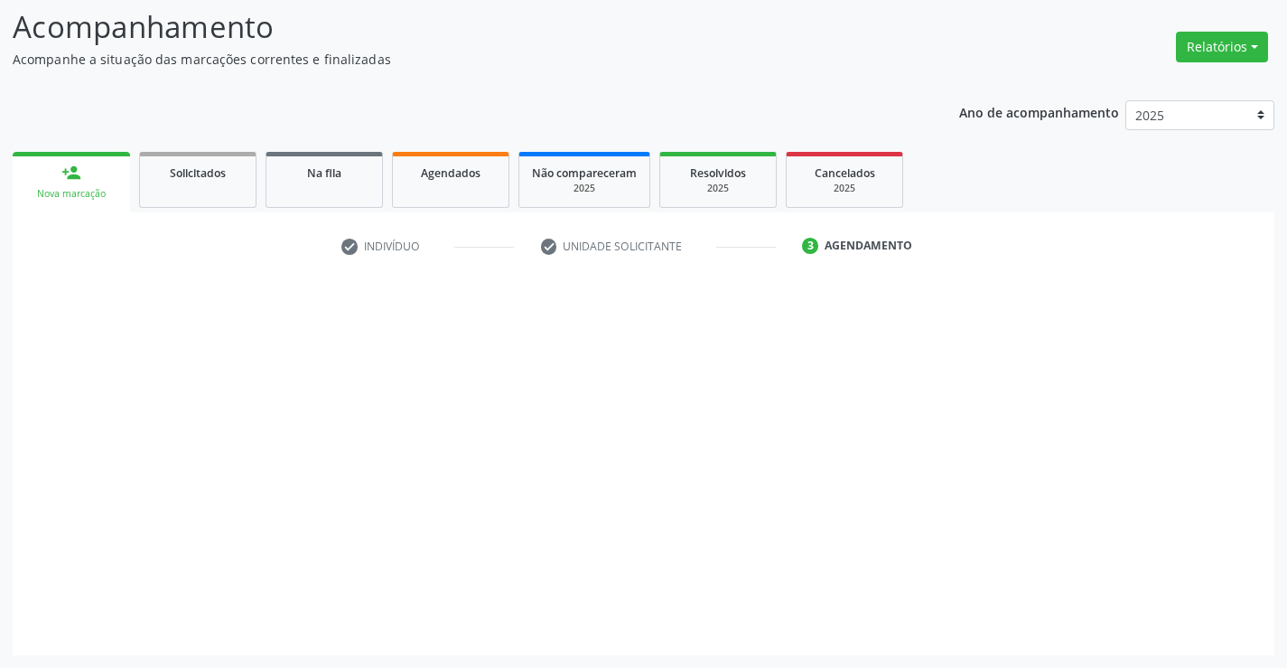
scroll to position [118, 0]
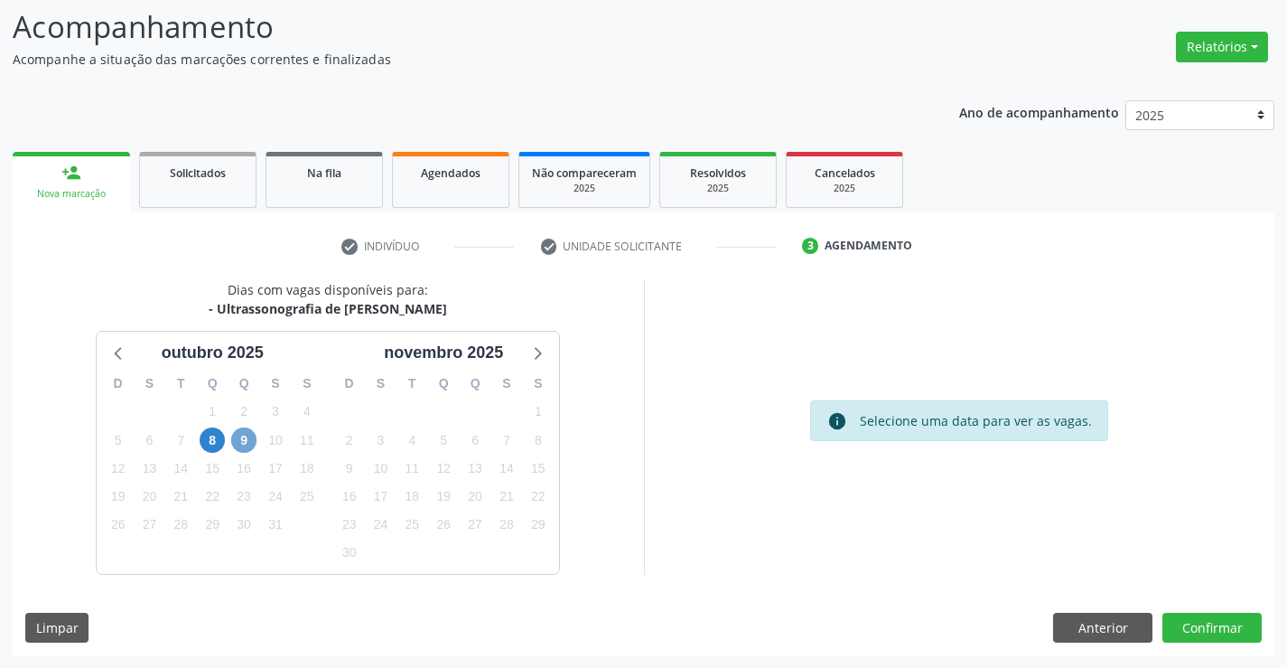
click at [239, 437] on span "9" at bounding box center [243, 439] width 25 height 25
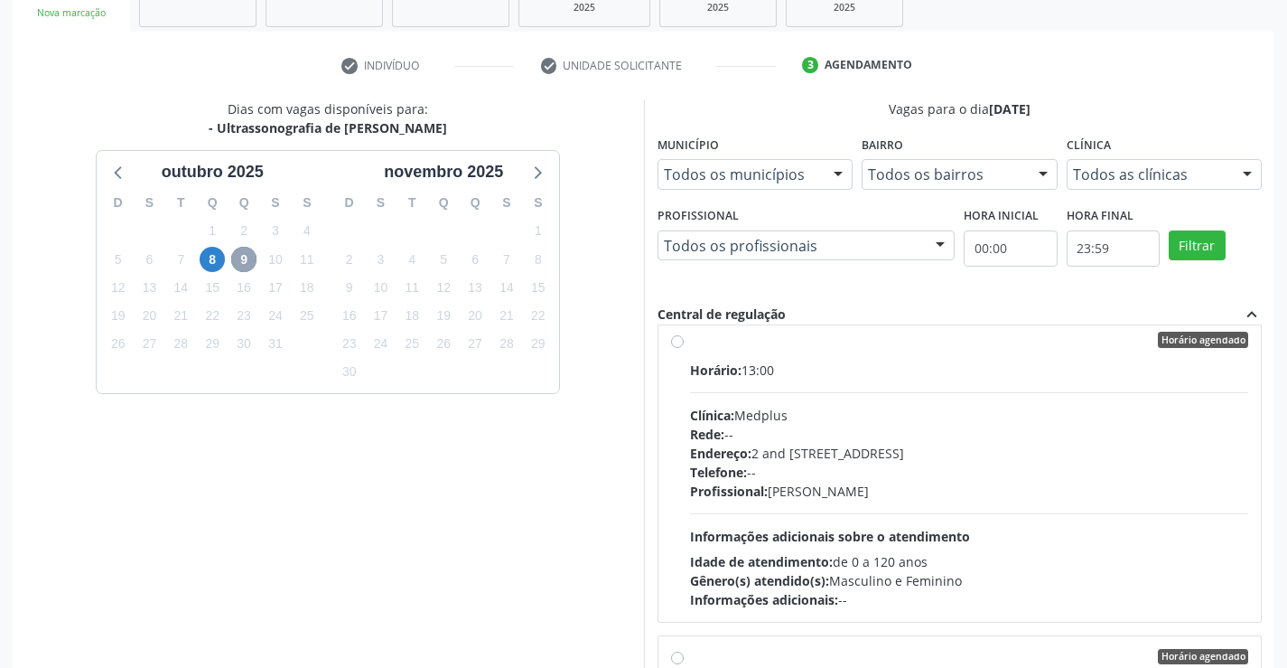
scroll to position [632, 0]
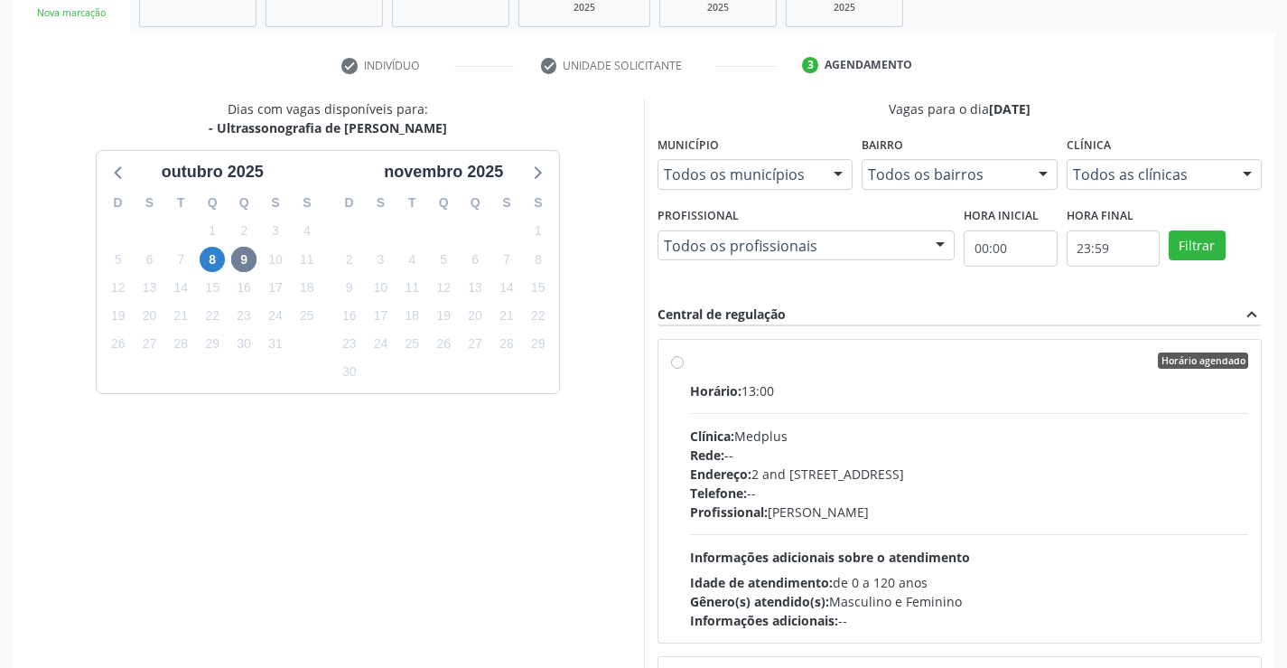
click at [861, 369] on label "Horário agendado Horário: 13:00 Clínica: Medplus Rede: -- Endereço: 2 and S 204…" at bounding box center [969, 490] width 559 height 277
click at [684, 369] on input "Horário agendado Horário: 13:00 Clínica: Medplus Rede: -- Endereço: 2 and S 204…" at bounding box center [677, 360] width 13 height 16
radio input "true"
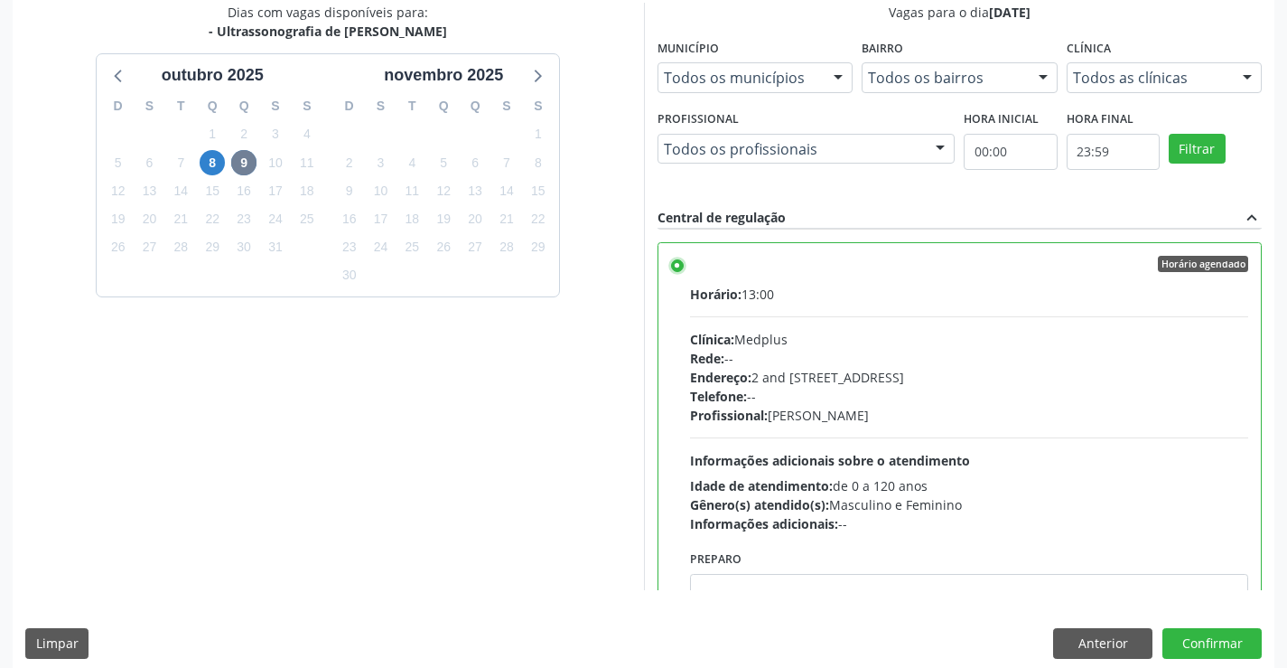
scroll to position [412, 0]
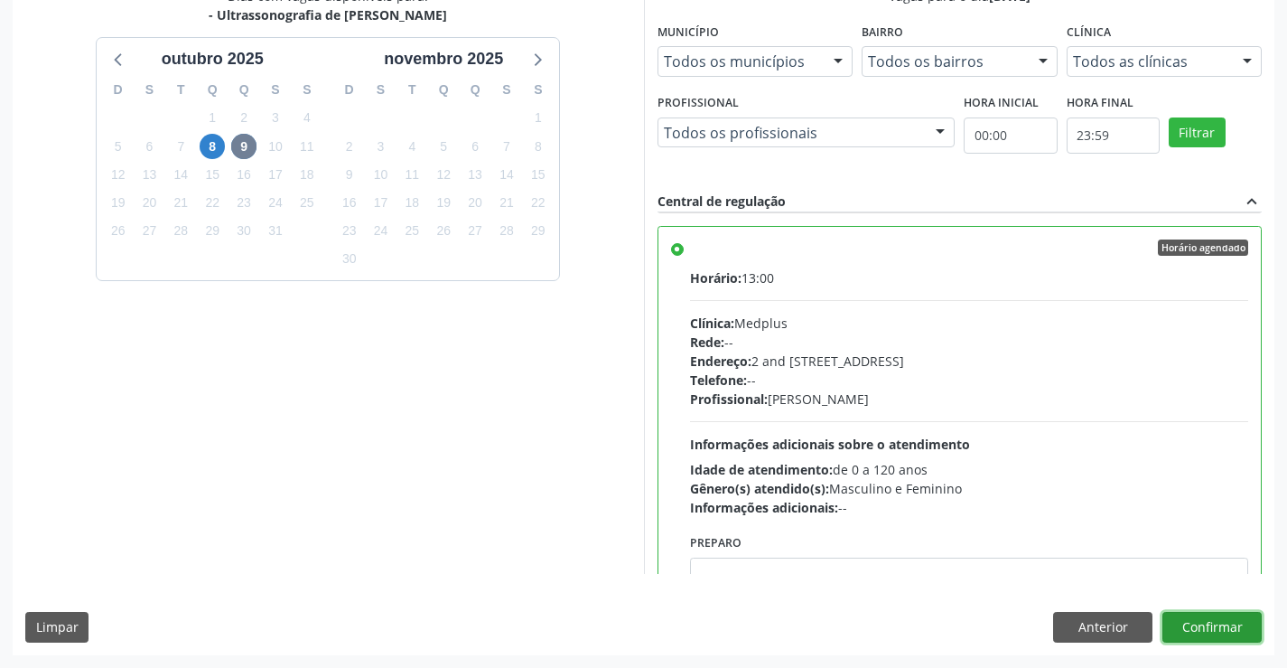
click at [1205, 629] on button "Confirmar" at bounding box center [1212, 627] width 99 height 31
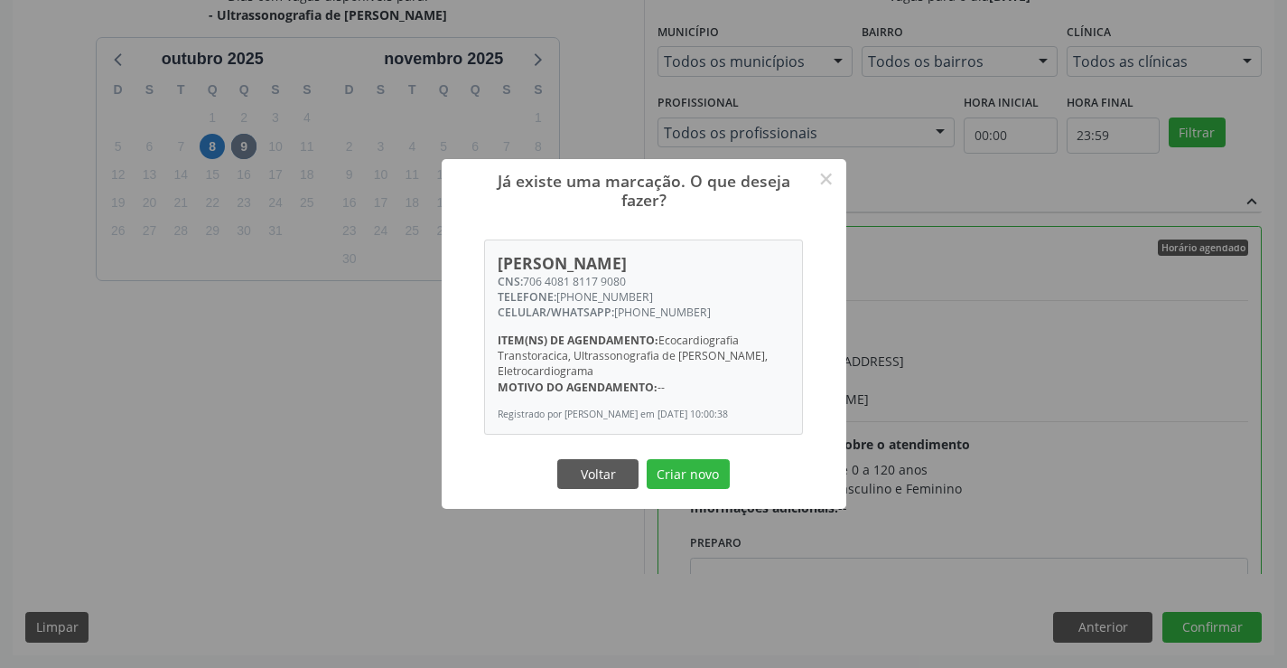
click at [655, 464] on div "Voltar Criar novo" at bounding box center [644, 473] width 181 height 38
click at [683, 479] on button "Criar novo" at bounding box center [688, 474] width 83 height 31
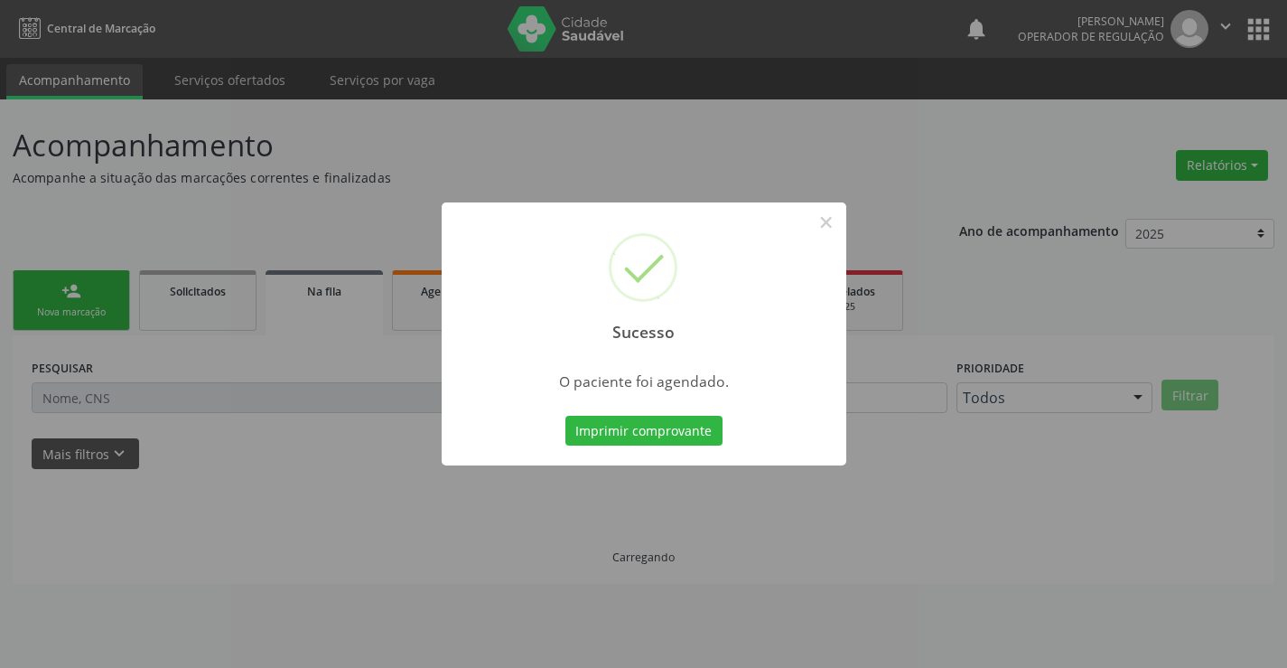
scroll to position [0, 0]
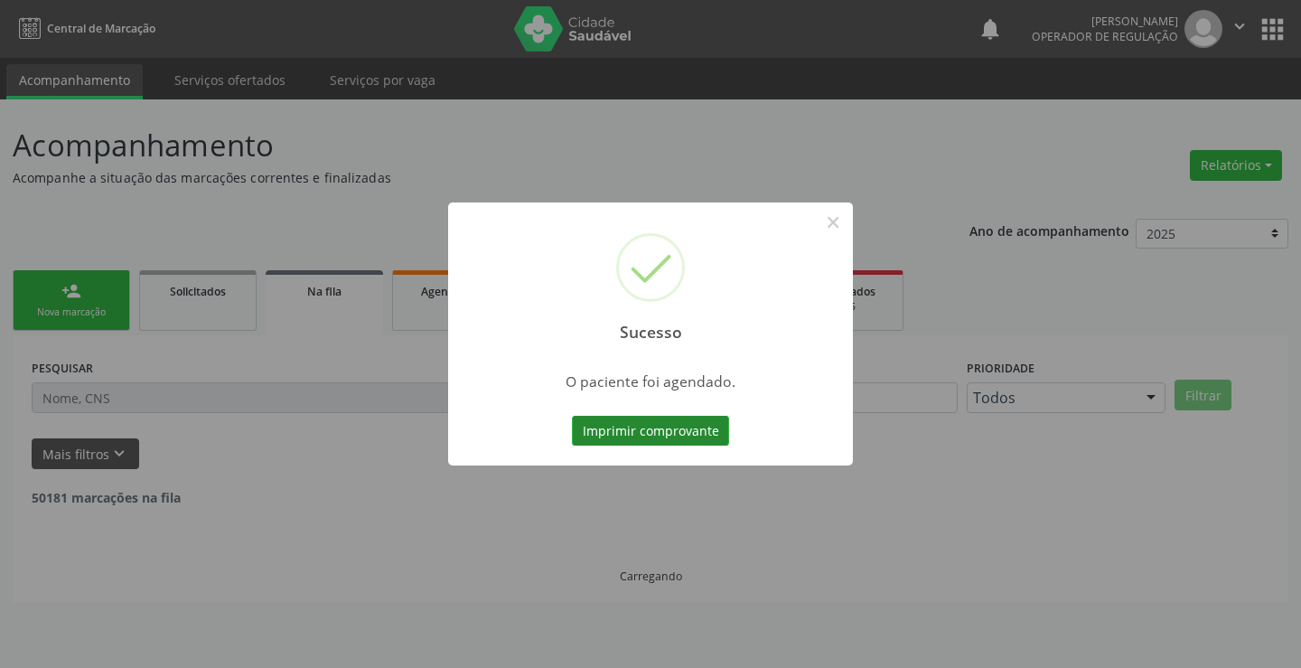
click at [669, 429] on button "Imprimir comprovante" at bounding box center [650, 431] width 157 height 31
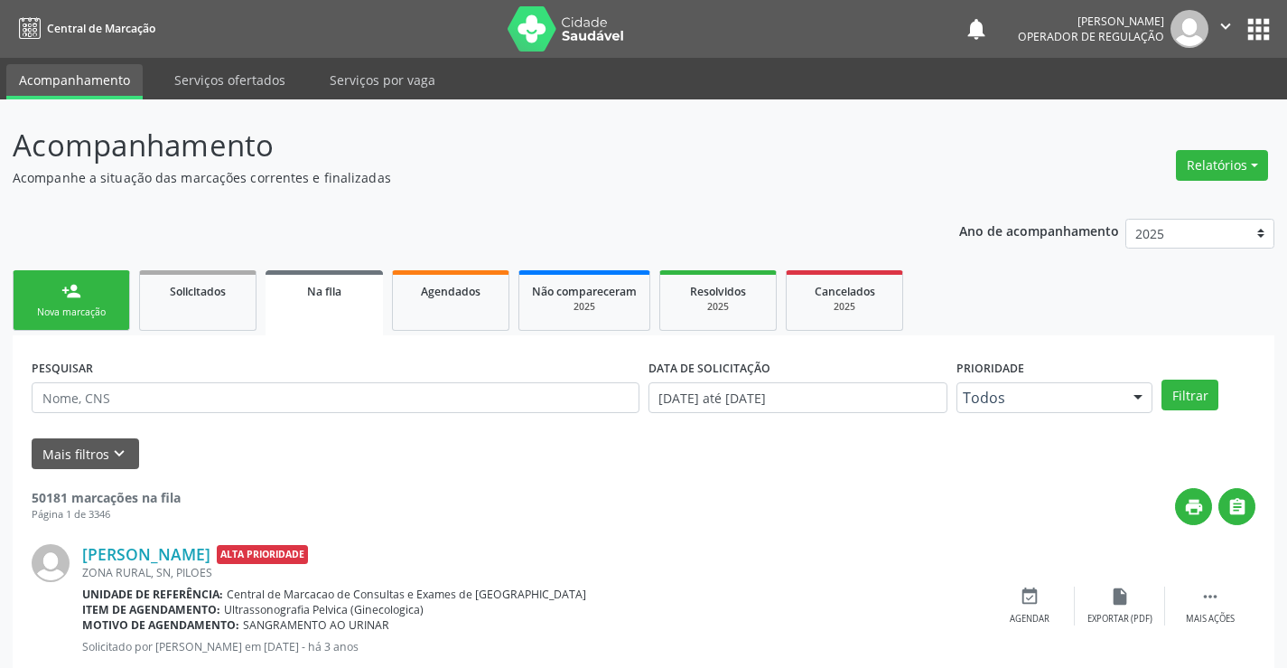
click at [94, 289] on link "person_add Nova marcação" at bounding box center [71, 300] width 117 height 61
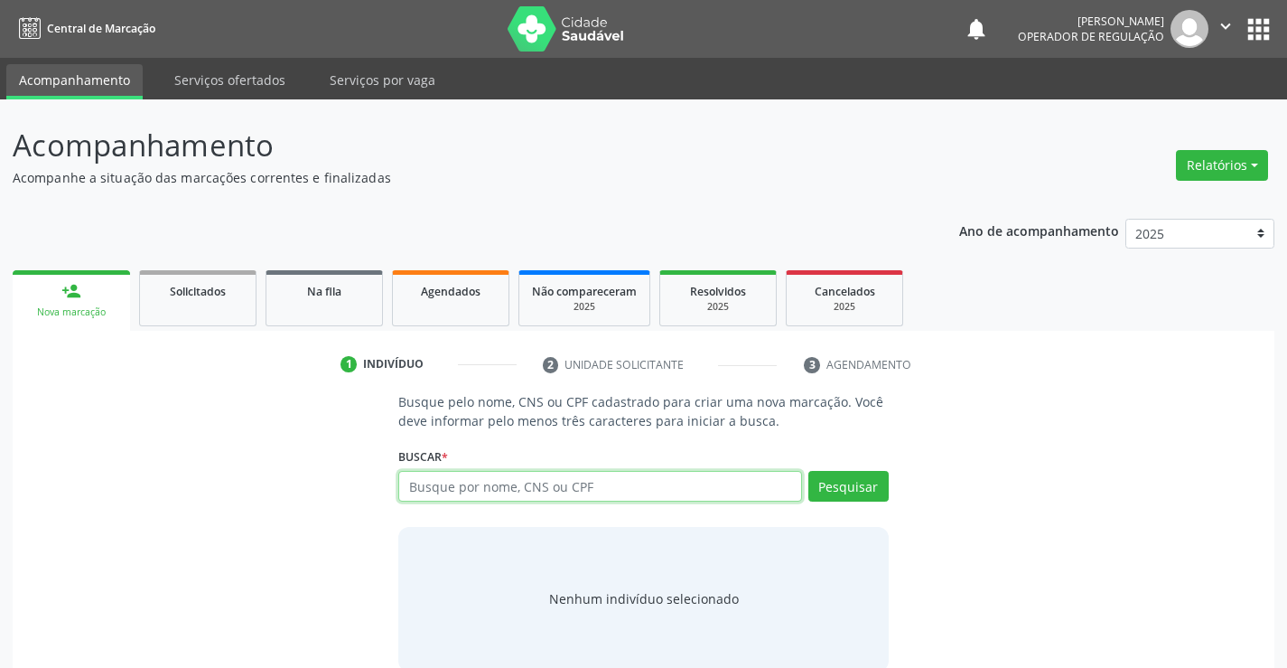
click at [548, 486] on input "text" at bounding box center [599, 486] width 403 height 31
type input "707607244781098"
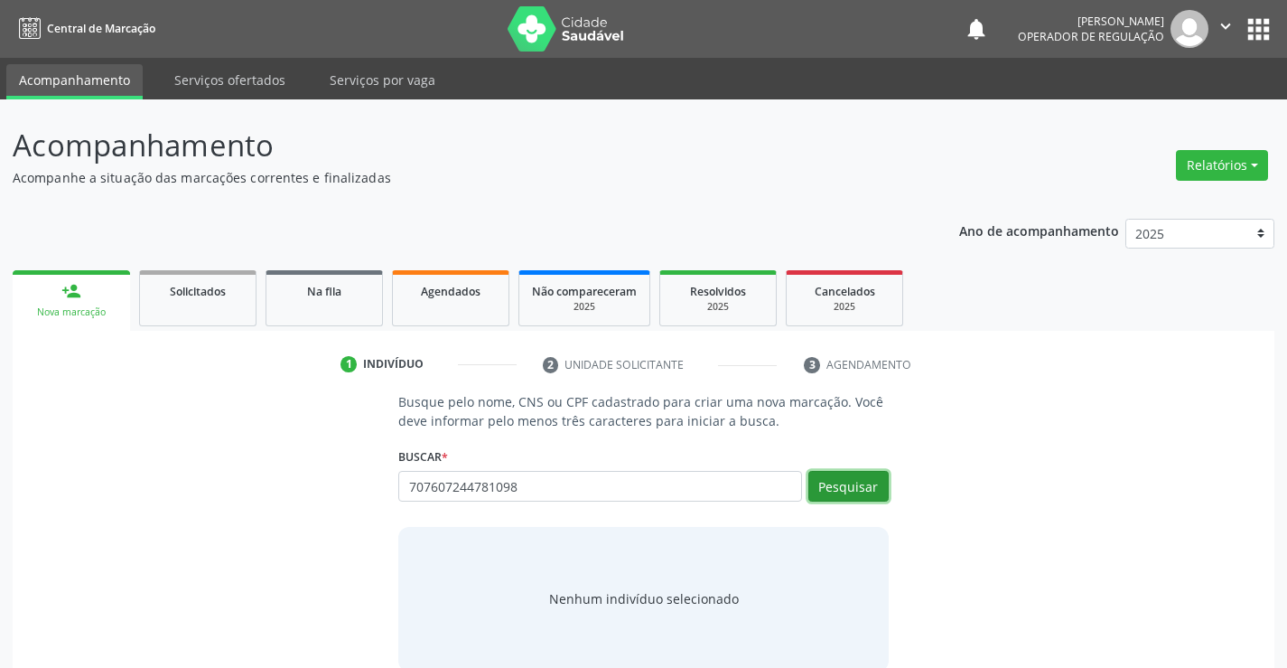
click at [859, 481] on button "Pesquisar" at bounding box center [849, 486] width 80 height 31
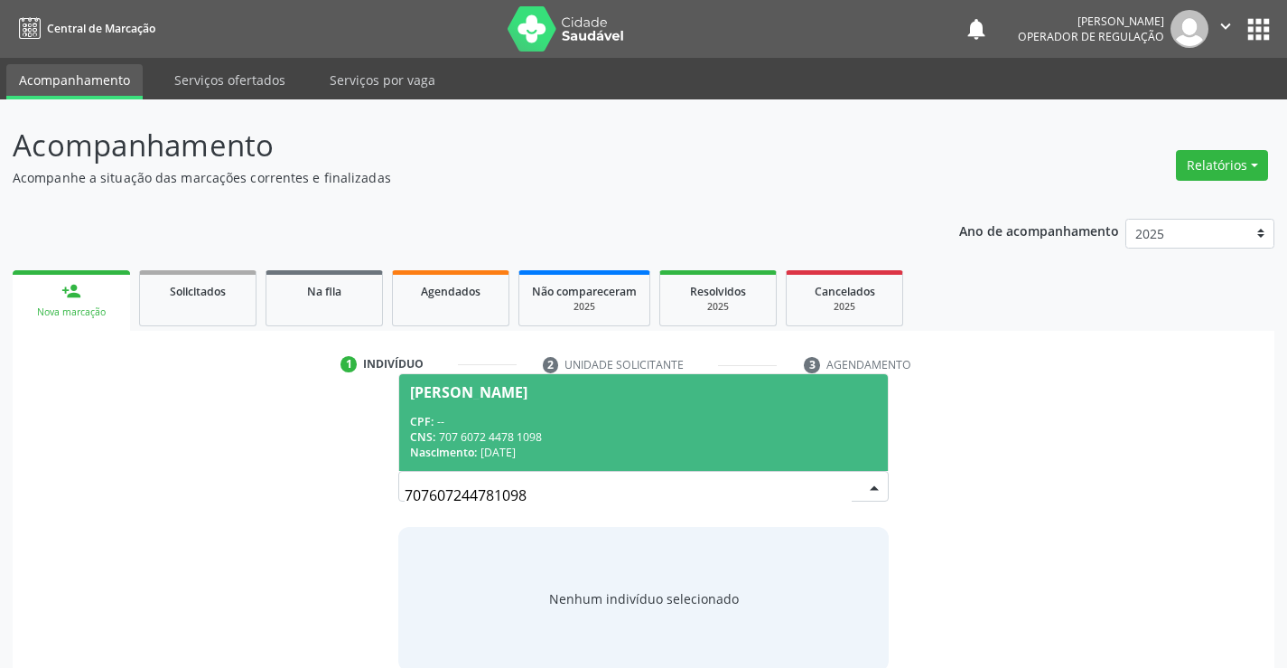
click at [643, 409] on span "Maria Joliana Silva Bonfim CPF: -- CNS: 707 6072 4478 1098 Nascimento: 09/07/20…" at bounding box center [643, 422] width 488 height 97
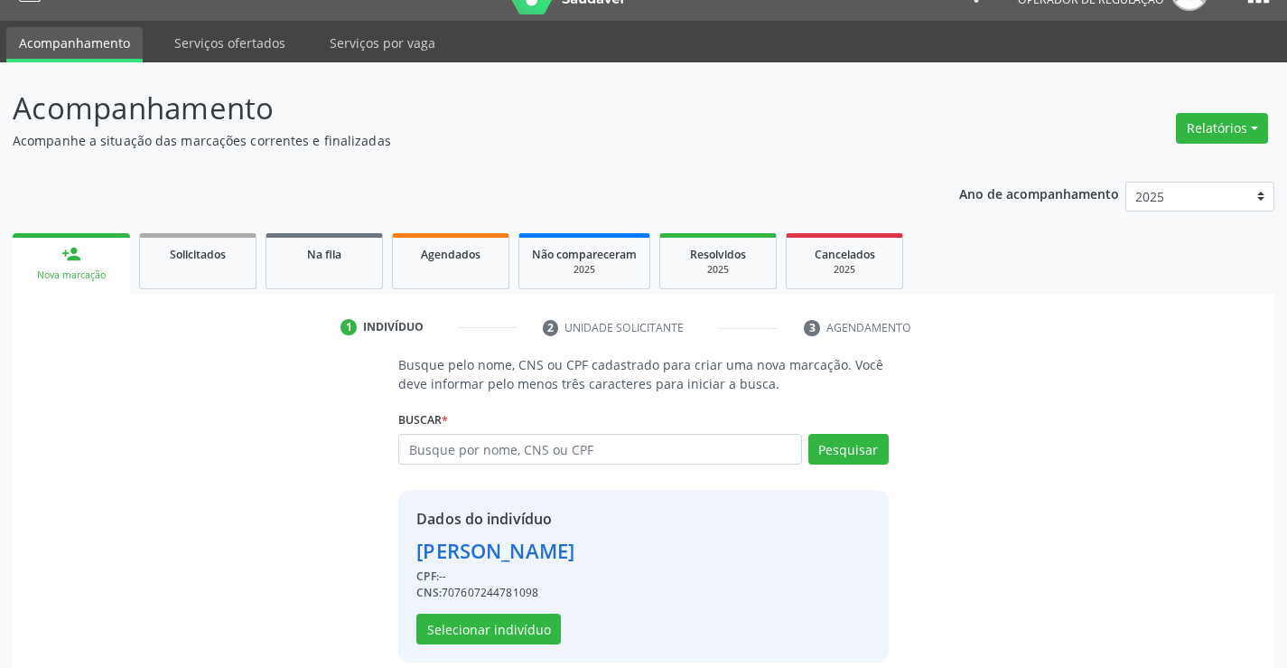
scroll to position [57, 0]
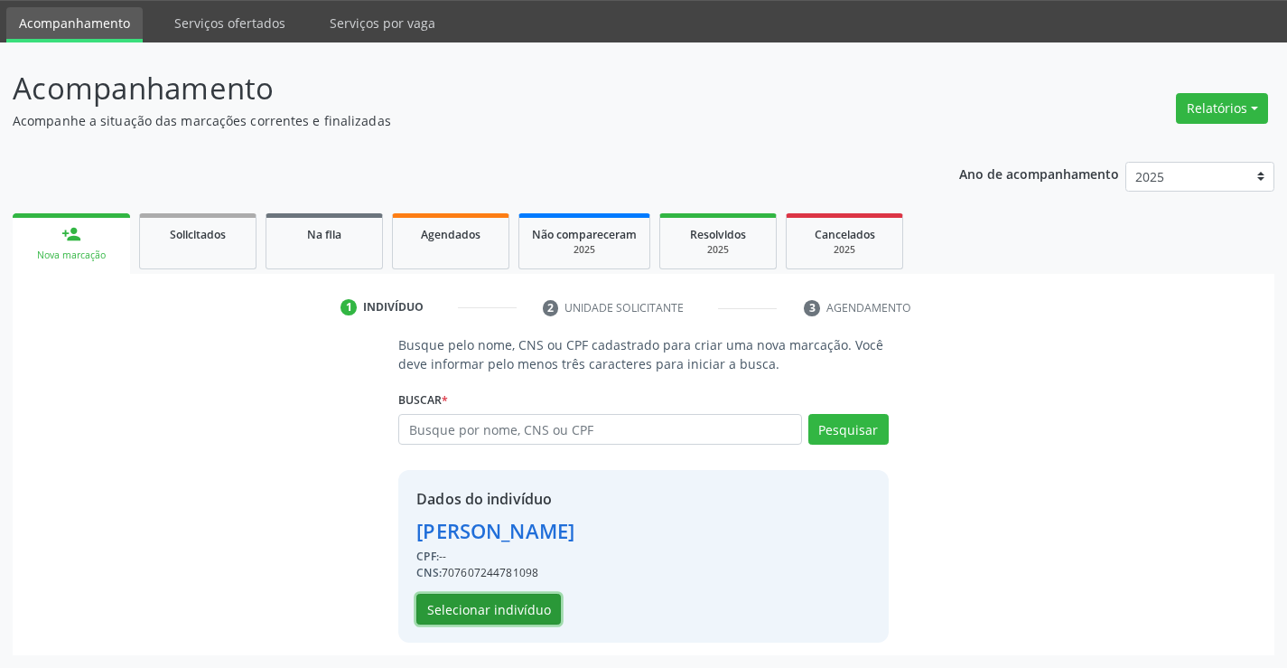
click at [493, 610] on button "Selecionar indivíduo" at bounding box center [488, 609] width 145 height 31
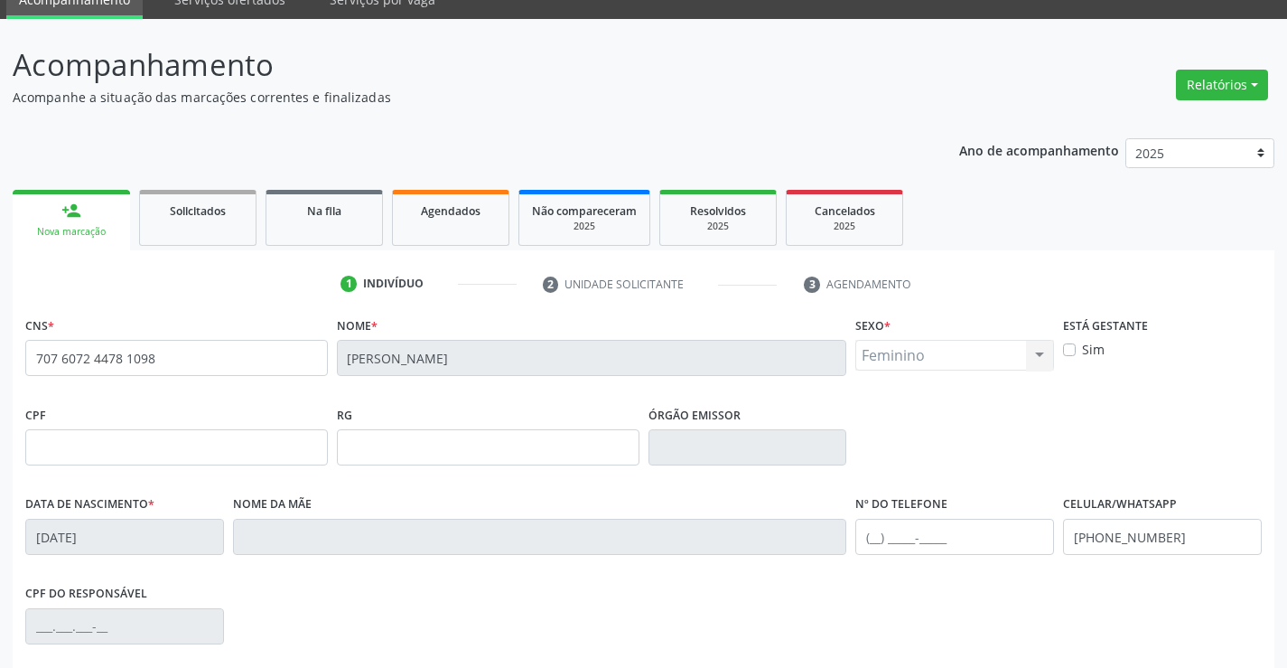
scroll to position [312, 0]
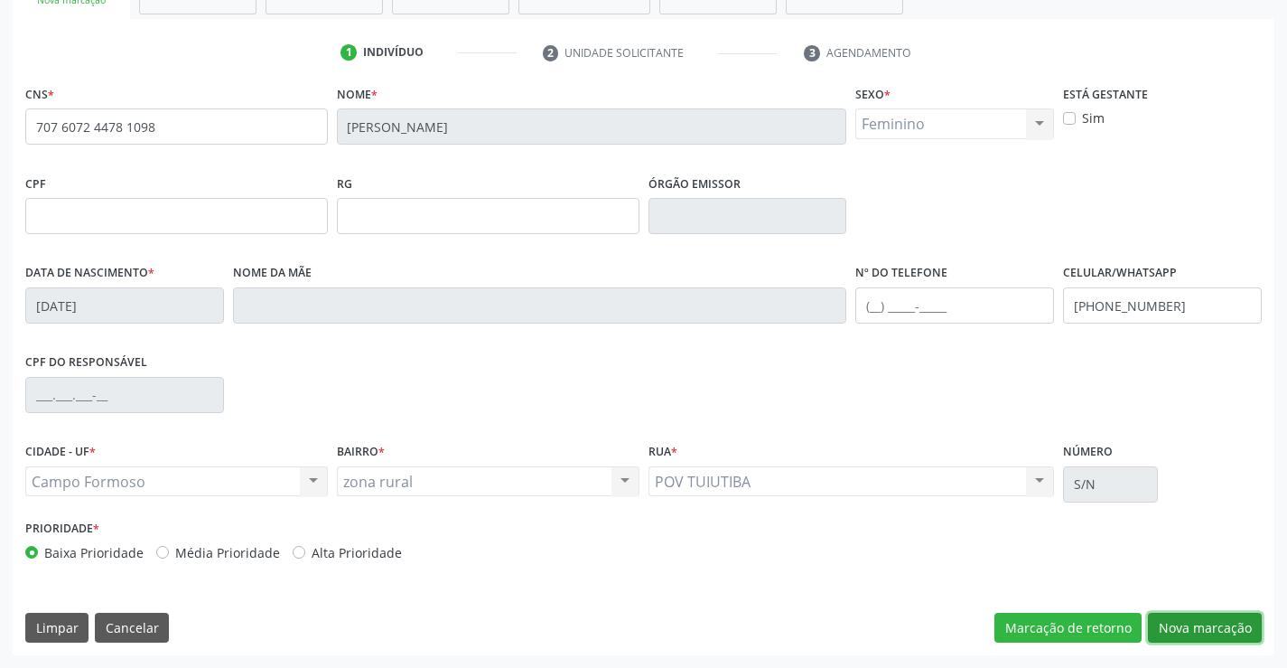
click at [1179, 614] on button "Nova marcação" at bounding box center [1205, 628] width 114 height 31
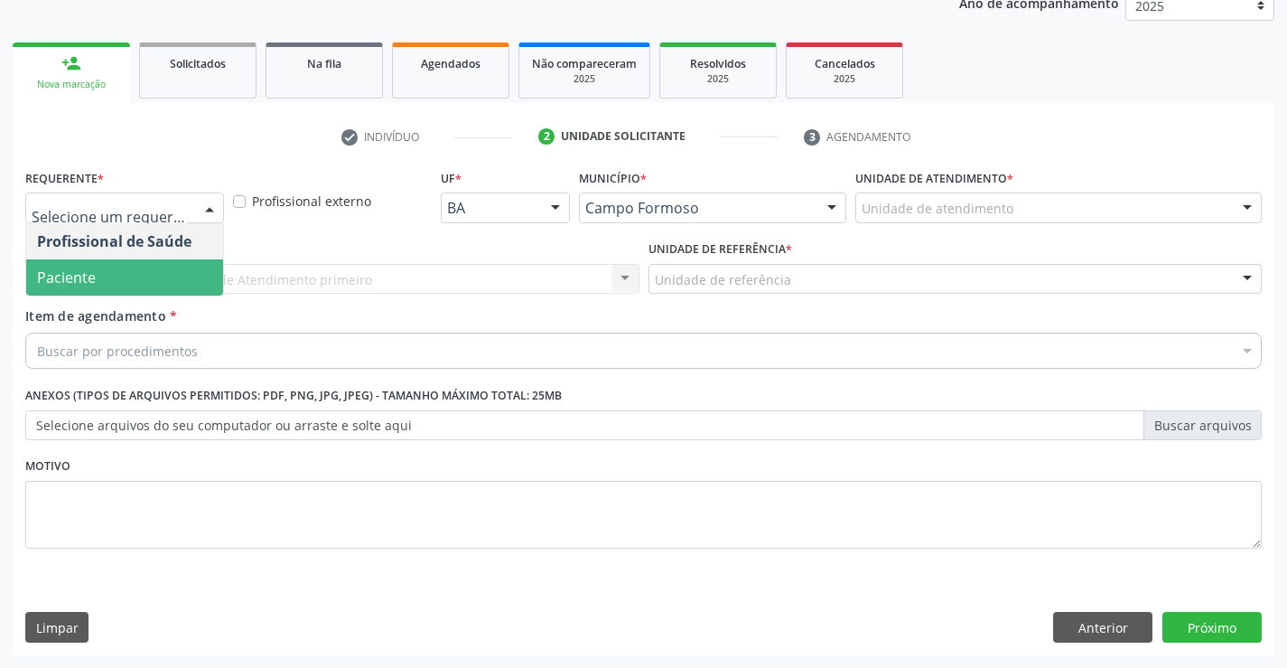
click at [108, 283] on span "Paciente" at bounding box center [124, 277] width 197 height 36
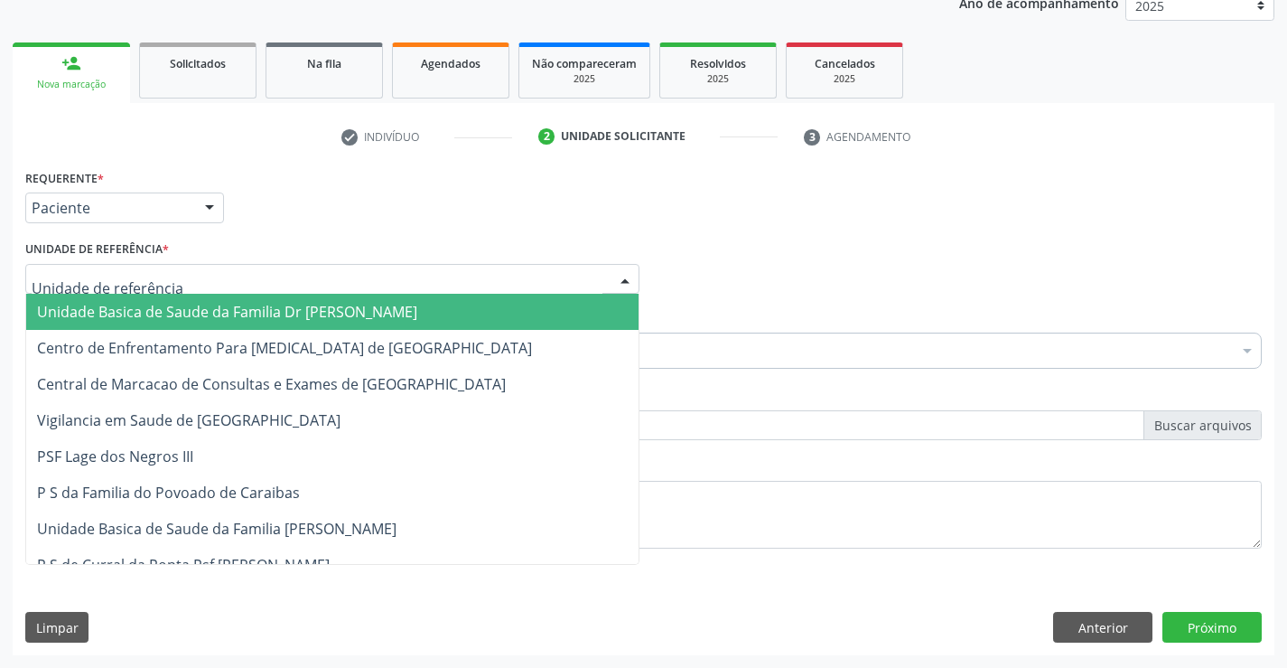
click at [108, 267] on div at bounding box center [332, 279] width 614 height 31
click at [157, 313] on span "Unidade Basica de Saude da Familia Dr [PERSON_NAME]" at bounding box center [227, 312] width 380 height 20
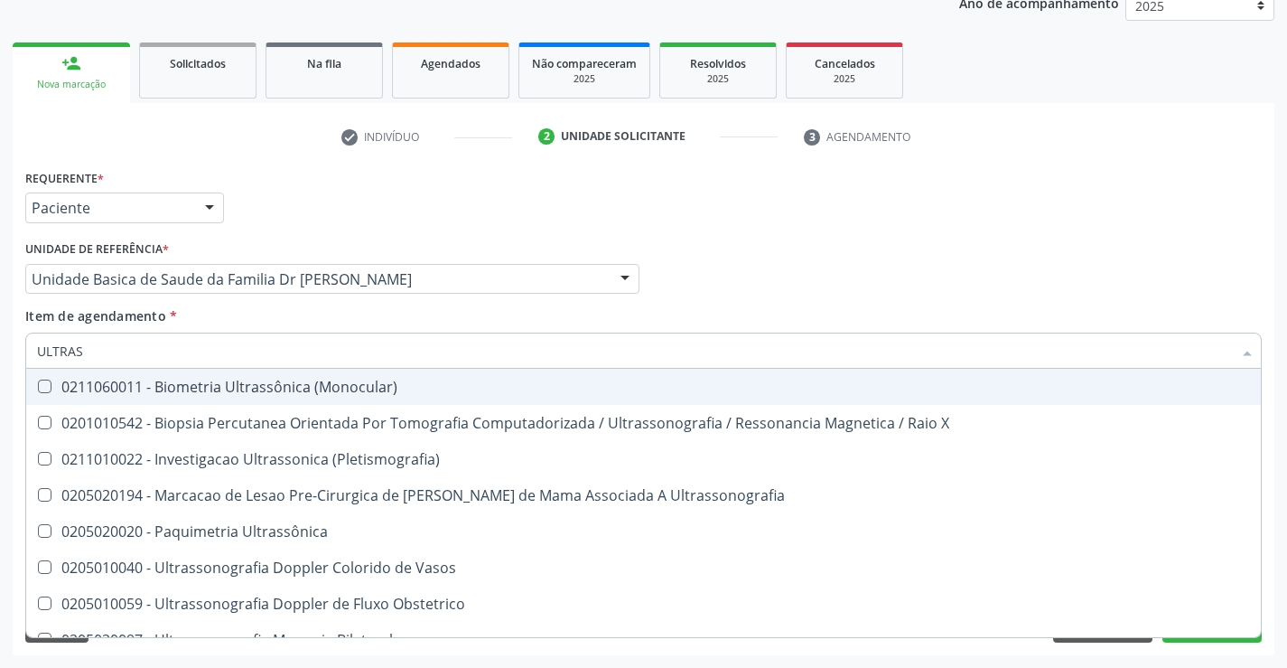
type input "ULTRASS"
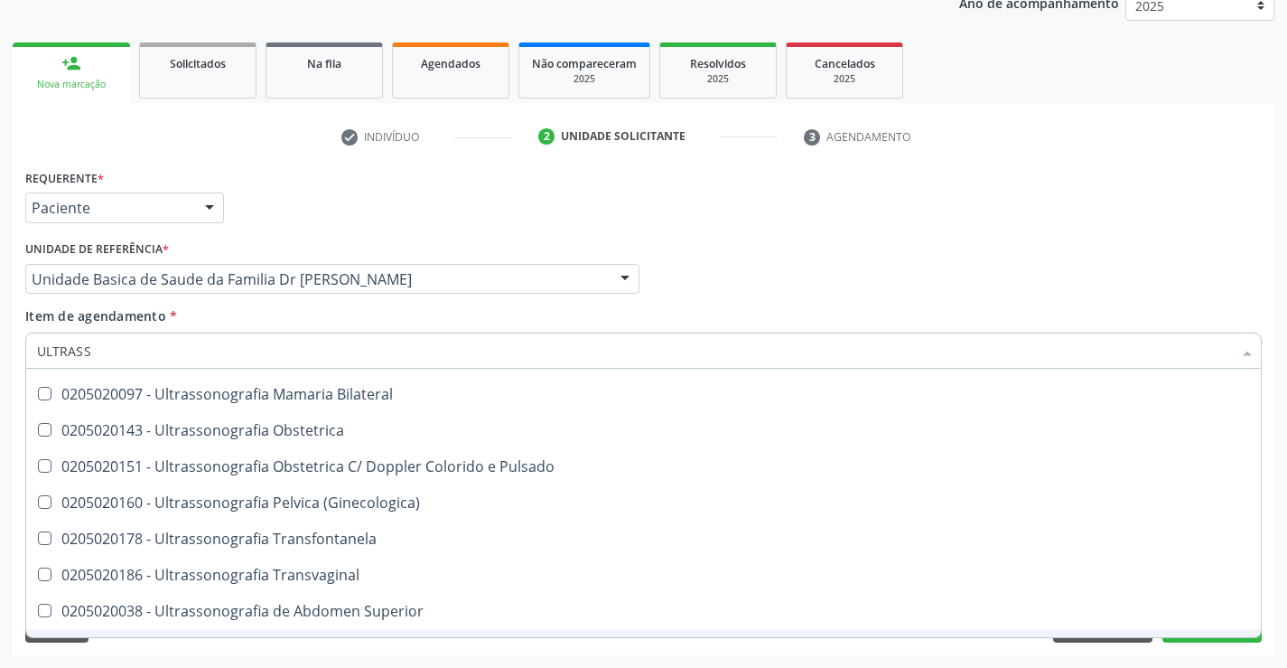
scroll to position [201, 0]
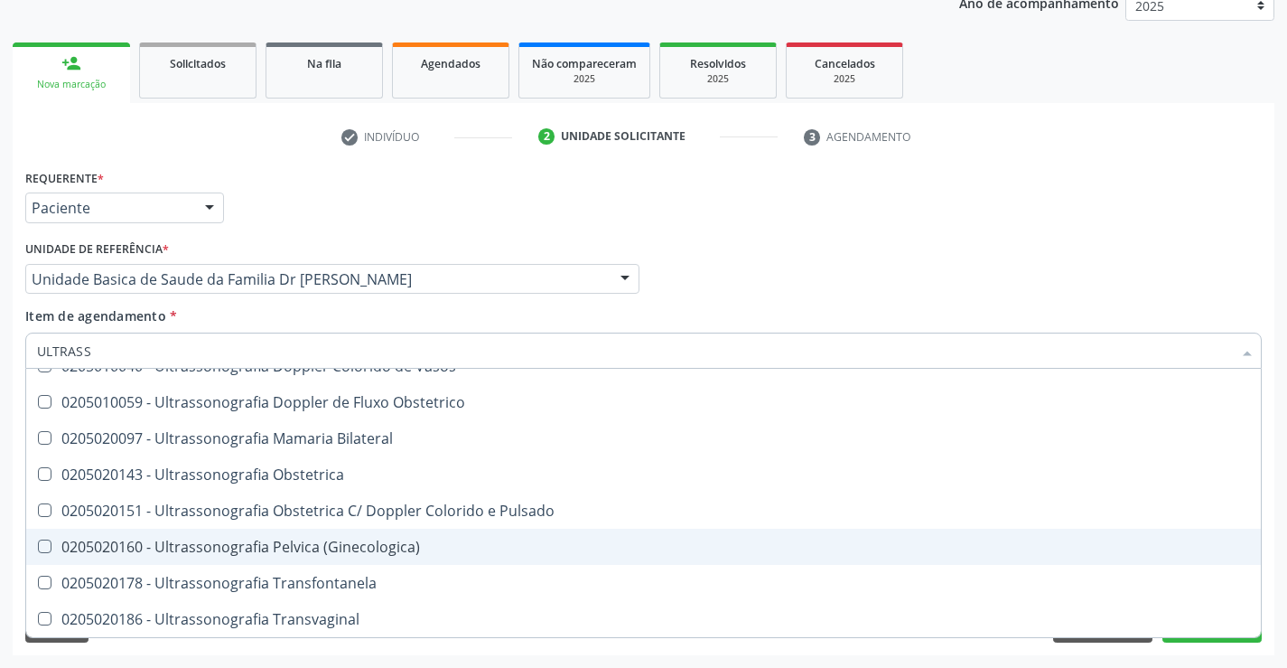
click at [388, 548] on div "0205020160 - Ultrassonografia Pelvica (Ginecologica)" at bounding box center [643, 546] width 1213 height 14
checkbox \(Ginecologica\) "true"
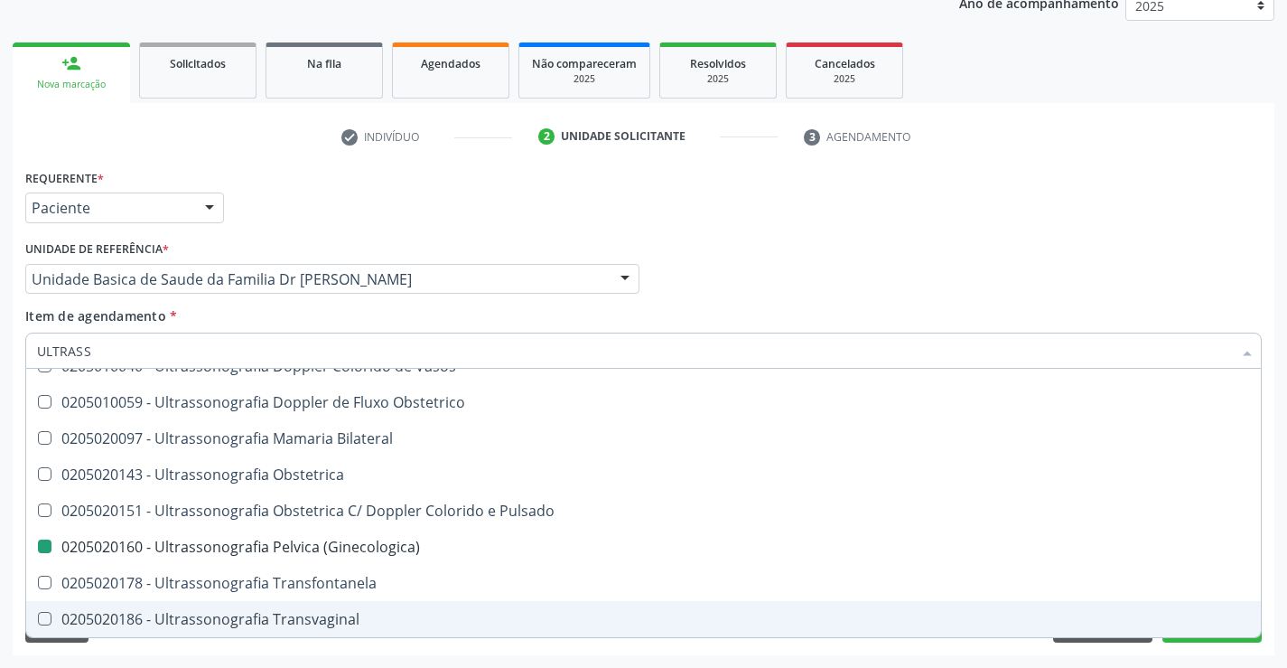
click at [1282, 589] on div "Acompanhamento Acompanhe a situação das marcações correntes e finalizadas Relat…" at bounding box center [643, 270] width 1287 height 796
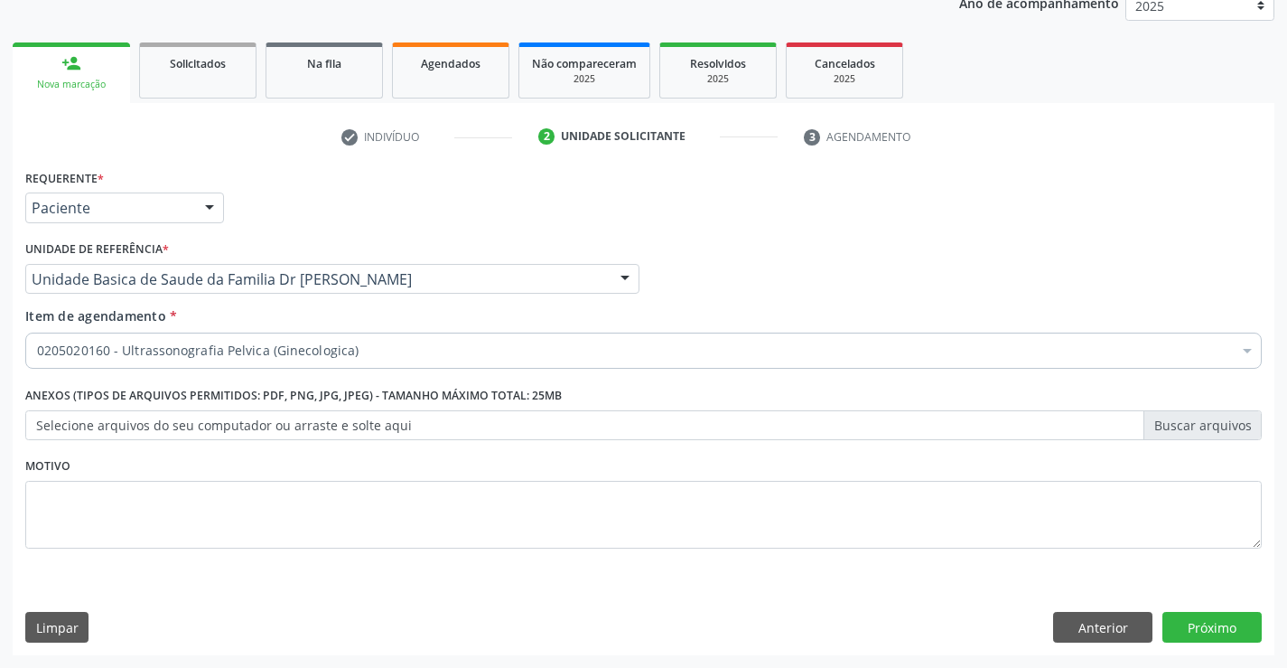
scroll to position [0, 0]
click at [1202, 631] on button "Próximo" at bounding box center [1212, 627] width 99 height 31
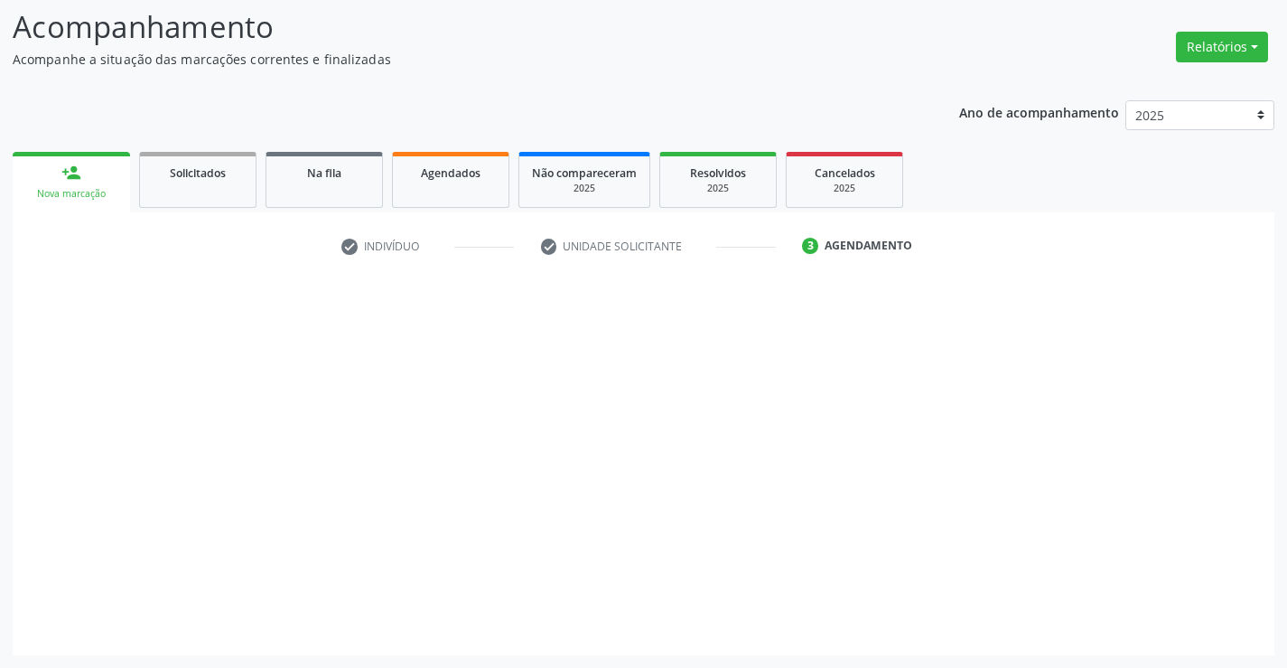
scroll to position [118, 0]
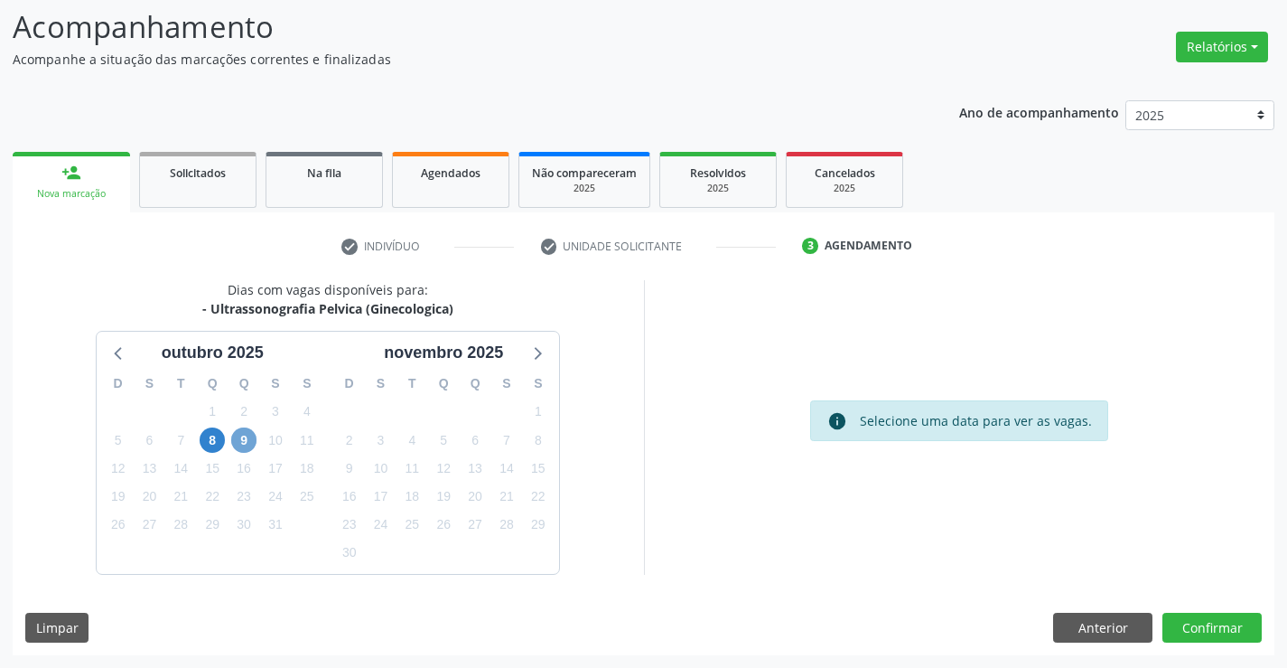
click at [247, 435] on span "9" at bounding box center [243, 439] width 25 height 25
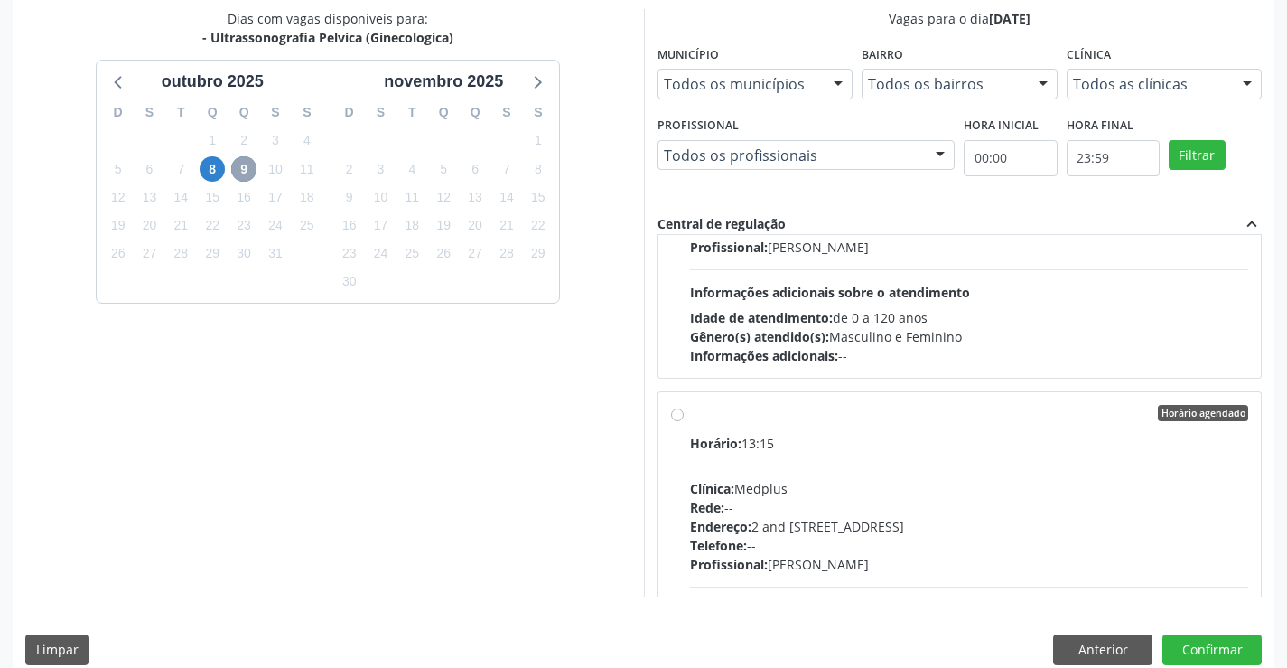
scroll to position [632, 0]
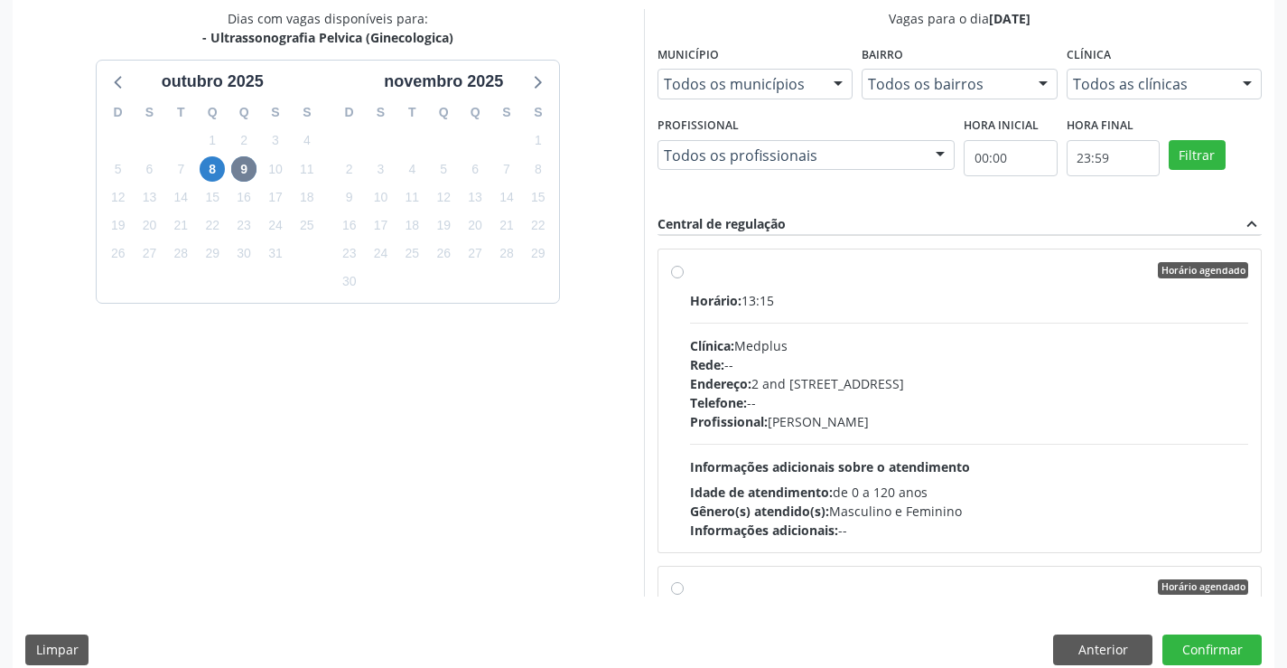
click at [803, 278] on label "Horário agendado Horário: 13:15 Clínica: Medplus Rede: -- Endereço: 2 and S 204…" at bounding box center [969, 400] width 559 height 277
click at [684, 278] on input "Horário agendado Horário: 13:15 Clínica: Medplus Rede: -- Endereço: 2 and S 204…" at bounding box center [677, 270] width 13 height 16
radio input "true"
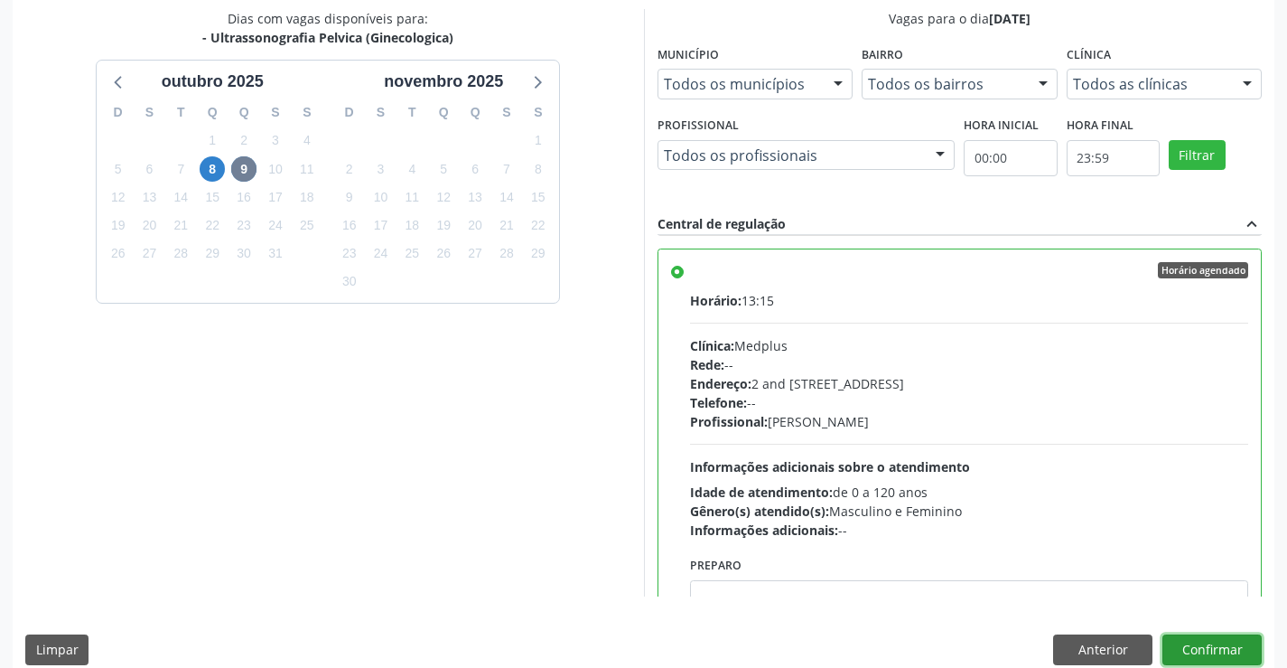
click at [1204, 645] on button "Confirmar" at bounding box center [1212, 649] width 99 height 31
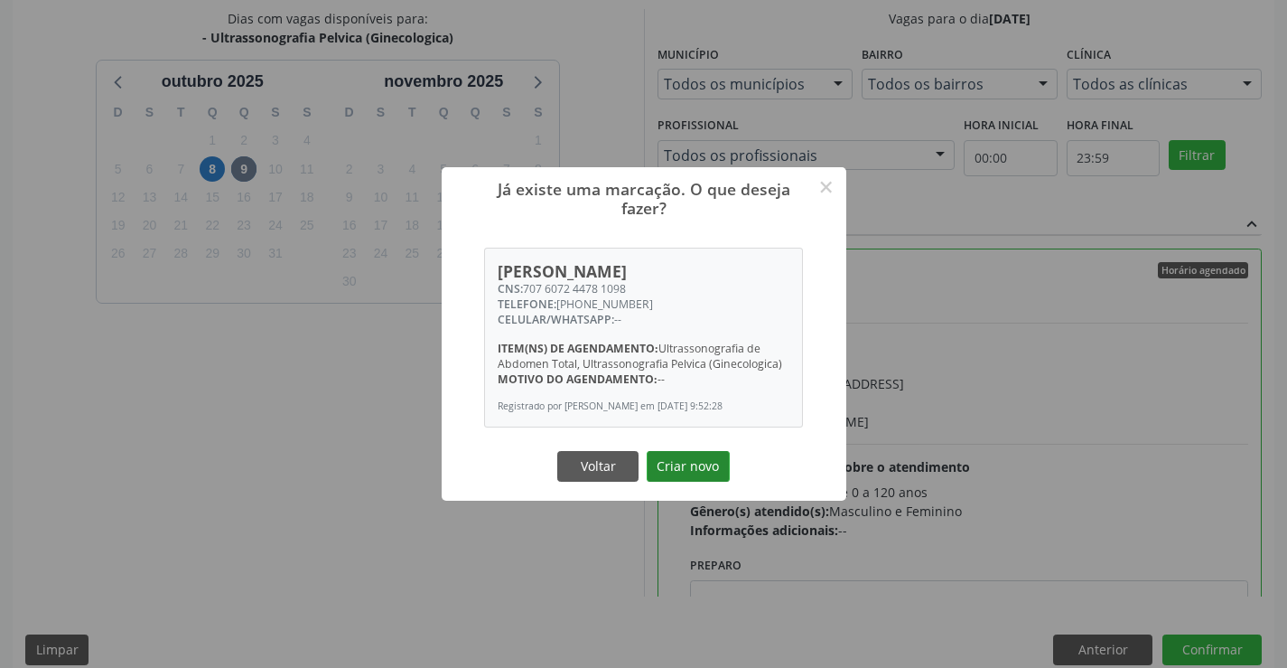
click at [687, 481] on button "Criar novo" at bounding box center [688, 466] width 83 height 31
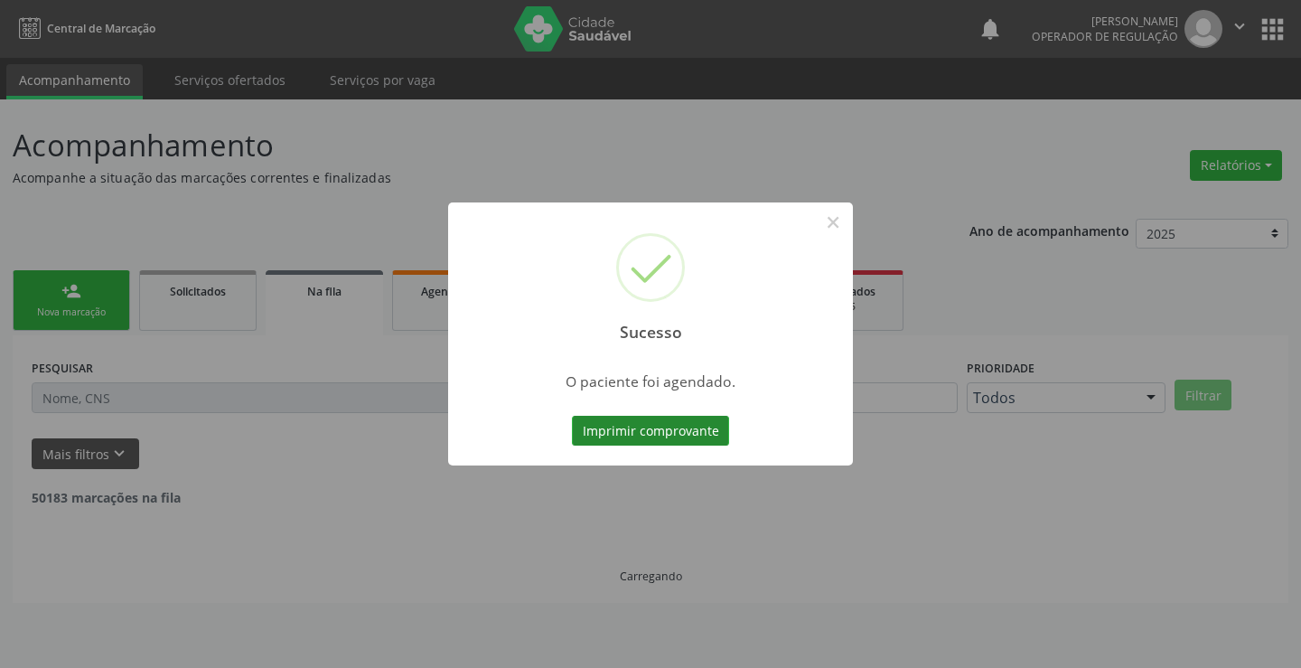
click at [651, 429] on button "Imprimir comprovante" at bounding box center [650, 431] width 157 height 31
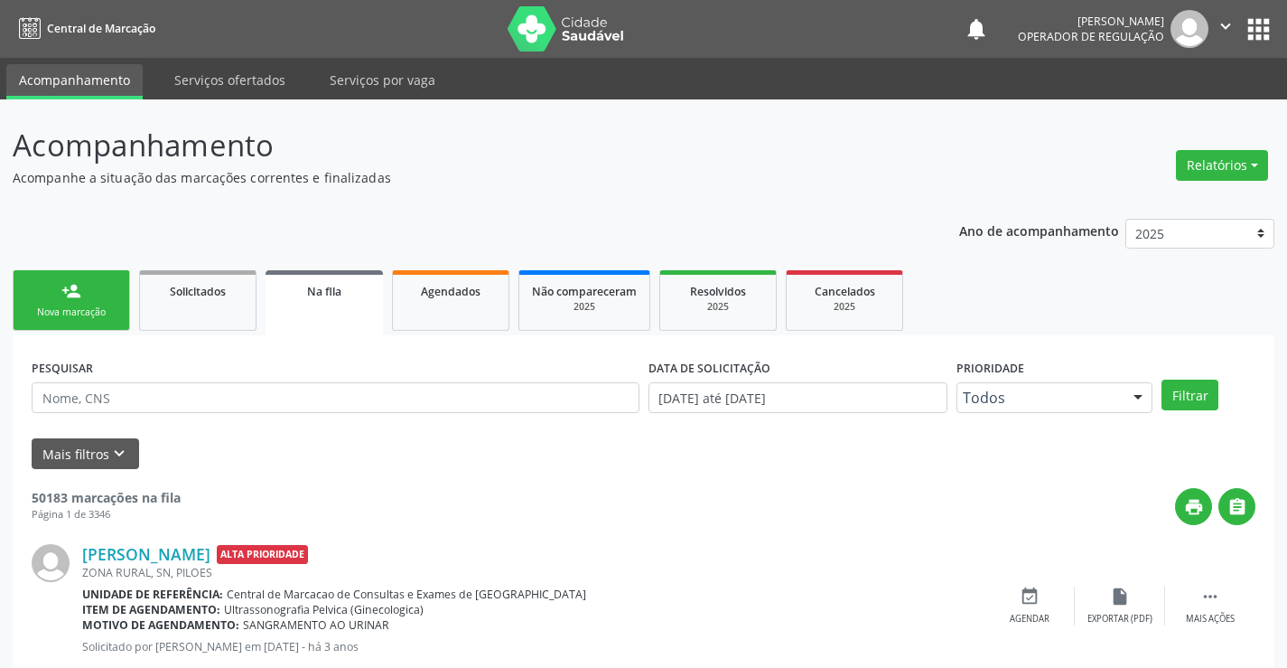
click at [55, 288] on link "person_add Nova marcação" at bounding box center [71, 300] width 117 height 61
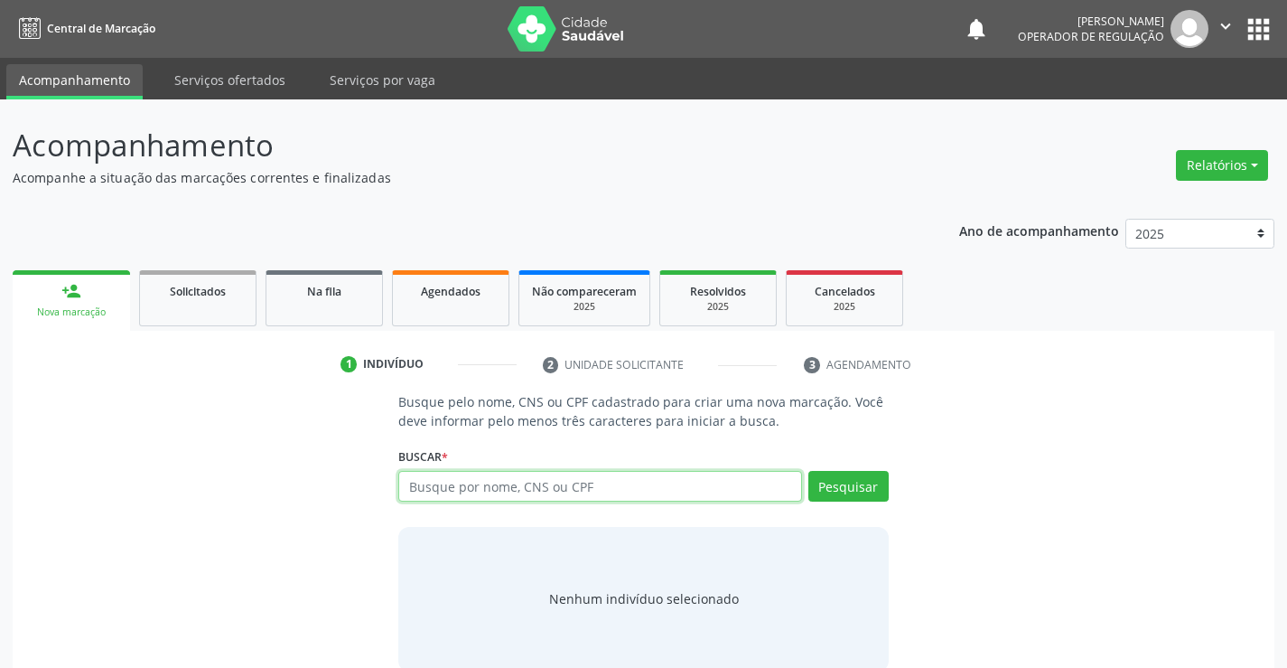
click at [538, 488] on input "text" at bounding box center [599, 486] width 403 height 31
type input "700106484725520"
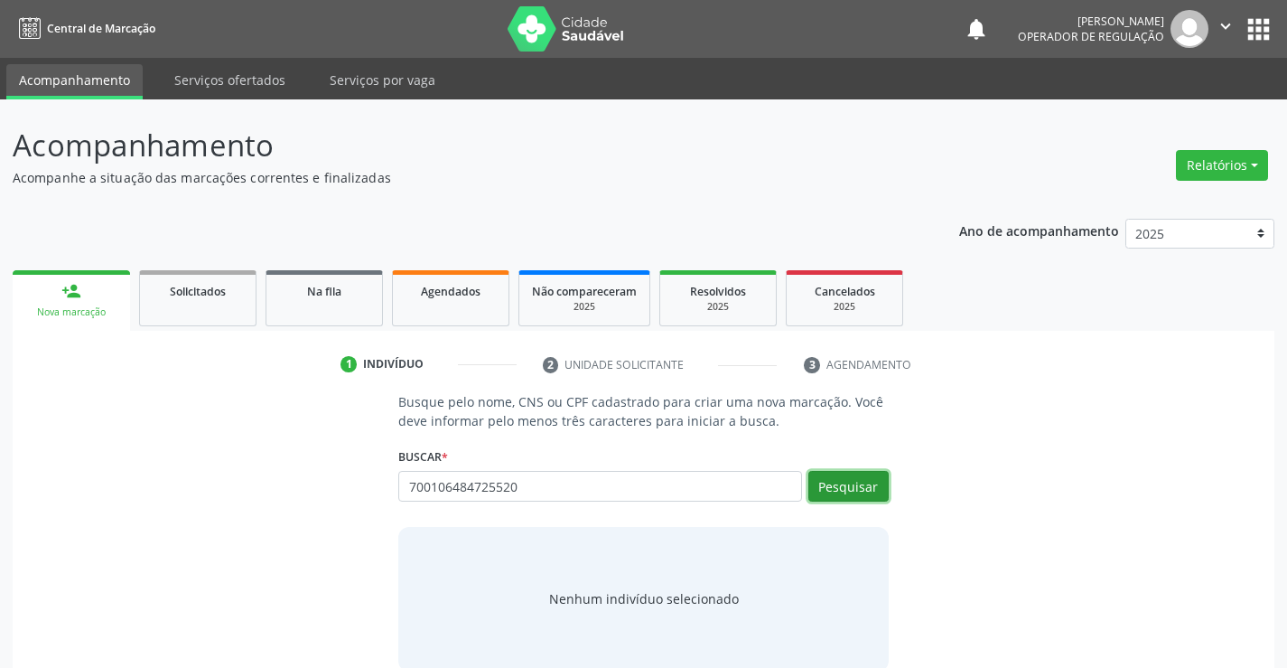
click at [844, 482] on button "Pesquisar" at bounding box center [849, 486] width 80 height 31
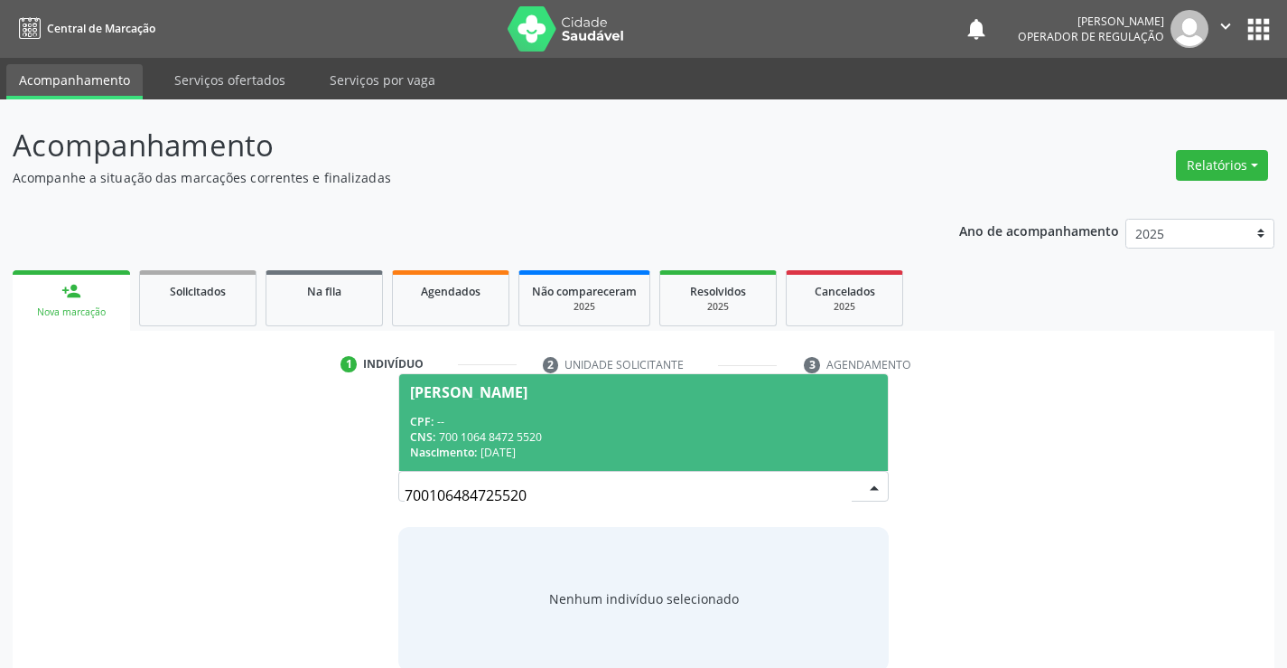
click at [568, 418] on div "CPF: --" at bounding box center [643, 421] width 466 height 15
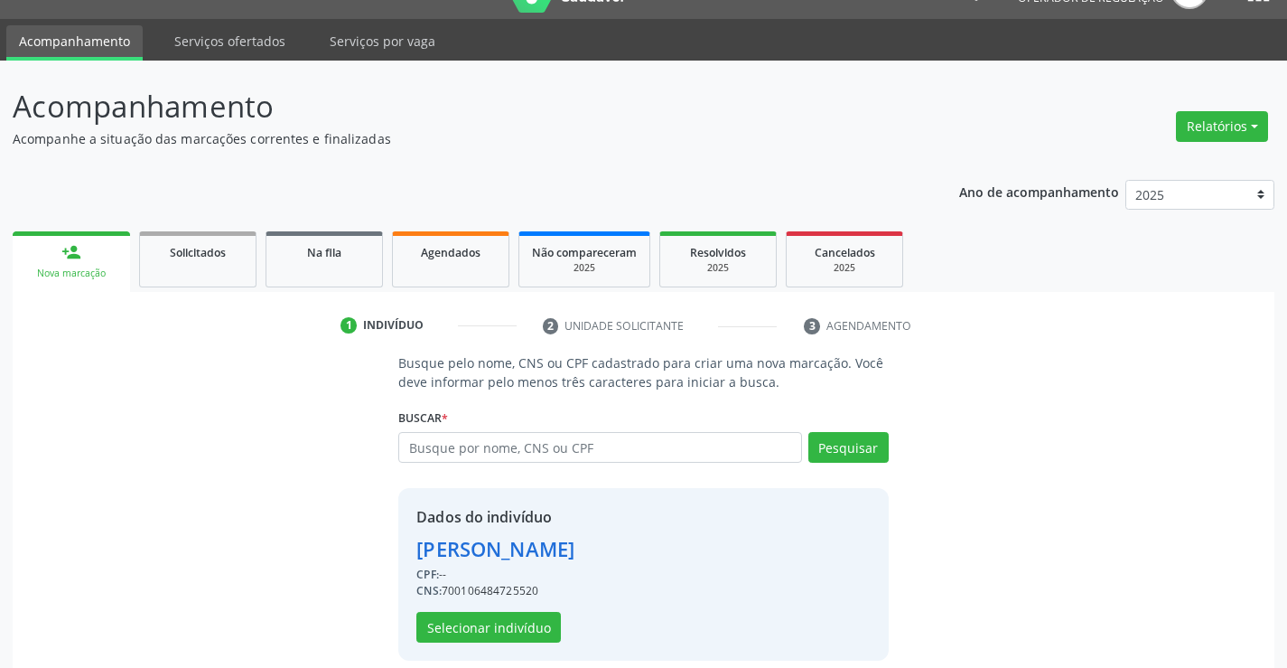
scroll to position [57, 0]
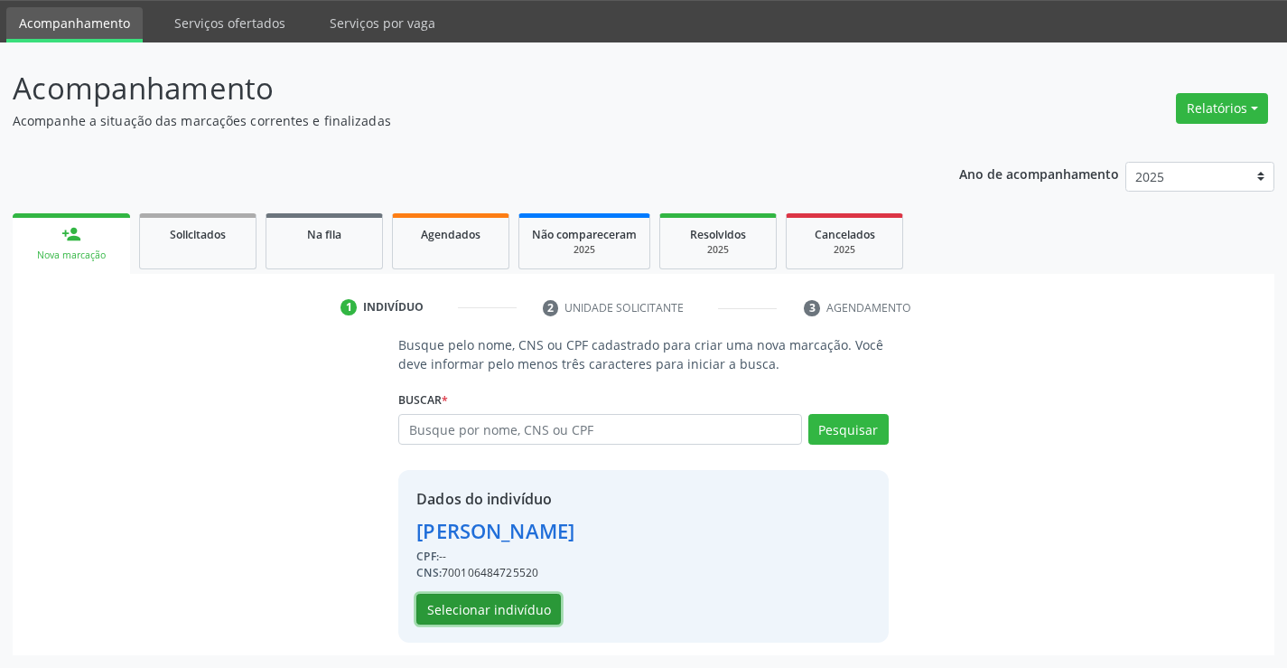
click at [479, 606] on button "Selecionar indivíduo" at bounding box center [488, 609] width 145 height 31
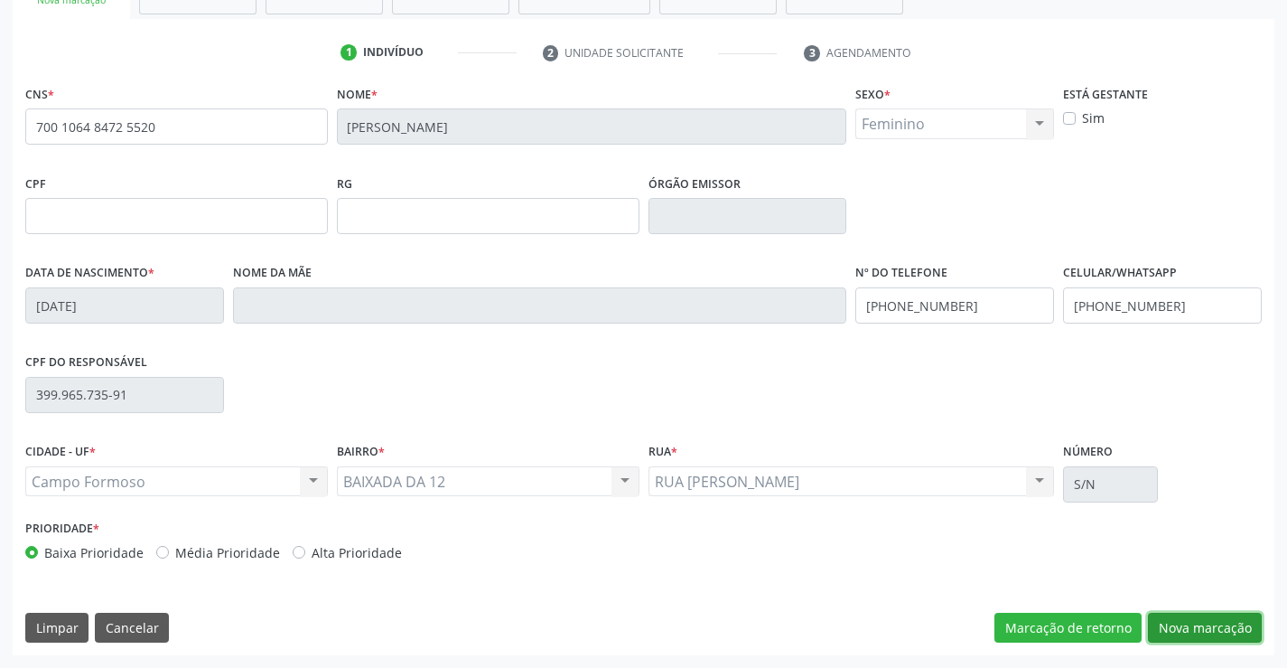
click at [1197, 623] on button "Nova marcação" at bounding box center [1205, 628] width 114 height 31
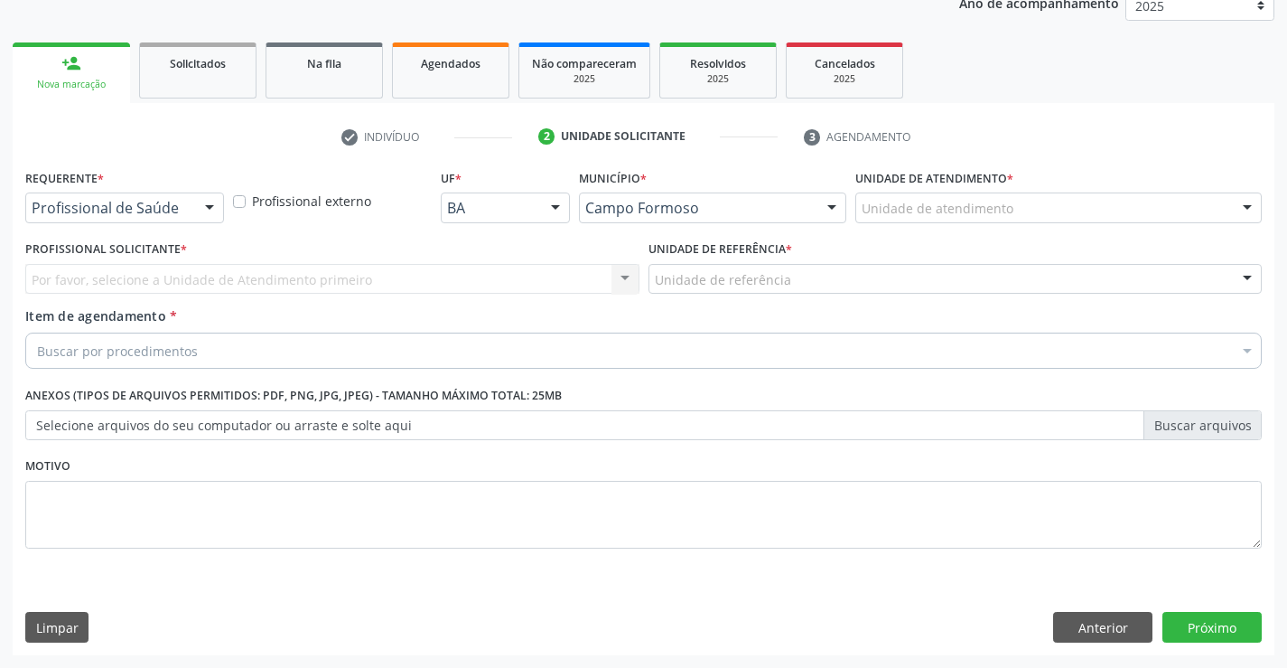
scroll to position [228, 0]
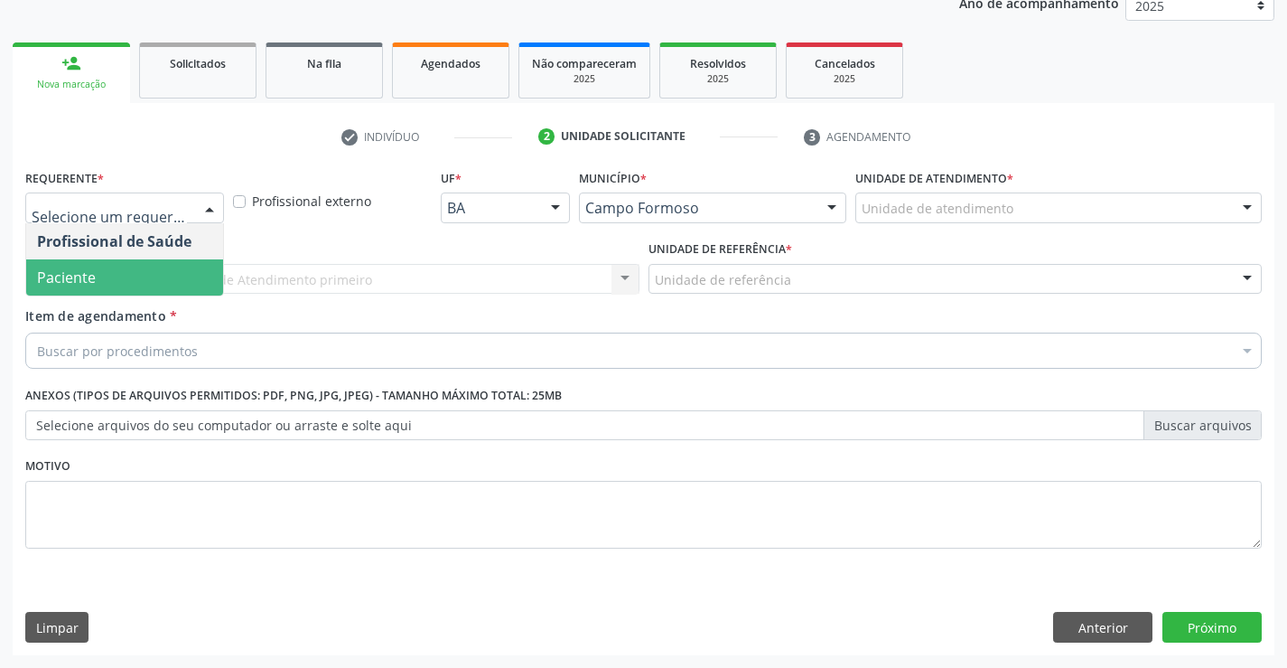
click at [93, 278] on span "Paciente" at bounding box center [66, 277] width 59 height 20
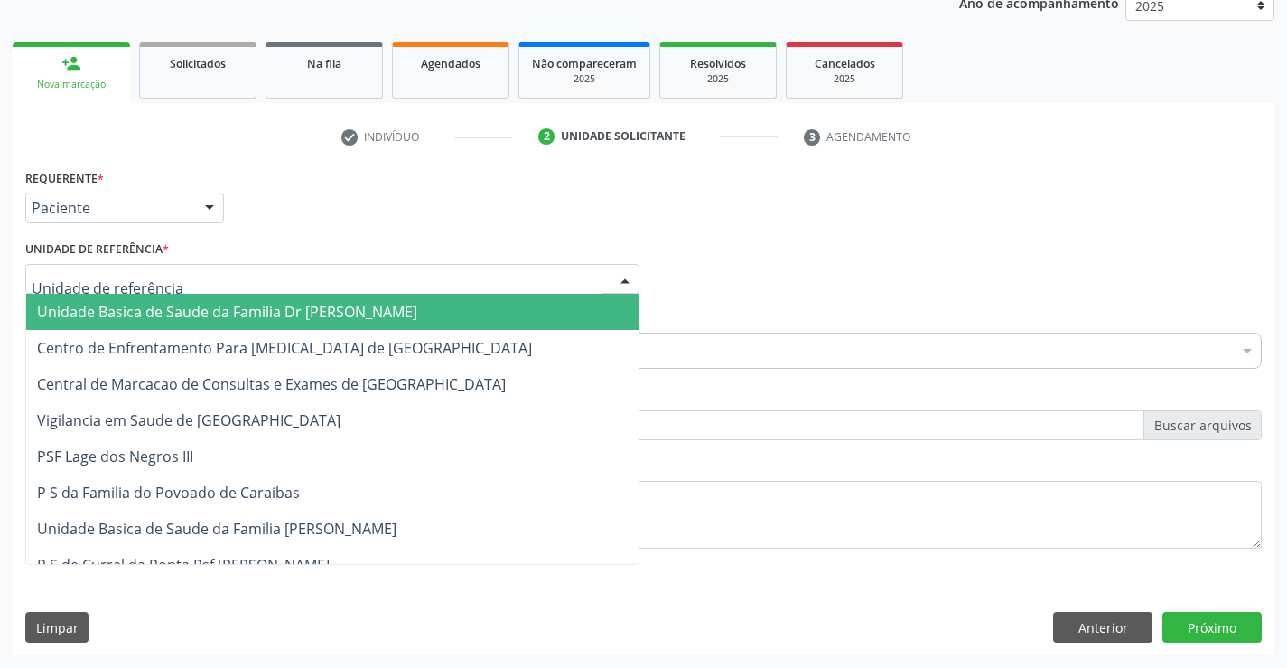
click at [123, 305] on span "Unidade Basica de Saude da Familia Dr [PERSON_NAME]" at bounding box center [227, 312] width 380 height 20
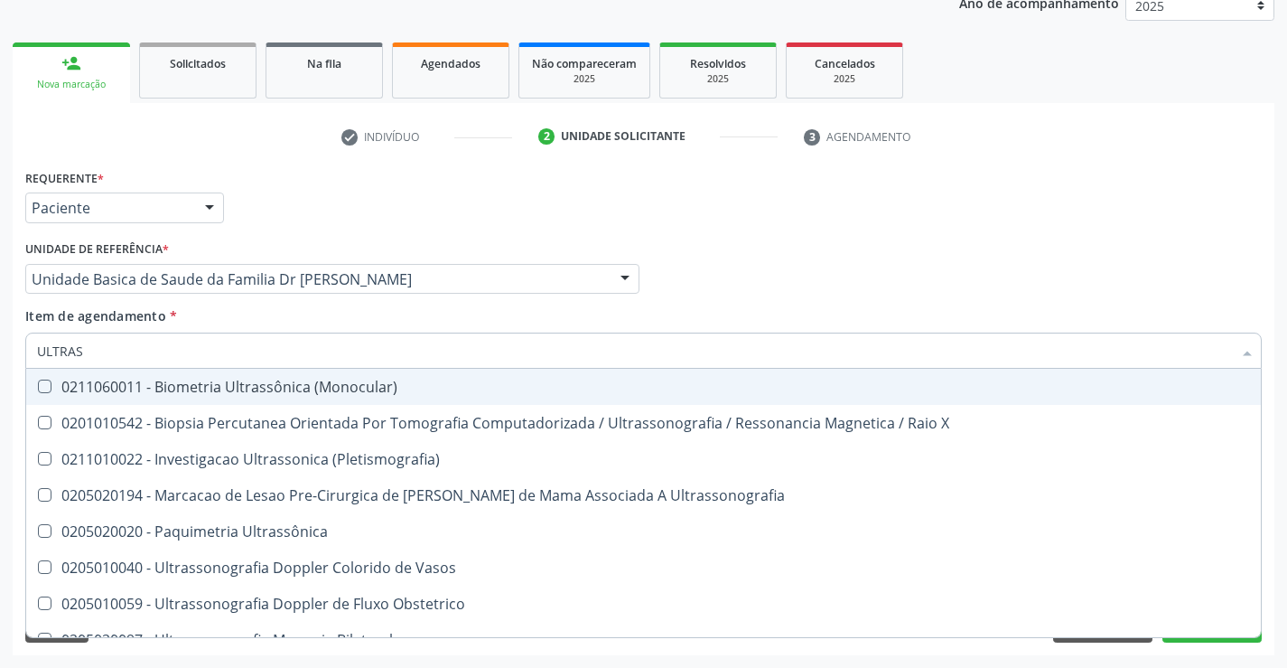
type input "ULTRASS"
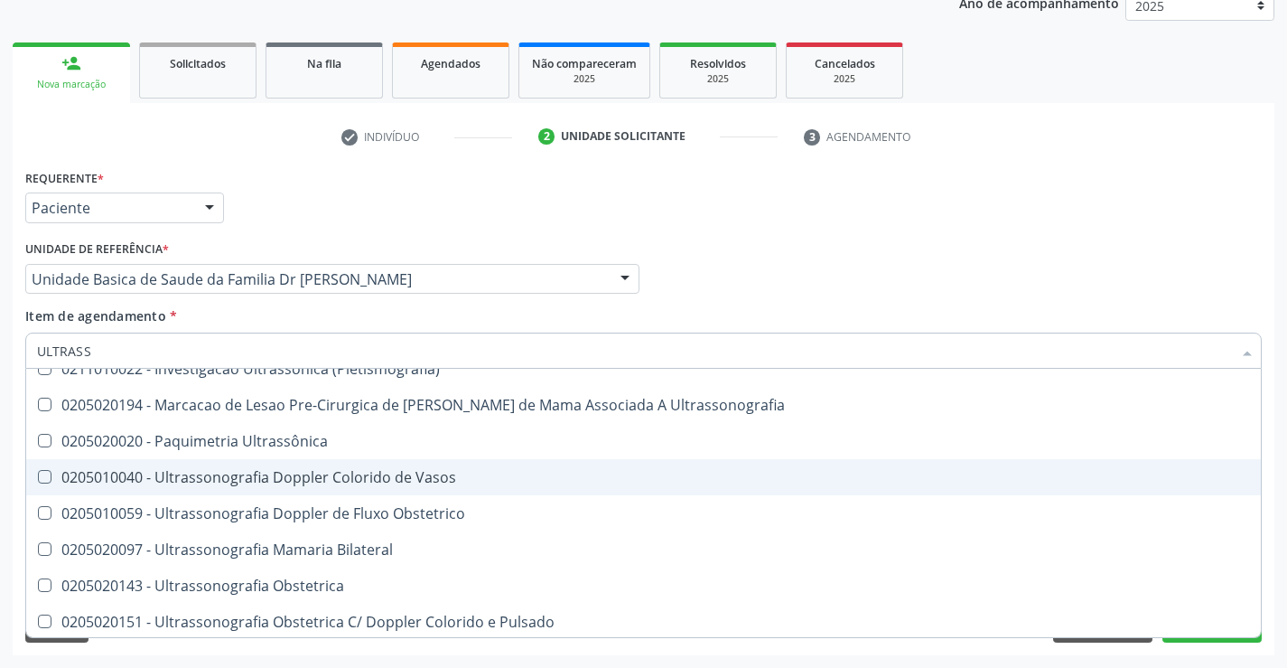
scroll to position [181, 0]
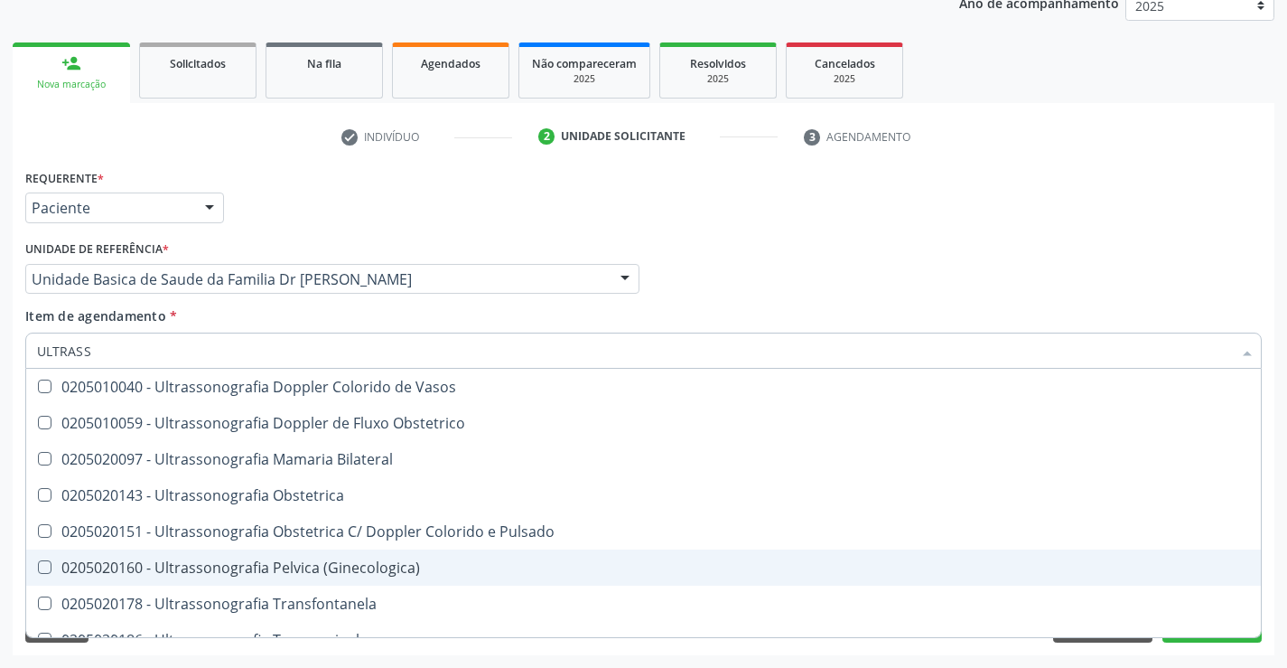
click at [384, 560] on div "0205020160 - Ultrassonografia Pelvica (Ginecologica)" at bounding box center [643, 567] width 1213 height 14
checkbox \(Ginecologica\) "true"
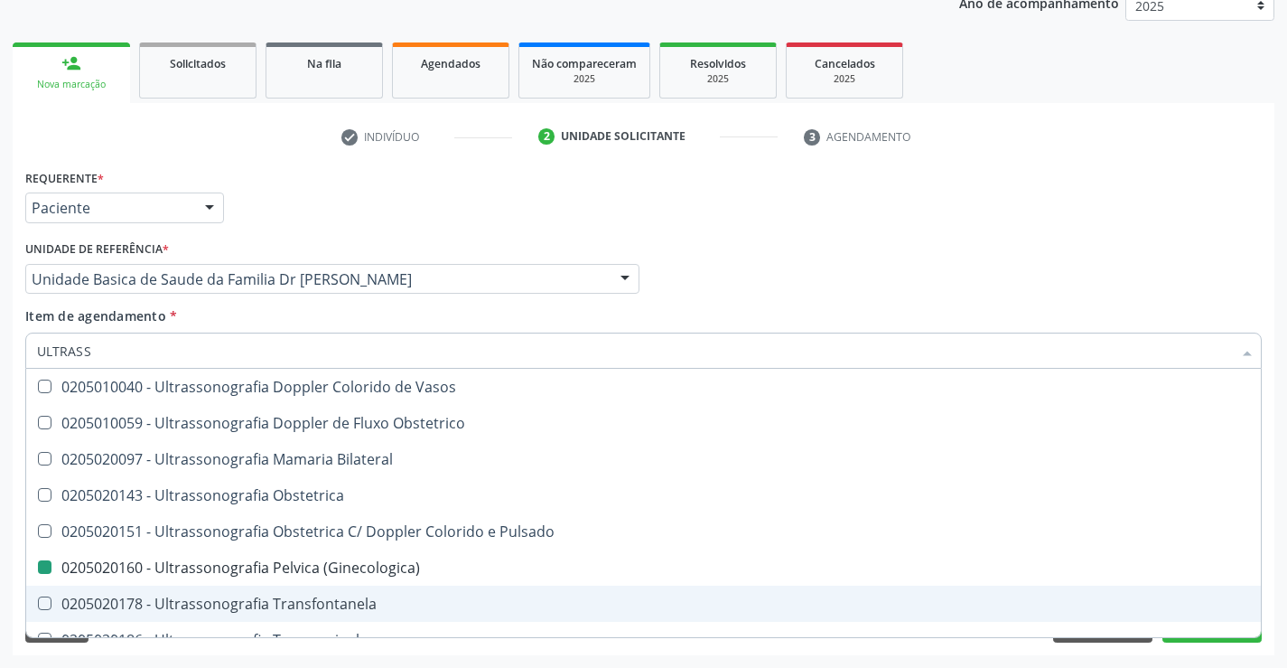
click at [1272, 562] on div "Requerente * Paciente Profissional de Saúde Paciente Nenhum resultado encontrad…" at bounding box center [644, 409] width 1262 height 491
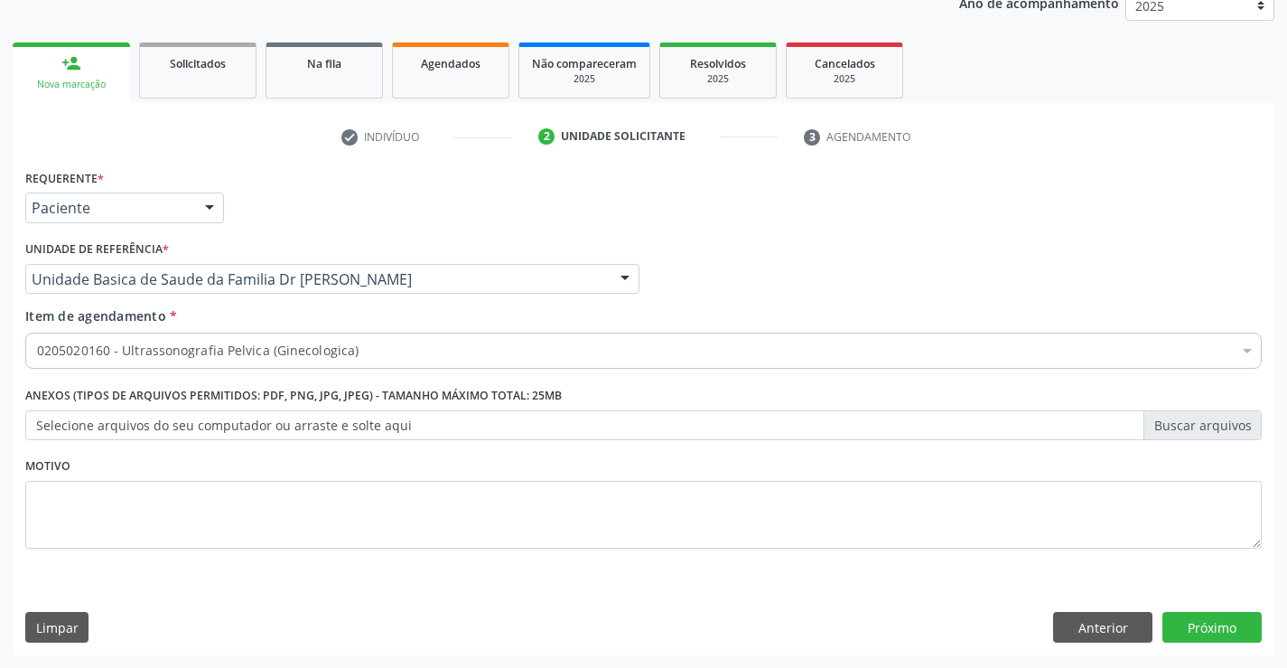
scroll to position [0, 0]
click at [1211, 623] on button "Próximo" at bounding box center [1212, 627] width 99 height 31
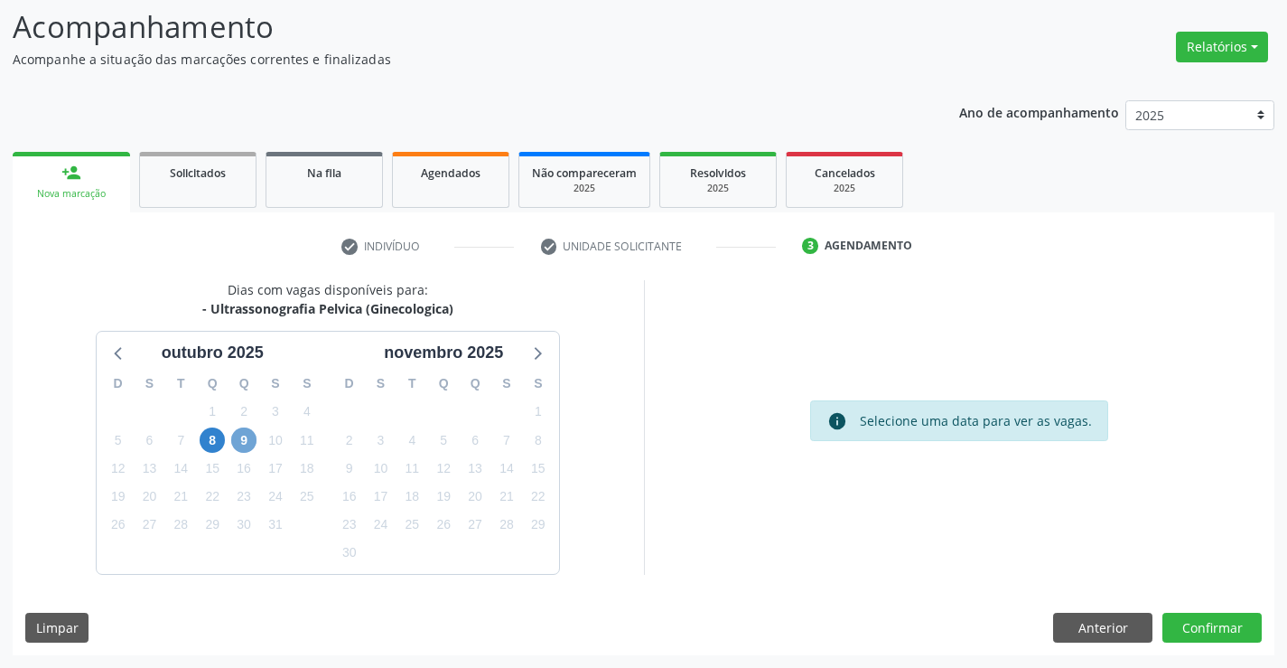
click at [246, 440] on span "9" at bounding box center [243, 439] width 25 height 25
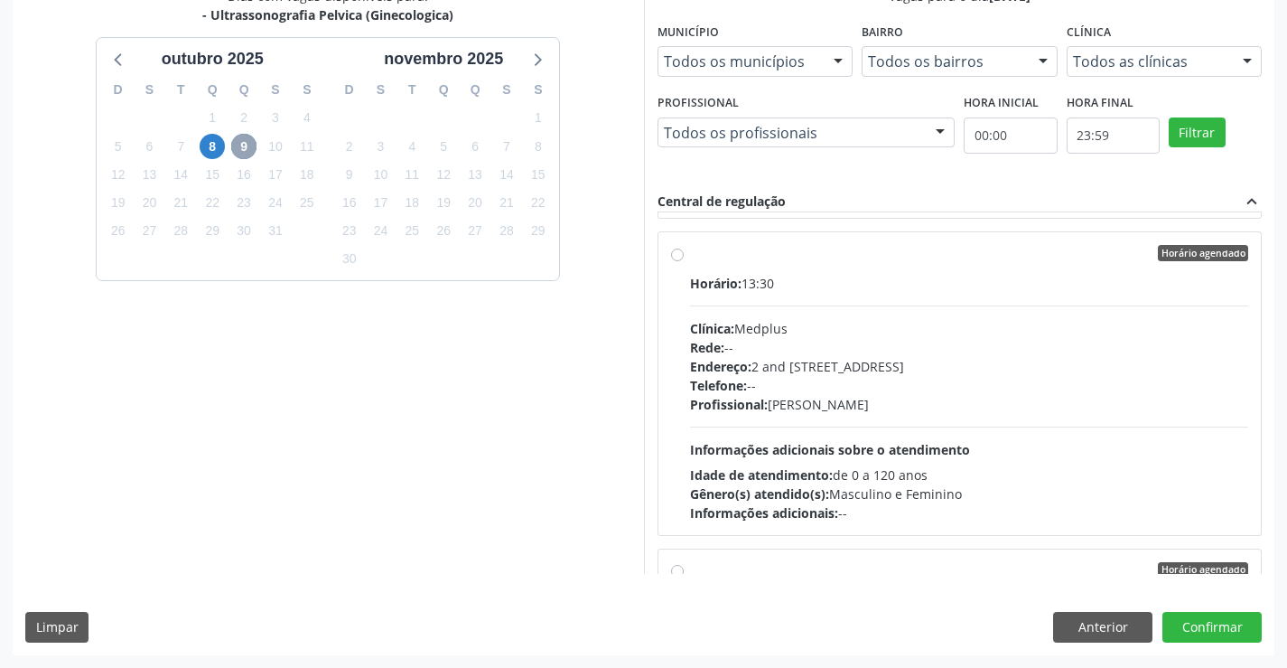
scroll to position [632, 0]
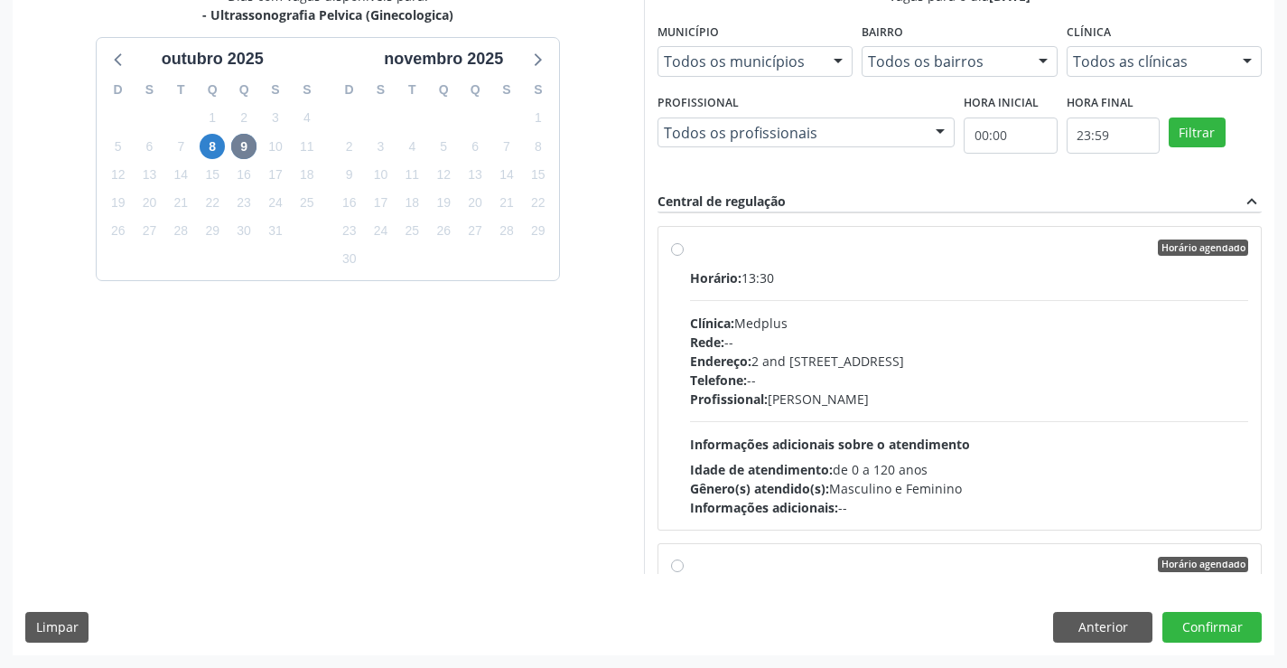
click at [834, 248] on div "Horário agendado" at bounding box center [969, 247] width 559 height 16
click at [684, 248] on input "Horário agendado Horário: 13:30 Clínica: Medplus Rede: -- Endereço: 2 and [STRE…" at bounding box center [677, 247] width 13 height 16
radio input "true"
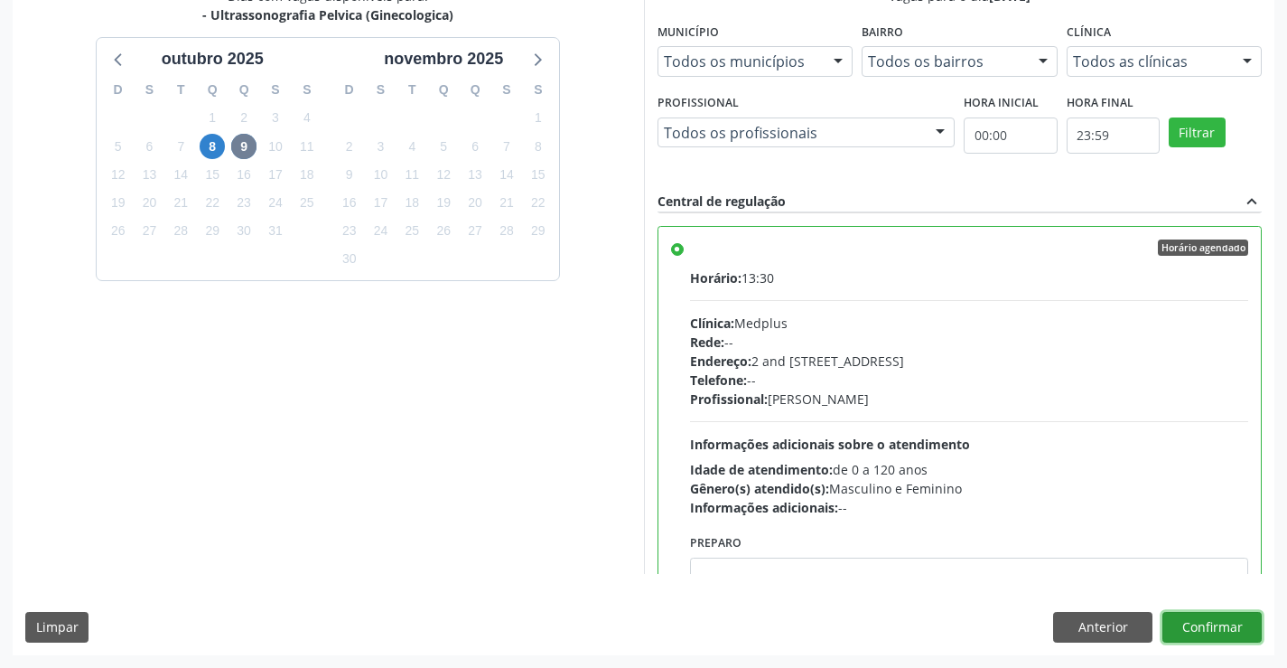
click at [1203, 623] on button "Confirmar" at bounding box center [1212, 627] width 99 height 31
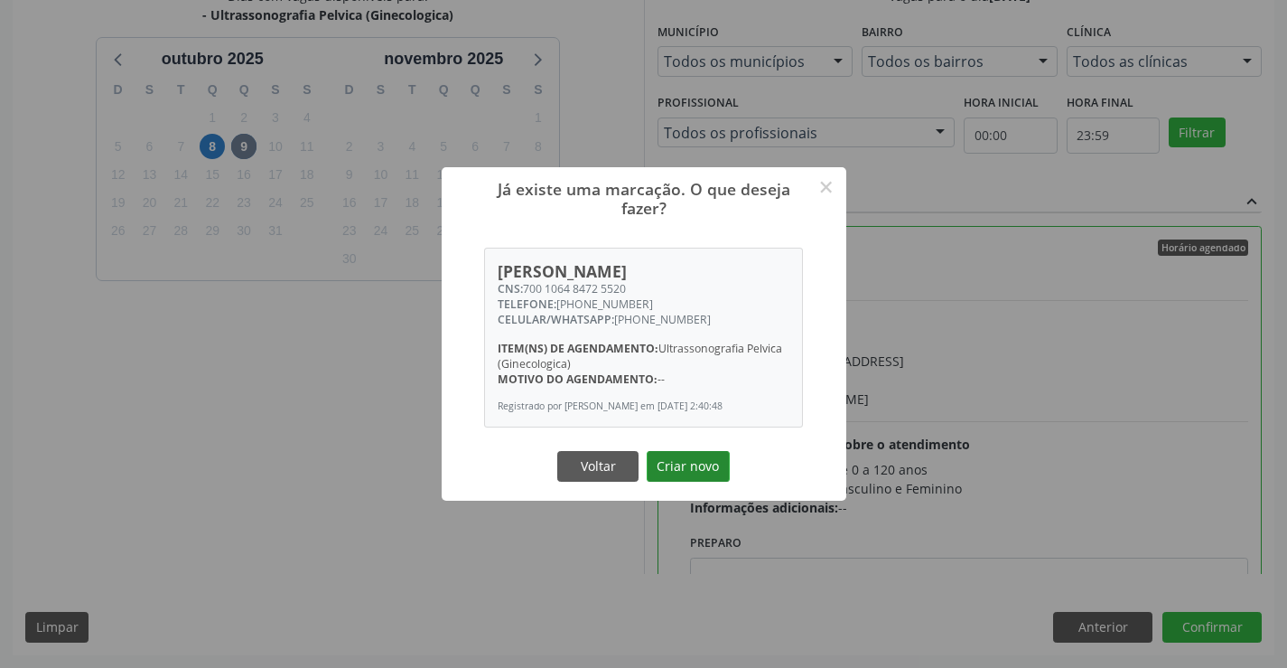
click at [684, 468] on button "Criar novo" at bounding box center [688, 466] width 83 height 31
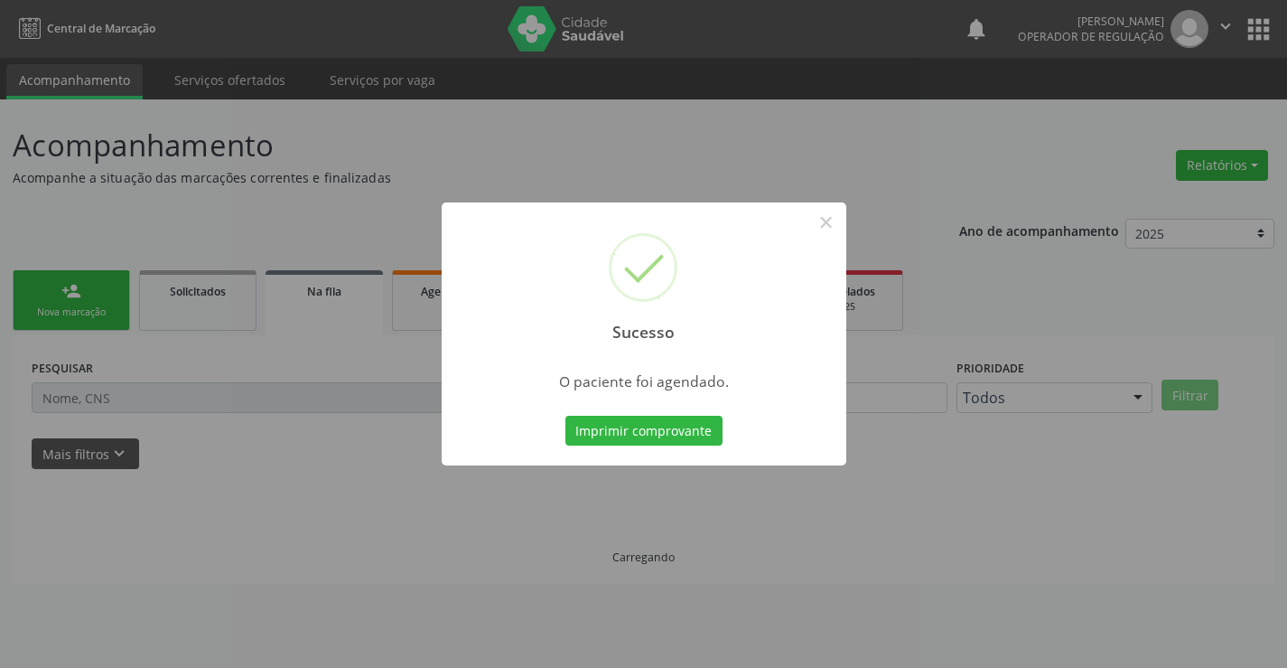
scroll to position [0, 0]
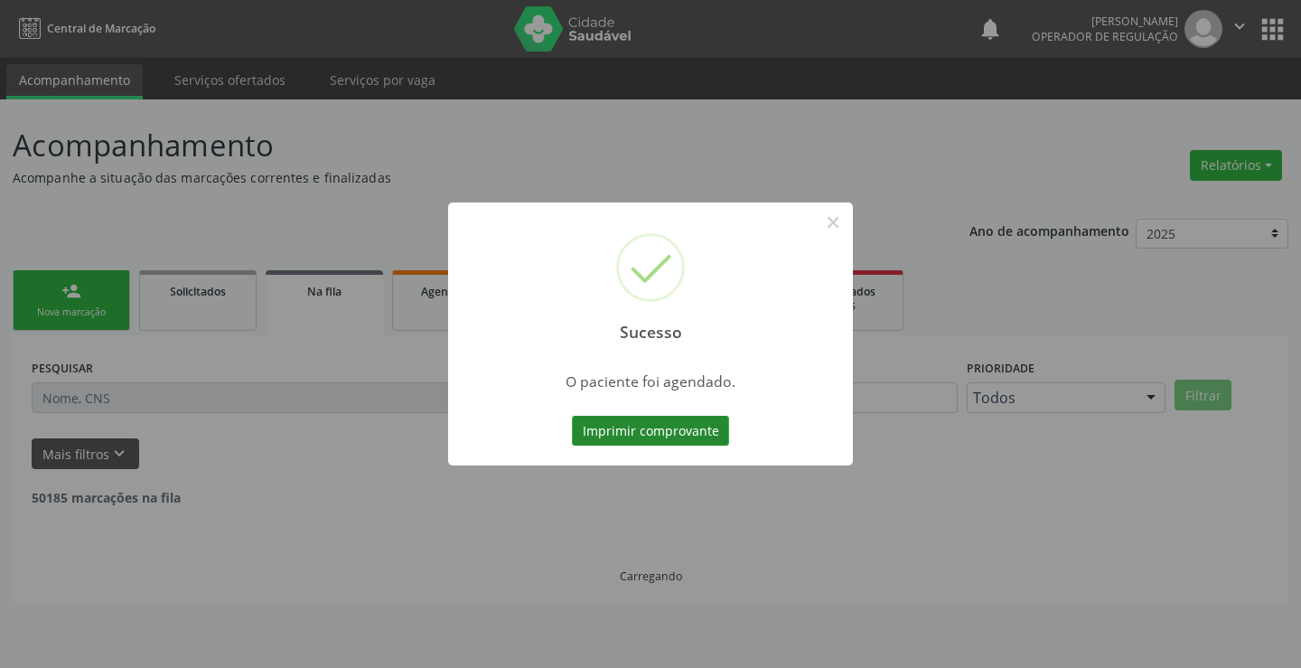
click at [651, 426] on button "Imprimir comprovante" at bounding box center [650, 431] width 157 height 31
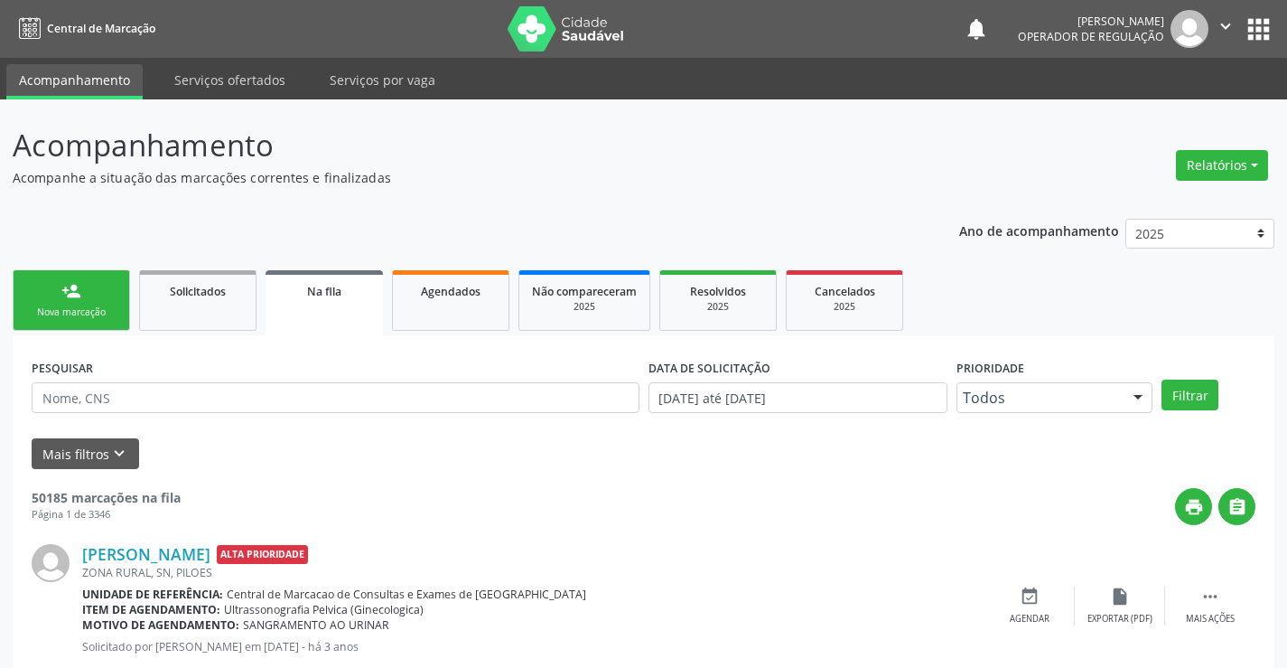
click at [97, 296] on link "person_add Nova marcação" at bounding box center [71, 300] width 117 height 61
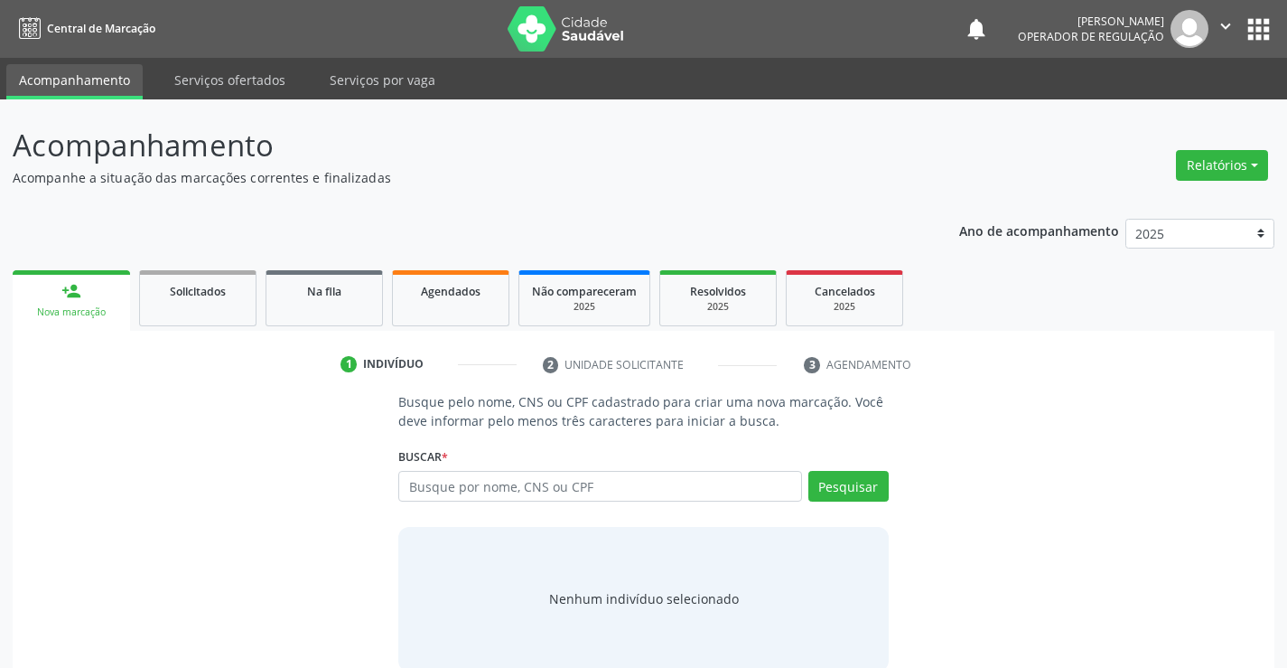
click at [817, 184] on p "Acompanhe a situação das marcações correntes e finalizadas" at bounding box center [455, 177] width 884 height 19
click at [589, 478] on input "text" at bounding box center [599, 486] width 403 height 31
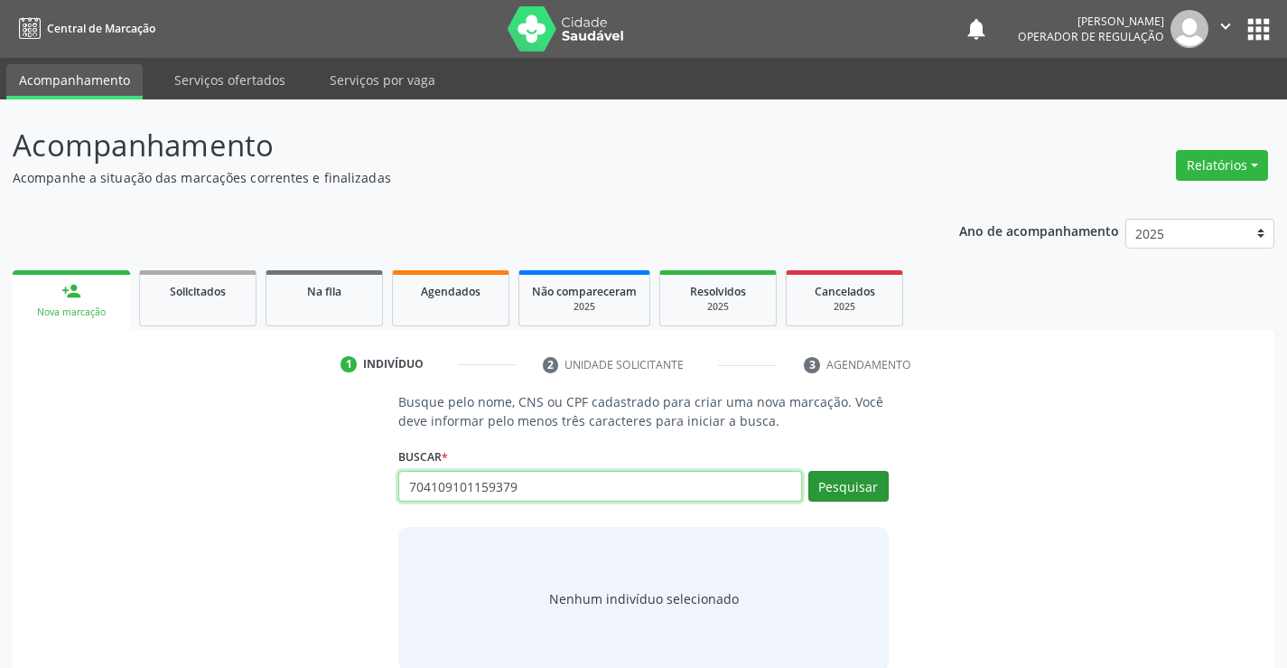
type input "704109101159379"
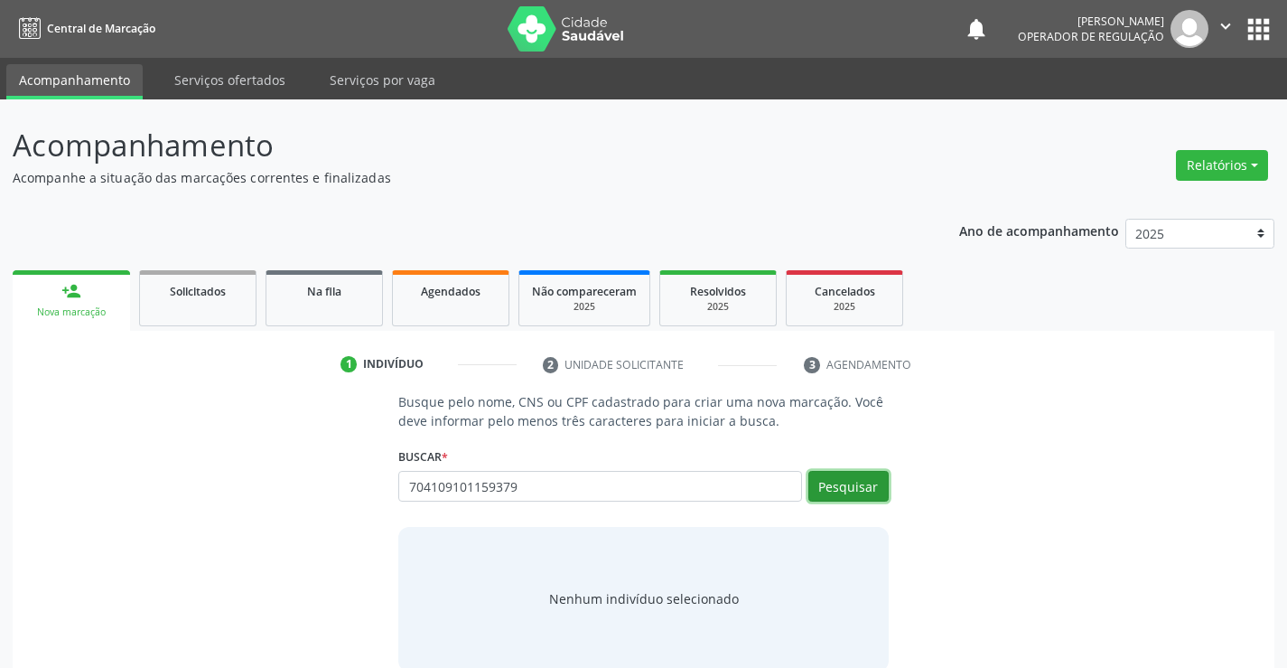
click at [851, 480] on button "Pesquisar" at bounding box center [849, 486] width 80 height 31
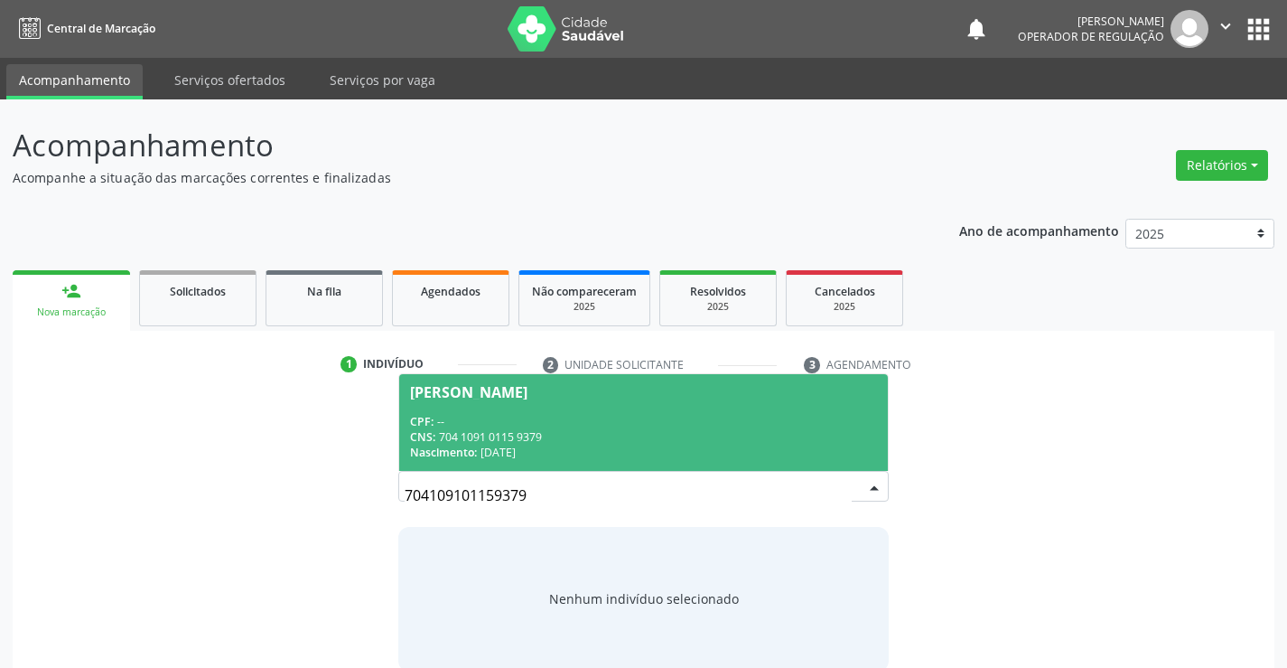
click at [622, 416] on div "CPF: --" at bounding box center [643, 421] width 466 height 15
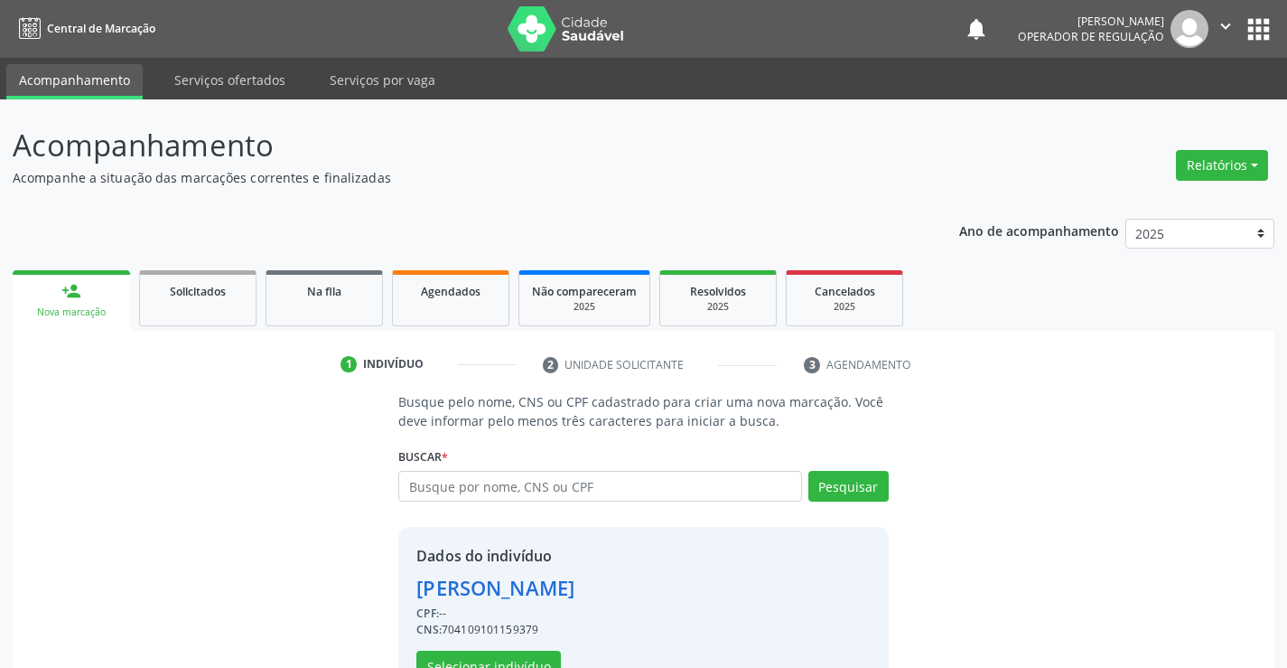
scroll to position [57, 0]
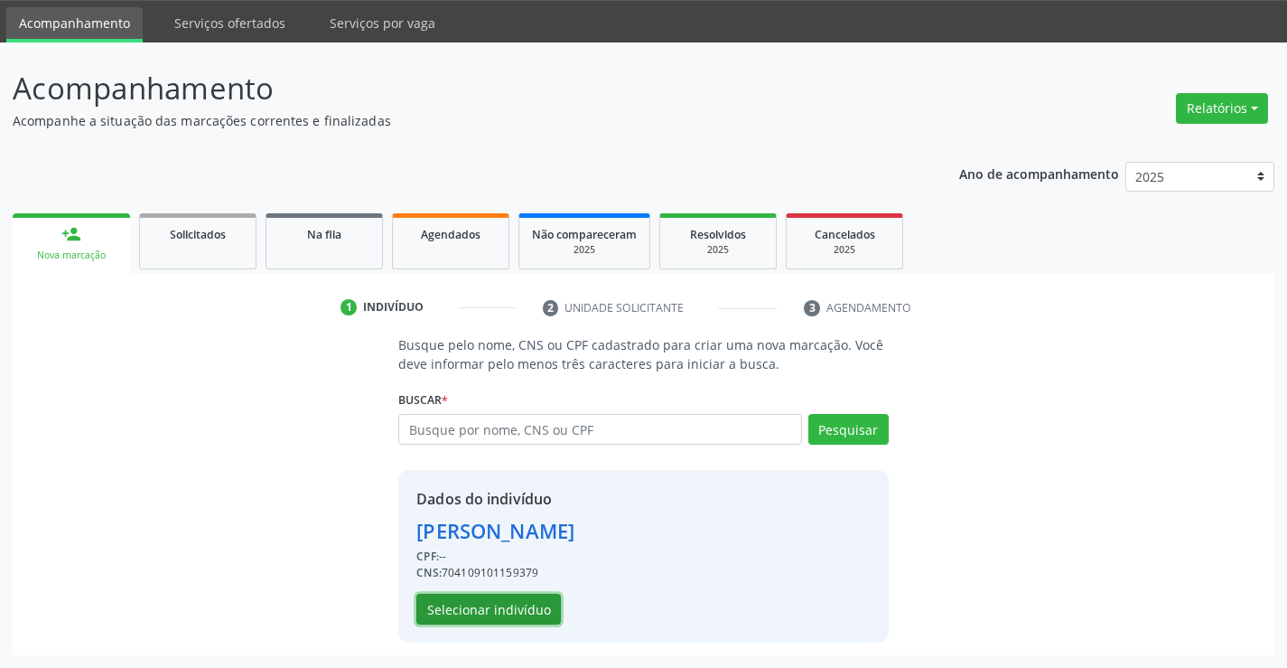
click at [463, 613] on button "Selecionar indivíduo" at bounding box center [488, 609] width 145 height 31
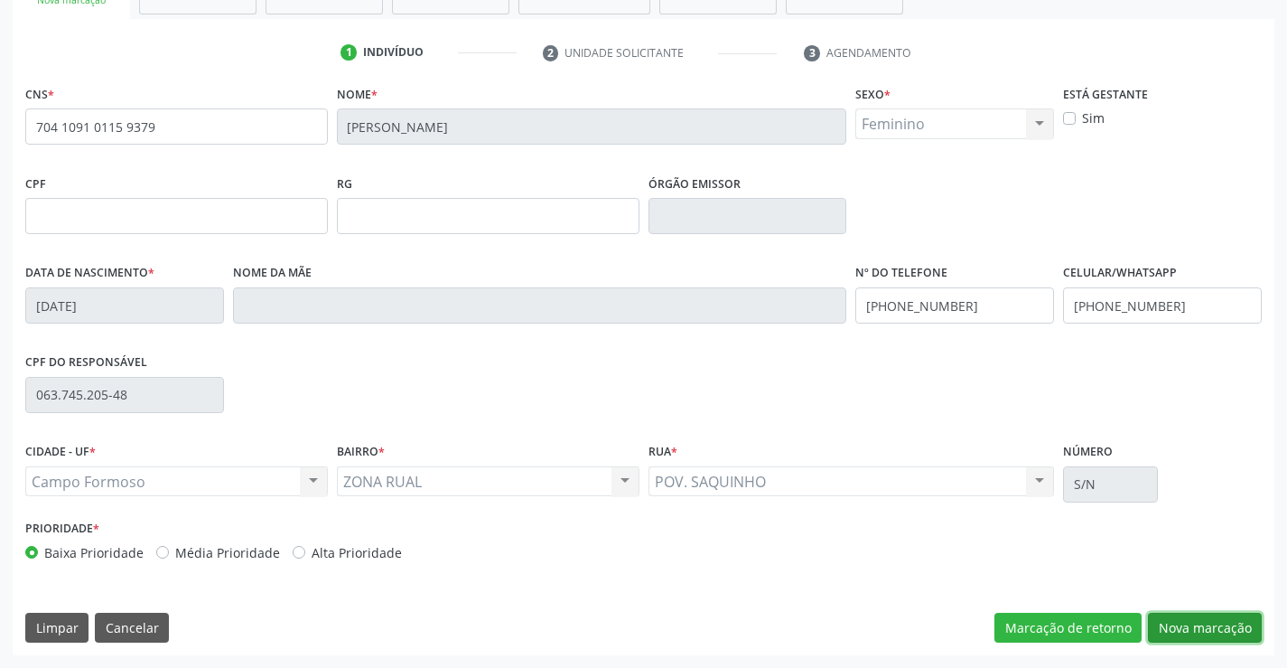
click at [1200, 622] on button "Nova marcação" at bounding box center [1205, 628] width 114 height 31
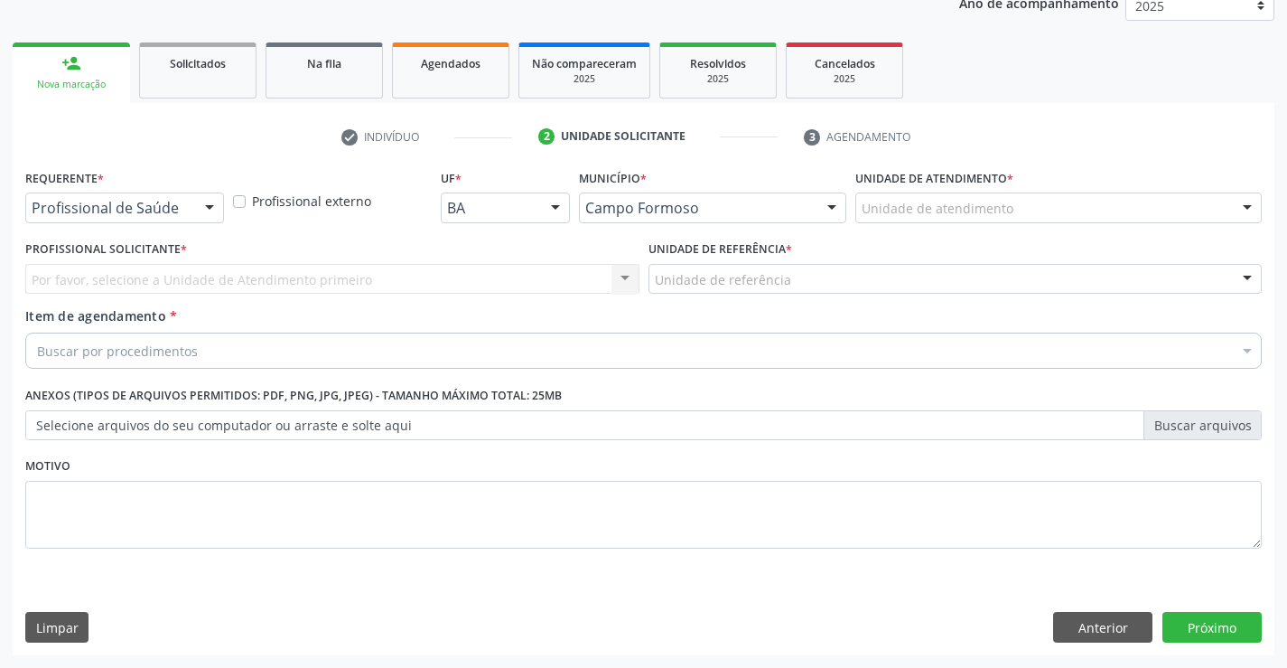
click at [121, 191] on div "Requerente * Profissional de Saúde Profissional de Saúde Paciente Nenhum result…" at bounding box center [124, 193] width 199 height 58
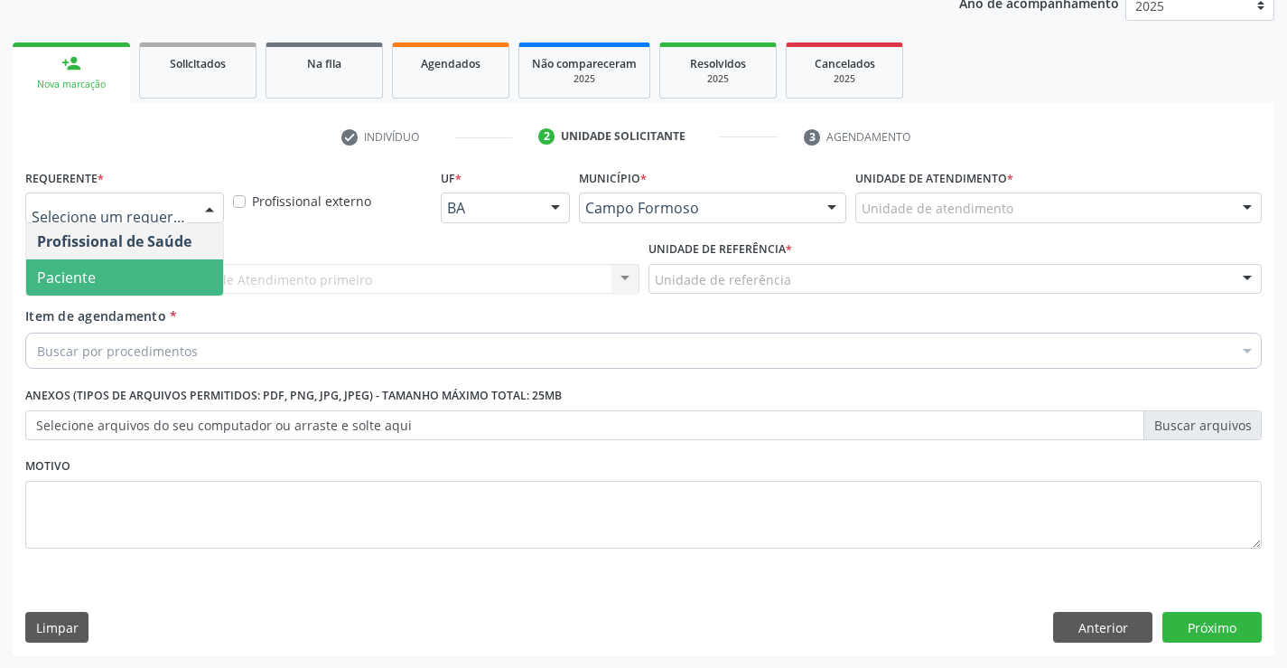
click at [106, 275] on span "Paciente" at bounding box center [124, 277] width 197 height 36
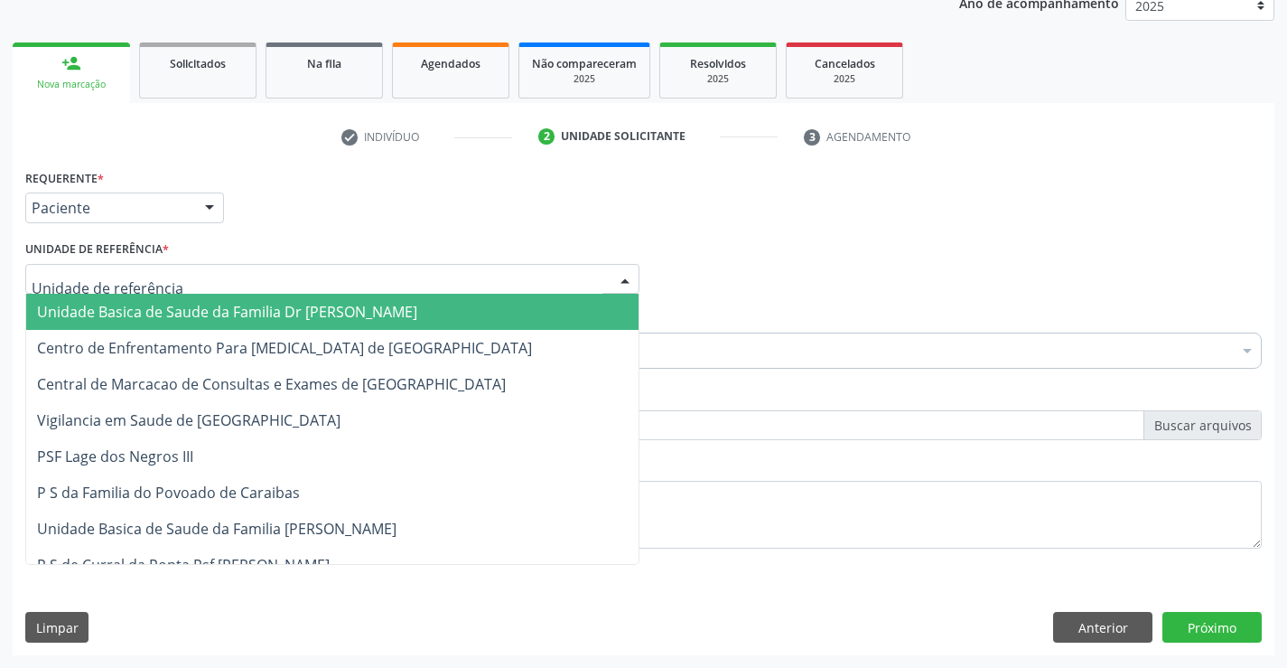
click at [119, 265] on div at bounding box center [332, 279] width 614 height 31
click at [142, 306] on span "Unidade Basica de Saude da Familia Dr [PERSON_NAME]" at bounding box center [227, 312] width 380 height 20
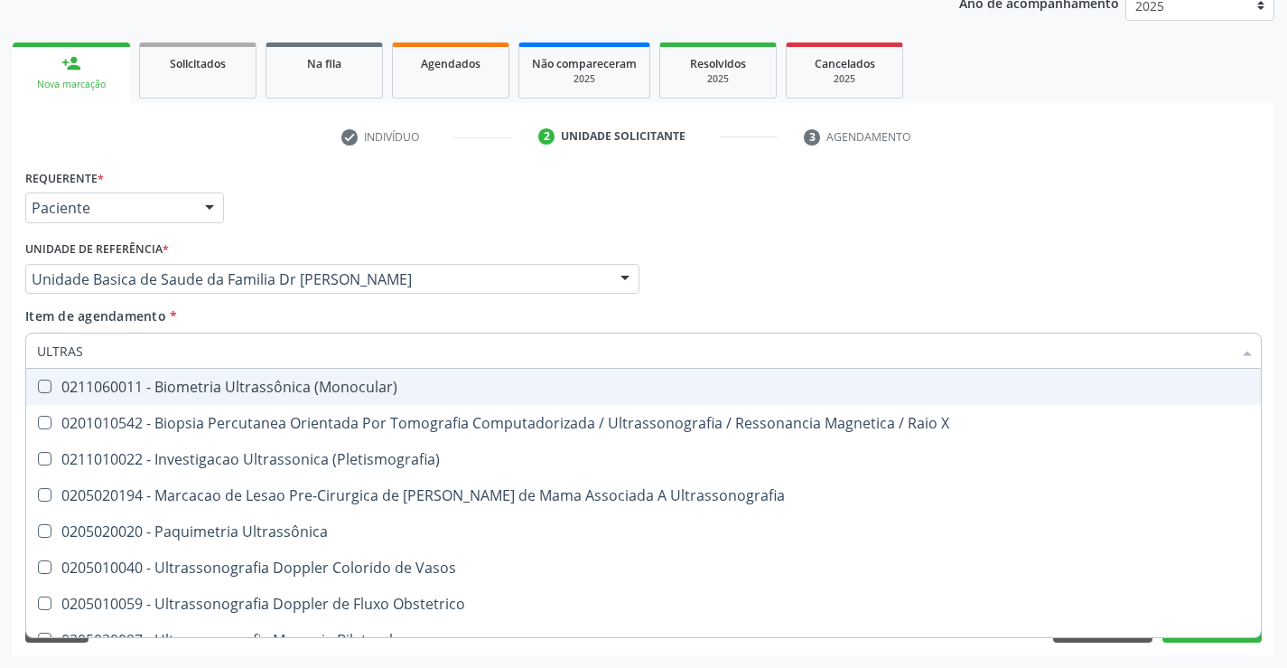
type input "ULTRASS"
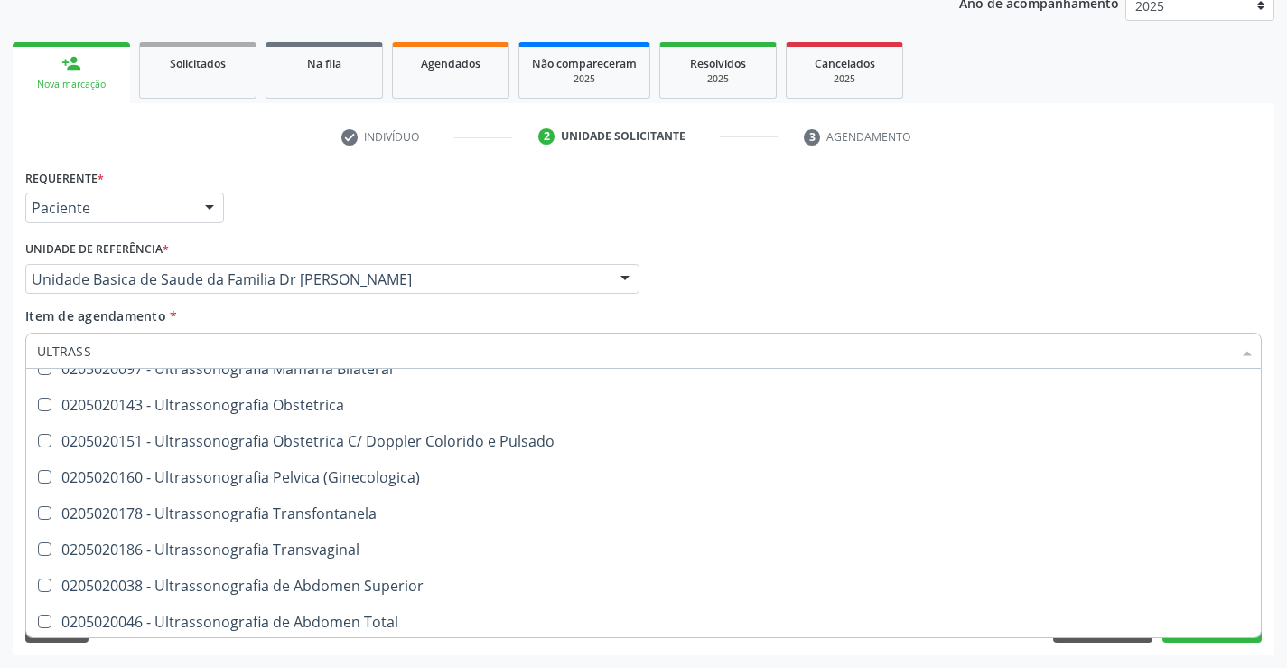
scroll to position [361, 0]
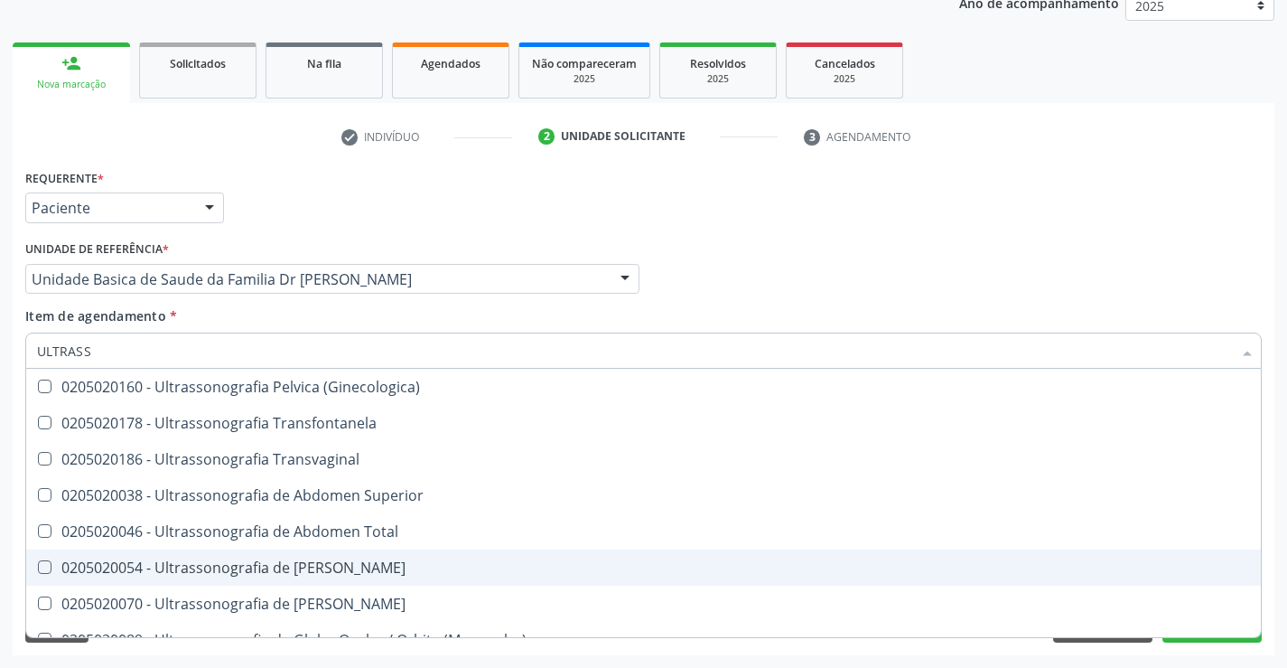
click at [420, 568] on div "0205020054 - Ultrassonografia de [PERSON_NAME]" at bounding box center [643, 567] width 1213 height 14
checkbox Urinario "true"
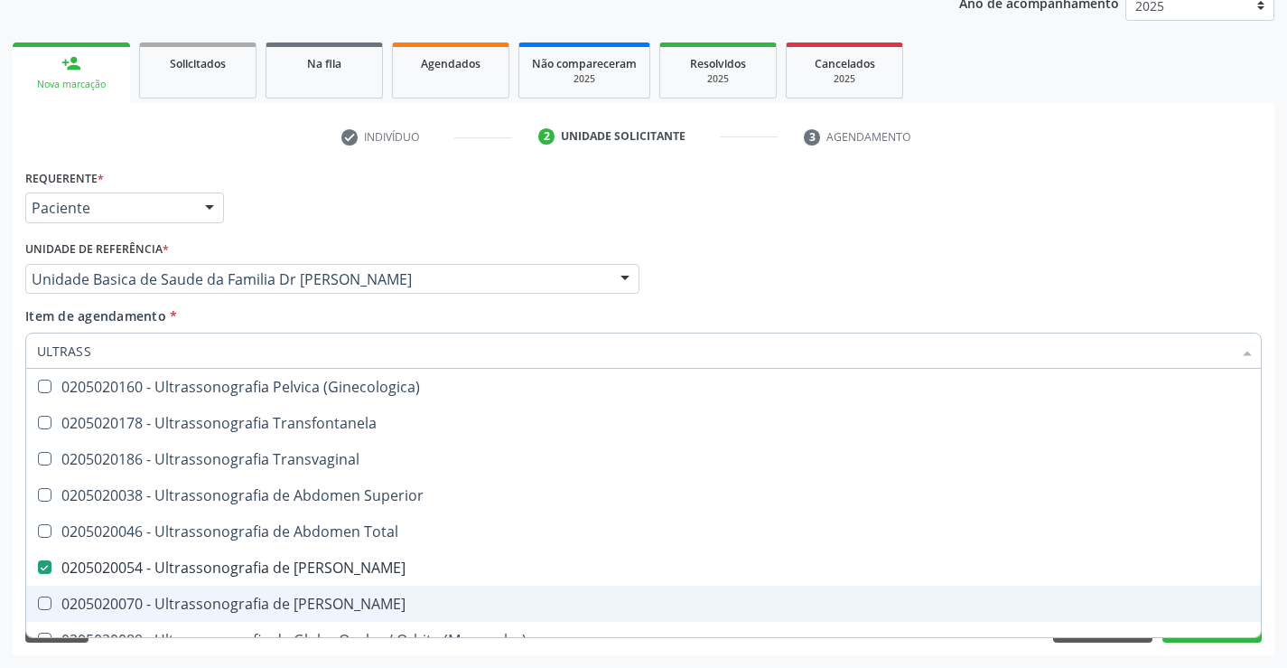
click at [1276, 557] on div "Acompanhamento Acompanhe a situação das marcações correntes e finalizadas Relat…" at bounding box center [643, 270] width 1287 height 796
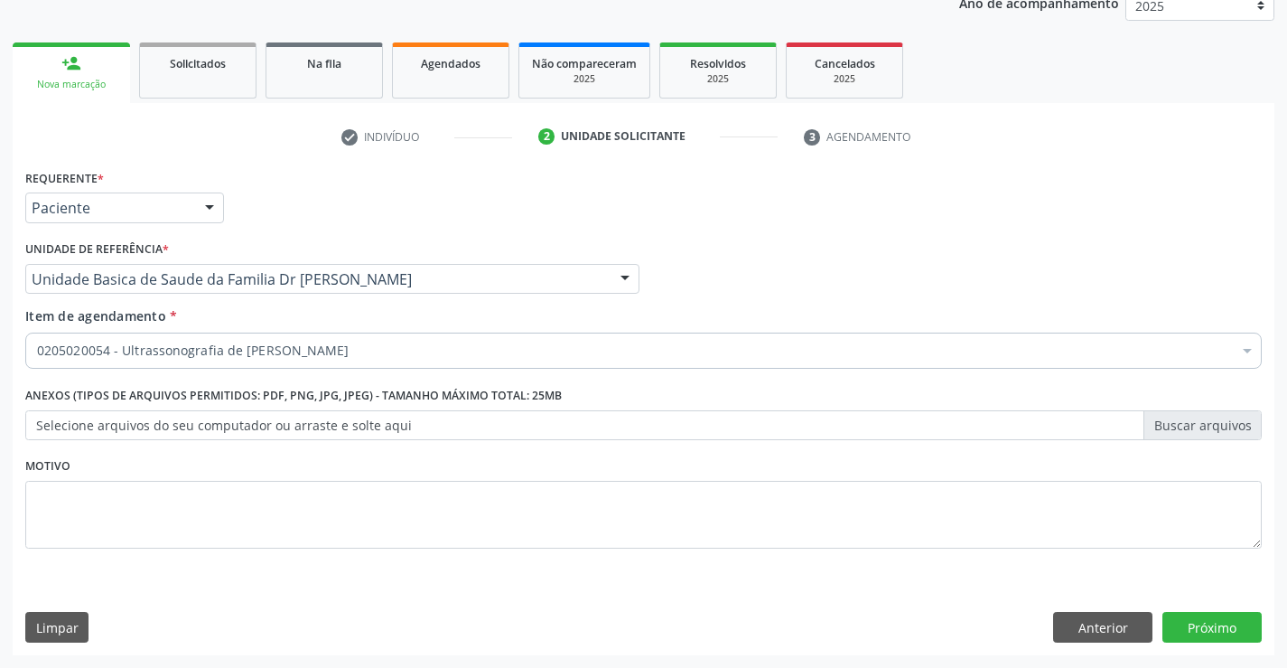
scroll to position [0, 0]
click at [1209, 622] on button "Próximo" at bounding box center [1212, 627] width 99 height 31
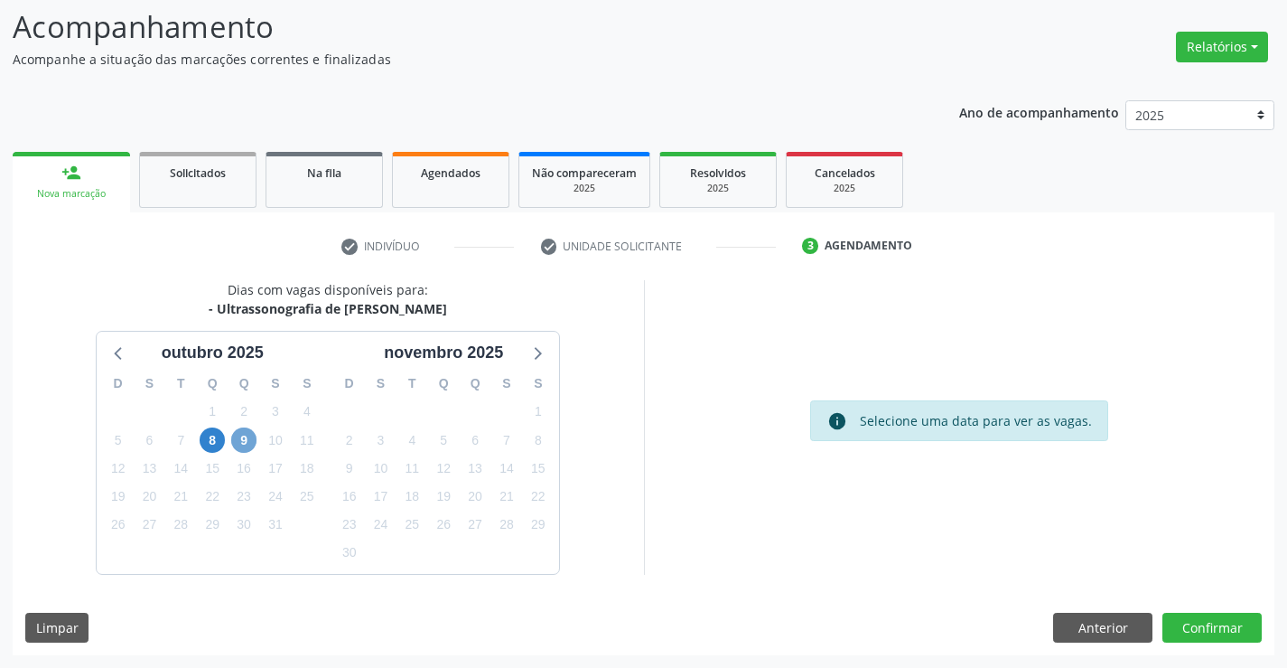
click at [245, 437] on span "9" at bounding box center [243, 439] width 25 height 25
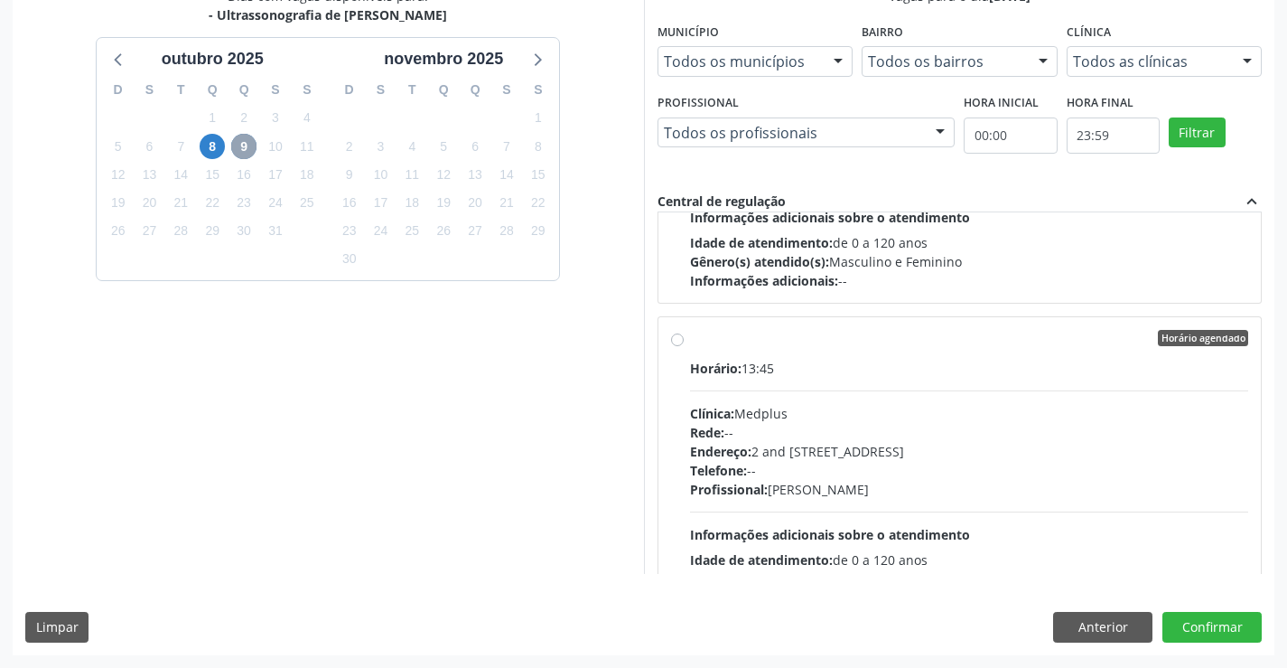
scroll to position [632, 0]
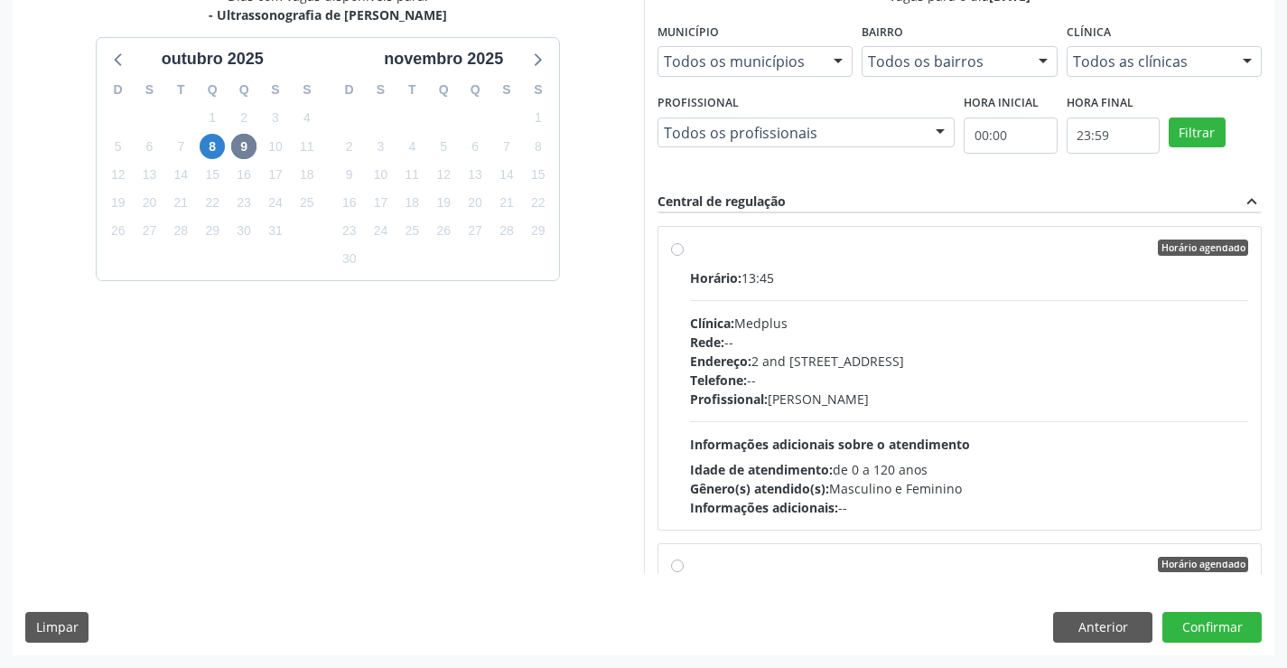
click at [854, 265] on label "Horário agendado Horário: 13:45 Clínica: Medplus Rede: -- Endereço: 2 and S 204…" at bounding box center [969, 377] width 559 height 277
click at [684, 256] on input "Horário agendado Horário: 13:45 Clínica: Medplus Rede: -- Endereço: 2 and S 204…" at bounding box center [677, 247] width 13 height 16
radio input "true"
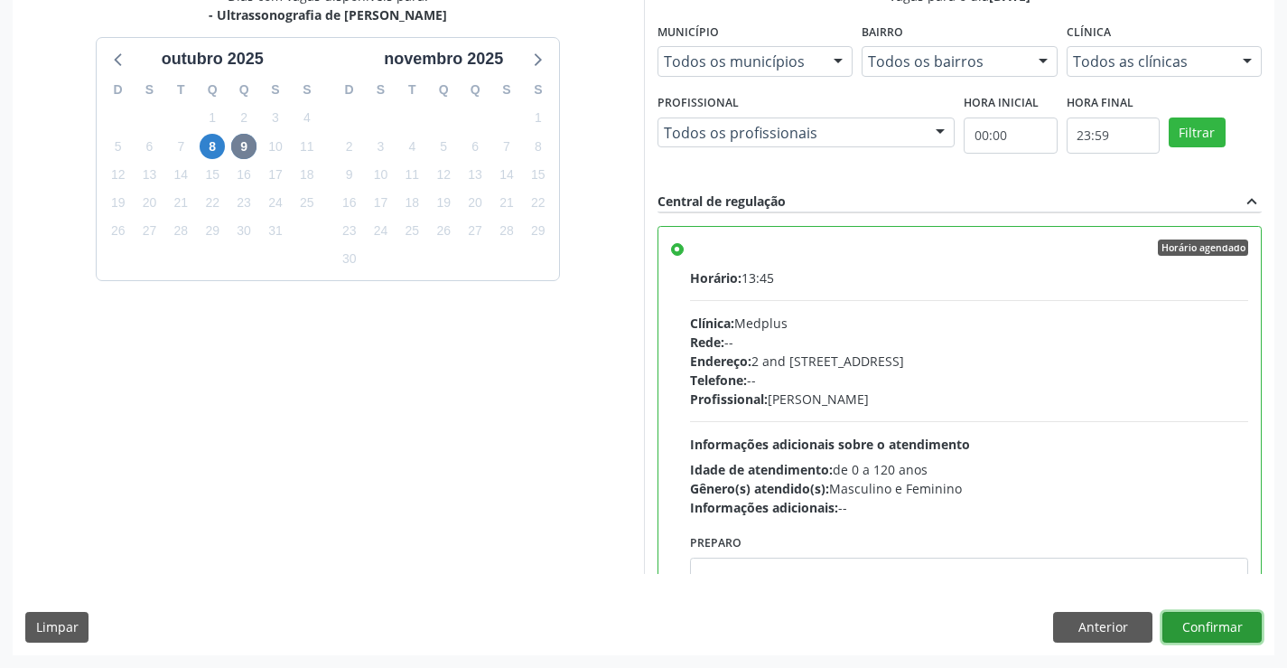
click at [1211, 627] on button "Confirmar" at bounding box center [1212, 627] width 99 height 31
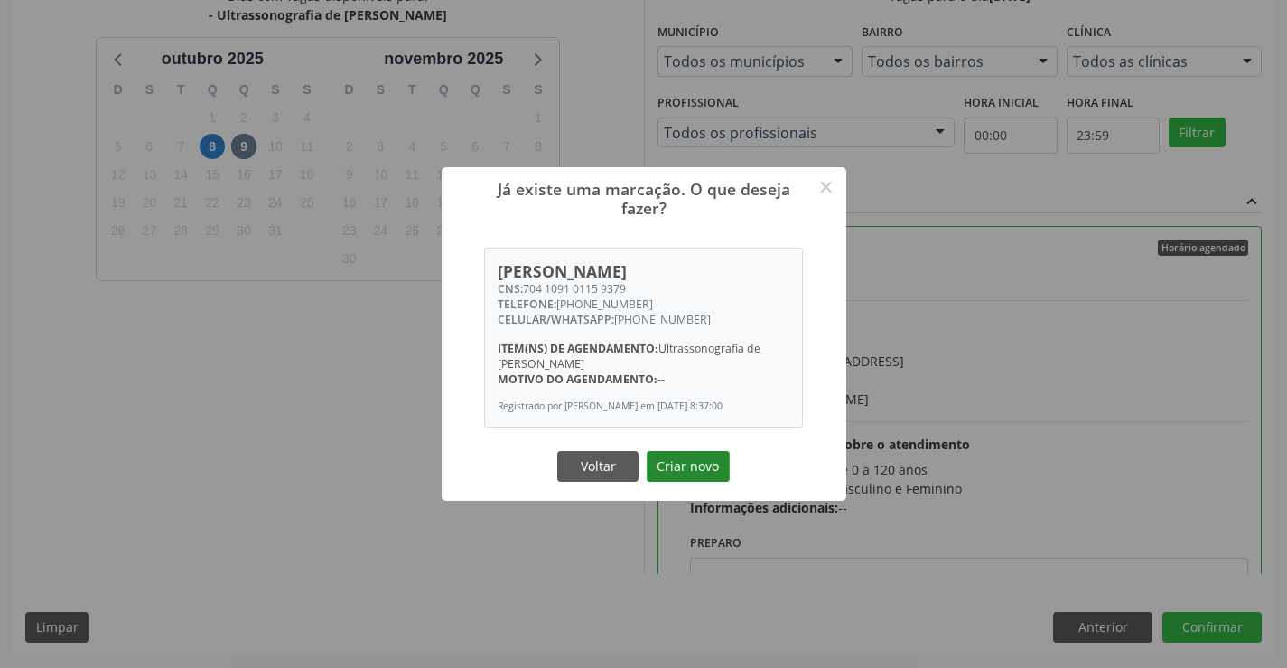
click at [690, 478] on button "Criar novo" at bounding box center [688, 466] width 83 height 31
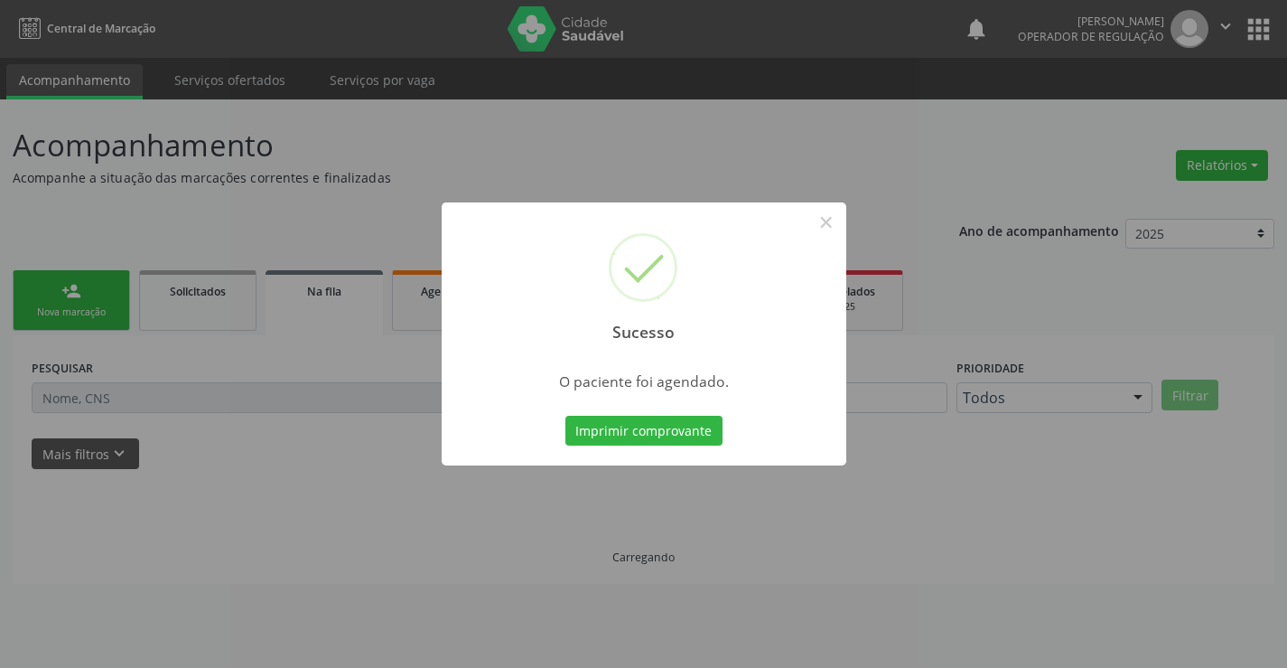
scroll to position [0, 0]
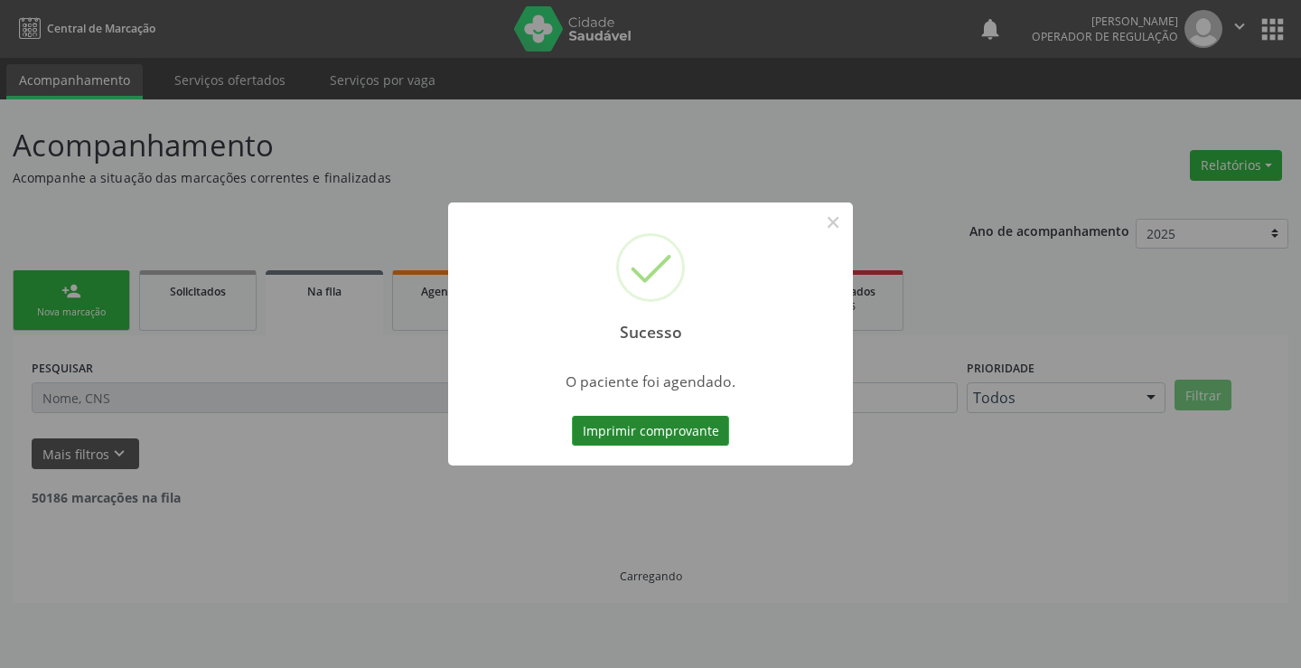
click at [631, 436] on button "Imprimir comprovante" at bounding box center [650, 431] width 157 height 31
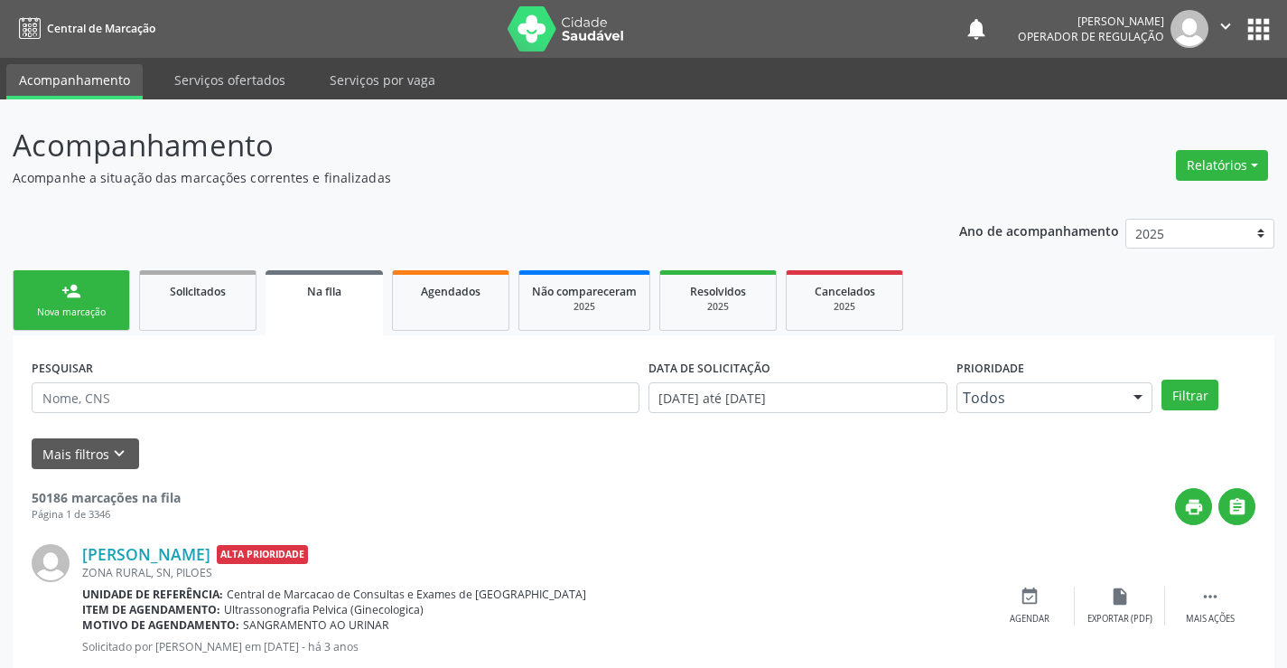
click at [66, 298] on div "person_add" at bounding box center [71, 291] width 20 height 20
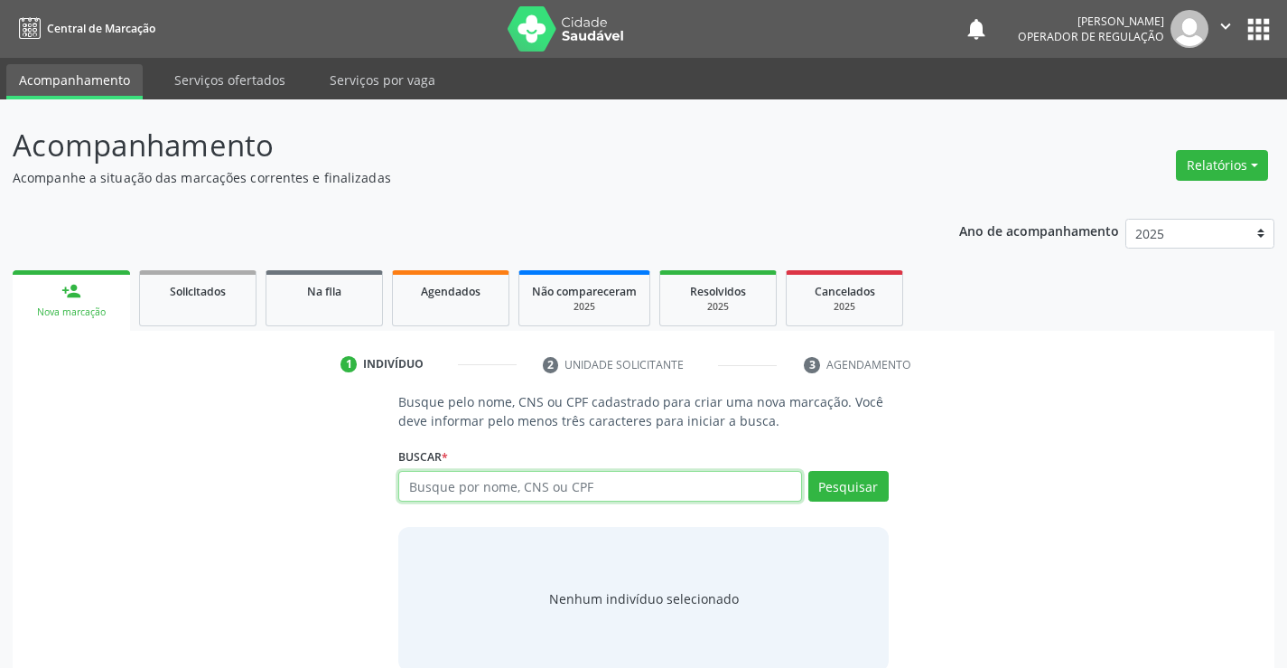
click at [601, 476] on input "text" at bounding box center [599, 486] width 403 height 31
type input "700502708365657"
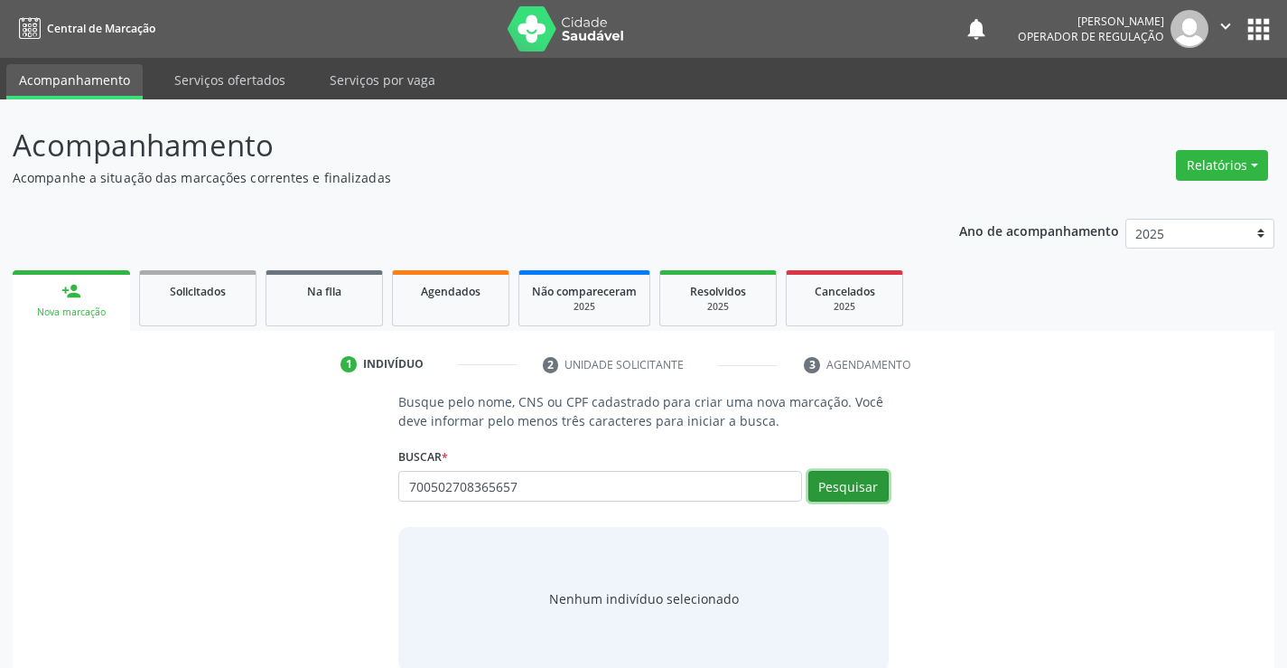
click at [857, 487] on button "Pesquisar" at bounding box center [849, 486] width 80 height 31
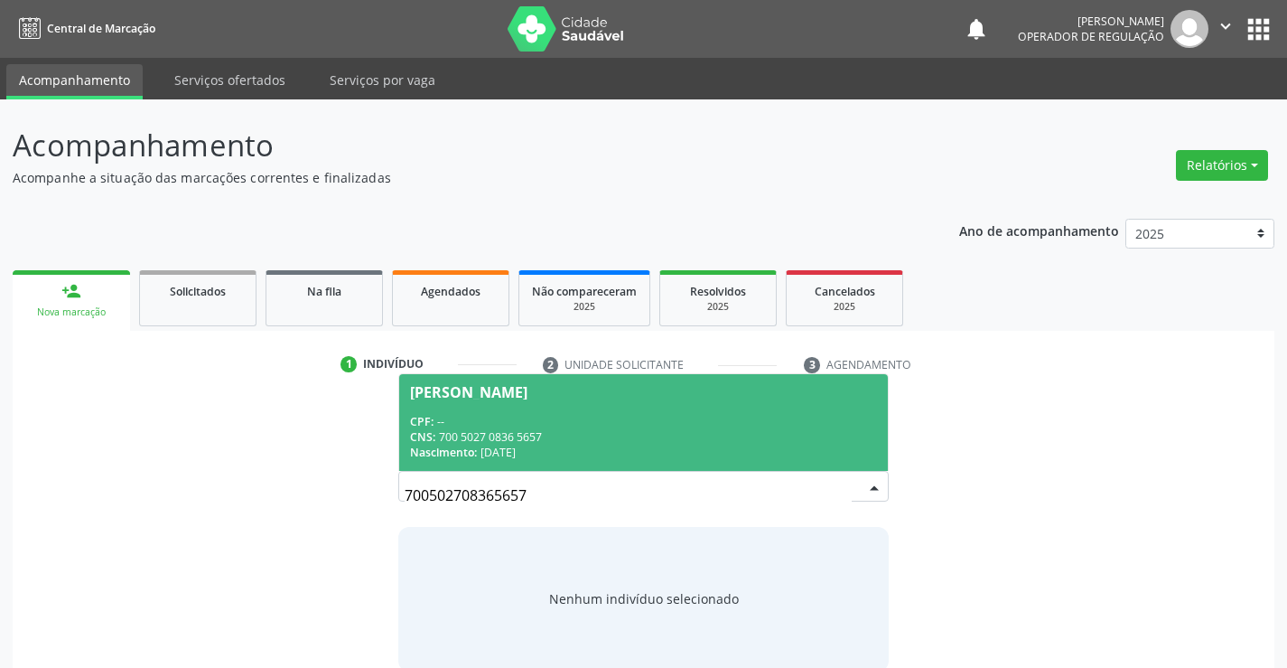
click at [620, 414] on div "CPF: --" at bounding box center [643, 421] width 466 height 15
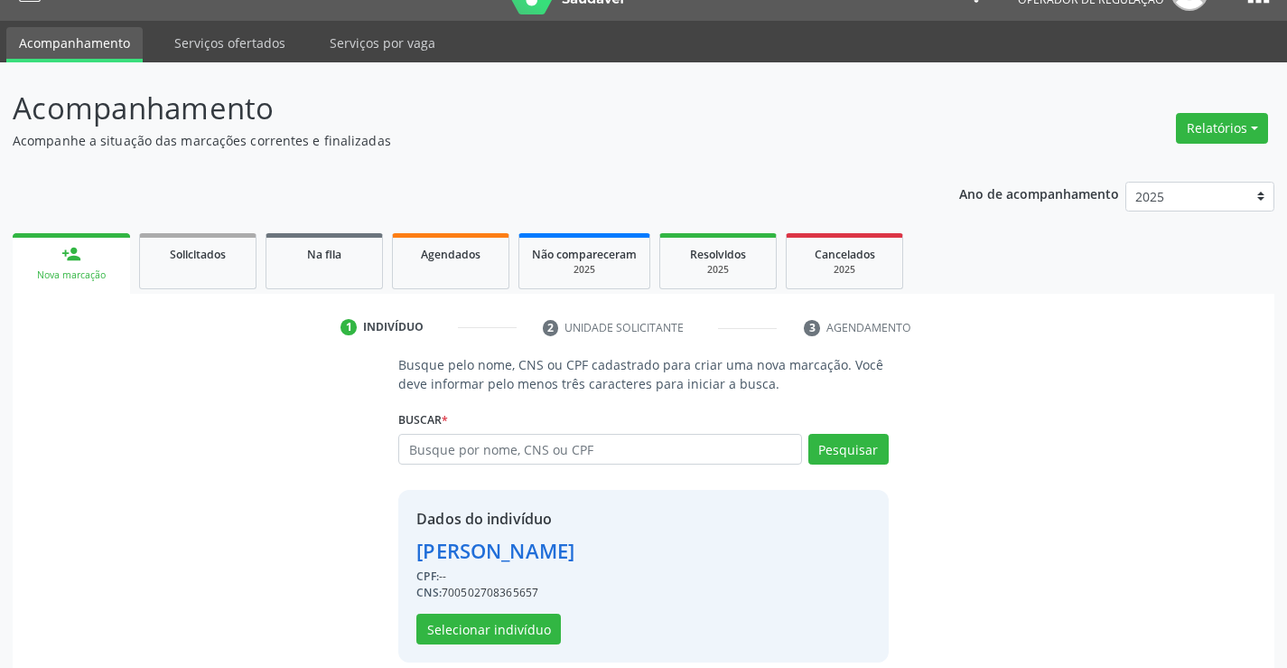
scroll to position [57, 0]
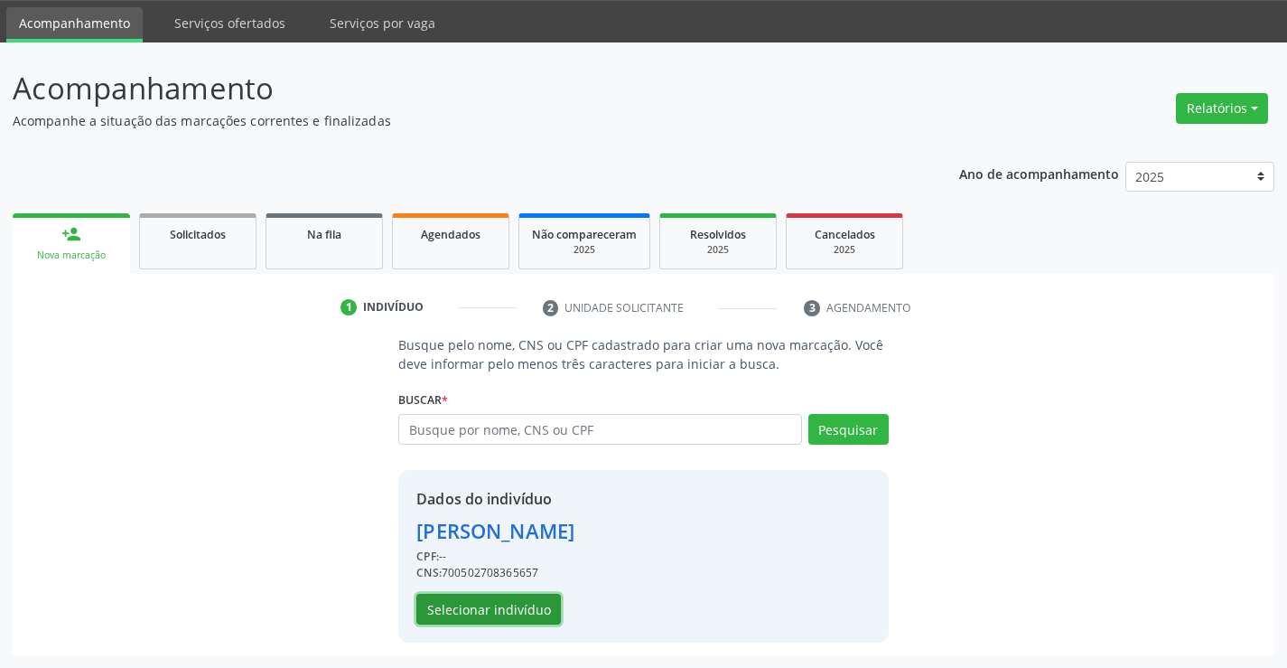
click at [463, 606] on button "Selecionar indivíduo" at bounding box center [488, 609] width 145 height 31
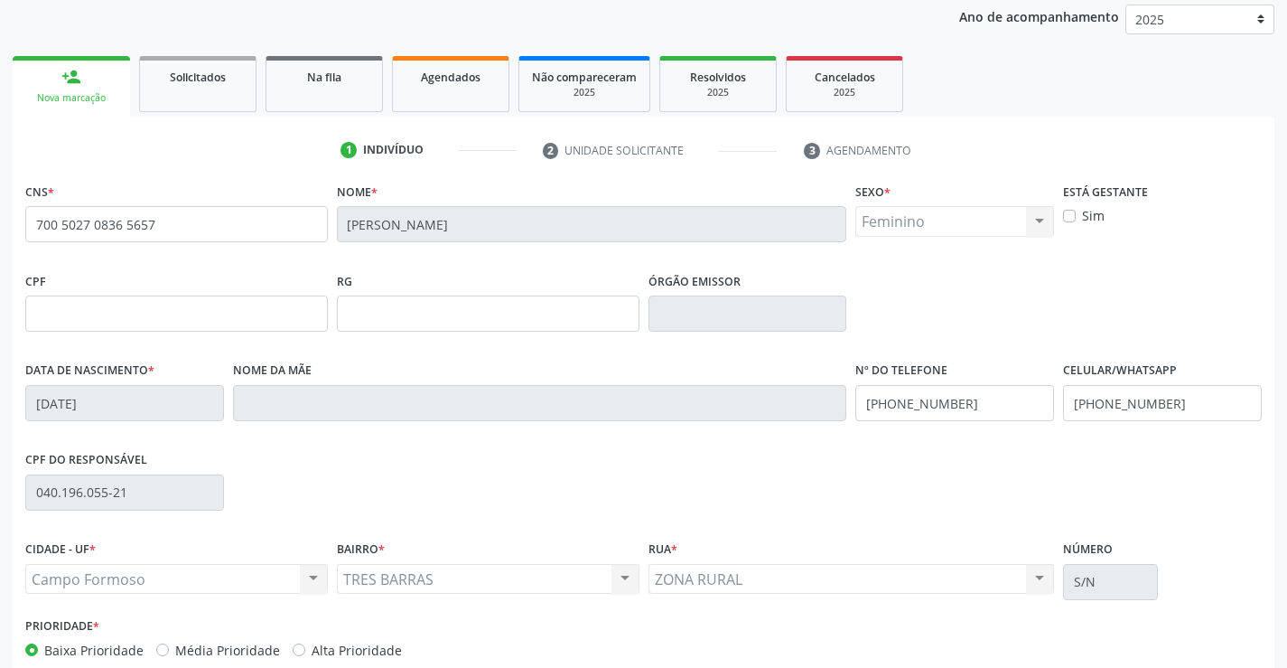
scroll to position [312, 0]
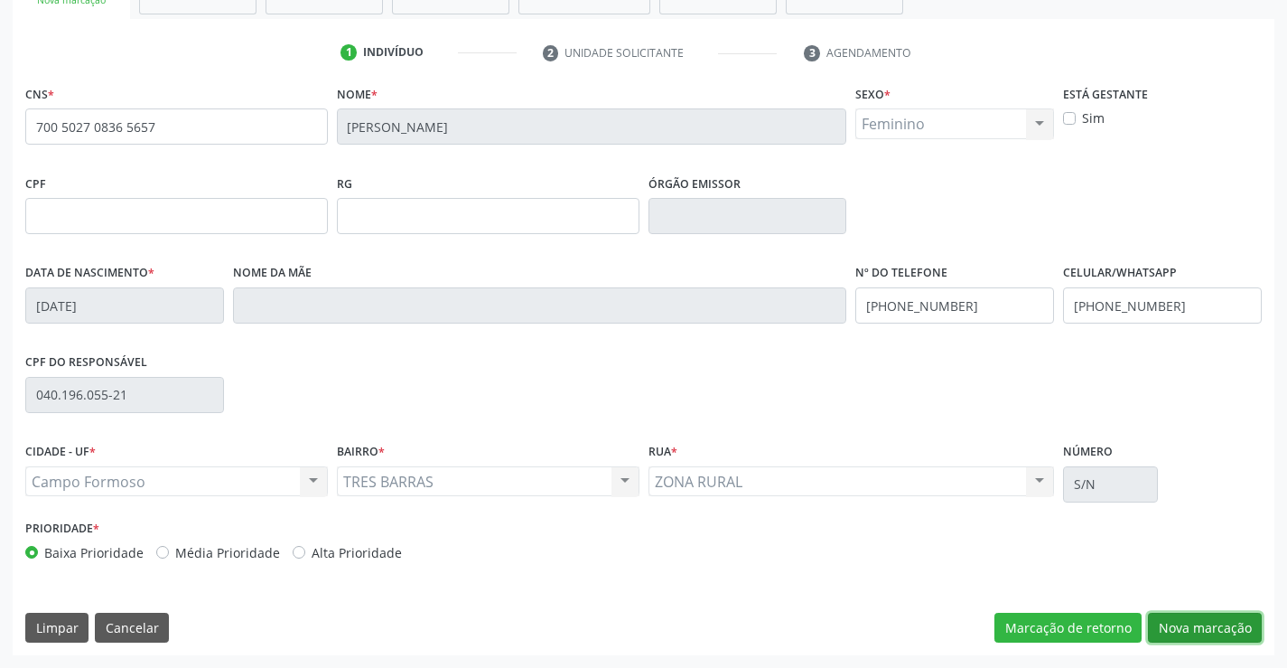
click at [1202, 623] on button "Nova marcação" at bounding box center [1205, 628] width 114 height 31
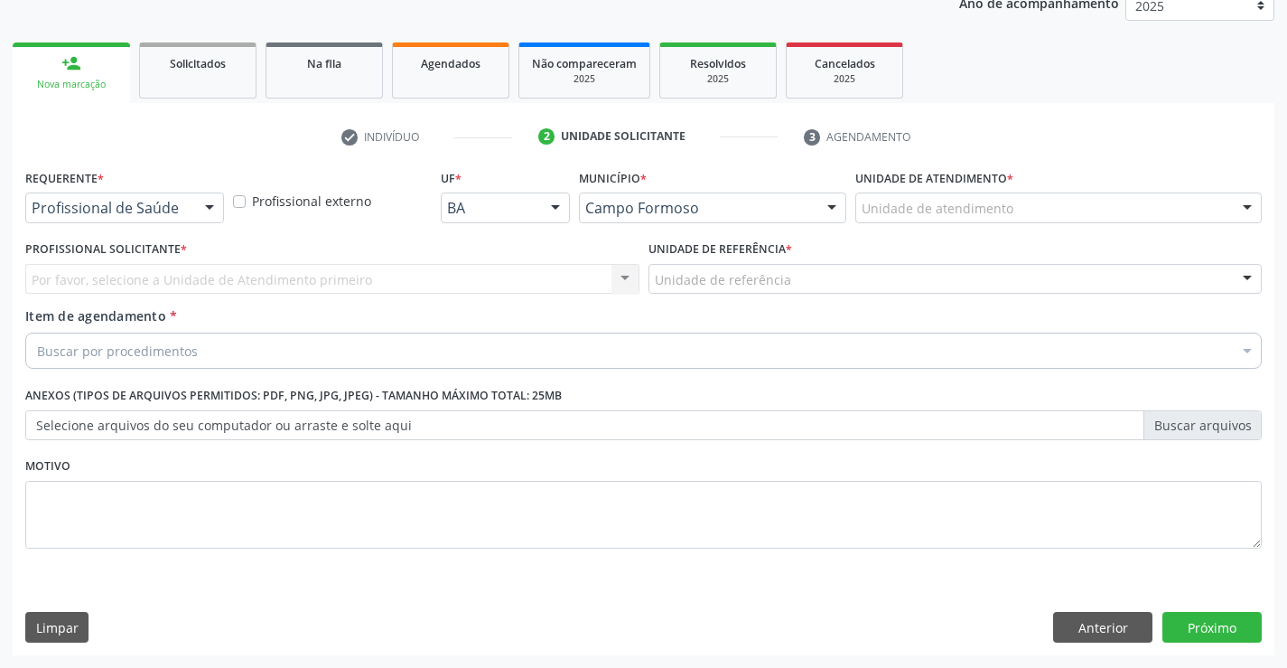
scroll to position [228, 0]
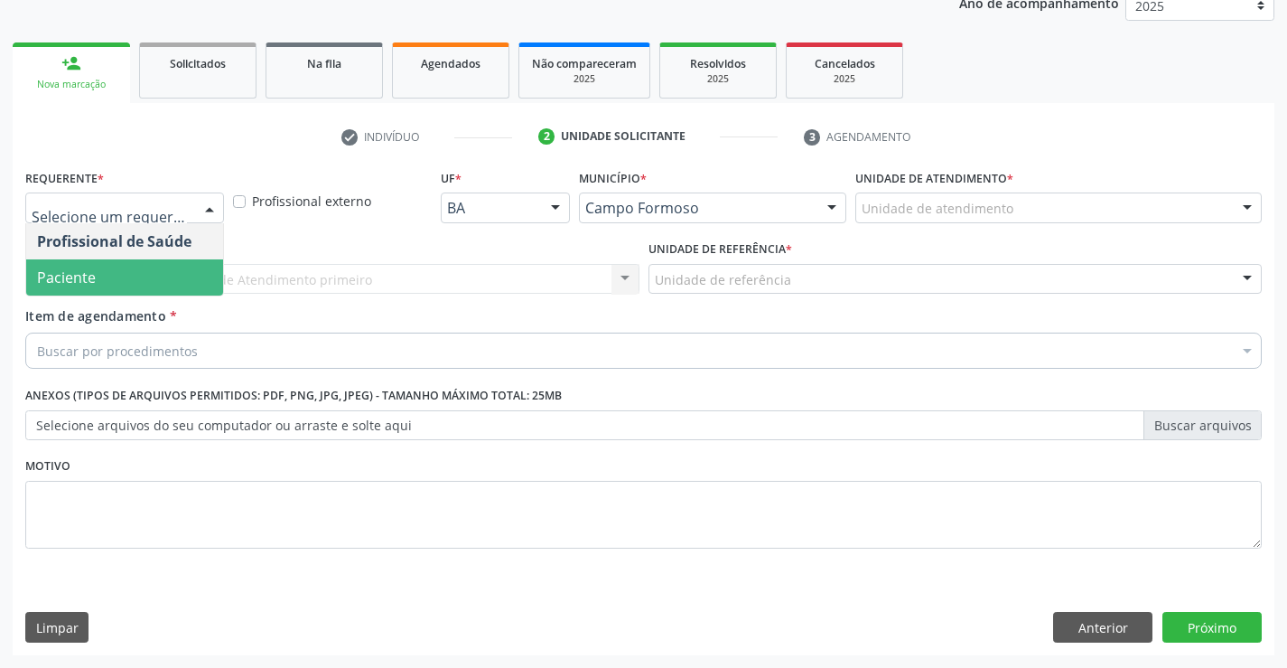
click at [136, 270] on span "Paciente" at bounding box center [124, 277] width 197 height 36
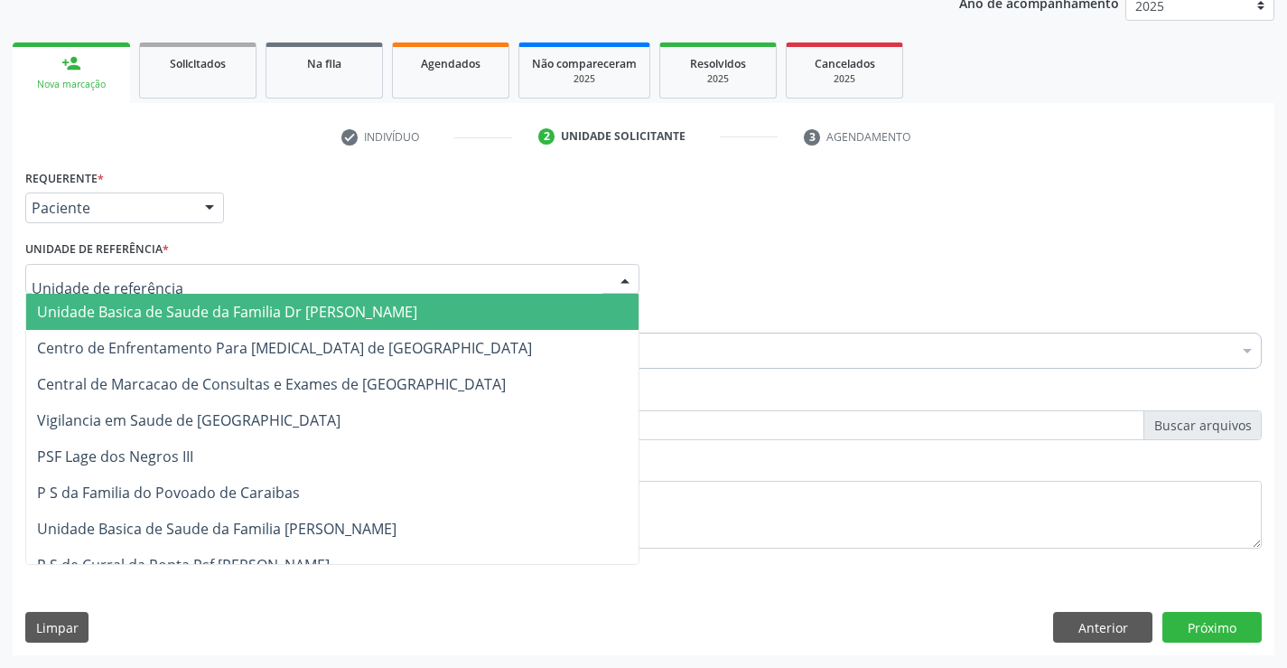
click at [191, 306] on span "Unidade Basica de Saude da Familia Dr [PERSON_NAME]" at bounding box center [227, 312] width 380 height 20
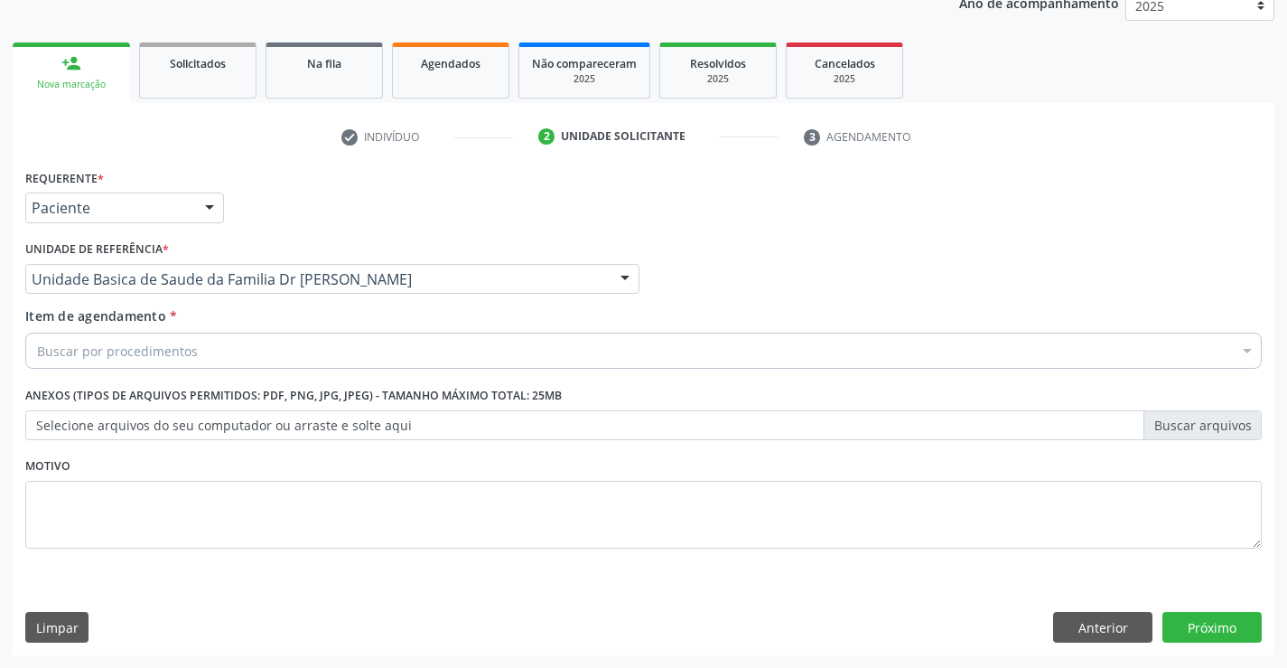
click at [225, 355] on div "Buscar por procedimentos" at bounding box center [643, 350] width 1237 height 36
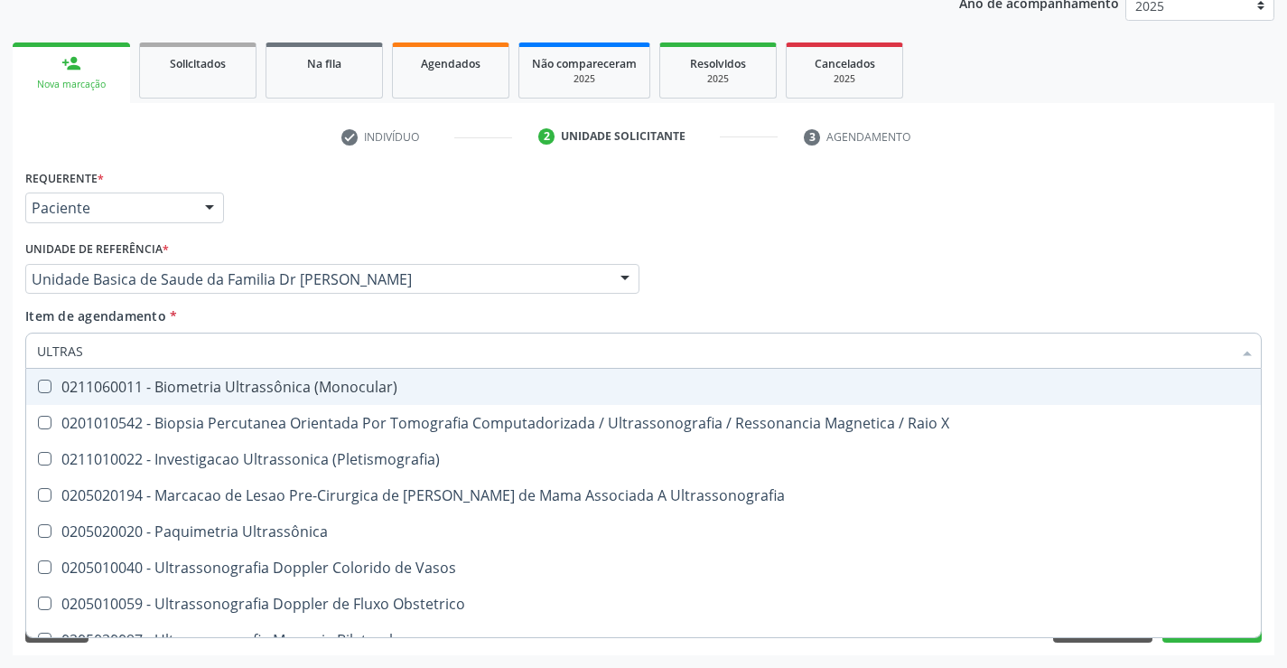
type input "ULTRASS"
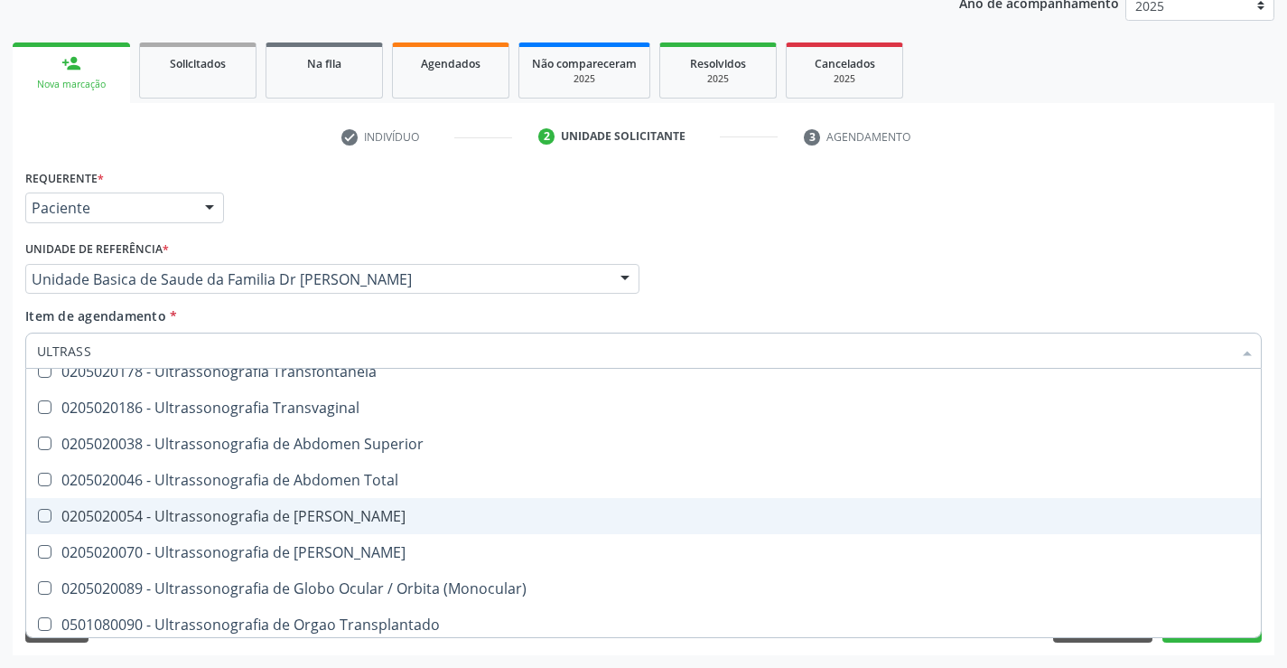
scroll to position [452, 0]
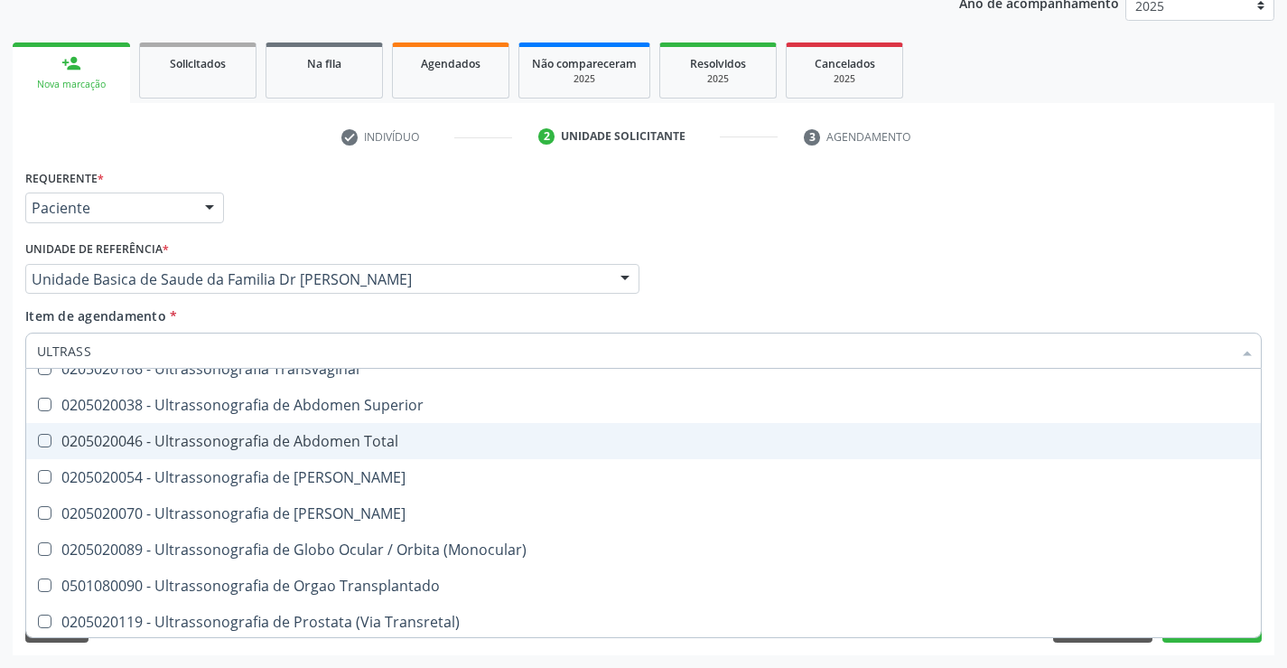
click at [406, 436] on div "0205020046 - Ultrassonografia de Abdomen Total" at bounding box center [643, 441] width 1213 height 14
checkbox Total "true"
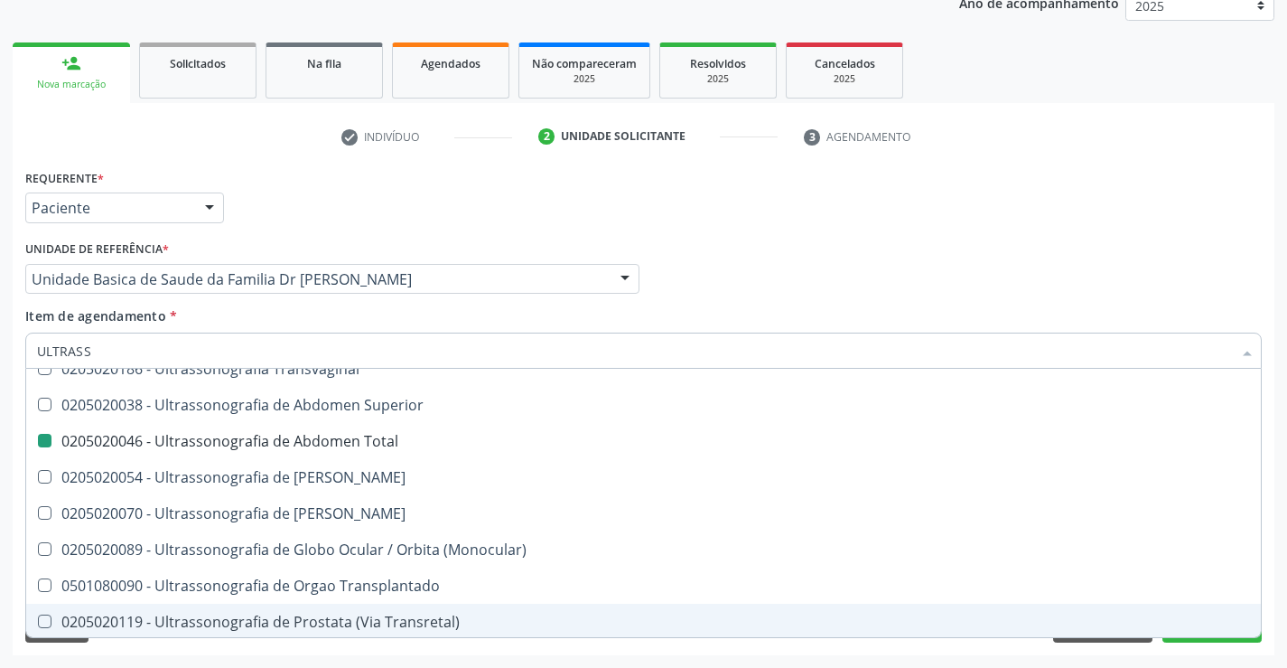
click at [1272, 602] on div "Requerente * Paciente Profissional de Saúde Paciente Nenhum resultado encontrad…" at bounding box center [644, 409] width 1262 height 491
checkbox X "true"
checkbox Total "false"
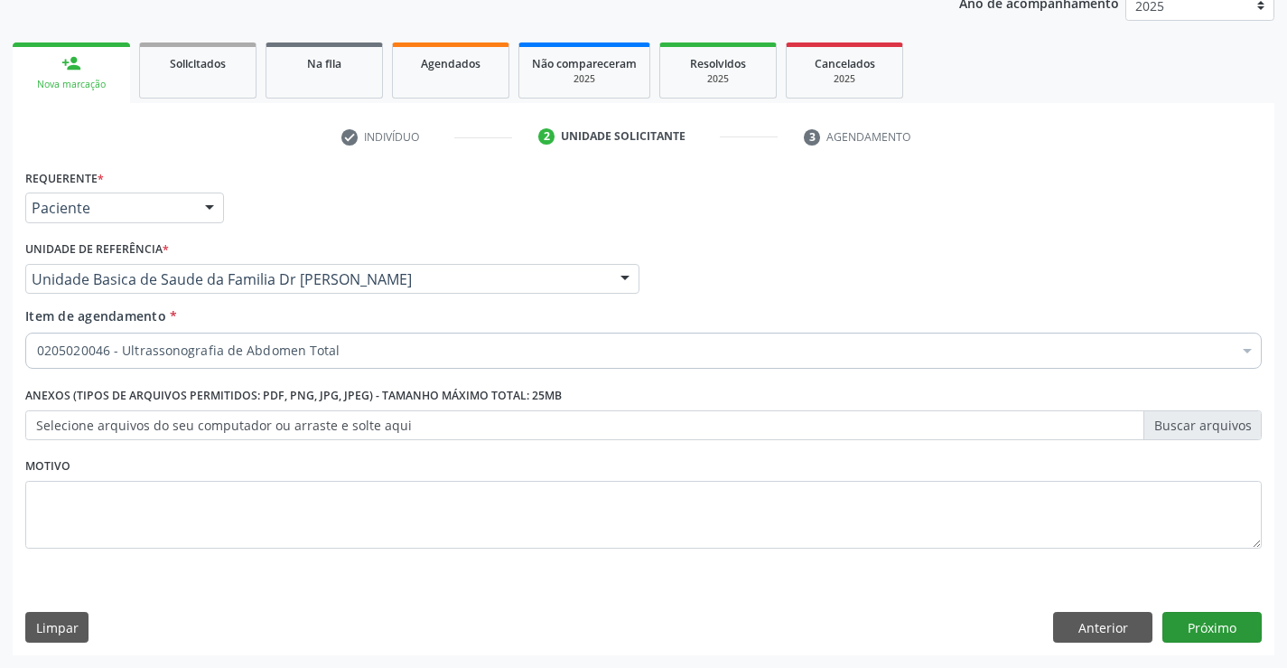
scroll to position [0, 0]
click at [1219, 624] on button "Próximo" at bounding box center [1212, 627] width 99 height 31
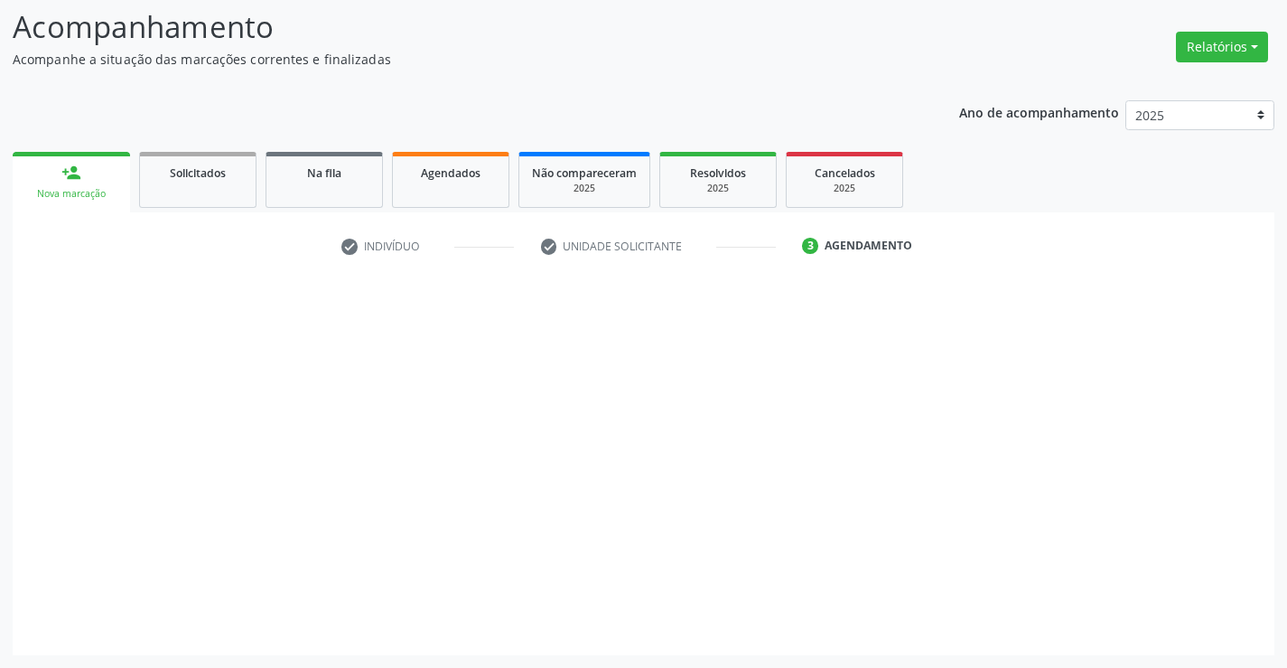
scroll to position [118, 0]
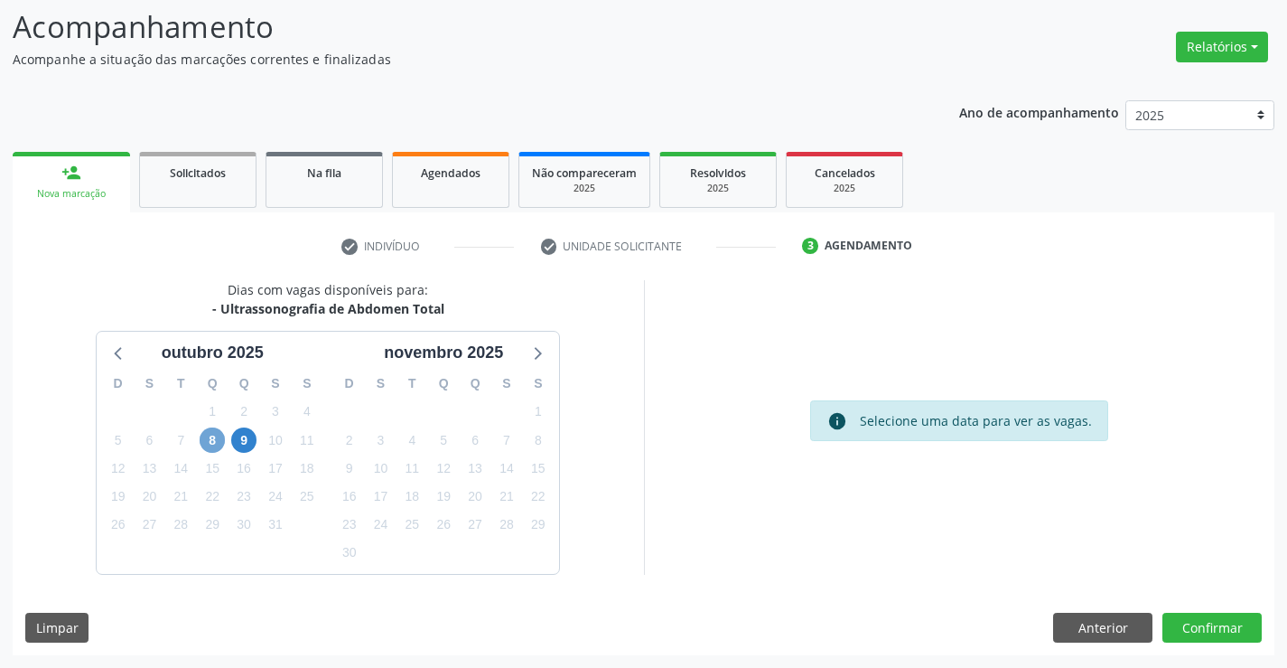
click at [203, 442] on span "8" at bounding box center [212, 439] width 25 height 25
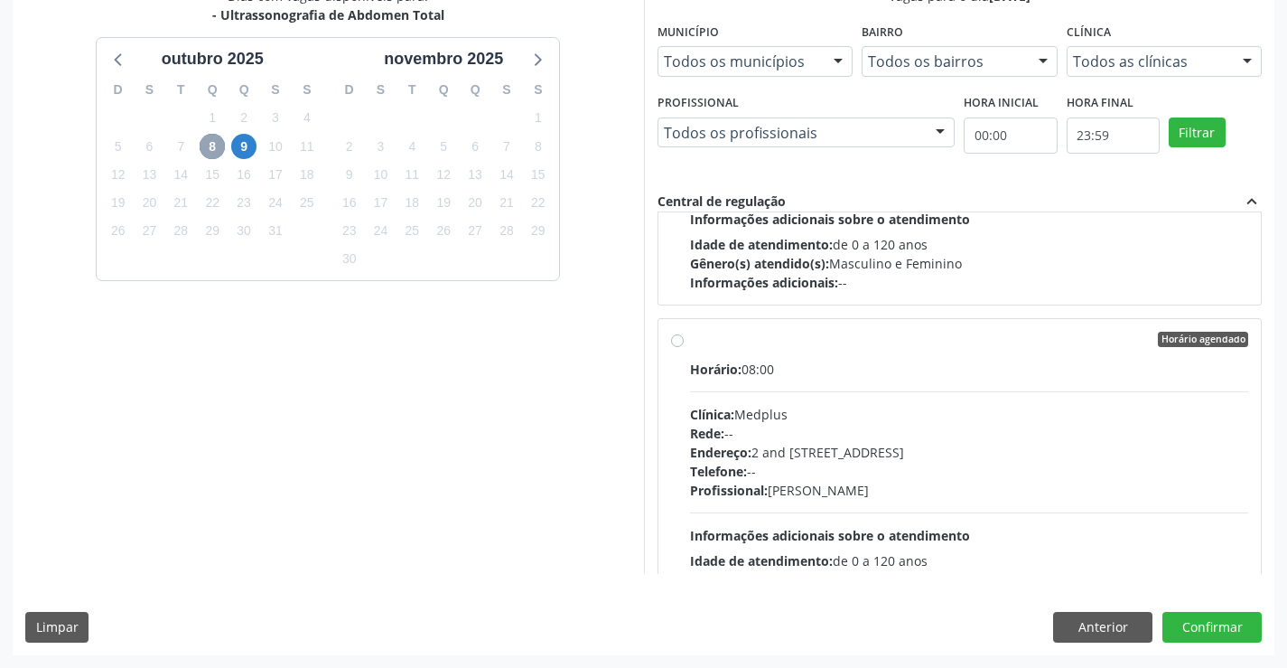
scroll to position [271, 0]
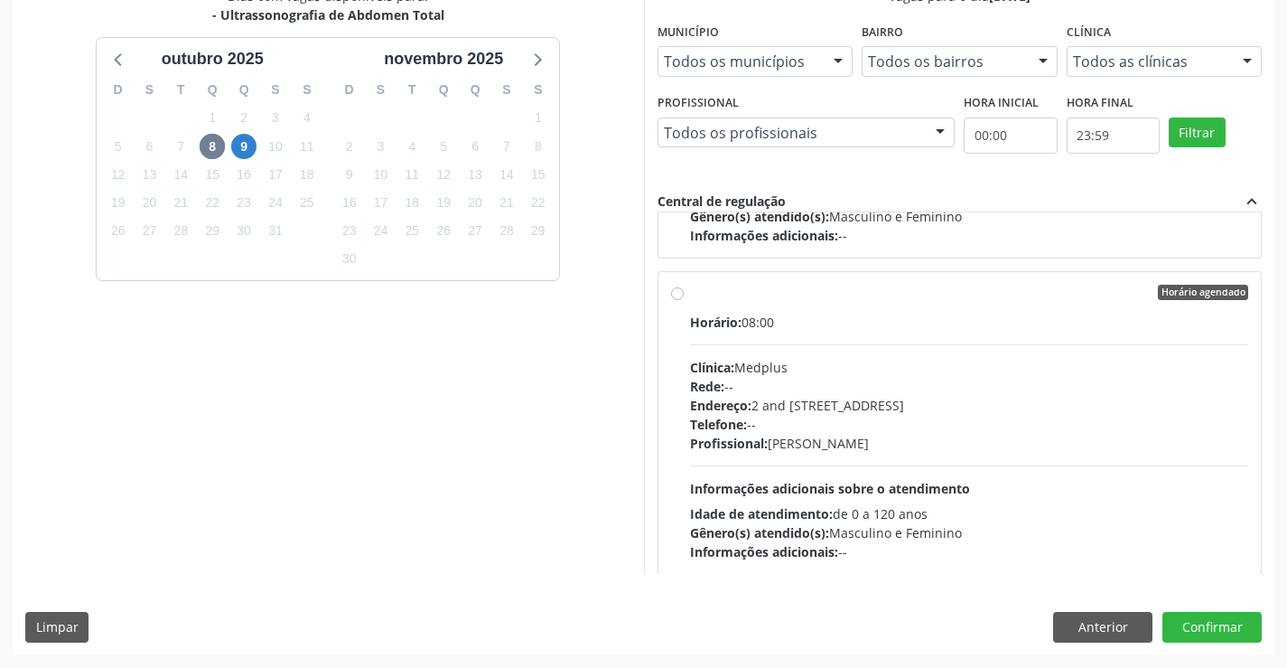
click at [835, 304] on label "Horário agendado Horário: 08:00 Clínica: Medplus Rede: -- Endereço: 2 and S 204…" at bounding box center [969, 423] width 559 height 277
click at [684, 301] on input "Horário agendado Horário: 08:00 Clínica: Medplus Rede: -- Endereço: 2 and S 204…" at bounding box center [677, 293] width 13 height 16
radio input "true"
click at [1209, 622] on button "Confirmar" at bounding box center [1212, 627] width 99 height 31
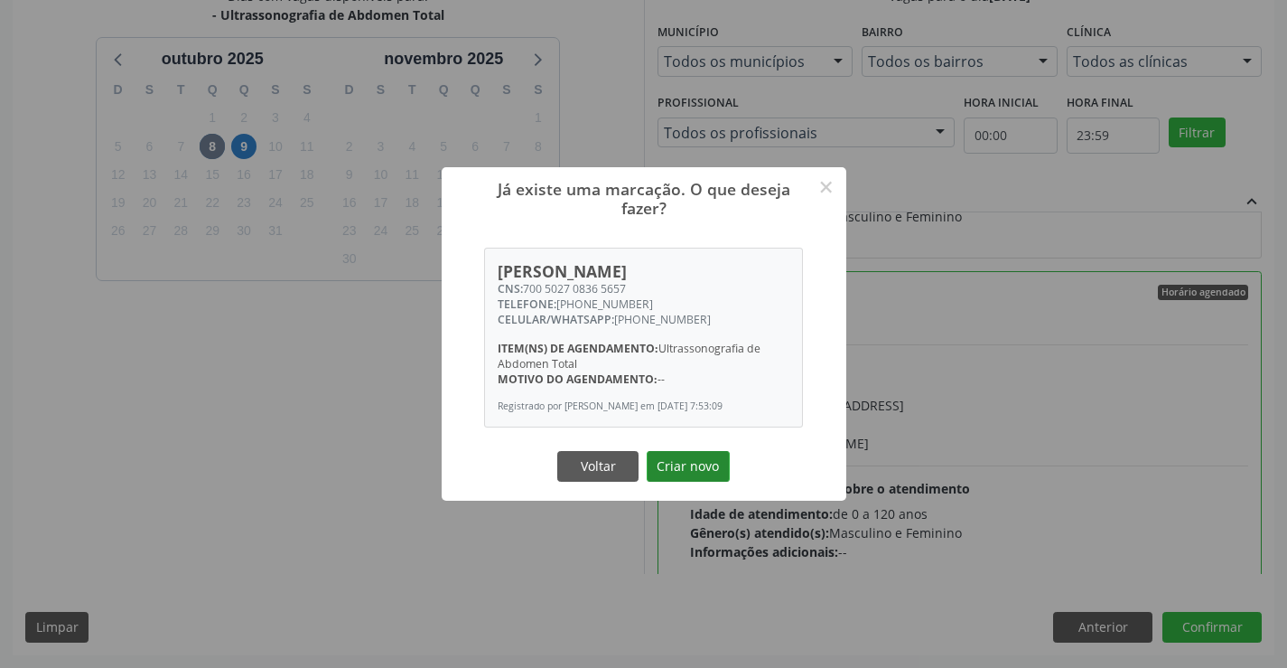
click at [678, 462] on button "Criar novo" at bounding box center [688, 466] width 83 height 31
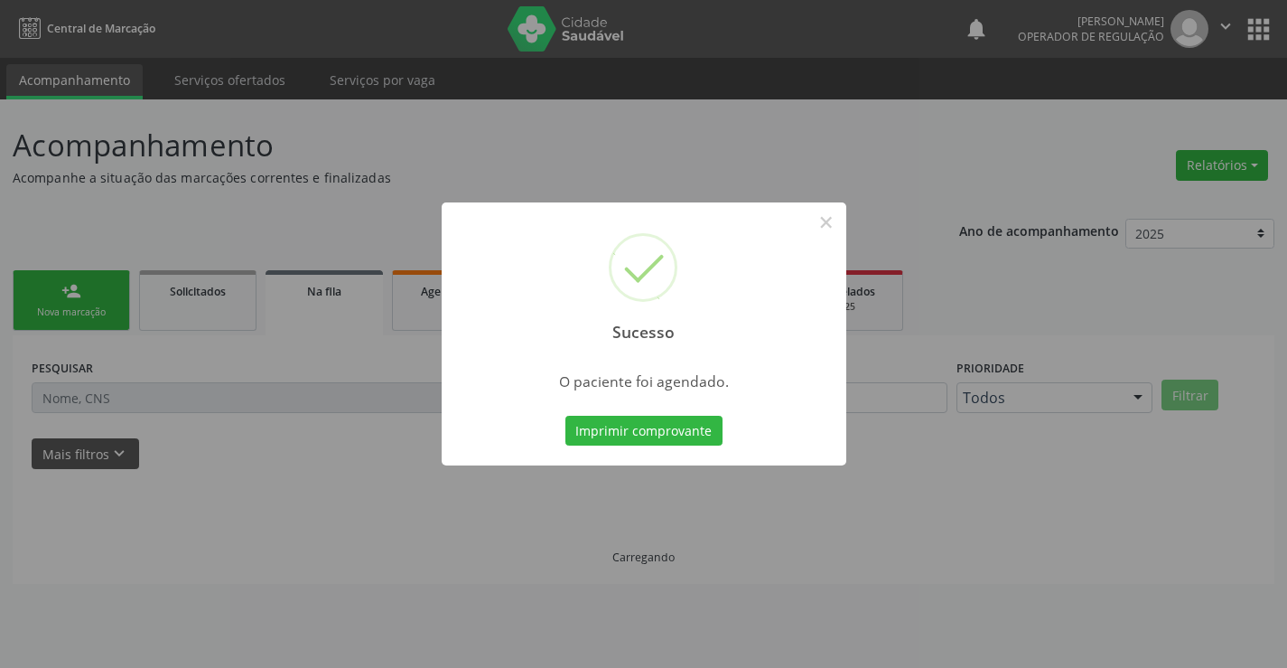
scroll to position [0, 0]
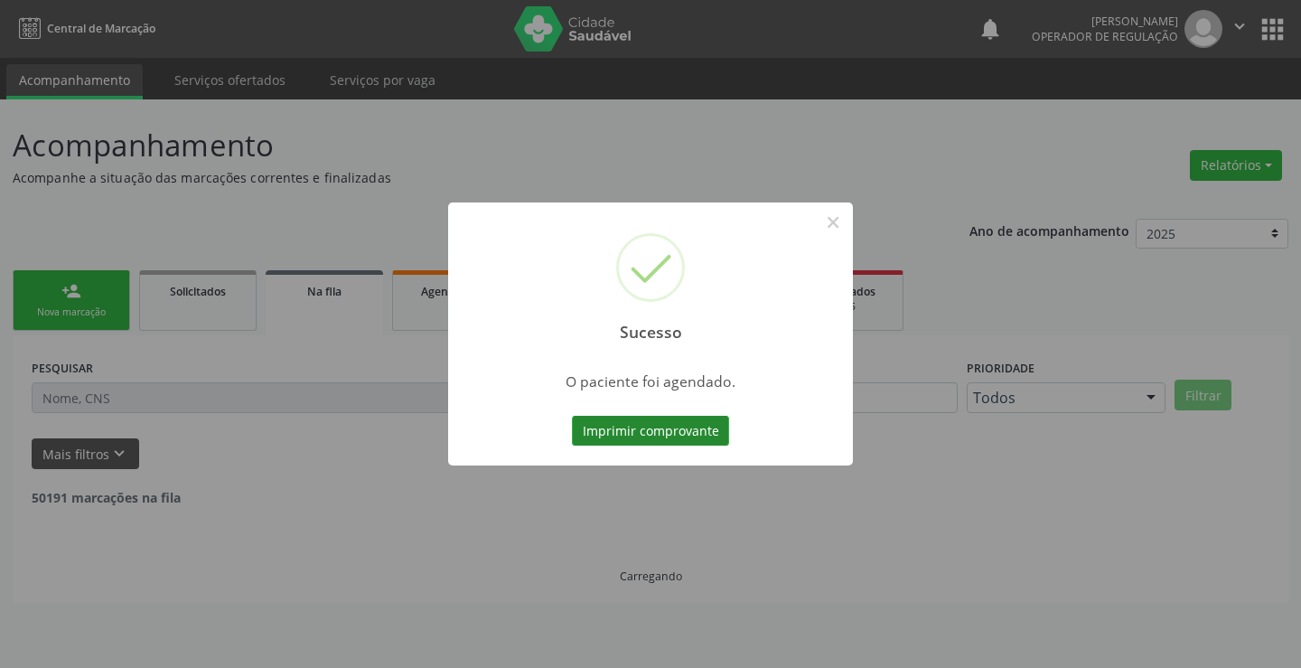
click at [678, 433] on button "Imprimir comprovante" at bounding box center [650, 431] width 157 height 31
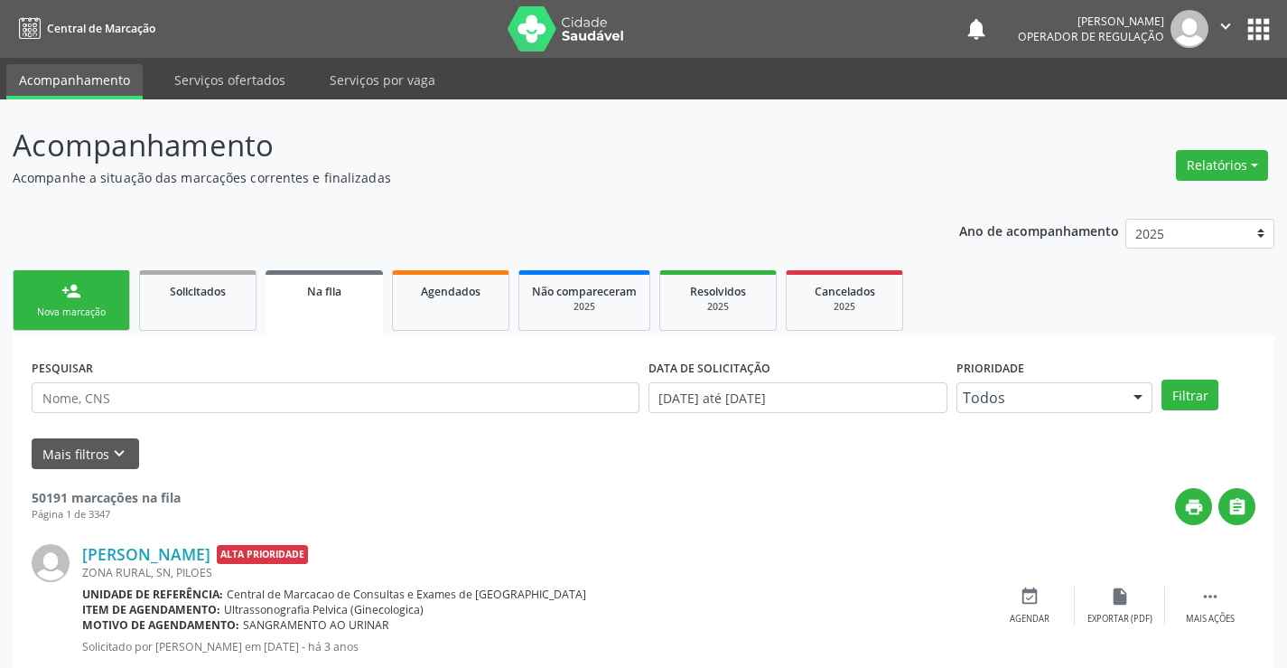
click at [97, 297] on link "person_add Nova marcação" at bounding box center [71, 300] width 117 height 61
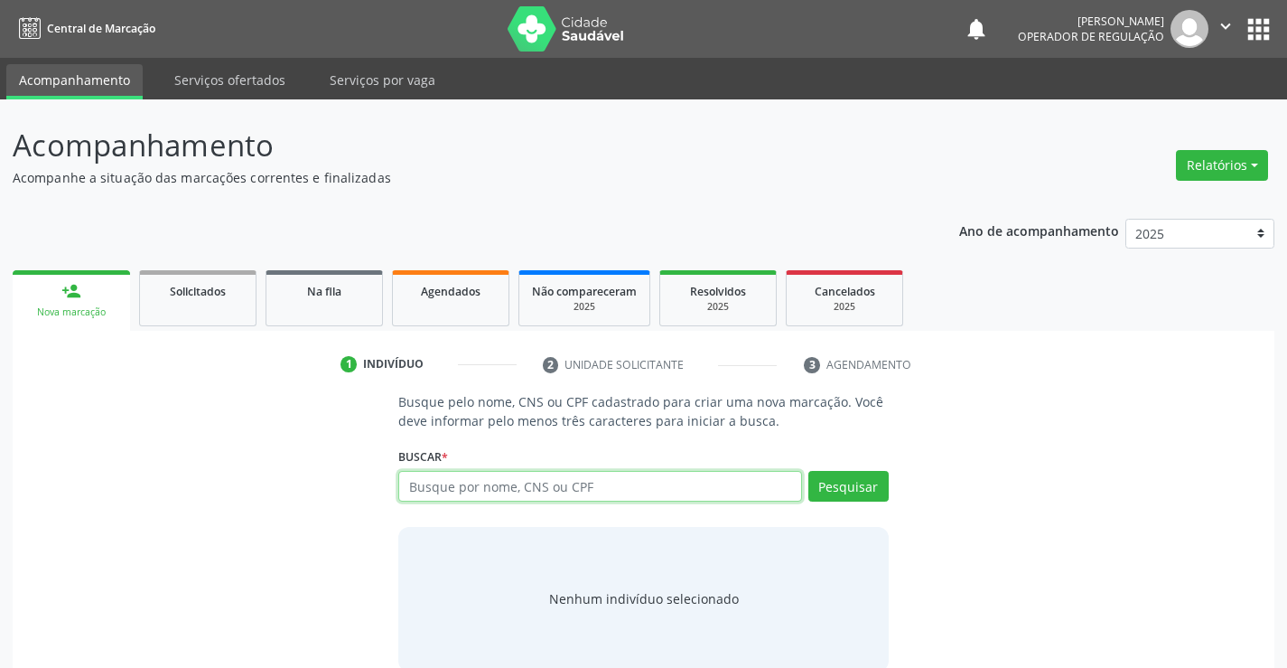
click at [559, 487] on input "text" at bounding box center [599, 486] width 403 height 31
type input "706200040115862"
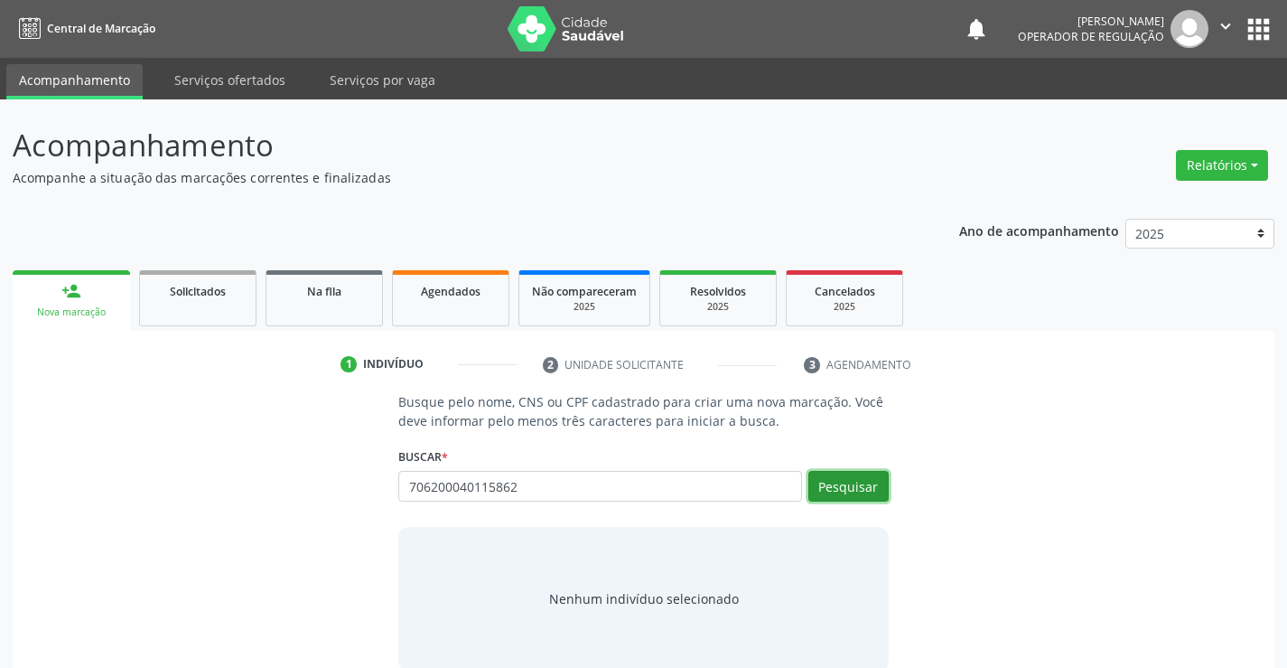
click at [851, 477] on button "Pesquisar" at bounding box center [849, 486] width 80 height 31
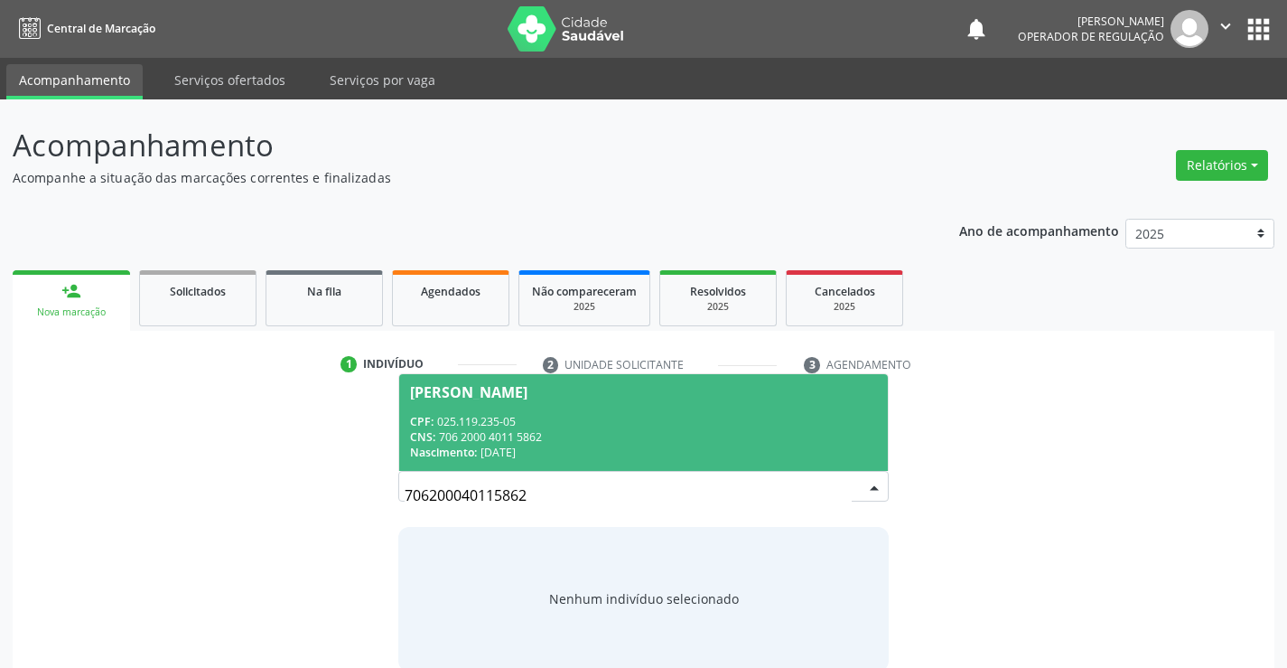
click at [474, 406] on span "Mateus de Souza Gomes CPF: 025.119.235-05 CNS: 706 2000 4011 5862 Nascimento: 2…" at bounding box center [643, 422] width 488 height 97
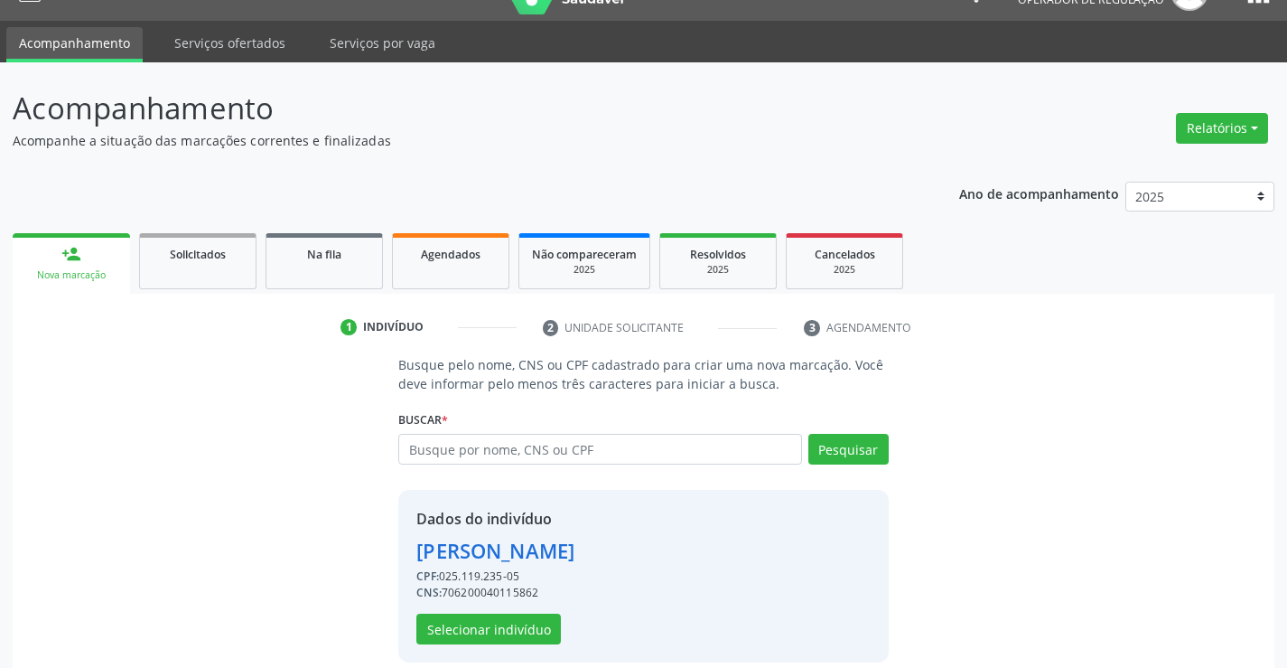
scroll to position [57, 0]
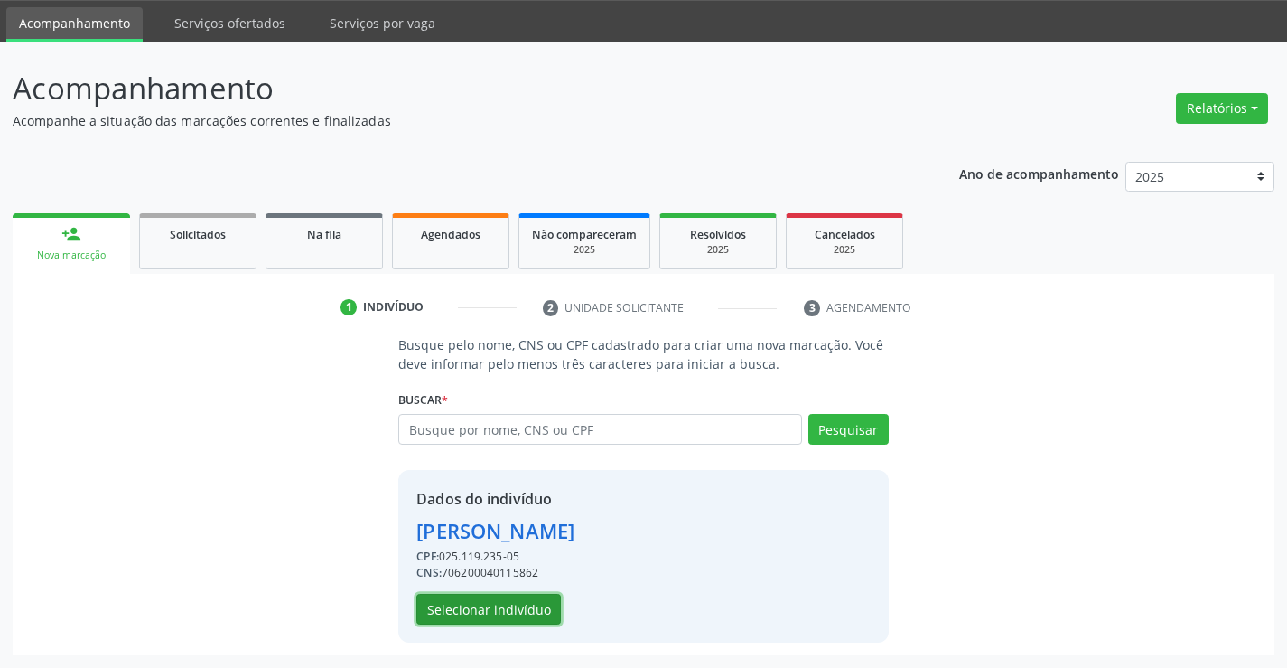
click at [532, 605] on button "Selecionar indivíduo" at bounding box center [488, 609] width 145 height 31
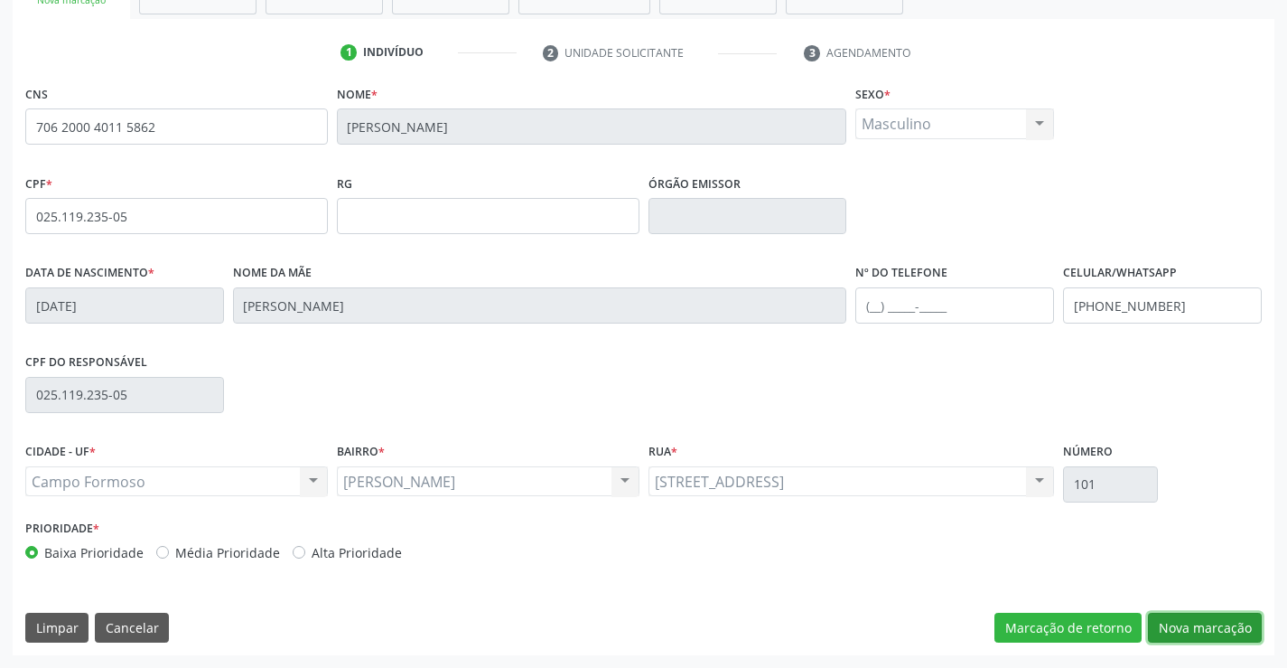
click at [1184, 627] on button "Nova marcação" at bounding box center [1205, 628] width 114 height 31
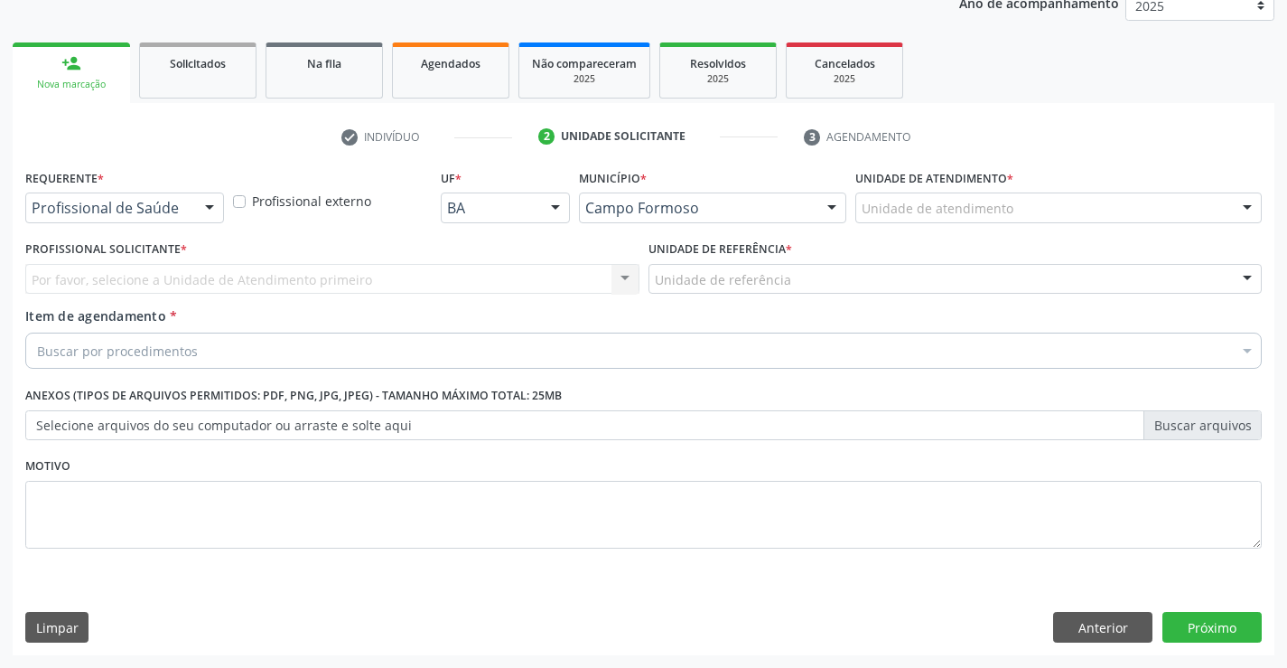
scroll to position [228, 0]
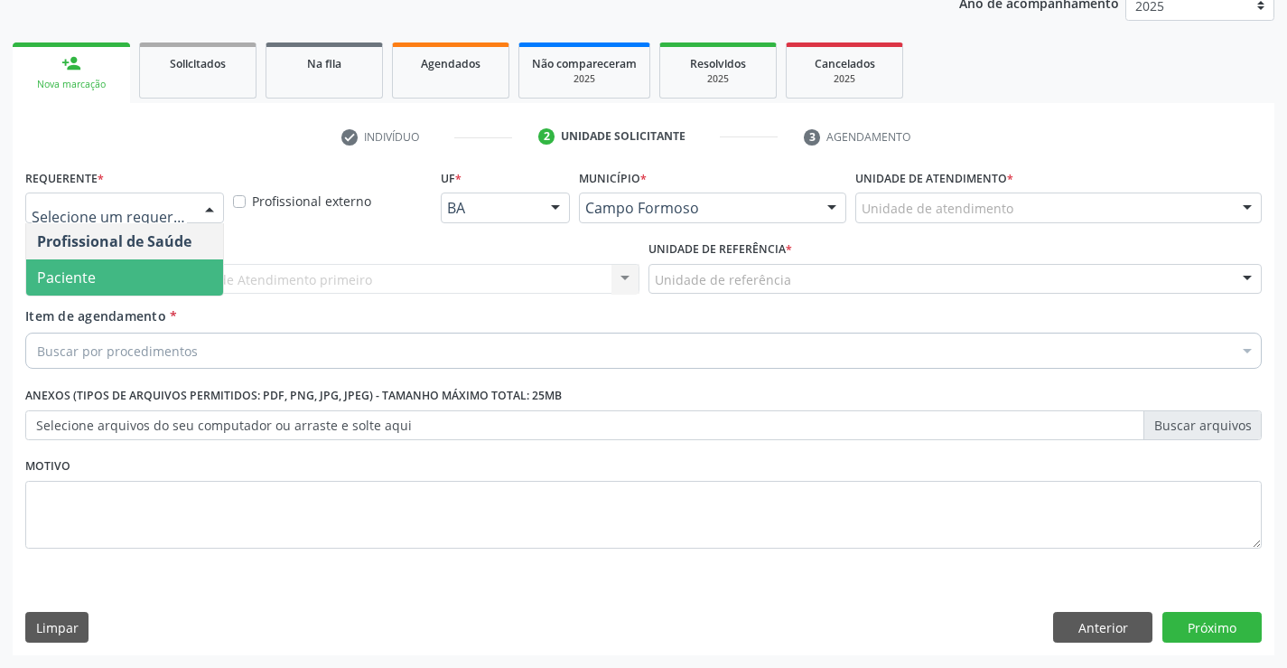
click at [131, 275] on span "Paciente" at bounding box center [124, 277] width 197 height 36
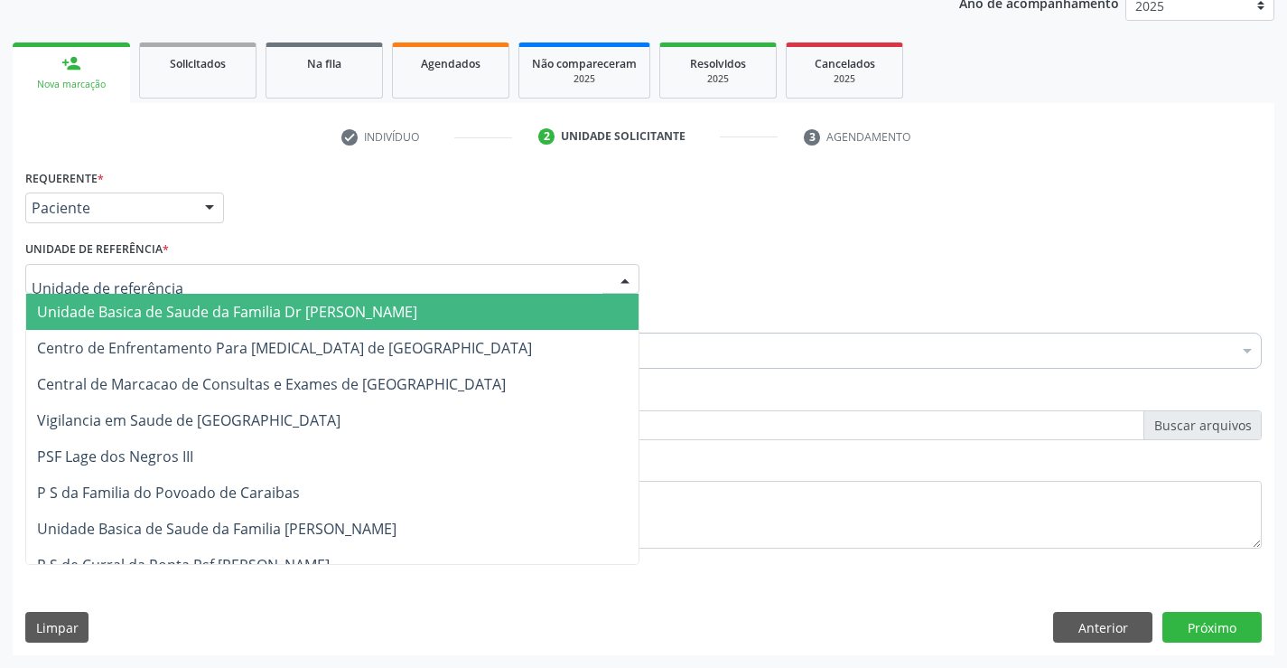
click at [162, 307] on span "Unidade Basica de Saude da Familia Dr [PERSON_NAME]" at bounding box center [227, 312] width 380 height 20
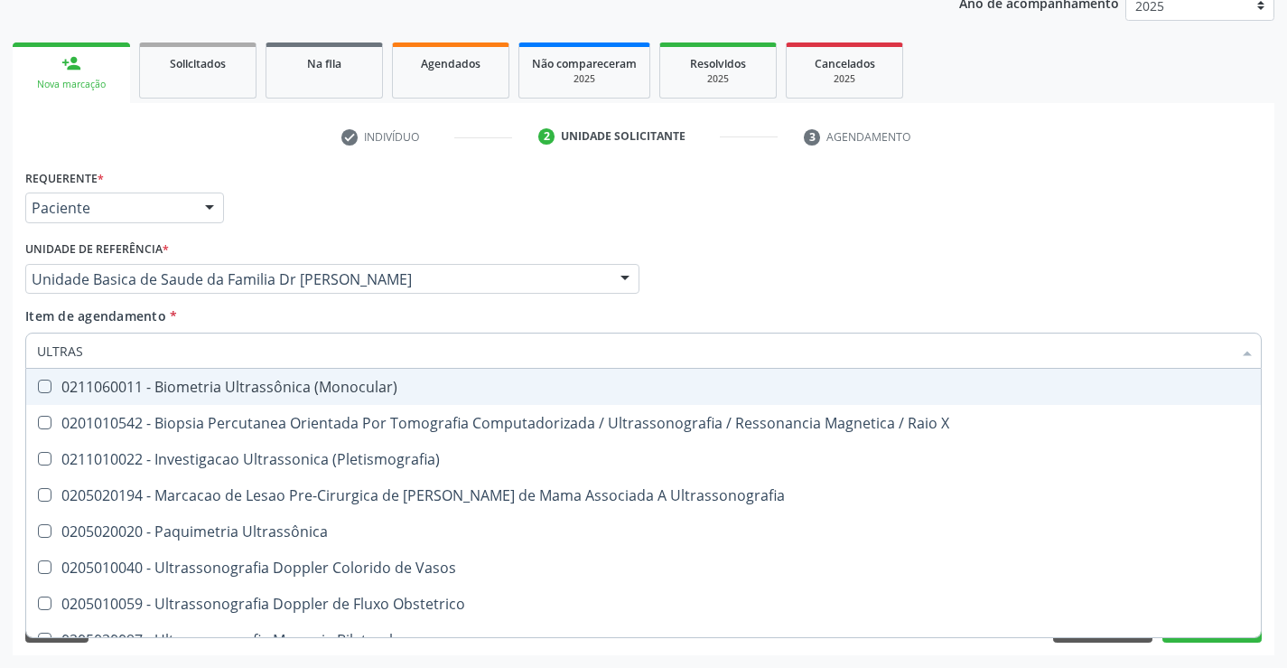
type input "ULTRASS"
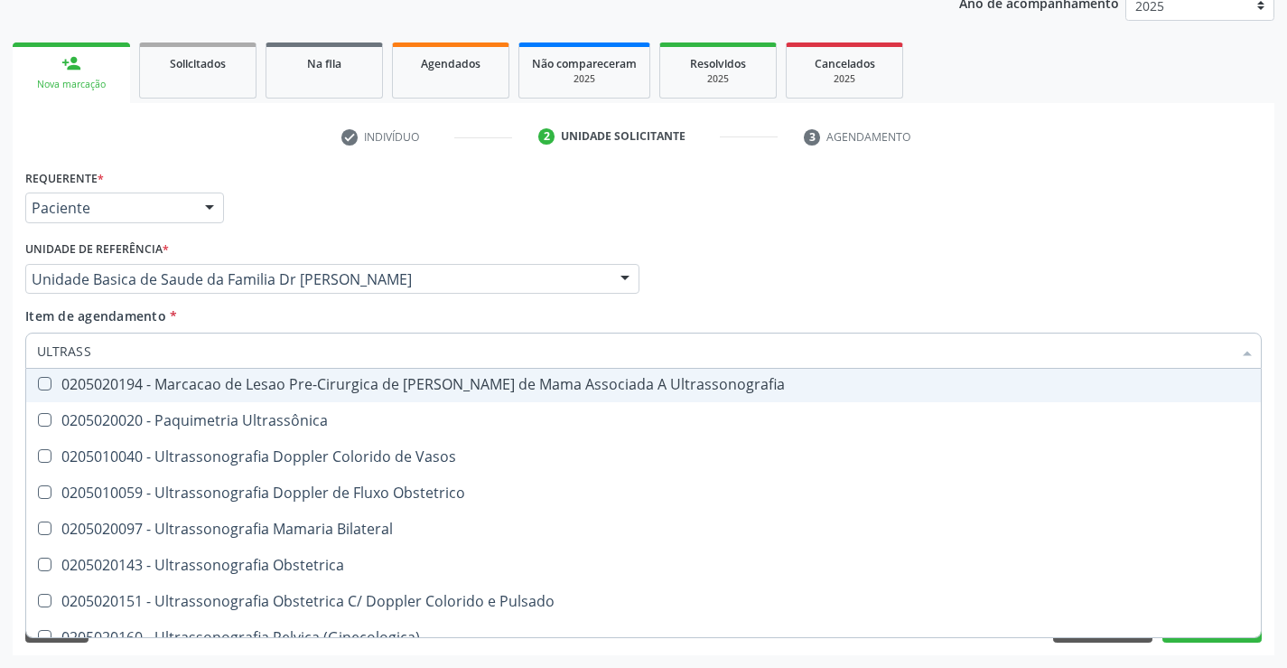
scroll to position [271, 0]
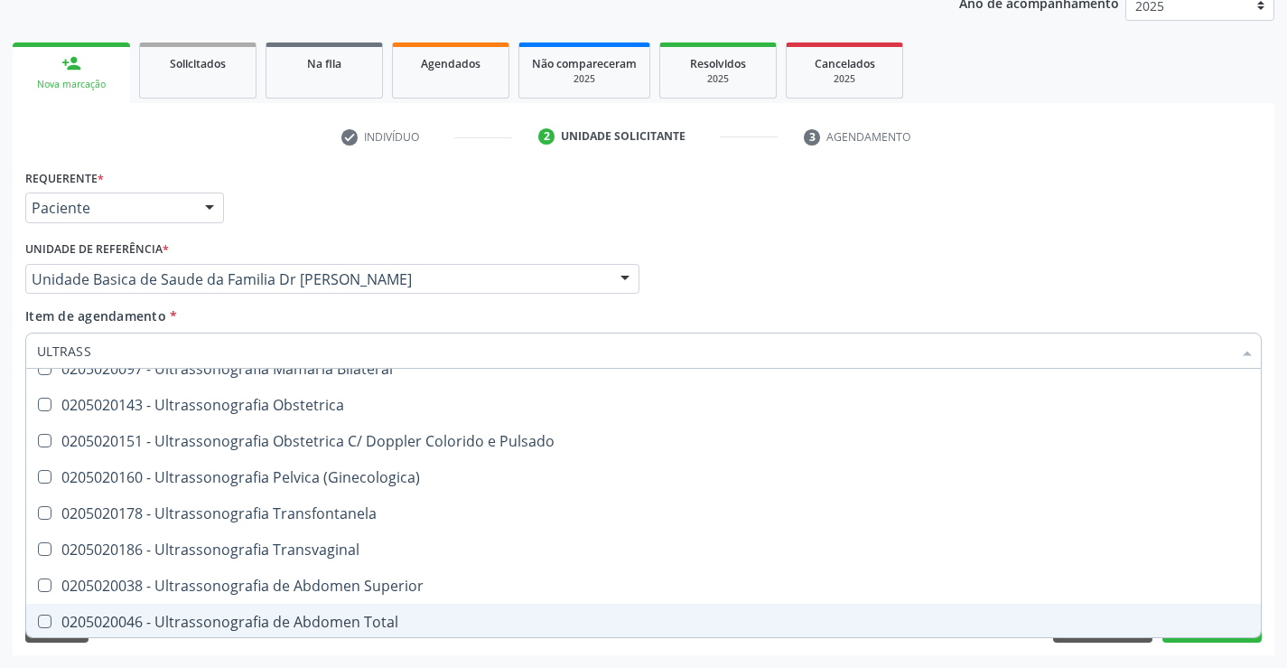
click at [442, 612] on span "0205020046 - Ultrassonografia de Abdomen Total" at bounding box center [643, 621] width 1235 height 36
checkbox Total "true"
click at [1276, 601] on div "Acompanhamento Acompanhe a situação das marcações correntes e finalizadas Relat…" at bounding box center [643, 270] width 1287 height 796
checkbox X "true"
checkbox Total "false"
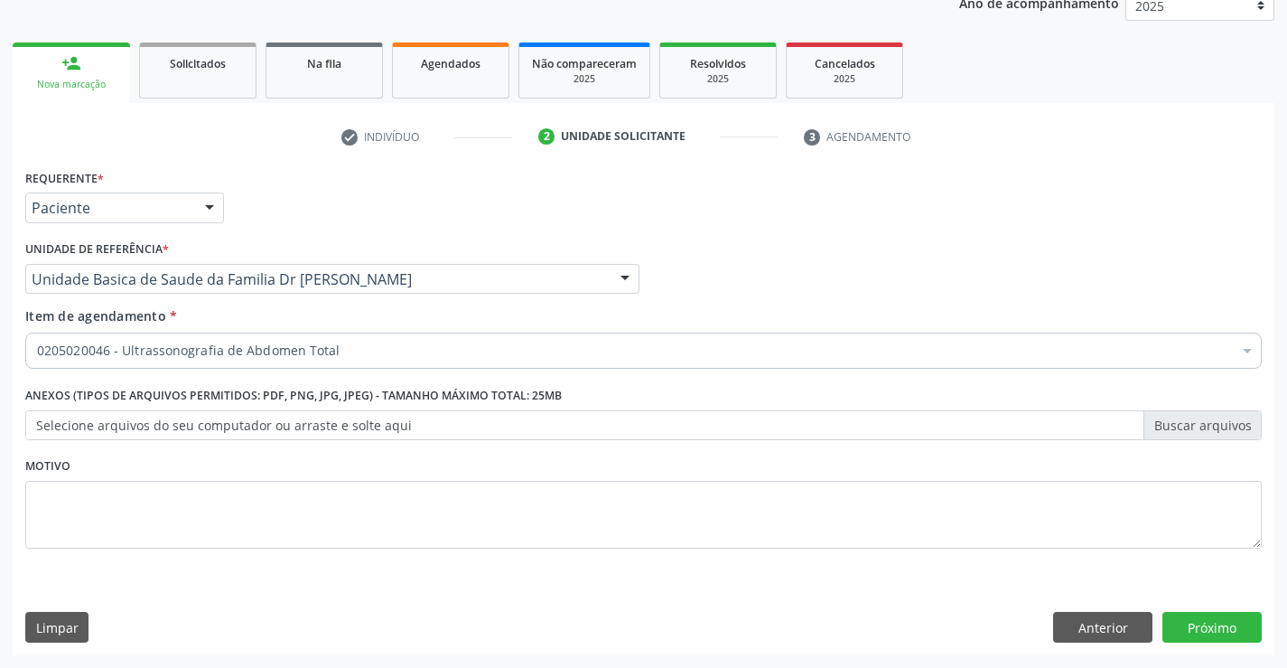
scroll to position [0, 0]
click at [1220, 627] on button "Próximo" at bounding box center [1212, 627] width 99 height 31
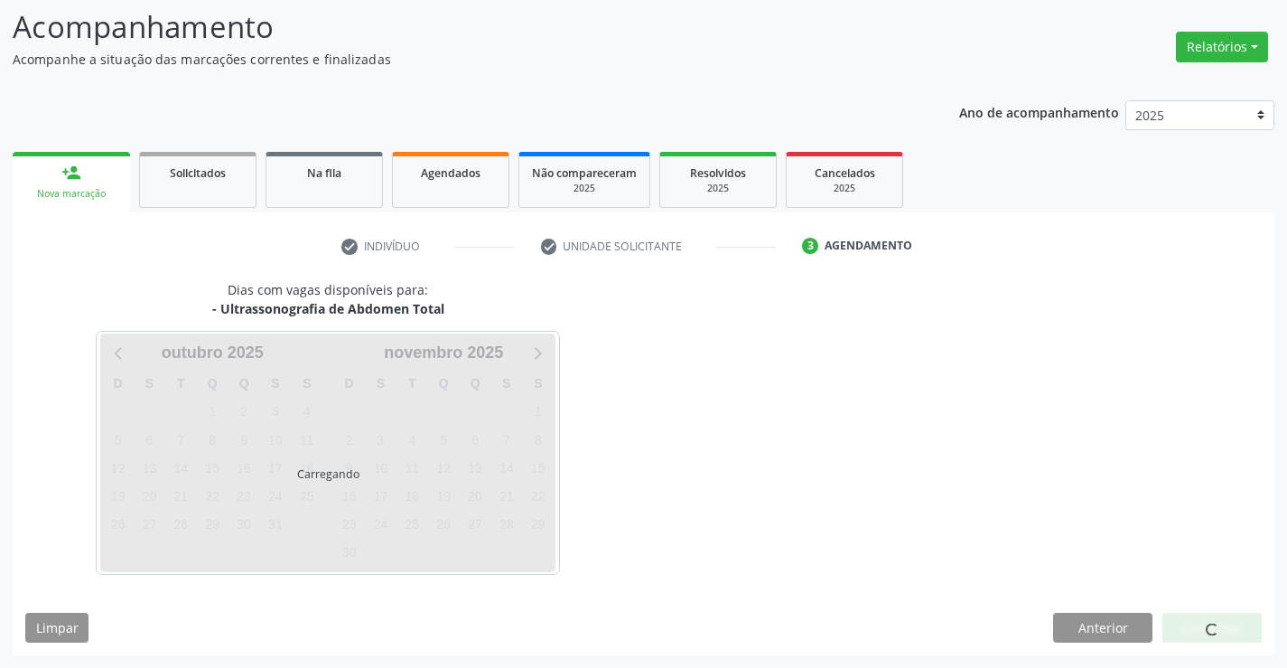
scroll to position [118, 0]
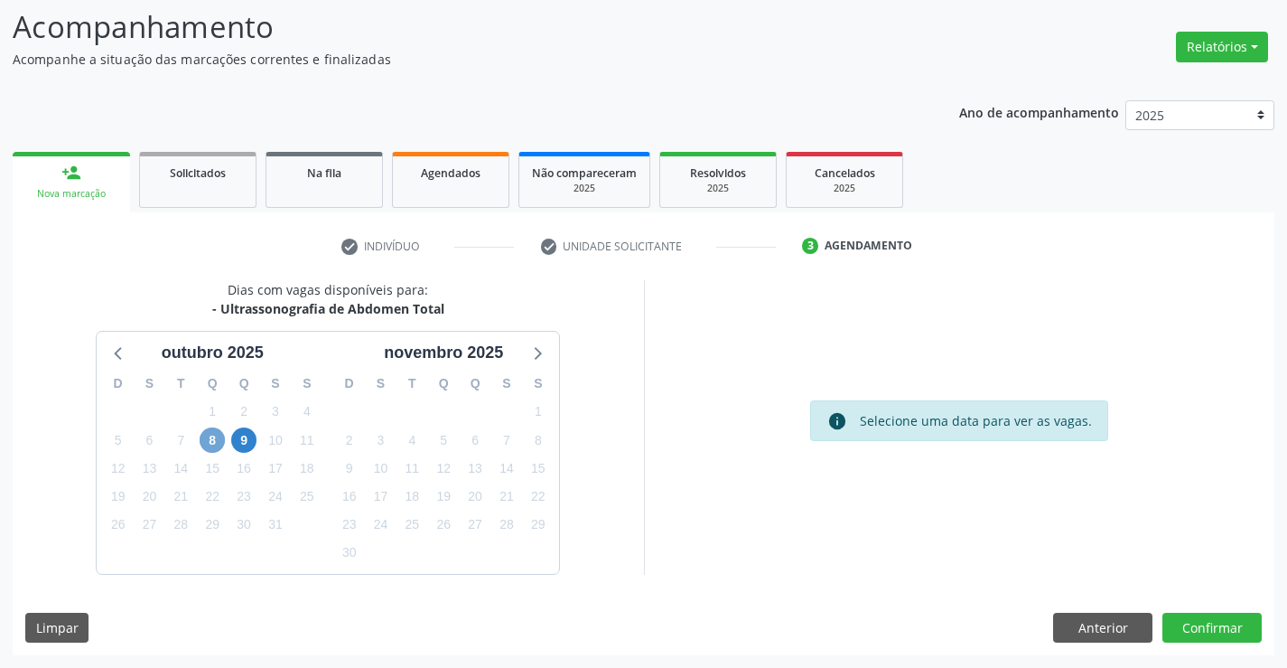
click at [207, 436] on span "8" at bounding box center [212, 439] width 25 height 25
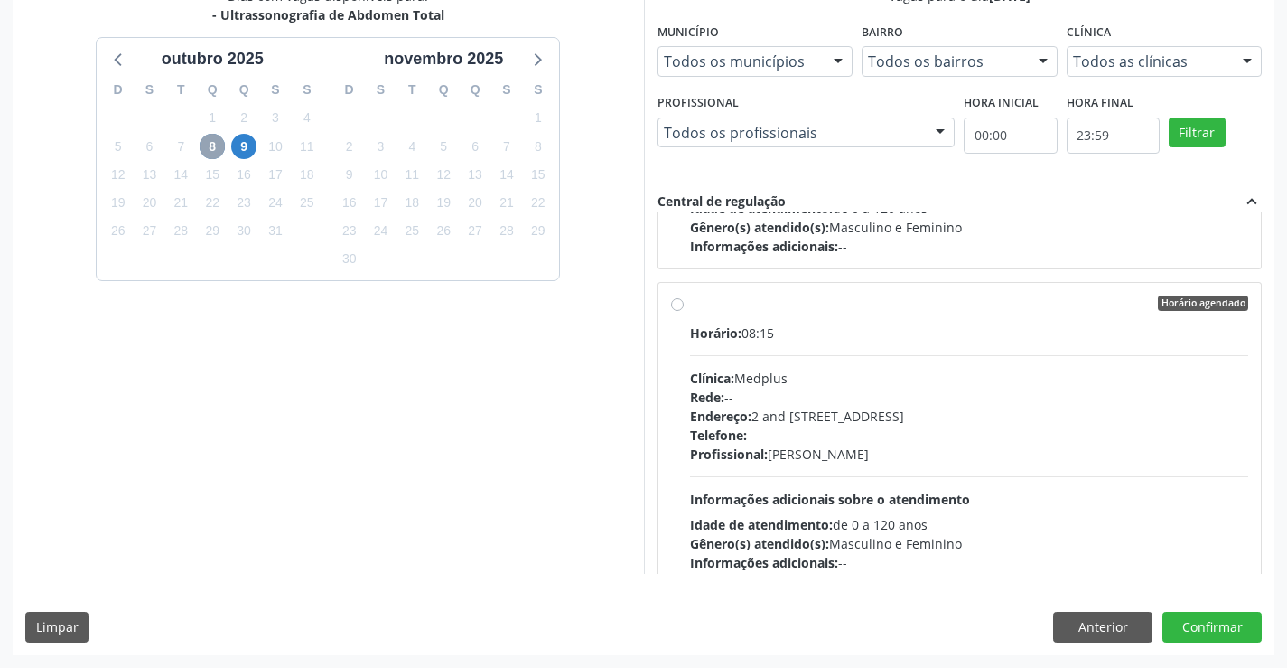
scroll to position [271, 0]
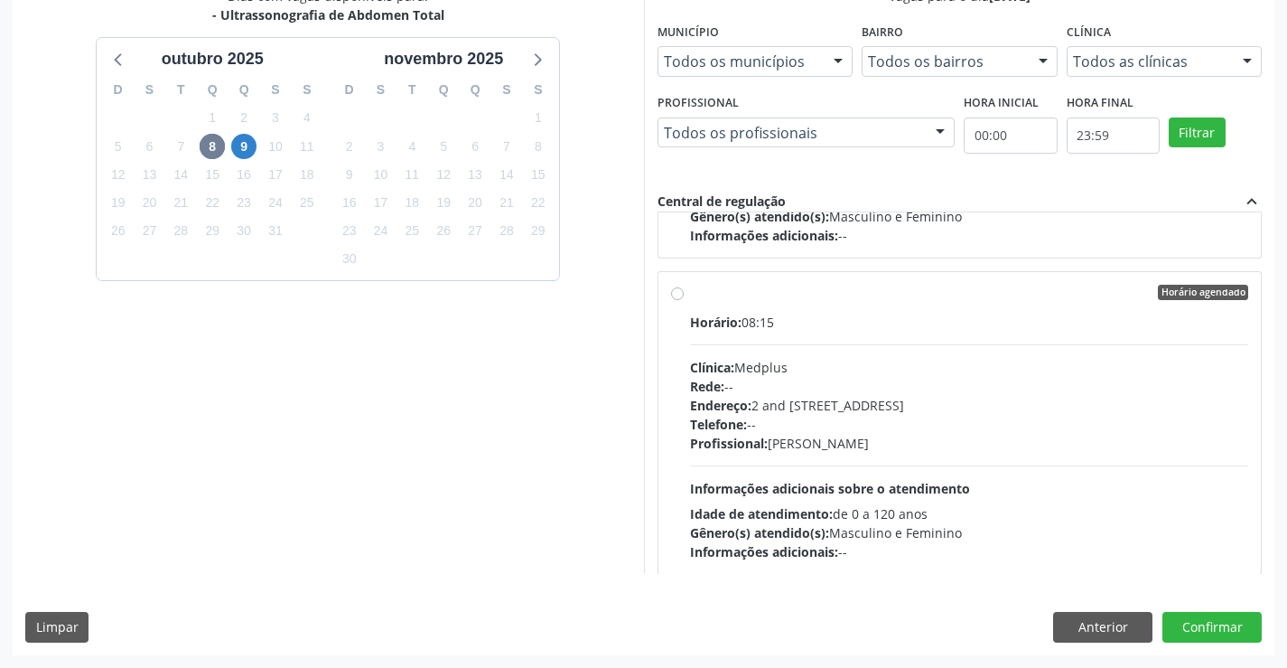
click at [891, 294] on div "Horário agendado" at bounding box center [969, 293] width 559 height 16
click at [684, 294] on input "Horário agendado Horário: 08:15 Clínica: Medplus Rede: -- Endereço: 2 and S 204…" at bounding box center [677, 293] width 13 height 16
radio input "true"
click at [1212, 620] on button "Confirmar" at bounding box center [1212, 627] width 99 height 31
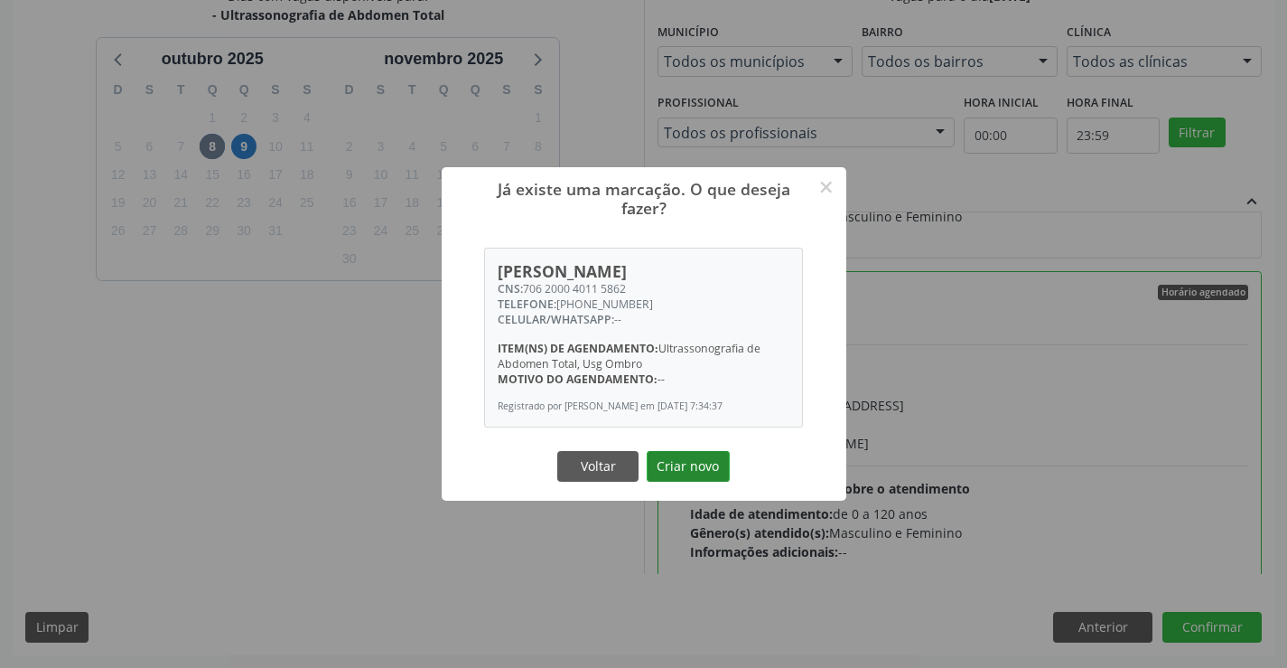
click at [694, 468] on button "Criar novo" at bounding box center [688, 466] width 83 height 31
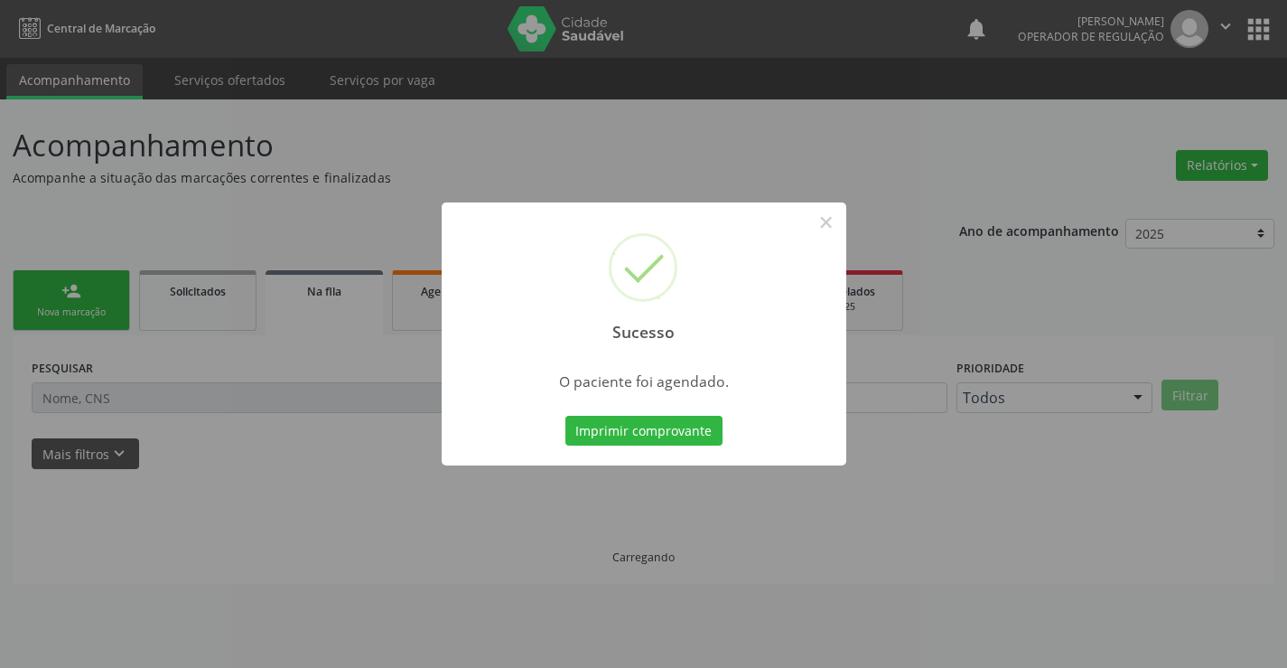
scroll to position [0, 0]
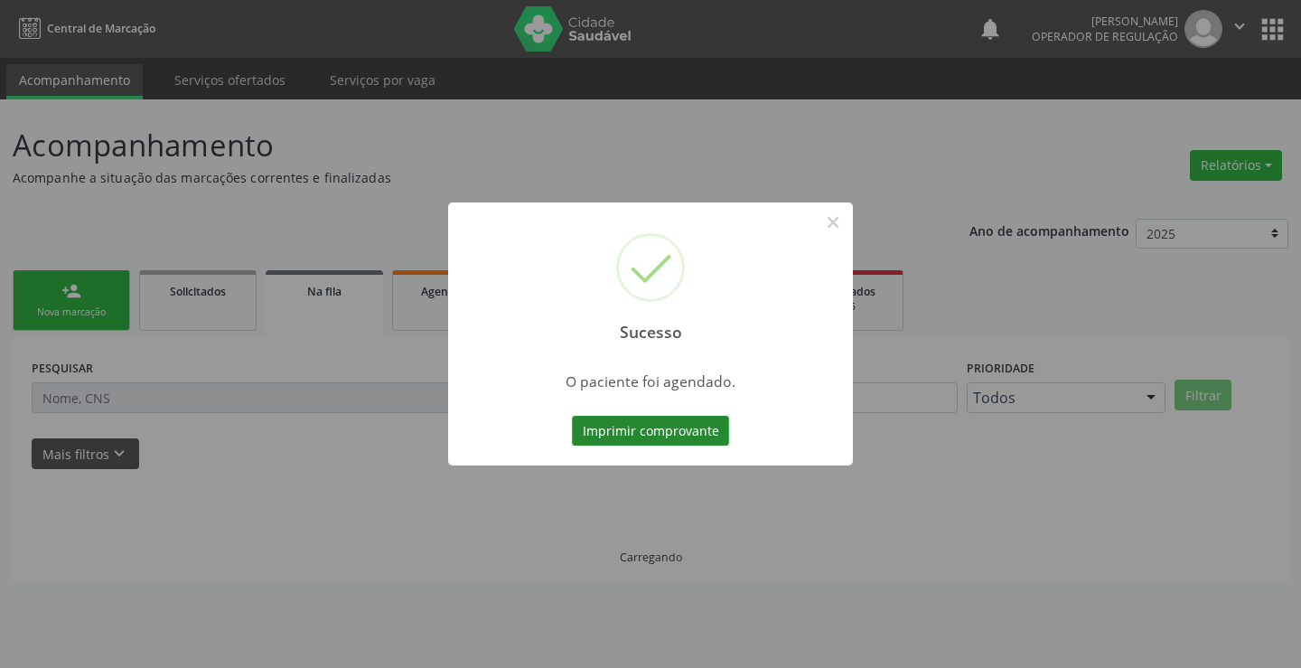
click at [653, 421] on button "Imprimir comprovante" at bounding box center [650, 431] width 157 height 31
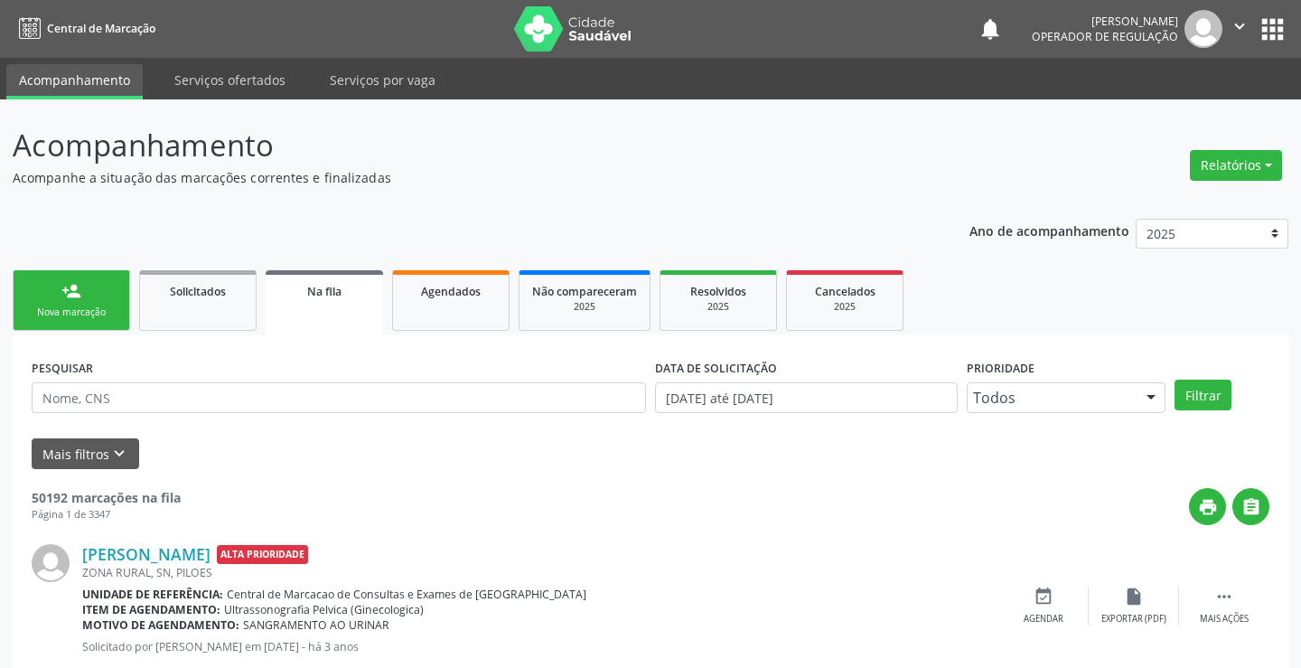
click at [92, 295] on div "Sucesso × O paciente foi agendado. Imprimir comprovante Cancel" at bounding box center [650, 334] width 1301 height 668
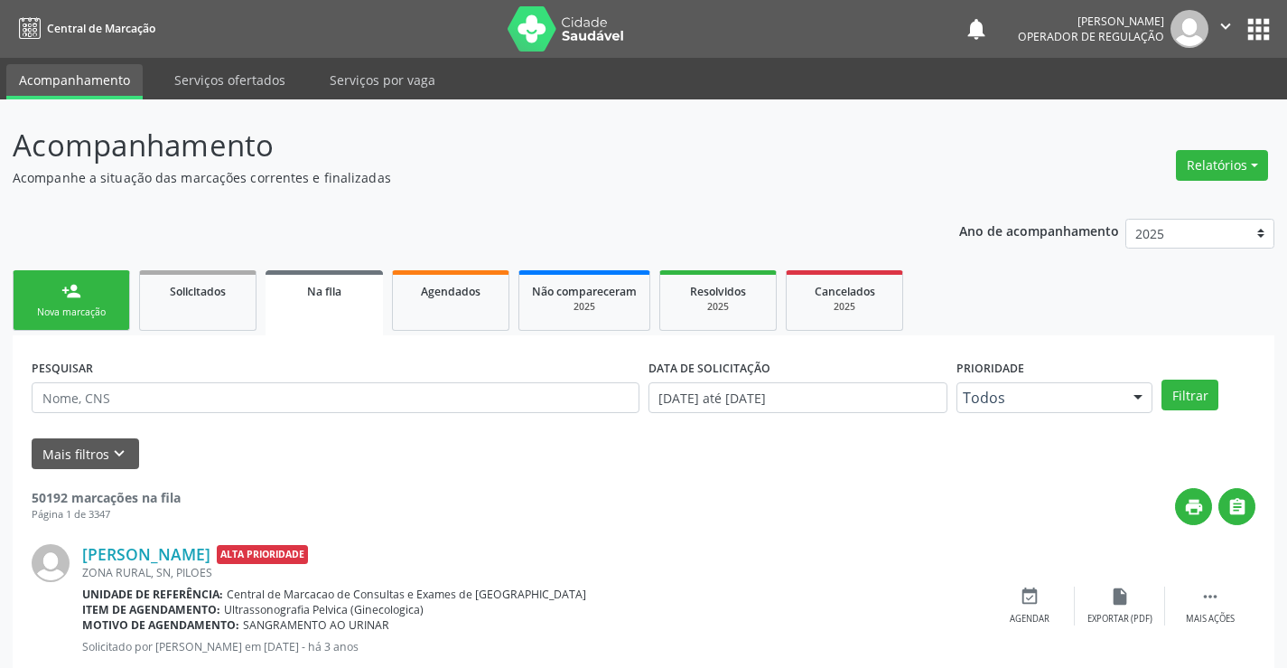
click at [92, 295] on link "person_add Nova marcação" at bounding box center [71, 300] width 117 height 61
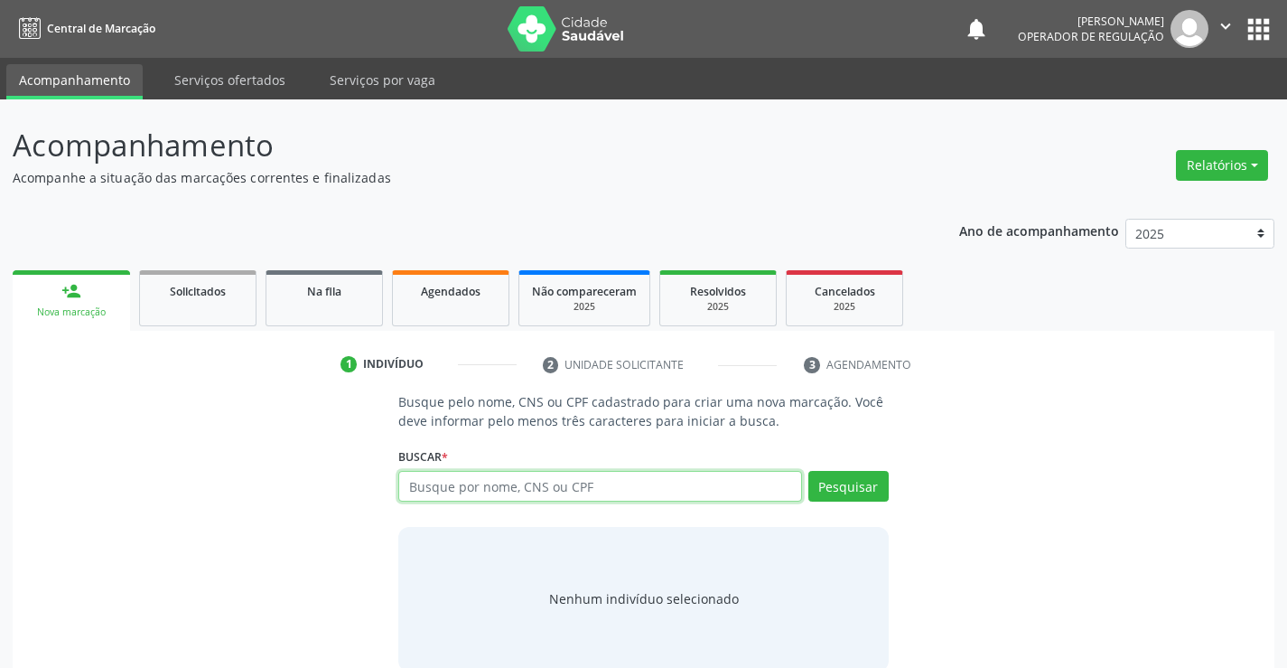
click at [548, 489] on input "text" at bounding box center [599, 486] width 403 height 31
type input "709006808615215"
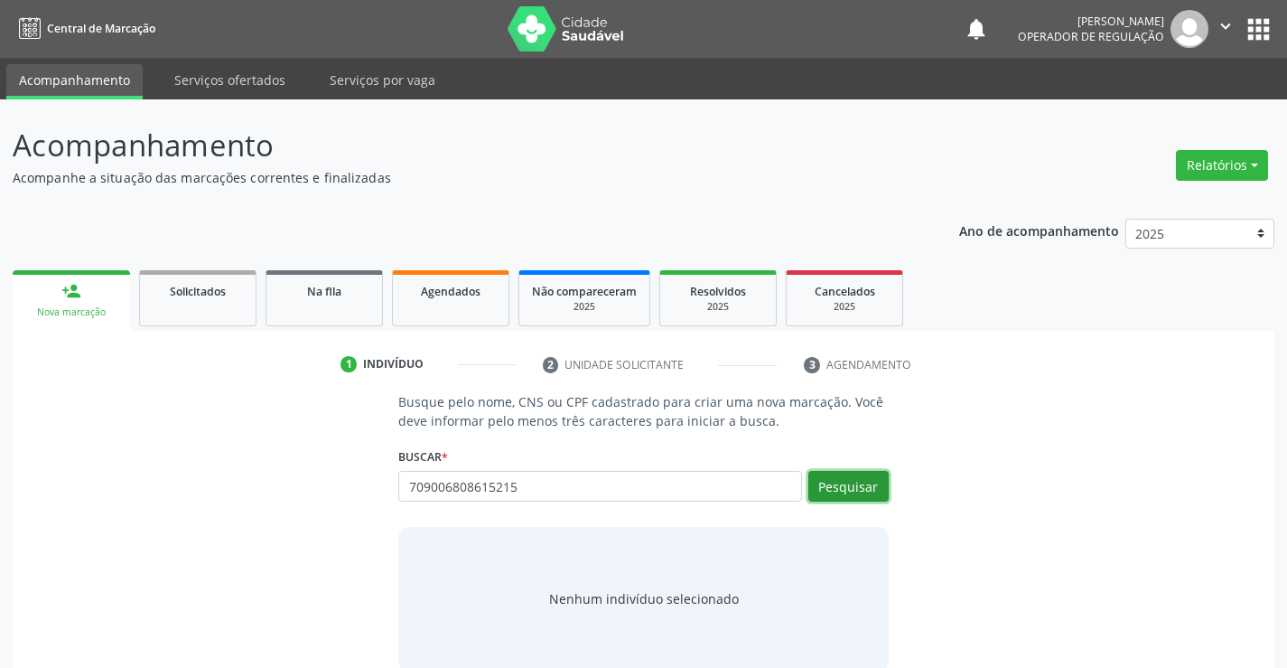
click at [855, 482] on button "Pesquisar" at bounding box center [849, 486] width 80 height 31
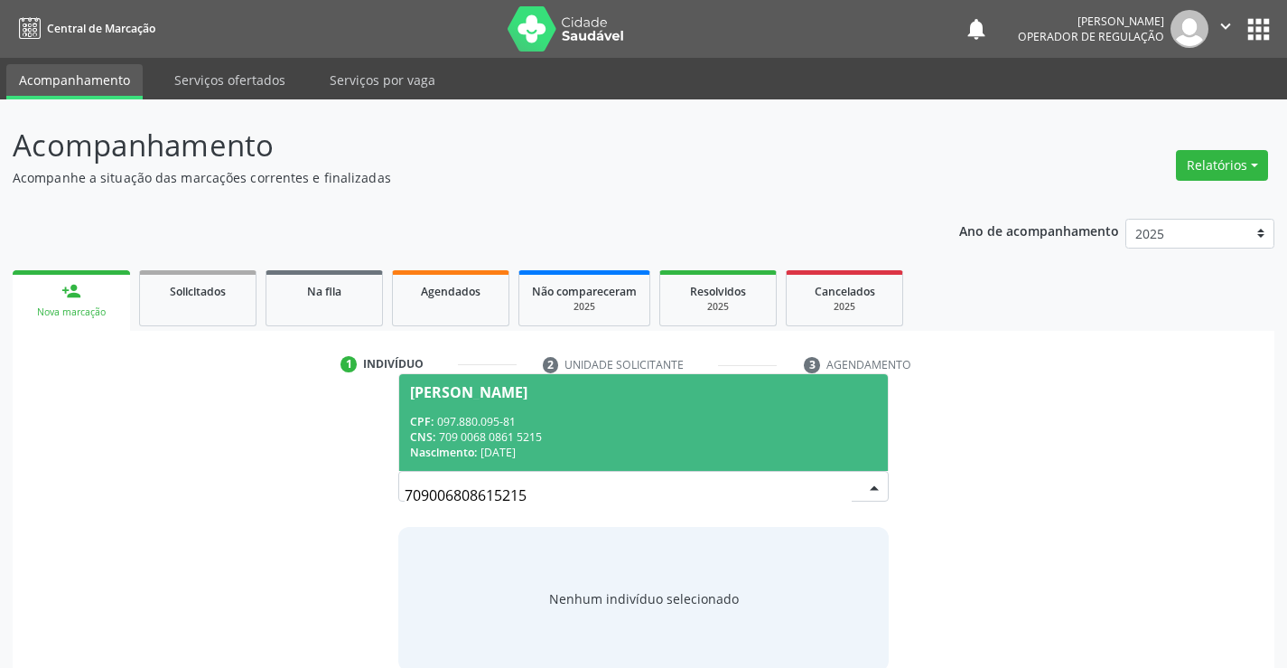
click at [647, 405] on span "[PERSON_NAME] CPF: 097.880.095-81 CNS: 709 0068 0861 5215 Nascimento: [DATE]" at bounding box center [643, 422] width 488 height 97
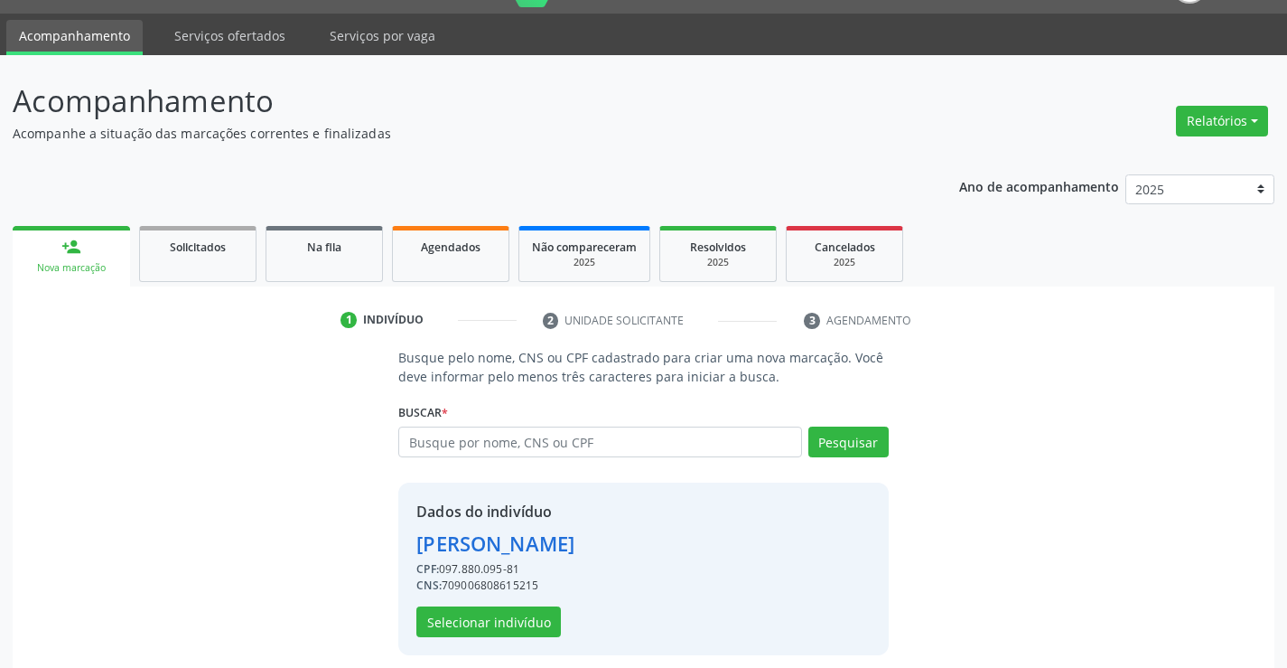
scroll to position [57, 0]
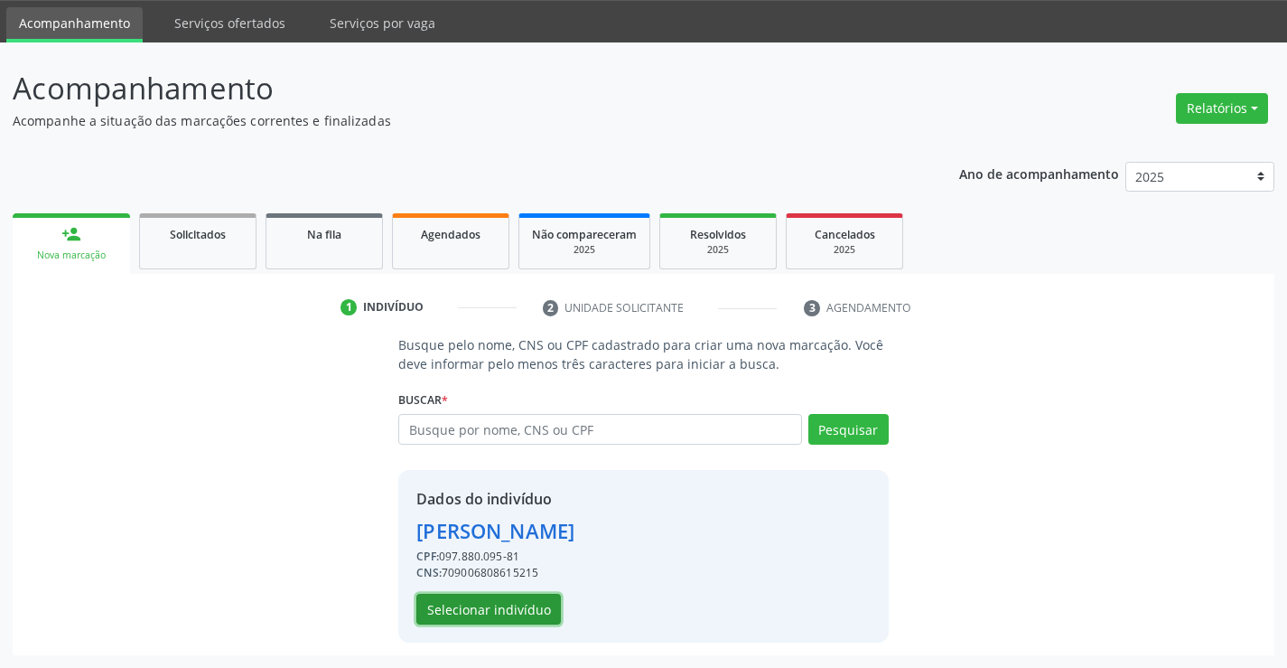
click at [503, 604] on button "Selecionar indivíduo" at bounding box center [488, 609] width 145 height 31
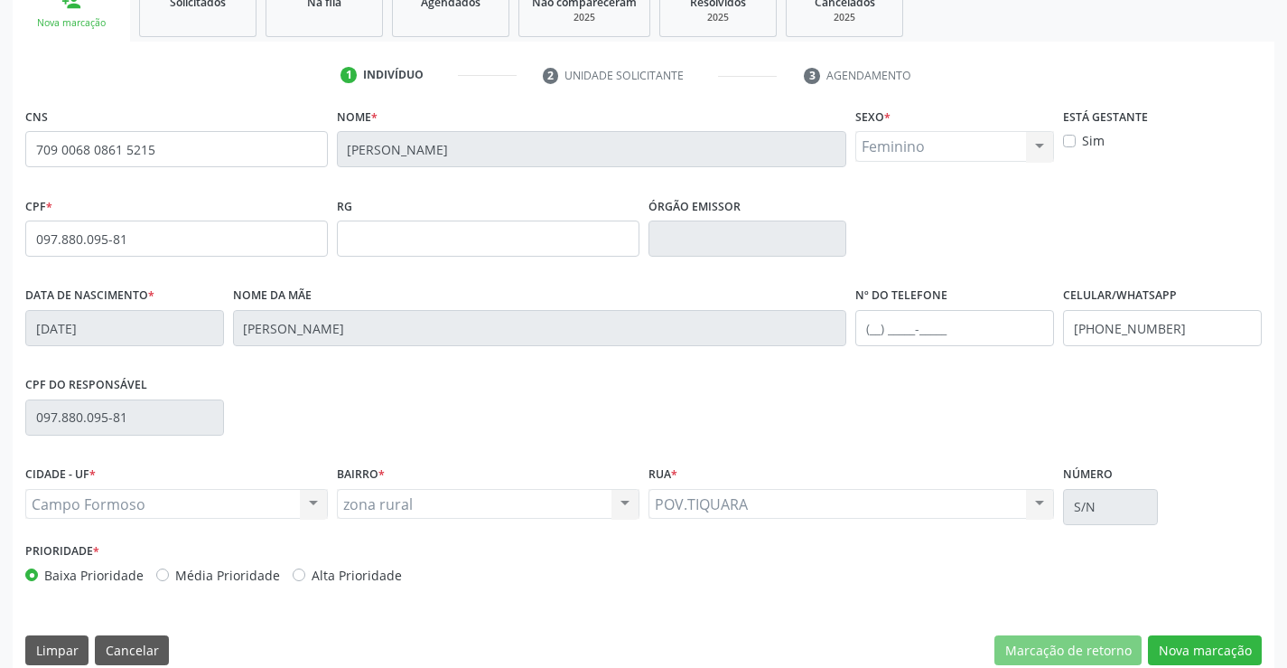
scroll to position [312, 0]
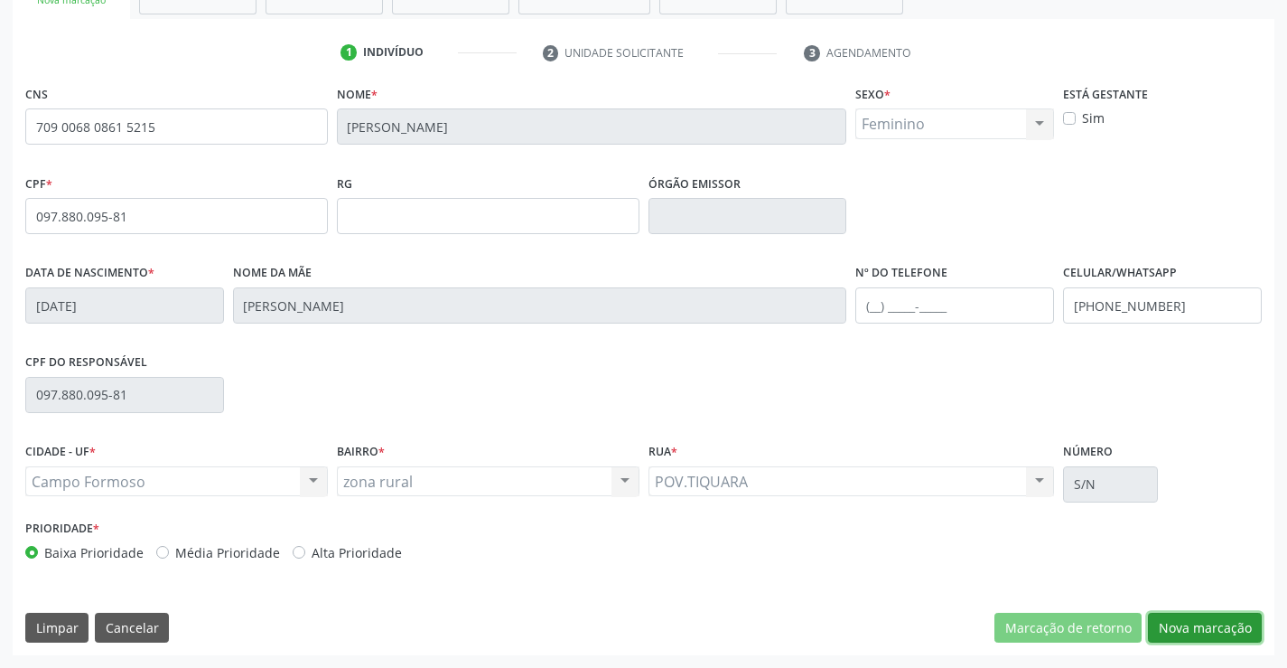
drag, startPoint x: 1208, startPoint y: 621, endPoint x: 161, endPoint y: 163, distance: 1142.8
click at [1208, 621] on button "Nova marcação" at bounding box center [1205, 628] width 114 height 31
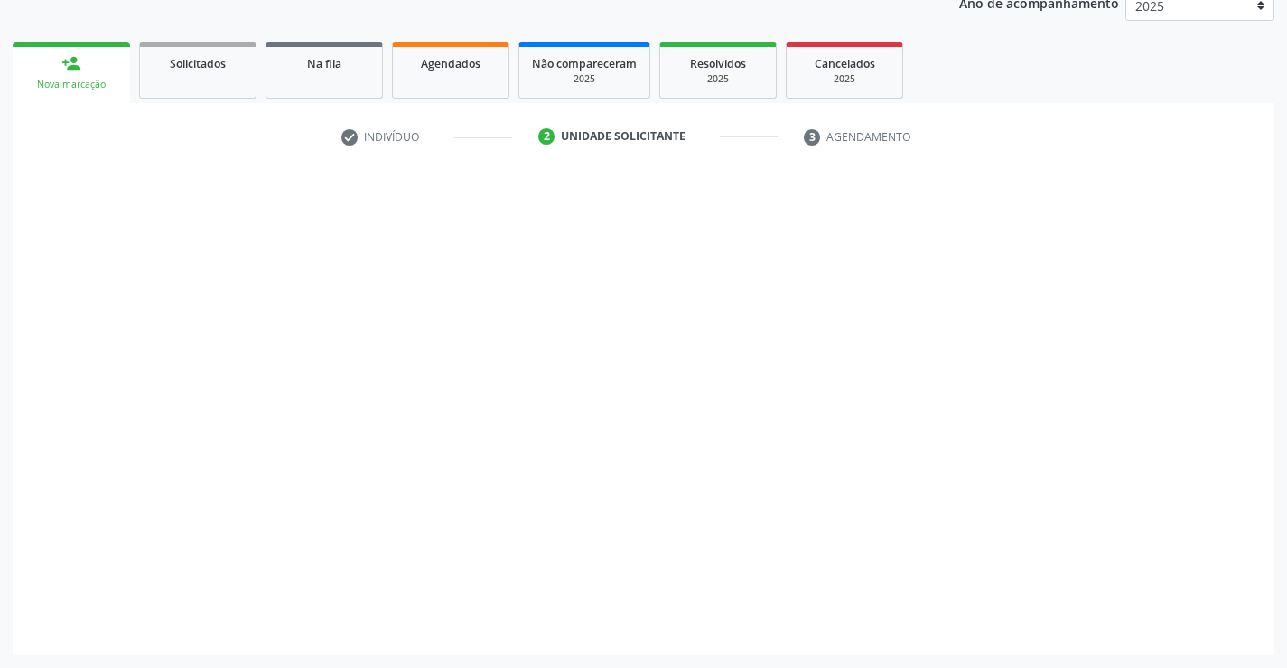
scroll to position [228, 0]
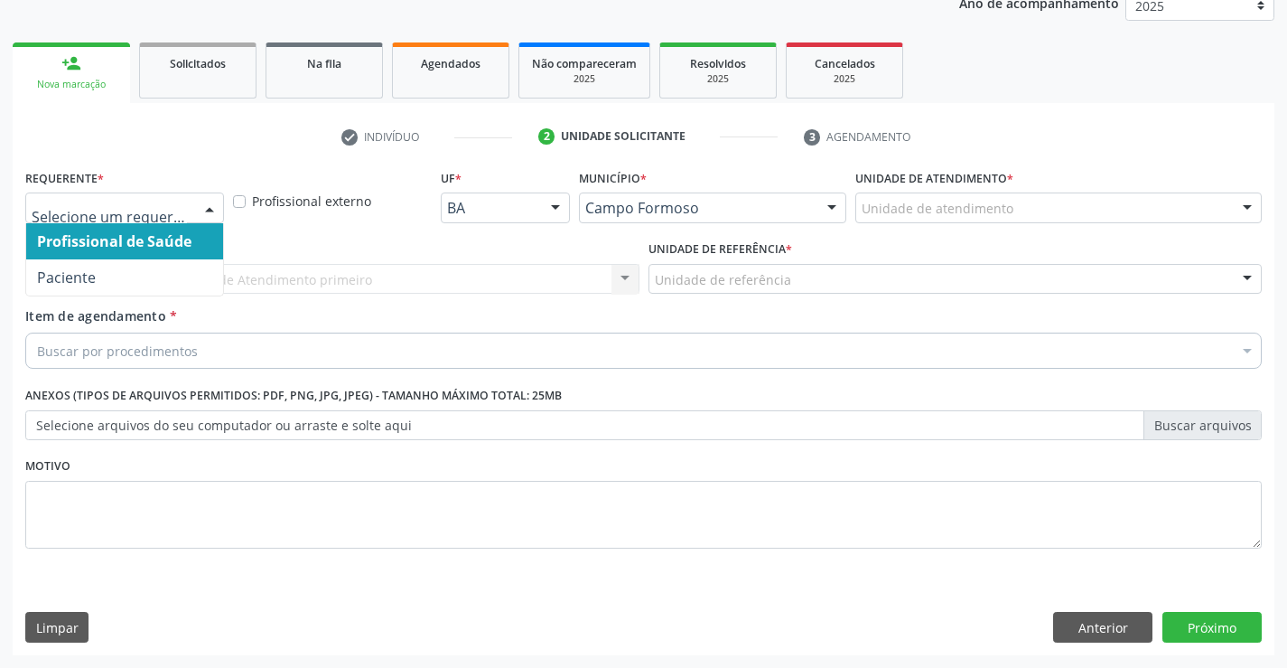
click at [134, 276] on span "Paciente" at bounding box center [124, 277] width 197 height 36
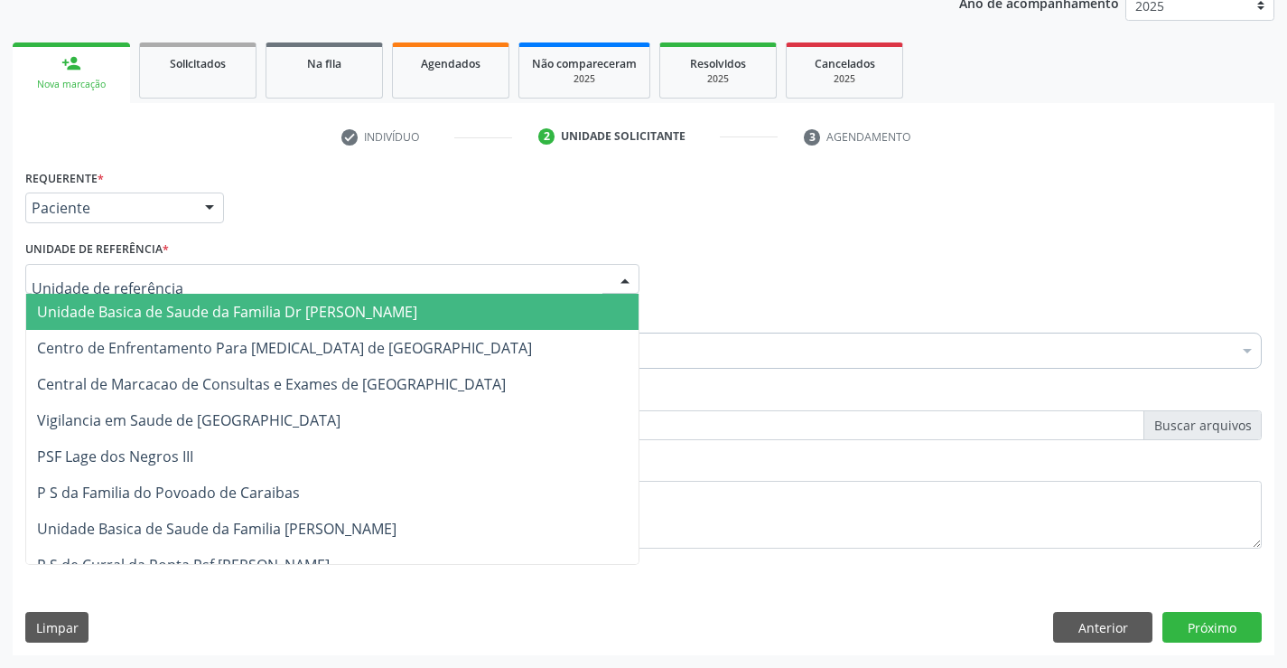
click at [201, 319] on span "Unidade Basica de Saude da Familia Dr [PERSON_NAME]" at bounding box center [227, 312] width 380 height 20
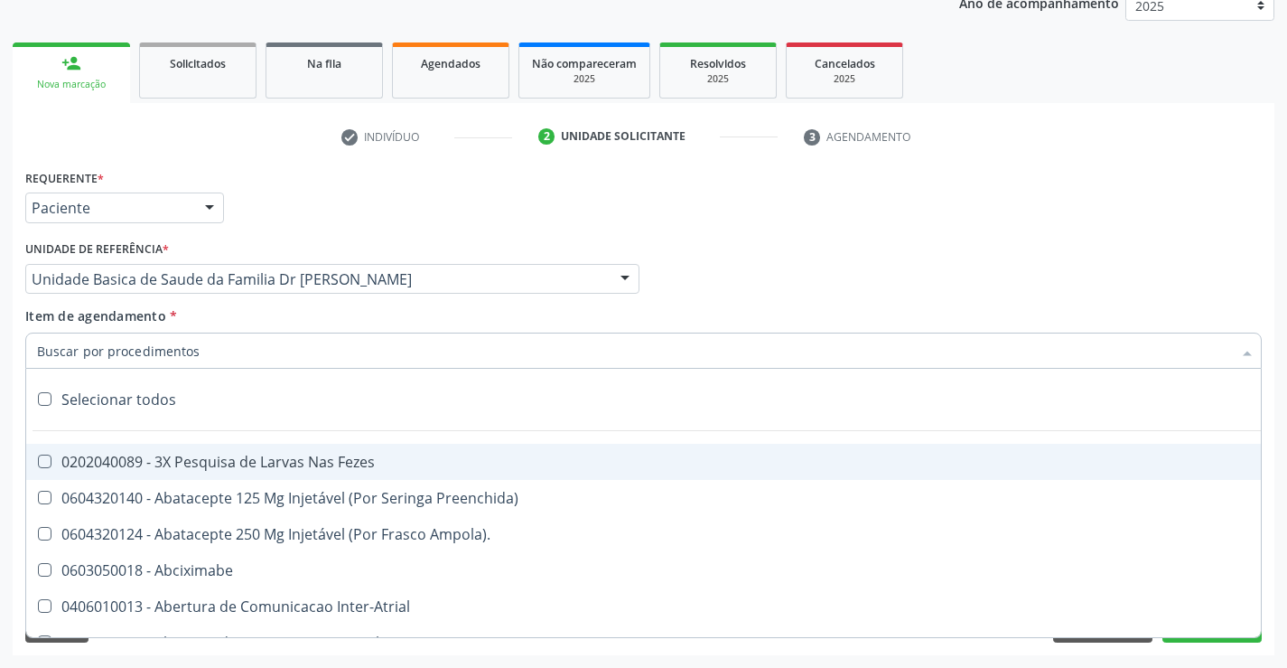
click at [204, 357] on div at bounding box center [643, 350] width 1237 height 36
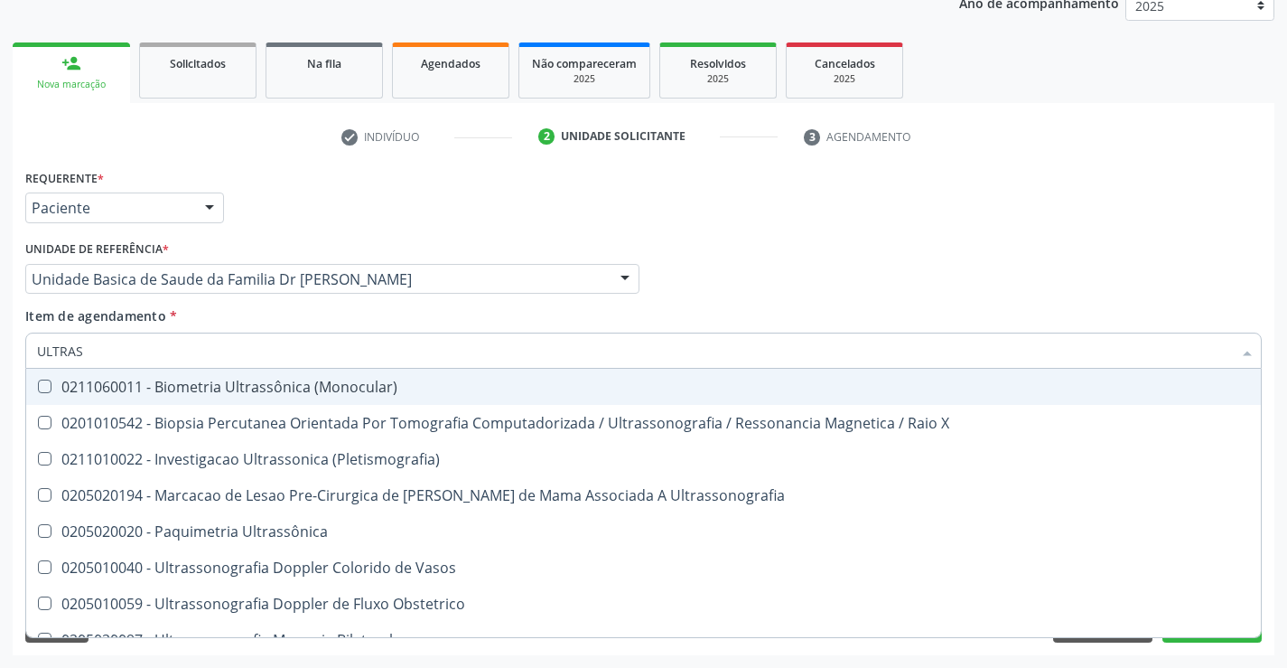
type input "ULTRASS"
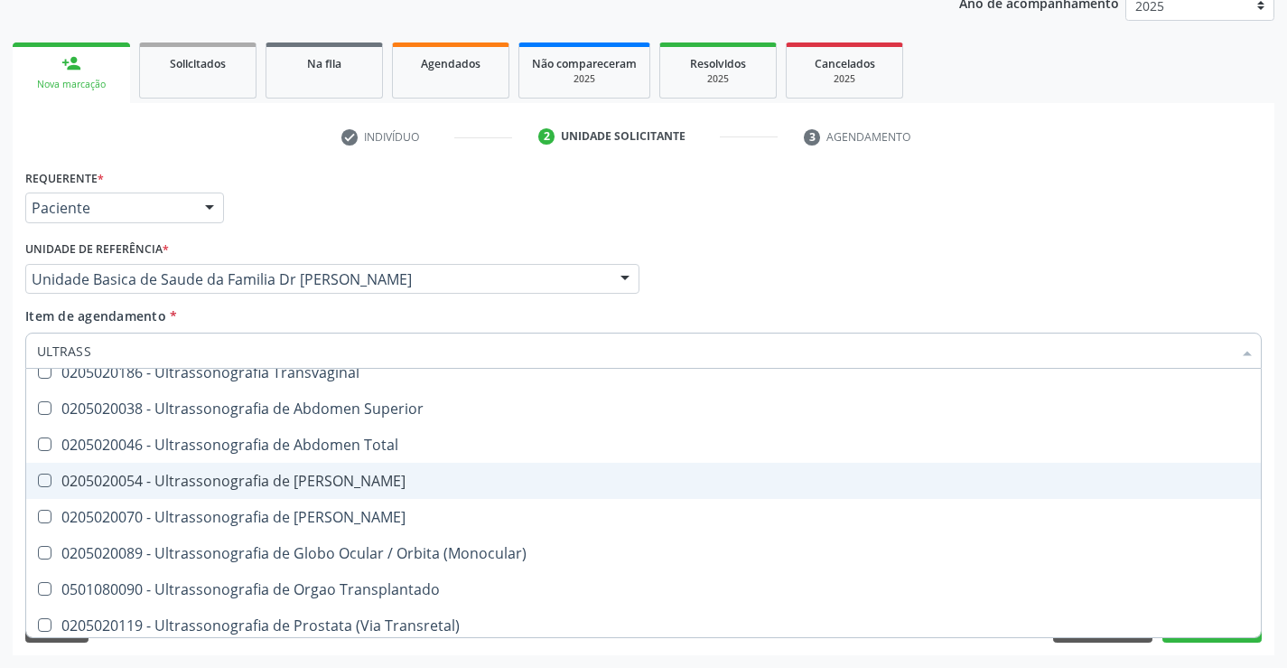
scroll to position [452, 0]
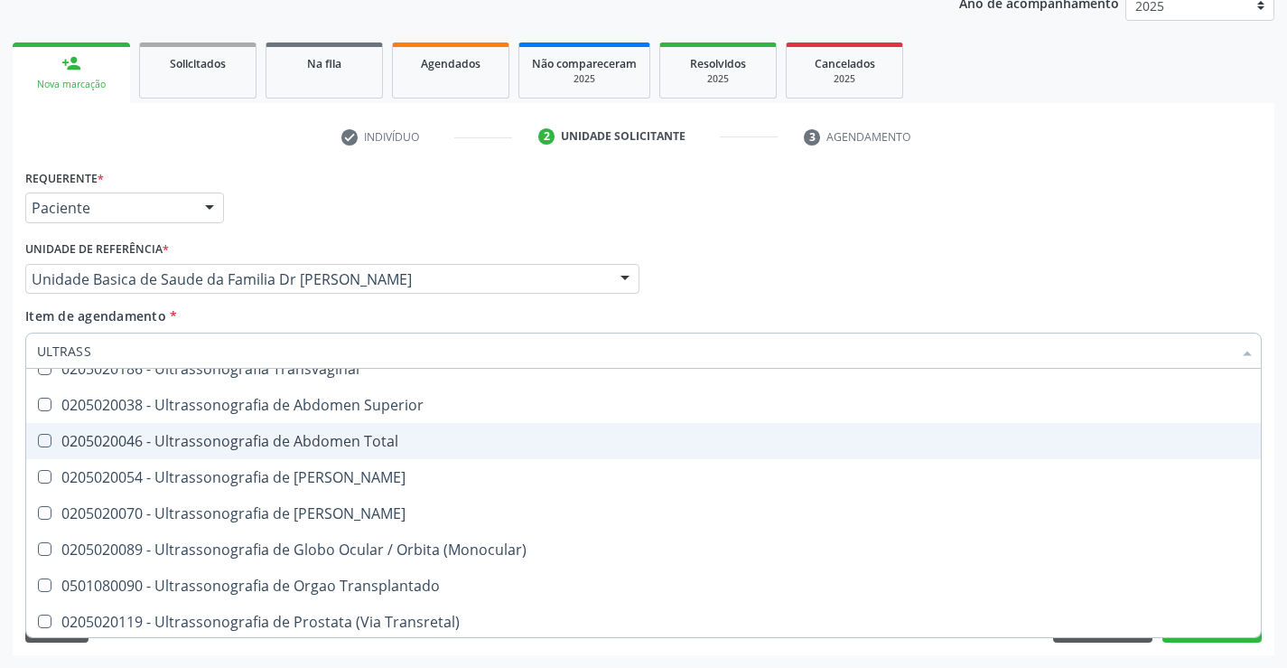
click at [406, 440] on div "0205020046 - Ultrassonografia de Abdomen Total" at bounding box center [643, 441] width 1213 height 14
checkbox Total "true"
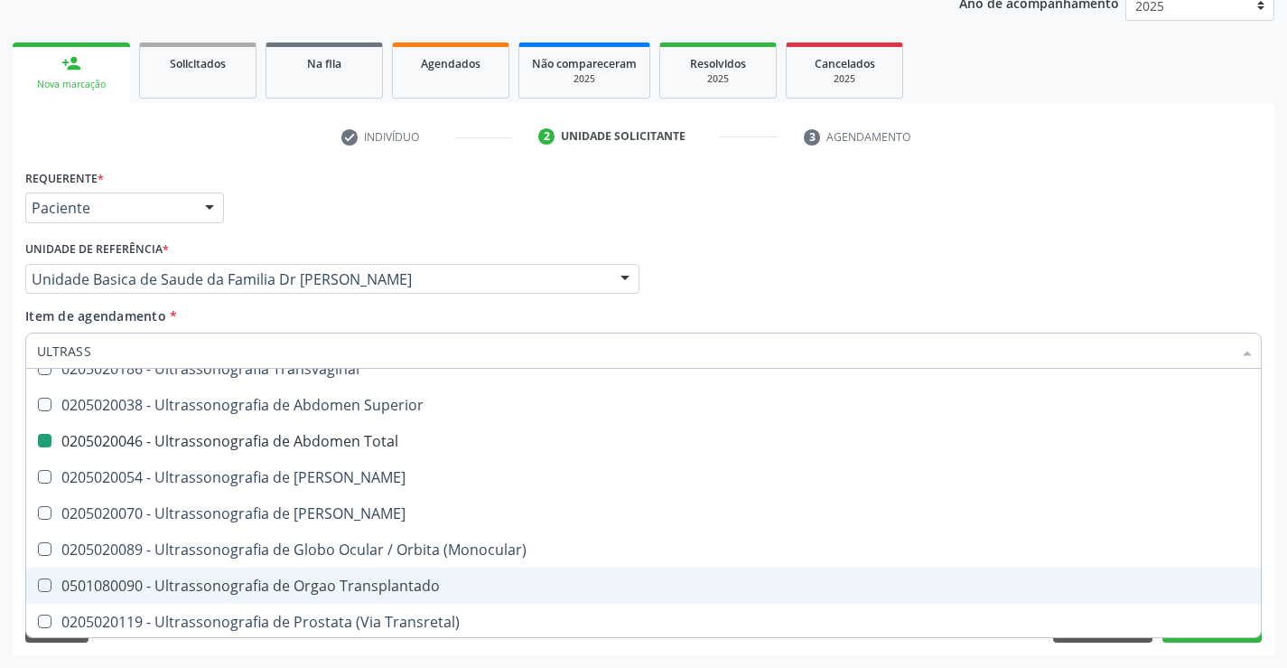
click at [1274, 571] on div "Requerente * Paciente Profissional de Saúde Paciente Nenhum resultado encontrad…" at bounding box center [644, 409] width 1262 height 491
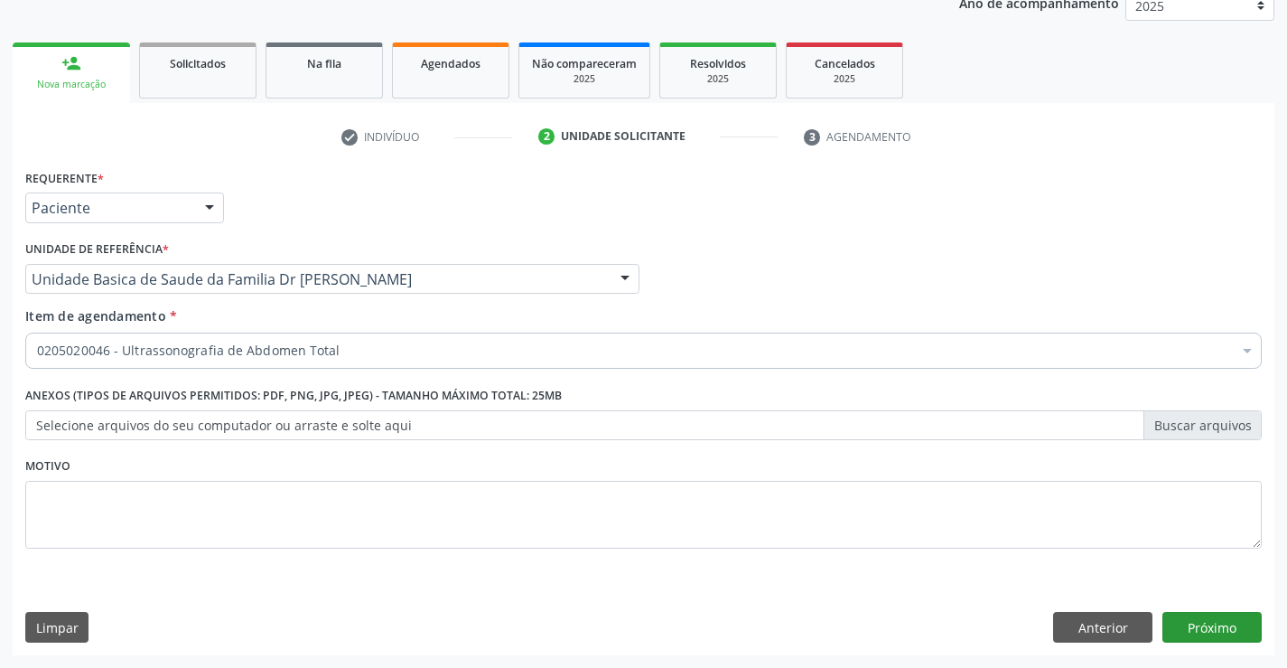
scroll to position [0, 0]
click at [1213, 628] on button "Próximo" at bounding box center [1212, 627] width 99 height 31
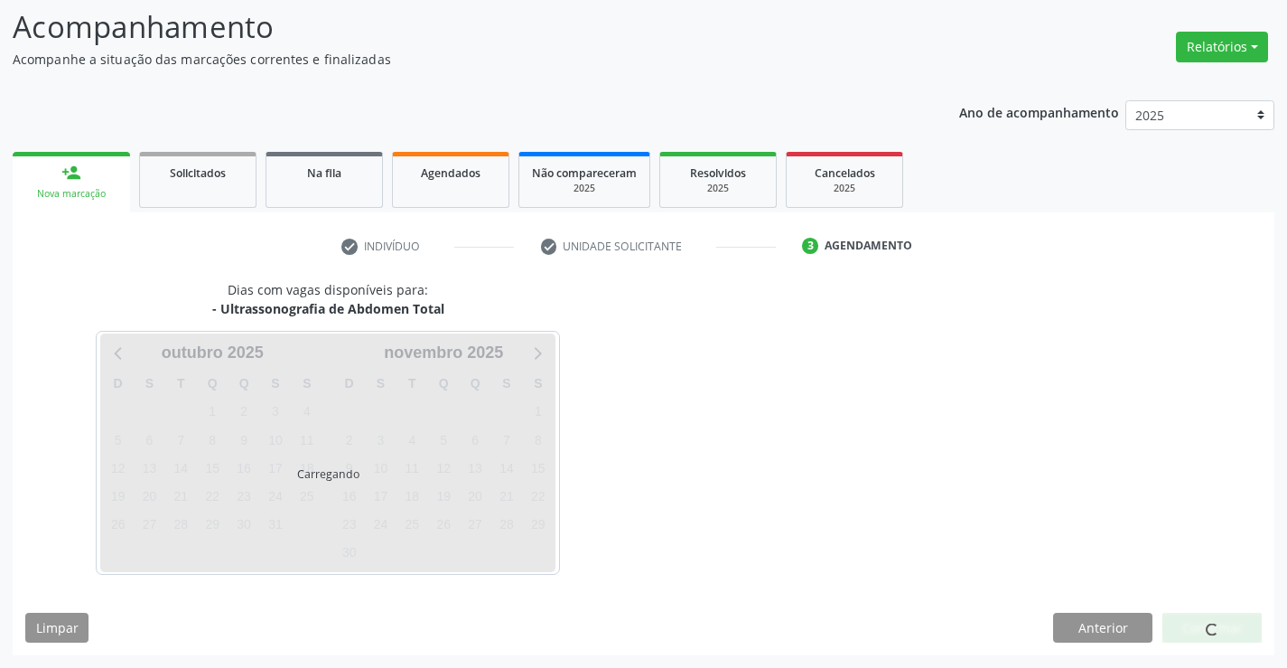
scroll to position [118, 0]
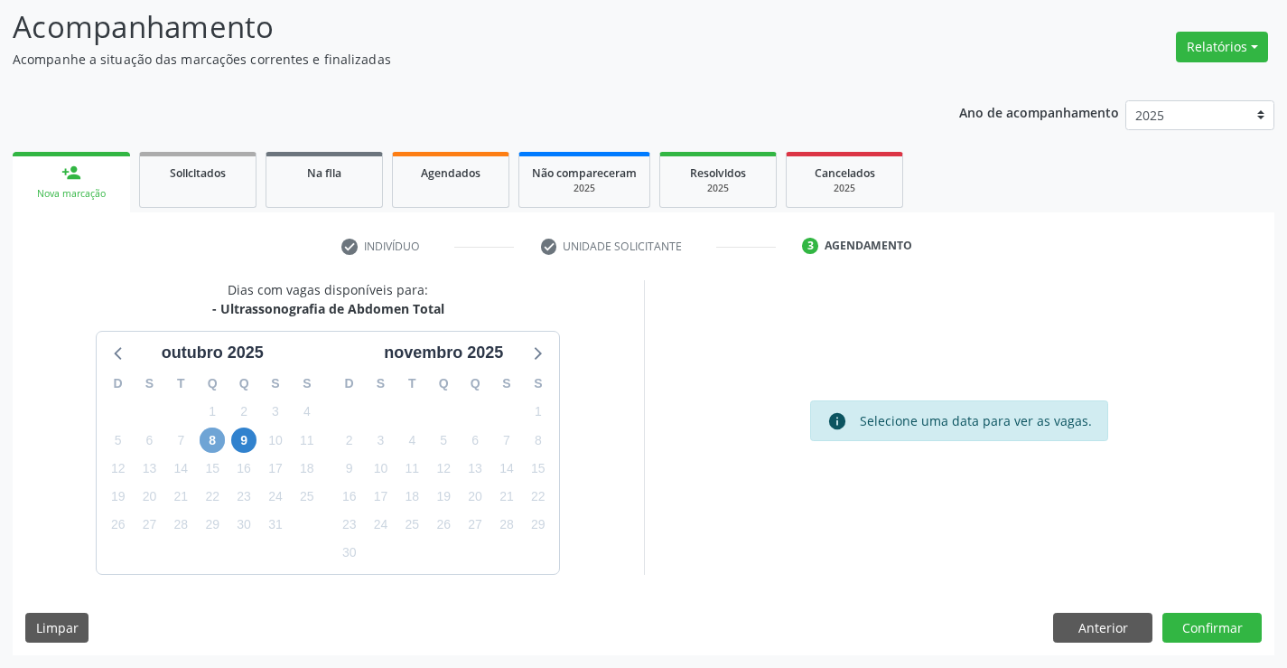
click at [207, 437] on span "8" at bounding box center [212, 439] width 25 height 25
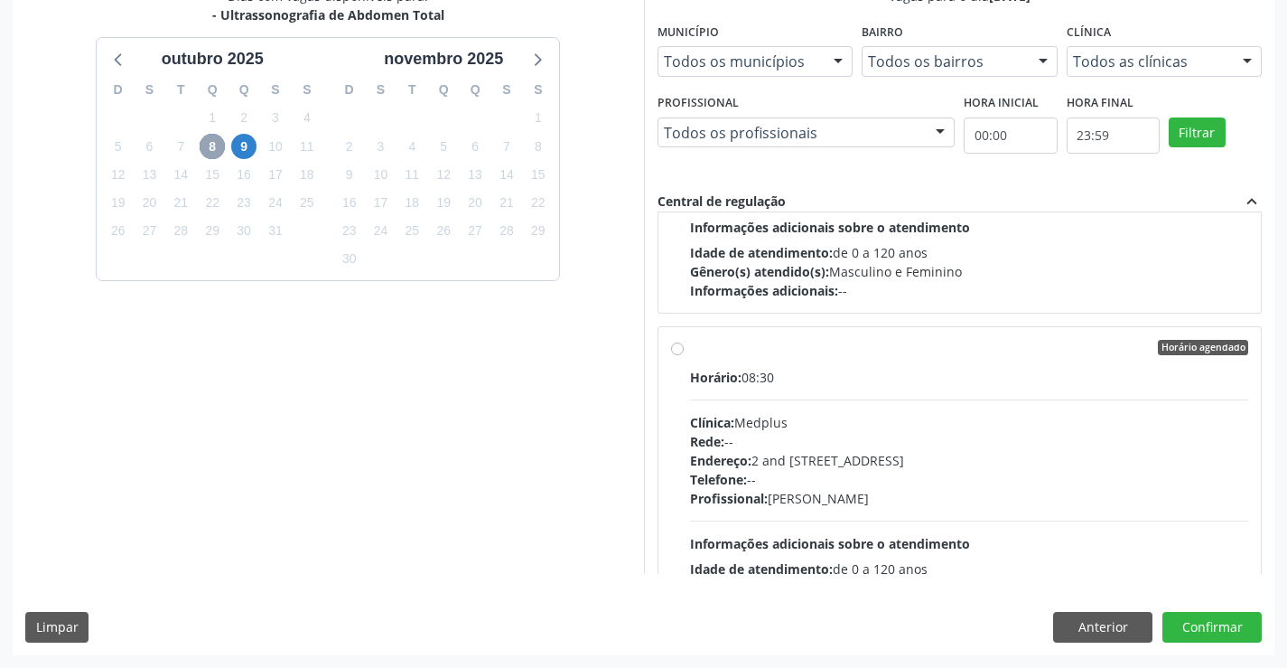
scroll to position [271, 0]
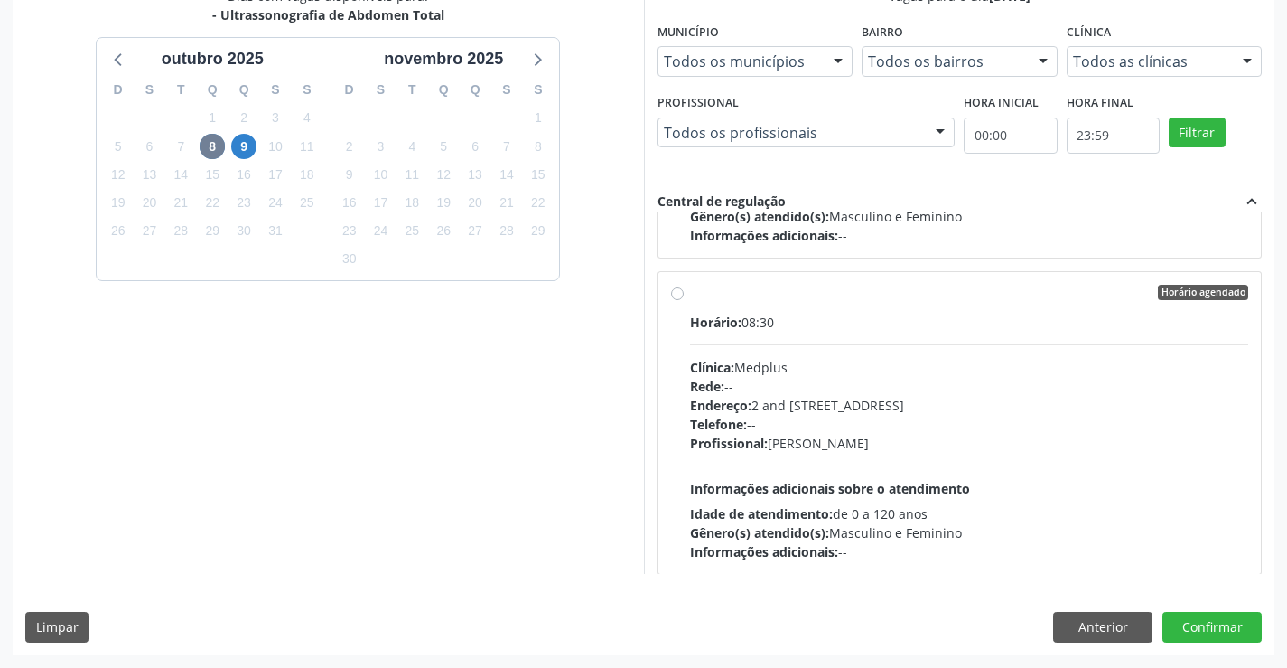
click at [859, 314] on div "Horário: 08:30" at bounding box center [969, 322] width 559 height 19
click at [684, 301] on input "Horário agendado Horário: 08:30 Clínica: Medplus Rede: -- Endereço: 2 and [STRE…" at bounding box center [677, 293] width 13 height 16
radio input "true"
click at [1209, 625] on button "Confirmar" at bounding box center [1212, 627] width 99 height 31
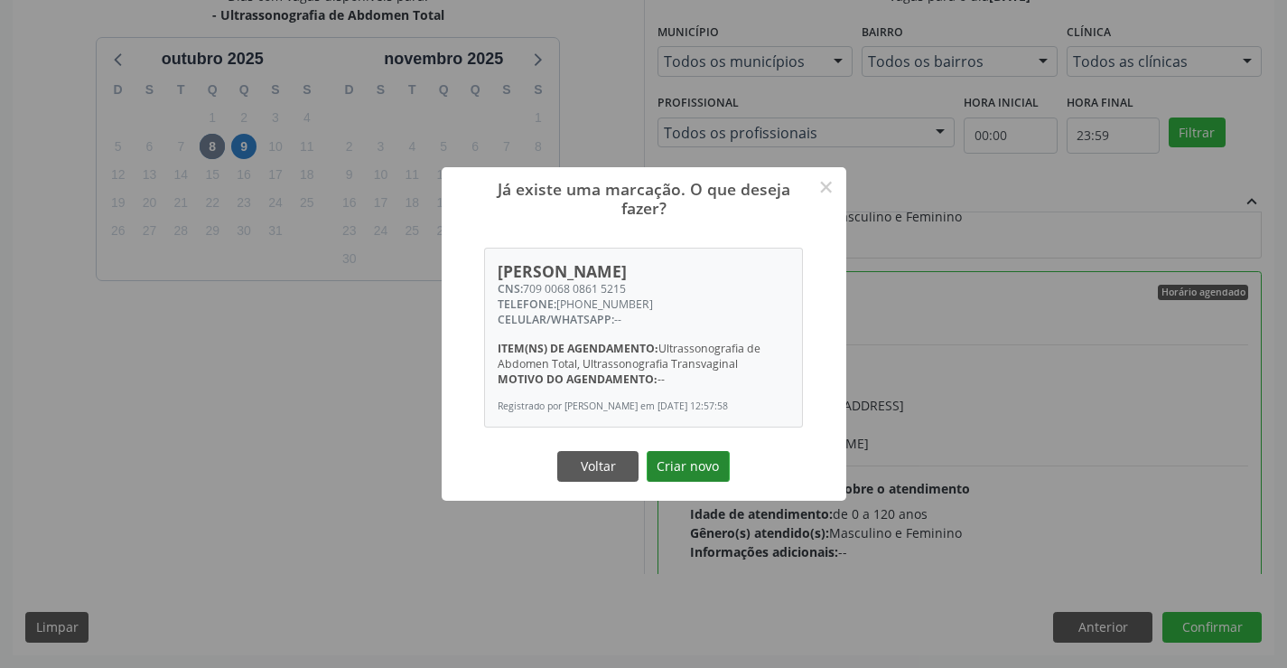
click at [701, 482] on button "Criar novo" at bounding box center [688, 466] width 83 height 31
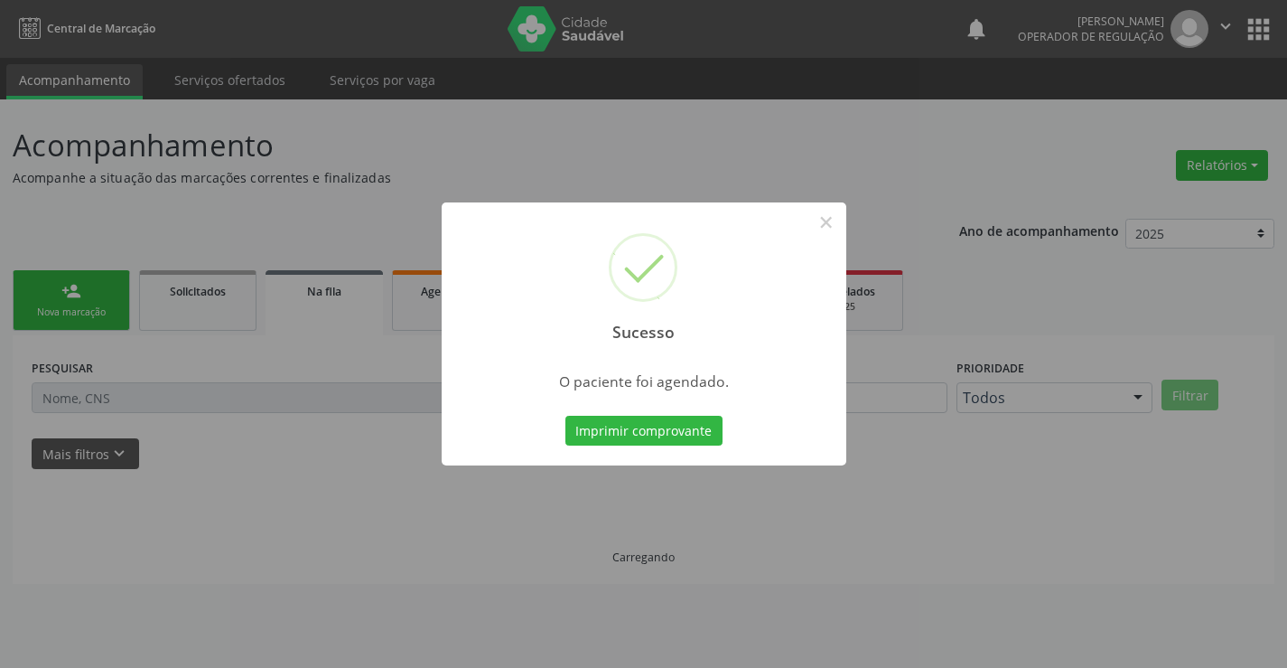
scroll to position [0, 0]
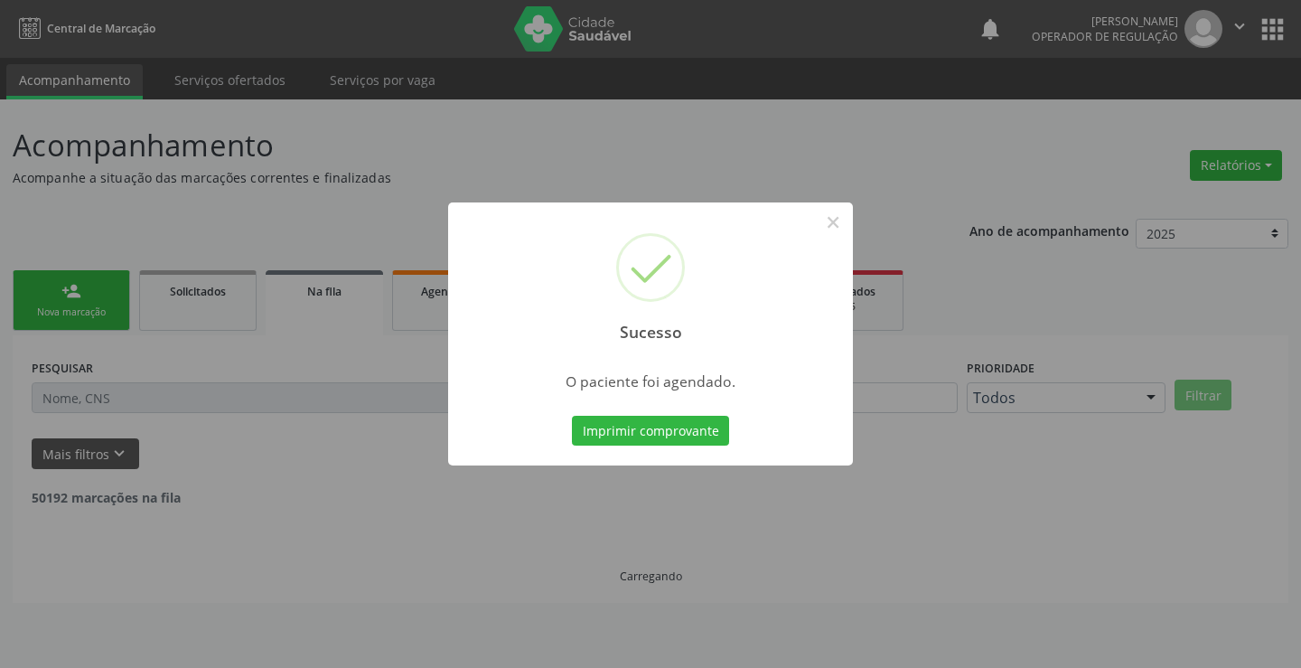
click at [675, 430] on button "Imprimir comprovante" at bounding box center [650, 431] width 157 height 31
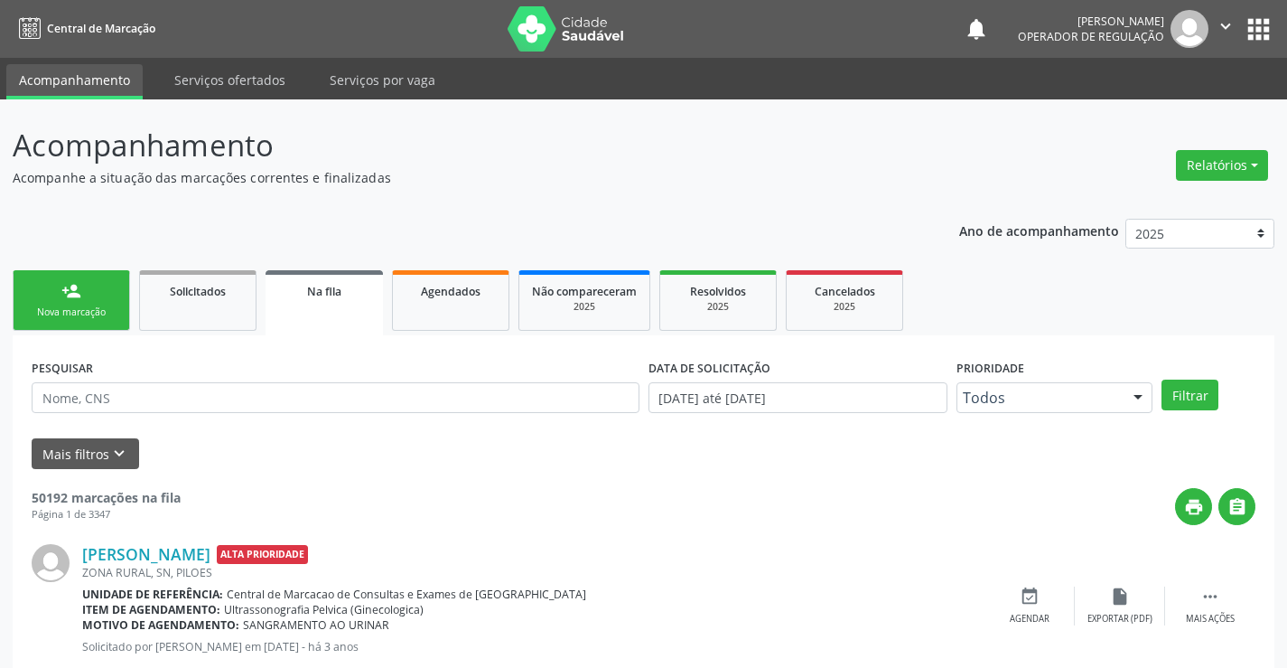
click at [104, 291] on div "Sucesso × O paciente foi agendado. Imprimir comprovante Cancel" at bounding box center [643, 334] width 1287 height 668
click at [91, 296] on link "person_add Nova marcação" at bounding box center [71, 300] width 117 height 61
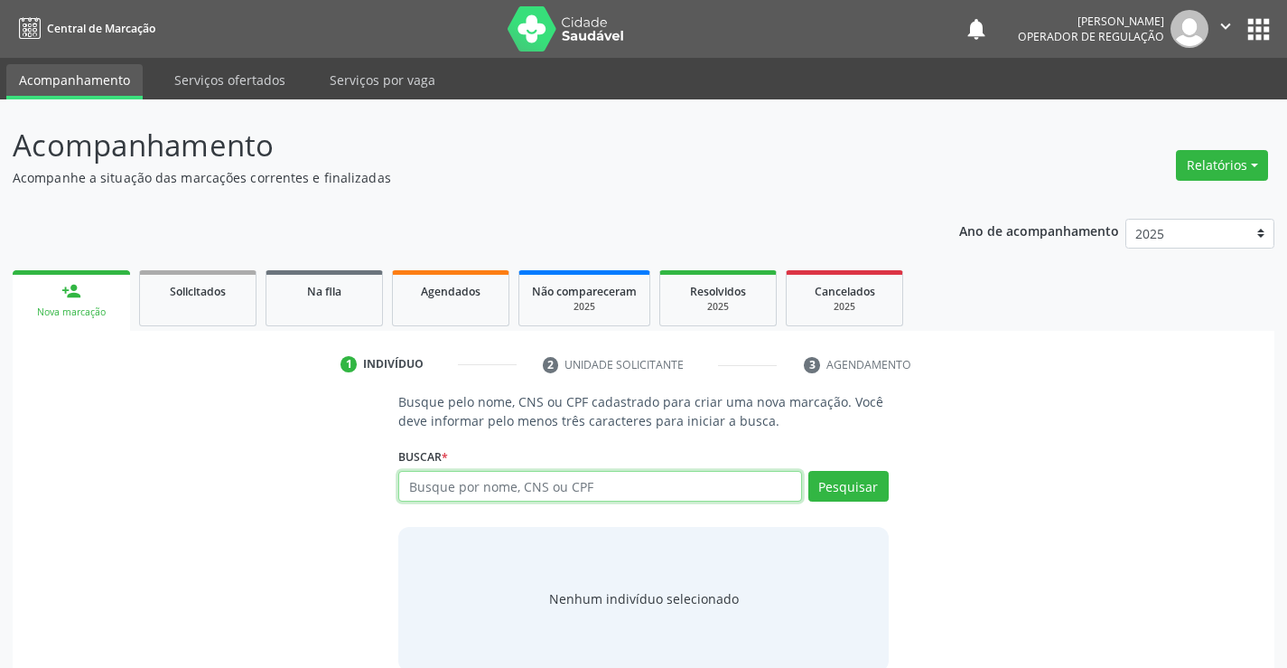
click at [559, 486] on input "text" at bounding box center [599, 486] width 403 height 31
type input "7"
click at [1224, 20] on icon "" at bounding box center [1226, 26] width 20 height 20
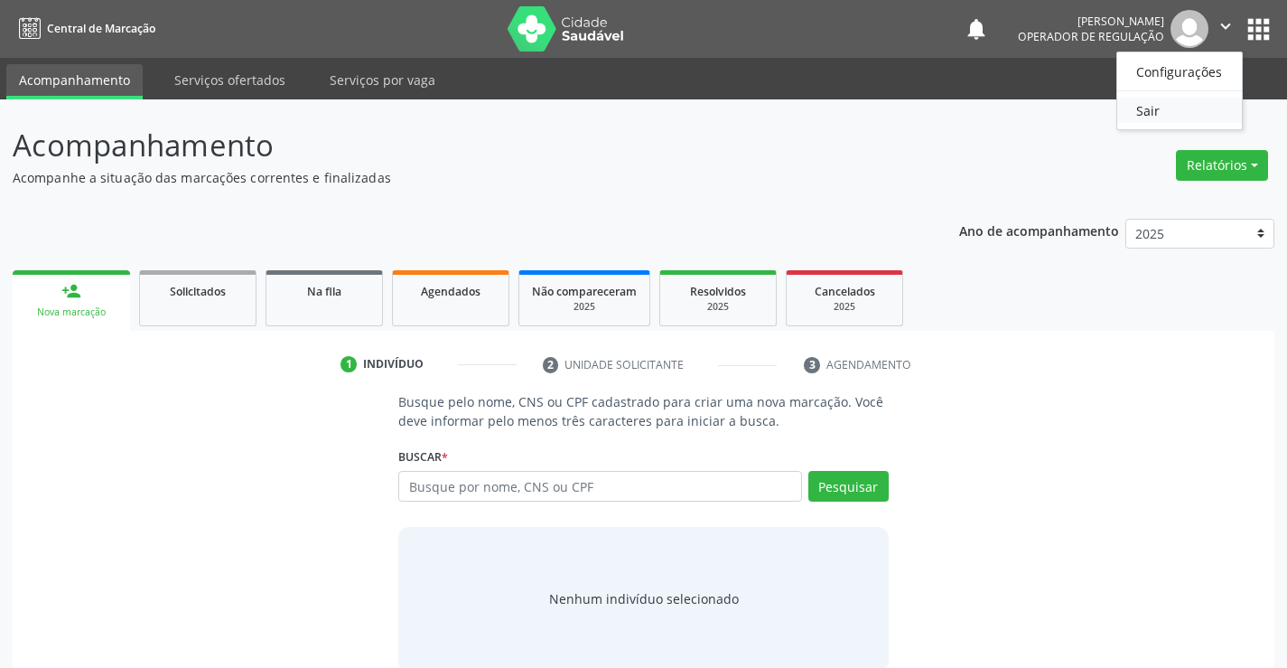
click at [1182, 117] on link "Sair" at bounding box center [1179, 110] width 125 height 25
